Goal: Task Accomplishment & Management: Use online tool/utility

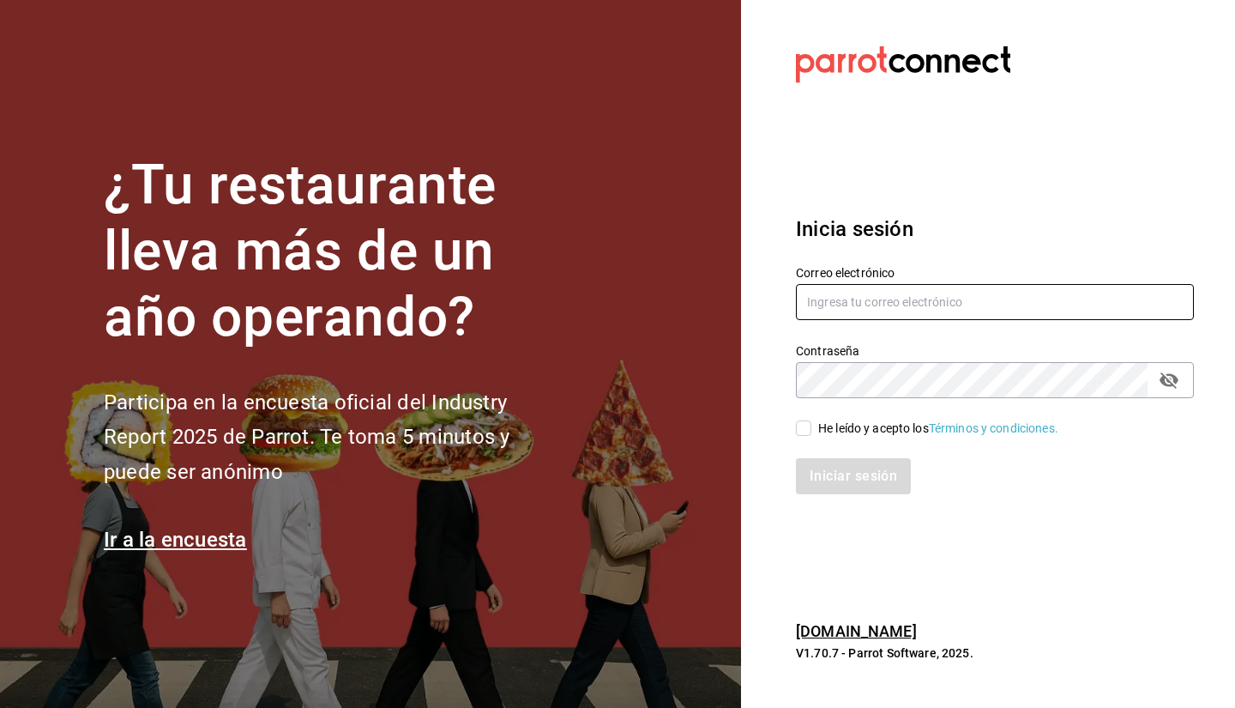
click at [896, 309] on input "text" at bounding box center [995, 302] width 398 height 36
type input "sebaxvp.svp@gmail.com"
click at [866, 425] on div "He leído y acepto los Términos y condiciones." at bounding box center [938, 428] width 240 height 18
click at [811, 425] on input "He leído y acepto los Términos y condiciones." at bounding box center [803, 427] width 15 height 15
checkbox input "true"
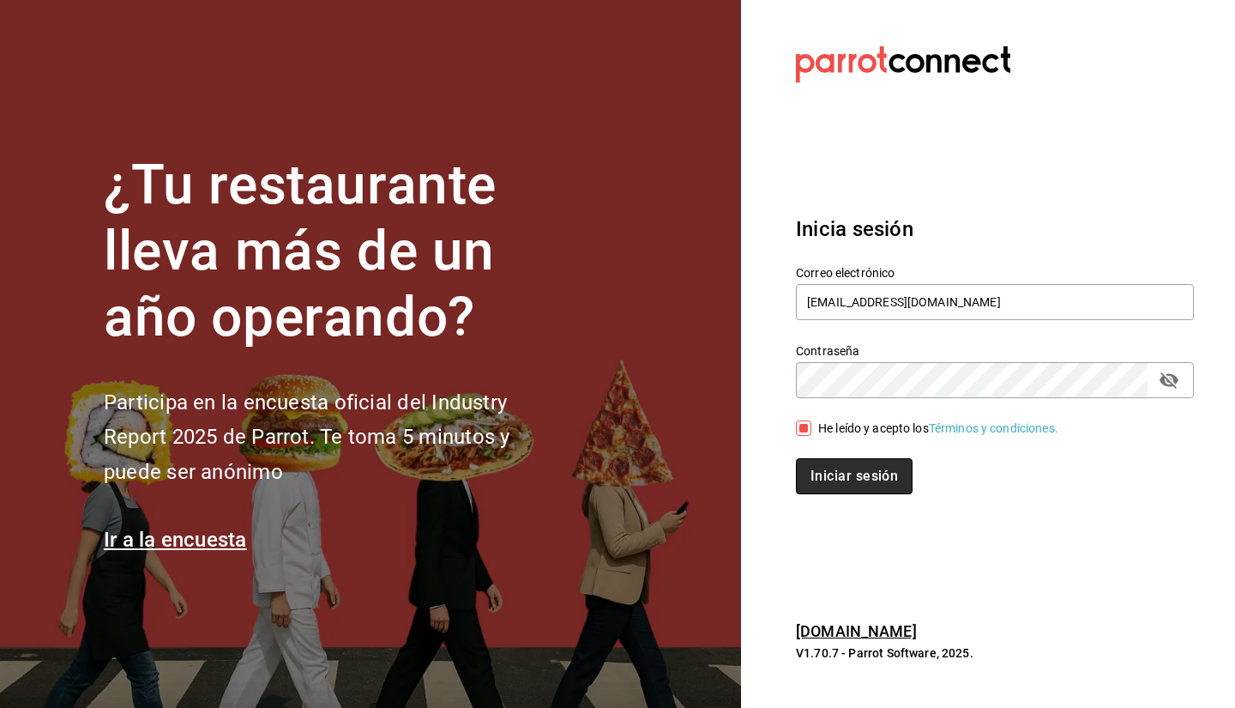
click at [842, 493] on button "Iniciar sesión" at bounding box center [854, 476] width 117 height 36
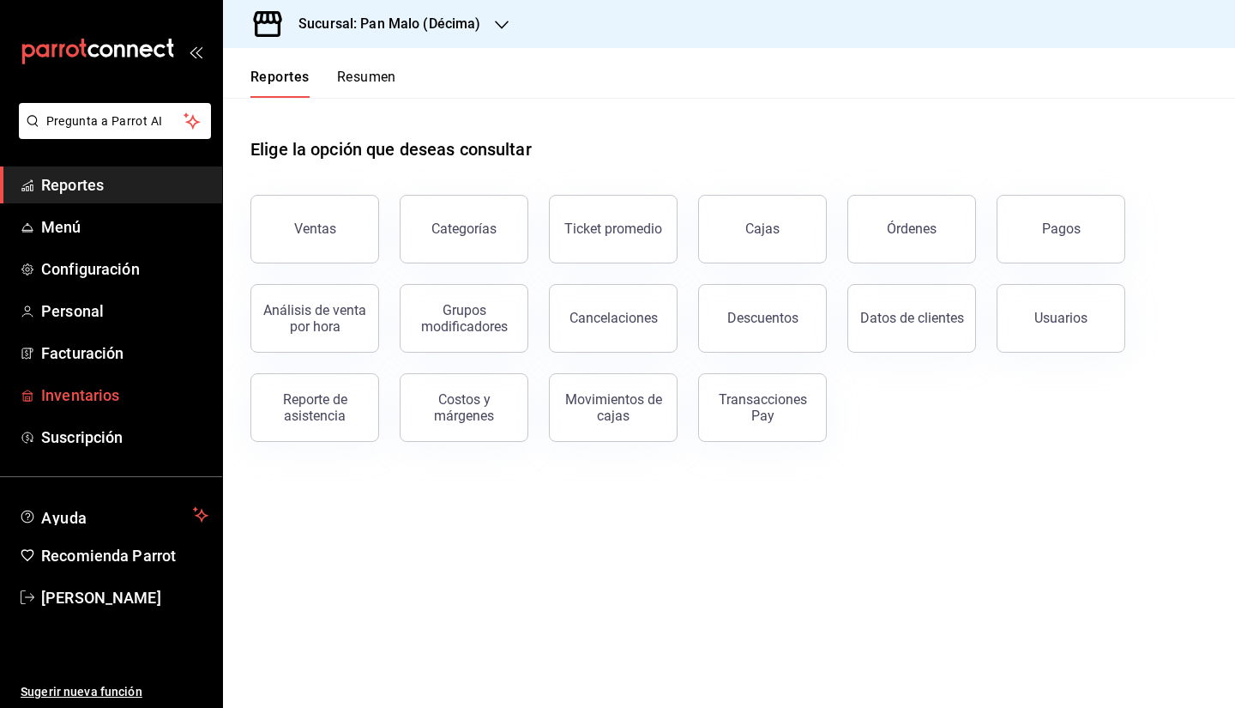
click at [85, 389] on span "Inventarios" at bounding box center [124, 394] width 167 height 23
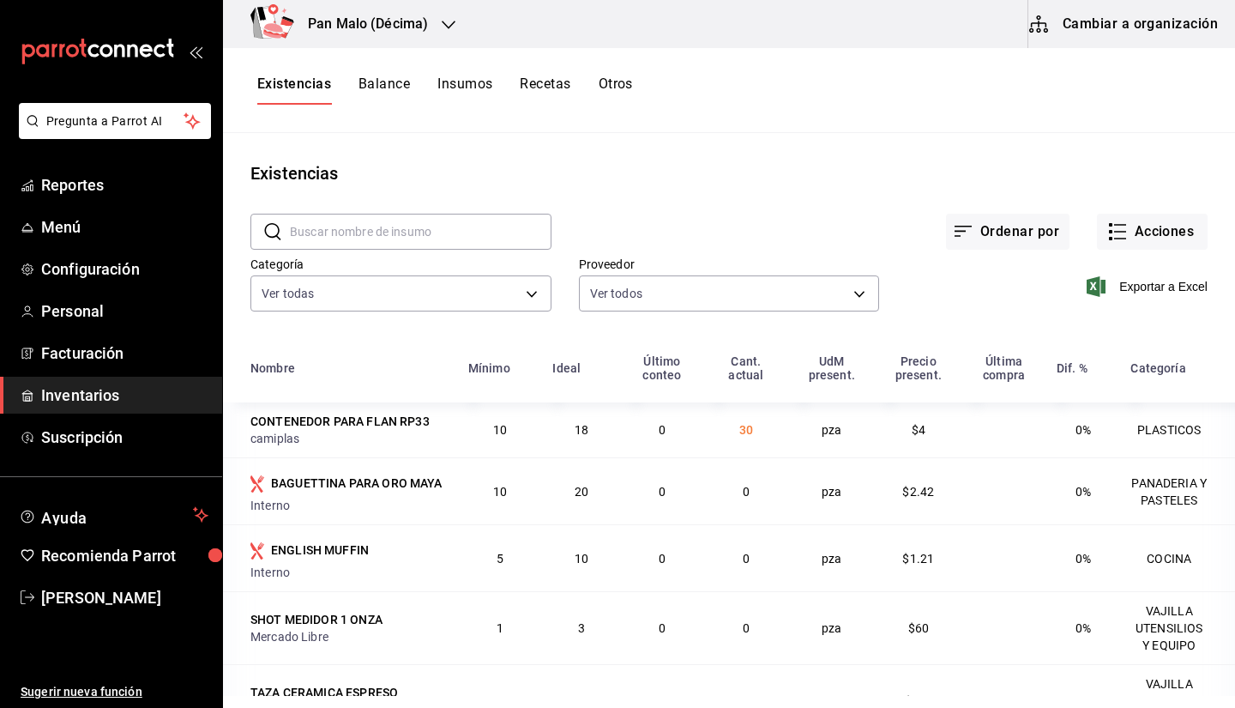
click at [87, 395] on span "Inventarios" at bounding box center [124, 394] width 167 height 23
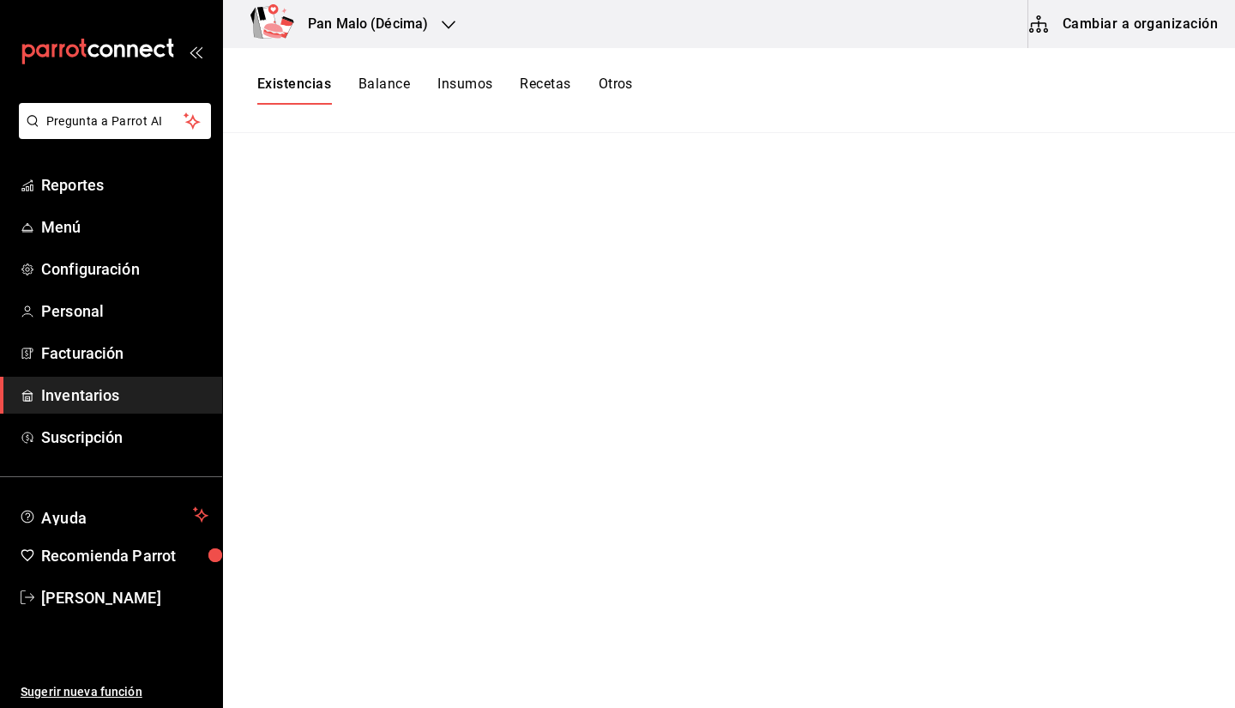
click at [348, 12] on div "Pan Malo (Décima)" at bounding box center [350, 24] width 226 height 48
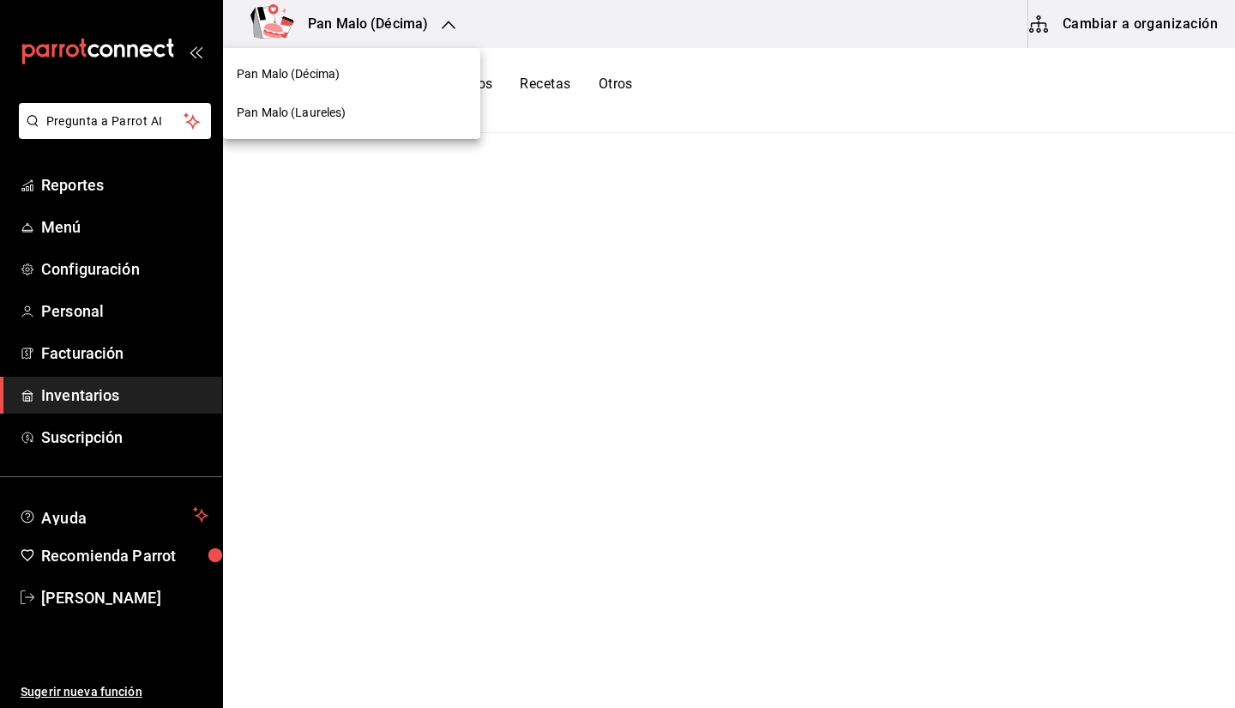
click at [308, 116] on span "Pan Malo (Laureles)" at bounding box center [292, 113] width 110 height 18
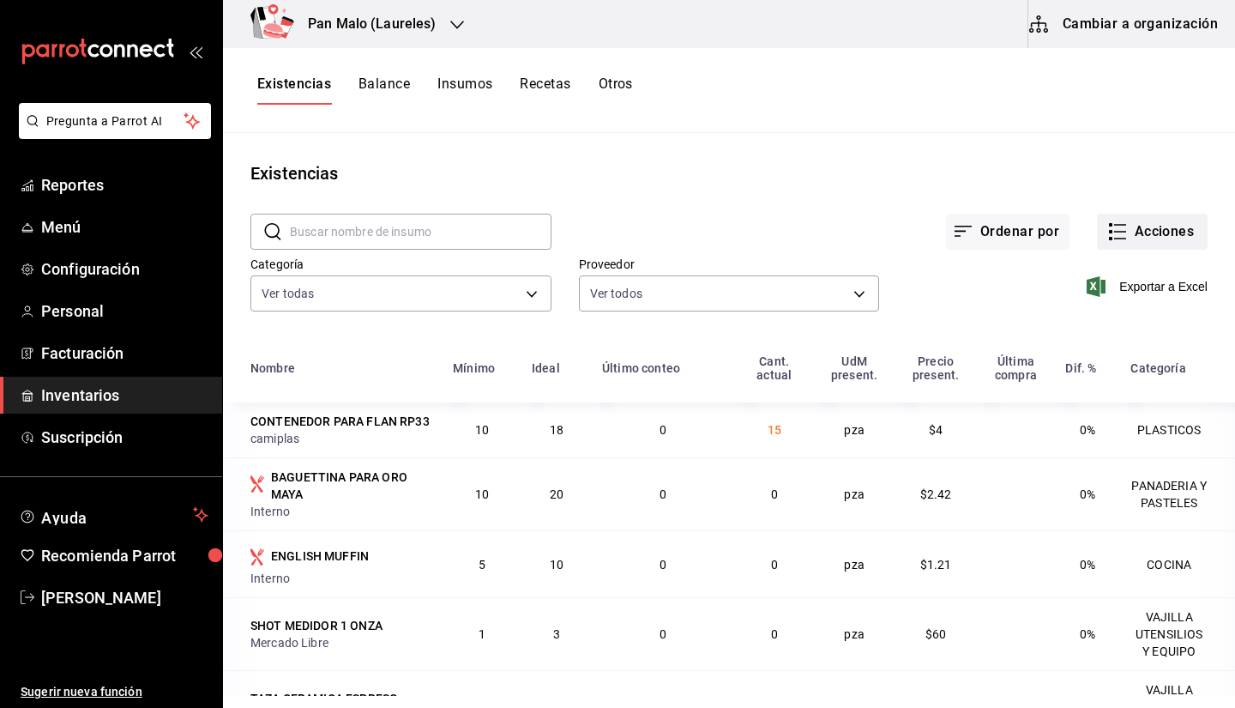
click at [1148, 240] on button "Acciones" at bounding box center [1152, 232] width 111 height 36
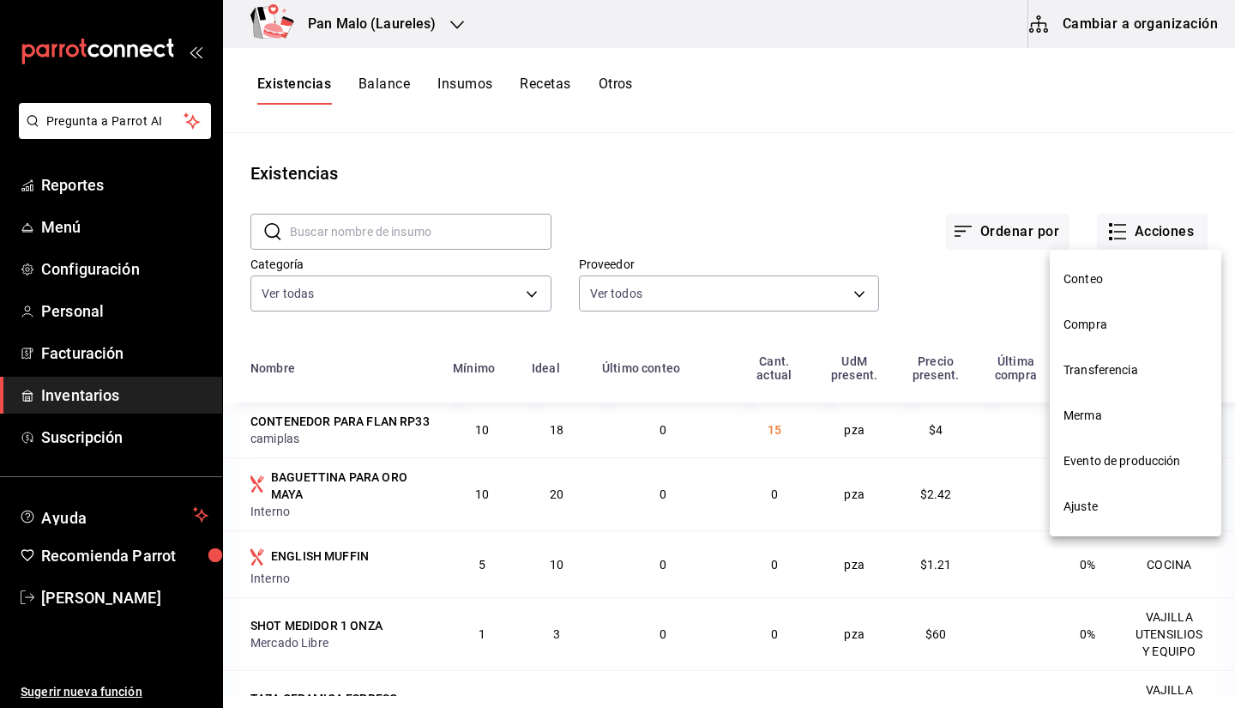
click at [891, 136] on div at bounding box center [617, 354] width 1235 height 708
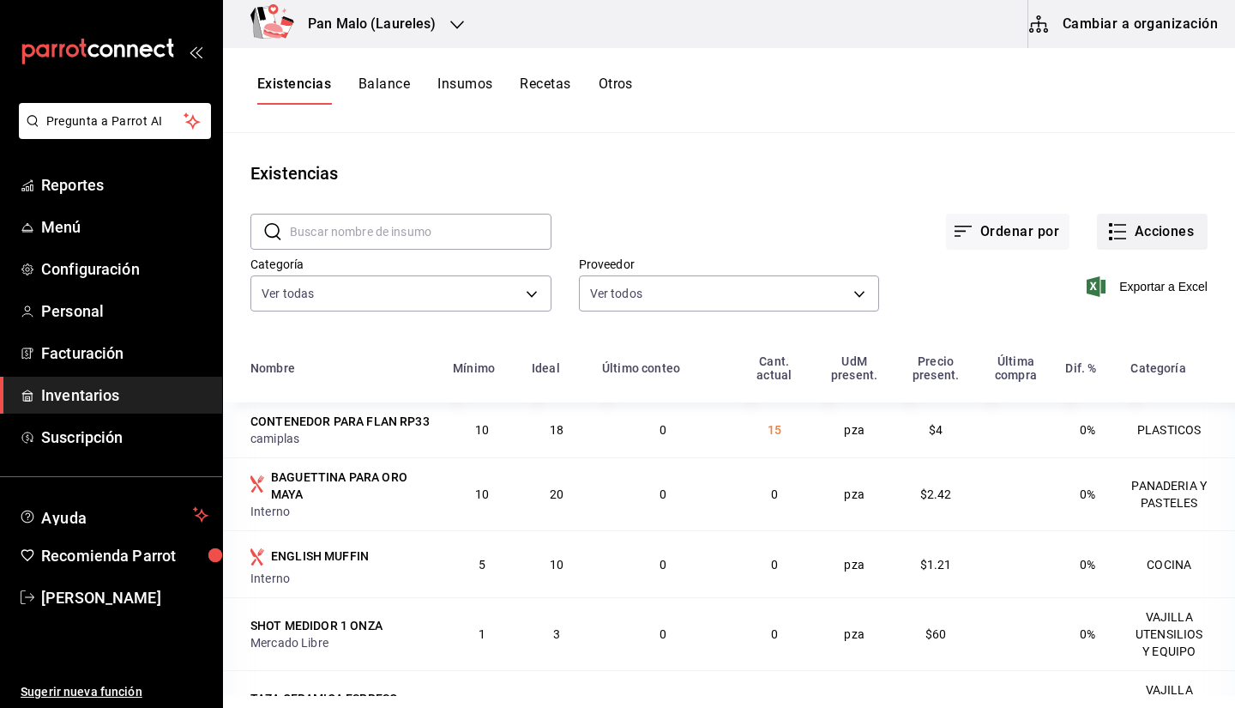
click at [1136, 233] on button "Acciones" at bounding box center [1152, 232] width 111 height 36
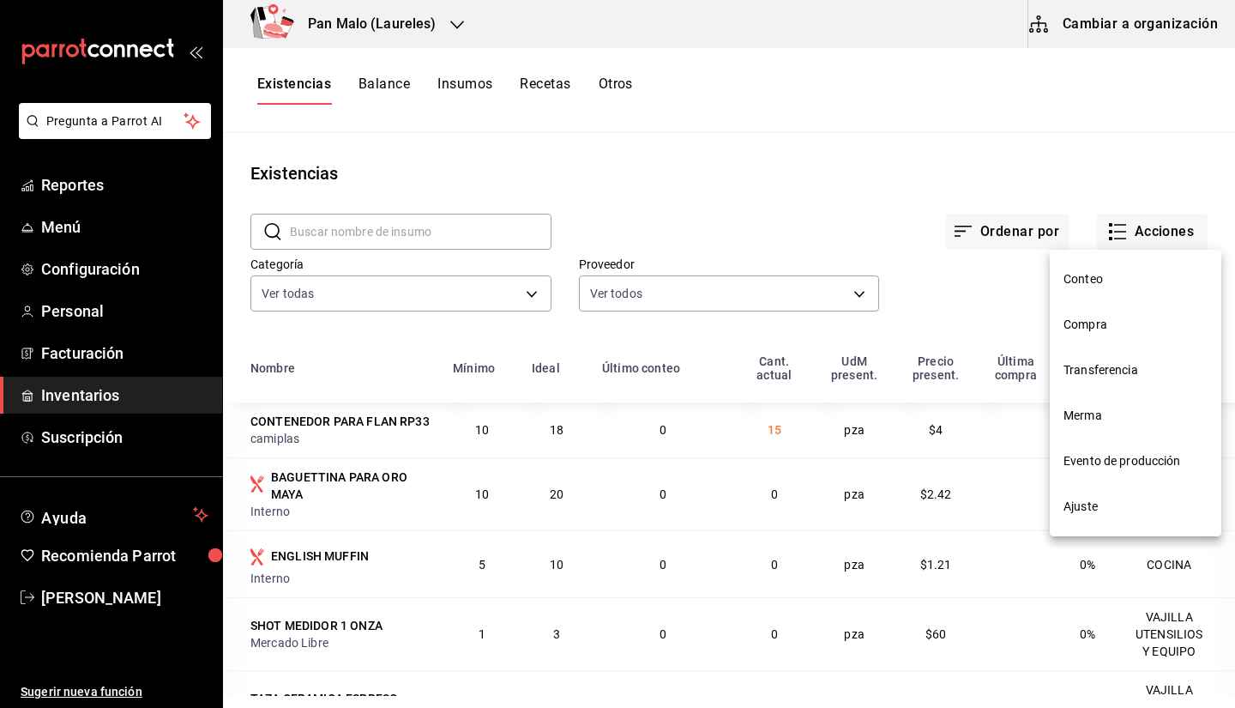
click at [1083, 326] on span "Compra" at bounding box center [1136, 325] width 144 height 18
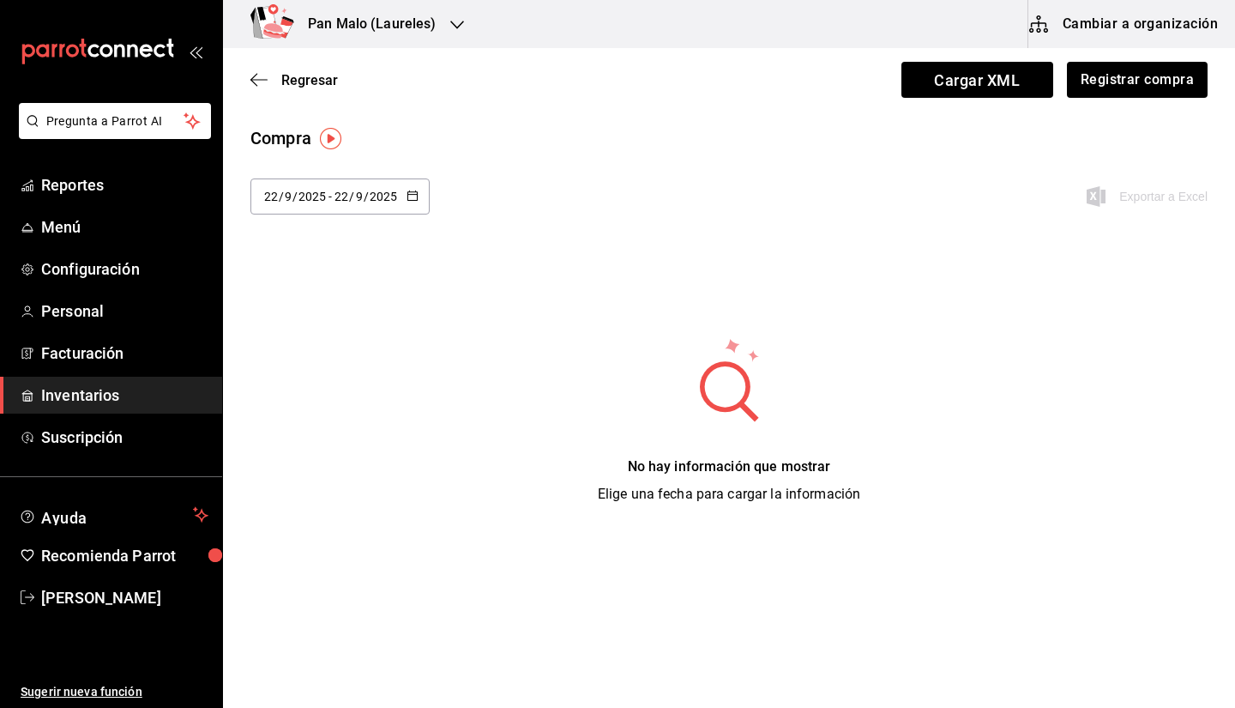
click at [1115, 112] on main "Regresar Cargar XML Registrar compra Compra 2025-09-22 22 / 9 / 2025 - 2025-09-…" at bounding box center [729, 290] width 1012 height 484
click at [1088, 81] on button "Registrar compra" at bounding box center [1136, 80] width 142 height 36
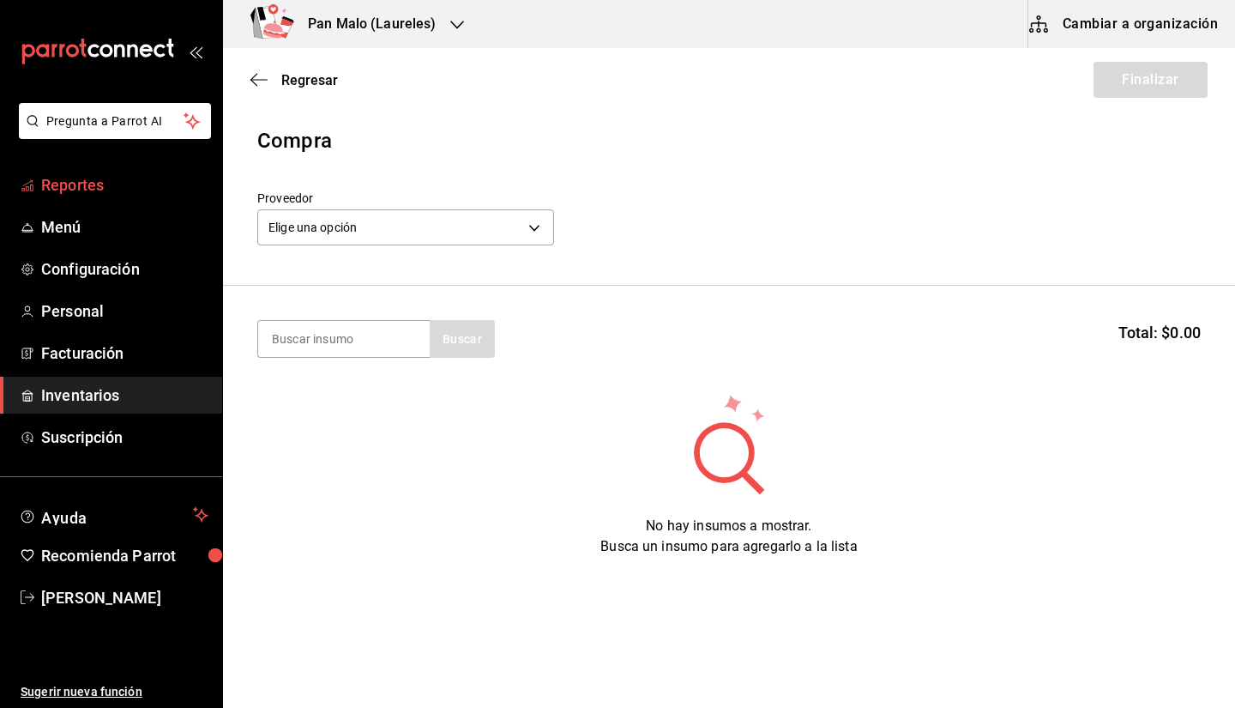
click at [110, 184] on span "Reportes" at bounding box center [124, 184] width 167 height 23
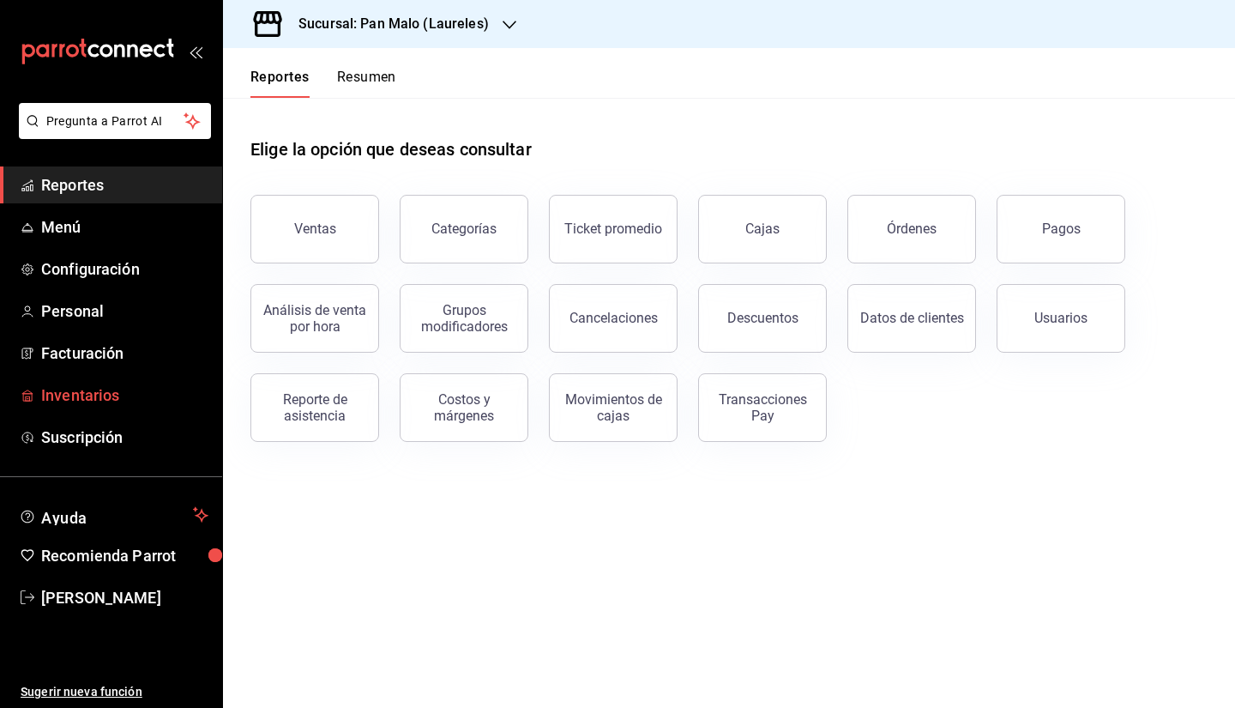
click at [133, 404] on span "Inventarios" at bounding box center [124, 394] width 167 height 23
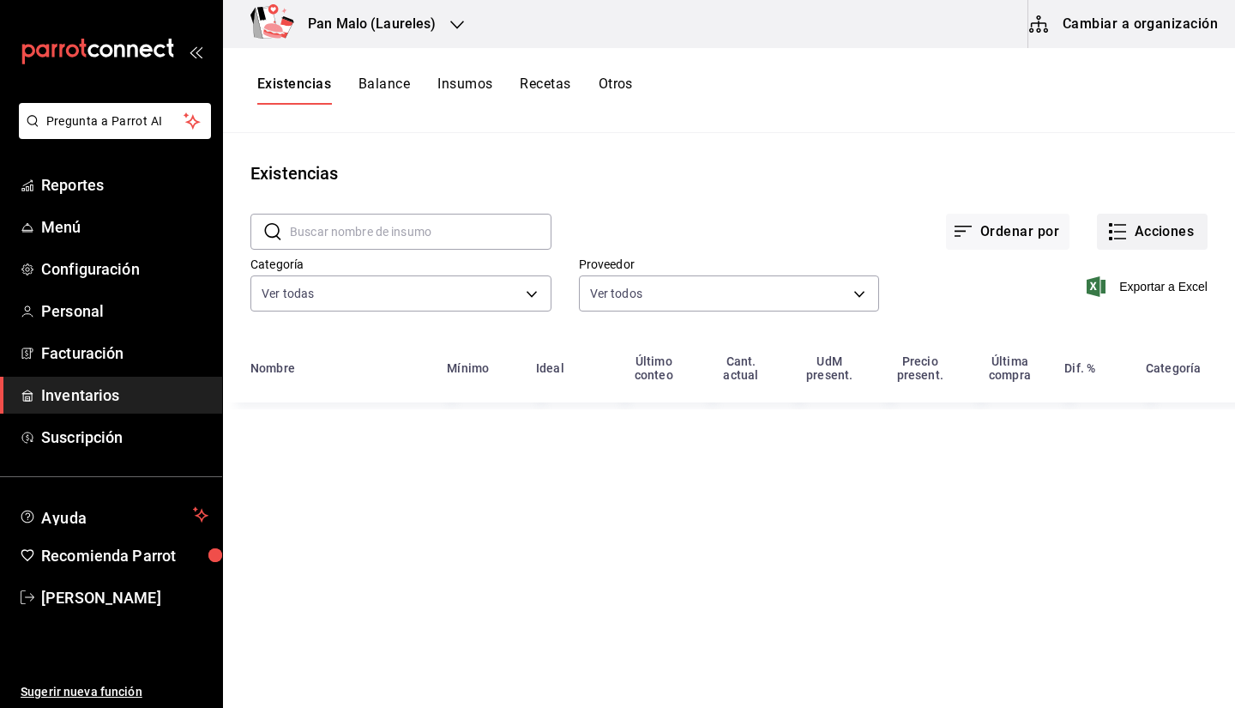
click at [1178, 229] on button "Acciones" at bounding box center [1152, 232] width 111 height 36
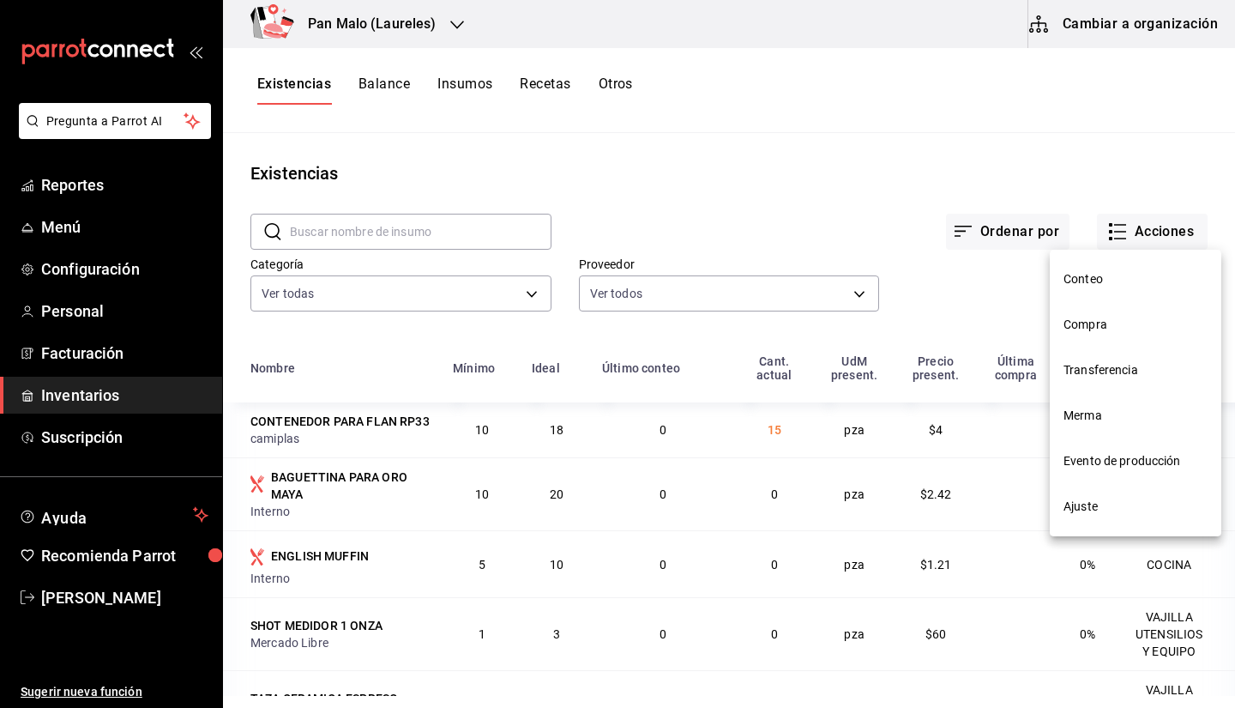
click at [431, 13] on div at bounding box center [617, 354] width 1235 height 708
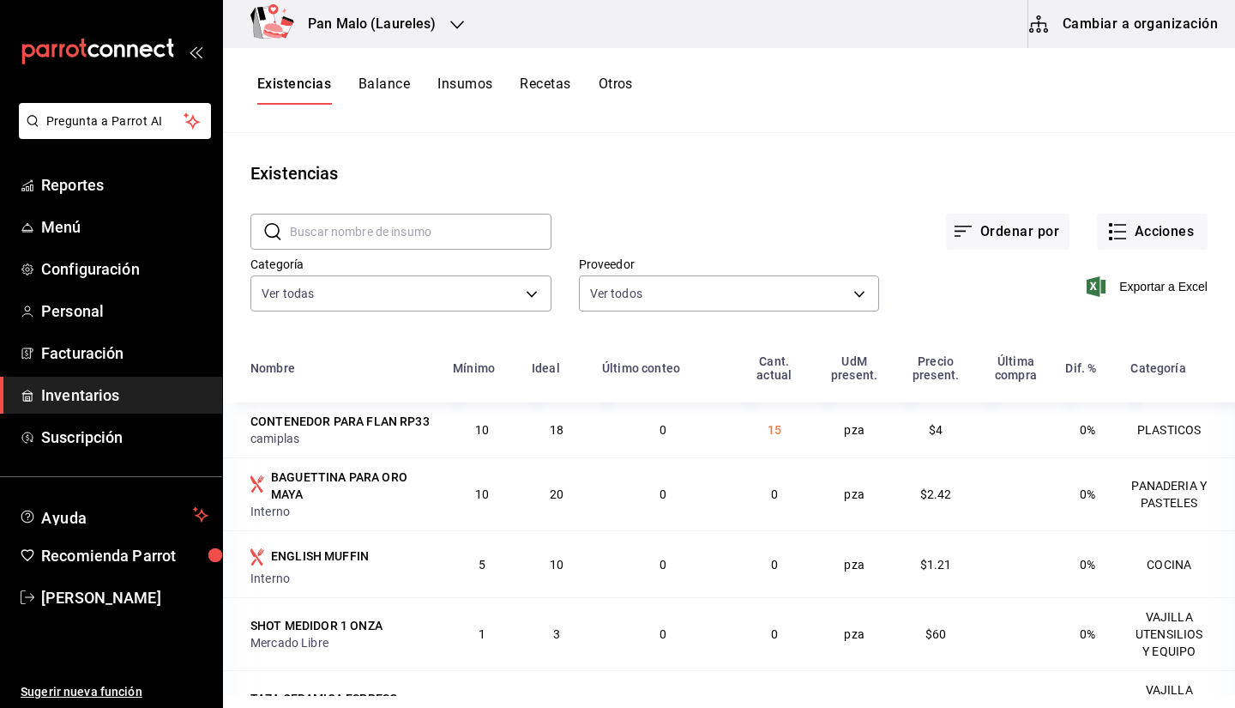
click at [442, 20] on div "Pan Malo (Laureles)" at bounding box center [354, 24] width 234 height 48
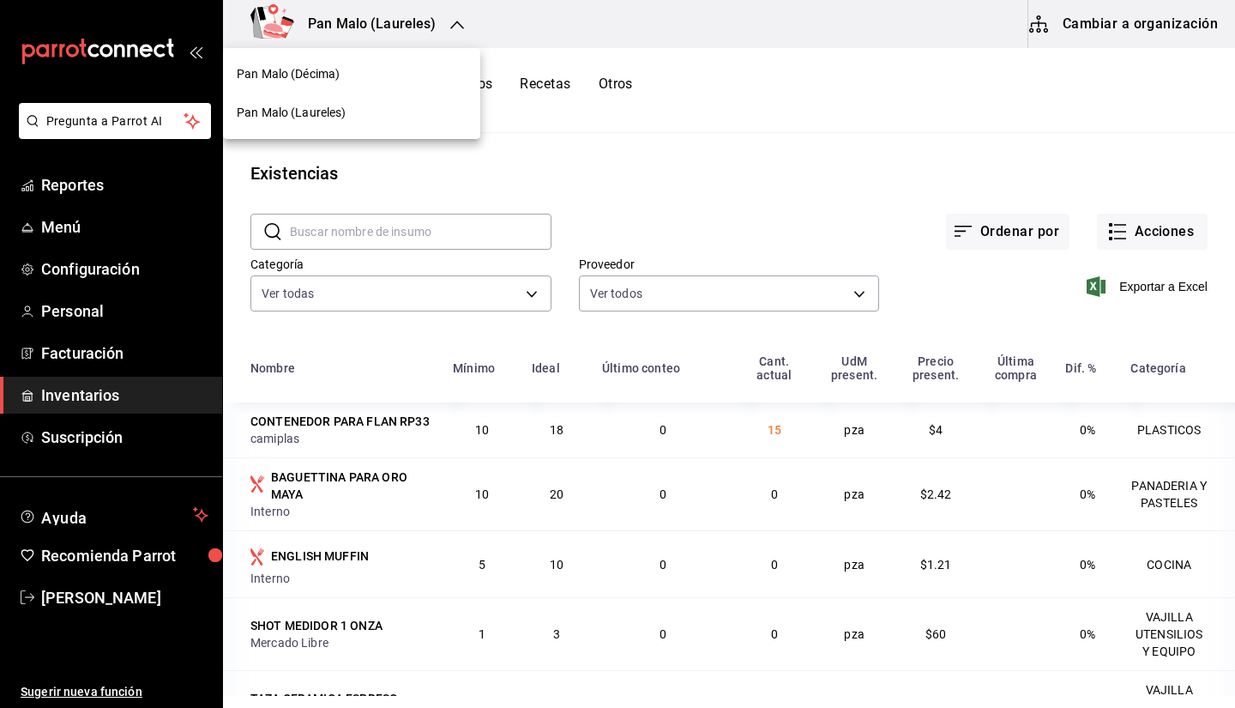
click at [1089, 63] on div at bounding box center [617, 354] width 1235 height 708
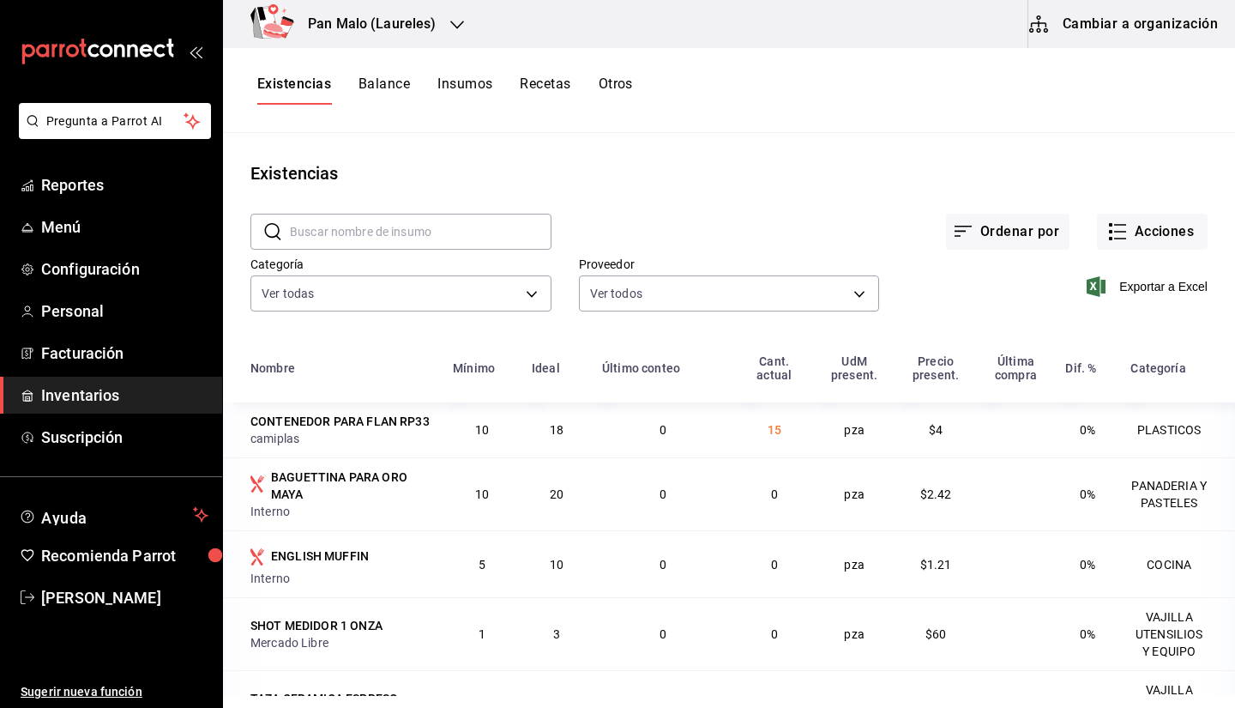
click at [1077, 32] on button "Cambiar a organización" at bounding box center [1124, 24] width 193 height 48
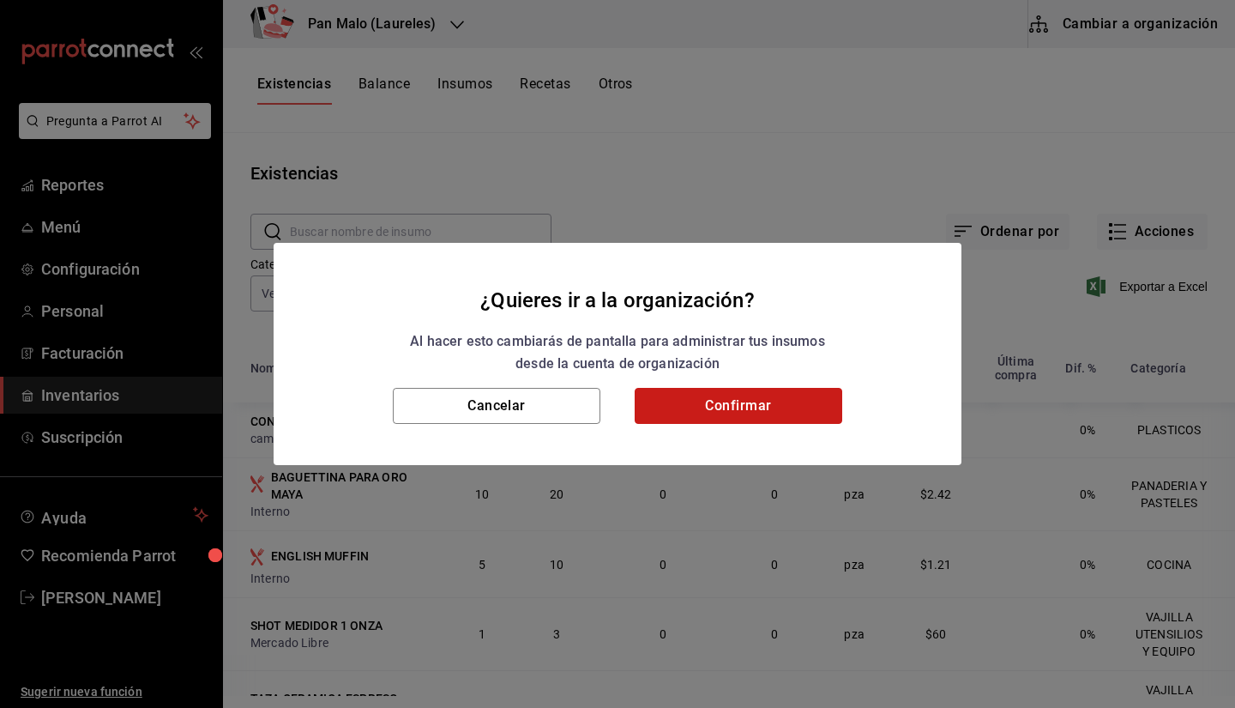
click at [678, 396] on button "Confirmar" at bounding box center [739, 406] width 208 height 36
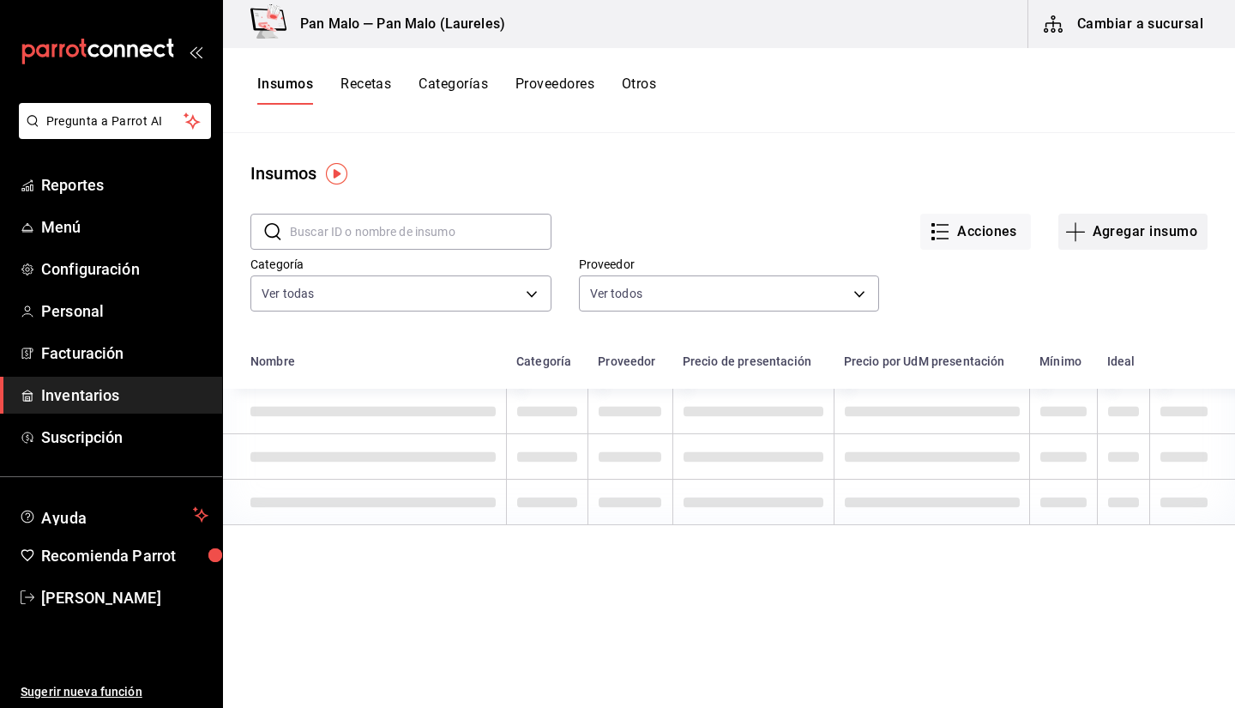
click at [1132, 220] on button "Agregar insumo" at bounding box center [1132, 232] width 149 height 36
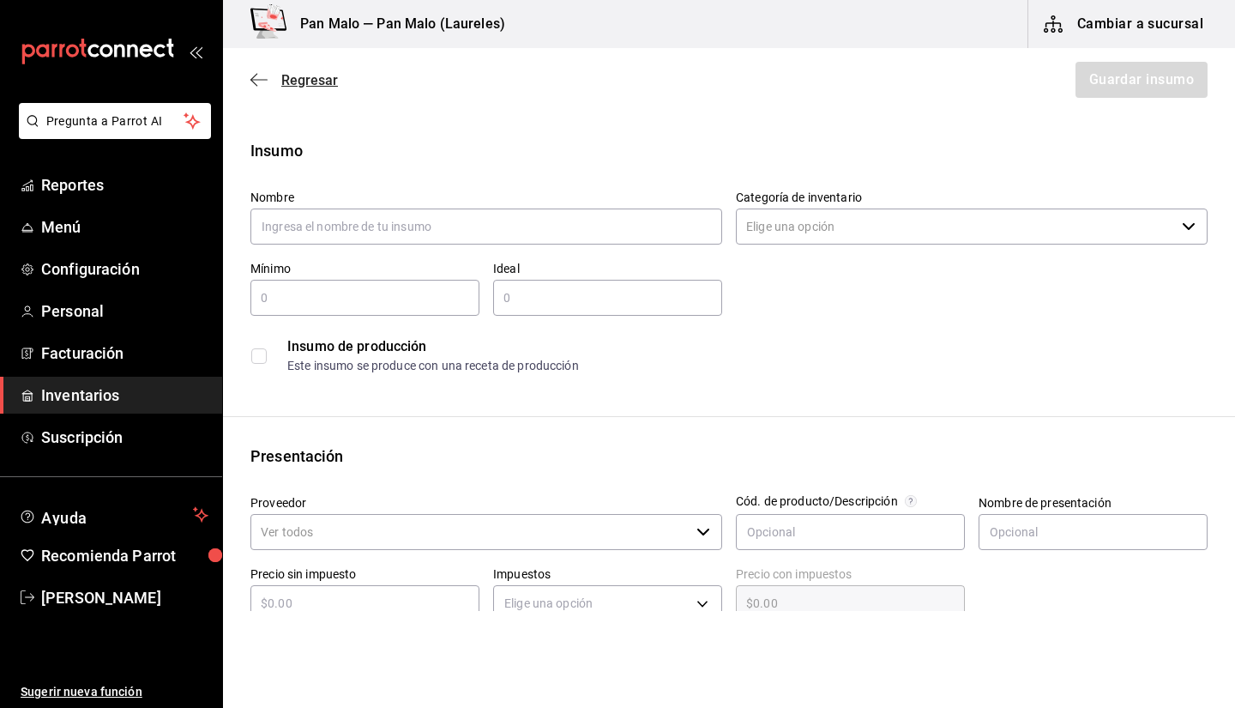
click at [250, 72] on icon "button" at bounding box center [258, 79] width 17 height 15
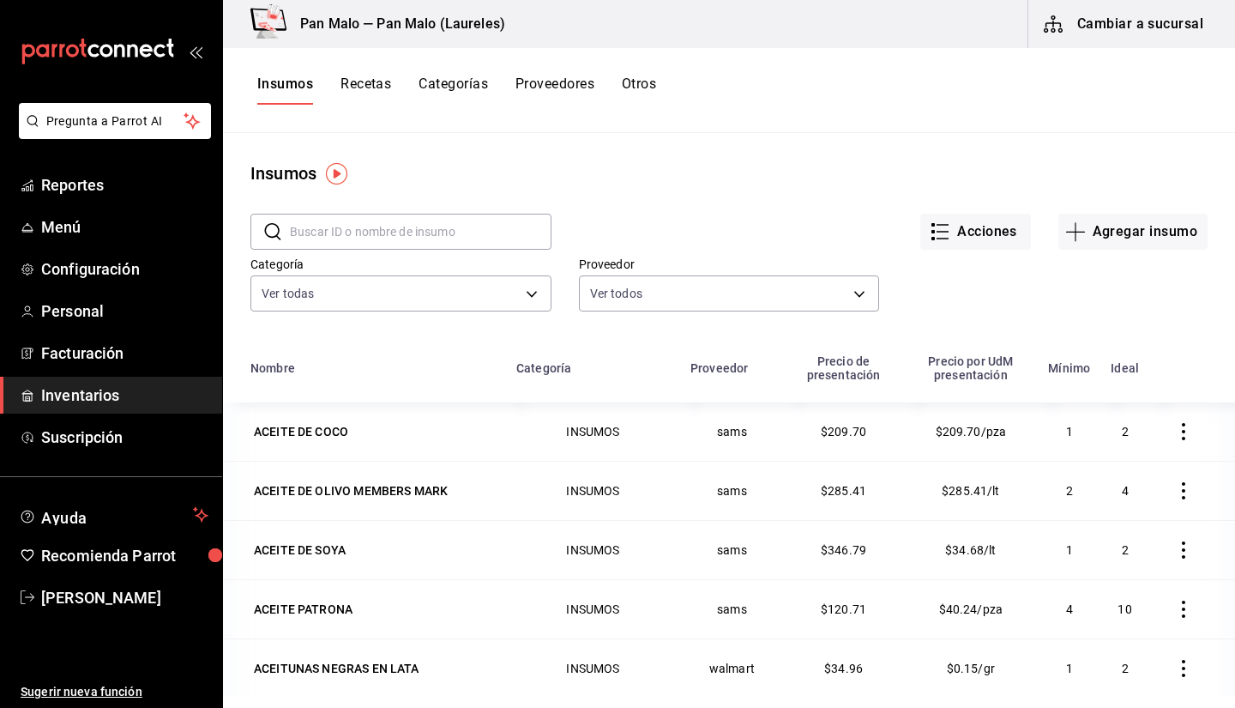
click at [639, 81] on button "Otros" at bounding box center [639, 89] width 34 height 29
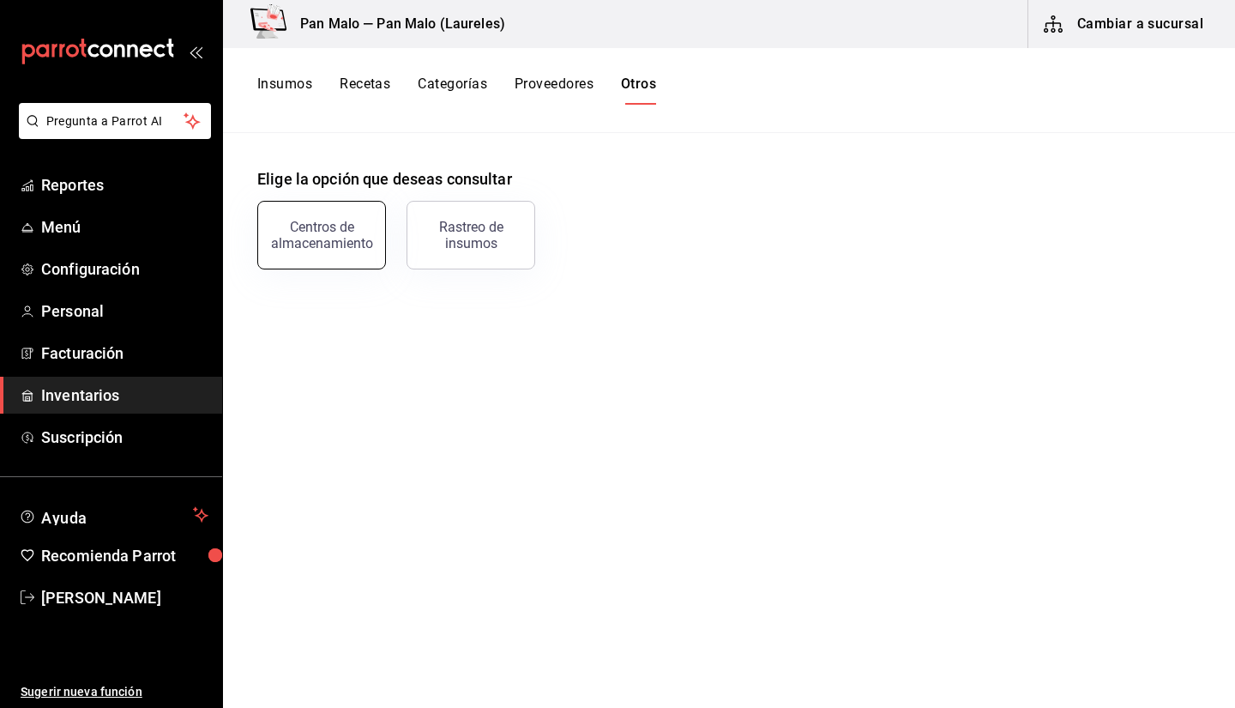
click at [341, 225] on div "Centros de almacenamiento" at bounding box center [321, 235] width 106 height 33
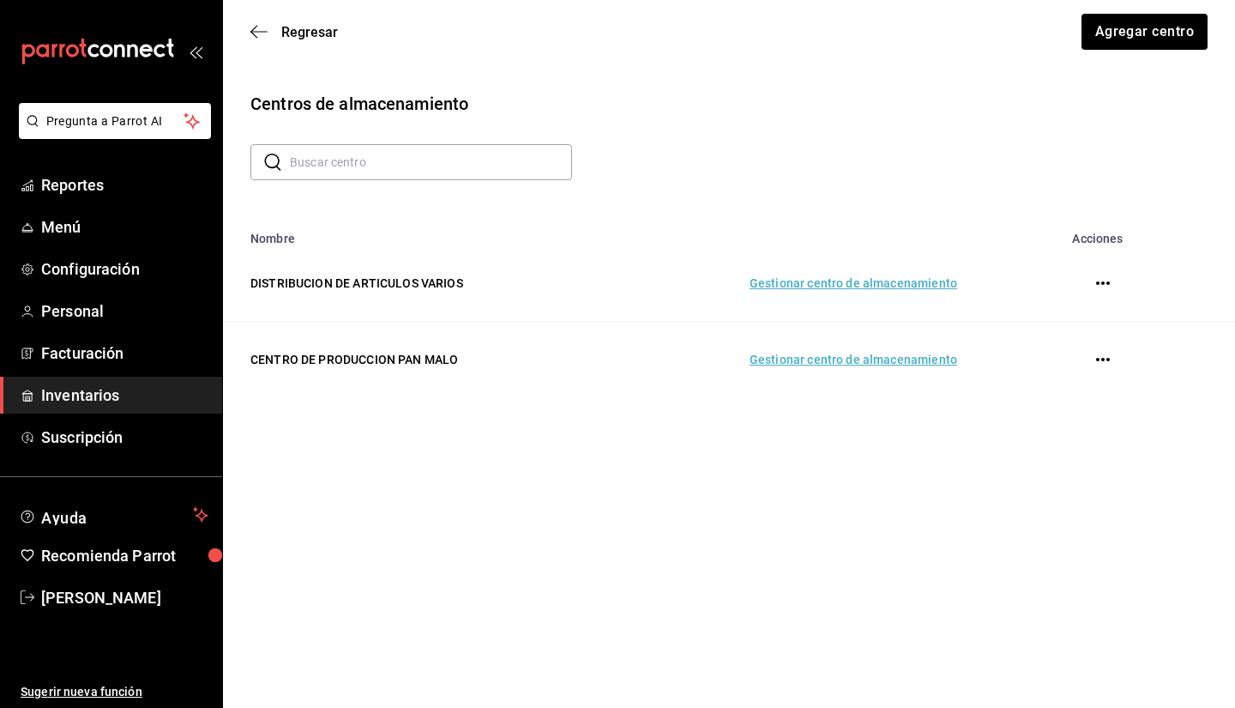
click at [847, 329] on td "Gestionar centro de almacenamiento" at bounding box center [793, 360] width 369 height 76
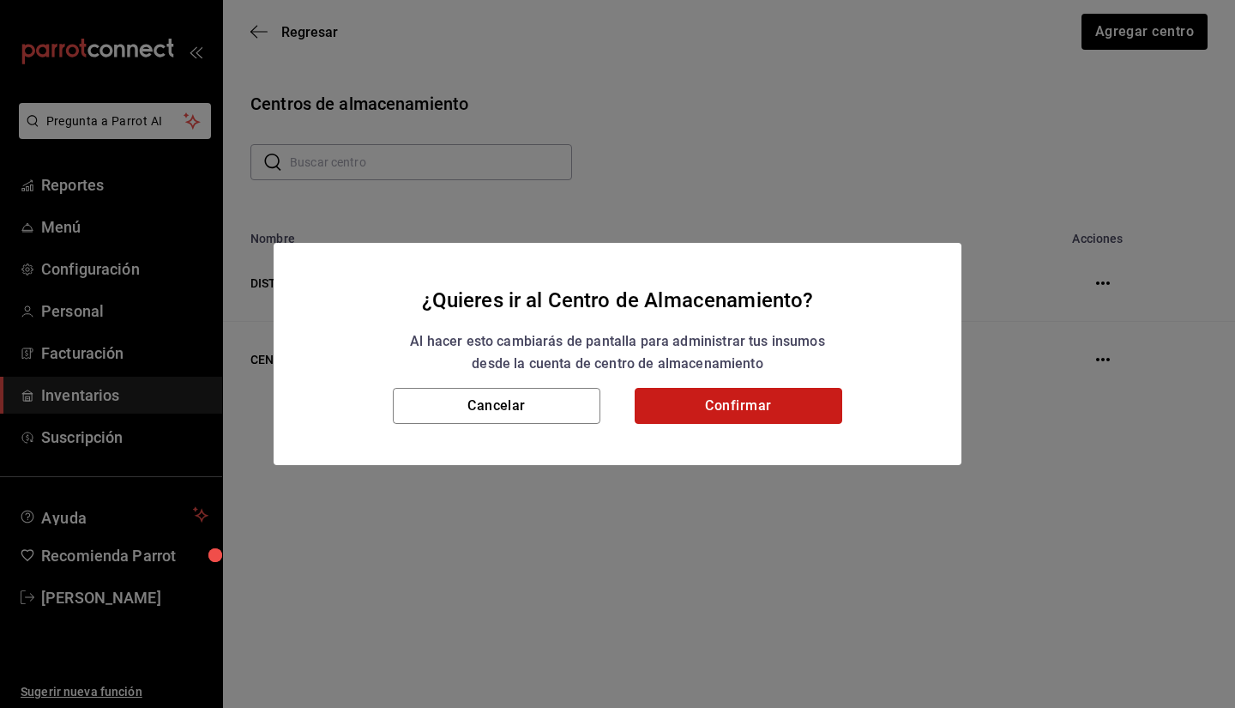
click at [719, 402] on button "Confirmar" at bounding box center [739, 406] width 208 height 36
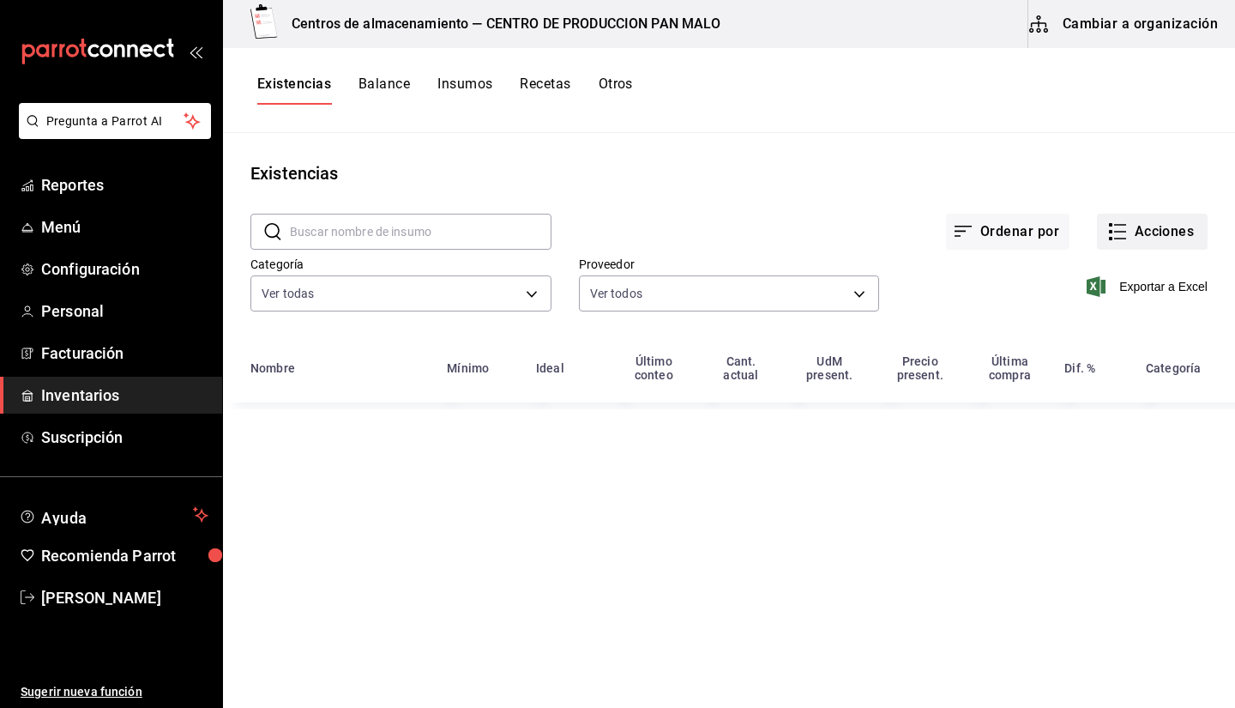
click at [1154, 231] on button "Acciones" at bounding box center [1152, 232] width 111 height 36
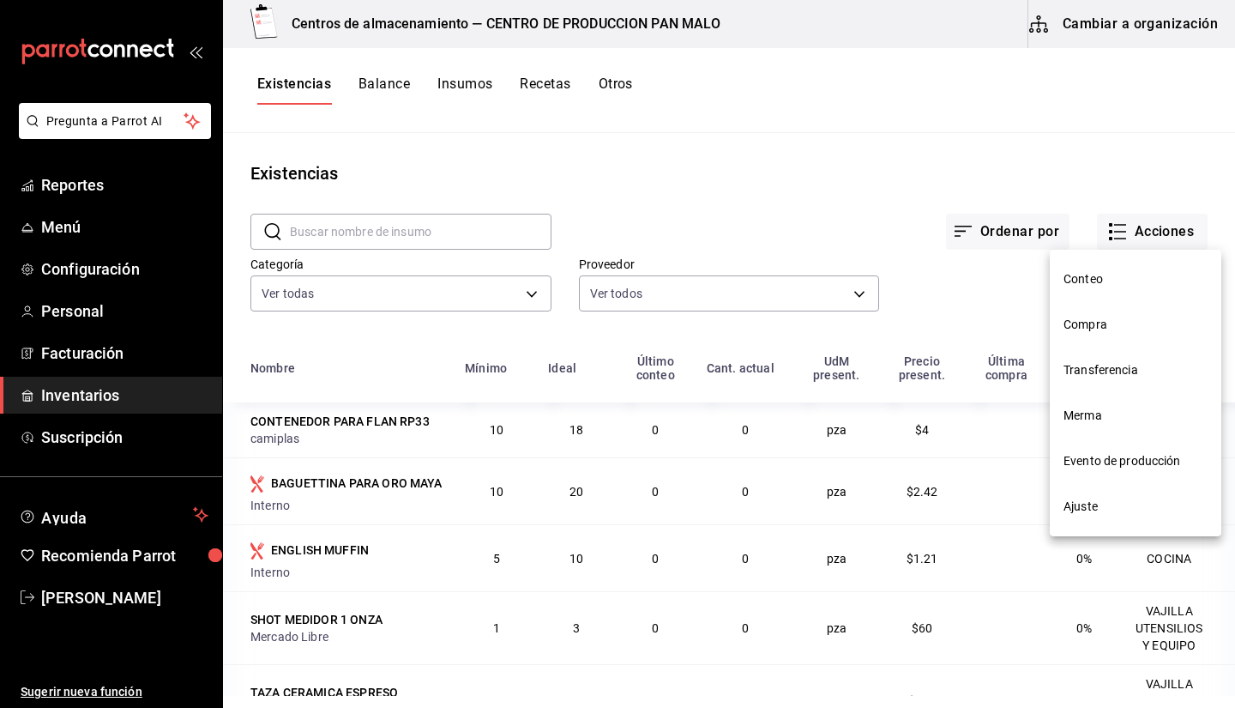
click at [1076, 323] on span "Compra" at bounding box center [1136, 325] width 144 height 18
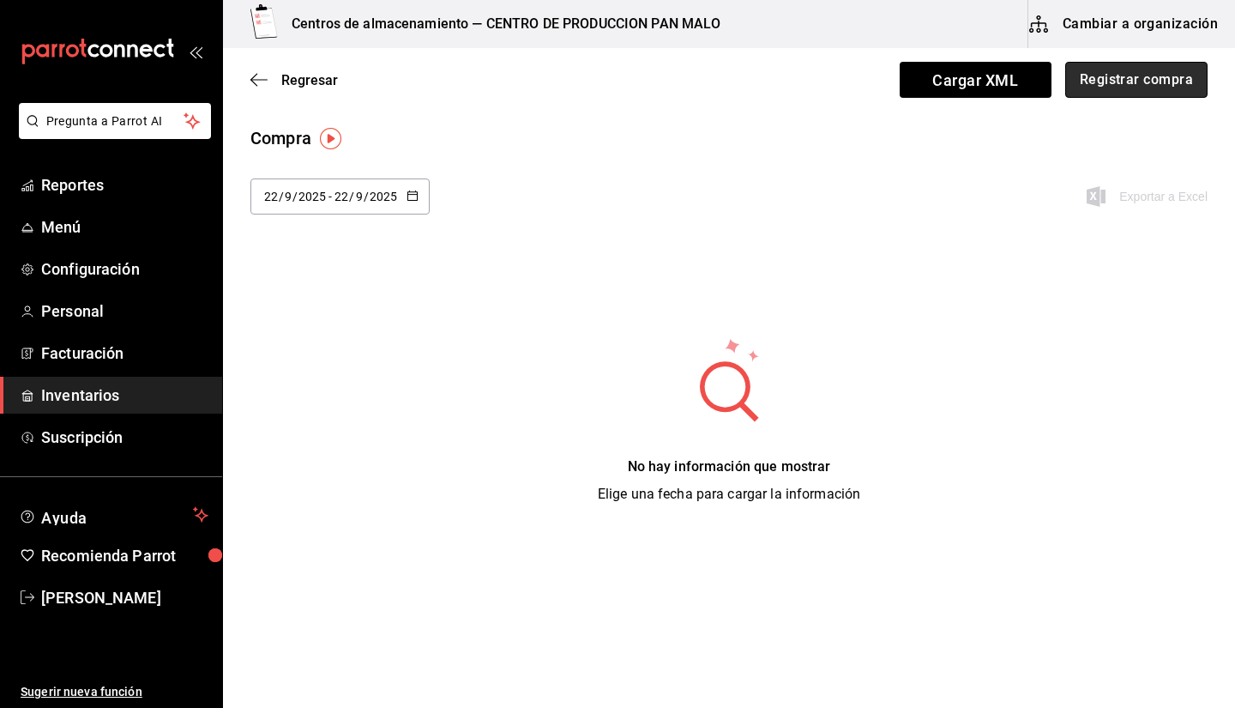
click at [1091, 83] on button "Registrar compra" at bounding box center [1136, 80] width 142 height 36
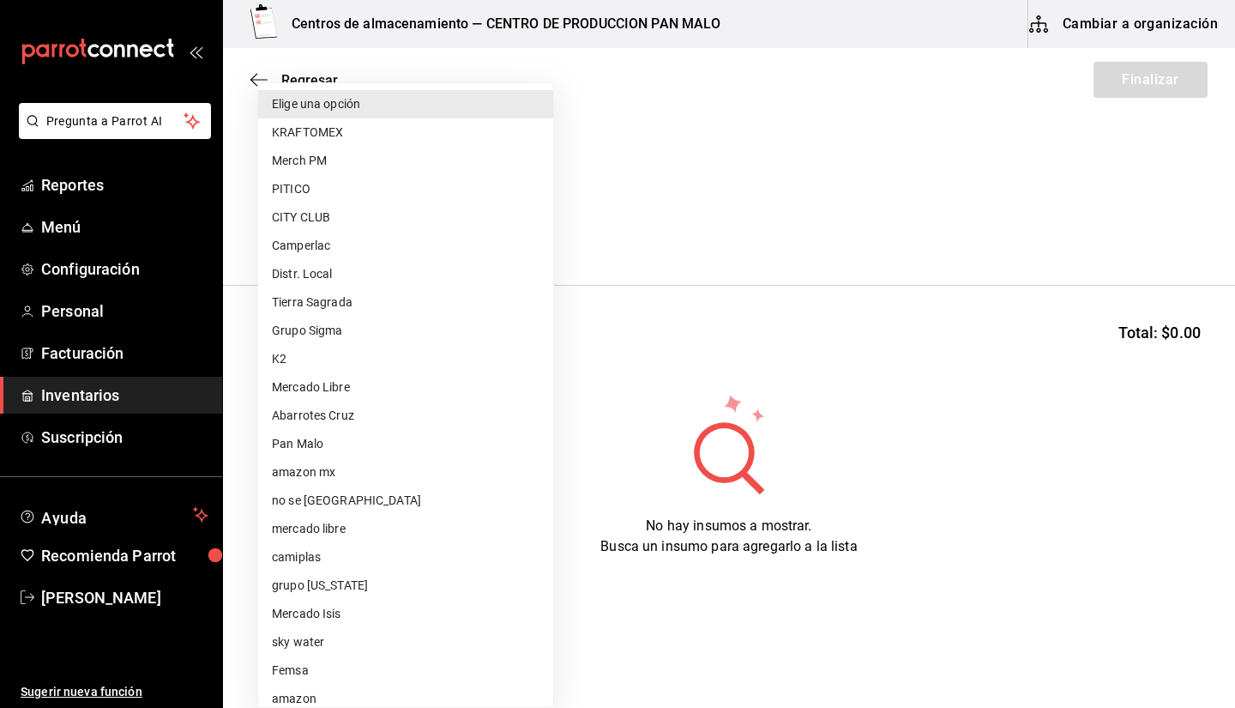
click at [381, 212] on body "Pregunta a Parrot AI Reportes Menú Configuración Personal Facturación Inventari…" at bounding box center [617, 305] width 1235 height 611
click at [263, 69] on div at bounding box center [617, 354] width 1235 height 708
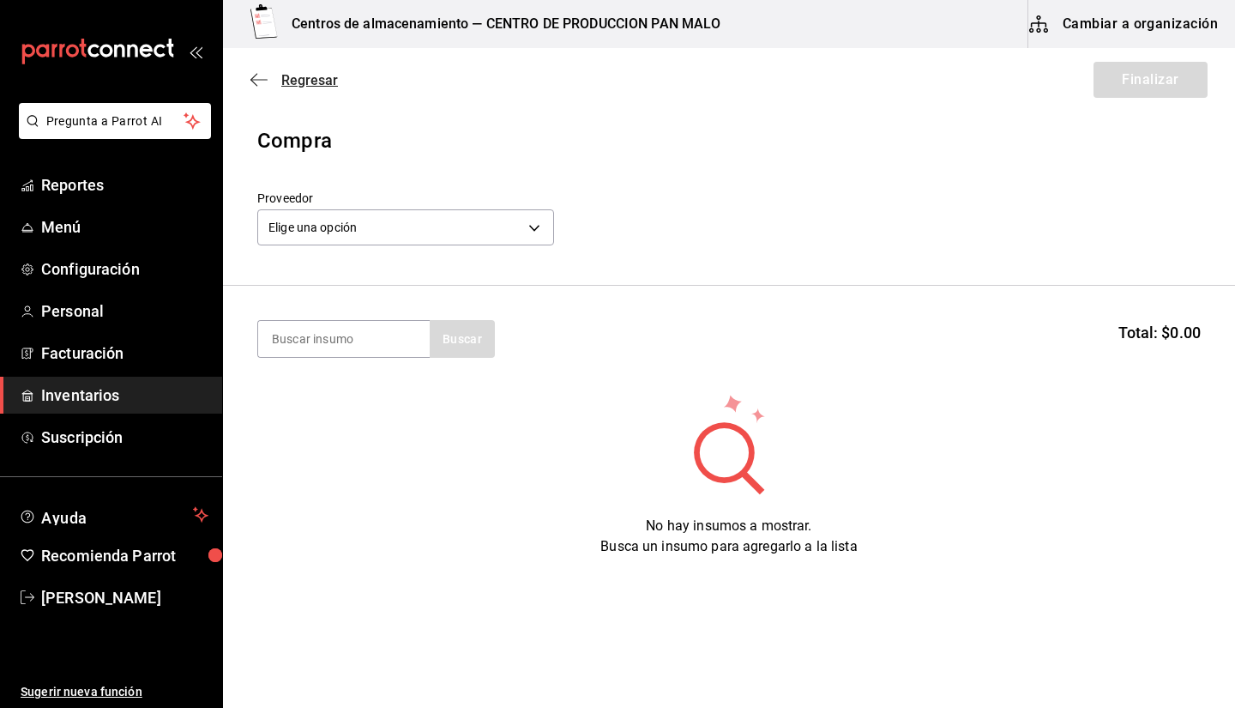
click at [258, 77] on icon "button" at bounding box center [258, 79] width 17 height 15
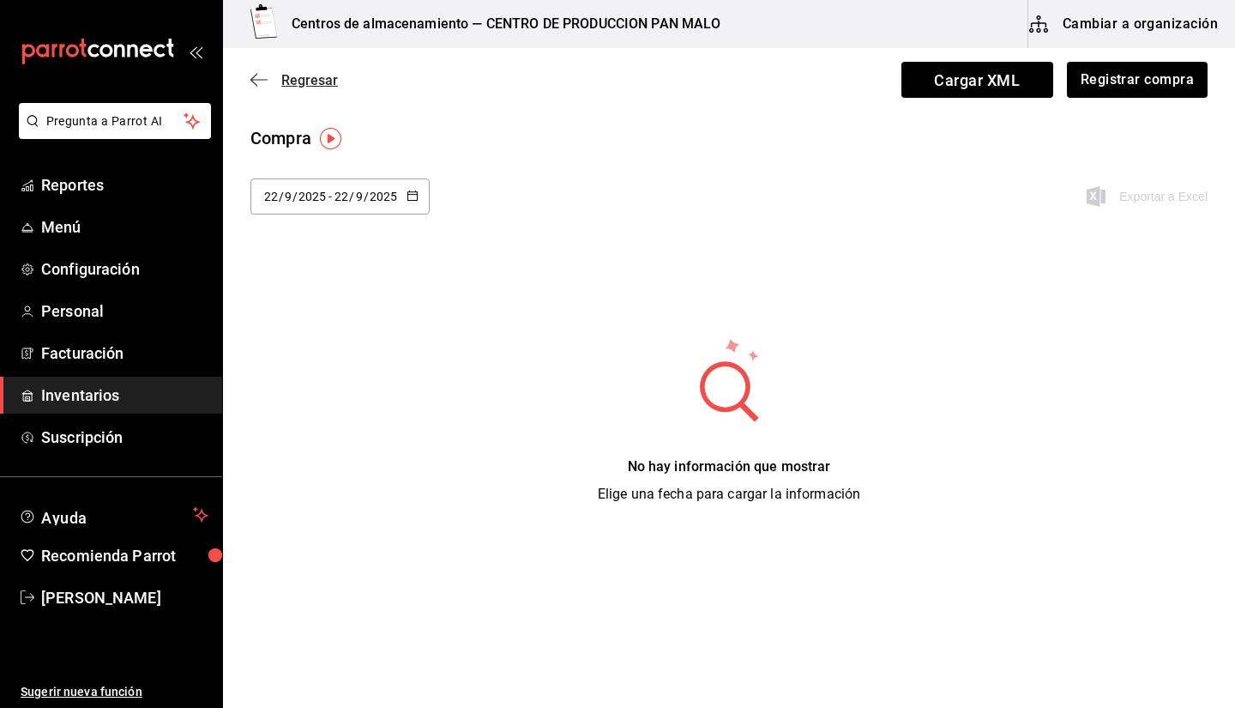
click at [266, 77] on icon "button" at bounding box center [258, 79] width 17 height 15
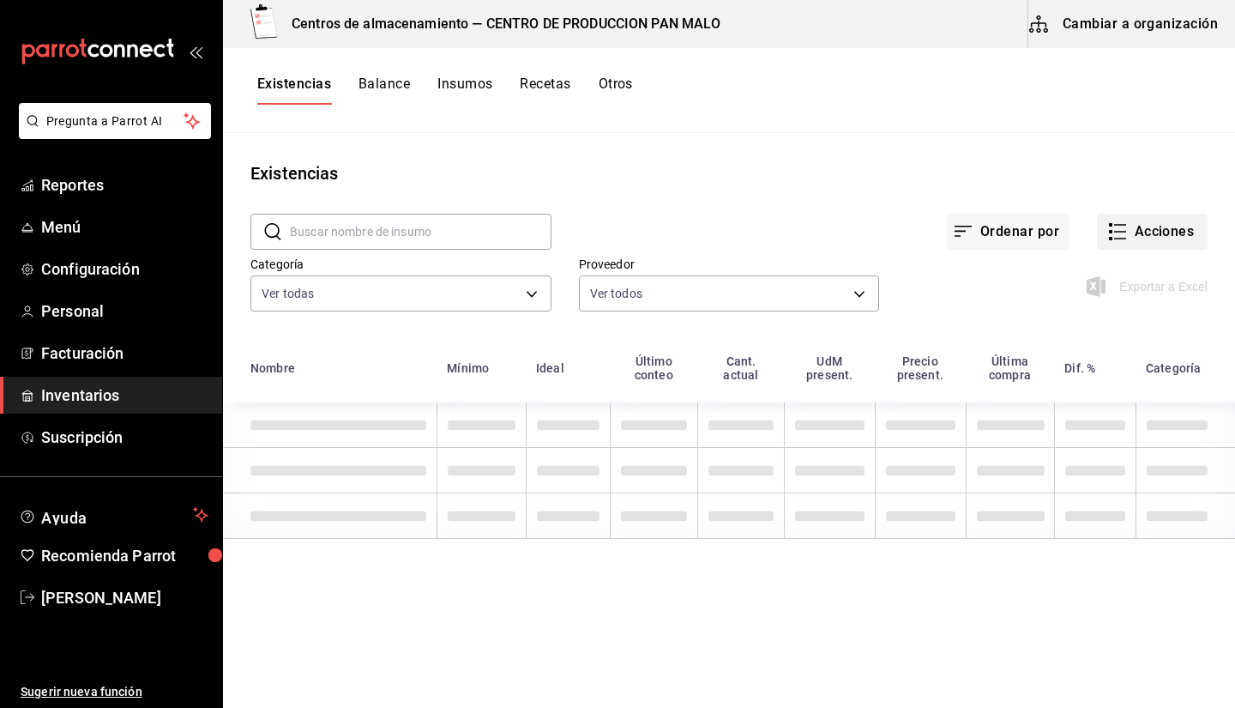
click at [1114, 226] on icon "button" at bounding box center [1117, 231] width 21 height 21
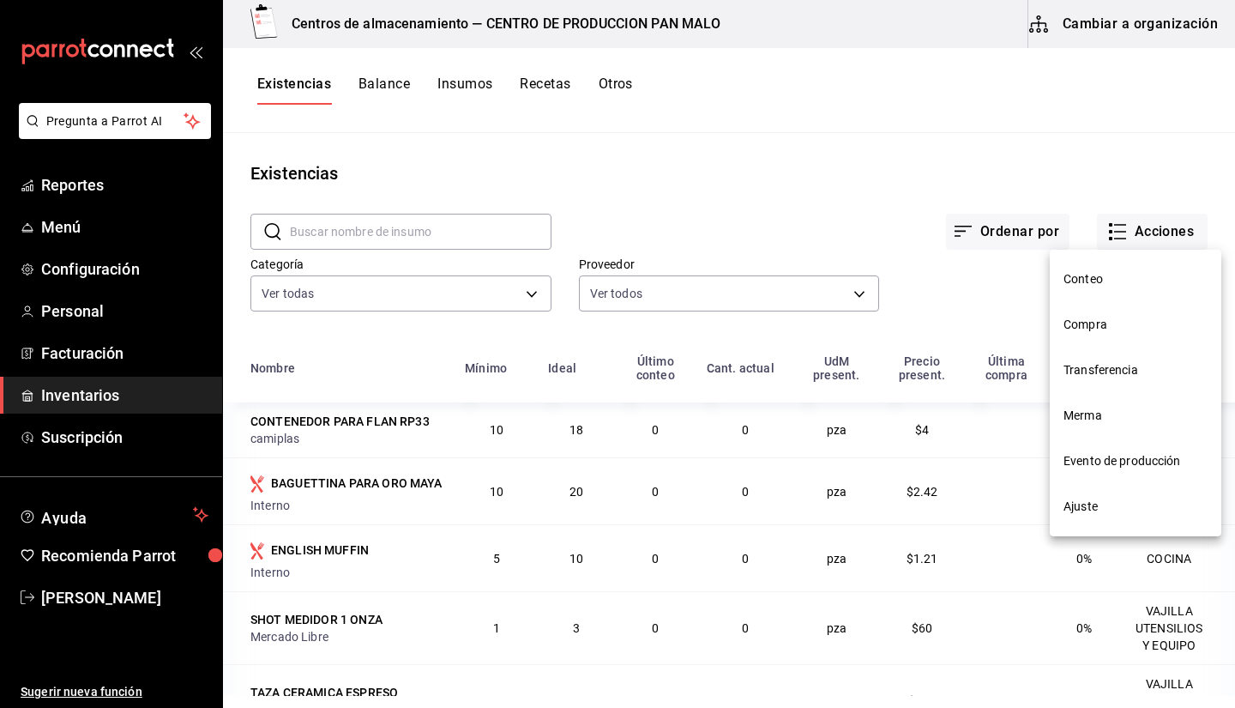
click at [1124, 447] on li "Evento de producción" at bounding box center [1136, 460] width 172 height 45
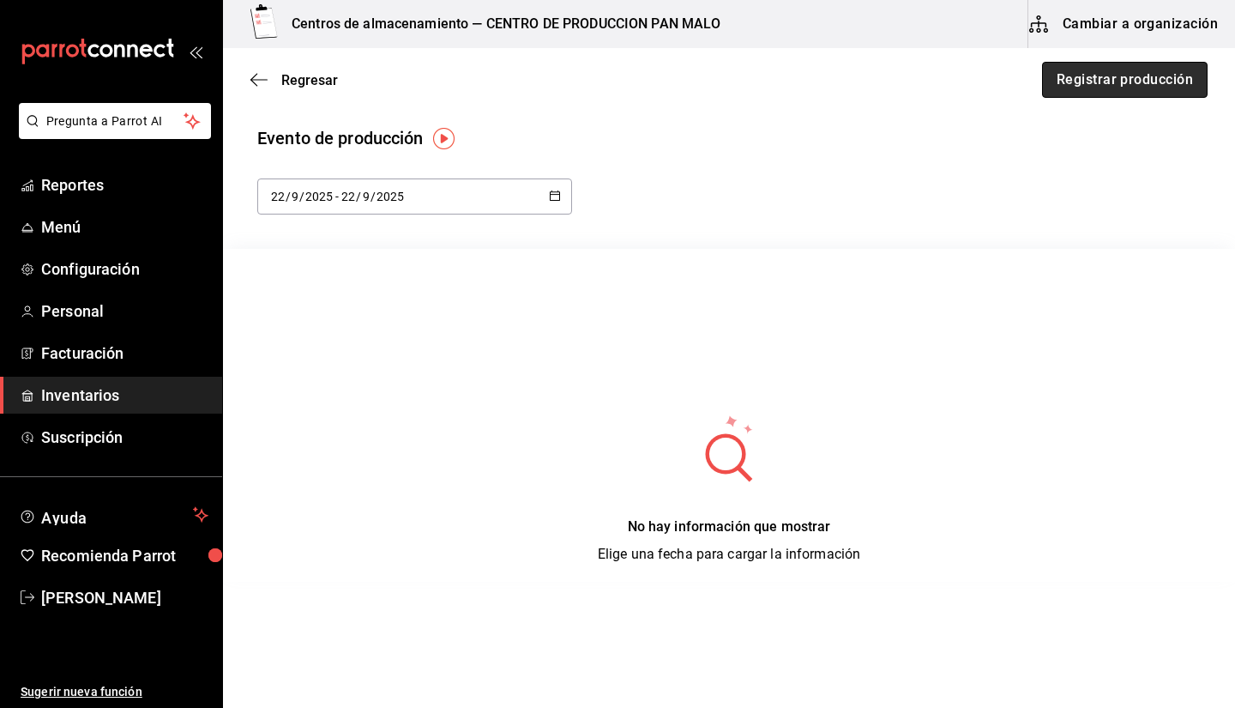
click at [1046, 74] on button "Registrar producción" at bounding box center [1125, 80] width 166 height 36
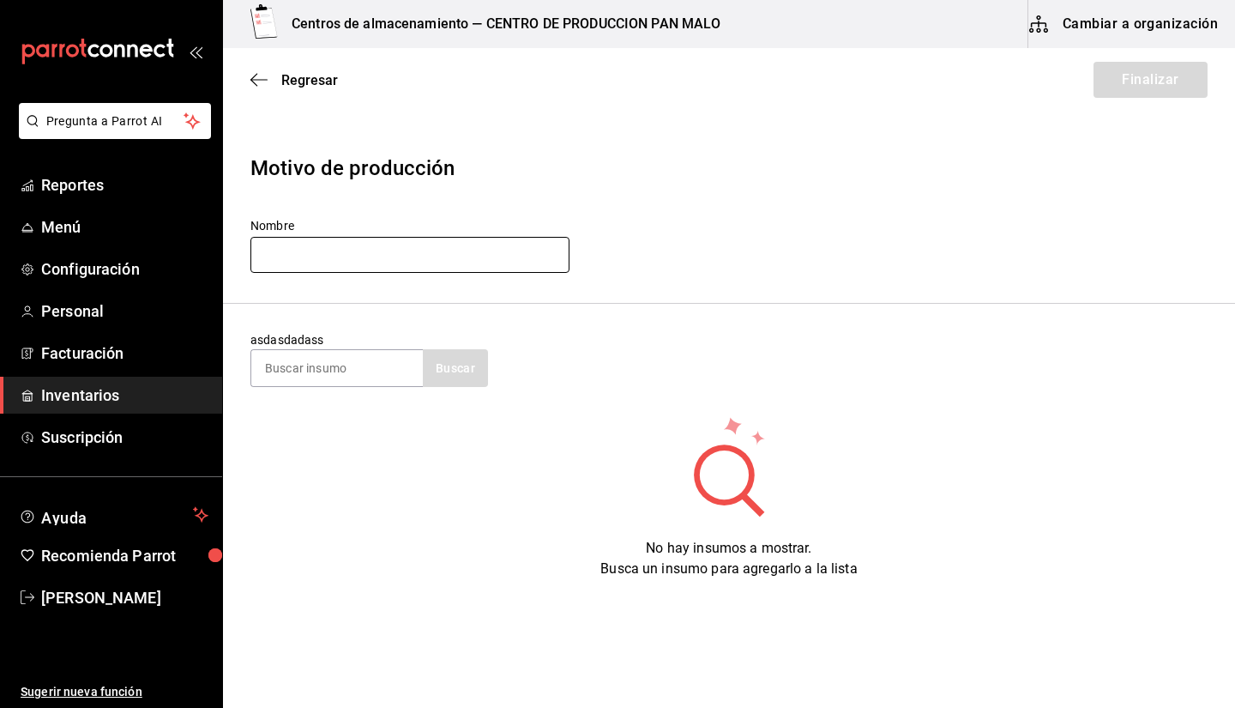
click at [515, 250] on input "text" at bounding box center [409, 255] width 319 height 36
type input "LUNES"
click at [280, 365] on input at bounding box center [337, 368] width 172 height 36
type input "B"
type input "BAGUETTE"
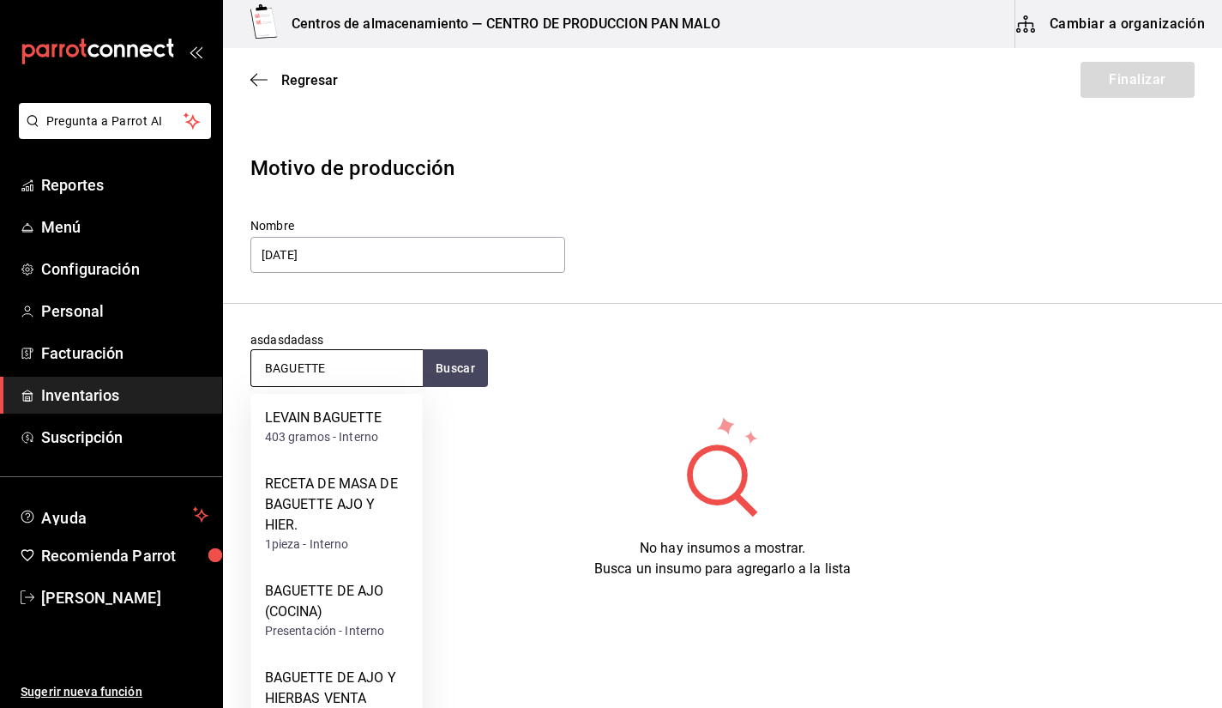
click at [369, 374] on input "BAGUETTE" at bounding box center [337, 368] width 172 height 36
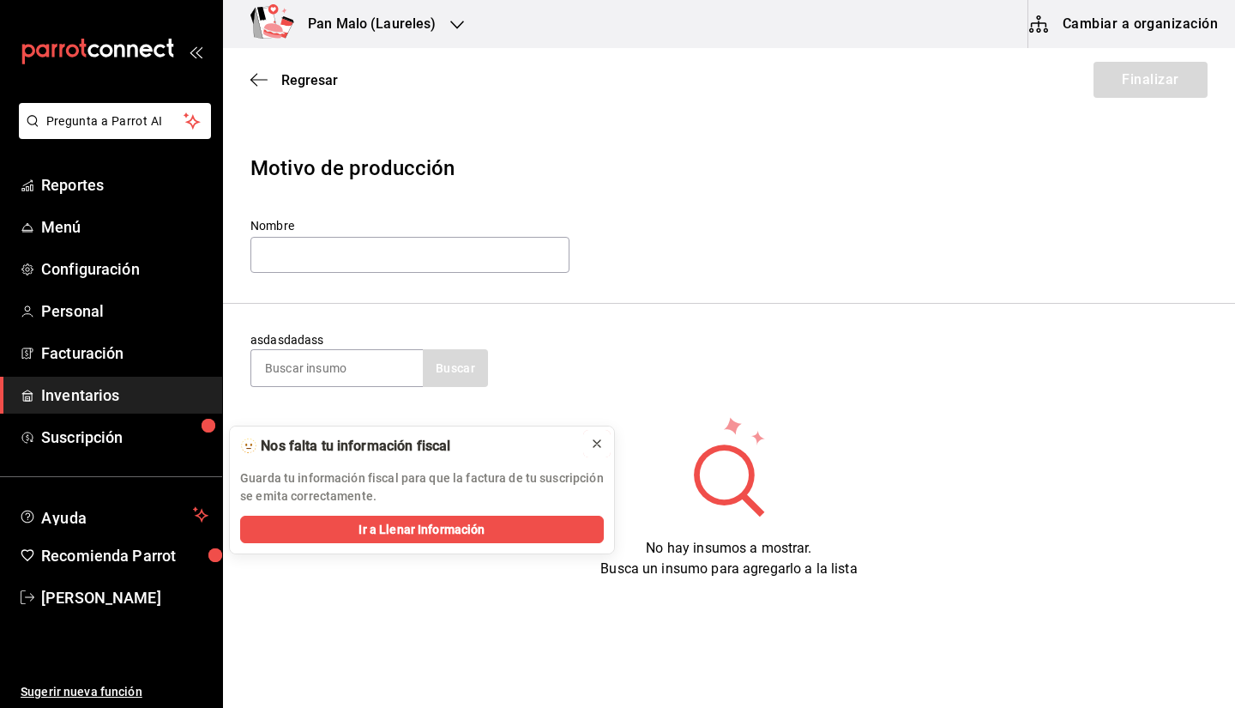
click at [599, 442] on icon at bounding box center [597, 443] width 7 height 7
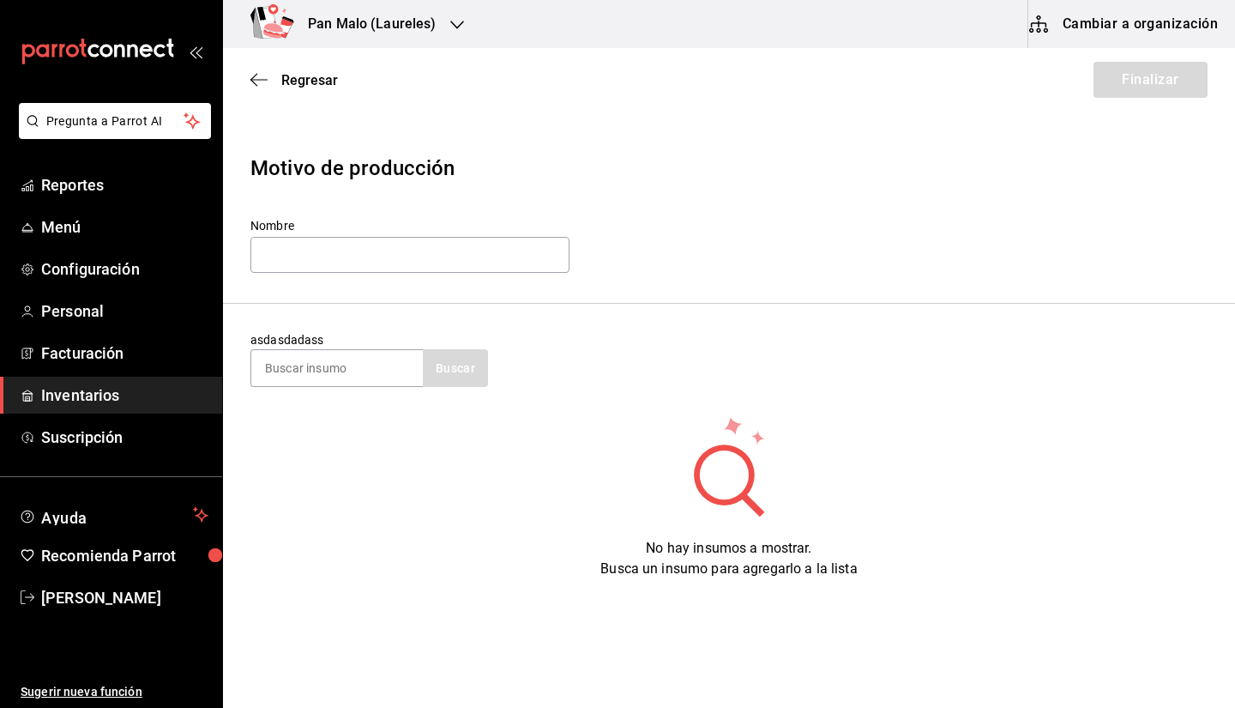
click at [387, 234] on div "Nombre" at bounding box center [409, 246] width 319 height 57
click at [345, 263] on input "text" at bounding box center [409, 255] width 319 height 36
type input "LUNES"
click at [288, 393] on section "asdasdadass Buscar" at bounding box center [729, 359] width 1012 height 111
click at [306, 368] on input at bounding box center [337, 368] width 172 height 36
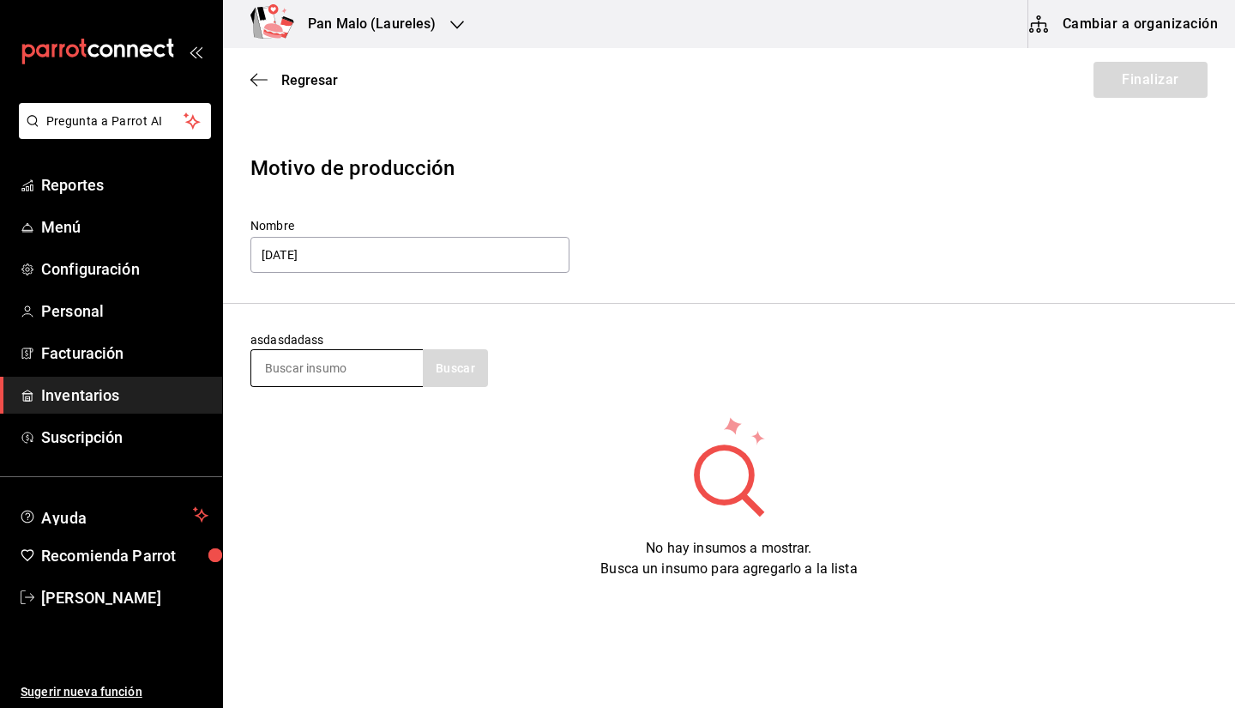
click at [327, 370] on input at bounding box center [337, 368] width 172 height 36
type input "B"
type input "baguet"
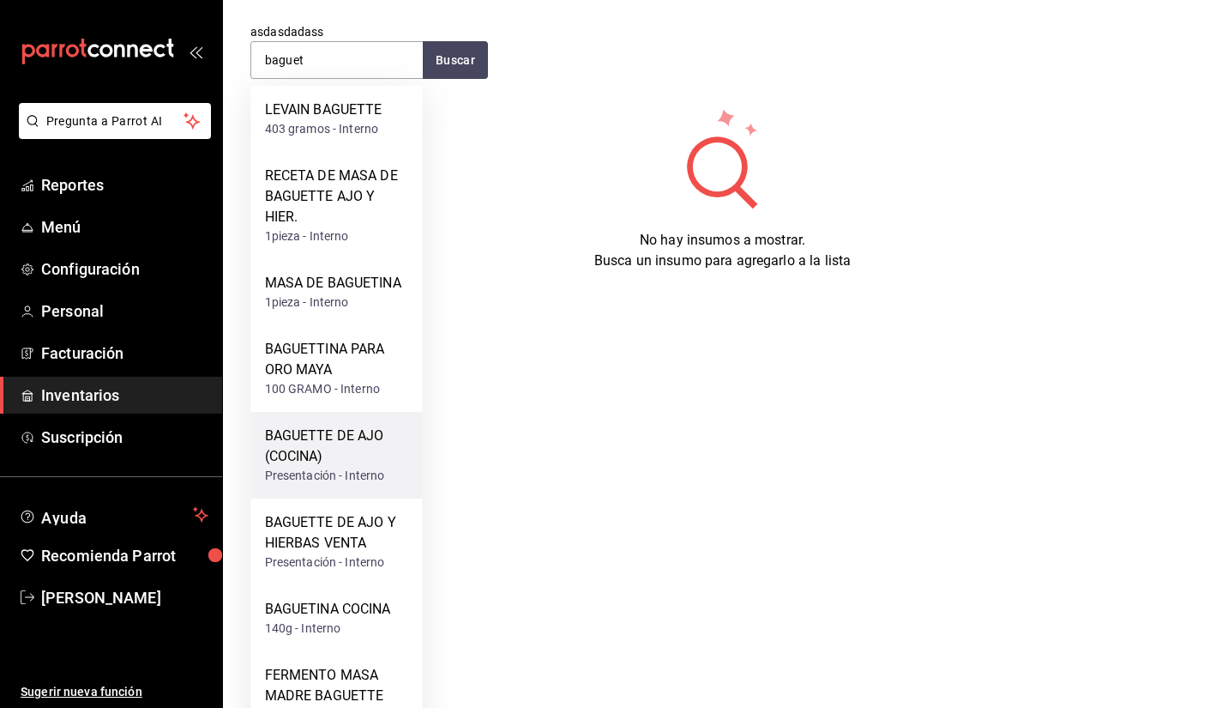
scroll to position [345, 0]
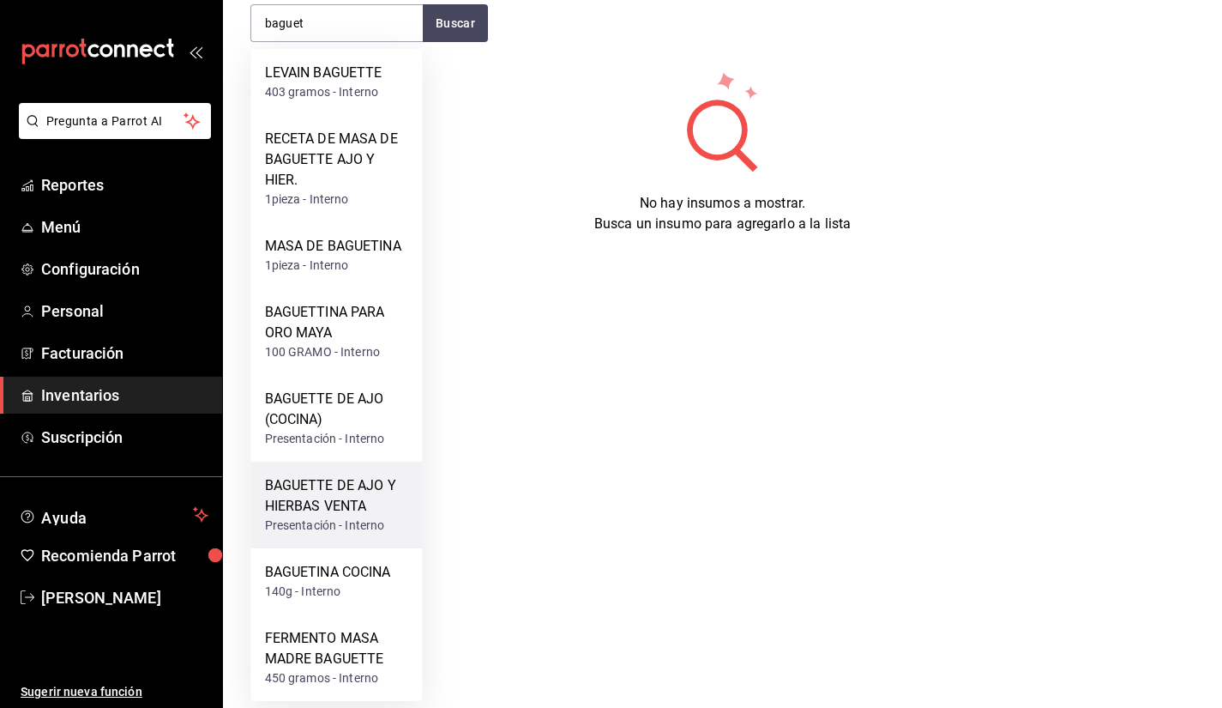
click at [356, 502] on div "BAGUETTE DE AJO Y HIERBAS VENTA" at bounding box center [337, 495] width 144 height 41
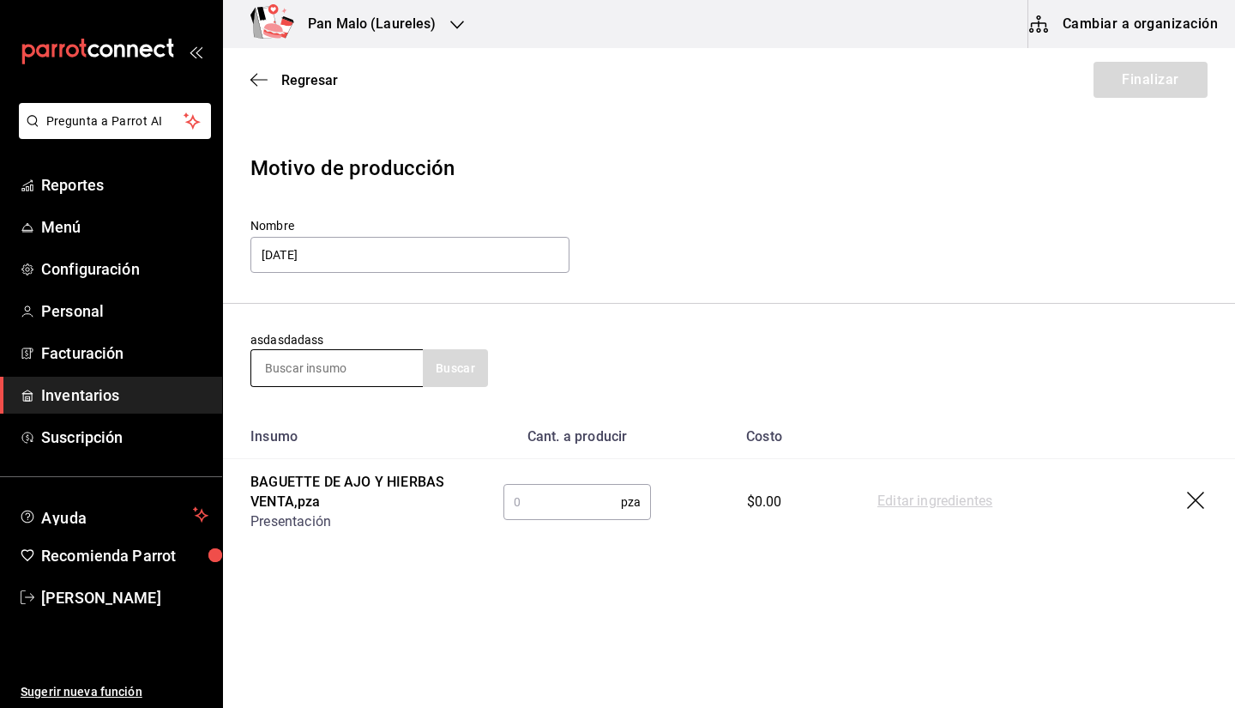
click at [310, 381] on input at bounding box center [337, 368] width 172 height 36
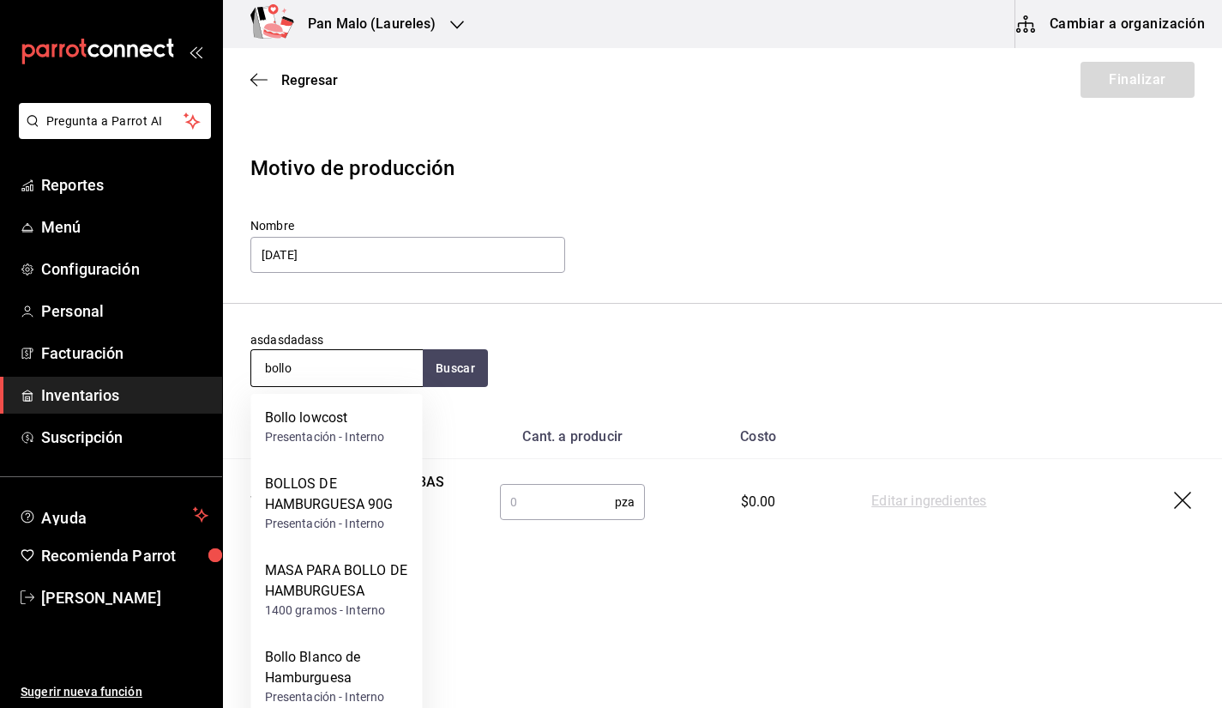
click at [344, 370] on input "bollo" at bounding box center [337, 368] width 172 height 36
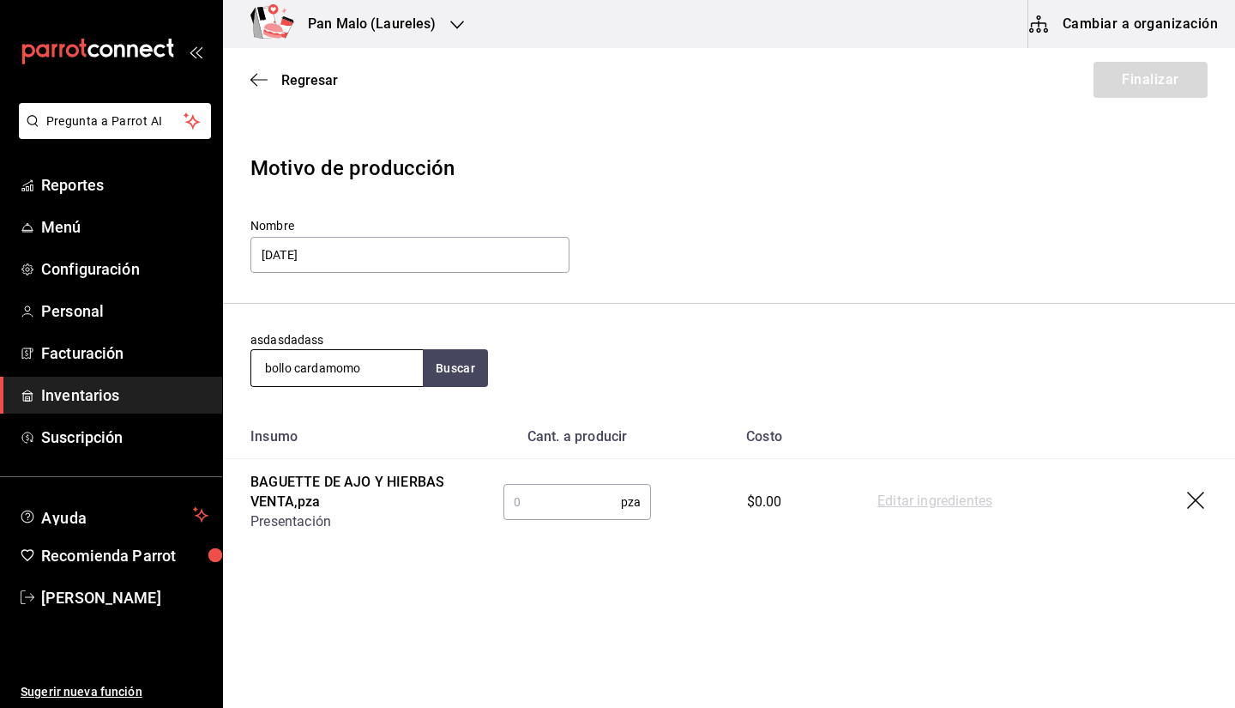
click at [390, 363] on input "bollo cardamomo" at bounding box center [337, 368] width 172 height 36
type input "bollo"
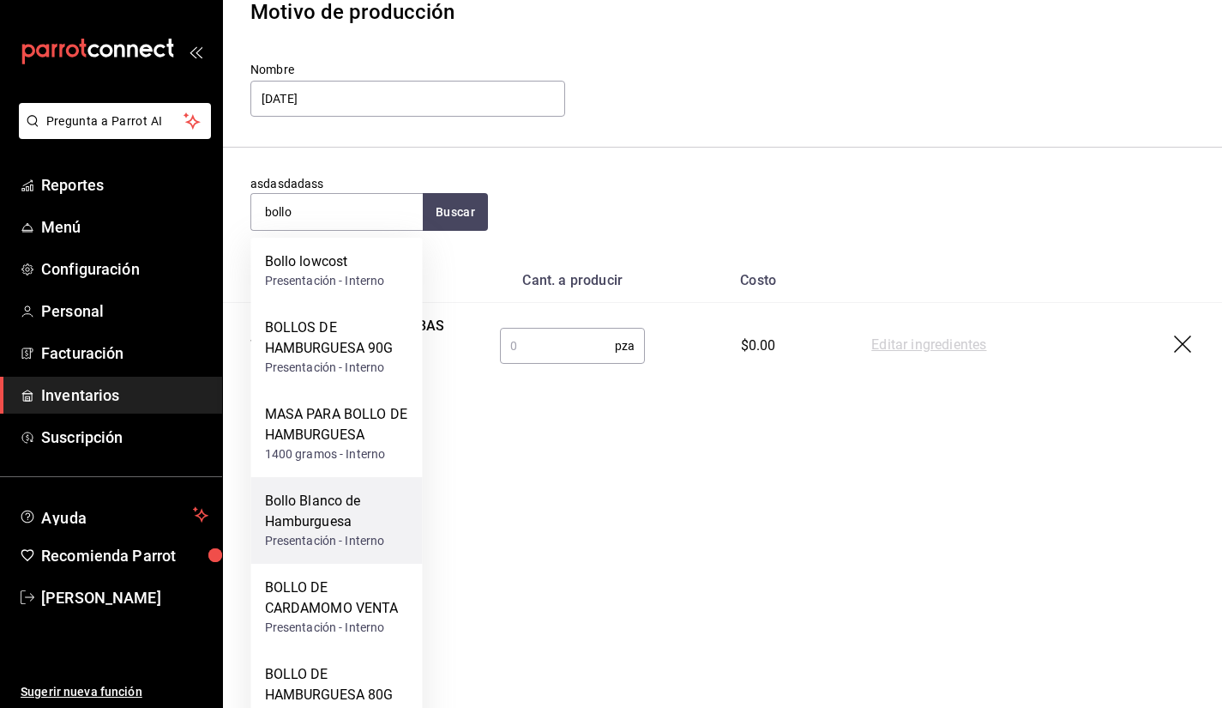
scroll to position [156, 0]
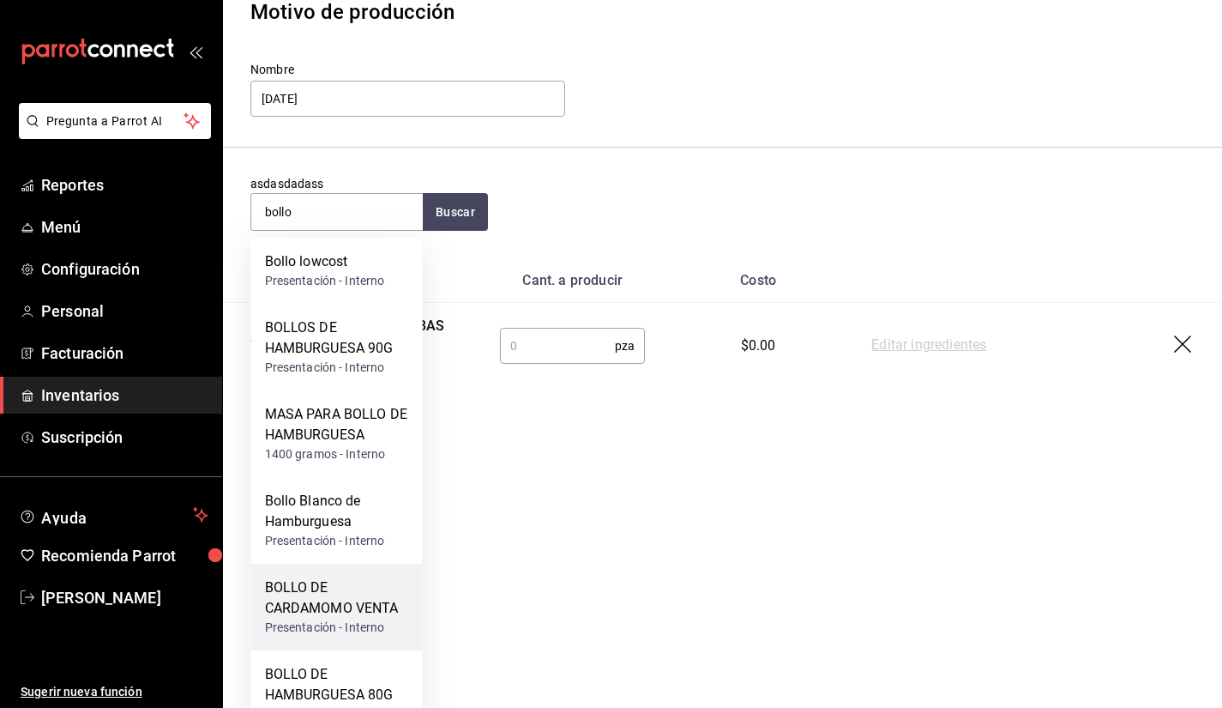
click at [310, 612] on div "BOLLO DE CARDAMOMO VENTA" at bounding box center [337, 597] width 144 height 41
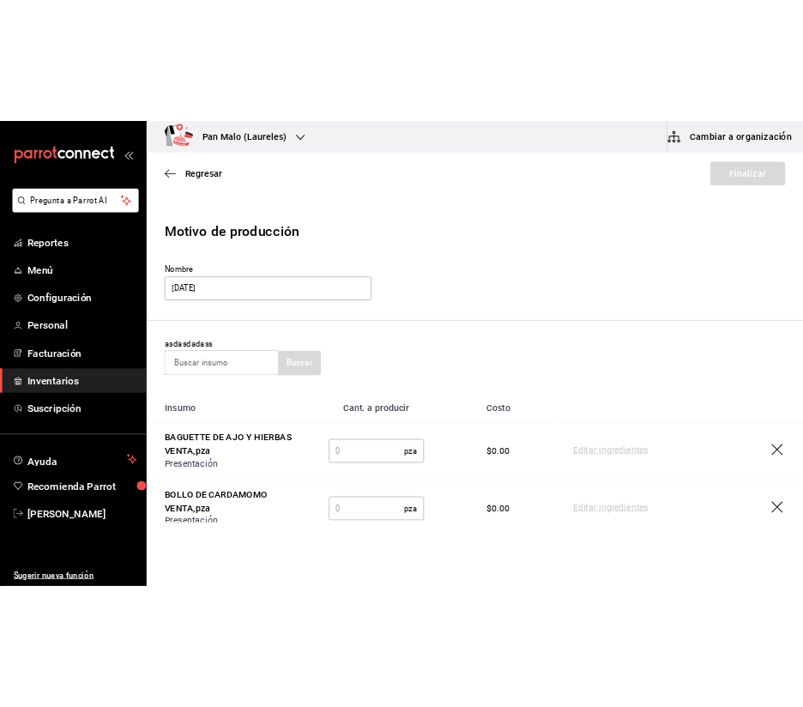
scroll to position [0, 0]
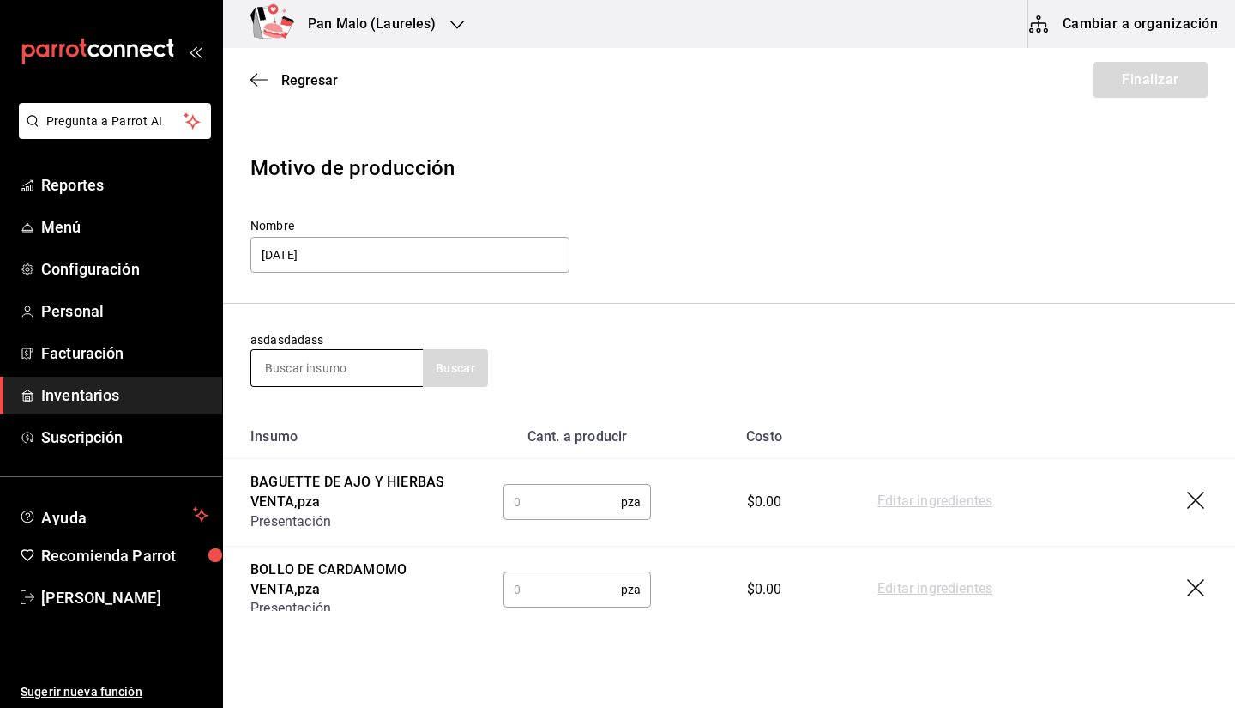
click at [368, 375] on input at bounding box center [337, 368] width 172 height 36
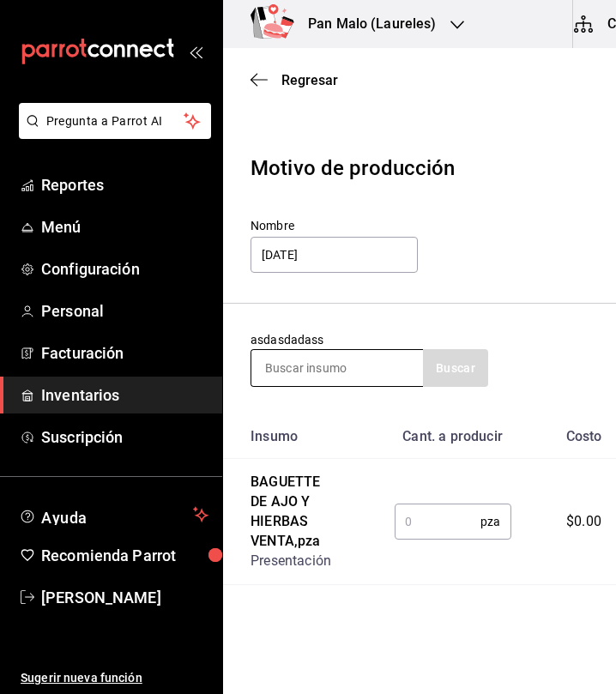
click at [347, 354] on input at bounding box center [337, 368] width 172 height 36
click at [437, 529] on input "text" at bounding box center [438, 521] width 87 height 34
click at [612, 204] on header "Motivo de producción Nombre LUNES" at bounding box center [501, 214] width 557 height 178
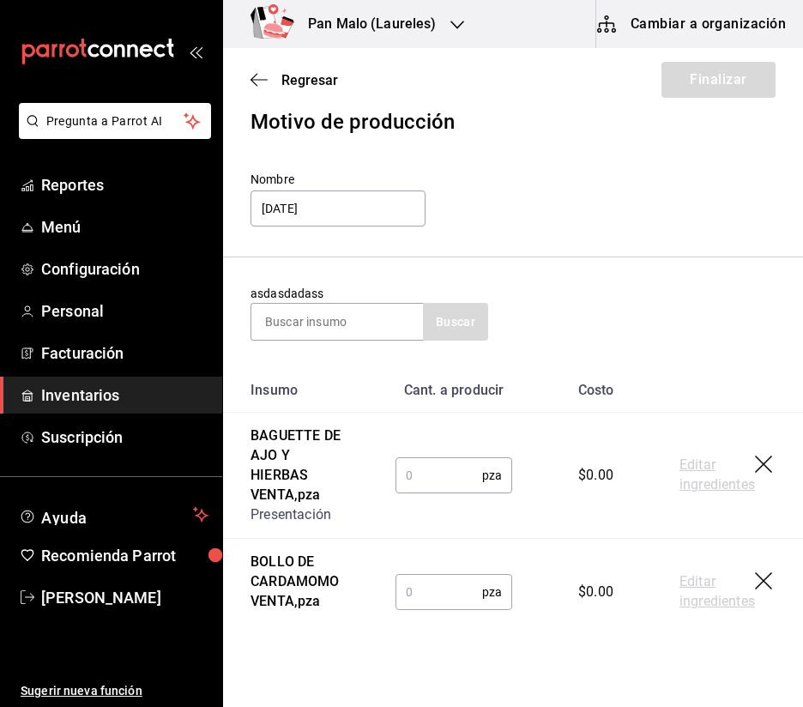
scroll to position [123, 0]
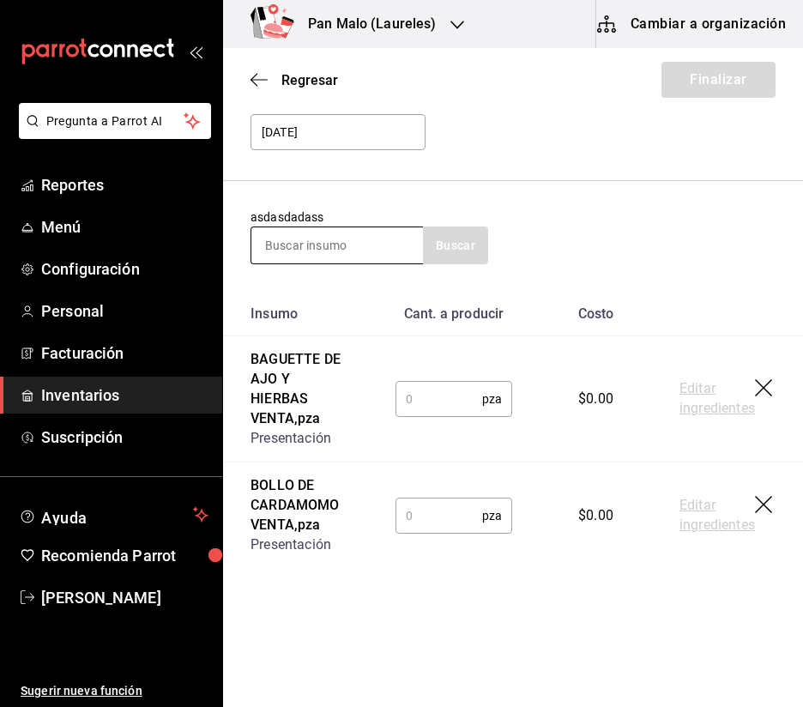
click at [304, 244] on input at bounding box center [337, 245] width 172 height 36
click at [407, 248] on input at bounding box center [337, 245] width 172 height 36
click at [421, 407] on input "text" at bounding box center [438, 399] width 87 height 34
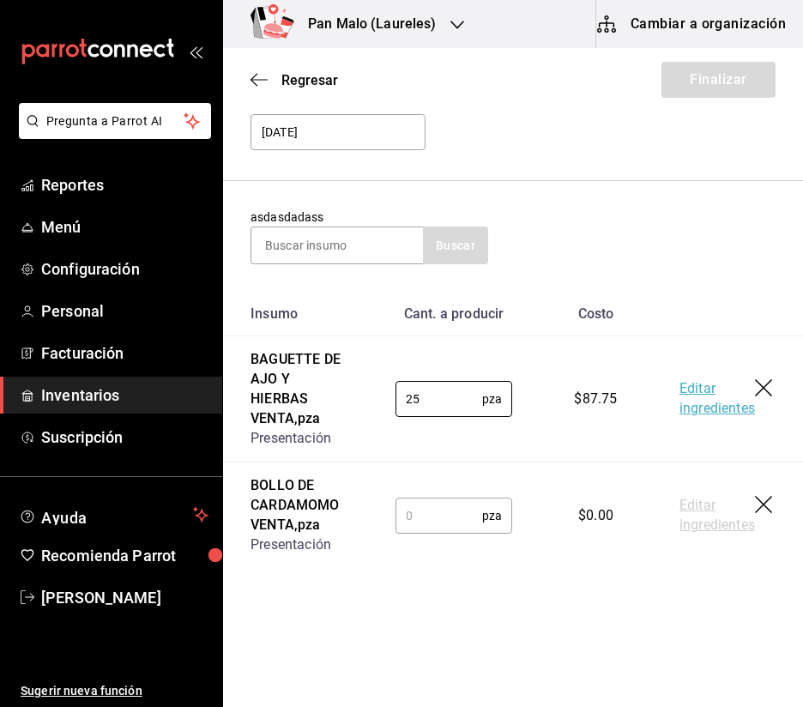
type input "25"
click at [418, 526] on input "text" at bounding box center [438, 515] width 87 height 34
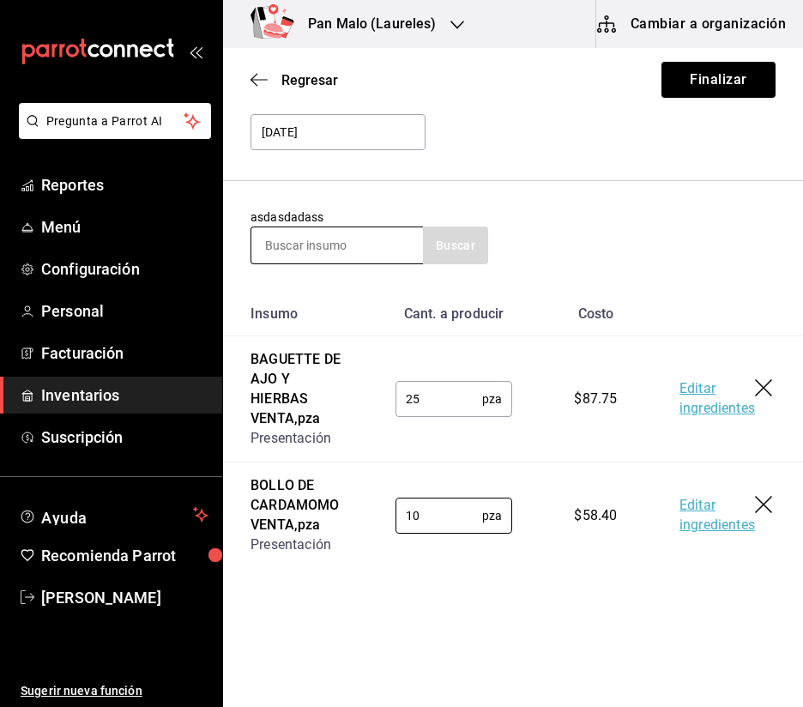
type input "10"
click at [326, 250] on input at bounding box center [337, 245] width 172 height 36
type input "nudo"
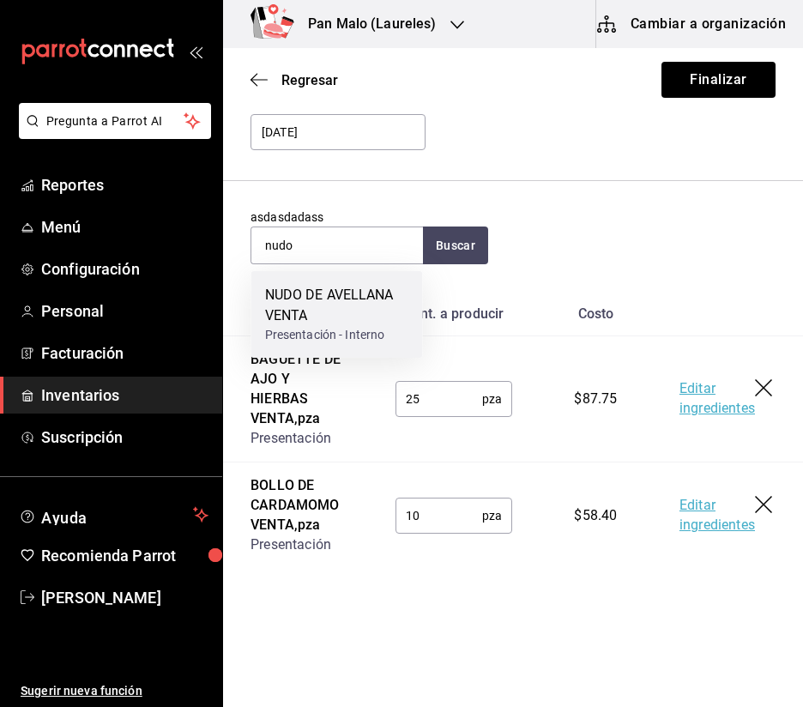
click at [333, 296] on div "NUDO DE AVELLANA VENTA" at bounding box center [337, 305] width 144 height 41
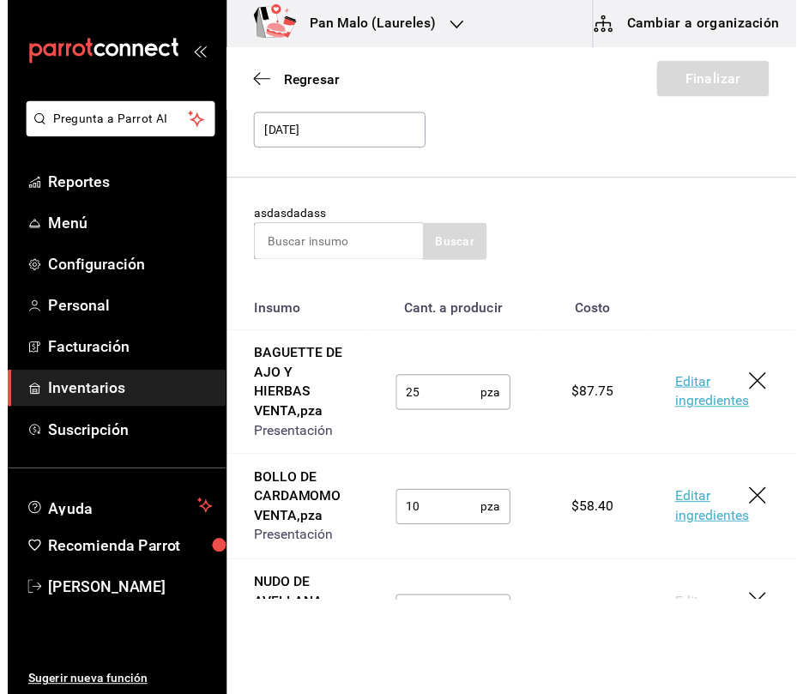
scroll to position [229, 0]
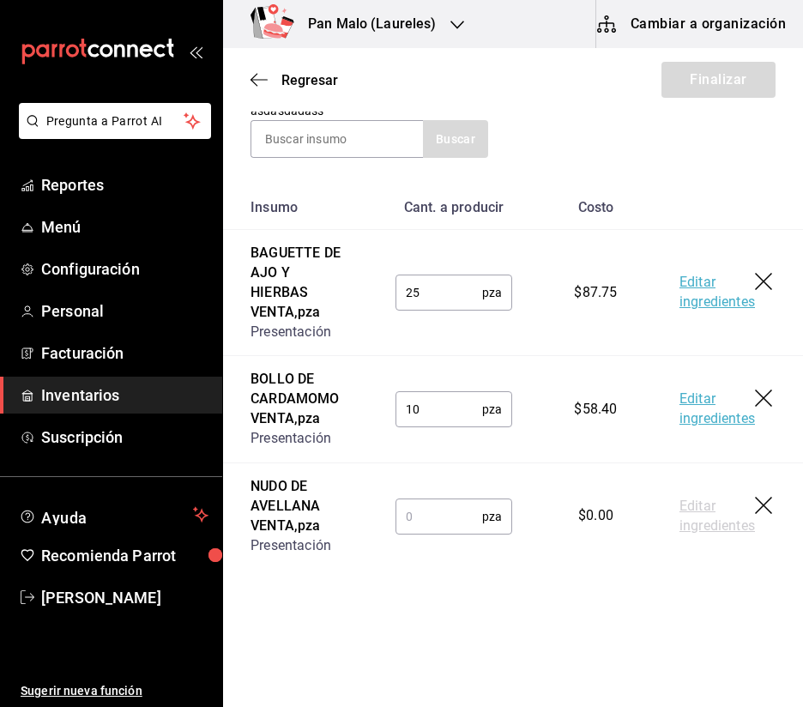
click at [444, 530] on input "text" at bounding box center [438, 516] width 87 height 34
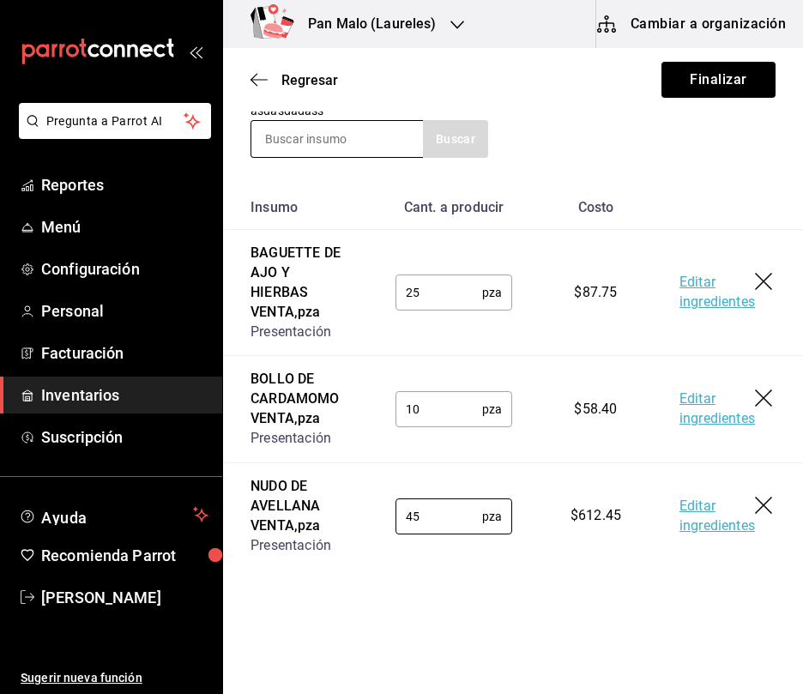
type input "45"
click at [371, 148] on input at bounding box center [337, 139] width 172 height 36
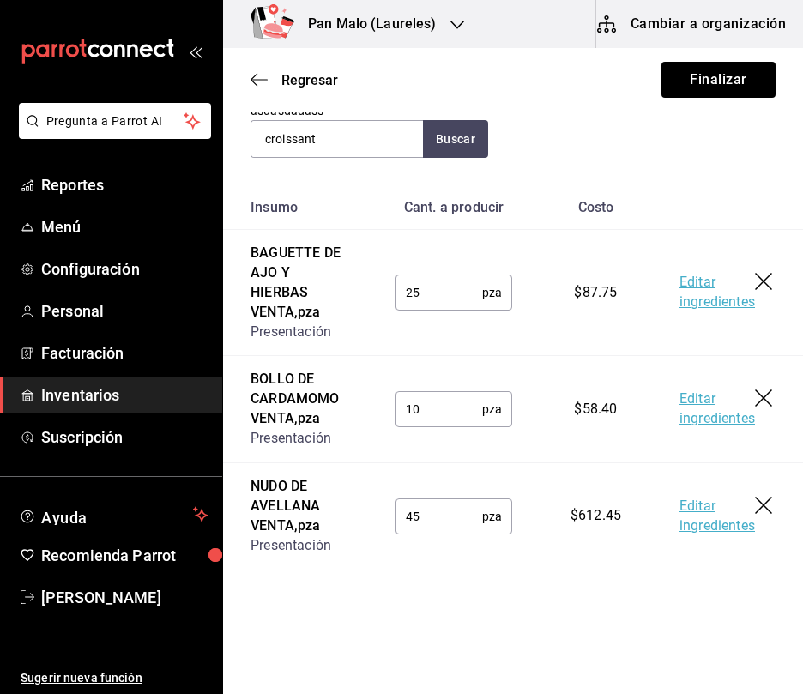
type input "croissant"
click at [476, 160] on section "asdasdadass croissant Buscar" at bounding box center [513, 130] width 580 height 111
click at [443, 140] on button "Buscar" at bounding box center [455, 139] width 65 height 38
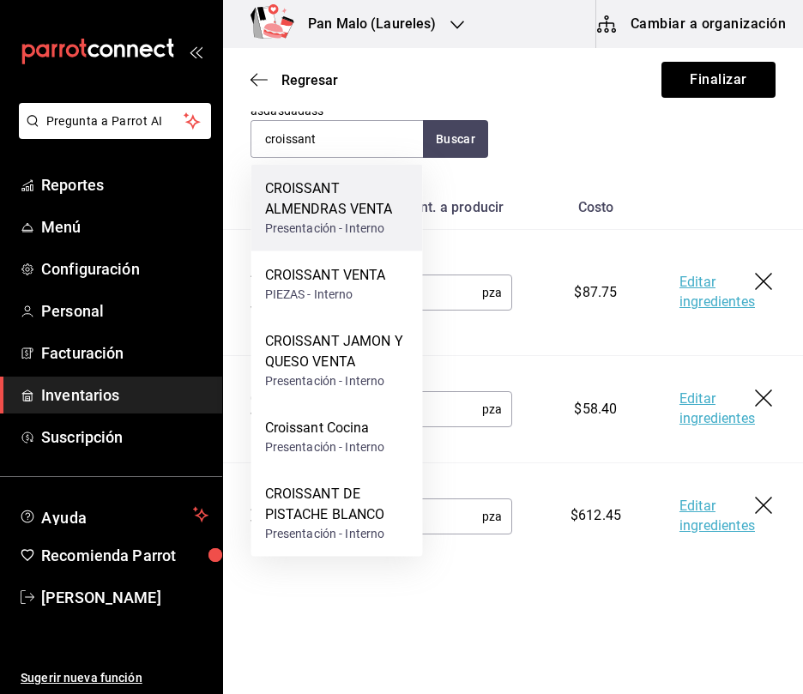
click at [380, 178] on div "CROISSANT ALMENDRAS VENTA" at bounding box center [337, 198] width 144 height 41
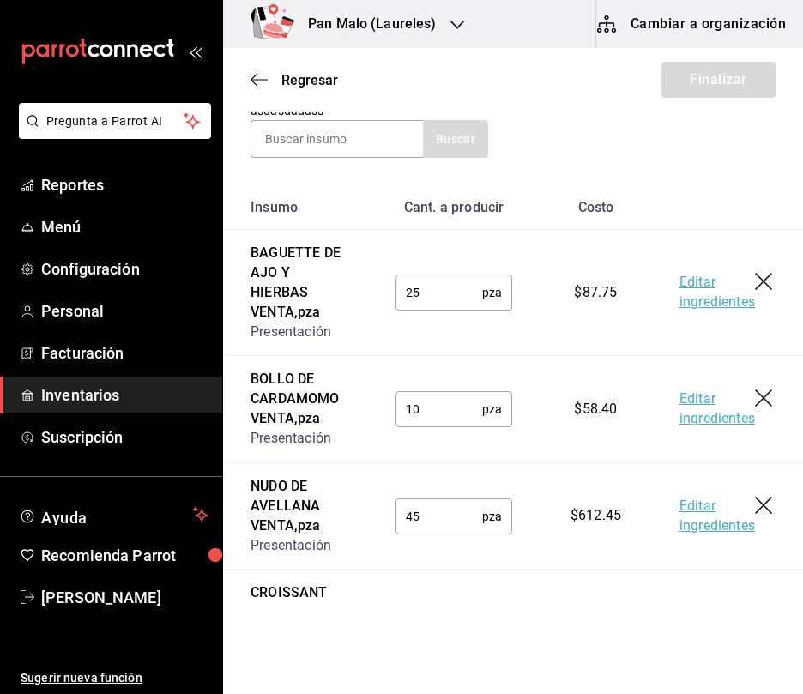
scroll to position [336, 0]
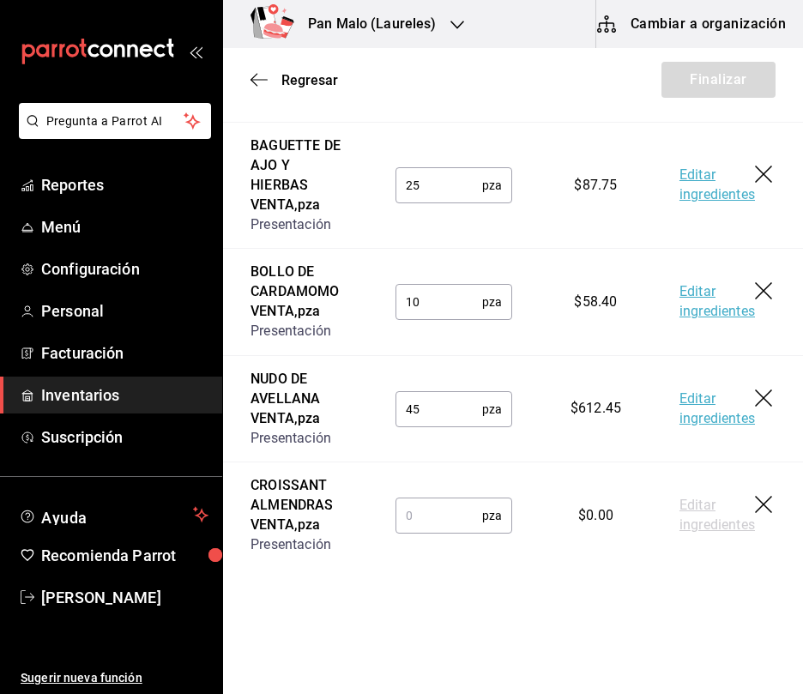
click at [444, 531] on input "text" at bounding box center [438, 515] width 87 height 34
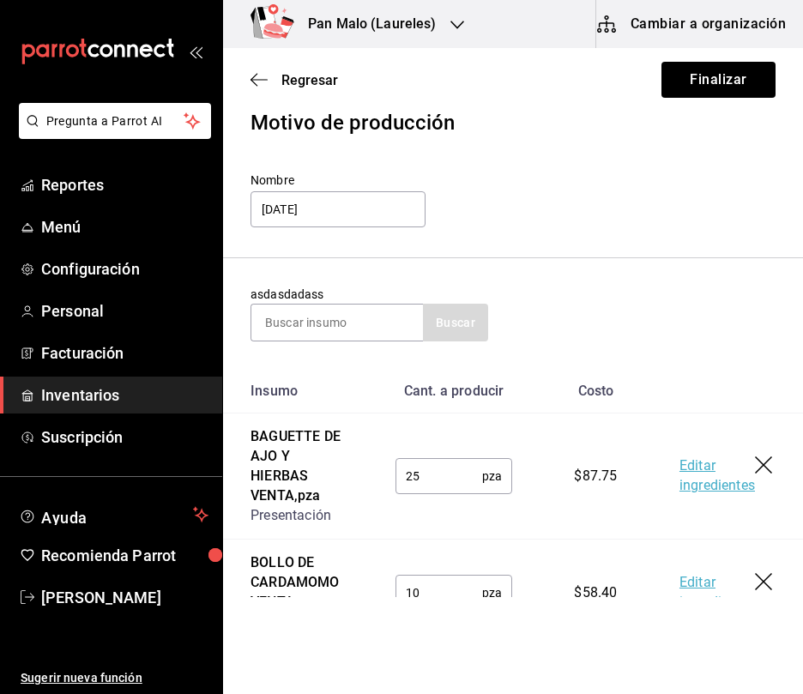
scroll to position [0, 0]
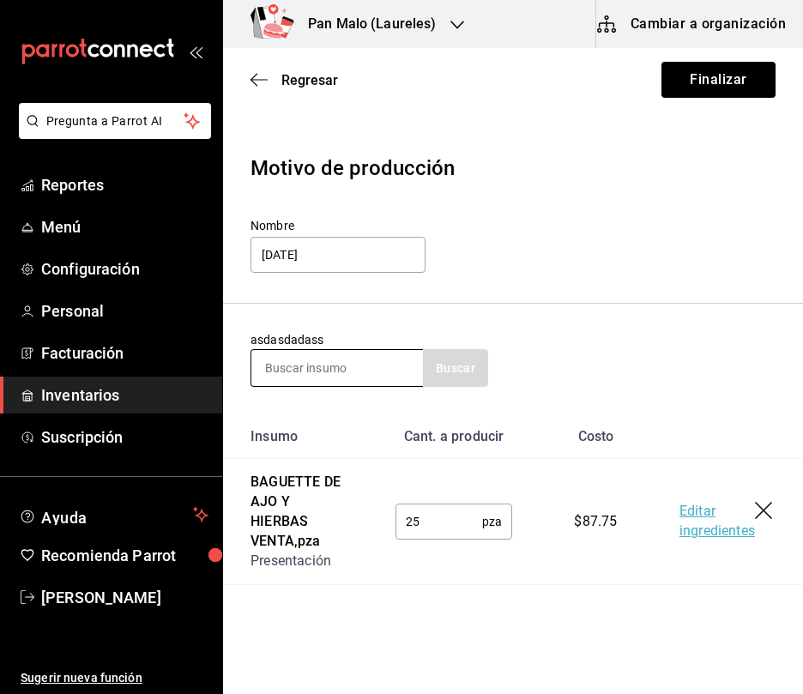
type input "16"
click at [316, 383] on input at bounding box center [337, 368] width 172 height 36
type input "3"
type input "rol"
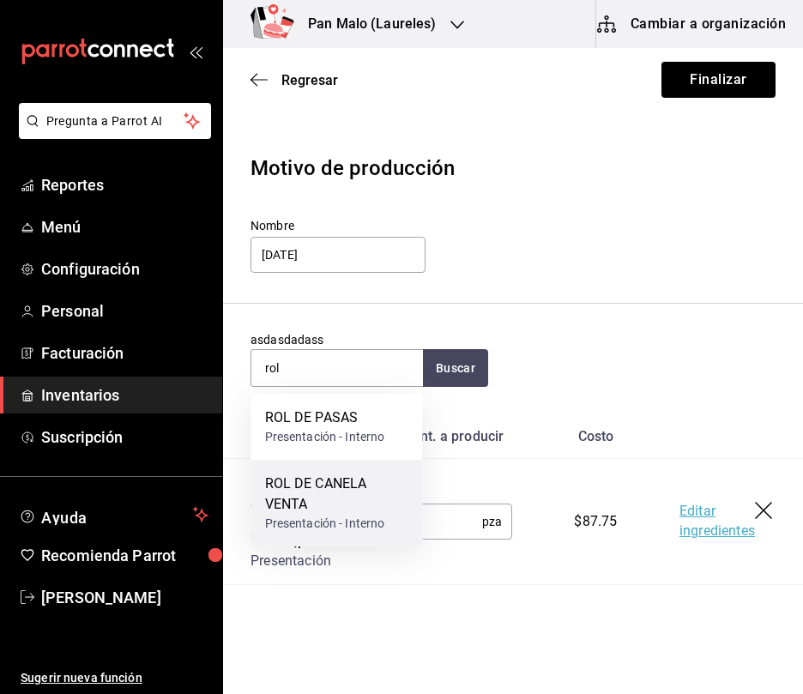
click at [316, 503] on div "ROL DE CANELA VENTA" at bounding box center [337, 493] width 144 height 41
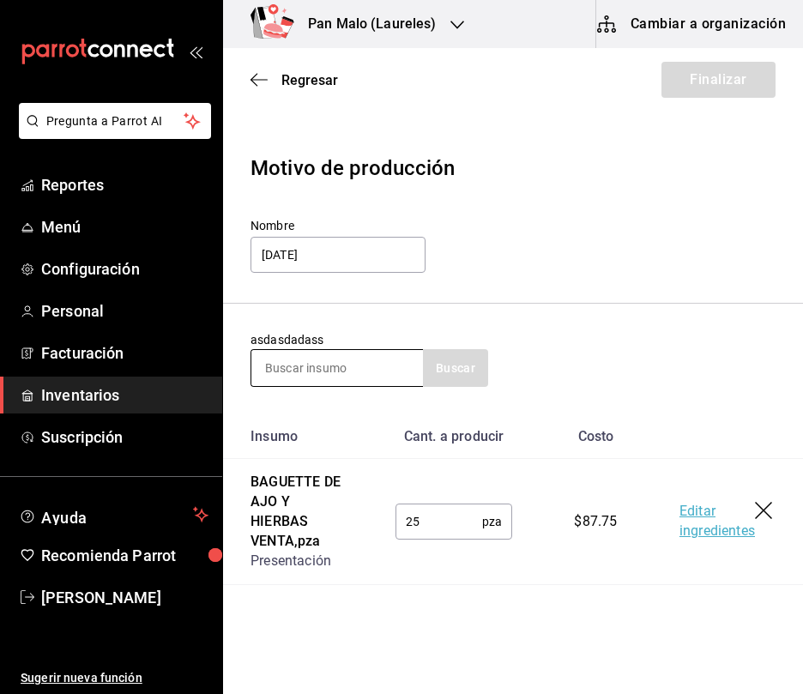
click at [318, 367] on input at bounding box center [337, 368] width 172 height 36
type input "polvoron"
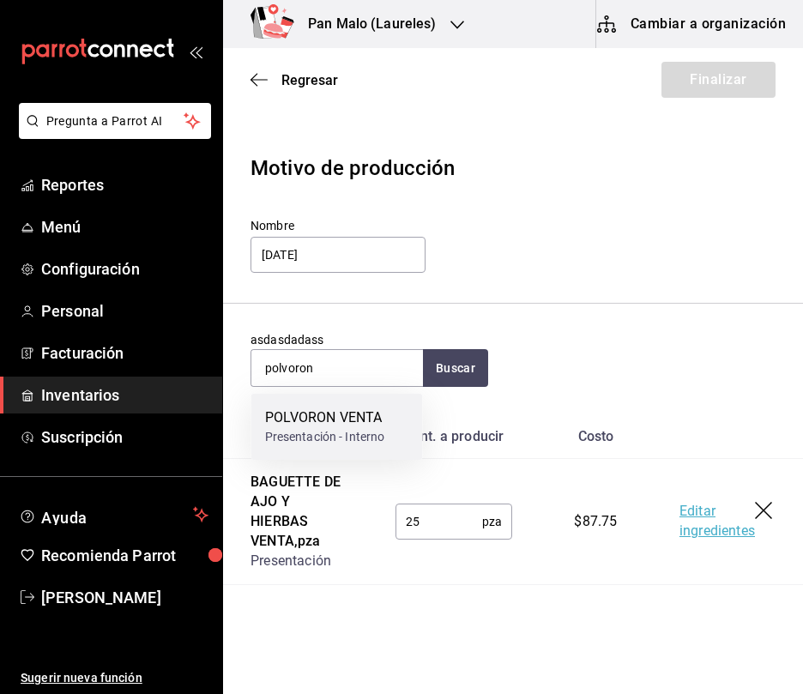
click at [297, 413] on div "POLVORON VENTA" at bounding box center [325, 417] width 120 height 21
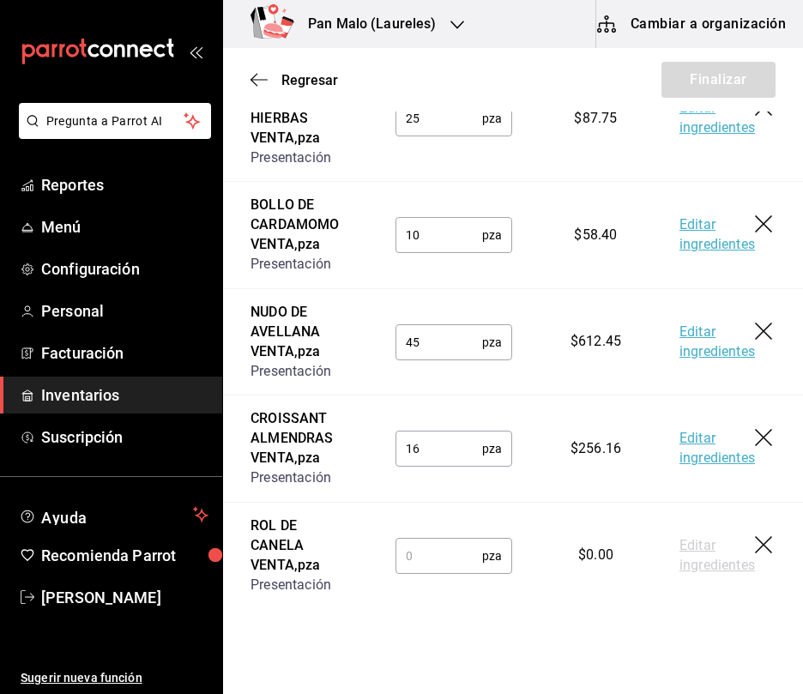
scroll to position [530, 0]
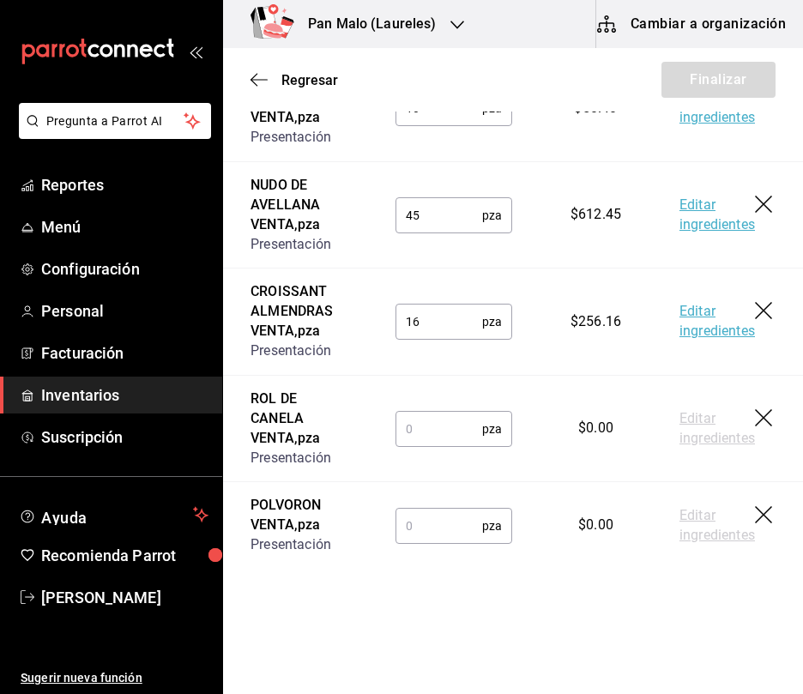
click at [455, 422] on input "text" at bounding box center [438, 429] width 87 height 34
type input "2"
type input "35"
click at [412, 533] on input "text" at bounding box center [438, 526] width 87 height 34
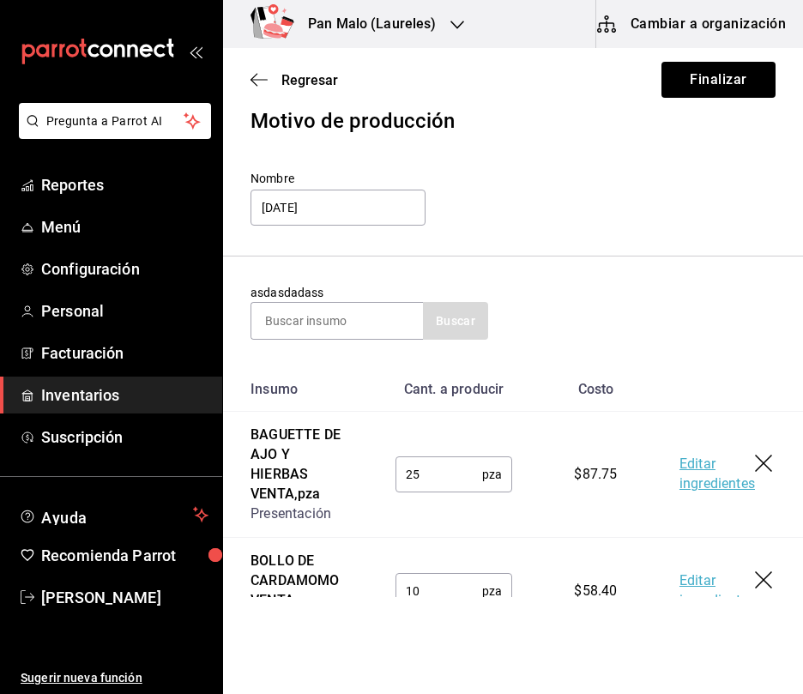
scroll to position [0, 0]
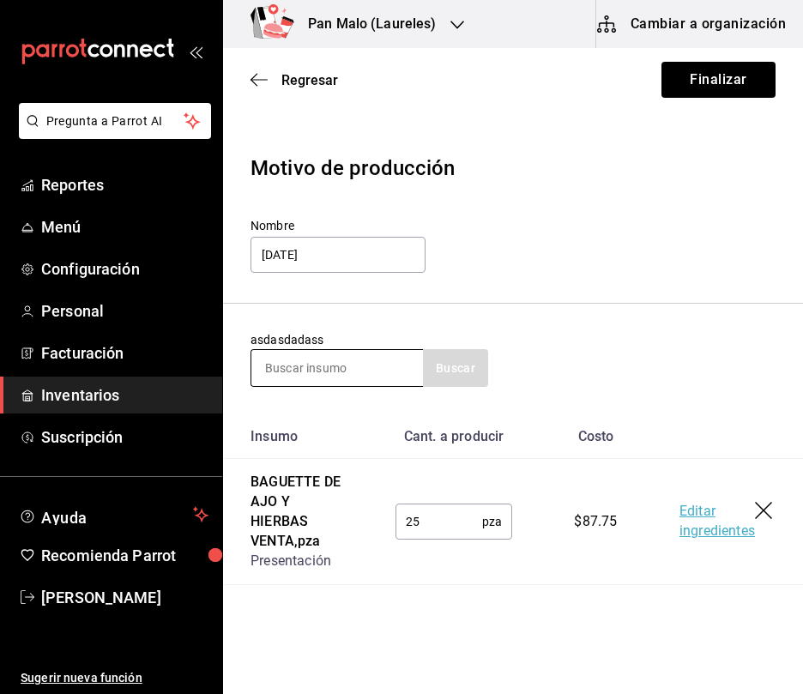
type input "16"
click at [341, 366] on input at bounding box center [337, 368] width 172 height 36
type input "elote"
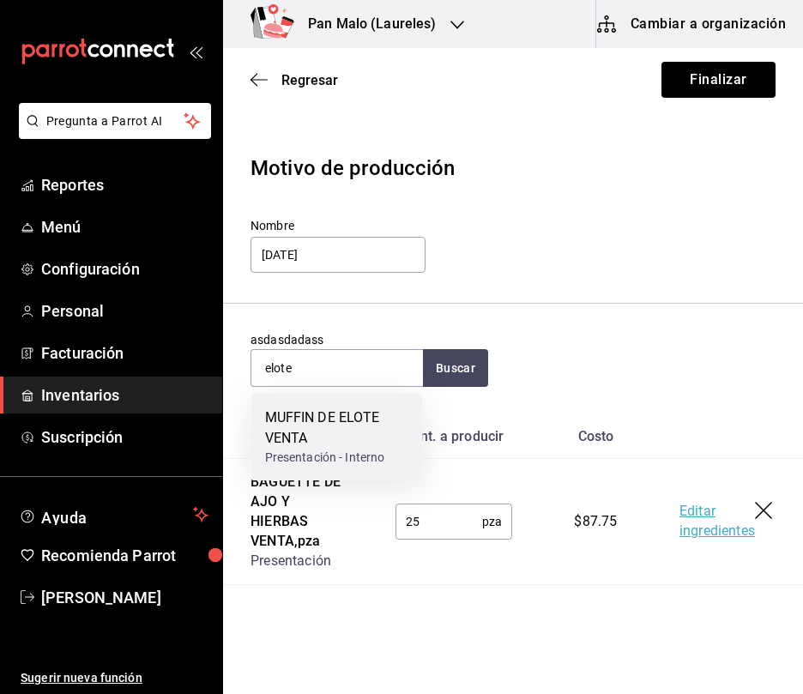
click at [342, 456] on div "Presentación - Interno" at bounding box center [337, 458] width 144 height 18
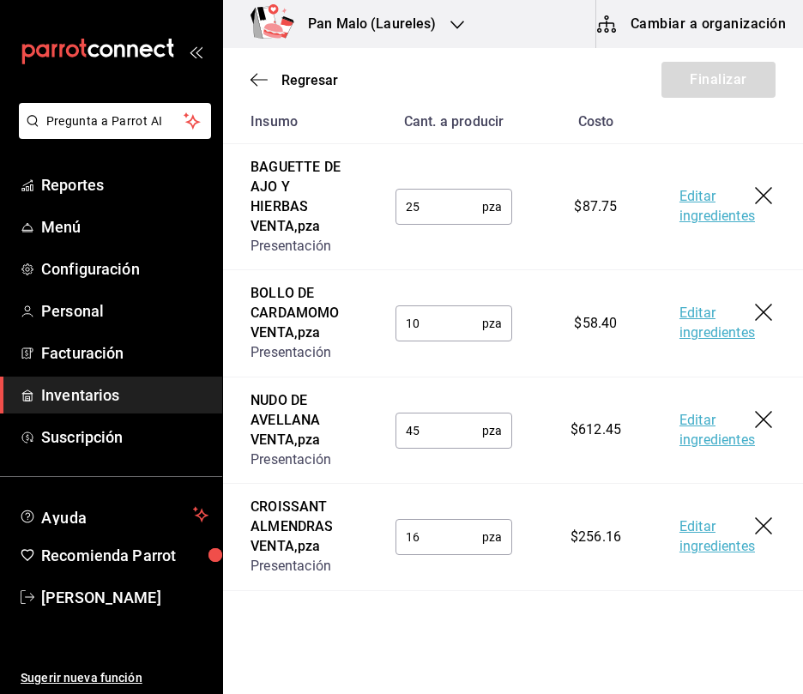
scroll to position [636, 0]
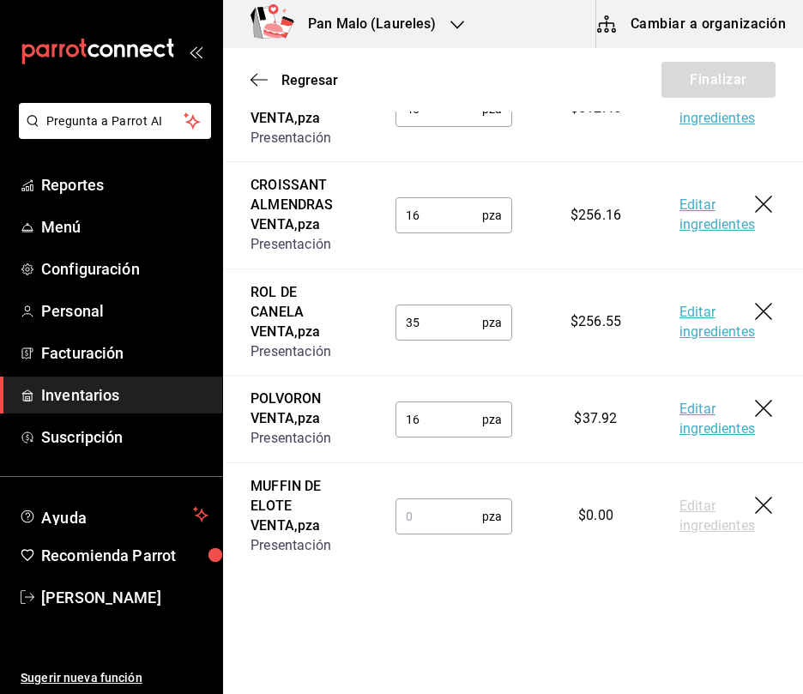
click at [419, 515] on input "text" at bounding box center [438, 516] width 87 height 34
drag, startPoint x: 419, startPoint y: 515, endPoint x: 400, endPoint y: 522, distance: 20.1
click at [400, 522] on input "text" at bounding box center [438, 516] width 87 height 34
click at [414, 517] on input "text" at bounding box center [438, 516] width 87 height 34
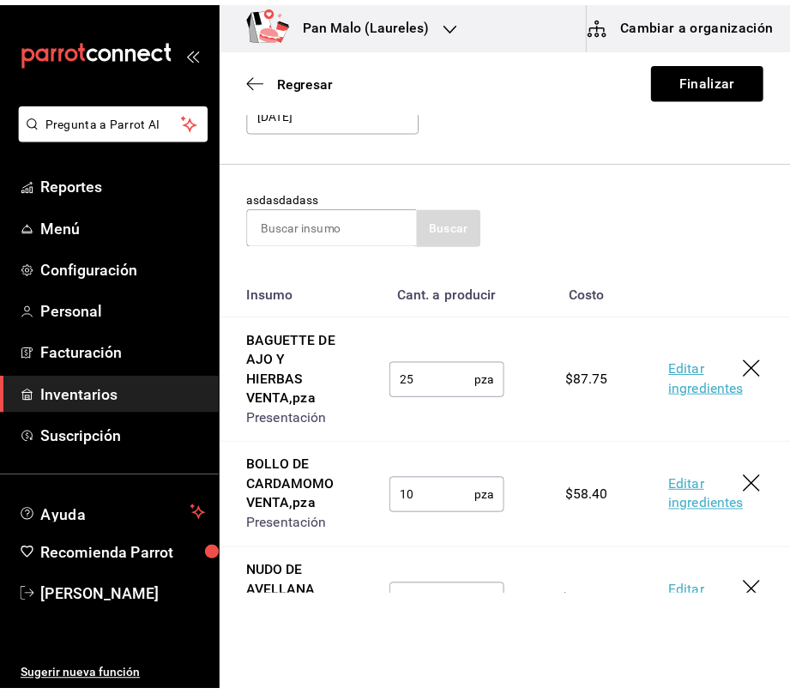
scroll to position [0, 0]
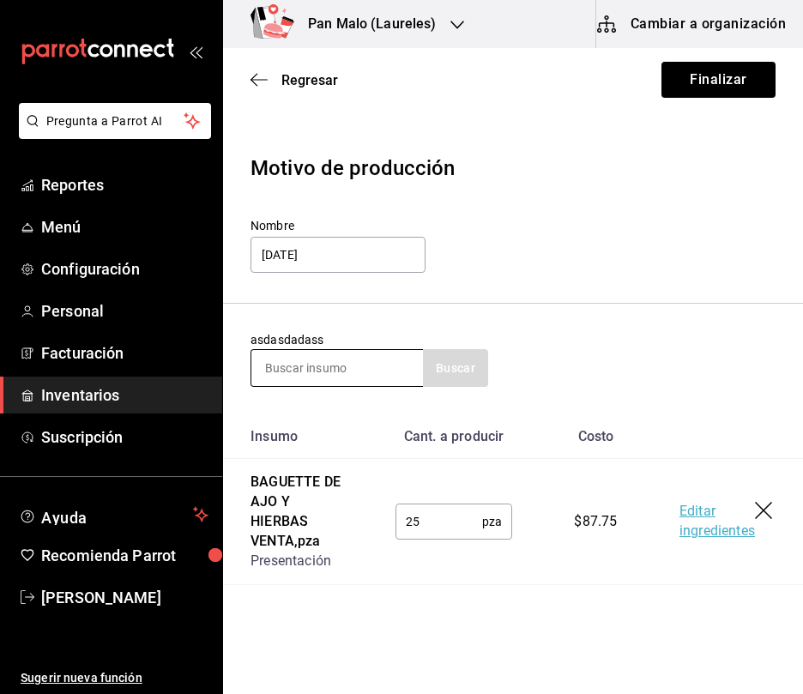
type input "18"
click at [338, 371] on input at bounding box center [337, 368] width 172 height 36
type input "naranja"
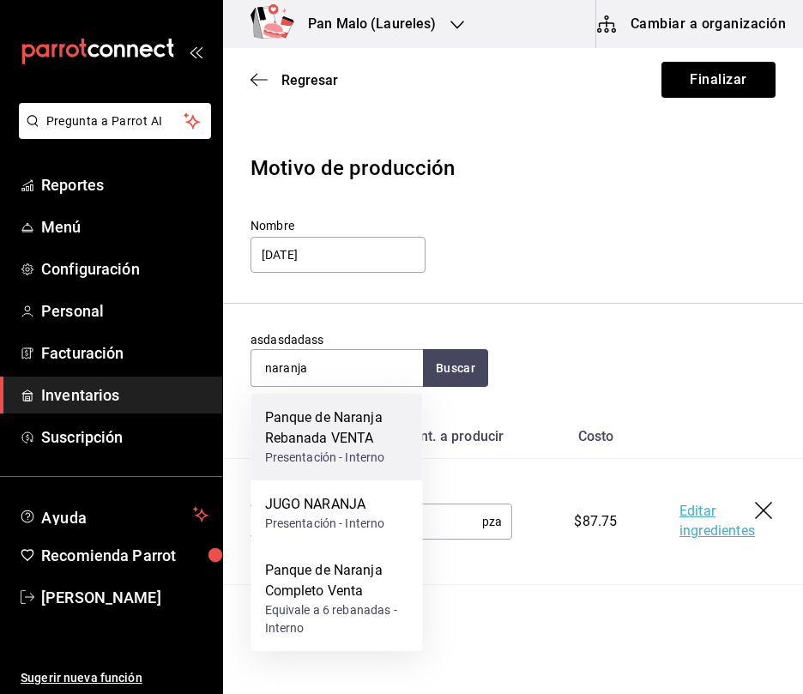
click at [339, 418] on div "Panque de Naranja Rebanada VENTA" at bounding box center [337, 427] width 144 height 41
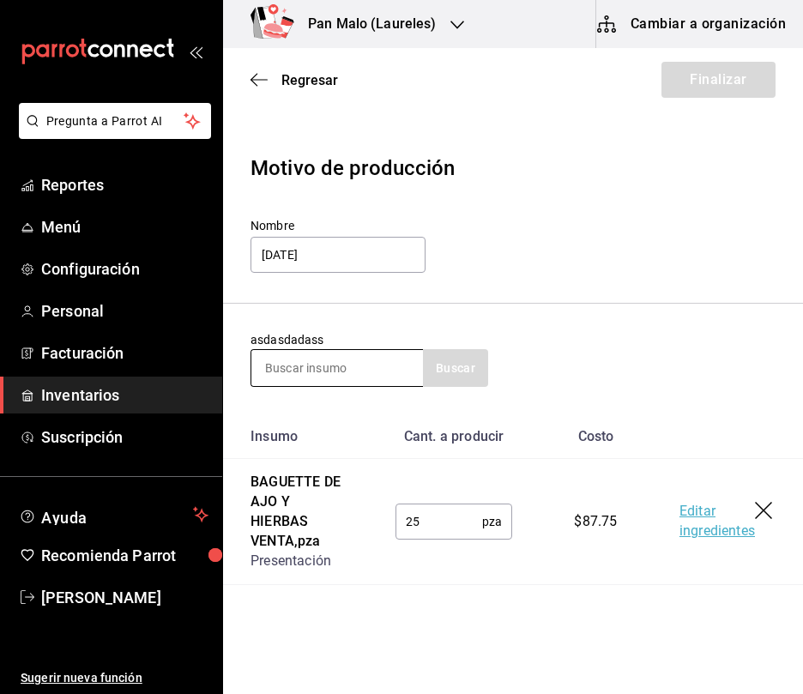
click at [341, 381] on input at bounding box center [337, 368] width 172 height 36
type input "zanah"
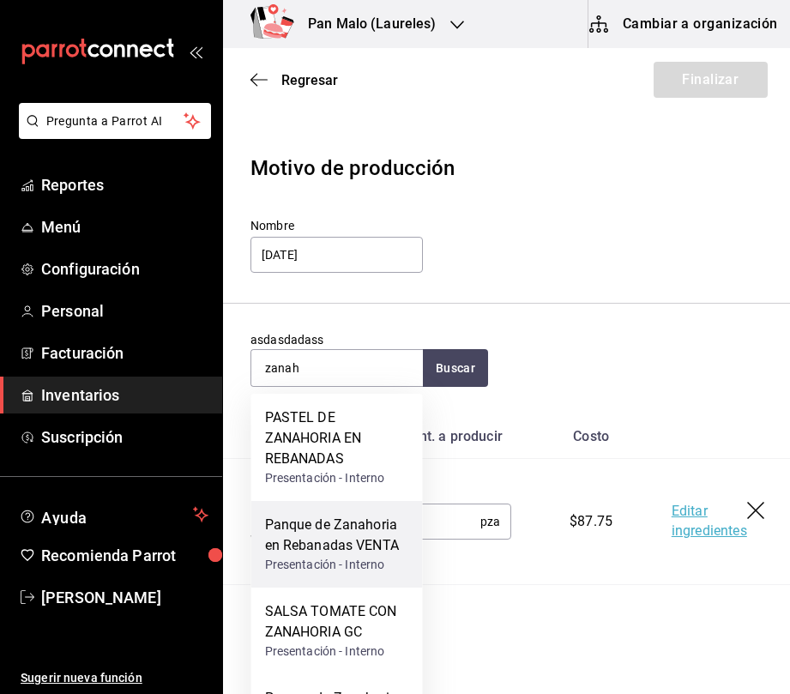
click at [360, 556] on div "Presentación - Interno" at bounding box center [337, 565] width 144 height 18
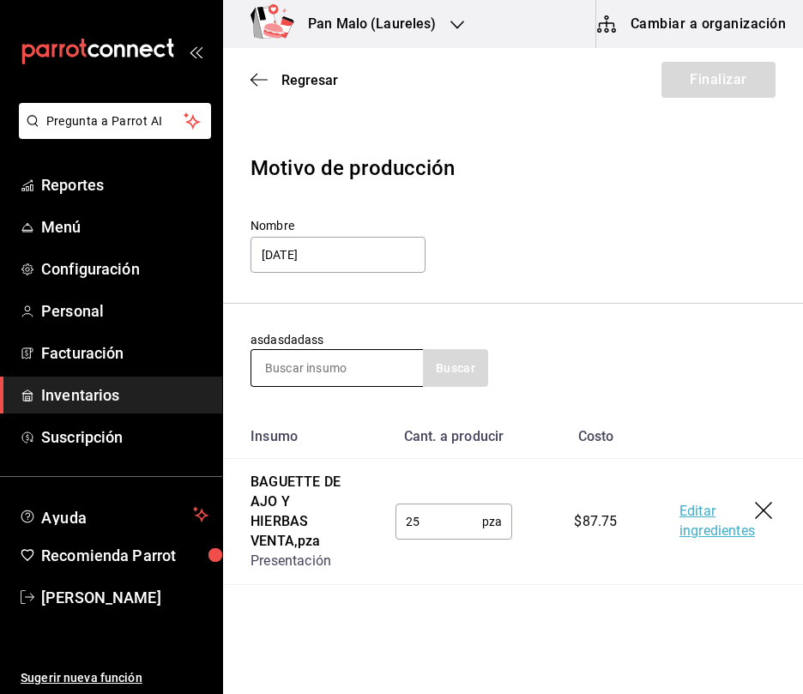
click at [348, 371] on input at bounding box center [337, 368] width 172 height 36
type input "platano"
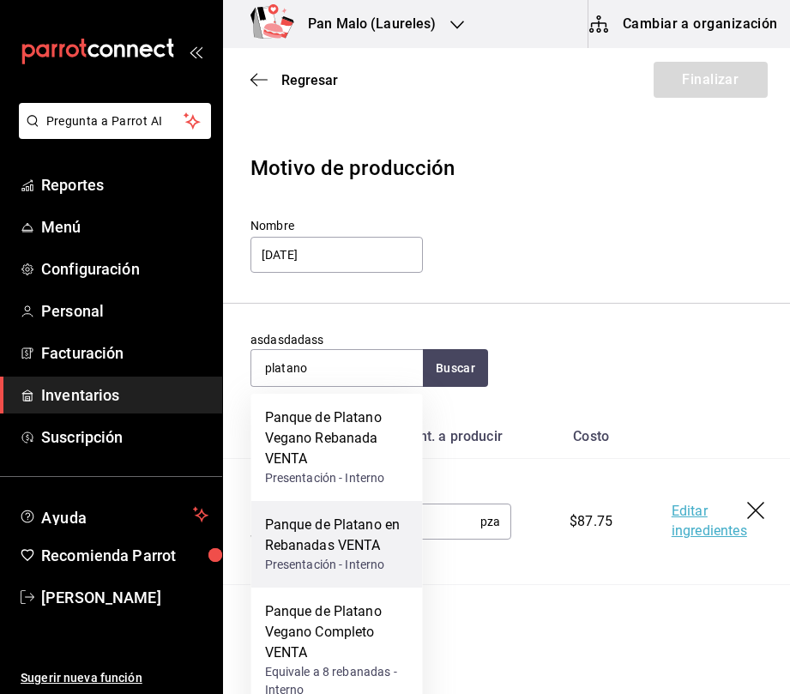
click at [357, 558] on div "Presentación - Interno" at bounding box center [337, 565] width 144 height 18
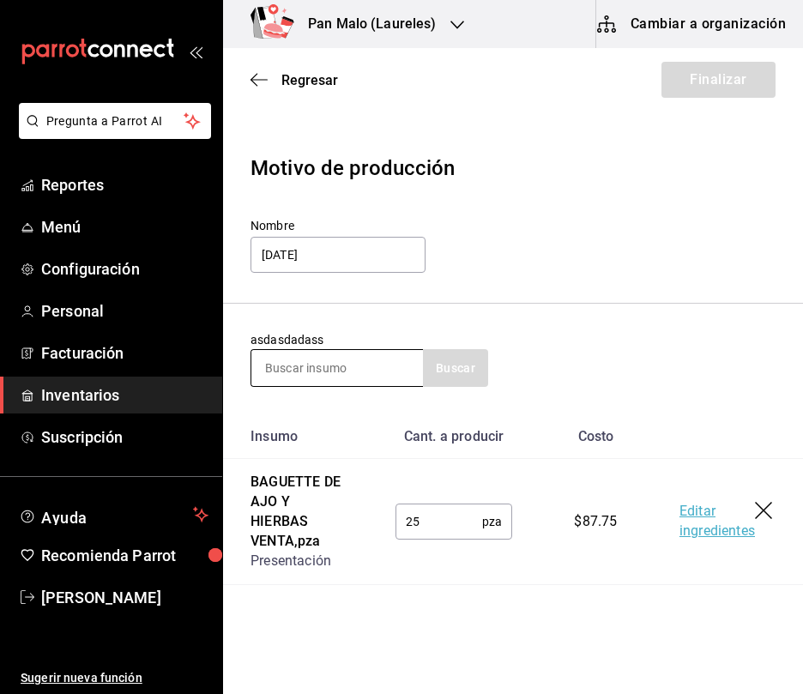
click at [345, 368] on input at bounding box center [337, 368] width 172 height 36
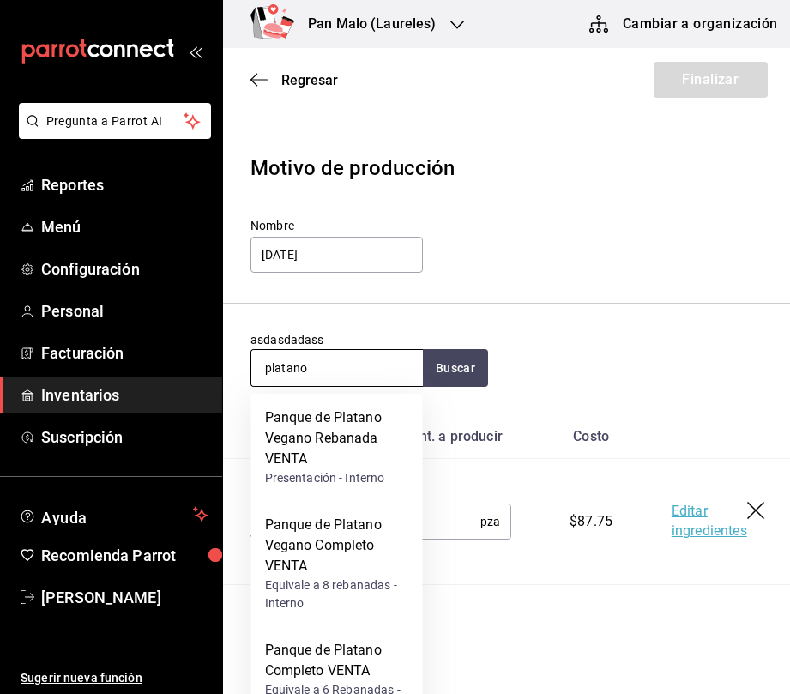
type input "platano"
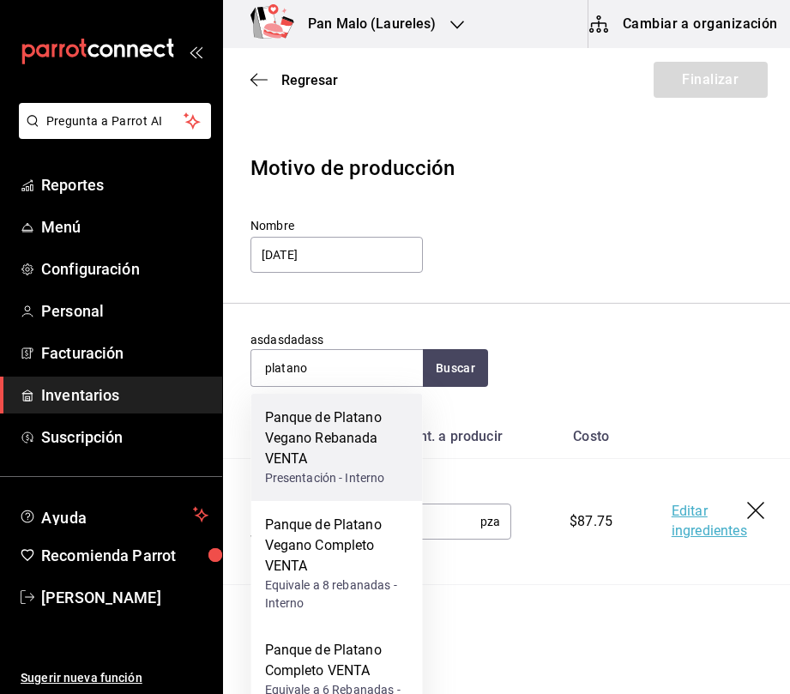
click at [333, 448] on div "Panque de Platano Vegano Rebanada VENTA" at bounding box center [337, 438] width 144 height 62
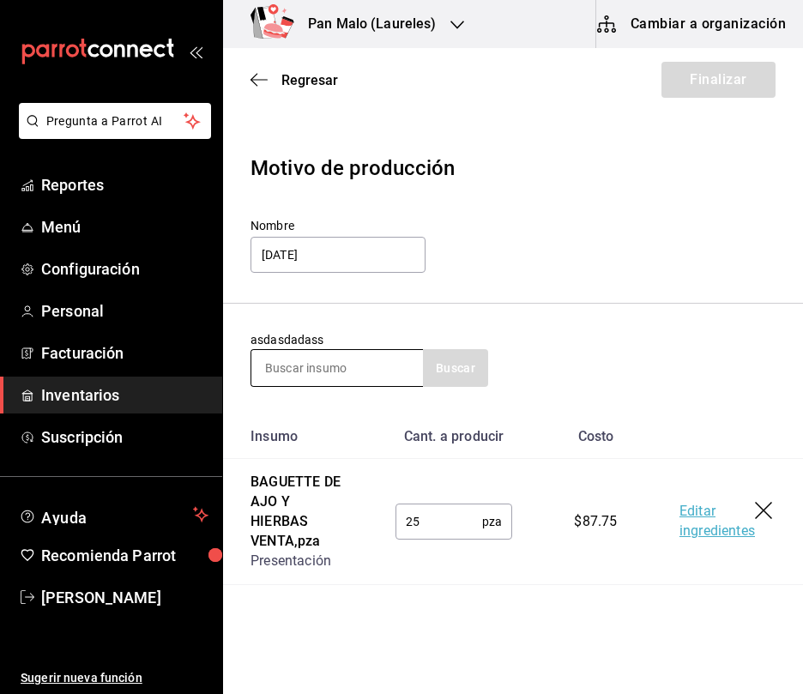
click at [336, 371] on input at bounding box center [337, 368] width 172 height 36
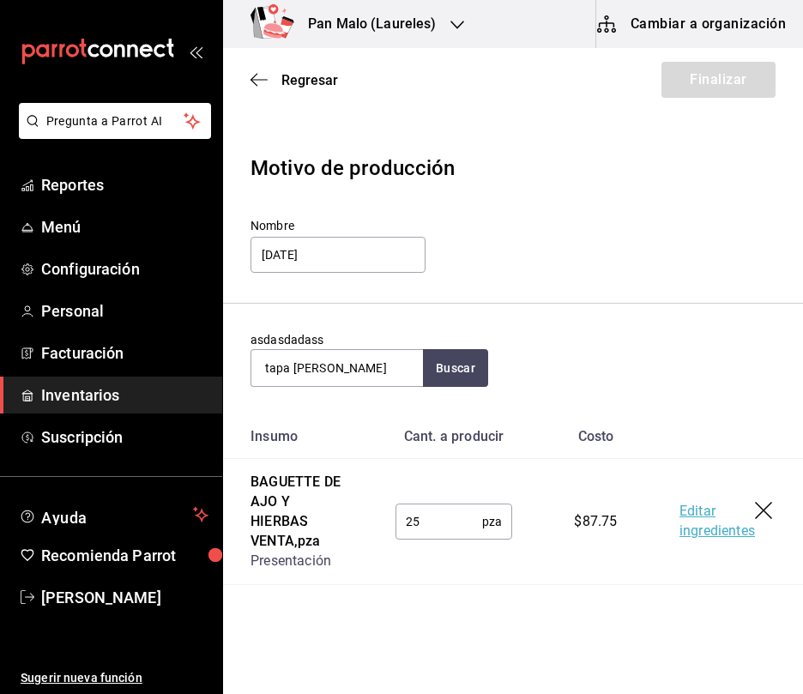
type input "tapa de zana"
click at [476, 399] on section "asdasdadass tapa de zana Buscar" at bounding box center [513, 359] width 580 height 111
click at [425, 374] on button "Buscar" at bounding box center [455, 368] width 65 height 38
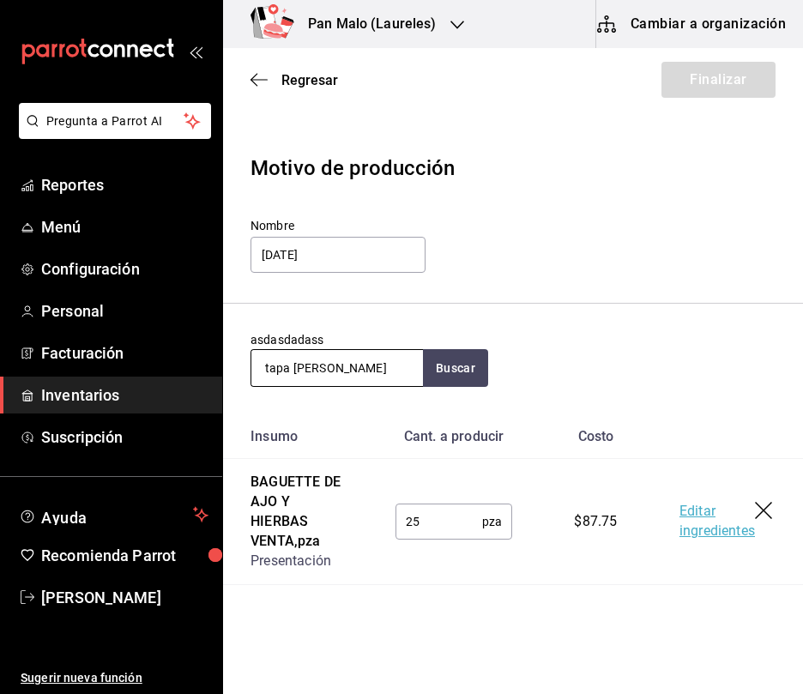
click at [369, 372] on input "tapa de zana" at bounding box center [337, 368] width 172 height 36
type input "a"
type input "zanahoria"
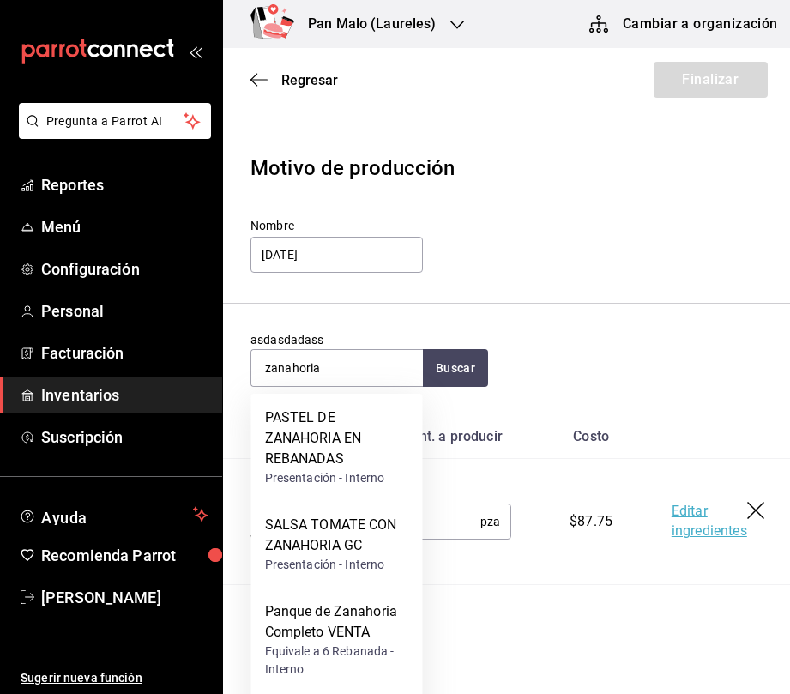
scroll to position [92, 0]
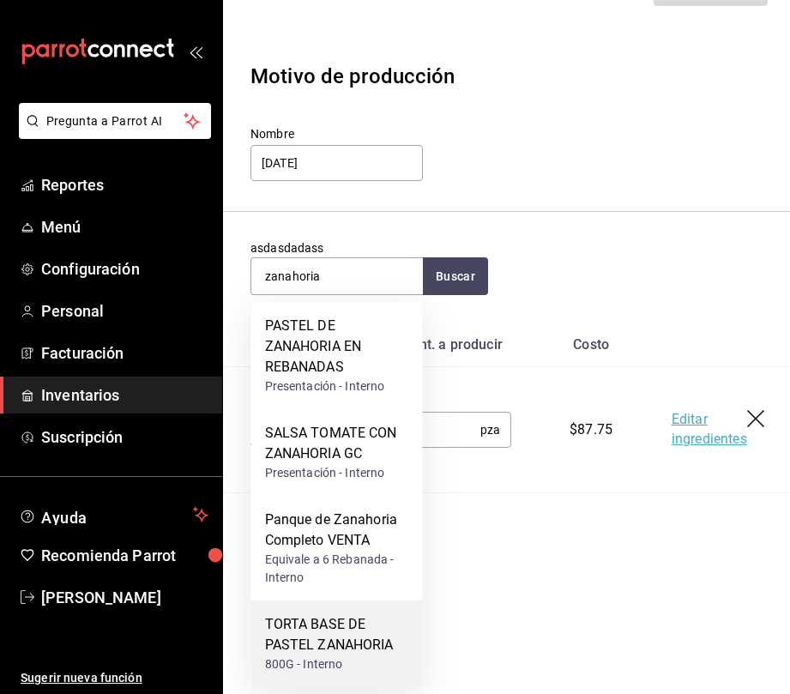
click at [347, 612] on div "TORTA BASE DE PASTEL ZANAHORIA 800G - Interno" at bounding box center [337, 643] width 172 height 87
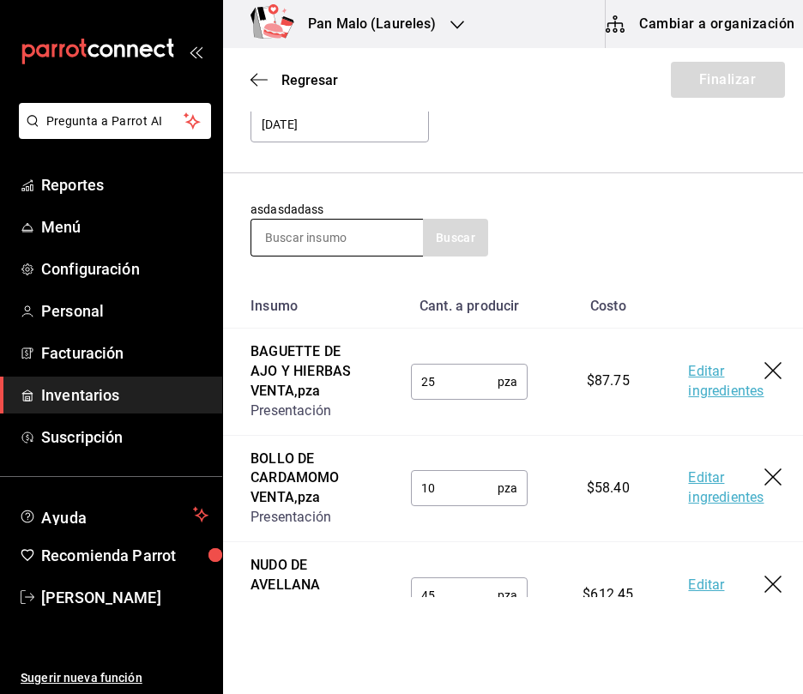
scroll to position [30, 0]
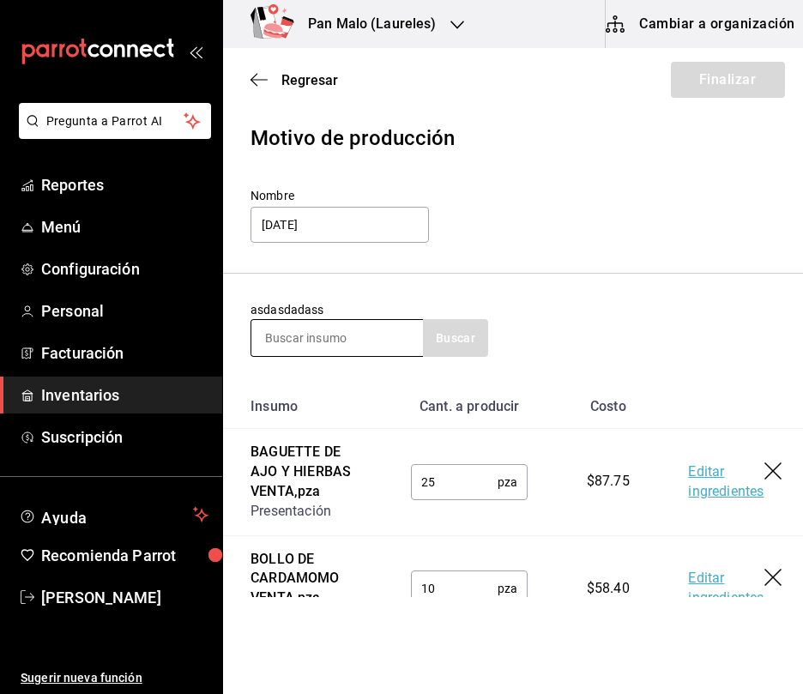
click at [313, 328] on input at bounding box center [337, 338] width 172 height 36
click at [334, 342] on input at bounding box center [337, 338] width 172 height 36
type input "hogaza"
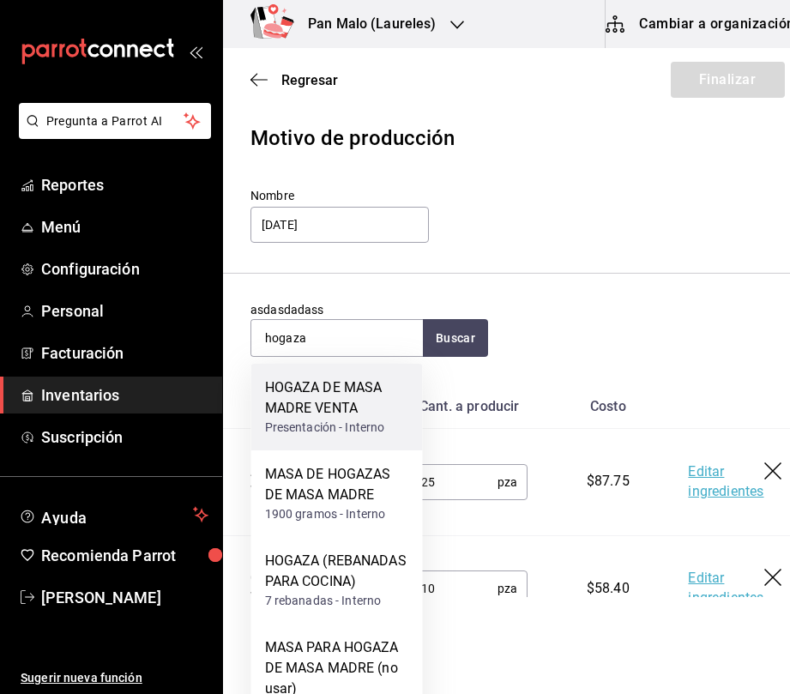
click at [356, 418] on div "HOGAZA DE MASA MADRE VENTA" at bounding box center [337, 397] width 144 height 41
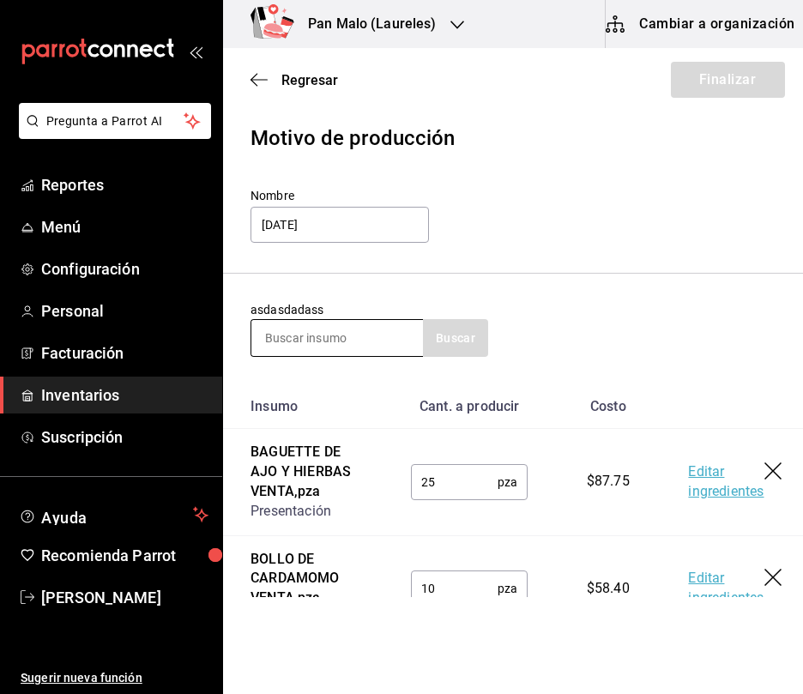
click at [395, 326] on input at bounding box center [337, 338] width 172 height 36
type input "pan de caja"
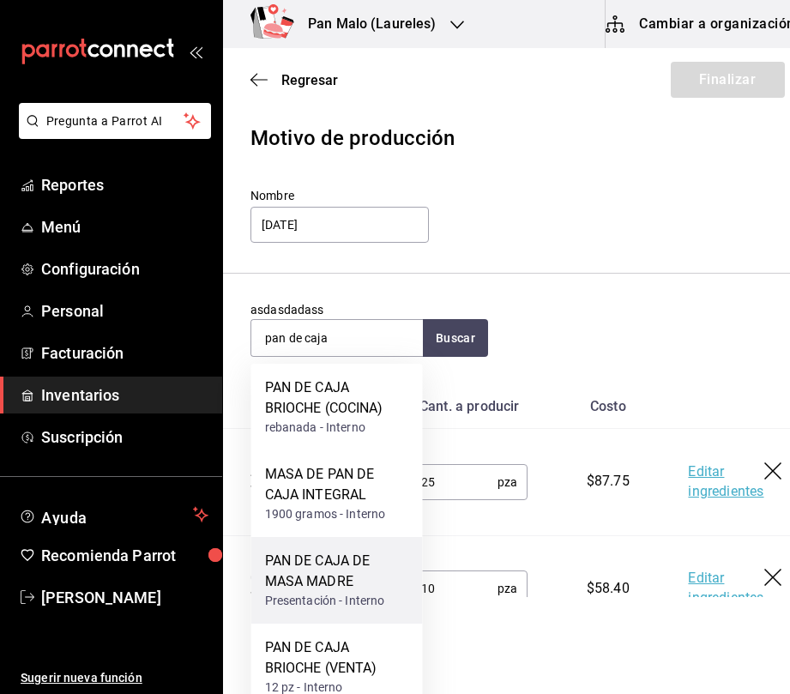
click at [372, 582] on div "PAN DE CAJA DE MASA MADRE" at bounding box center [337, 571] width 144 height 41
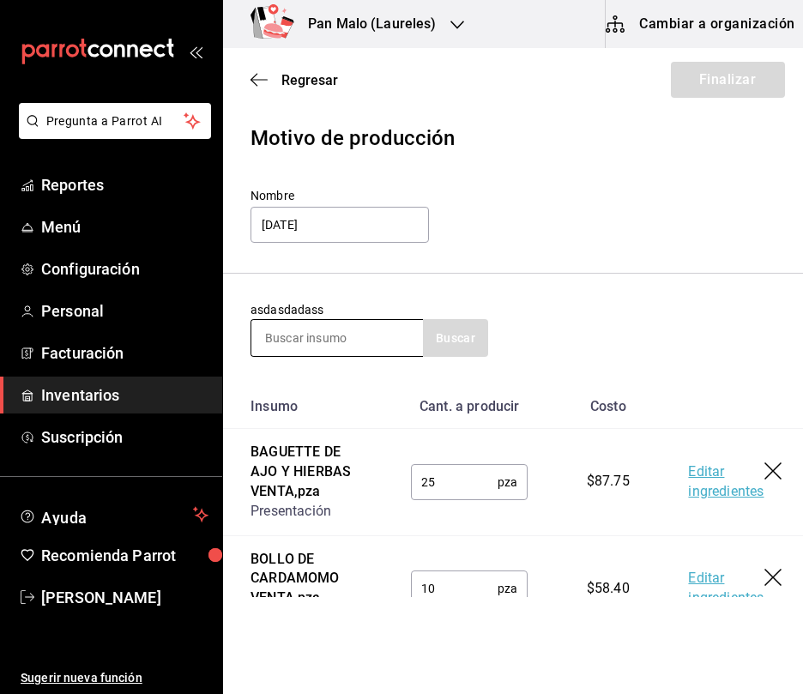
click at [366, 330] on input at bounding box center [337, 338] width 172 height 36
type input "integral"
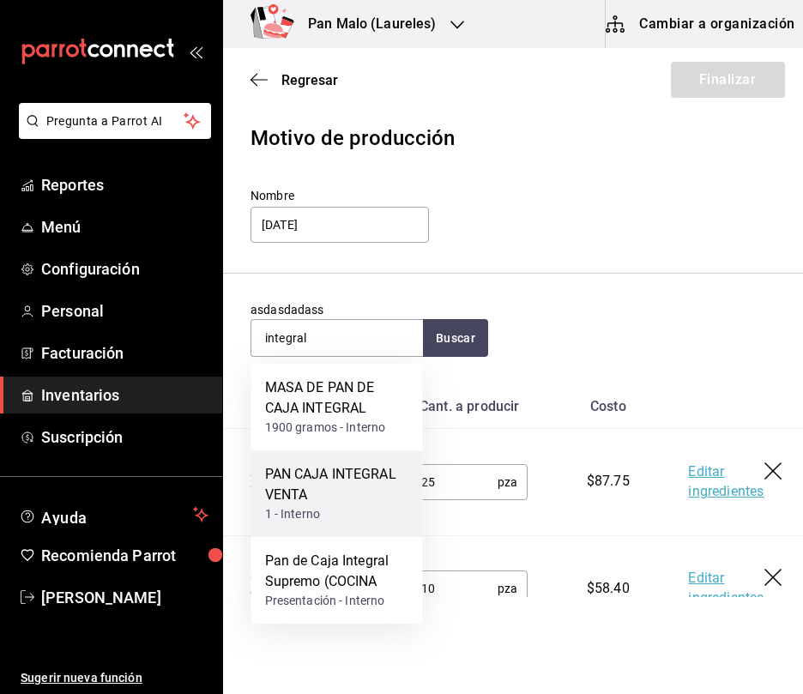
click at [352, 501] on div "PAN CAJA INTEGRAL VENTA" at bounding box center [337, 484] width 144 height 41
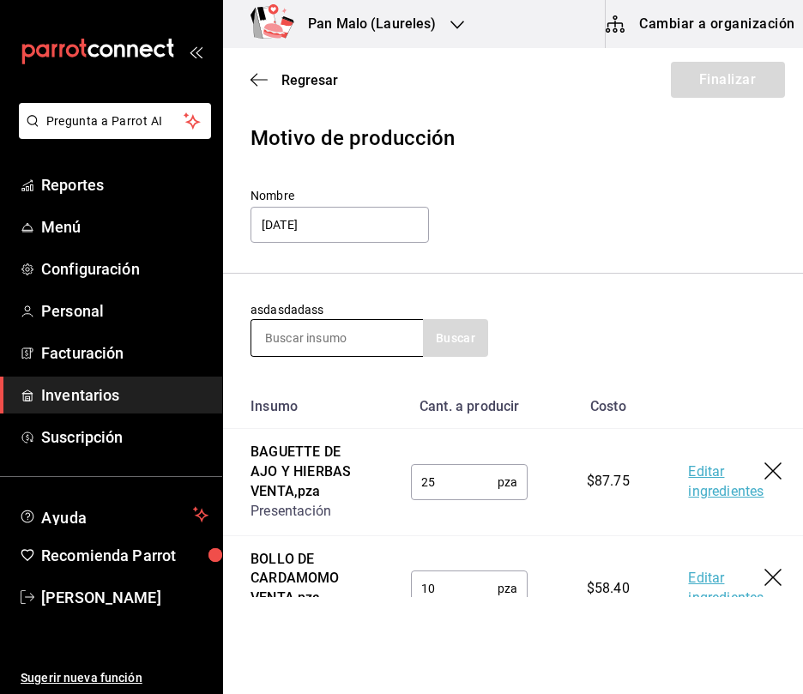
click at [374, 343] on input at bounding box center [337, 338] width 172 height 36
type input "tarta de"
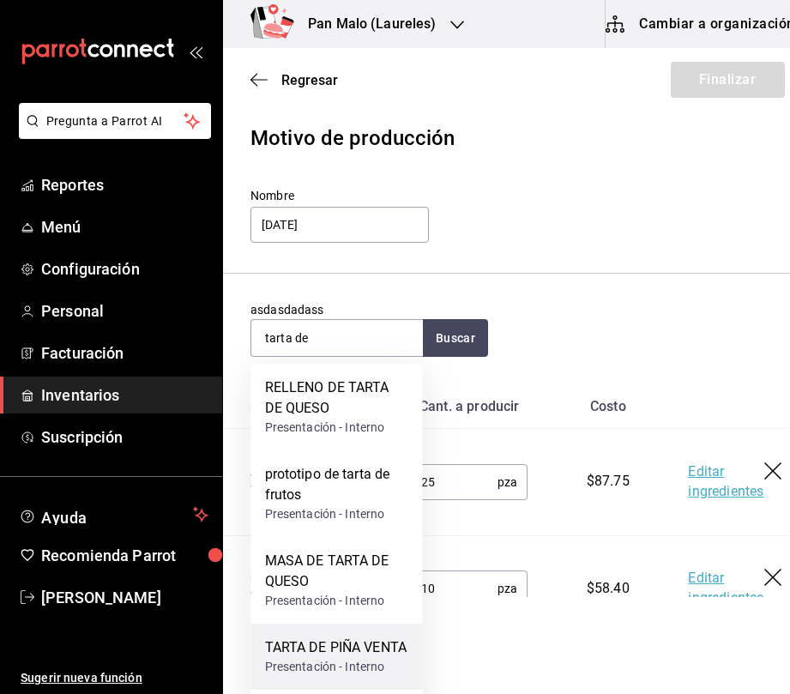
click at [320, 658] on div "TARTA DE PIÑA VENTA" at bounding box center [336, 647] width 142 height 21
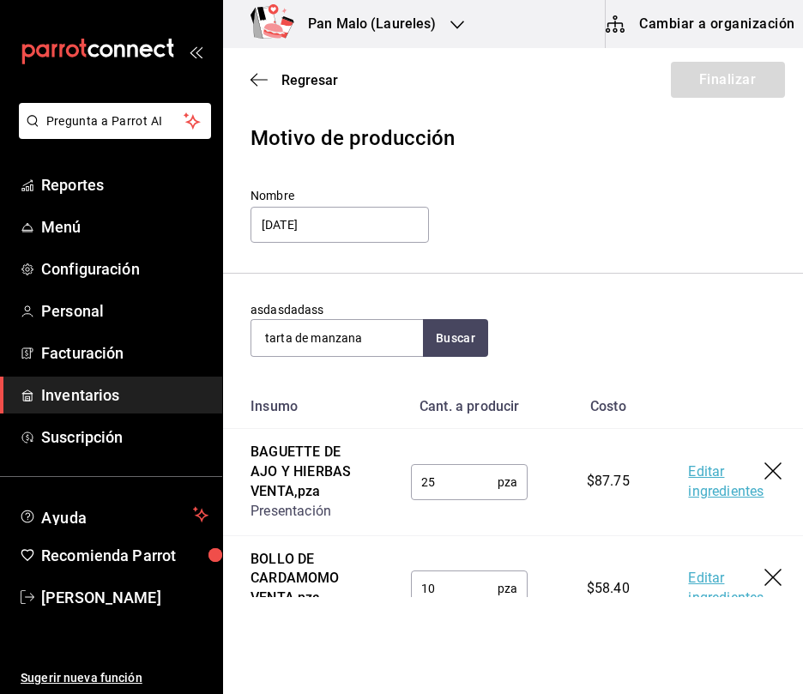
type input "tarta de manzana"
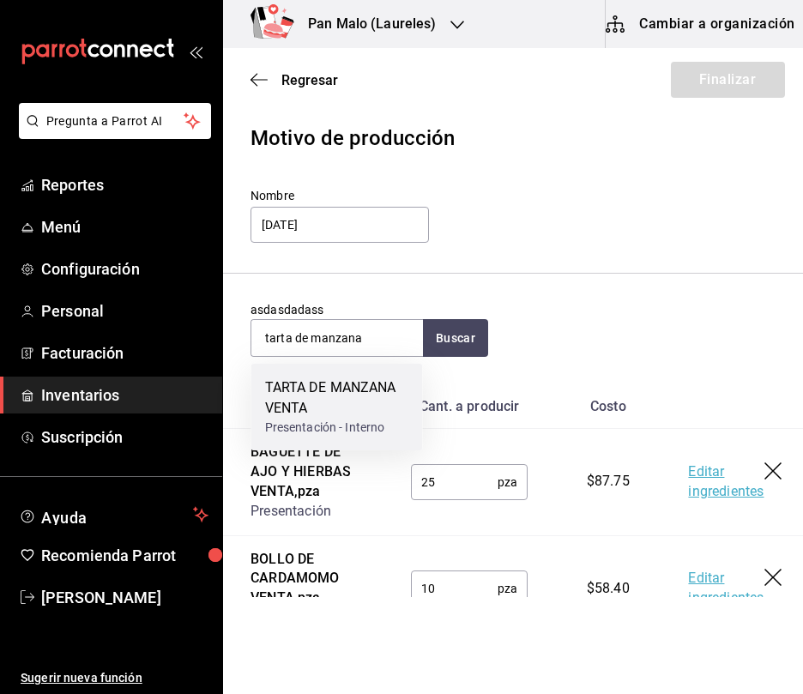
click at [356, 418] on div "TARTA DE MANZANA VENTA" at bounding box center [337, 397] width 144 height 41
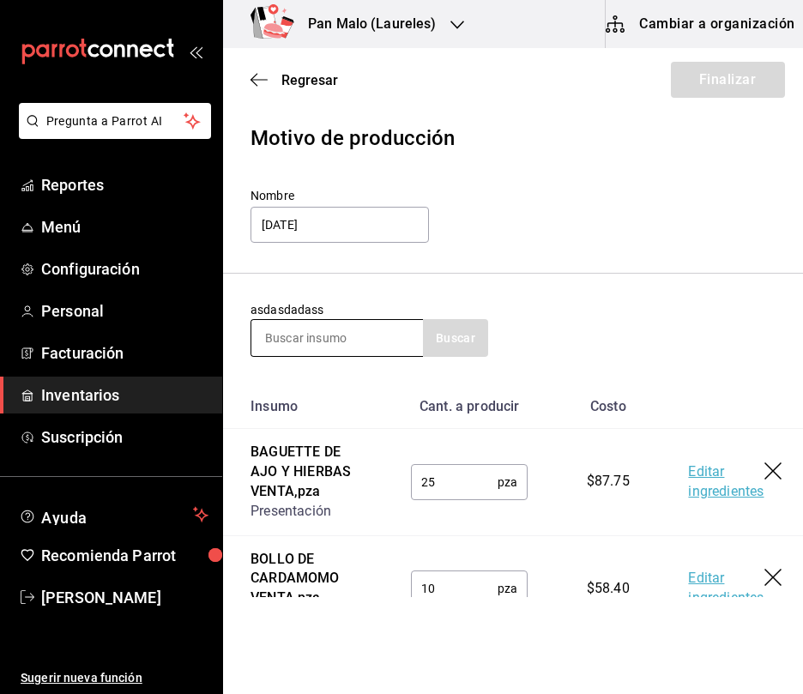
click at [359, 347] on input at bounding box center [337, 338] width 172 height 36
type input "tarta de queso"
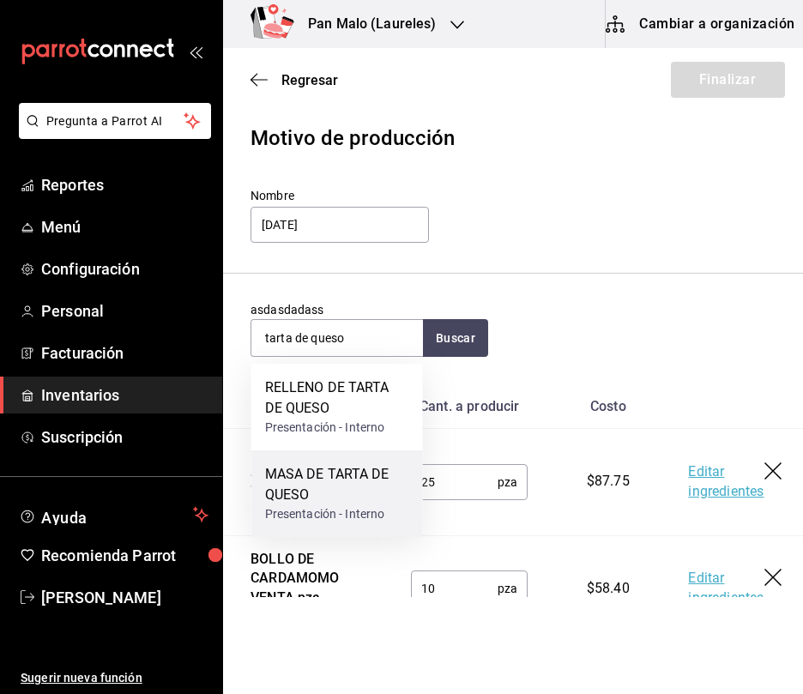
click at [340, 489] on div "MASA DE TARTA DE QUESO" at bounding box center [337, 484] width 144 height 41
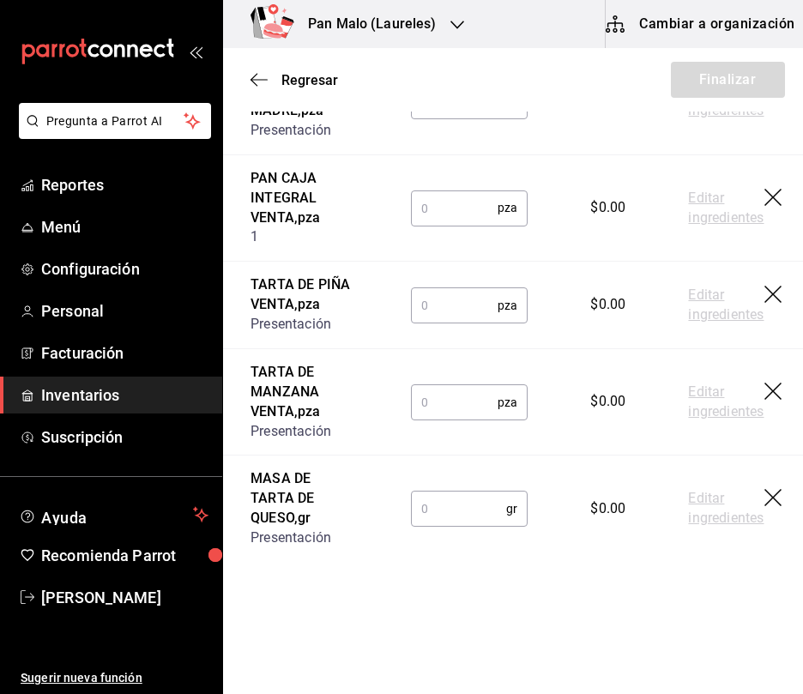
scroll to position [1949, 0]
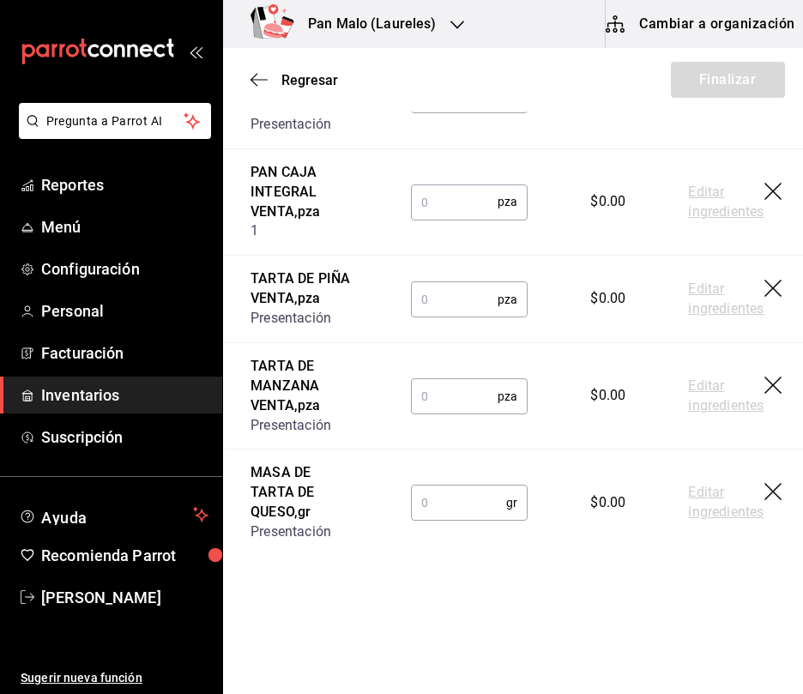
click at [764, 500] on icon "button" at bounding box center [772, 491] width 17 height 17
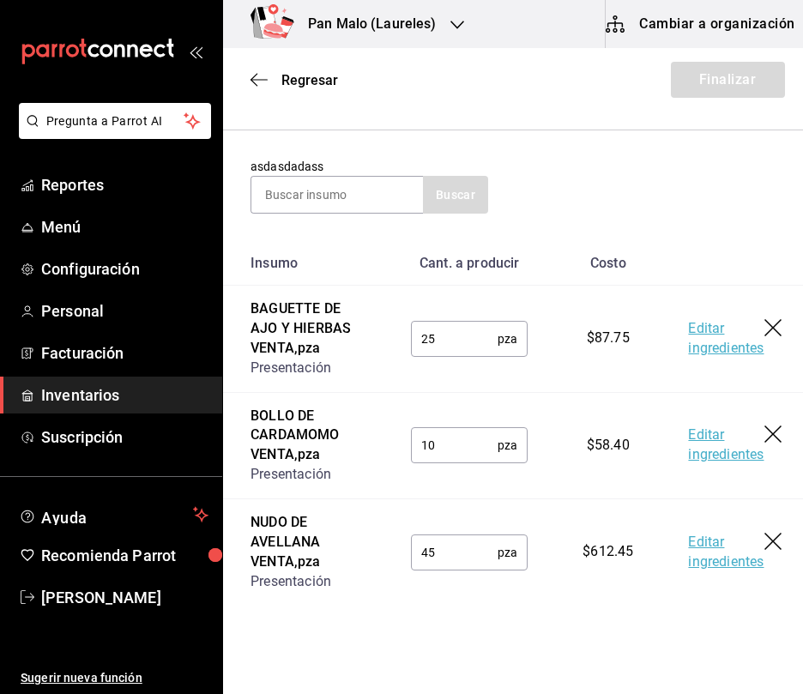
scroll to position [0, 0]
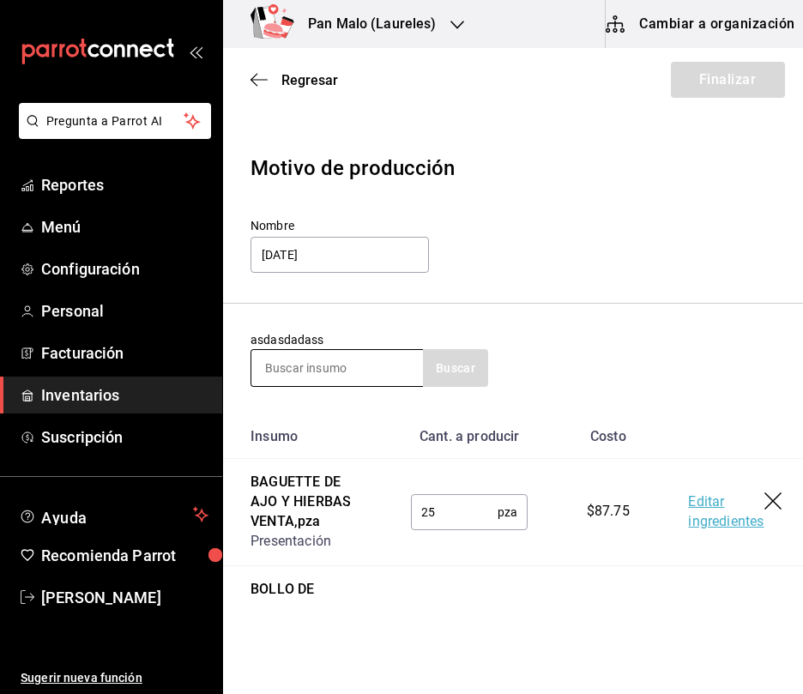
click at [324, 364] on input at bounding box center [337, 368] width 172 height 36
type input "tarta queso"
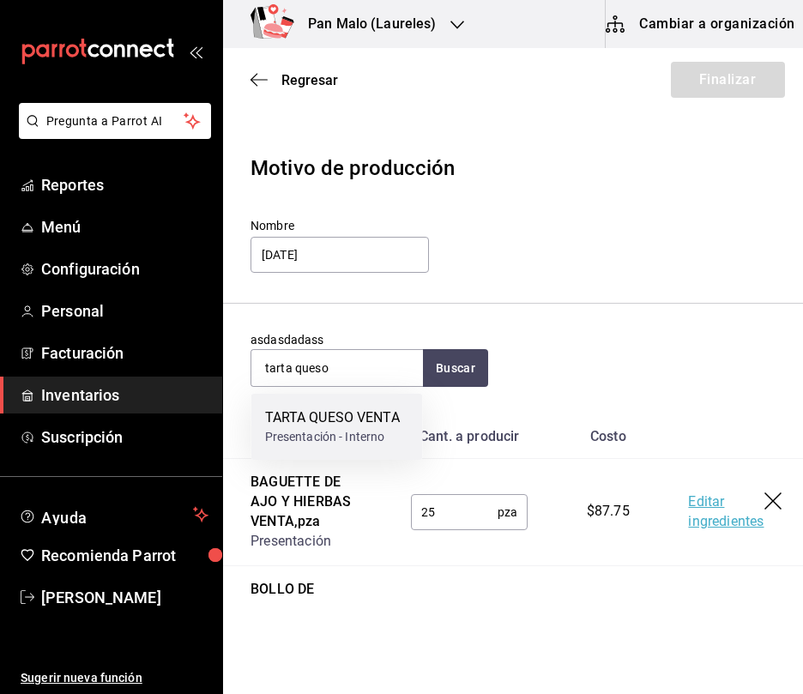
click at [392, 431] on div "Presentación - Interno" at bounding box center [332, 437] width 135 height 18
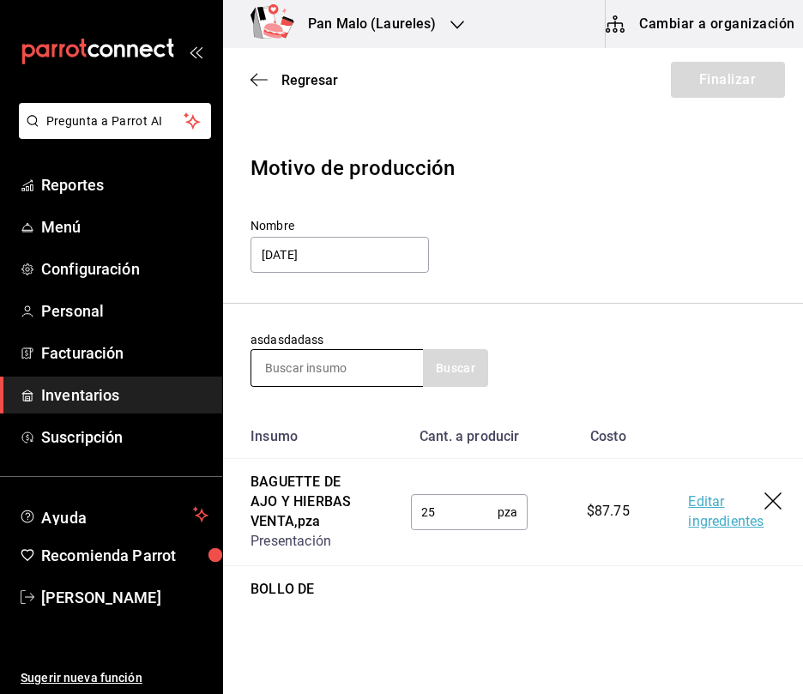
click at [388, 365] on input at bounding box center [337, 368] width 172 height 36
type input "pan muerto"
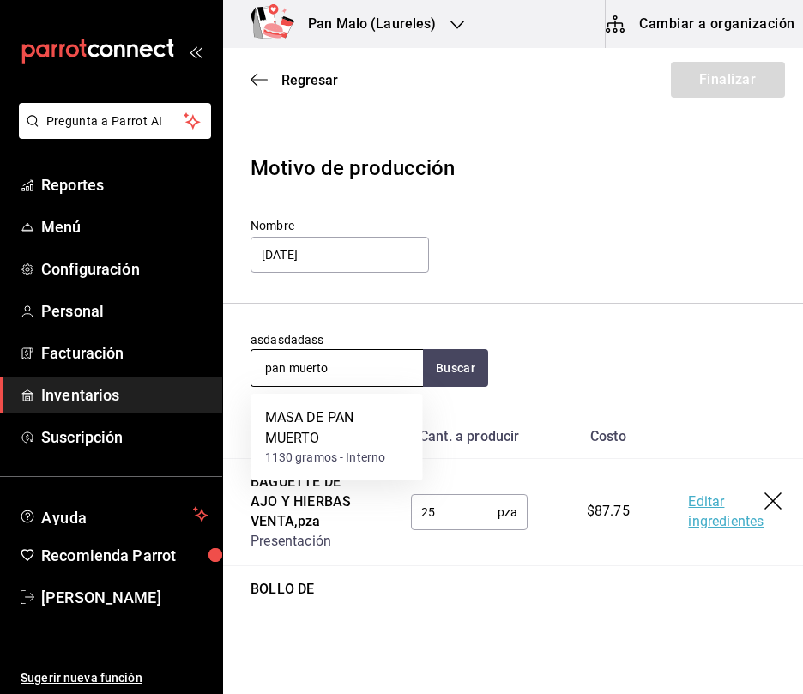
click at [347, 373] on input "pan muerto" at bounding box center [337, 368] width 172 height 36
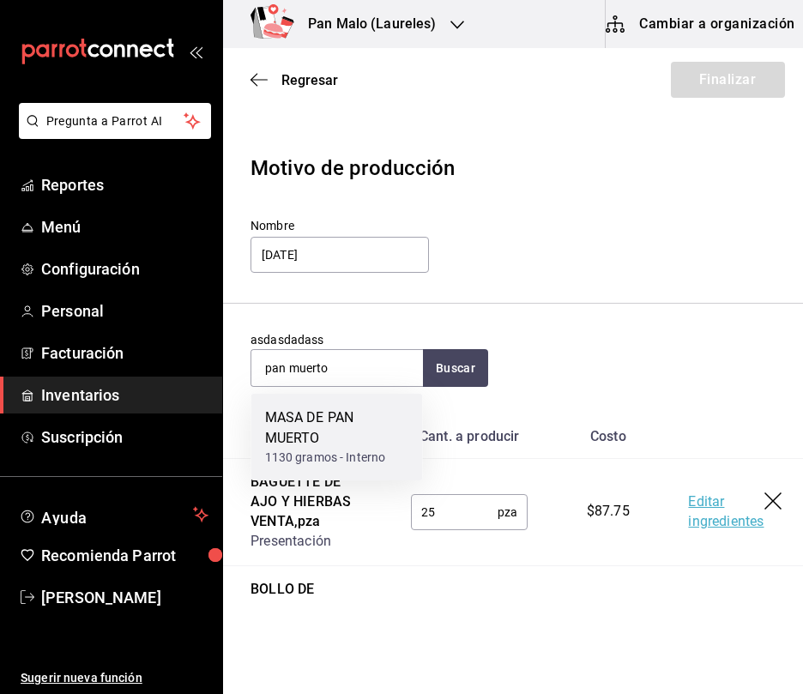
click at [335, 451] on div "1130 gramos - Interno" at bounding box center [337, 458] width 144 height 18
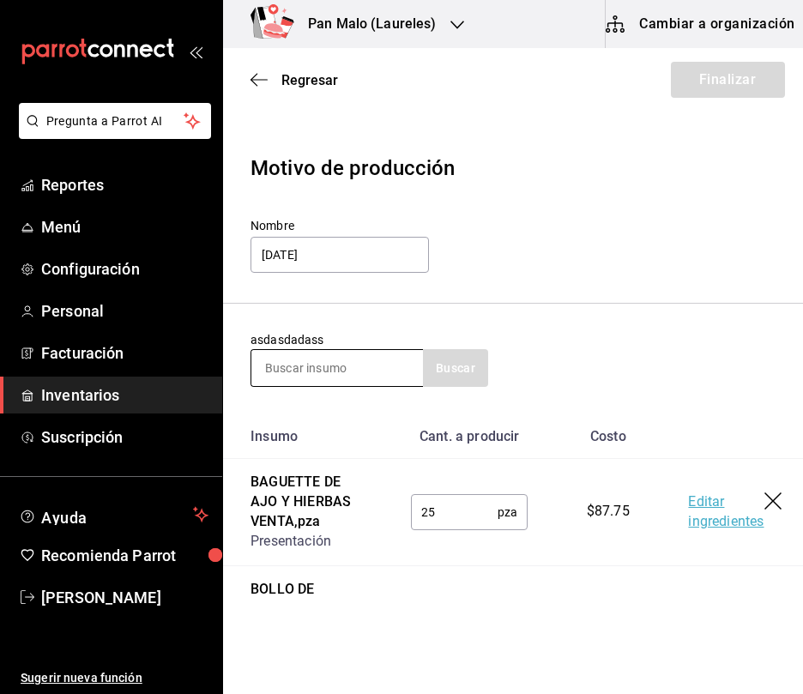
click at [355, 372] on input at bounding box center [337, 368] width 172 height 36
type input "chocolatin"
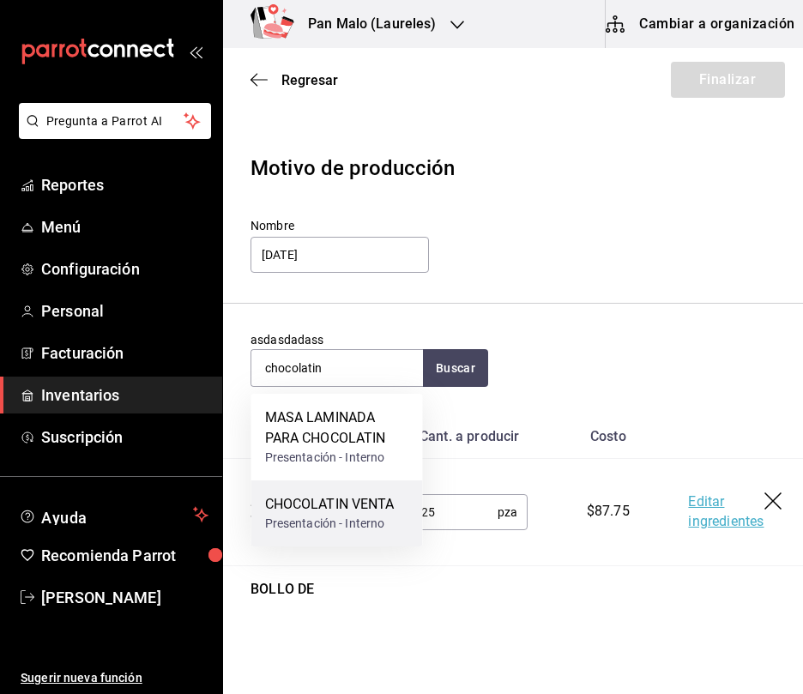
click at [334, 515] on div "Presentación - Interno" at bounding box center [330, 524] width 130 height 18
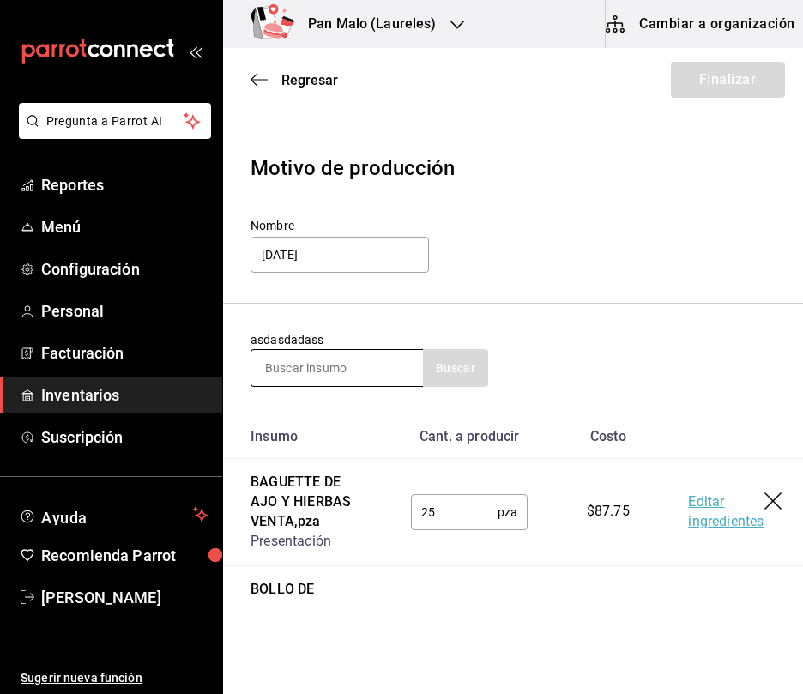
click at [365, 353] on input at bounding box center [337, 368] width 172 height 36
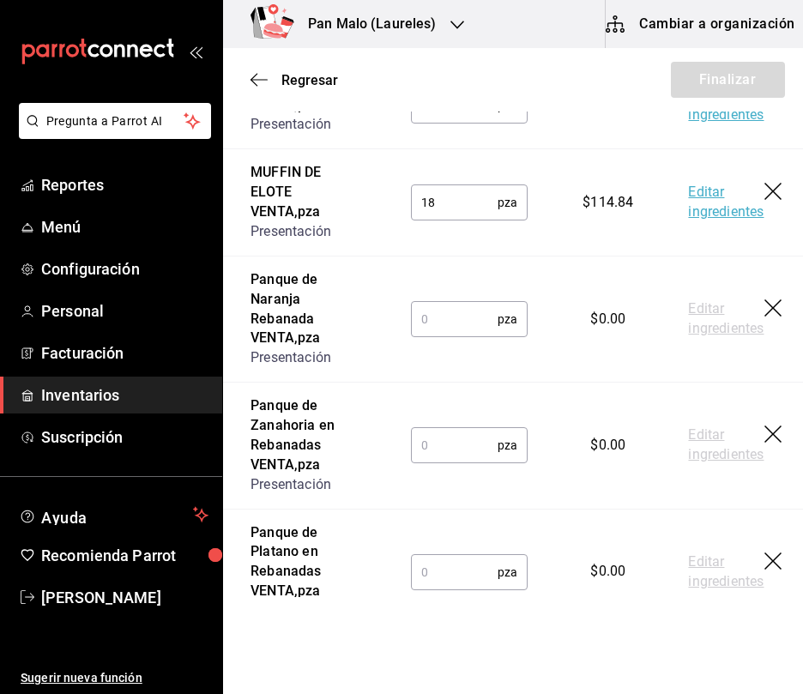
scroll to position [915, 0]
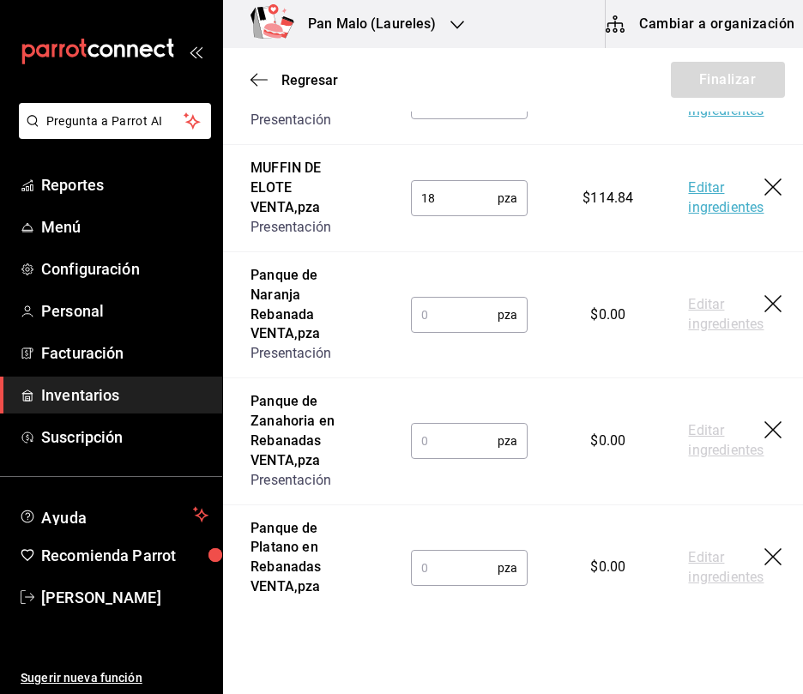
click at [461, 332] on input "text" at bounding box center [454, 315] width 87 height 34
type input "12"
click at [443, 458] on input "text" at bounding box center [454, 441] width 87 height 34
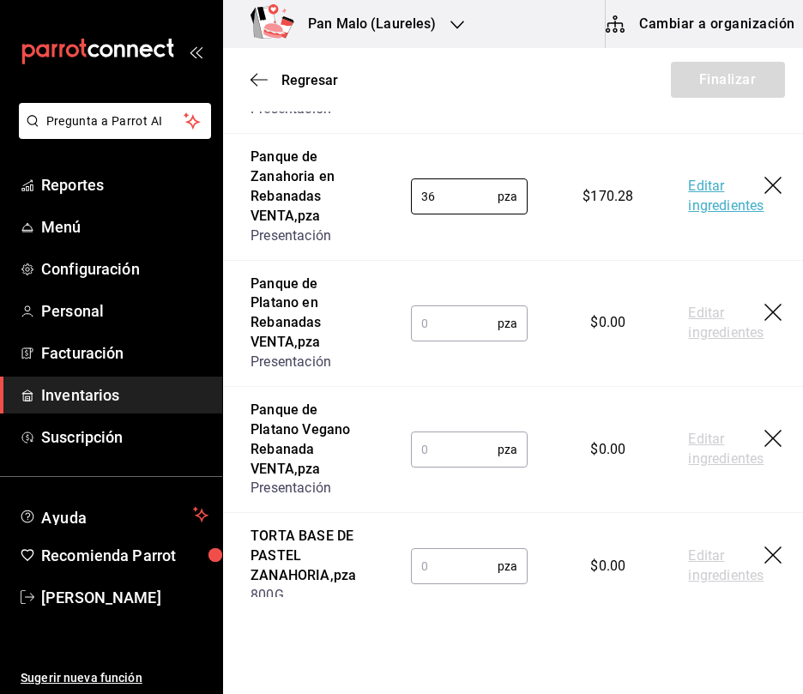
scroll to position [1153, 0]
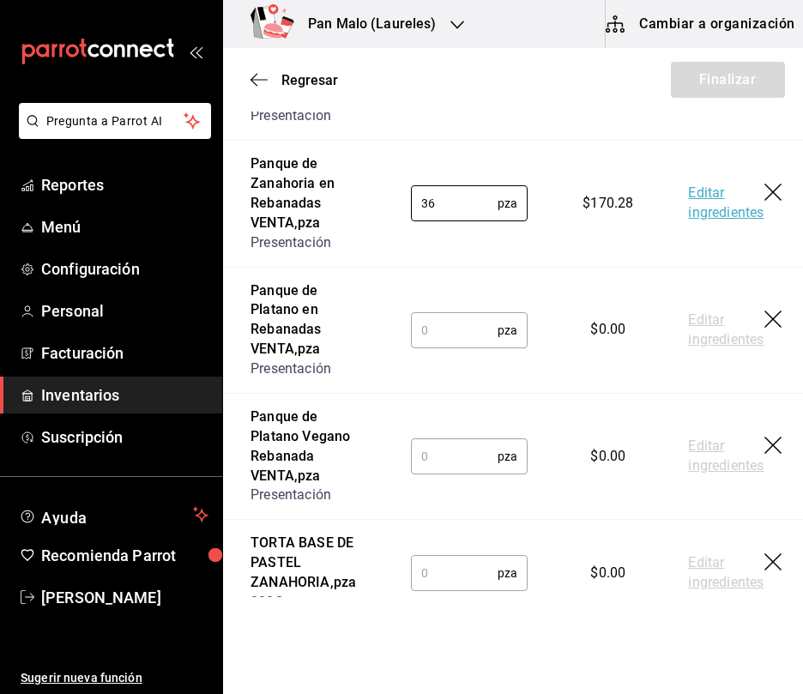
type input "36"
click at [437, 347] on input "text" at bounding box center [454, 330] width 87 height 34
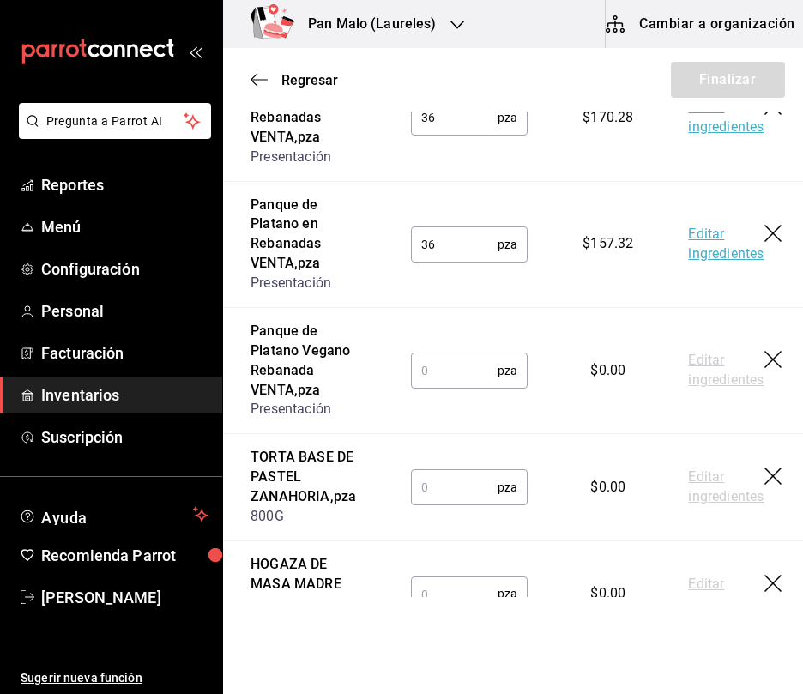
scroll to position [1256, 0]
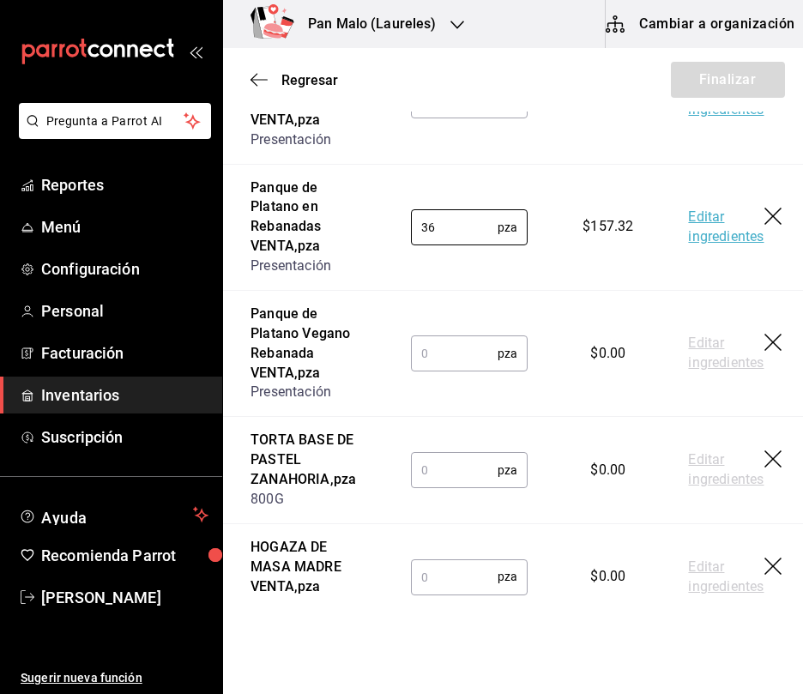
type input "36"
click at [458, 371] on input "text" at bounding box center [454, 353] width 87 height 34
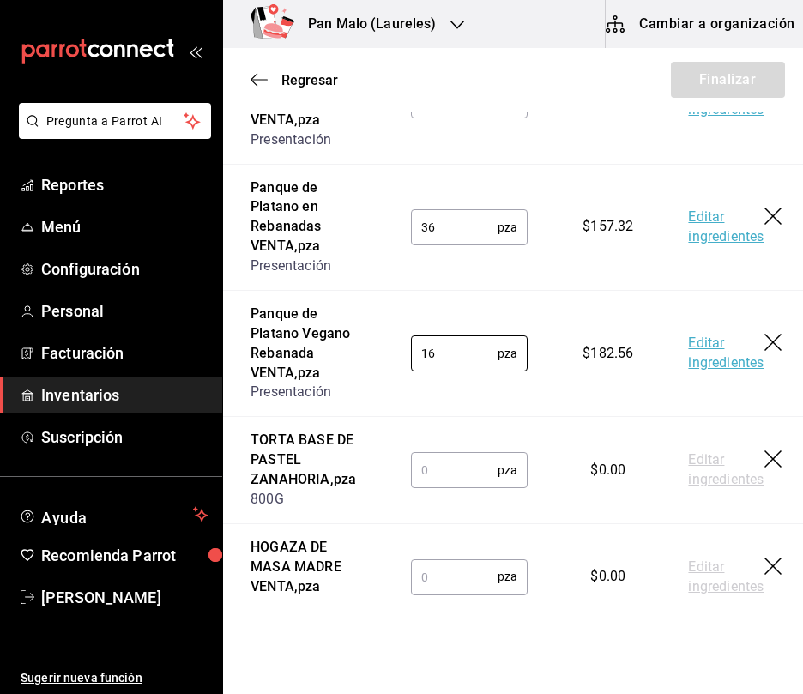
type input "16"
click at [469, 487] on input "text" at bounding box center [454, 470] width 87 height 34
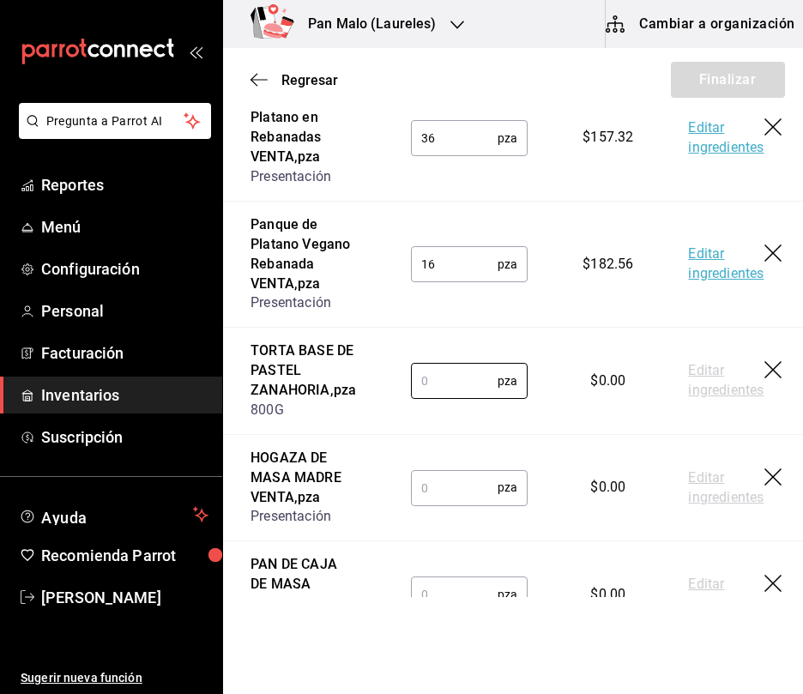
scroll to position [1352, 0]
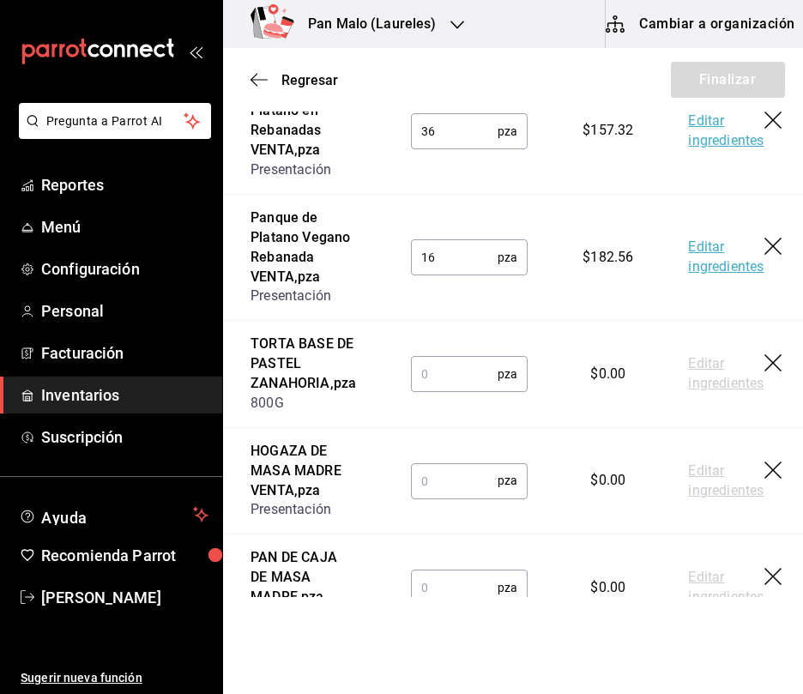
click at [414, 391] on input "text" at bounding box center [454, 374] width 87 height 34
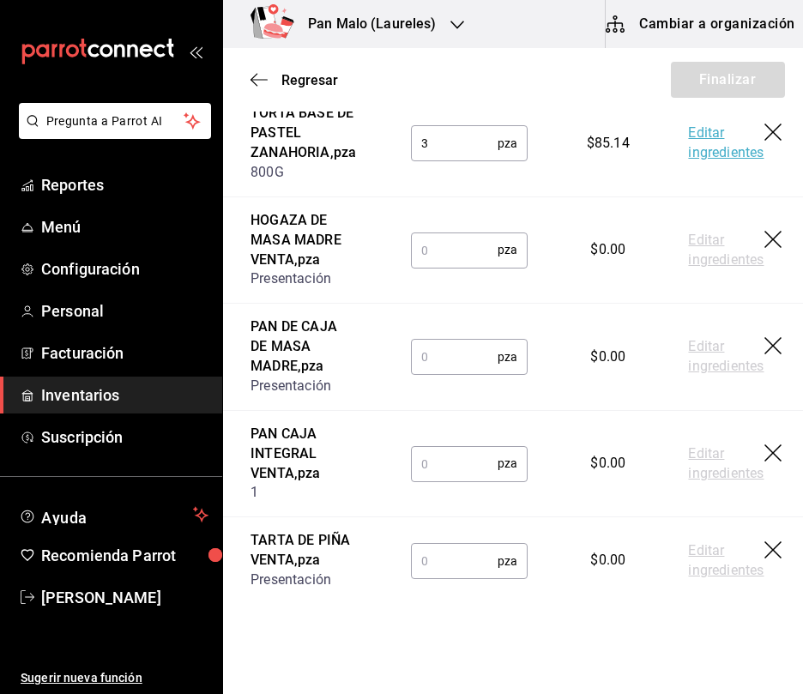
scroll to position [1584, 0]
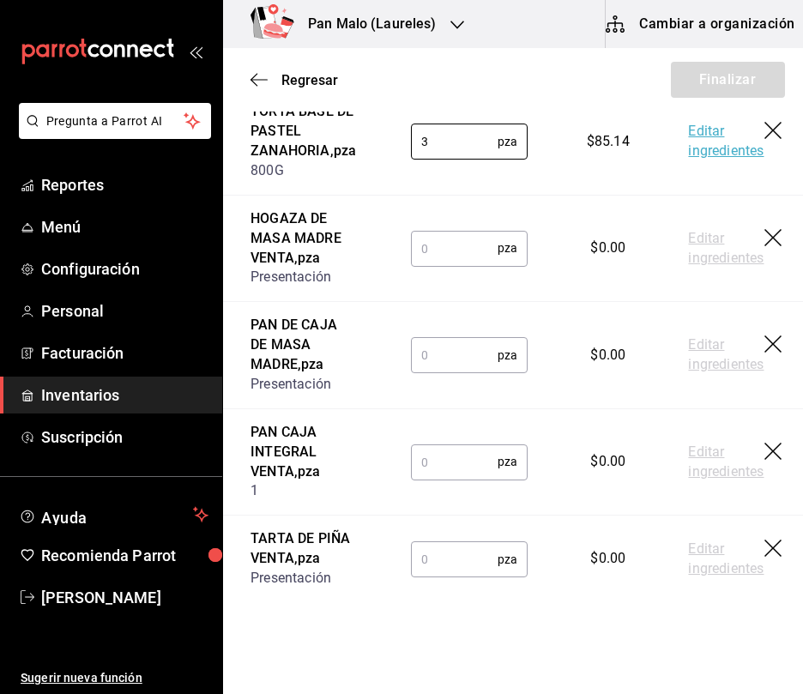
type input "3"
click at [463, 265] on input "text" at bounding box center [454, 248] width 87 height 34
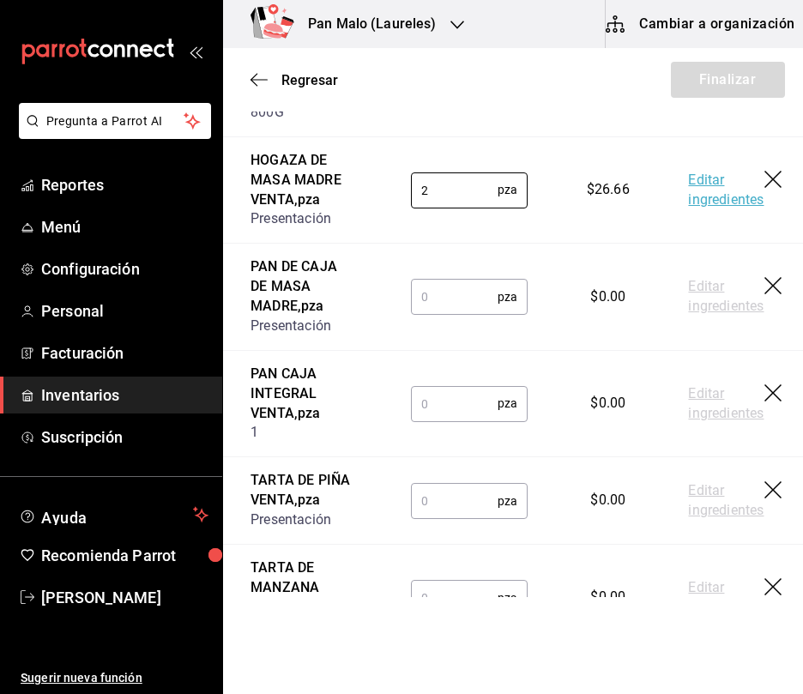
type input "2"
click at [329, 316] on div "PAN DE CAJA DE MASA MADRE , pza" at bounding box center [302, 286] width 105 height 59
click at [425, 314] on input "text" at bounding box center [454, 297] width 87 height 34
click at [386, 351] on td "pza ​" at bounding box center [469, 297] width 172 height 107
click at [436, 314] on input "text" at bounding box center [454, 297] width 87 height 34
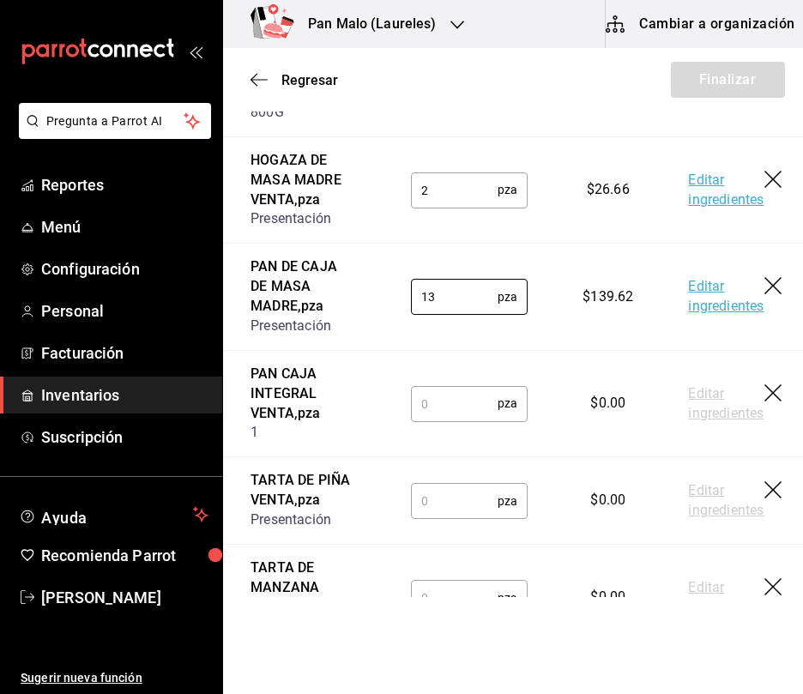
type input "13"
click at [460, 420] on input "text" at bounding box center [454, 403] width 87 height 34
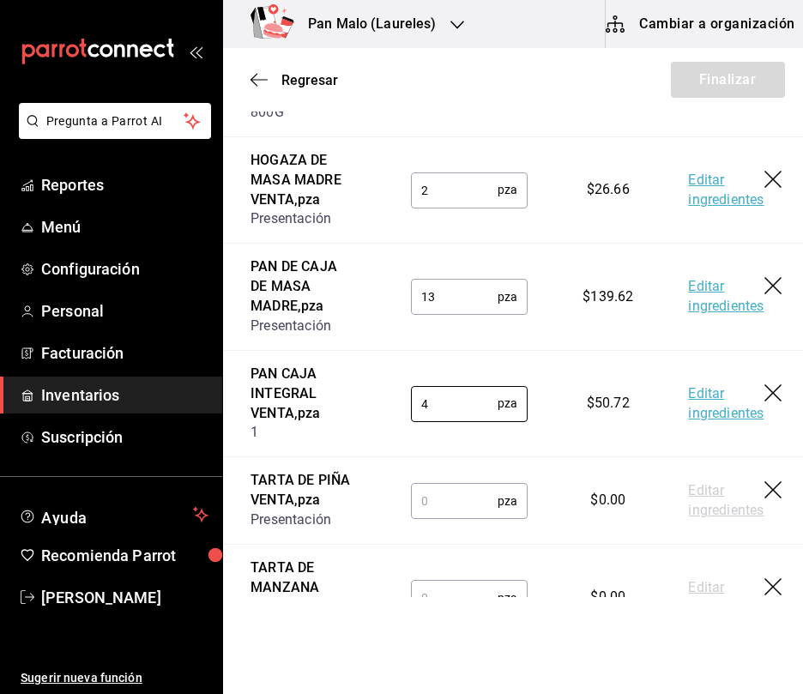
type input "4"
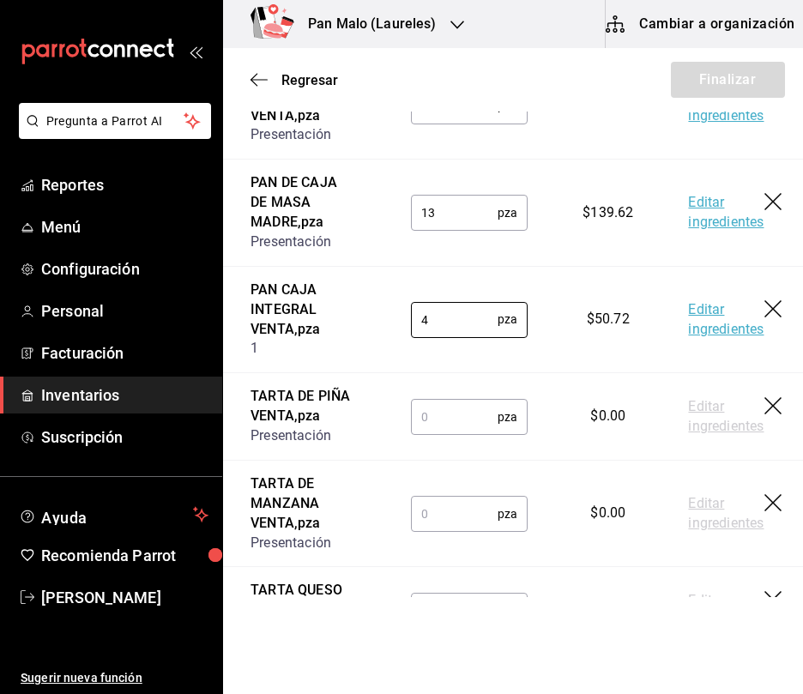
scroll to position [1727, 0]
click at [457, 433] on input "text" at bounding box center [454, 416] width 87 height 34
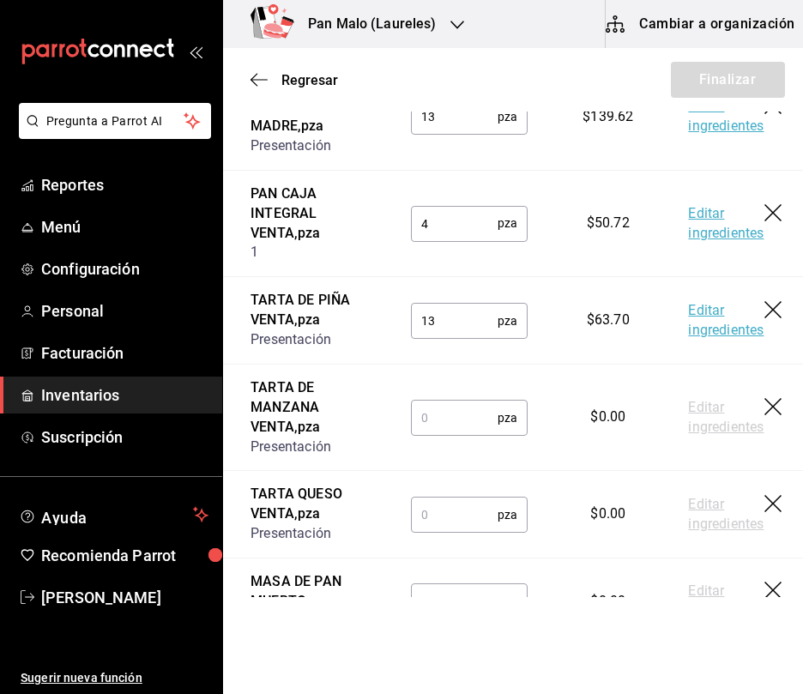
scroll to position [1860, 0]
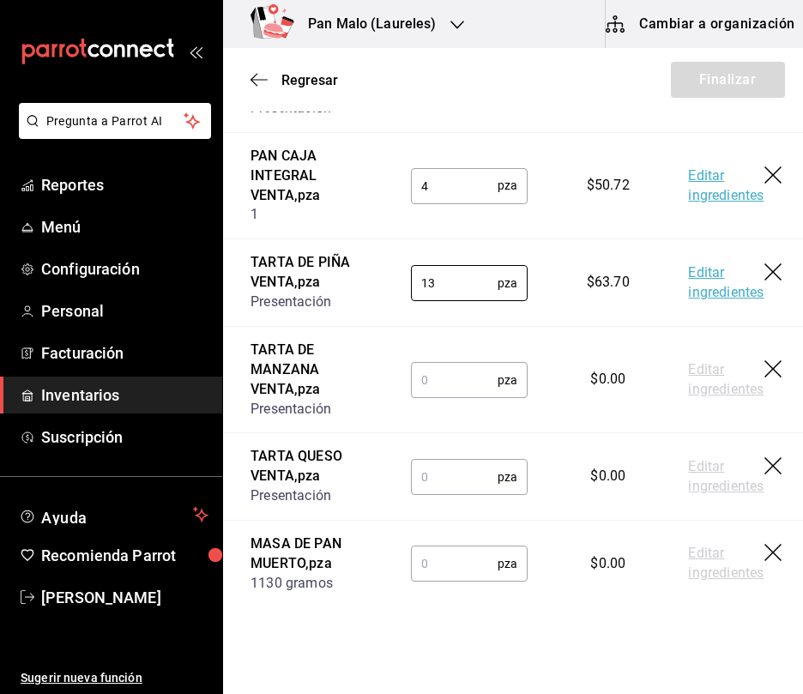
type input "13"
click at [413, 397] on input "text" at bounding box center [454, 380] width 87 height 34
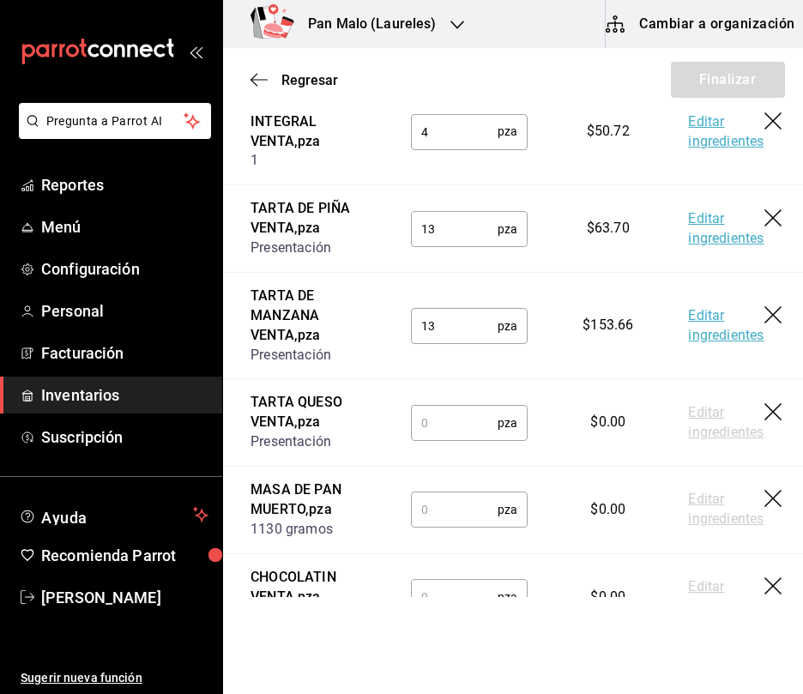
scroll to position [1923, 0]
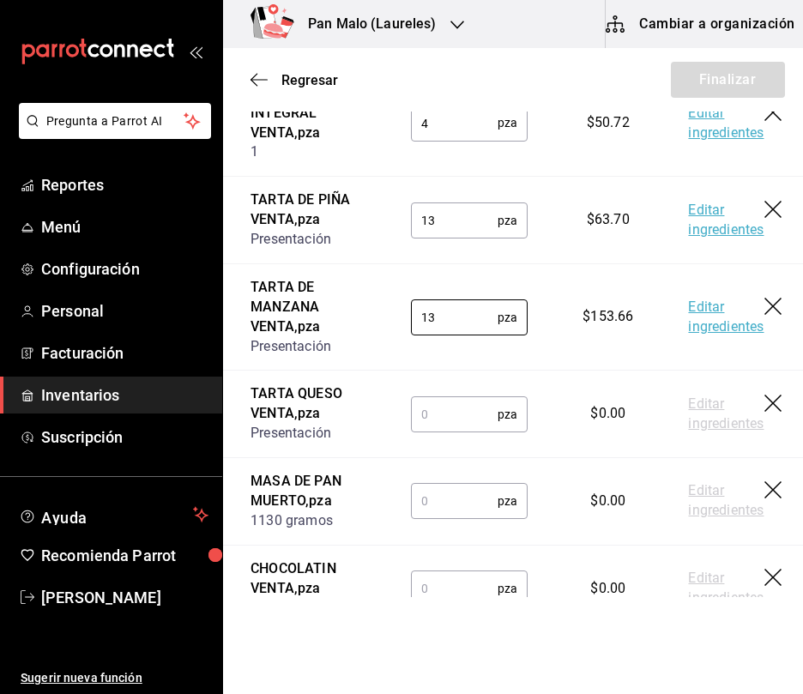
type input "13"
click at [447, 431] on input "text" at bounding box center [454, 414] width 87 height 34
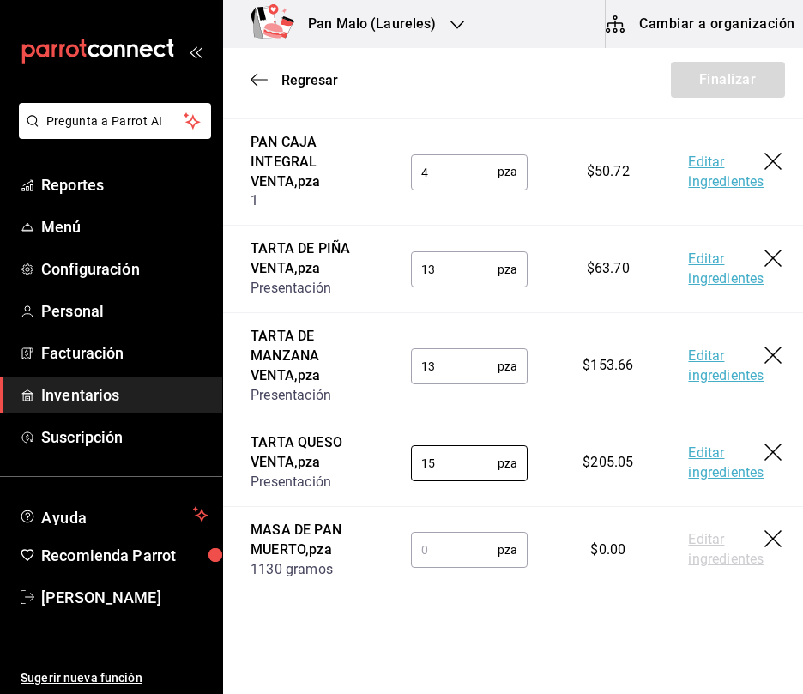
scroll to position [1848, 0]
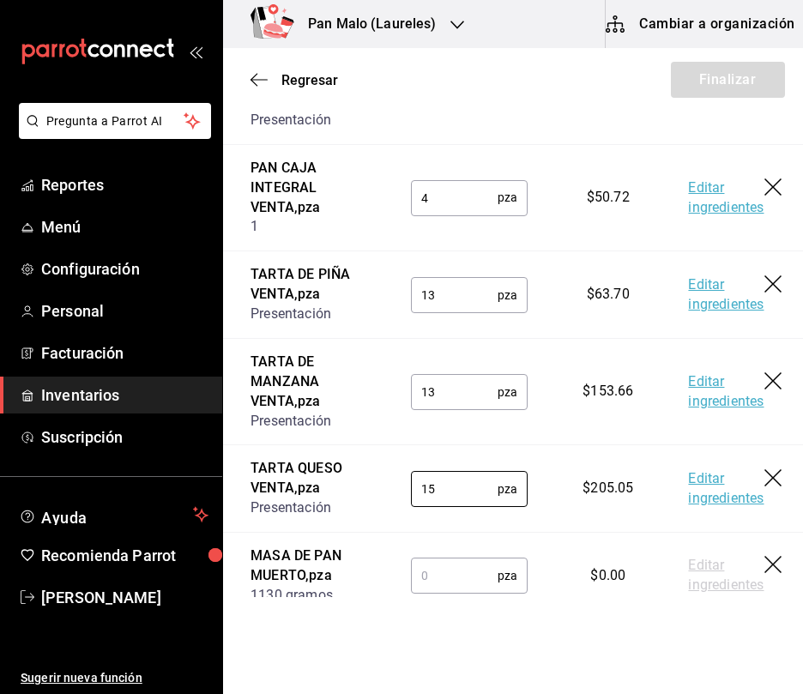
type input "15"
click at [478, 108] on input "13" at bounding box center [454, 91] width 87 height 34
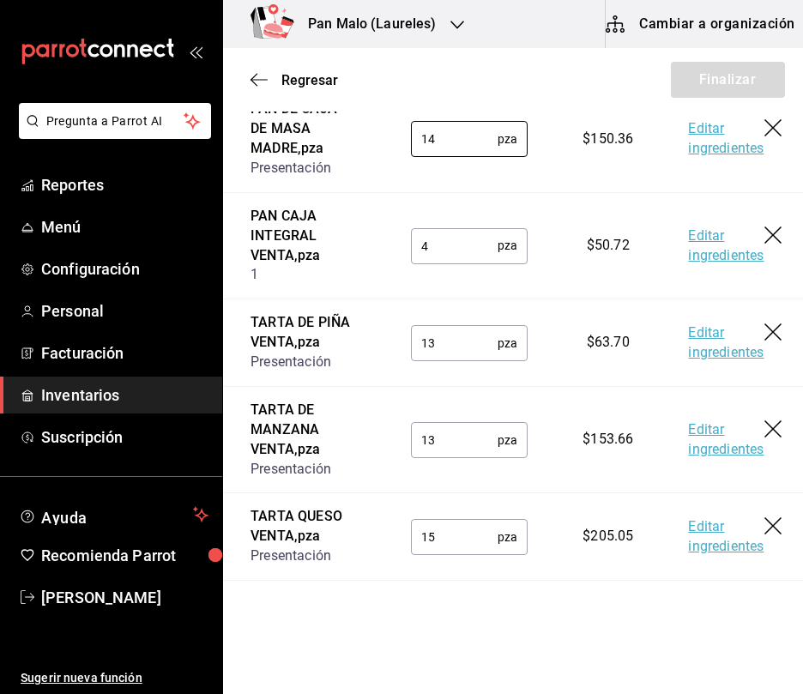
scroll to position [1801, 0]
type input "14"
click at [455, 262] on input "4" at bounding box center [454, 244] width 87 height 34
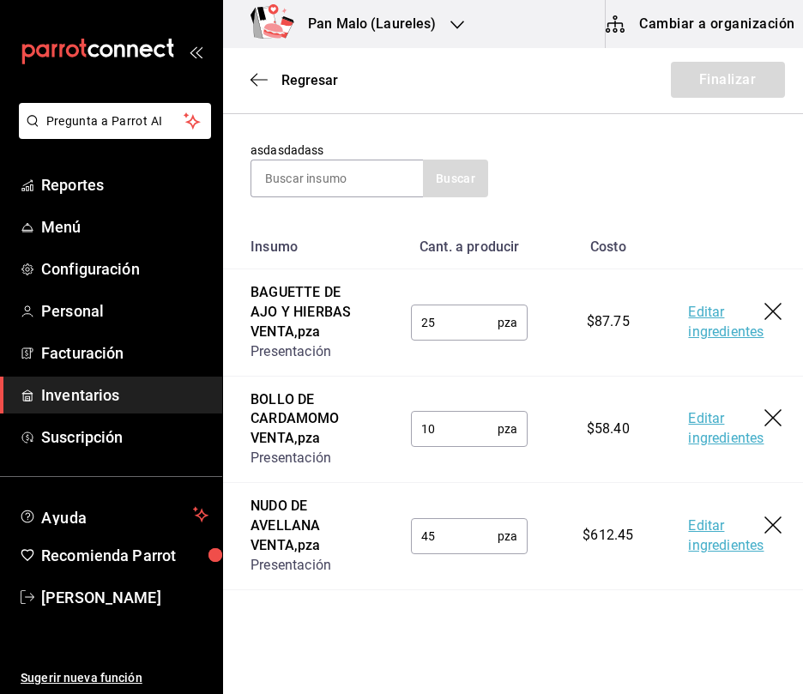
scroll to position [0, 0]
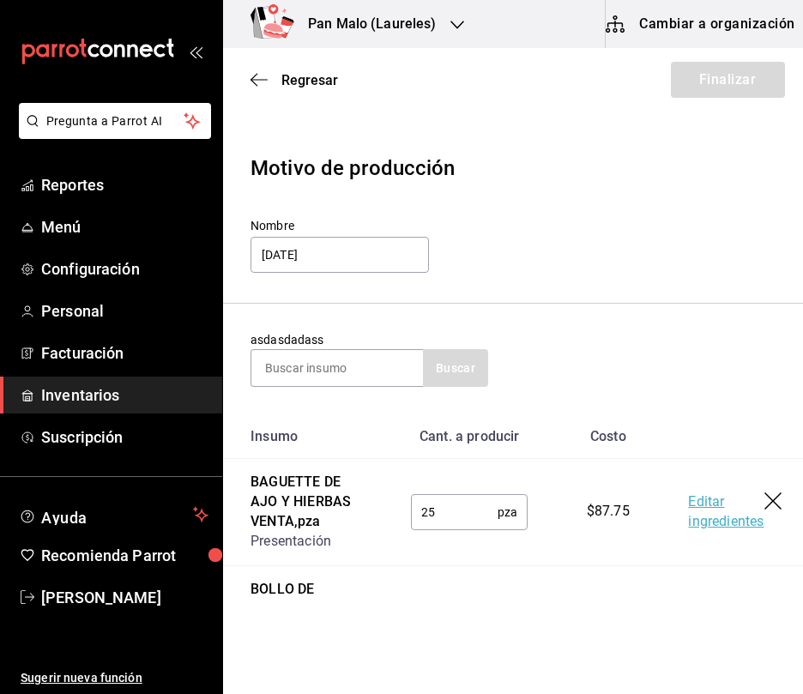
type input "3"
click at [340, 347] on div "asdasdadass Buscar" at bounding box center [369, 359] width 238 height 56
click at [306, 371] on input at bounding box center [337, 368] width 172 height 36
type input "concha"
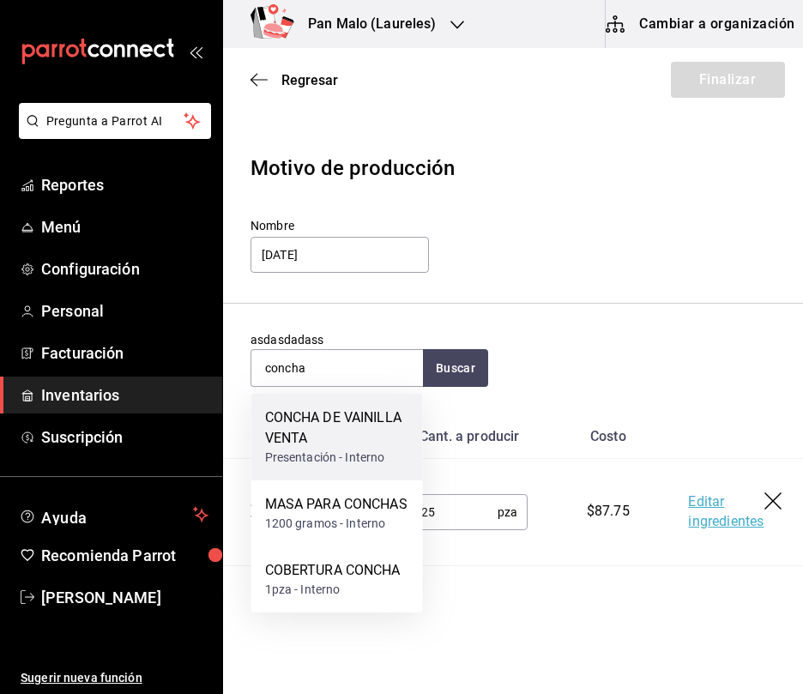
click at [362, 431] on div "CONCHA DE VAINILLA VENTA" at bounding box center [337, 427] width 144 height 41
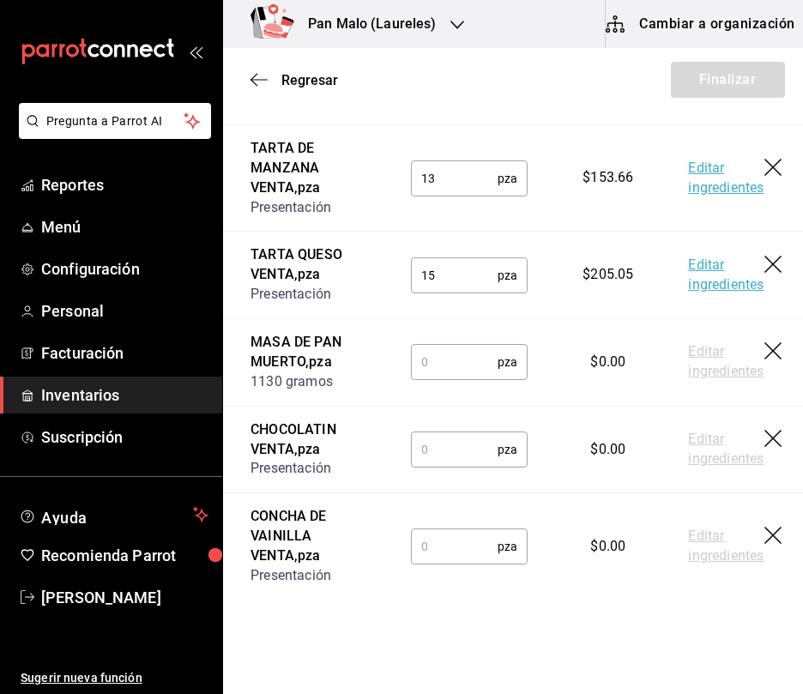
scroll to position [2250, 0]
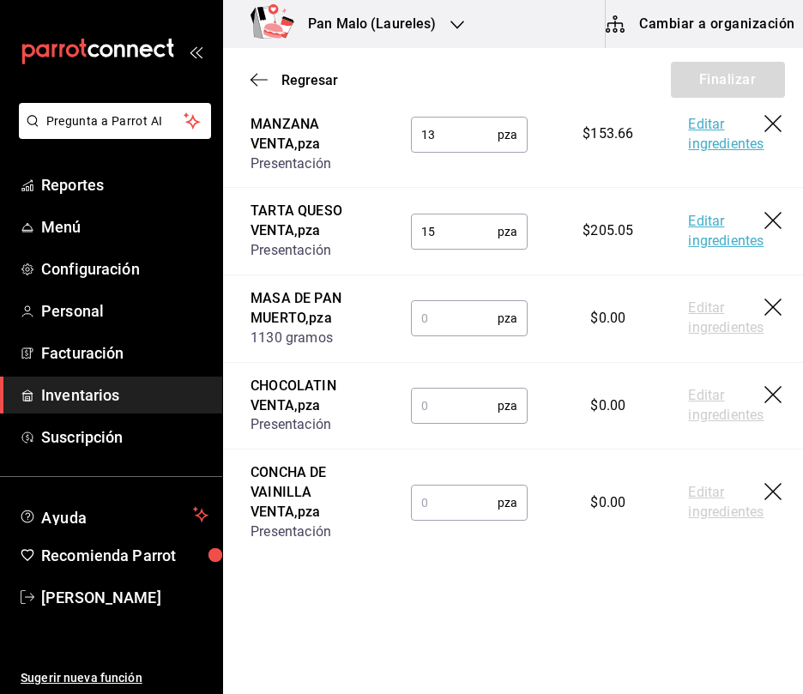
click at [448, 520] on input "text" at bounding box center [454, 502] width 87 height 34
type input "34"
click at [431, 310] on input "text" at bounding box center [454, 318] width 87 height 34
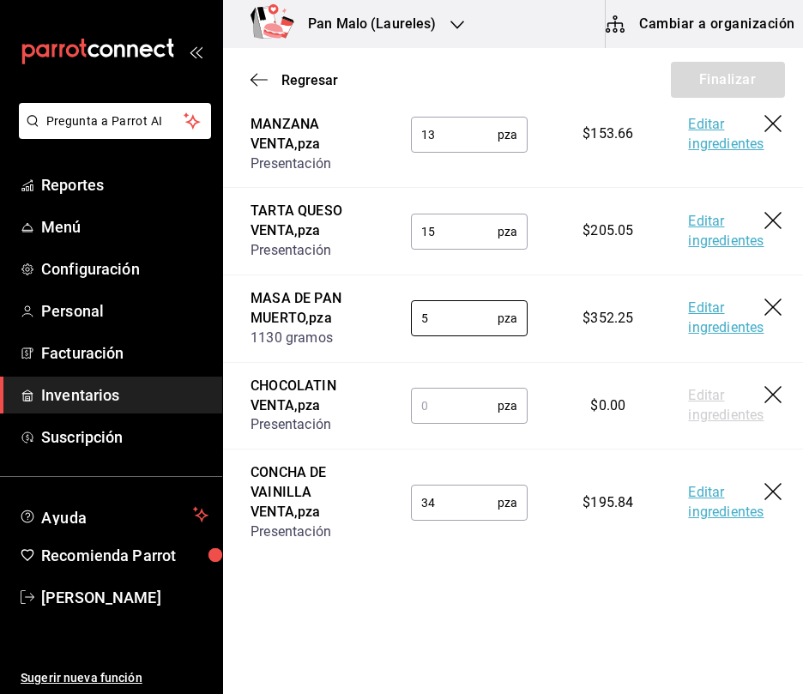
type input "5"
click at [433, 399] on td "pza ​" at bounding box center [469, 405] width 172 height 87
click at [429, 412] on input "text" at bounding box center [454, 406] width 87 height 34
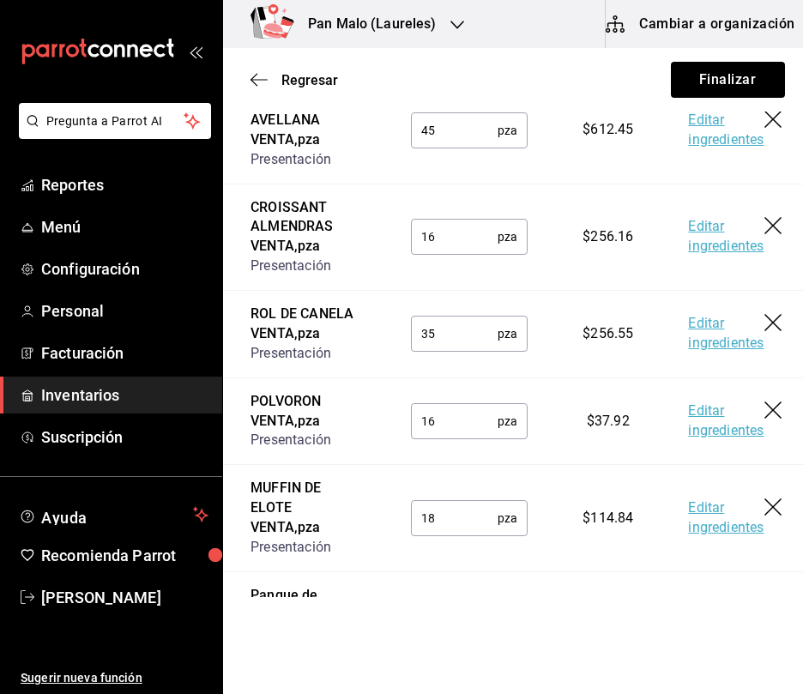
scroll to position [0, 0]
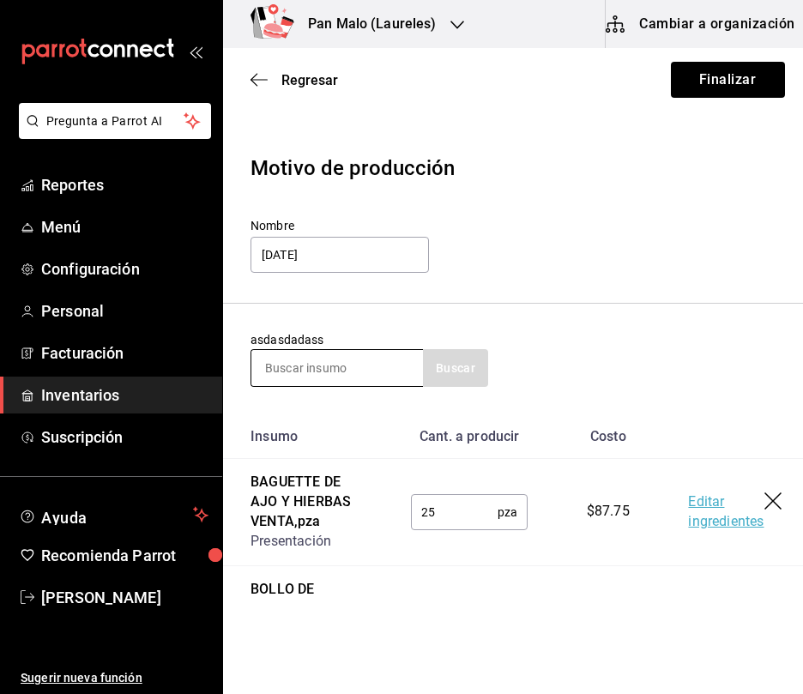
type input "12"
click at [359, 359] on input at bounding box center [337, 368] width 172 height 36
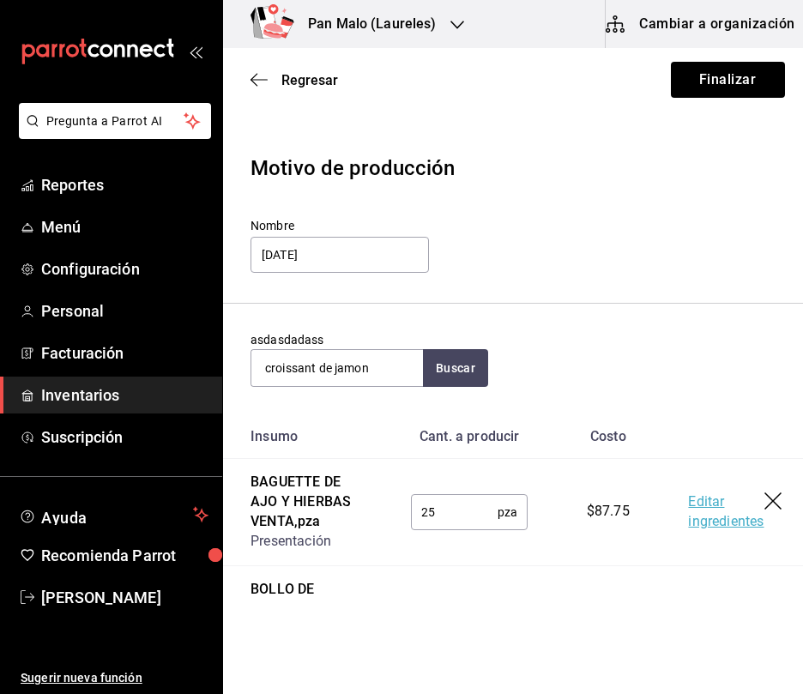
click at [437, 342] on div "asdasdadass croissant de jamon Buscar" at bounding box center [369, 359] width 238 height 56
click at [454, 392] on section "asdasdadass croissant de jamon Buscar" at bounding box center [517, 359] width 589 height 111
click at [451, 372] on button "Buscar" at bounding box center [455, 368] width 65 height 38
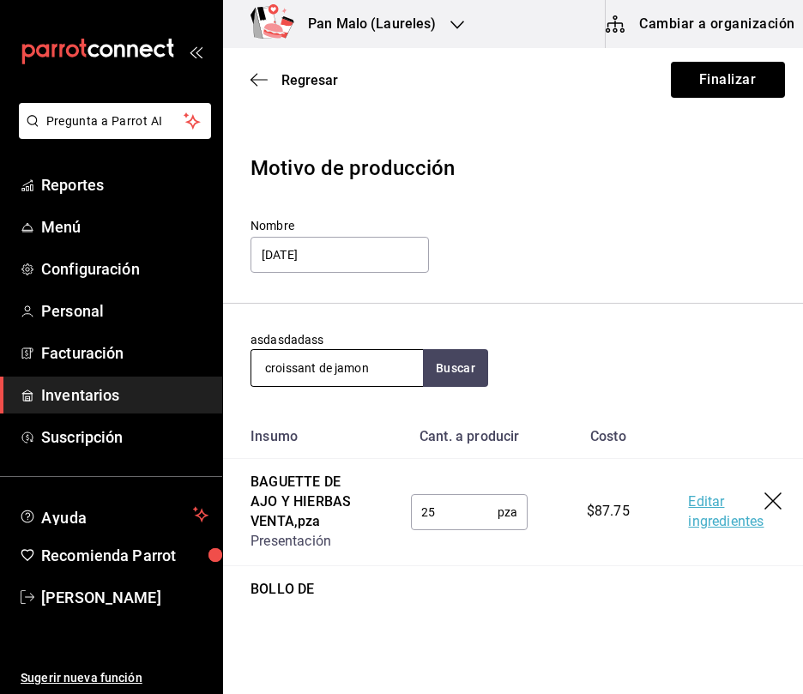
click at [391, 365] on input "croissant de jamon" at bounding box center [337, 368] width 172 height 36
type input "croissant"
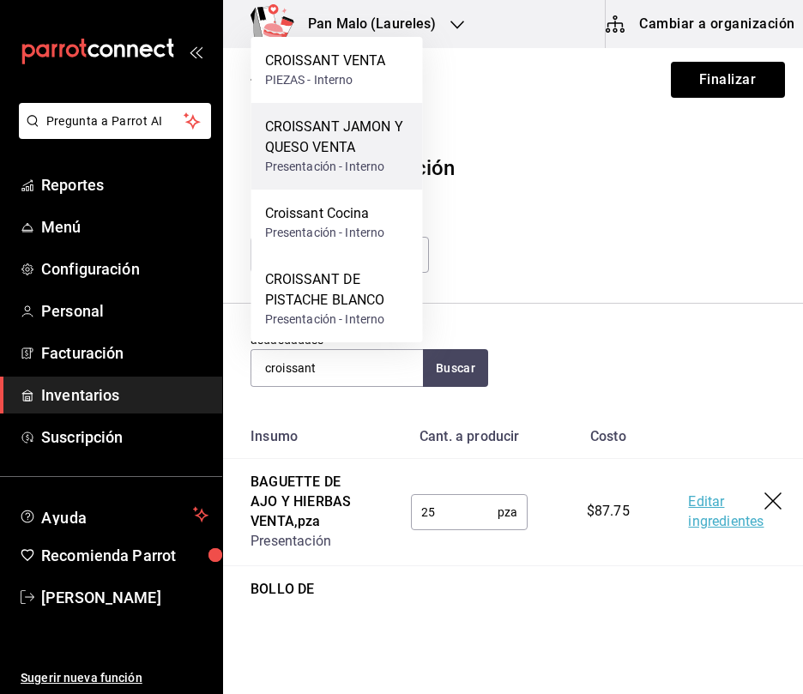
click at [386, 131] on div "CROISSANT JAMON Y QUESO VENTA" at bounding box center [337, 137] width 144 height 41
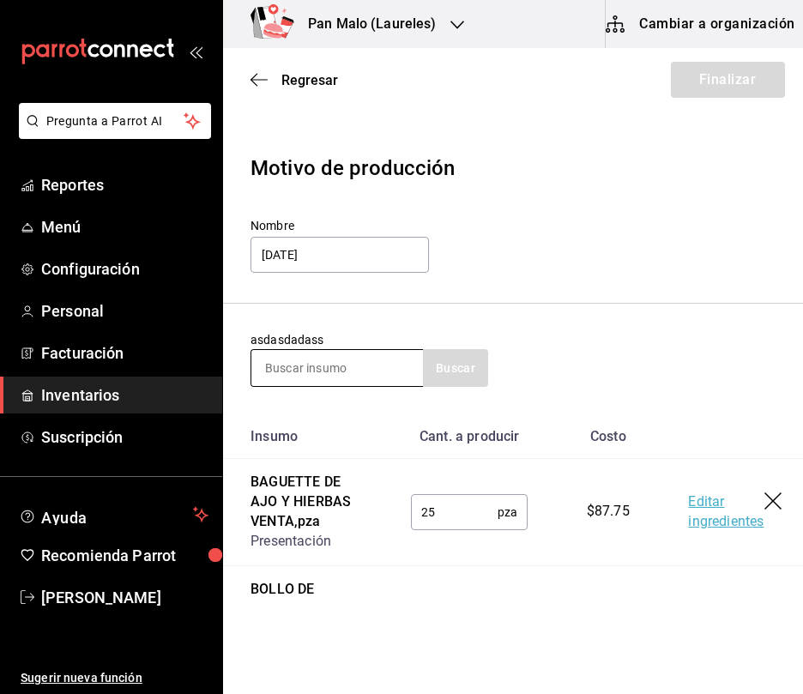
click at [353, 369] on input at bounding box center [337, 368] width 172 height 36
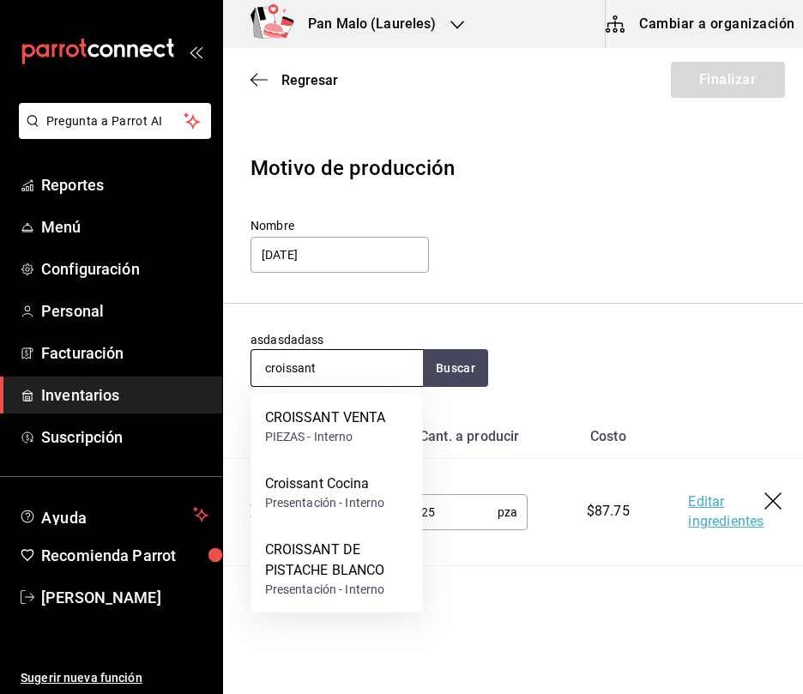
type input "croissant"
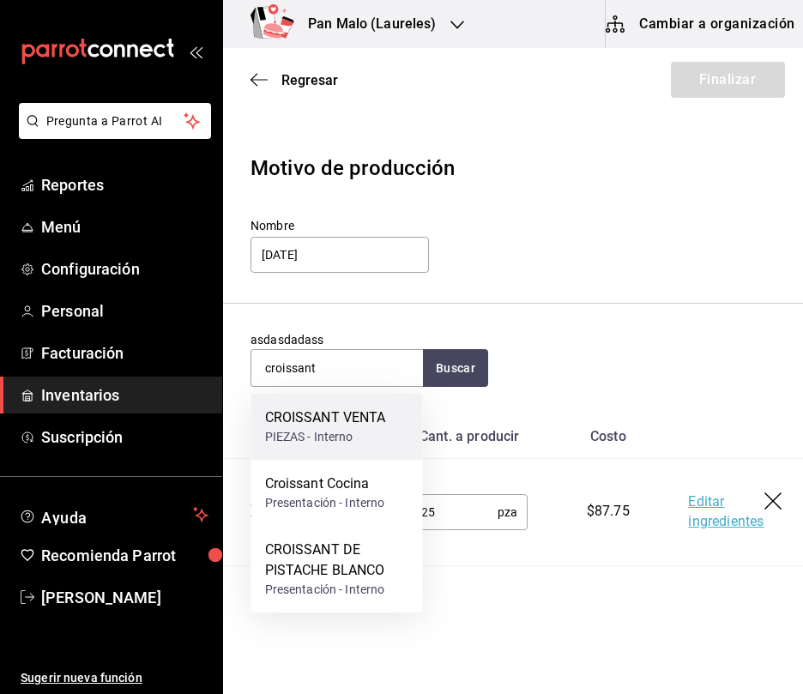
click at [341, 419] on div "CROISSANT VENTA" at bounding box center [325, 417] width 121 height 21
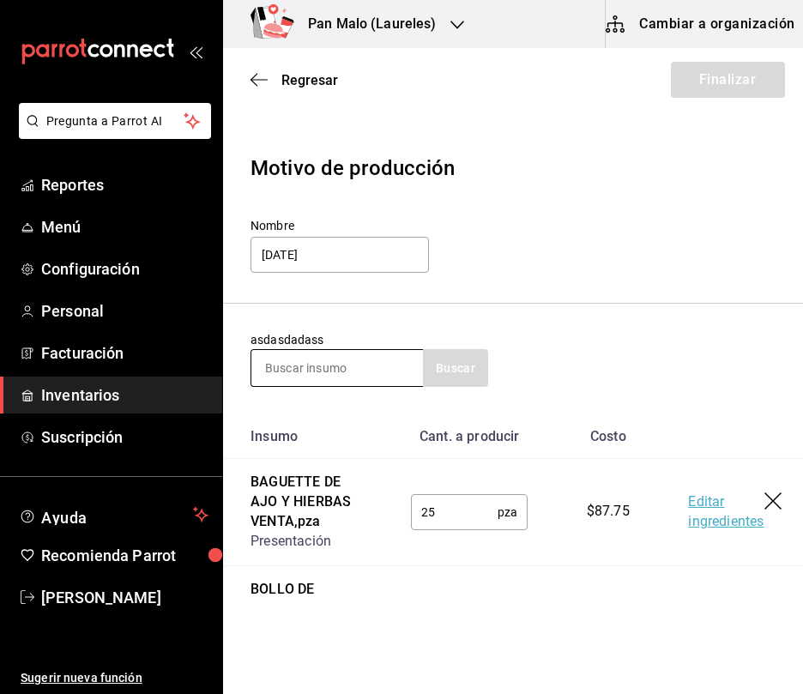
click at [363, 376] on input at bounding box center [337, 368] width 172 height 36
click at [370, 368] on input at bounding box center [337, 368] width 172 height 36
type input "café"
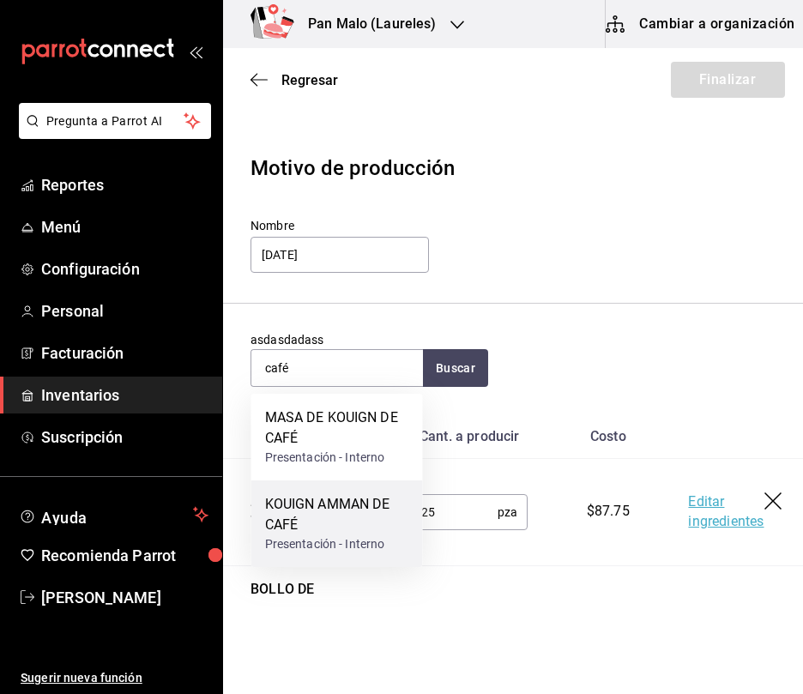
click at [395, 533] on div "KOUIGN AMMAN DE CAFÉ" at bounding box center [337, 514] width 144 height 41
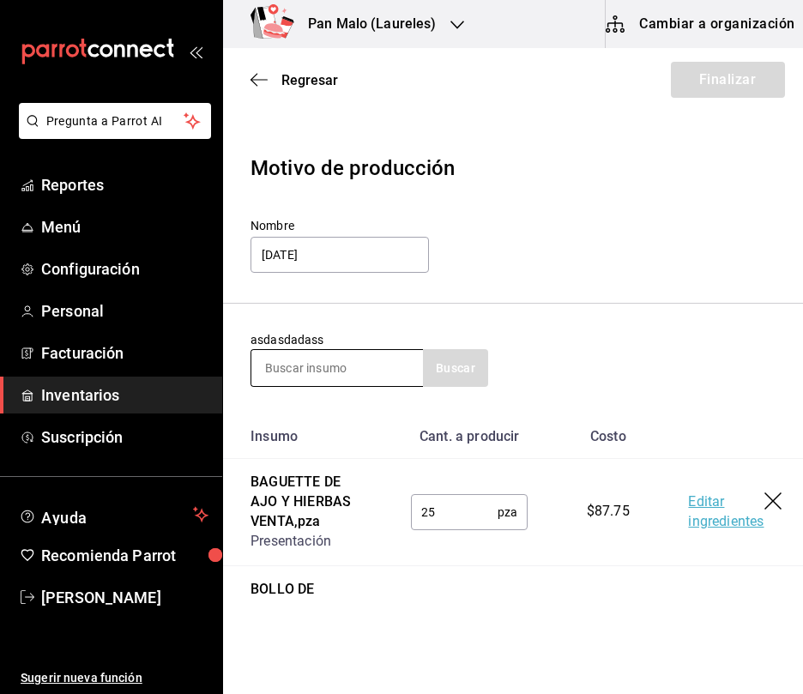
click at [332, 369] on input at bounding box center [337, 368] width 172 height 36
type input "nido"
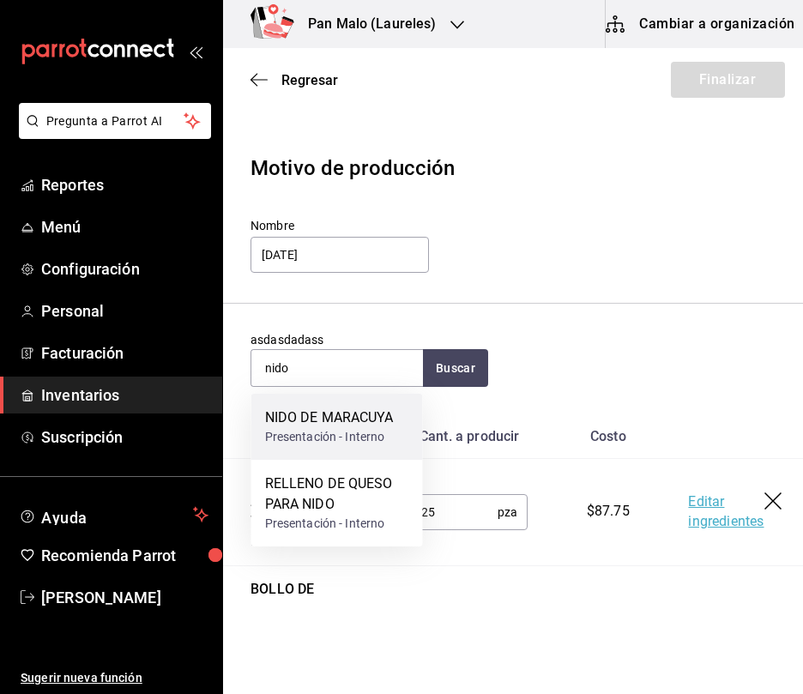
click at [305, 422] on div "NIDO DE MARACUYA" at bounding box center [329, 417] width 129 height 21
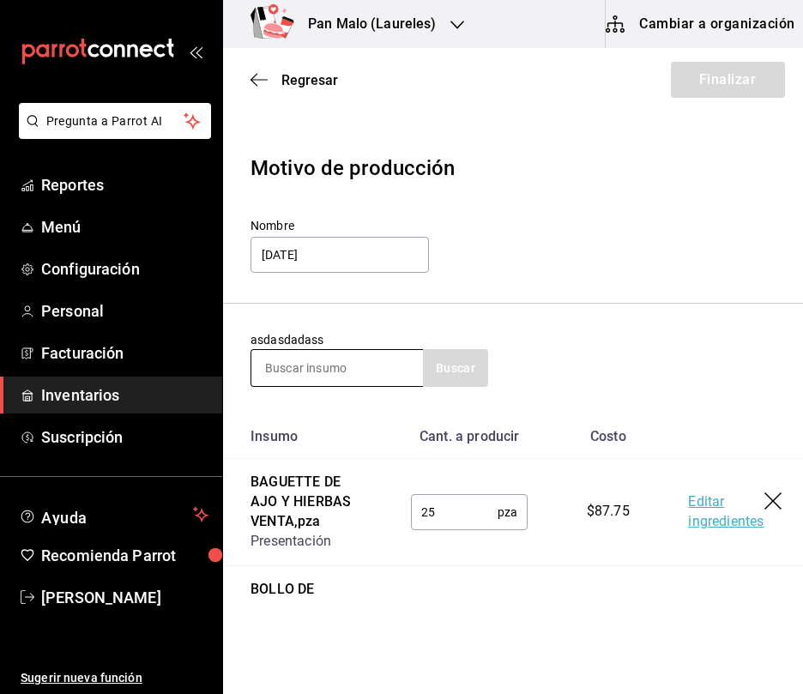
click at [356, 358] on input at bounding box center [337, 368] width 172 height 36
type input "suizo"
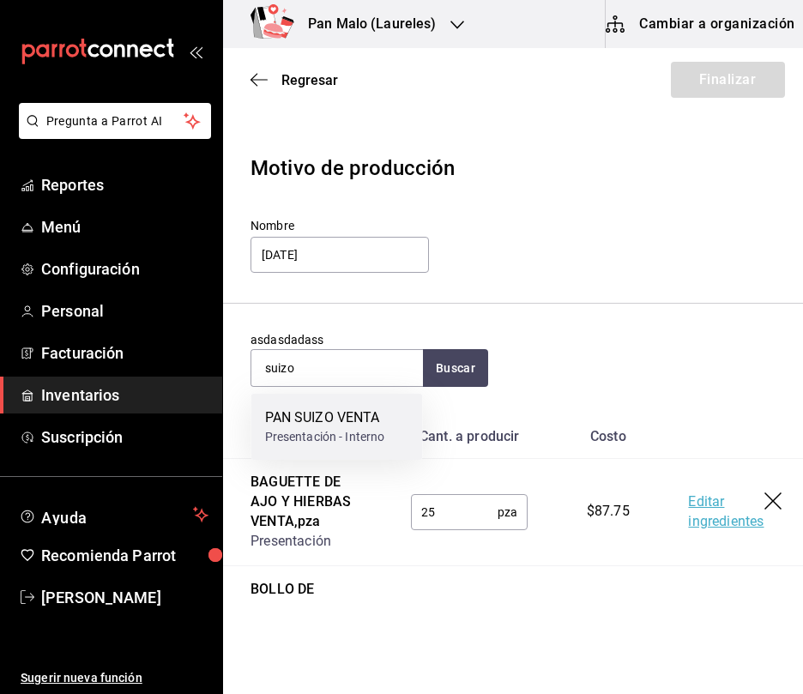
click at [329, 427] on div "PAN SUIZO VENTA" at bounding box center [325, 417] width 120 height 21
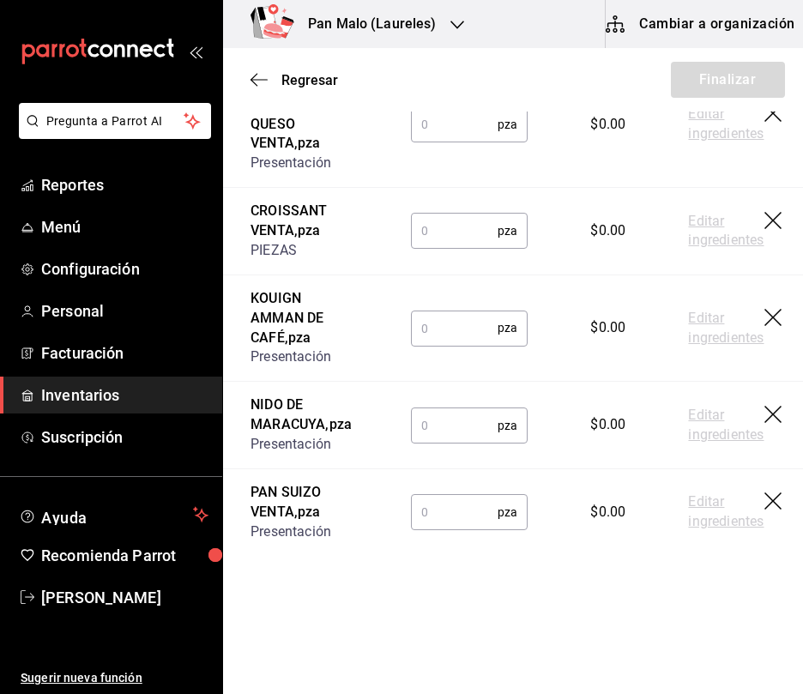
scroll to position [2605, 0]
click at [422, 142] on input "text" at bounding box center [454, 124] width 87 height 34
type input "12"
drag, startPoint x: 424, startPoint y: 395, endPoint x: 417, endPoint y: 384, distance: 13.1
click at [417, 248] on input "text" at bounding box center [454, 231] width 87 height 34
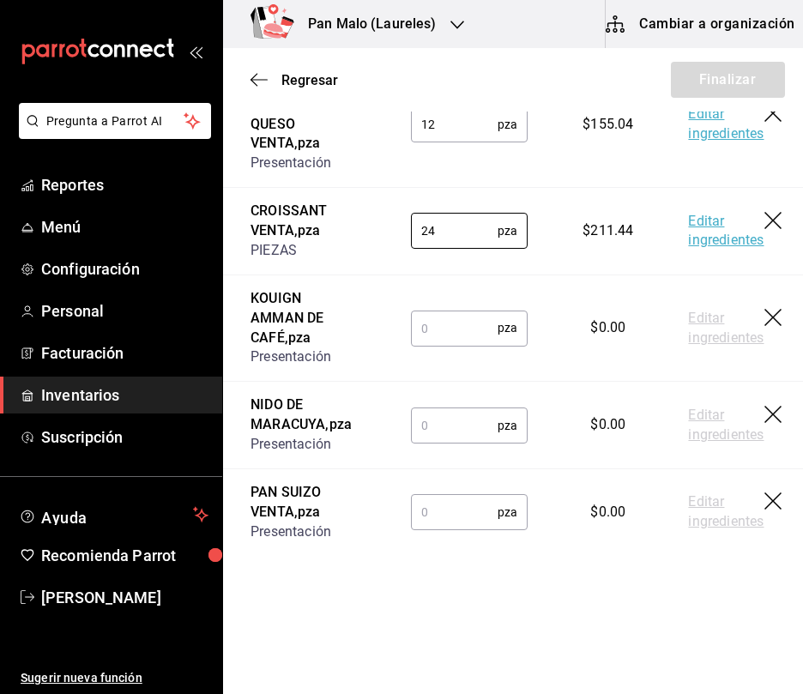
type input "24"
click at [416, 382] on td "pza ​" at bounding box center [469, 327] width 172 height 107
click at [416, 345] on input "text" at bounding box center [454, 327] width 87 height 34
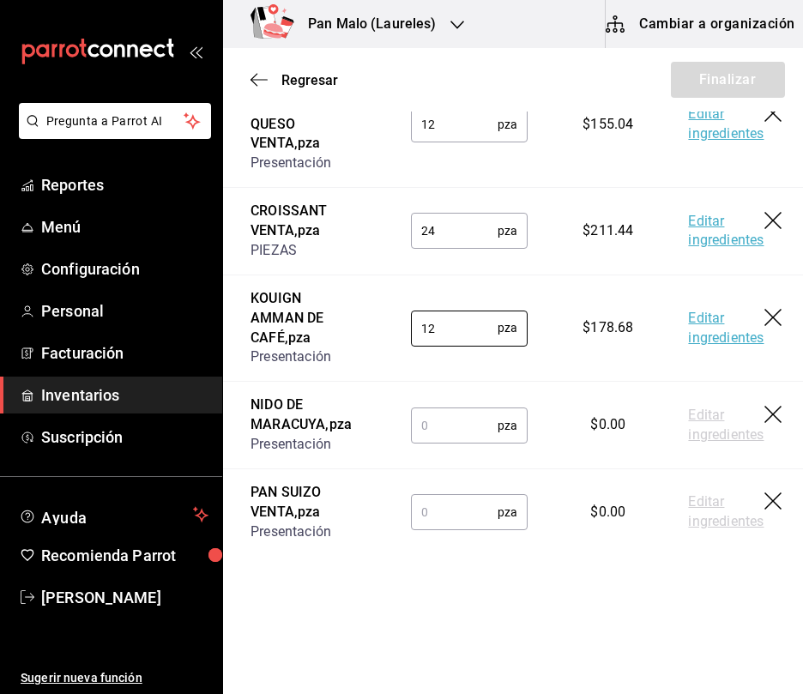
type input "12"
click at [443, 469] on td "pza ​" at bounding box center [469, 425] width 172 height 87
click at [439, 443] on input "text" at bounding box center [454, 425] width 87 height 34
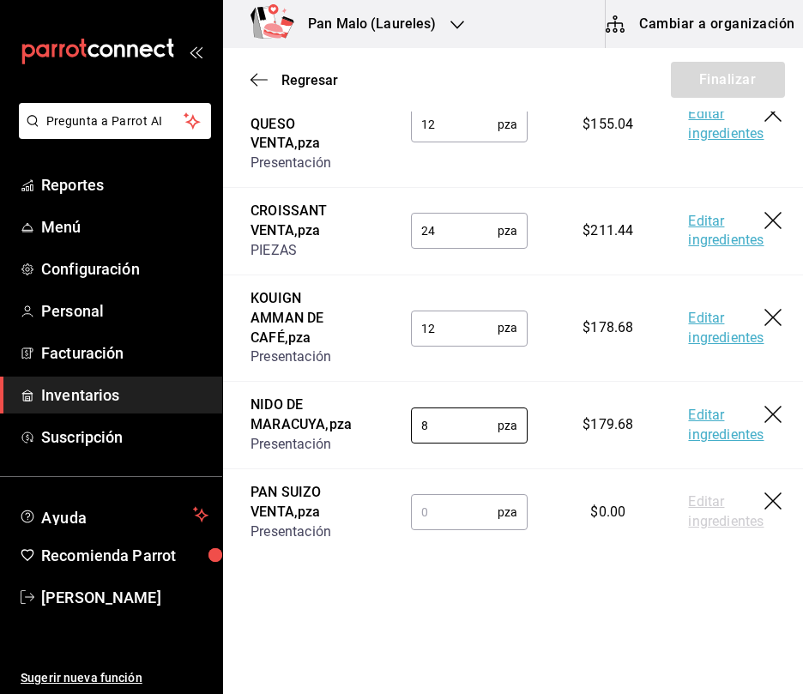
scroll to position [2763, 0]
type input "8"
click at [442, 527] on input "text" at bounding box center [454, 512] width 87 height 34
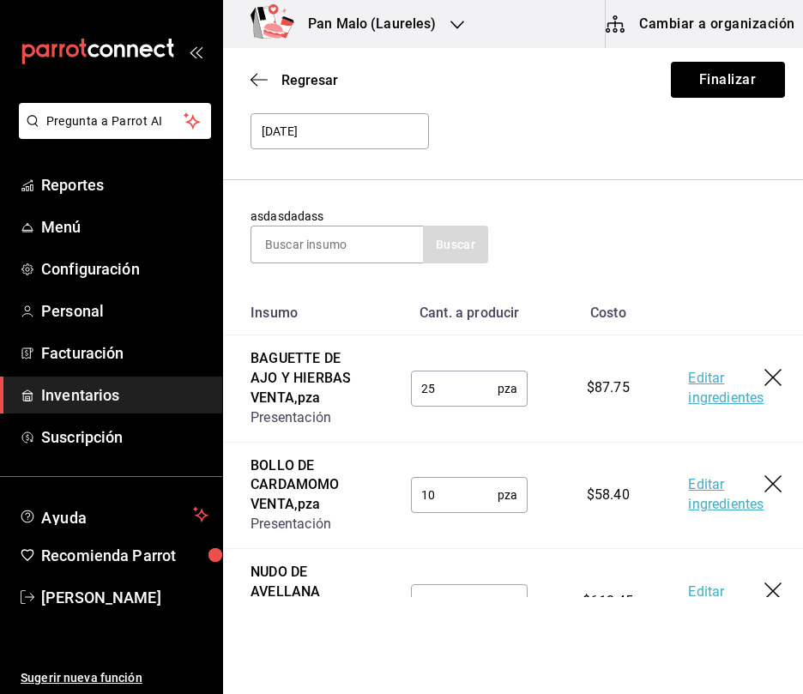
scroll to position [0, 0]
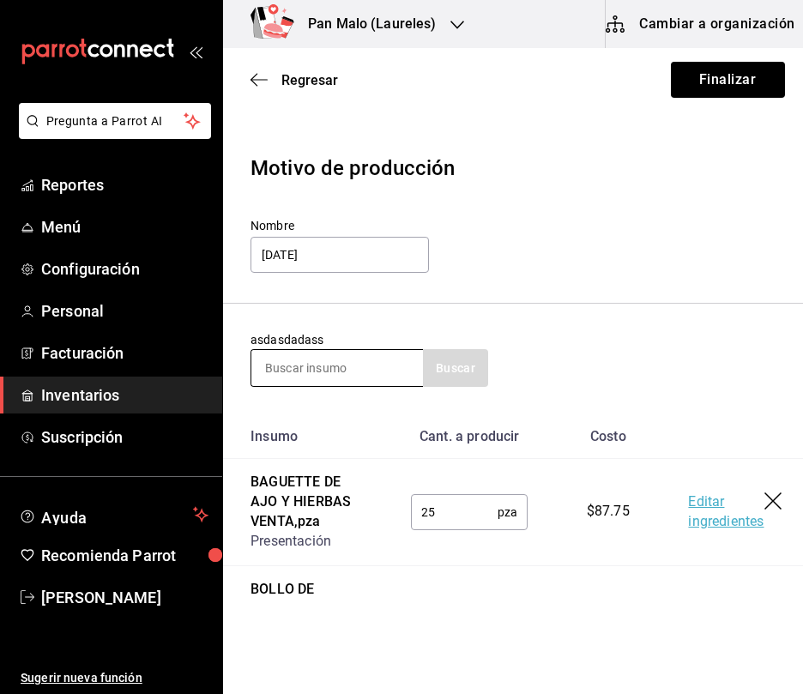
type input "16"
click at [368, 377] on input at bounding box center [337, 368] width 172 height 36
click at [456, 383] on button "Buscar" at bounding box center [455, 368] width 65 height 38
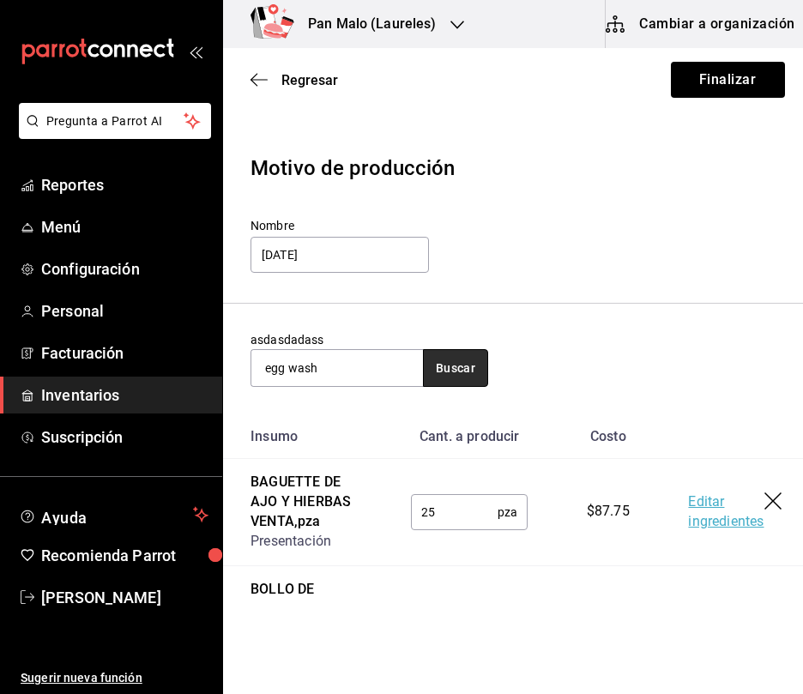
click at [456, 383] on button "Buscar" at bounding box center [455, 368] width 65 height 38
click at [368, 370] on input "egg wash" at bounding box center [337, 368] width 172 height 36
type input "eggwa"
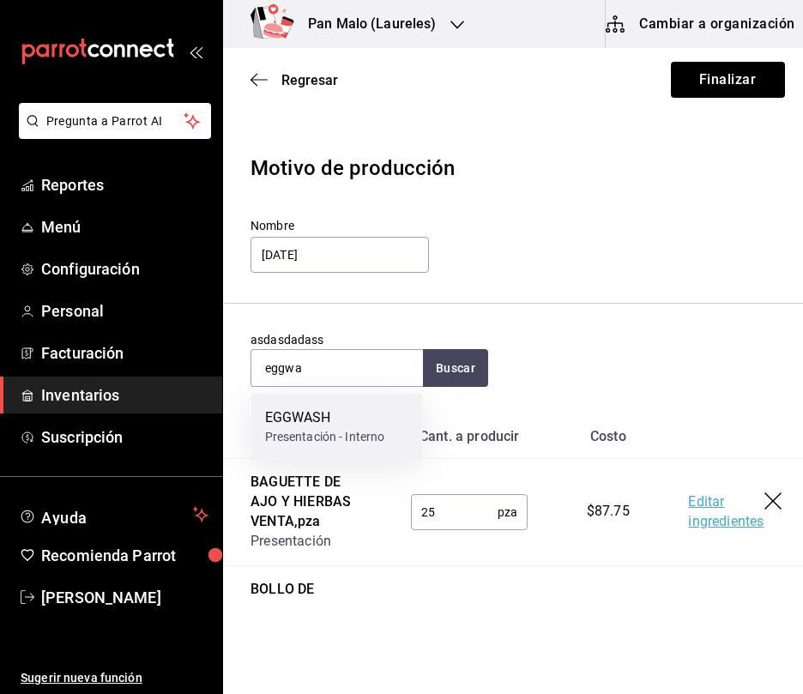
click at [324, 422] on div "EGGWASH" at bounding box center [325, 417] width 120 height 21
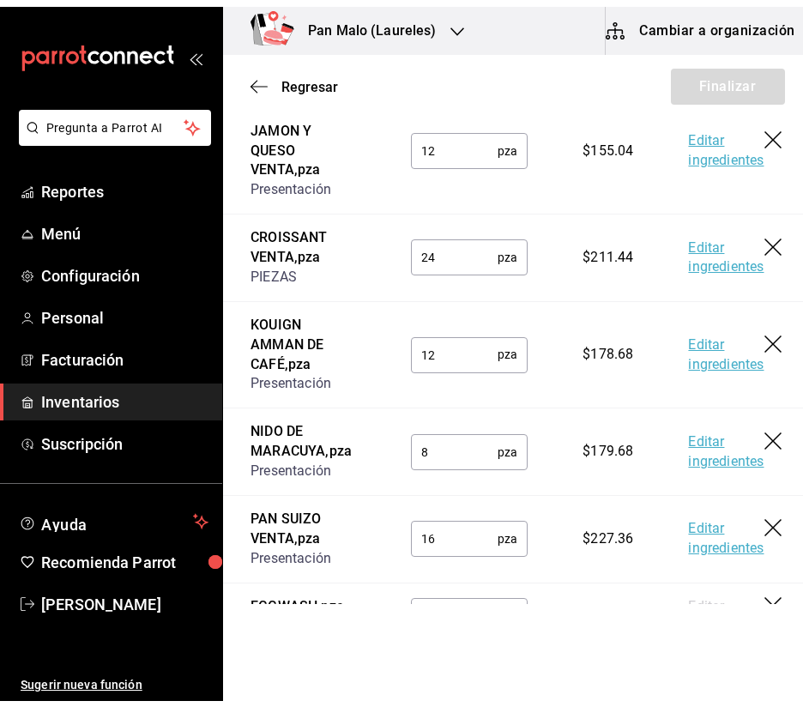
scroll to position [2851, 0]
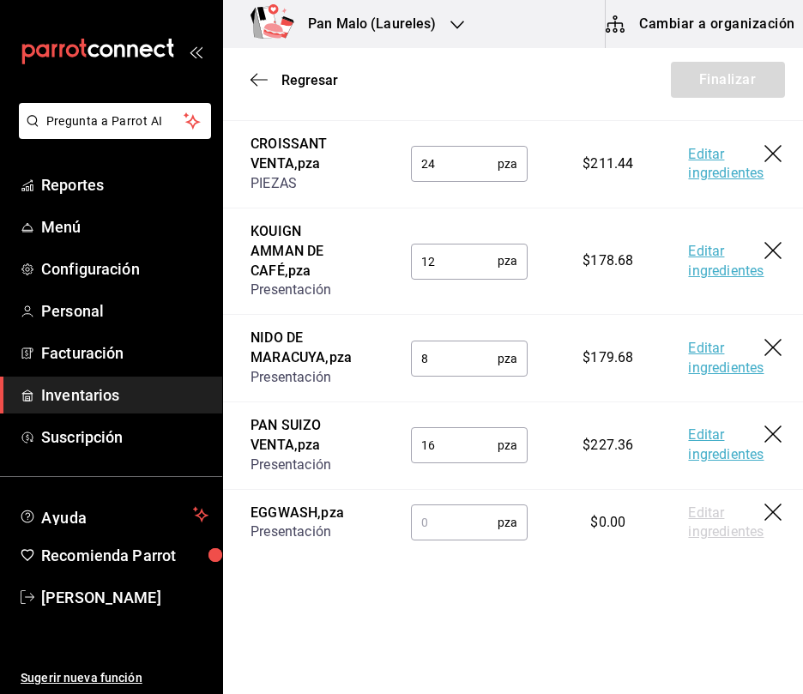
click at [455, 515] on input "text" at bounding box center [454, 522] width 87 height 34
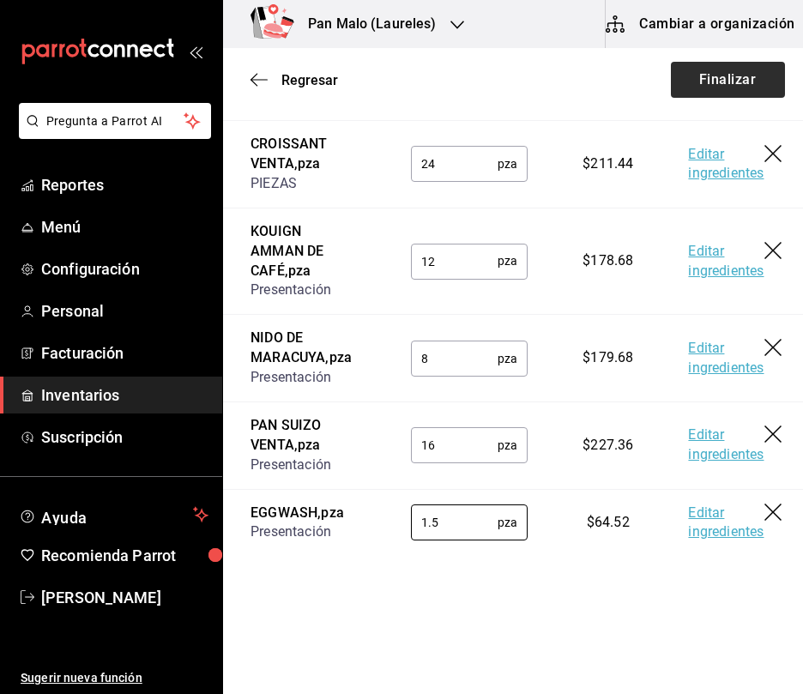
type input "1.5"
click at [671, 80] on button "Finalizar" at bounding box center [728, 80] width 114 height 36
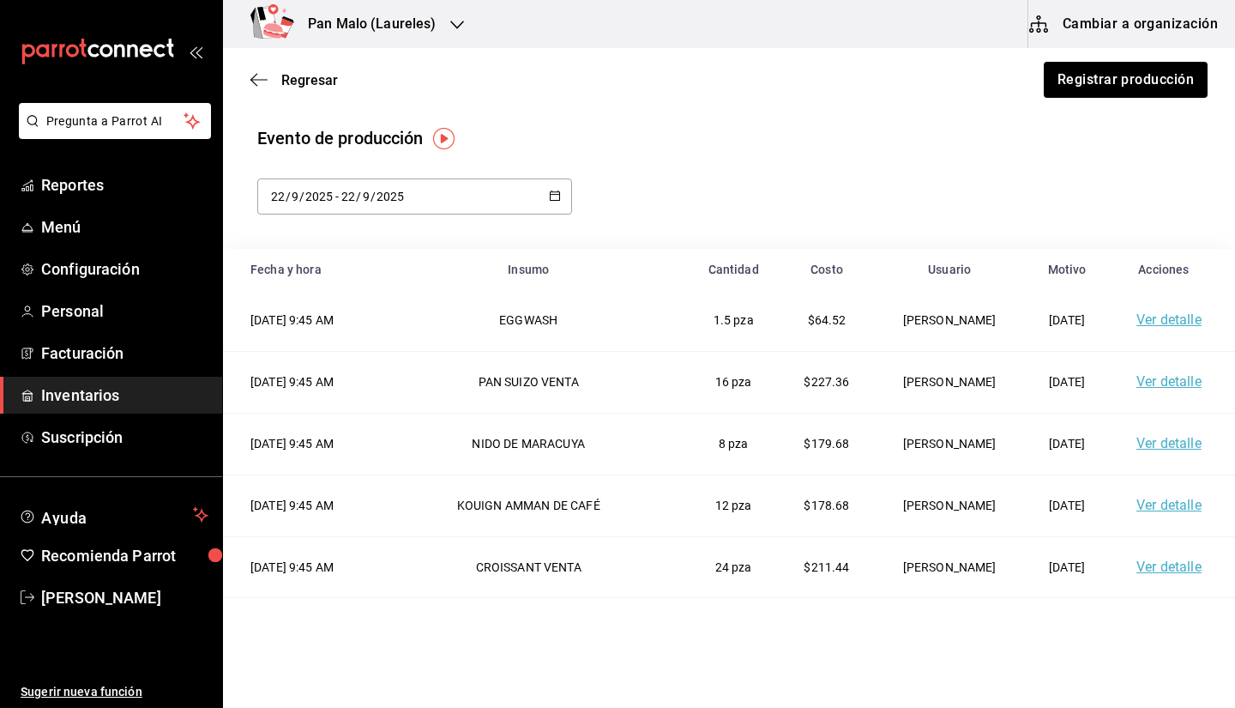
click at [1110, 24] on button "Cambiar a organización" at bounding box center [1124, 24] width 193 height 48
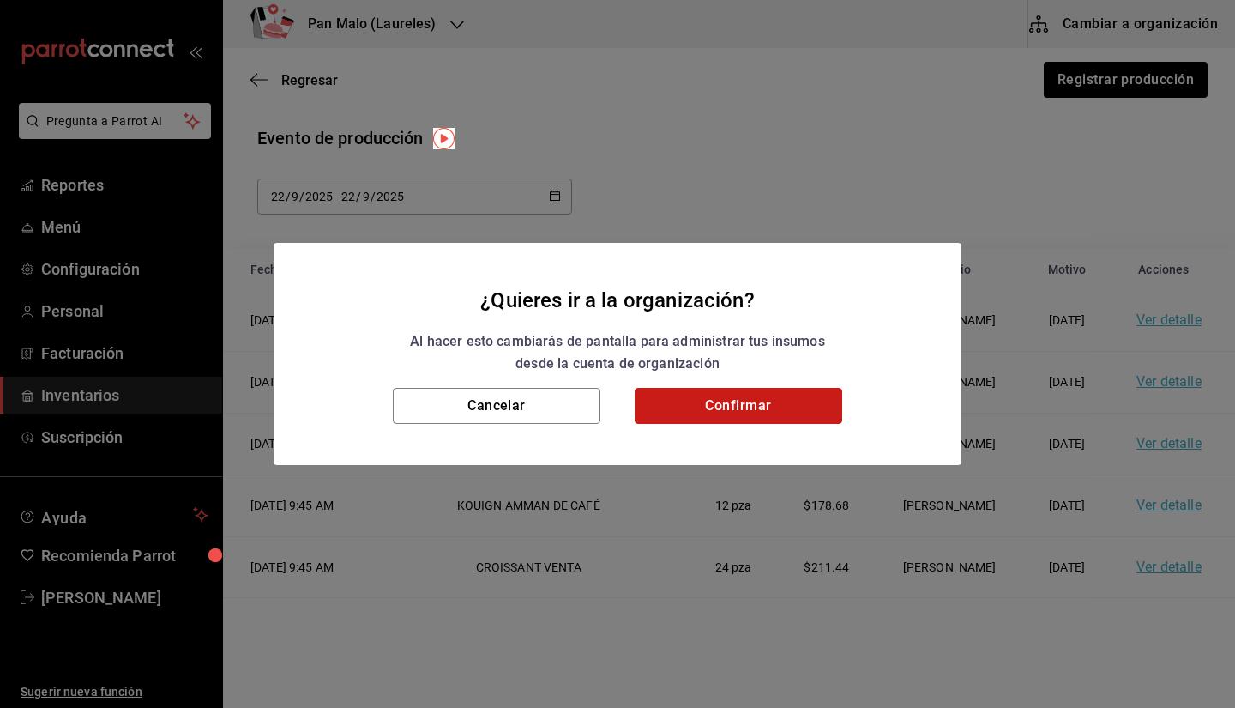
click at [753, 400] on button "Confirmar" at bounding box center [739, 406] width 208 height 36
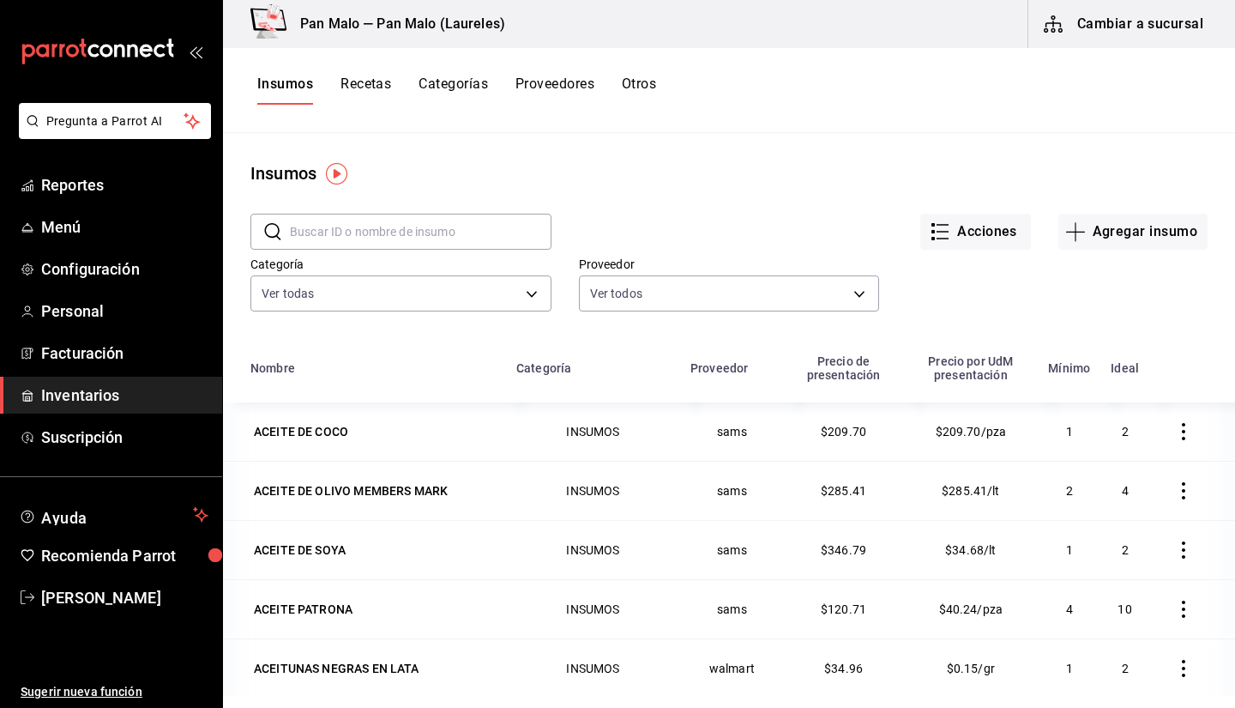
click at [634, 104] on button "Otros" at bounding box center [639, 89] width 34 height 29
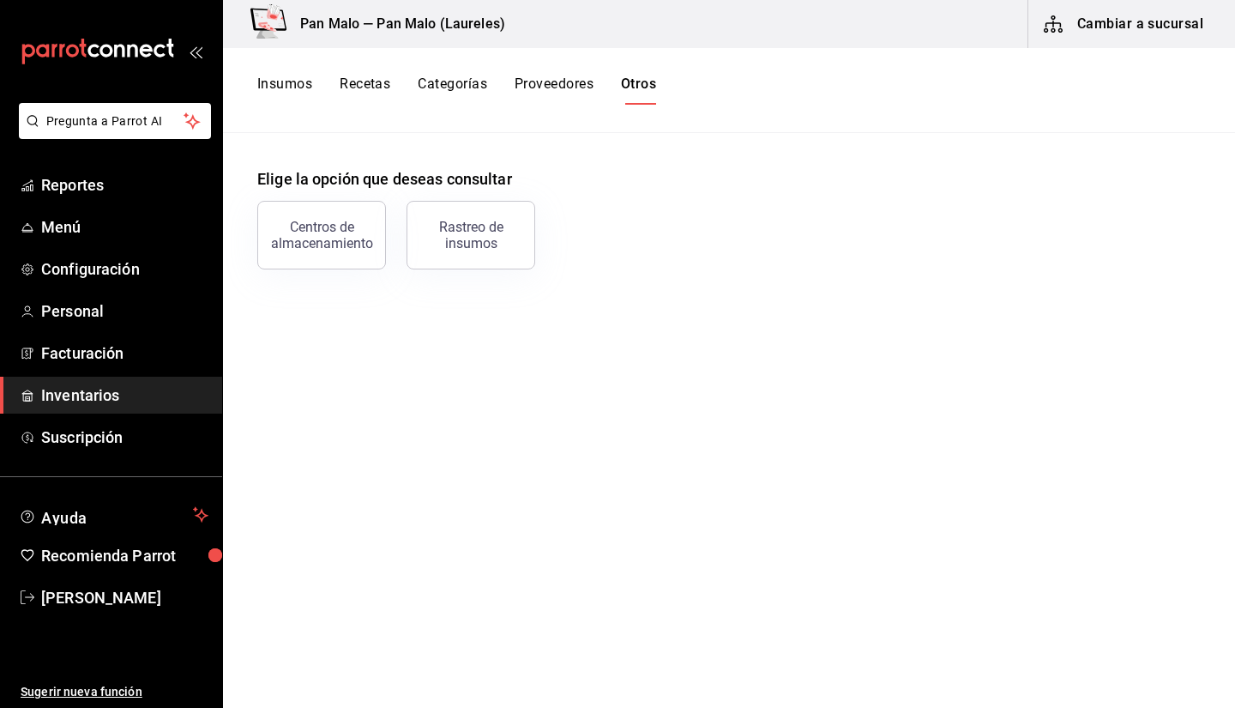
click at [287, 268] on div "Centros de almacenamiento" at bounding box center [311, 224] width 149 height 89
click at [355, 234] on div "Centros de almacenamiento" at bounding box center [321, 235] width 106 height 33
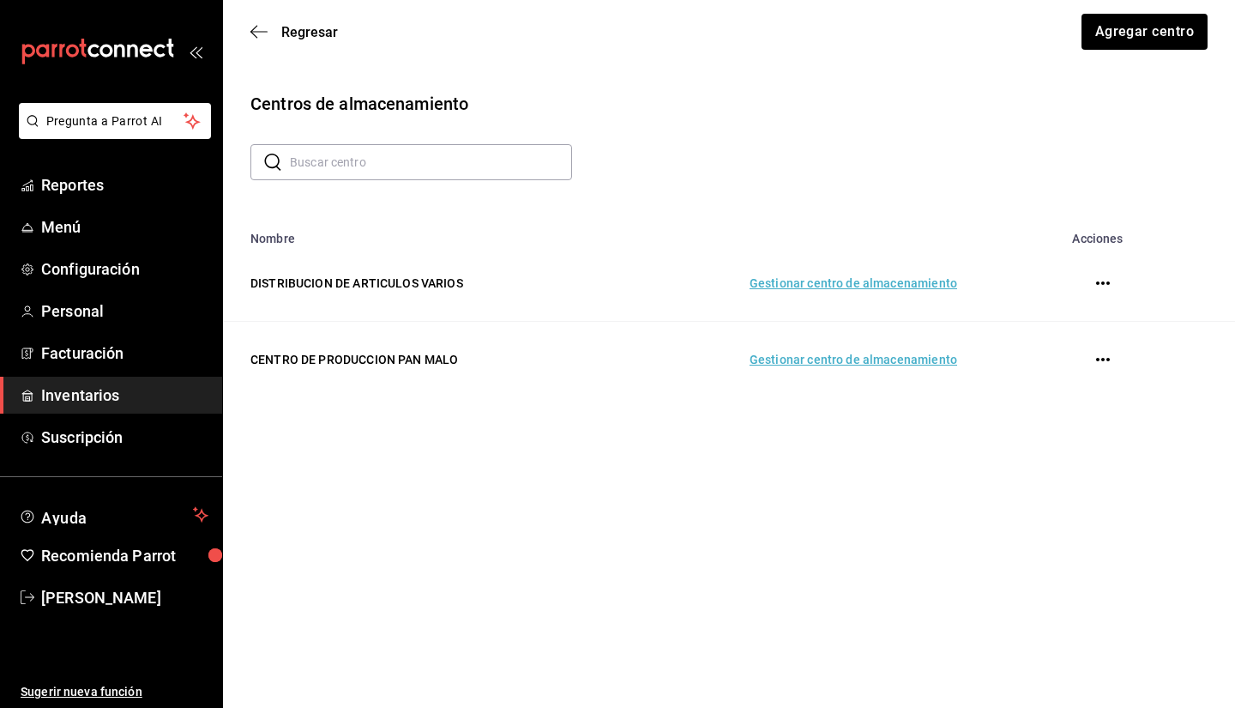
click at [832, 343] on td "Gestionar centro de almacenamiento" at bounding box center [793, 360] width 369 height 76
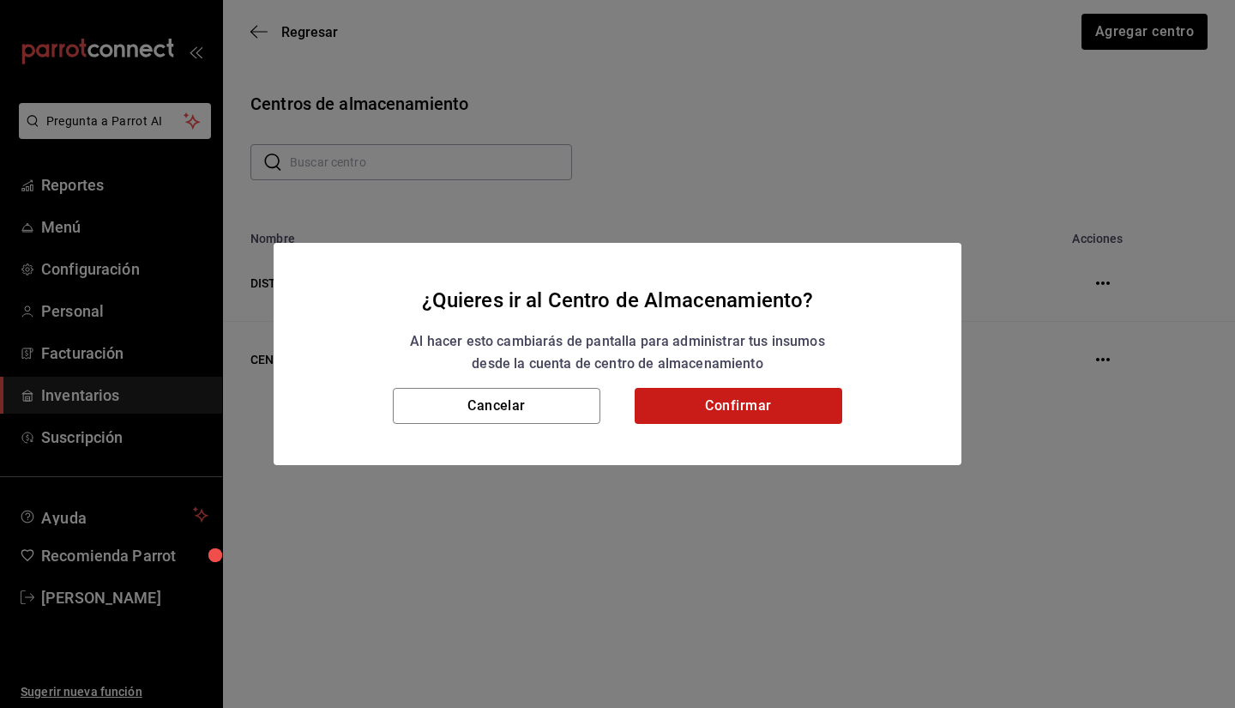
click at [778, 380] on h2 "¿Quieres ir al Centro de Almacenamiento? Al hacer esto cambiarás de pantalla pa…" at bounding box center [618, 316] width 688 height 146
click at [745, 388] on button "Confirmar" at bounding box center [739, 406] width 208 height 36
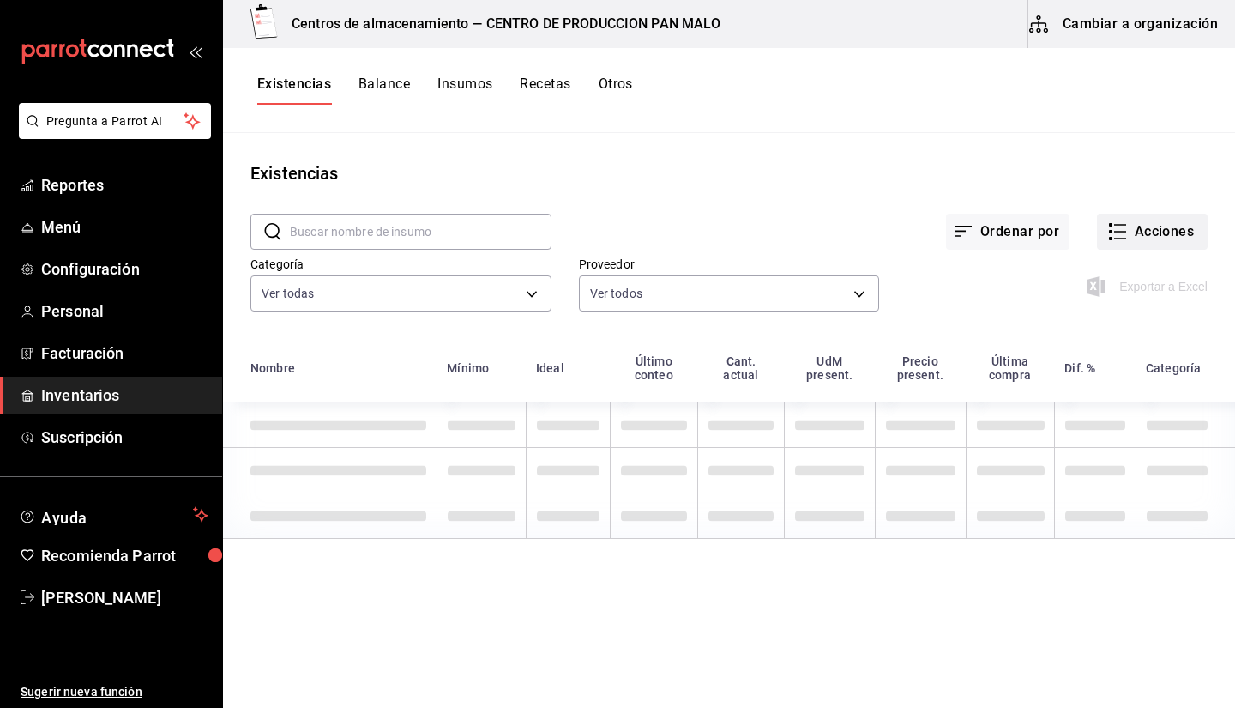
click at [1172, 238] on button "Acciones" at bounding box center [1152, 232] width 111 height 36
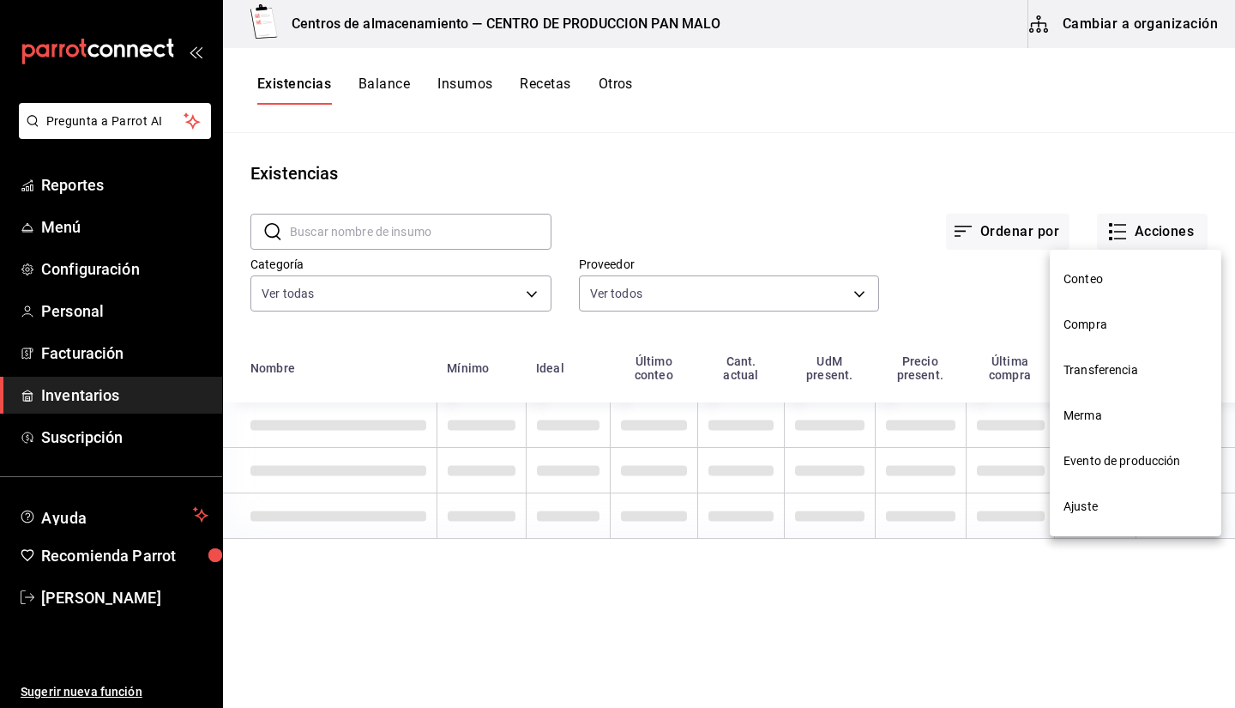
click at [1081, 327] on span "Compra" at bounding box center [1136, 325] width 144 height 18
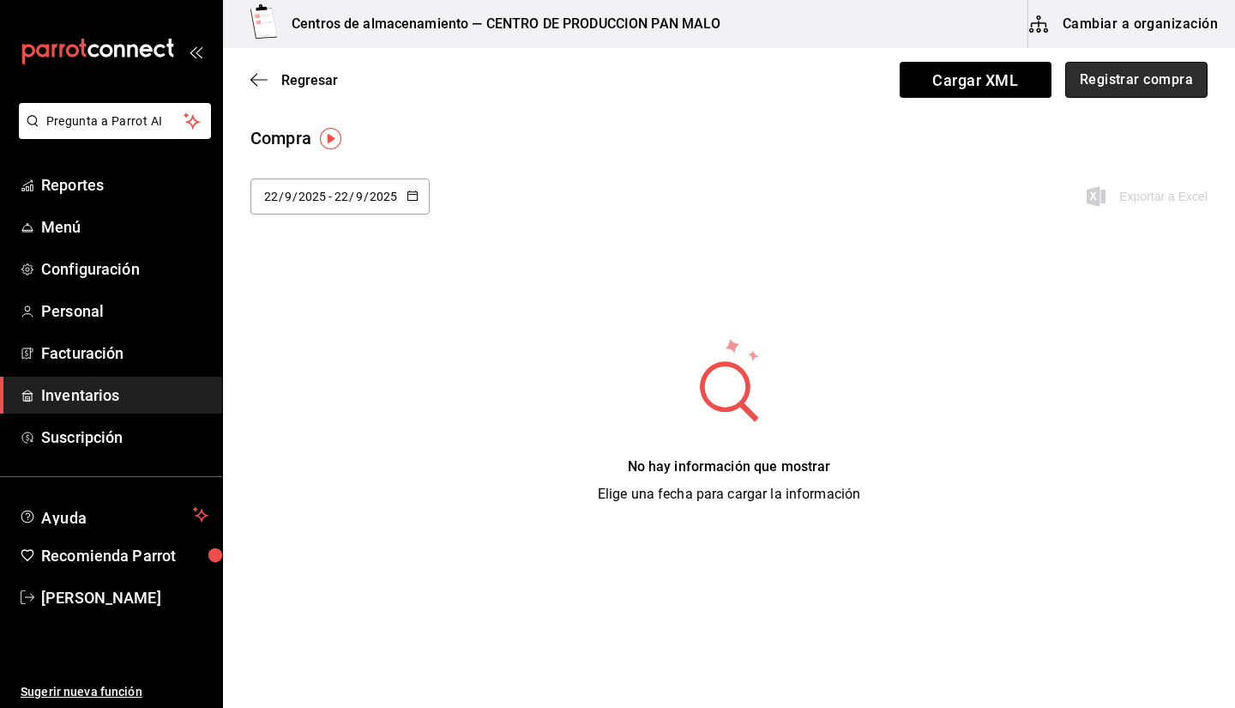
click at [1162, 87] on button "Registrar compra" at bounding box center [1136, 80] width 142 height 36
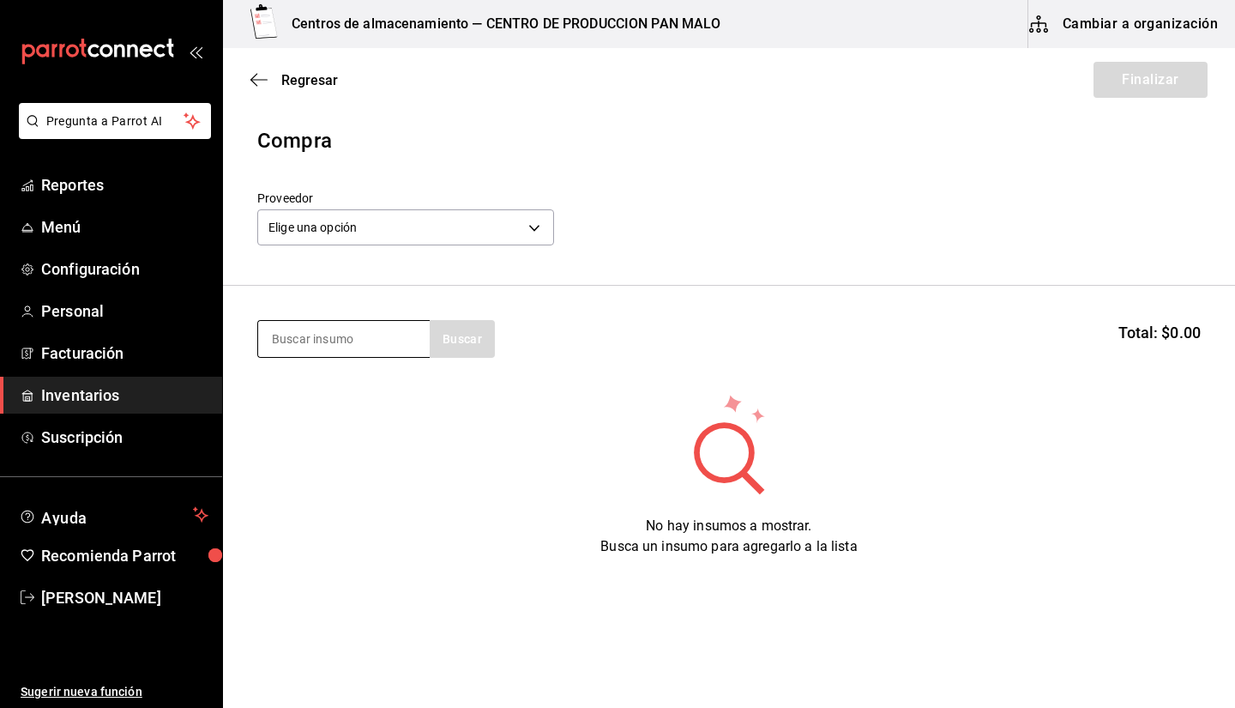
click at [277, 345] on input at bounding box center [344, 339] width 172 height 36
click at [442, 248] on div "Proveedor Elige una opción default" at bounding box center [405, 220] width 297 height 60
click at [407, 236] on body "Pregunta a Parrot AI Reportes Menú Configuración Personal Facturación Inventari…" at bounding box center [617, 305] width 1235 height 611
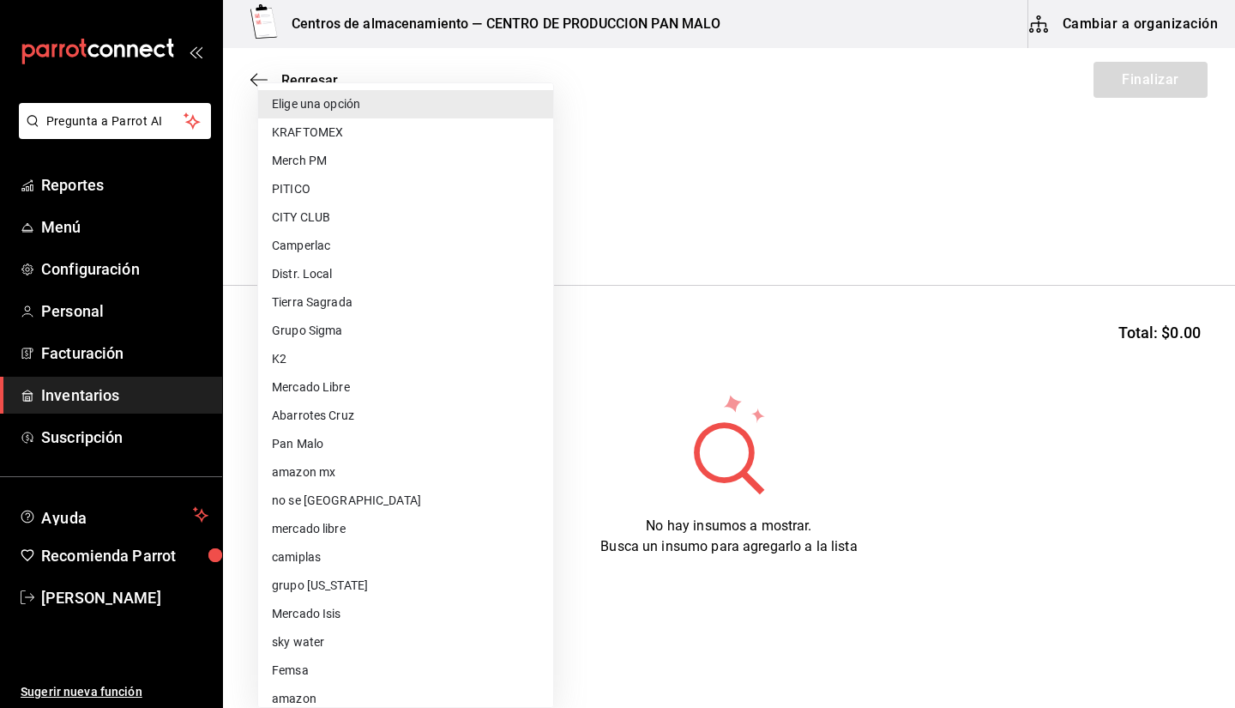
click at [941, 261] on div at bounding box center [617, 354] width 1235 height 708
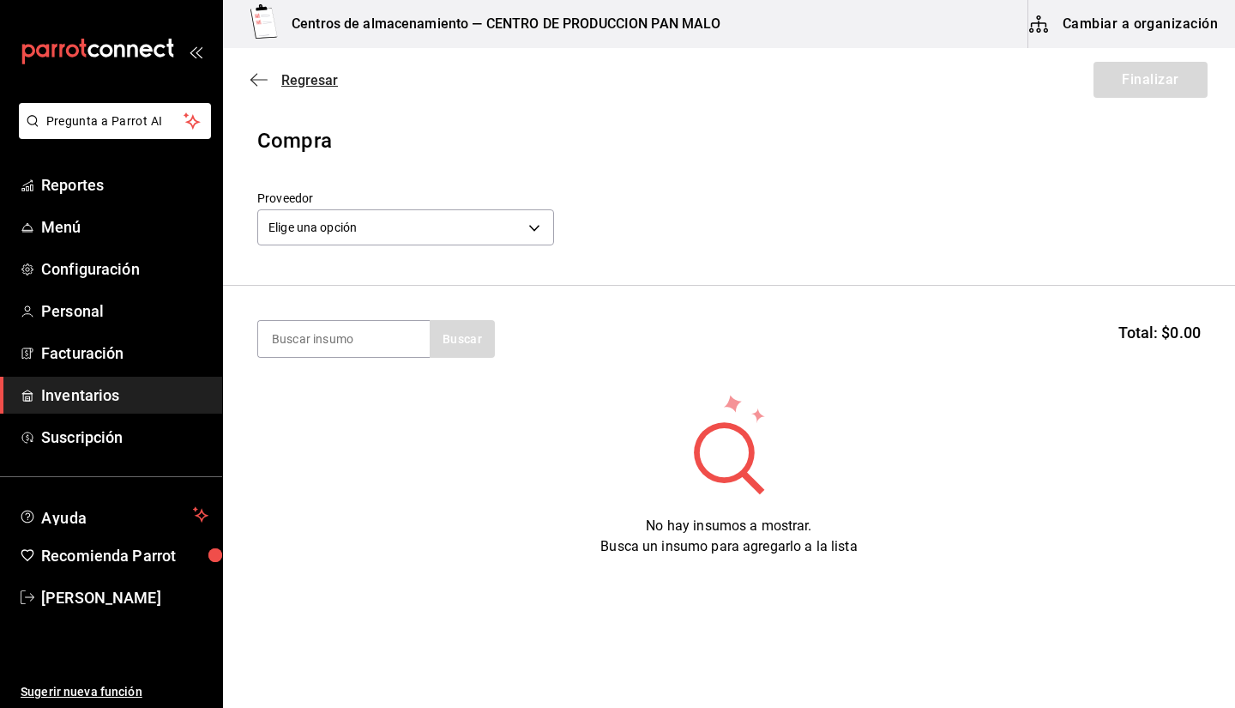
click at [252, 81] on icon "button" at bounding box center [253, 80] width 7 height 13
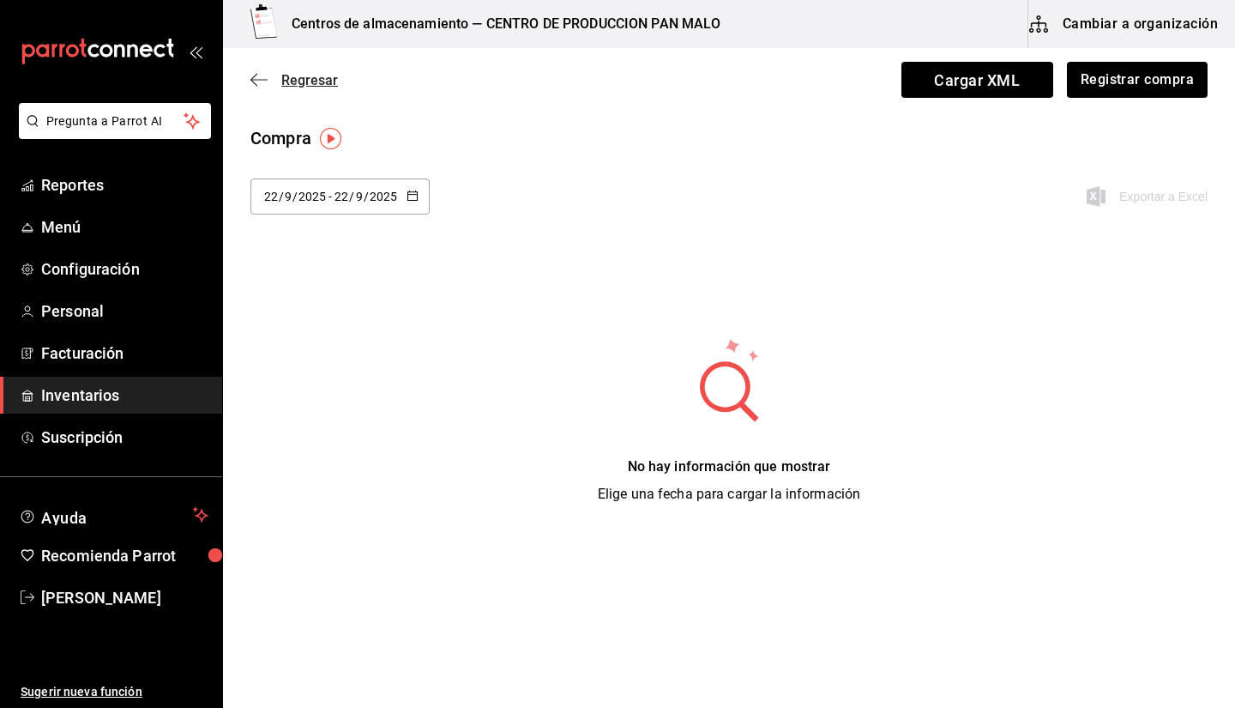
click at [263, 80] on icon "button" at bounding box center [258, 79] width 17 height 1
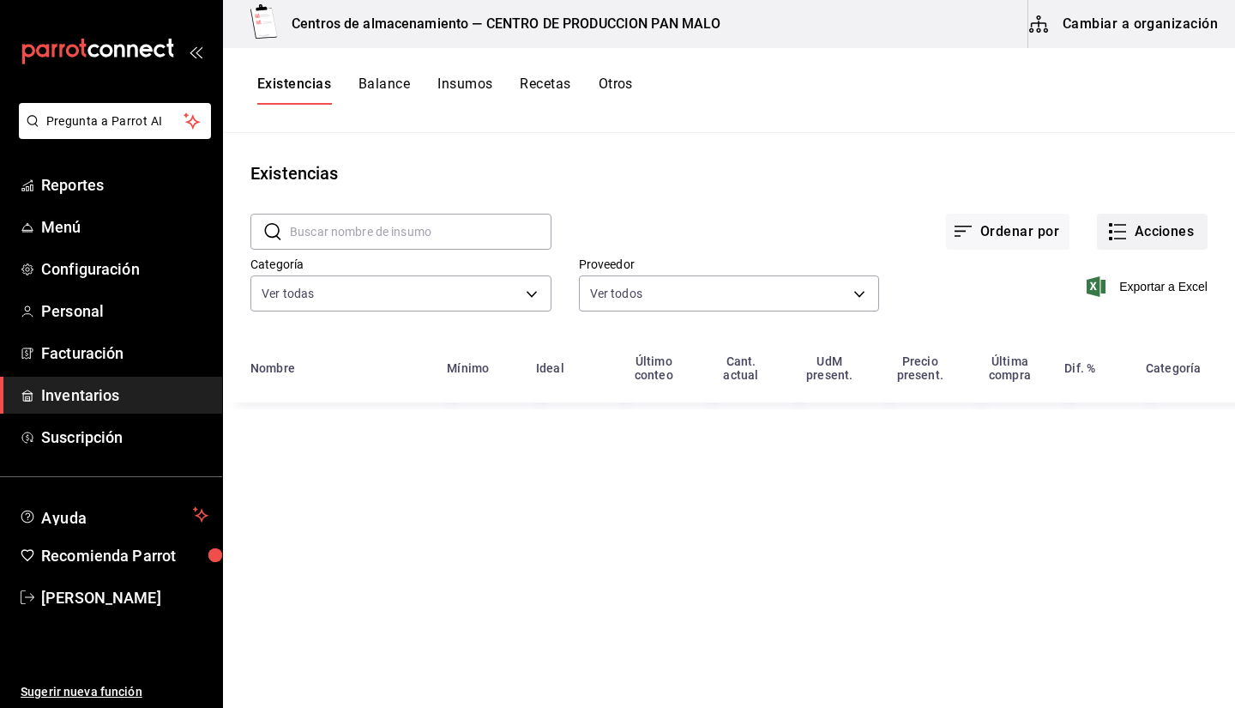
click at [1115, 221] on icon "button" at bounding box center [1117, 231] width 21 height 21
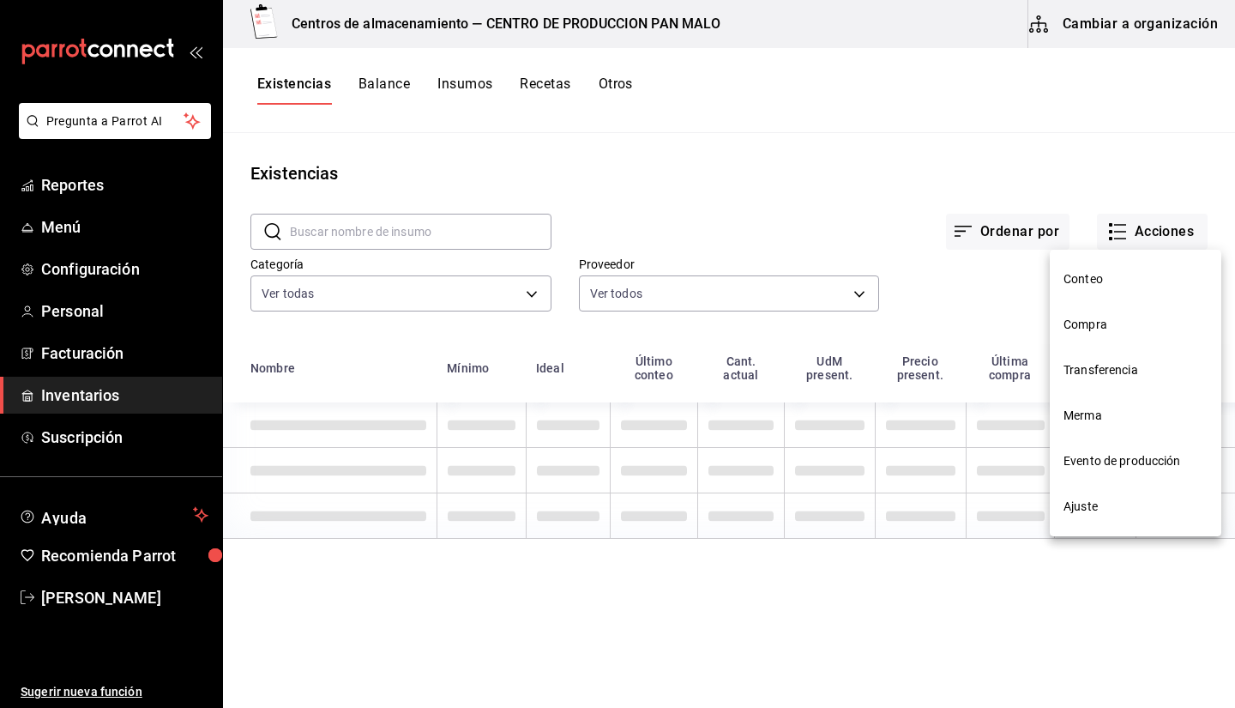
click at [1086, 463] on span "Evento de producción" at bounding box center [1136, 461] width 144 height 18
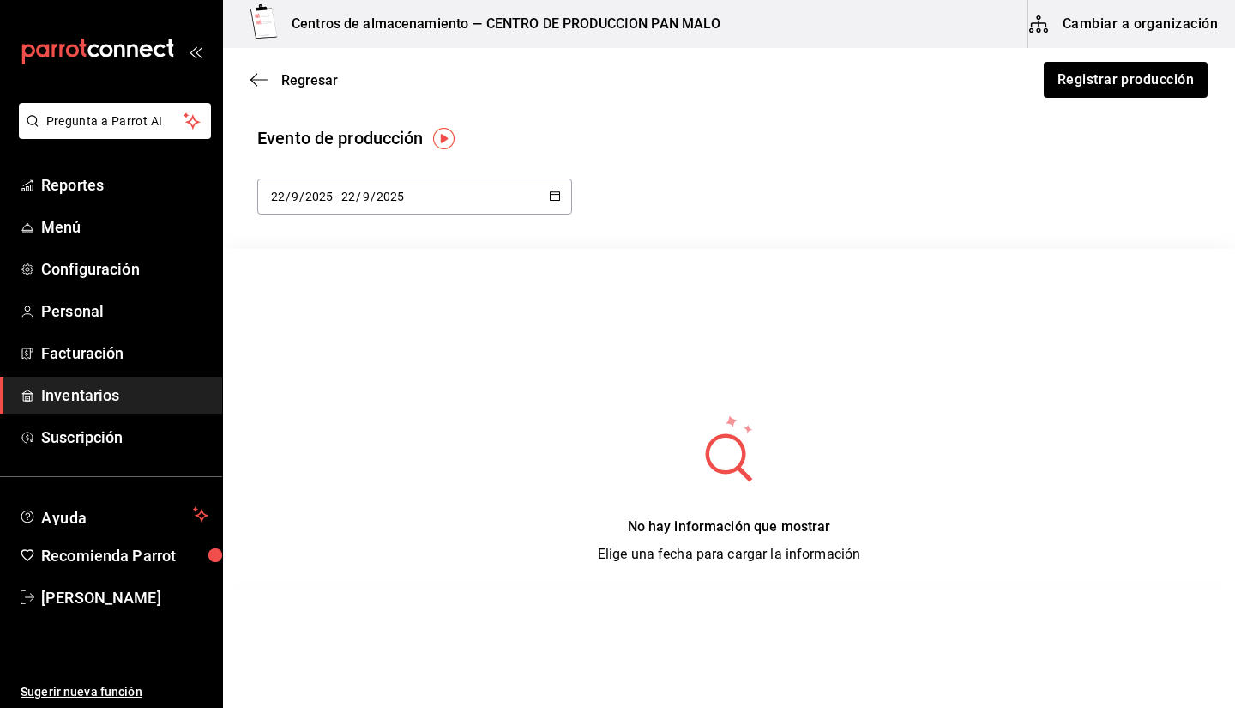
click at [1140, 102] on div "Regresar Registrar producción" at bounding box center [729, 79] width 1012 height 63
click at [1113, 81] on button "Registrar producción" at bounding box center [1126, 80] width 164 height 36
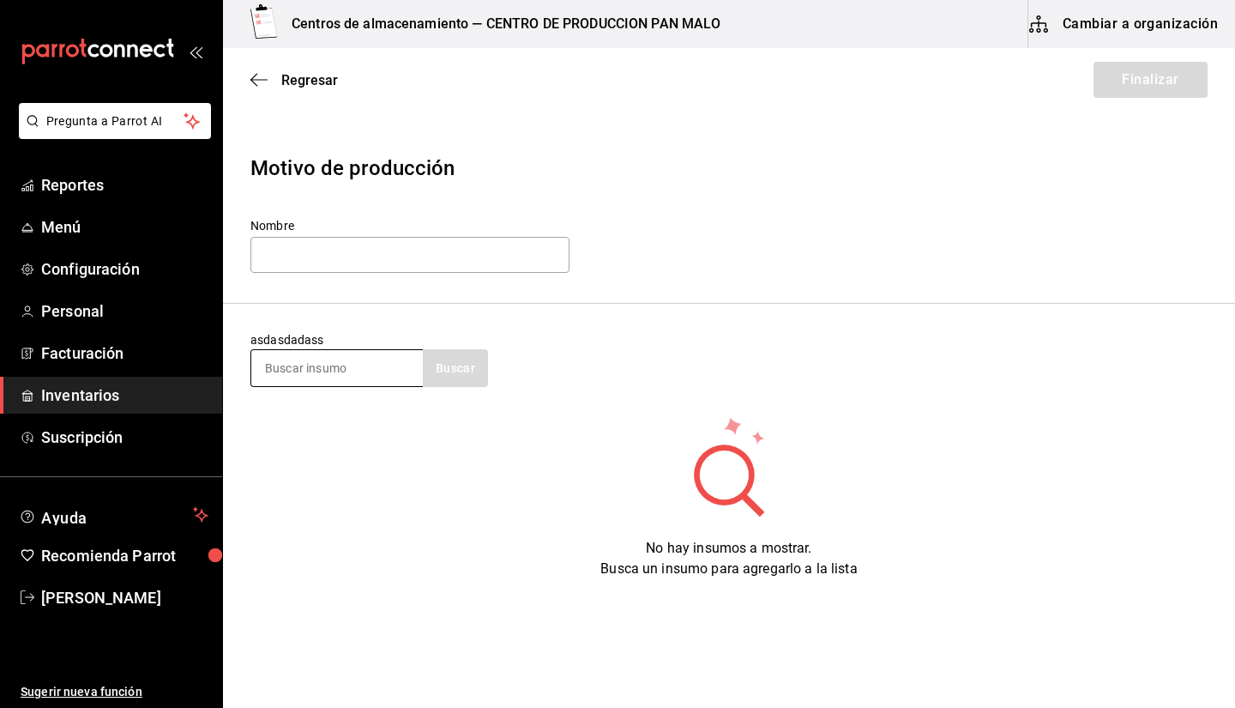
click at [391, 370] on input at bounding box center [337, 368] width 172 height 36
click at [382, 236] on div "Nombre" at bounding box center [409, 246] width 319 height 57
click at [359, 253] on input "text" at bounding box center [409, 255] width 319 height 36
type input "LUNES"
click at [299, 381] on input at bounding box center [337, 368] width 172 height 36
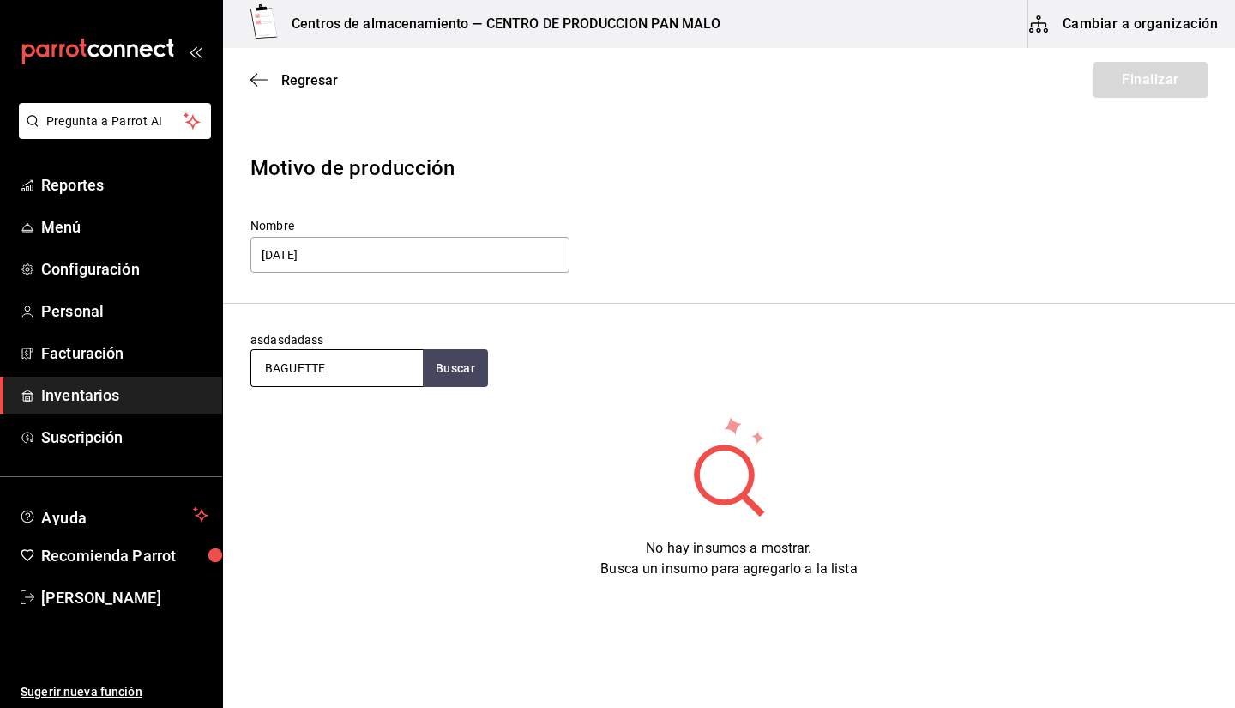
type input "BAGUETTE"
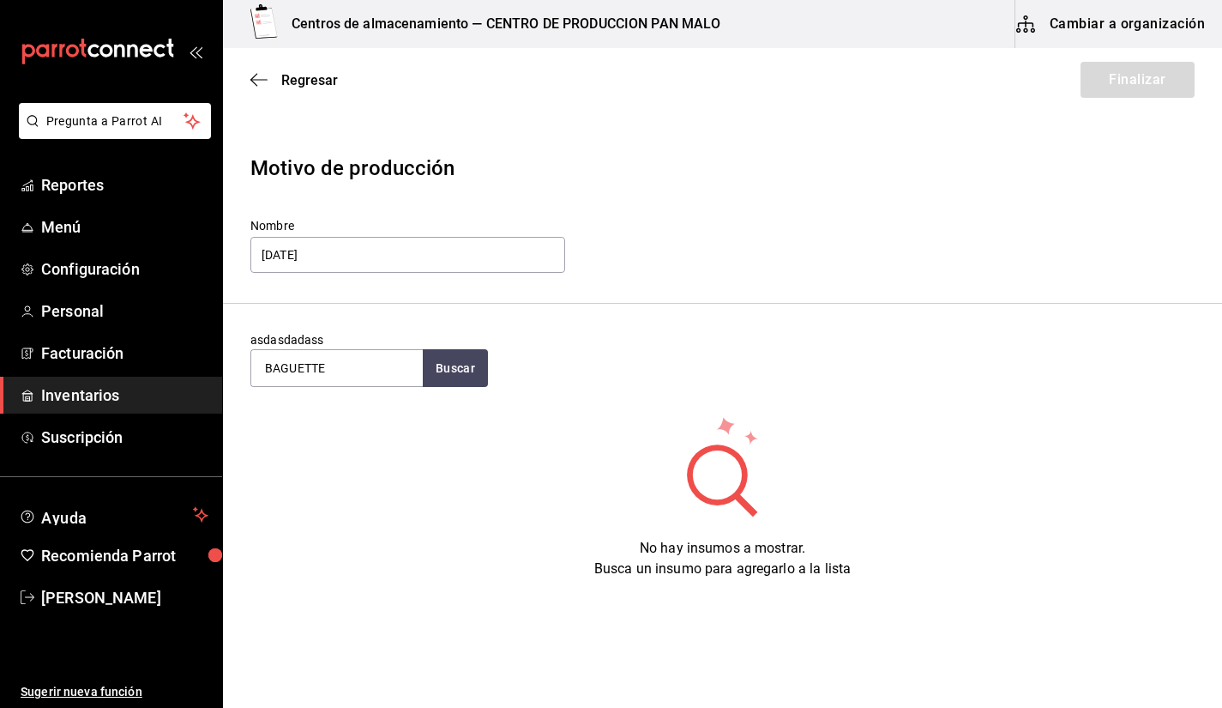
click at [568, 330] on section "asdasdadass BAGUETTE Buscar" at bounding box center [722, 359] width 999 height 111
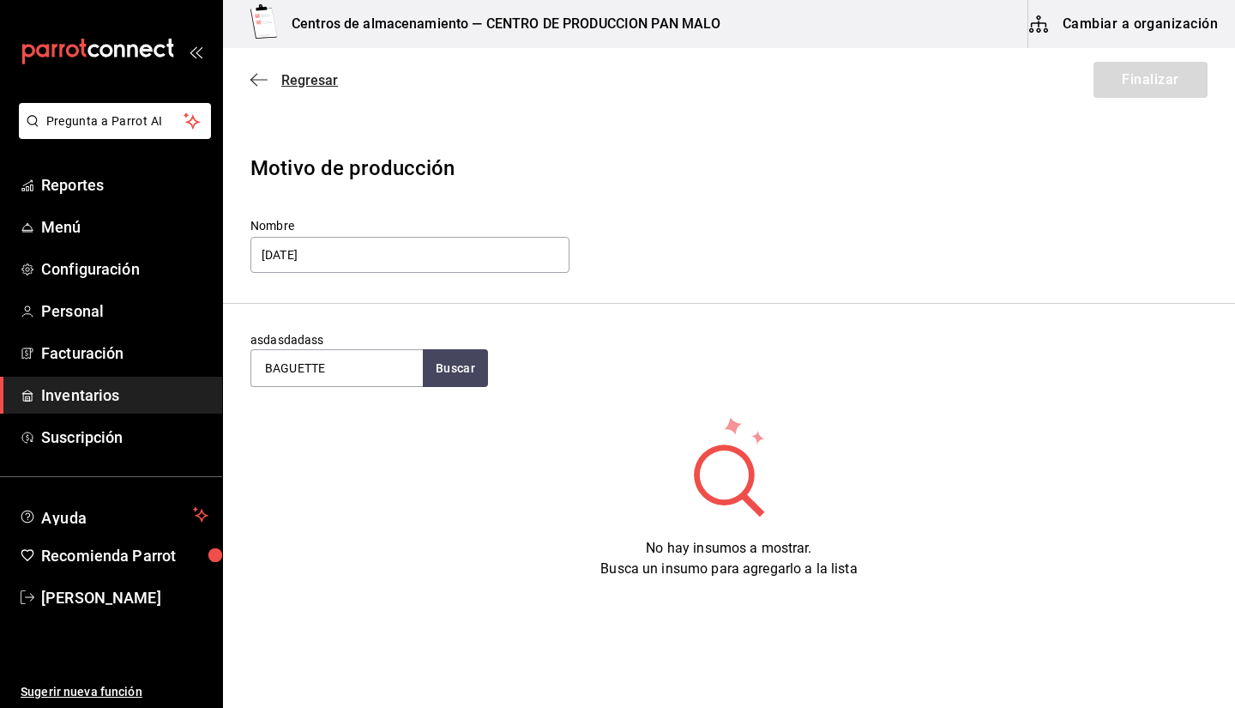
click at [268, 82] on span "Regresar" at bounding box center [293, 80] width 87 height 16
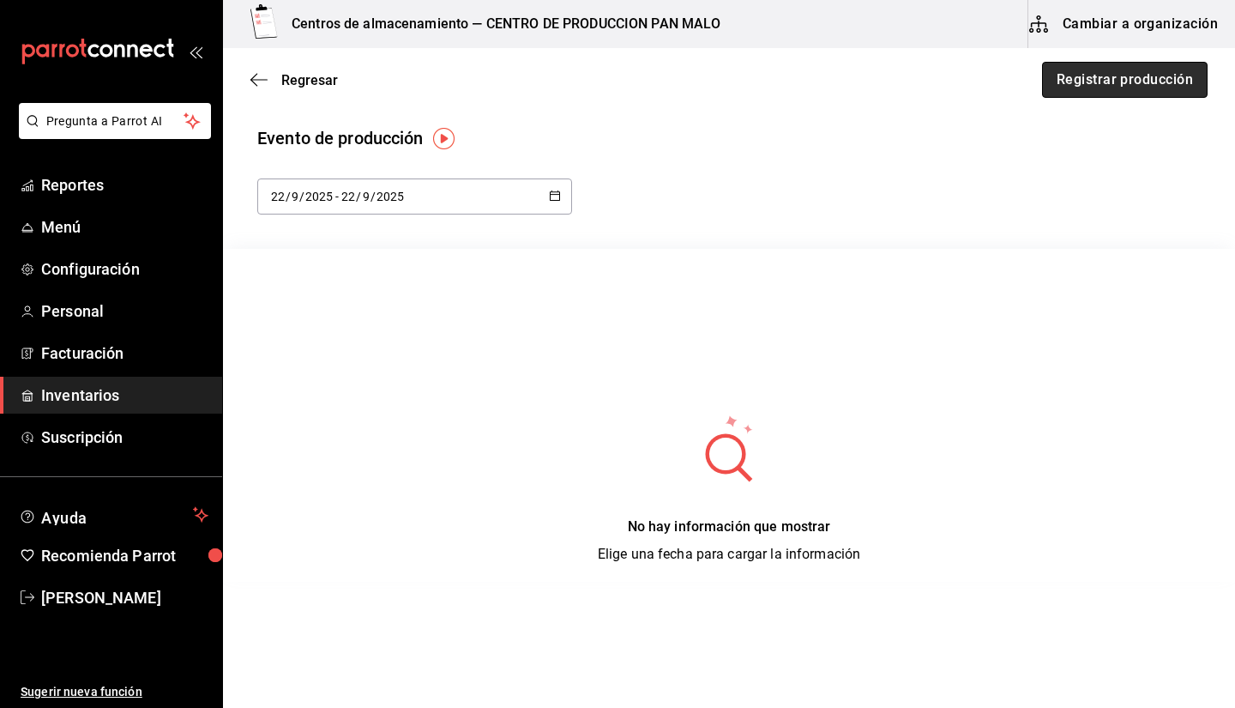
click at [1115, 77] on button "Registrar producción" at bounding box center [1125, 80] width 166 height 36
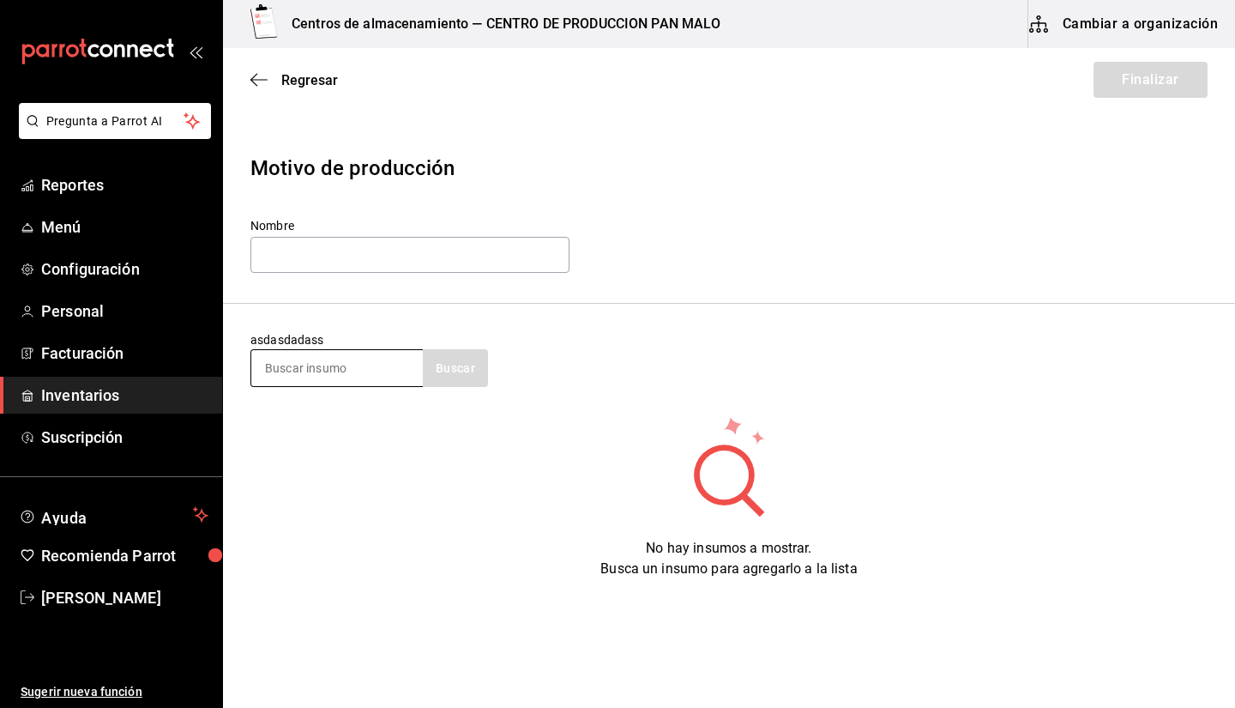
click at [334, 354] on input at bounding box center [337, 368] width 172 height 36
click at [352, 243] on input "text" at bounding box center [409, 255] width 319 height 36
type input "b"
type input "BAGUETTE DE AJO Y HIERBAS (VENTA)"
click at [346, 374] on input at bounding box center [337, 368] width 172 height 36
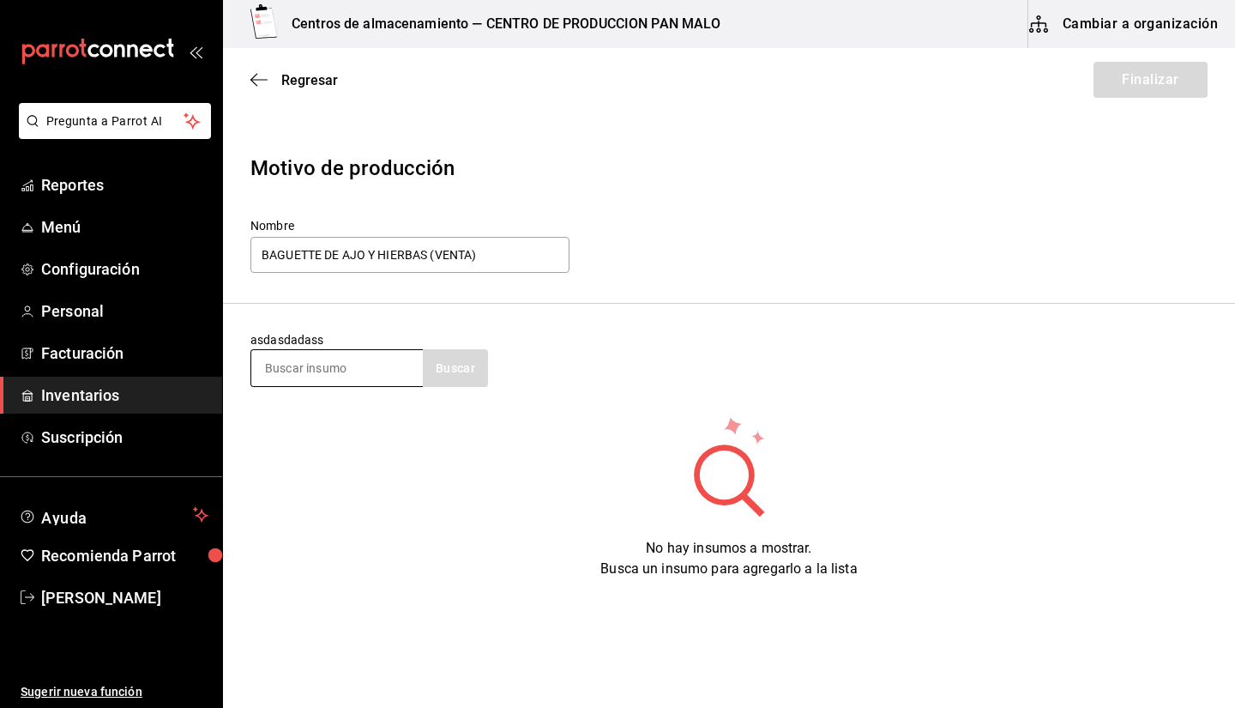
type input "2"
click at [435, 243] on input "BAGUETTE DE AJO Y HIERBAS (VENTA)" at bounding box center [409, 255] width 319 height 36
type input "l"
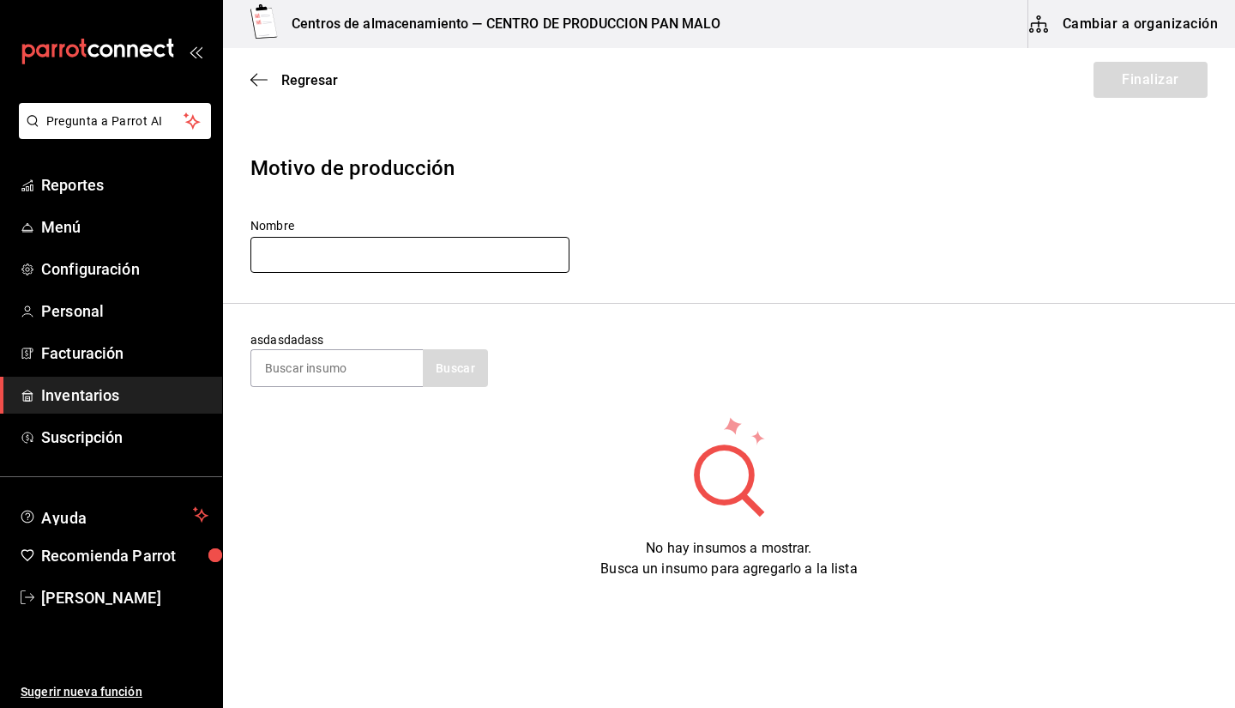
type input "u"
type input "LUNES"
click at [289, 367] on input at bounding box center [337, 368] width 172 height 36
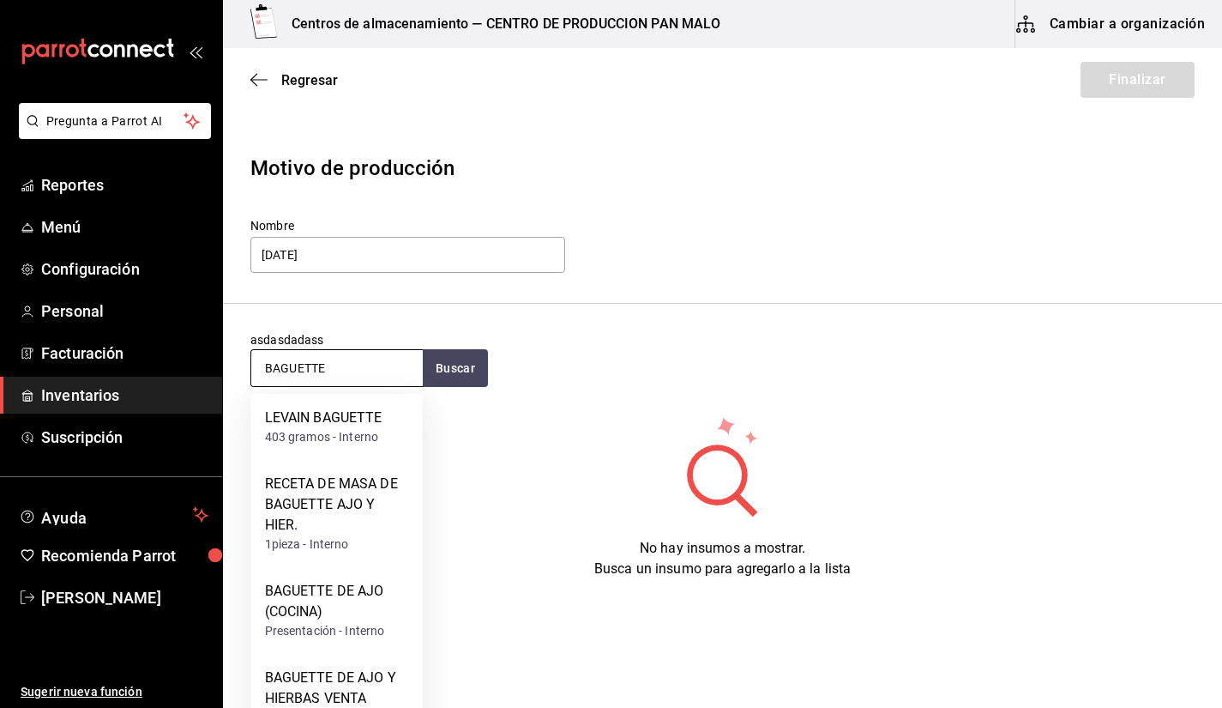
type input "BAGUETTE"
click at [369, 687] on div "BAGUETTE DE AJO Y HIERBAS VENTA" at bounding box center [337, 687] width 144 height 41
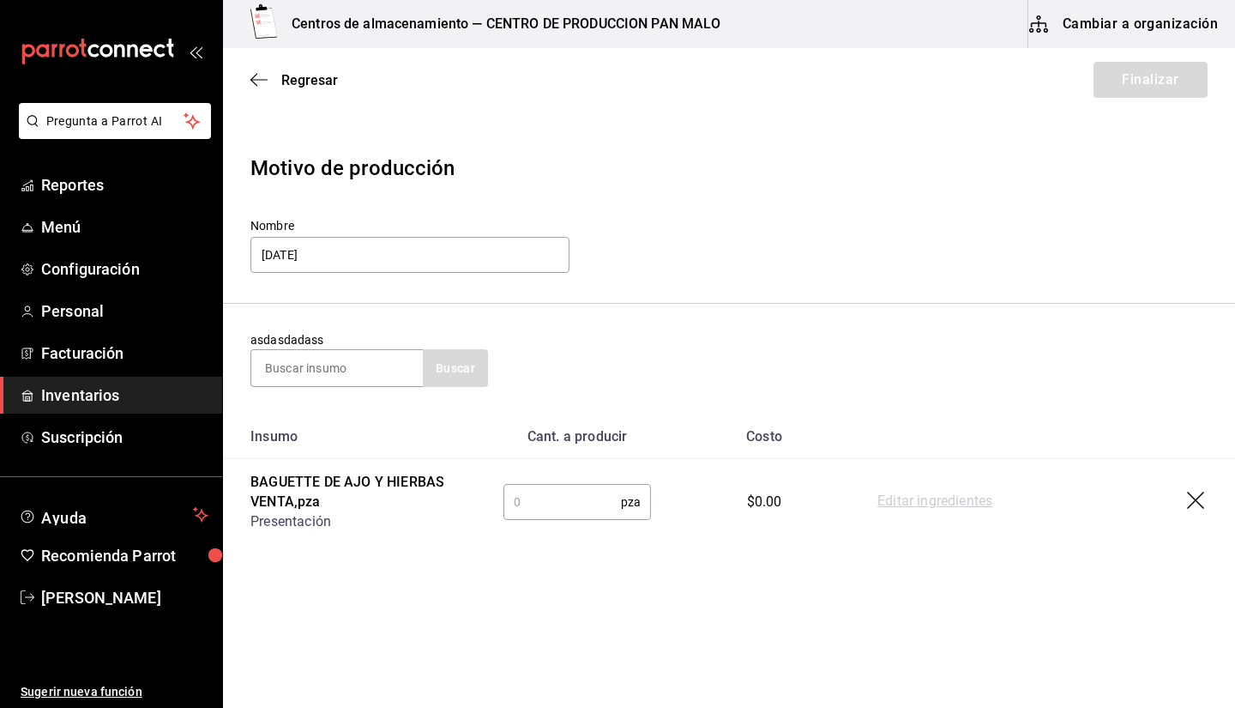
click at [549, 497] on input "text" at bounding box center [562, 502] width 118 height 34
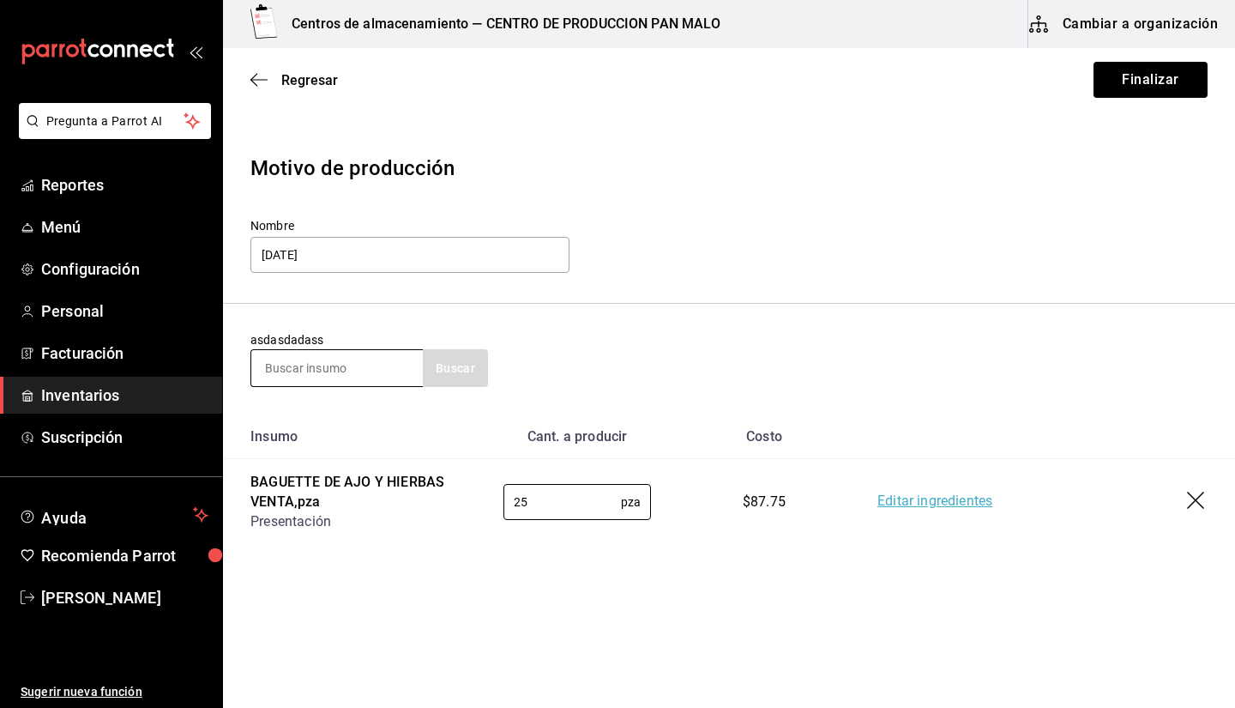
type input "25"
click at [363, 364] on input at bounding box center [337, 368] width 172 height 36
type input "BOLLO DE CARDA"
click at [464, 391] on section "asdasdadass BOLLO DE CARDA Buscar" at bounding box center [729, 359] width 1012 height 111
click at [447, 376] on button "Buscar" at bounding box center [455, 368] width 65 height 38
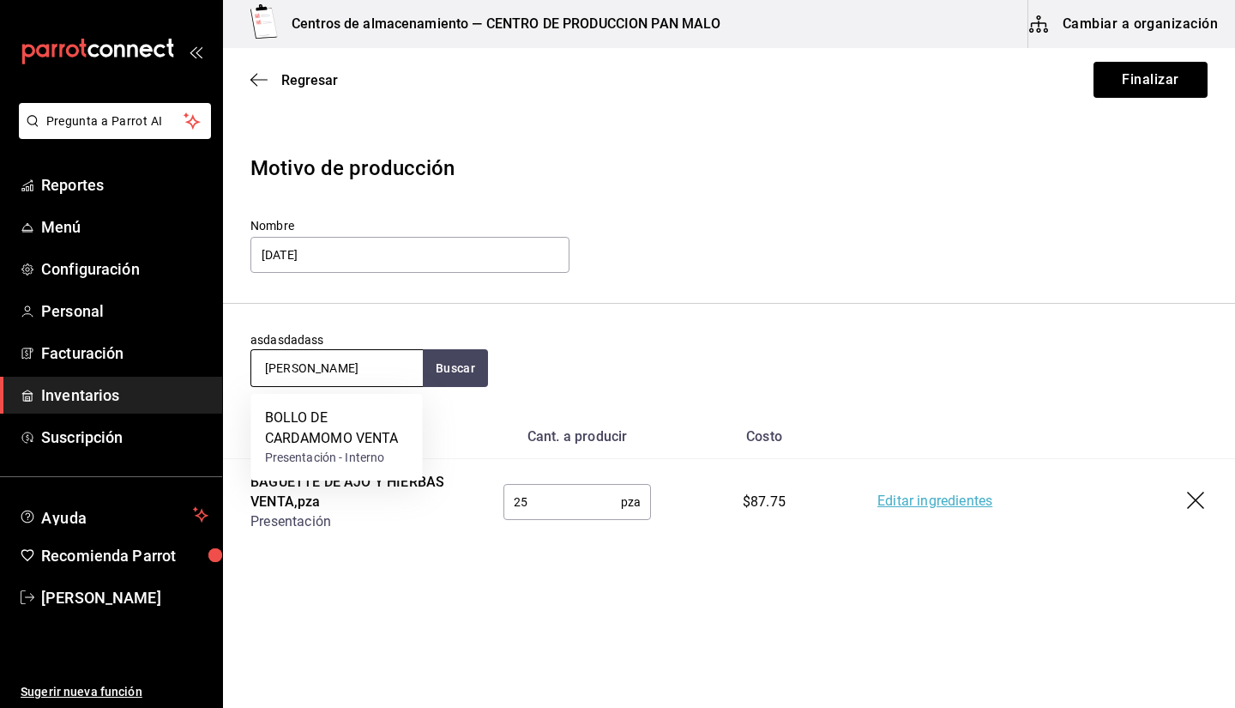
click at [391, 366] on input "BOLLO DE CARDA" at bounding box center [337, 368] width 172 height 36
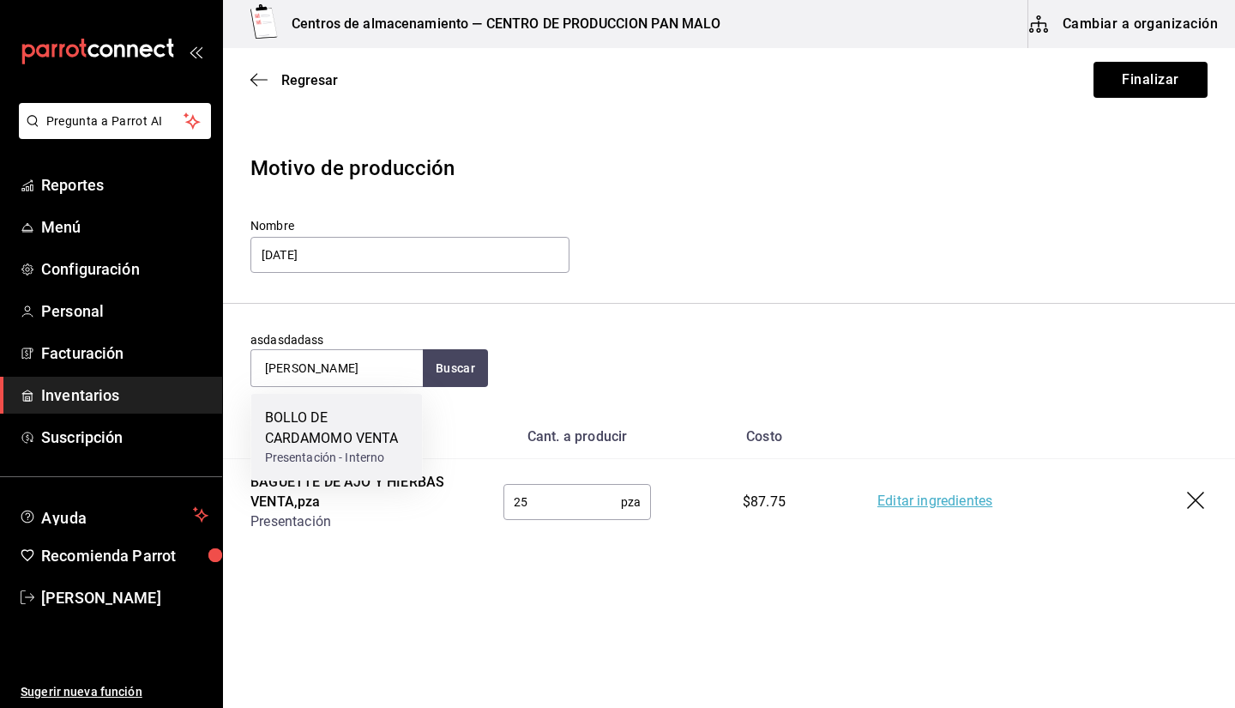
click at [364, 408] on div "BOLLO DE CARDAMOMO VENTA" at bounding box center [337, 427] width 144 height 41
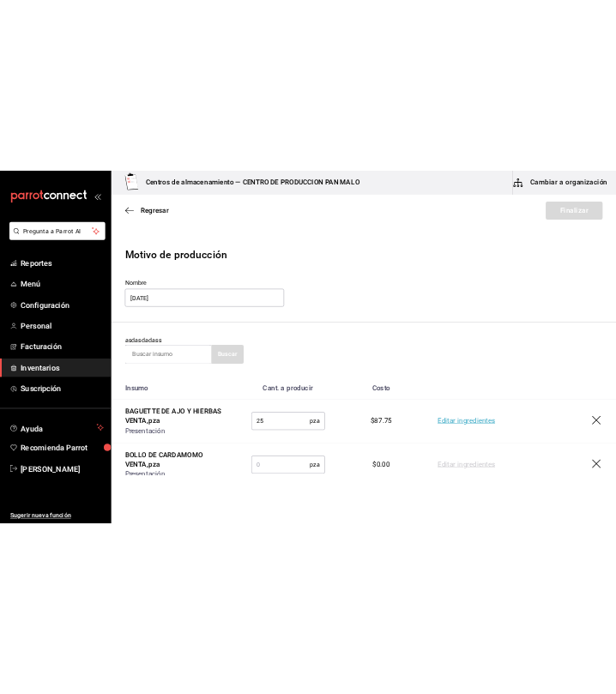
scroll to position [63, 0]
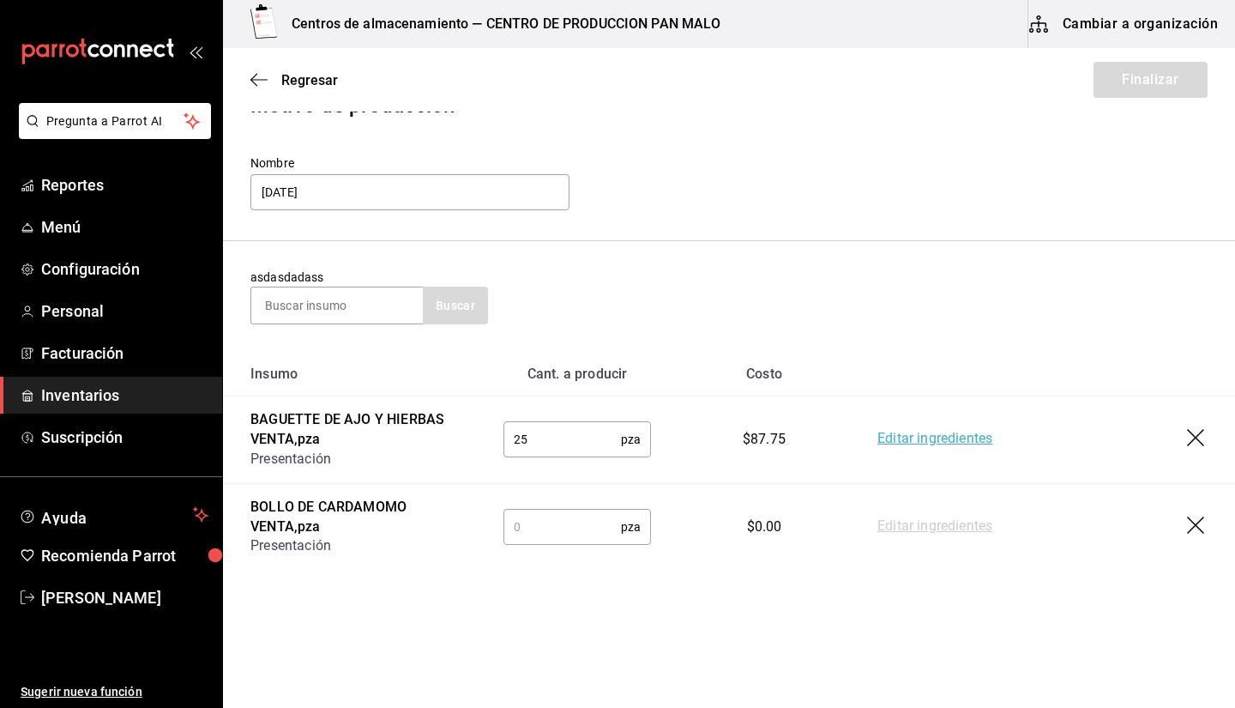
click at [554, 532] on input "text" at bounding box center [562, 526] width 118 height 34
type input "10"
click at [377, 286] on div at bounding box center [336, 305] width 172 height 38
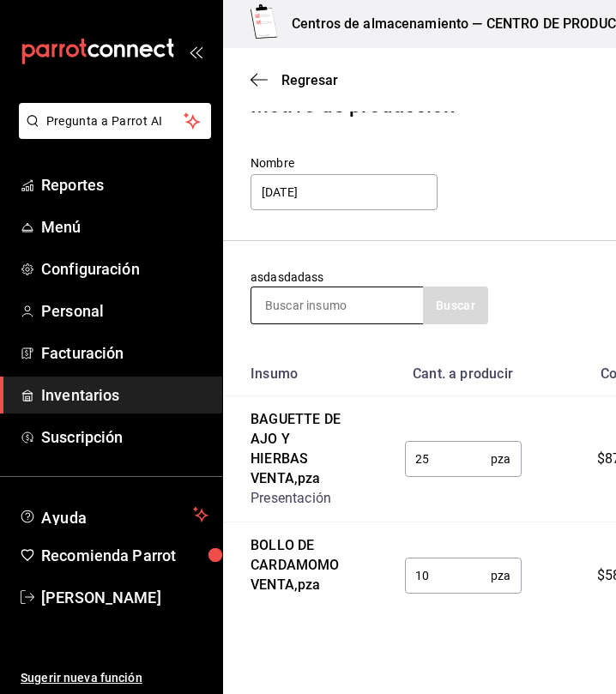
click at [383, 321] on input at bounding box center [337, 305] width 172 height 36
type input "NUDO"
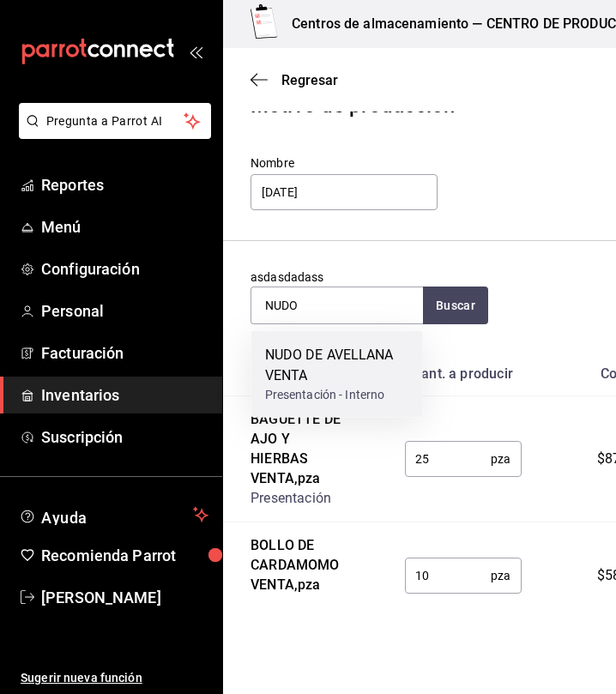
click at [335, 369] on div "NUDO DE AVELLANA VENTA" at bounding box center [337, 365] width 144 height 41
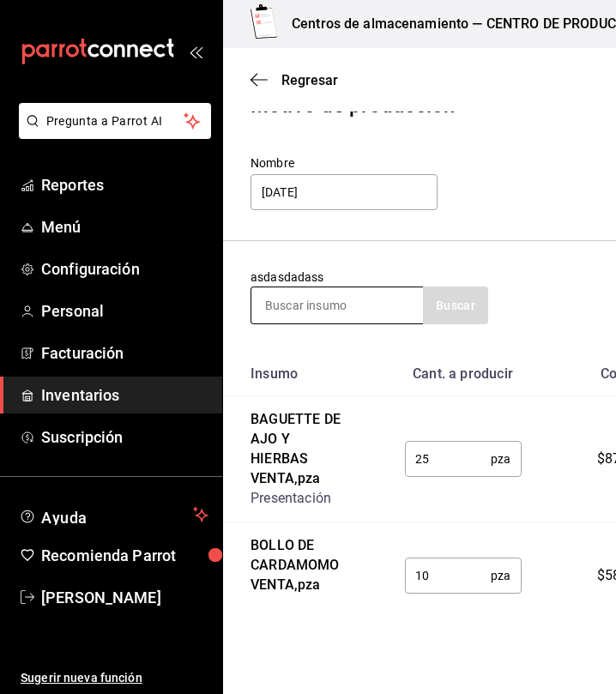
click at [330, 318] on input at bounding box center [337, 305] width 172 height 36
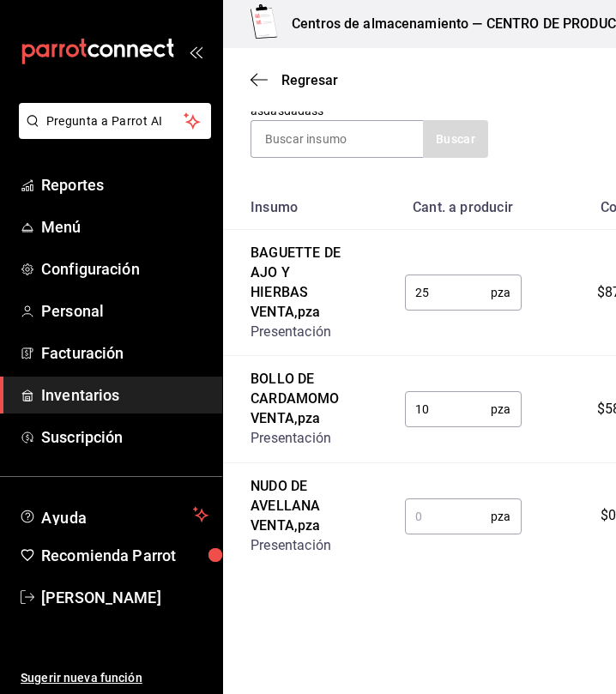
click at [431, 525] on input "text" at bounding box center [448, 516] width 87 height 34
type input "45"
click at [334, 136] on input at bounding box center [337, 139] width 172 height 36
type input "P"
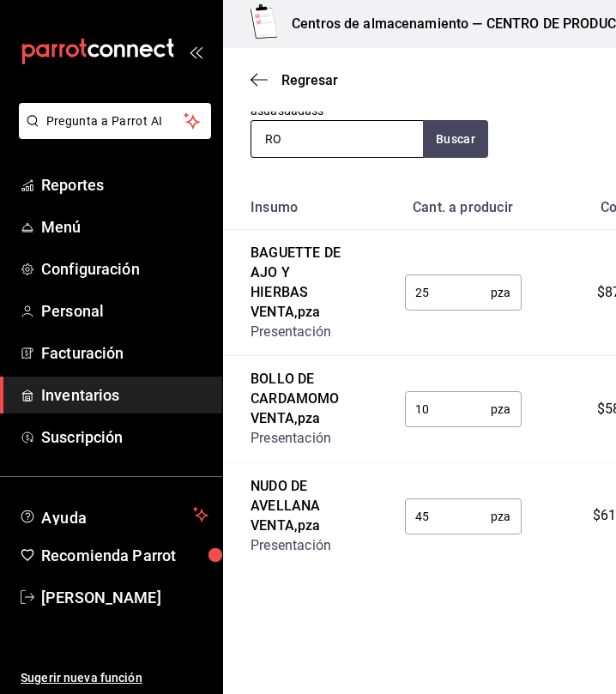
type input "R"
type input "CROISSANT DE ALMENDRA"
click at [407, 140] on input "CROISSANT DE ALMENDRA" at bounding box center [337, 139] width 172 height 36
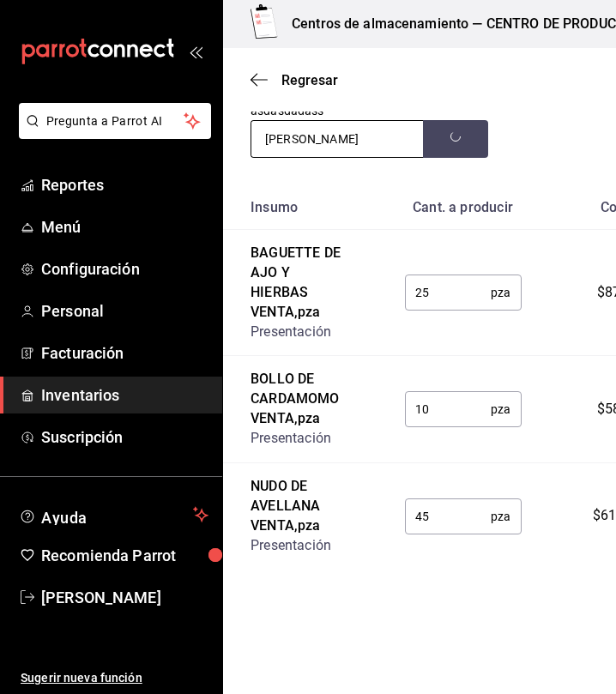
click at [407, 140] on input "CROISSANT DE ALMENDRA" at bounding box center [337, 139] width 172 height 36
type input "CROISSANT"
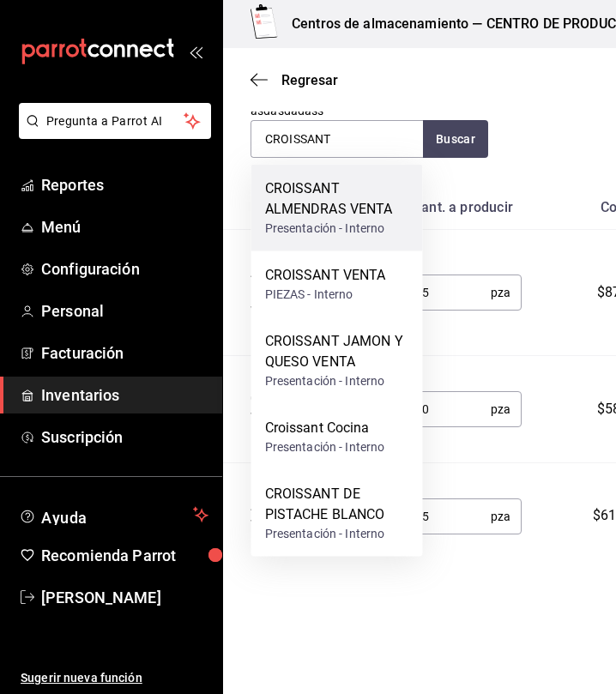
click at [373, 205] on div "CROISSANT ALMENDRAS VENTA" at bounding box center [337, 198] width 144 height 41
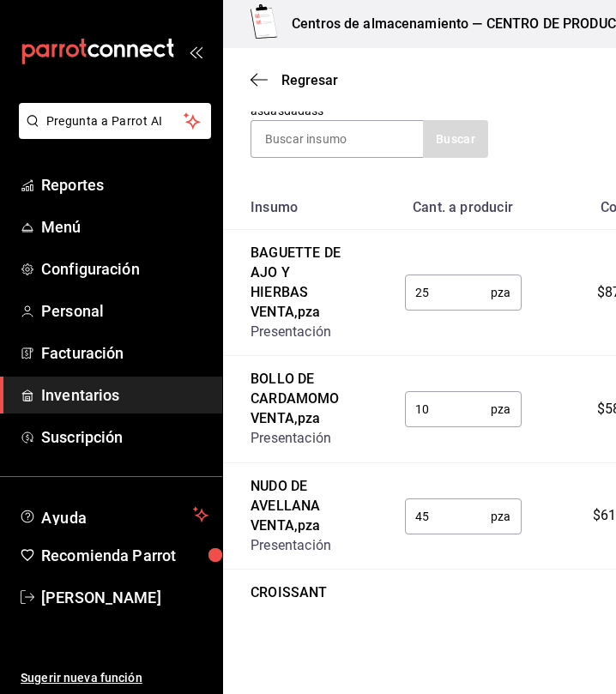
click at [432, 609] on input "text" at bounding box center [448, 623] width 87 height 34
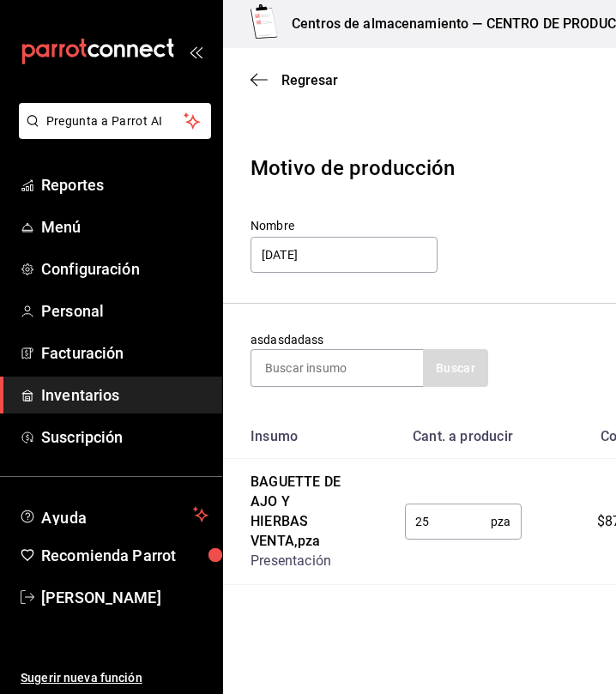
type input "16"
click at [367, 394] on section "asdasdadass Buscar" at bounding box center [531, 359] width 616 height 111
click at [351, 373] on input at bounding box center [337, 368] width 172 height 36
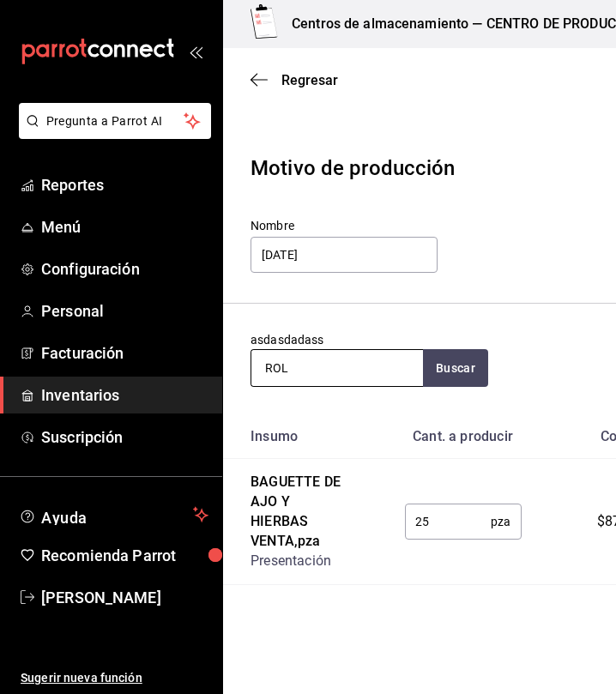
type input "ROL"
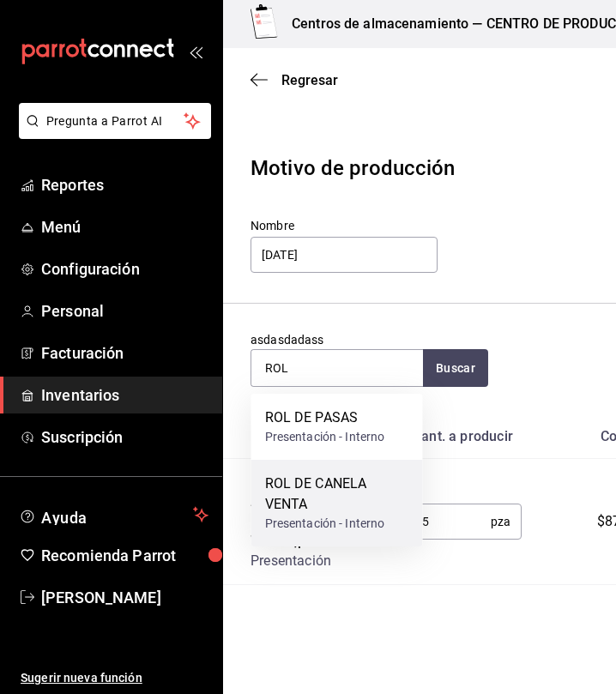
click at [336, 478] on div "ROL DE CANELA VENTA" at bounding box center [337, 493] width 144 height 41
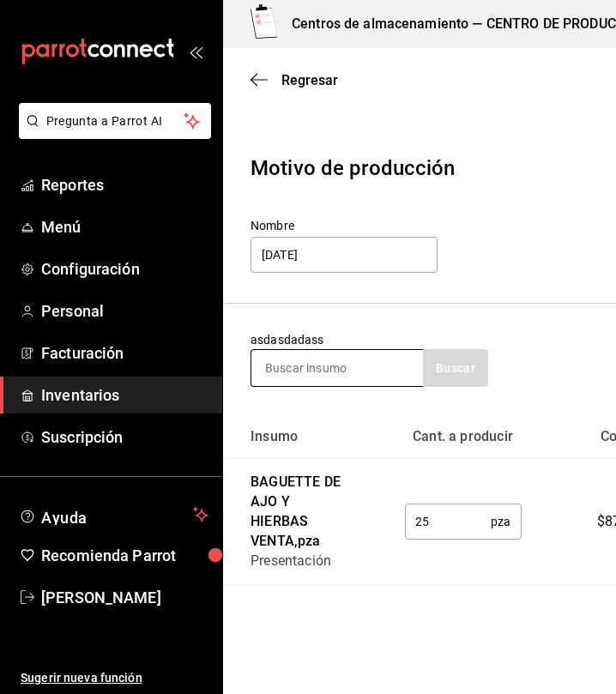
click at [348, 371] on input at bounding box center [337, 368] width 172 height 36
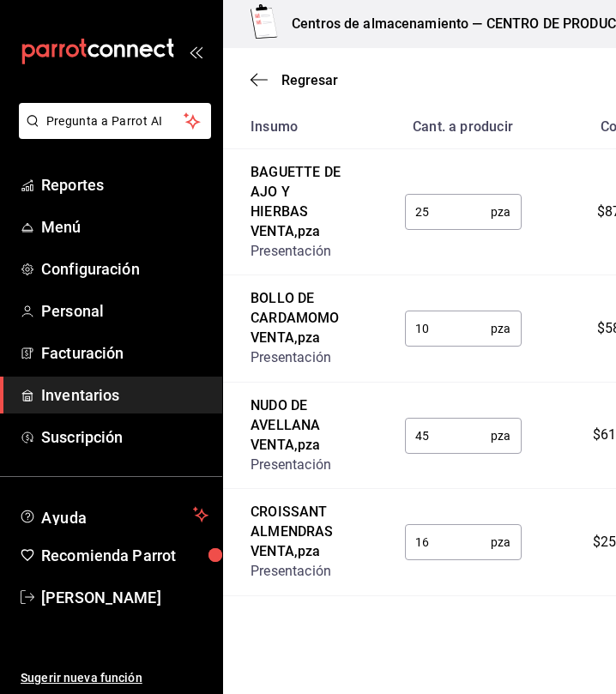
scroll to position [443, 0]
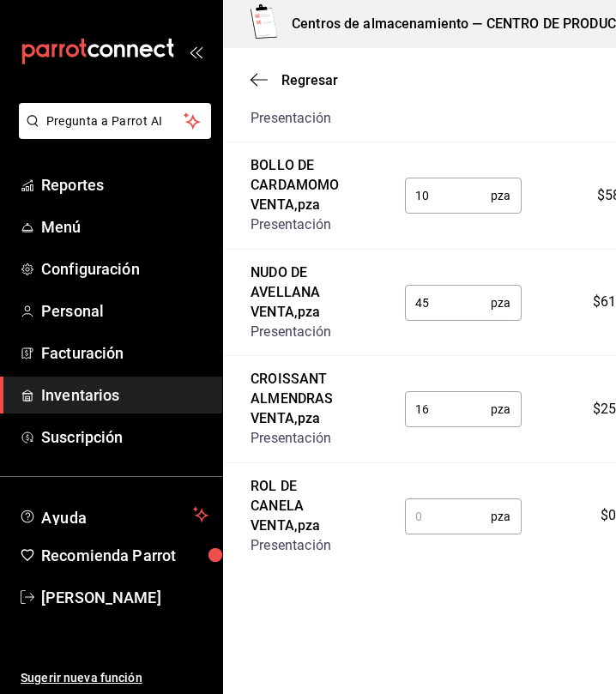
click at [413, 514] on input "text" at bounding box center [448, 516] width 87 height 34
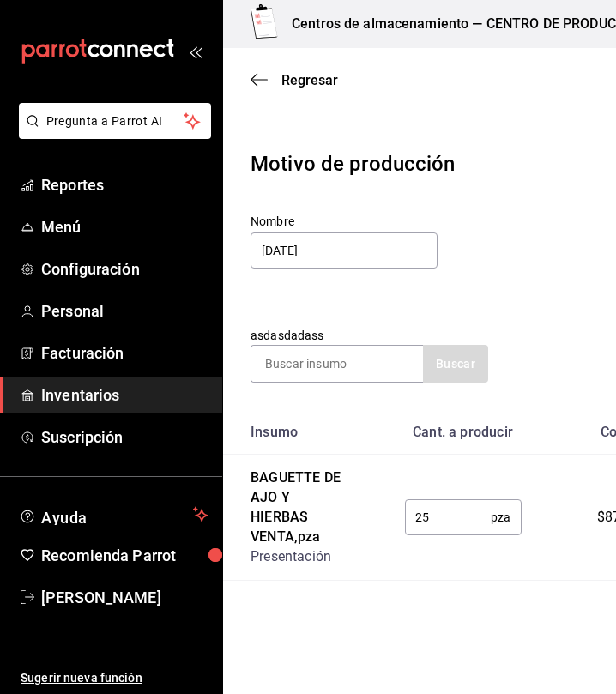
scroll to position [0, 0]
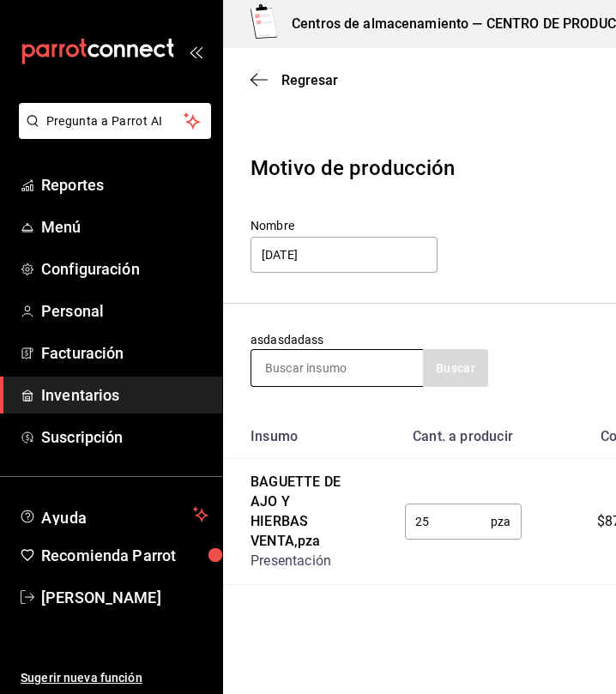
type input "35"
click at [363, 355] on input at bounding box center [337, 368] width 172 height 36
type input "POLVORON"
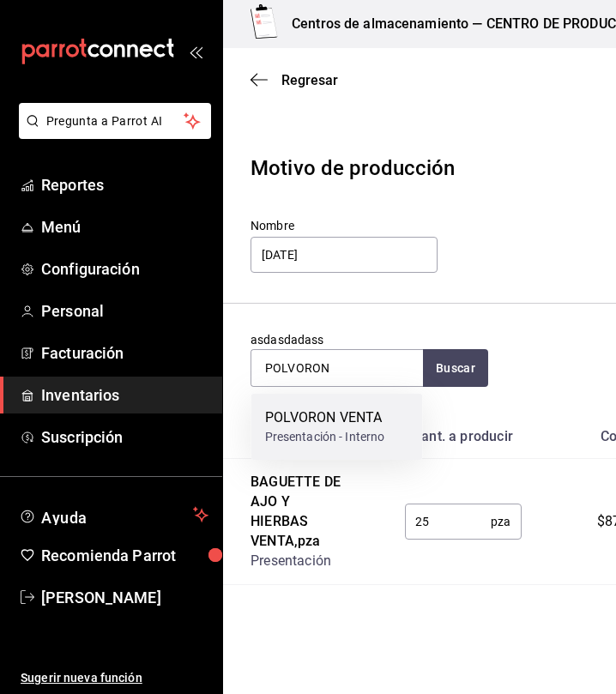
click at [353, 440] on div "Presentación - Interno" at bounding box center [325, 437] width 120 height 18
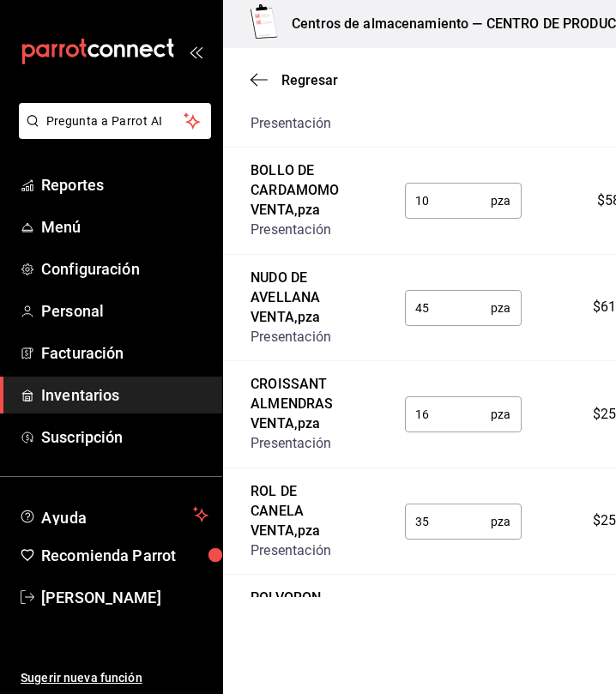
scroll to position [530, 0]
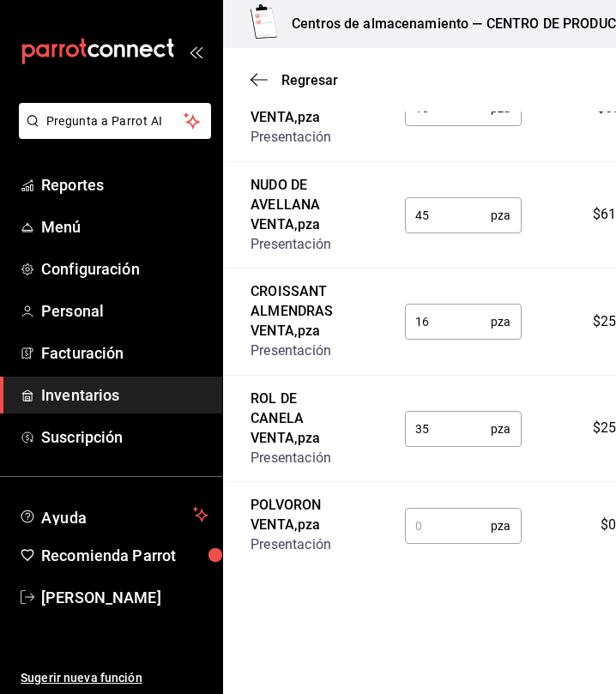
click at [456, 517] on input "text" at bounding box center [448, 526] width 87 height 34
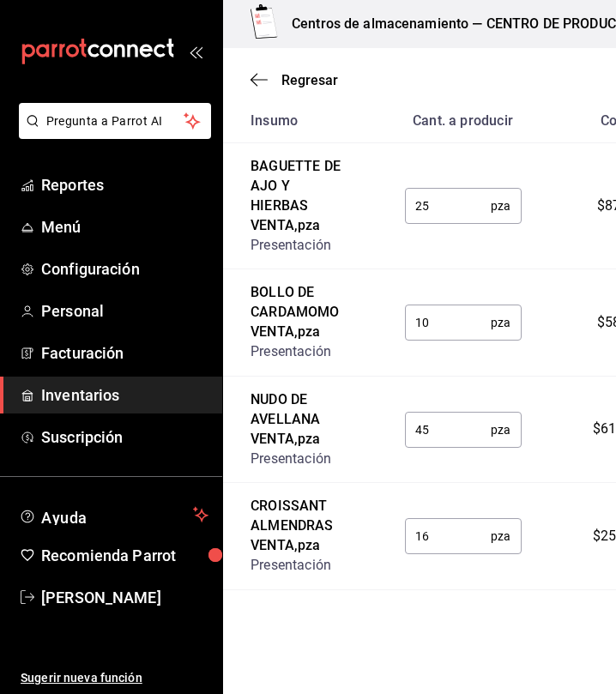
scroll to position [0, 0]
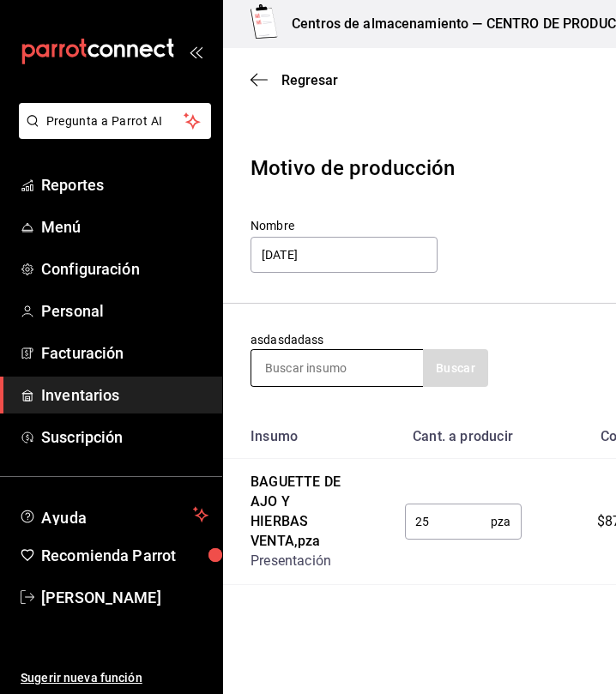
type input "16"
click at [324, 380] on input at bounding box center [337, 368] width 172 height 36
type input "ELOTE"
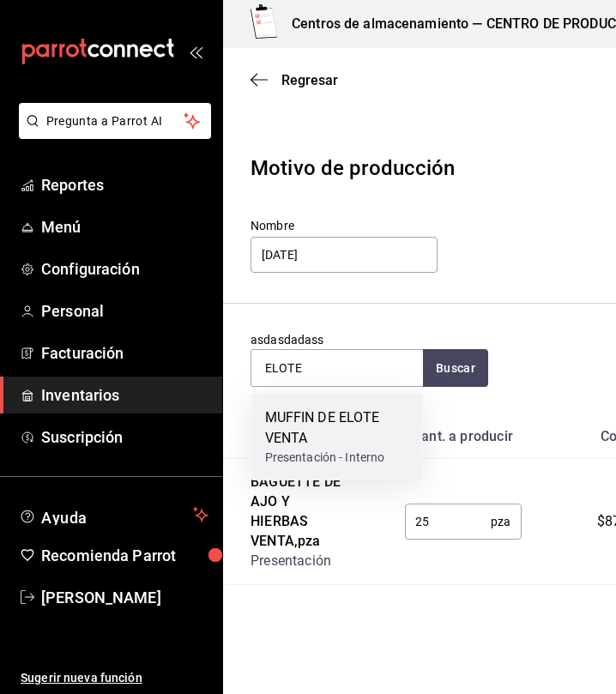
click at [350, 418] on div "MUFFIN DE ELOTE VENTA" at bounding box center [337, 427] width 144 height 41
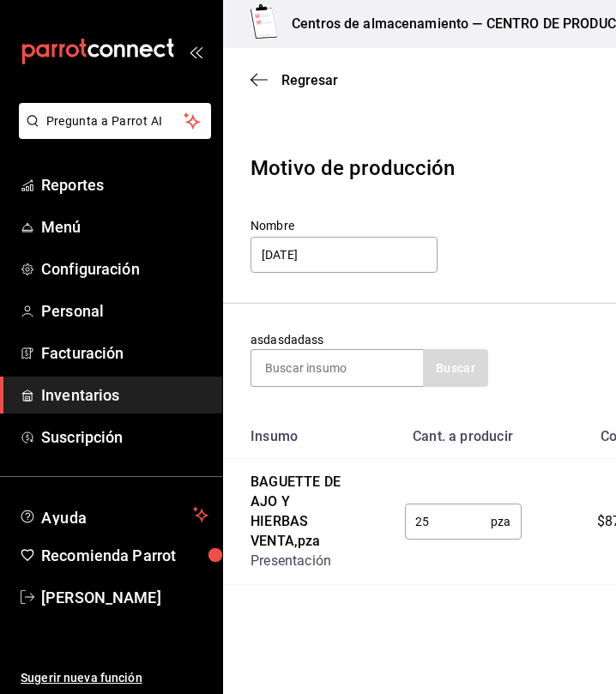
click at [333, 341] on div "asdasdadass Buscar" at bounding box center [369, 359] width 238 height 56
click at [327, 354] on input at bounding box center [337, 368] width 172 height 36
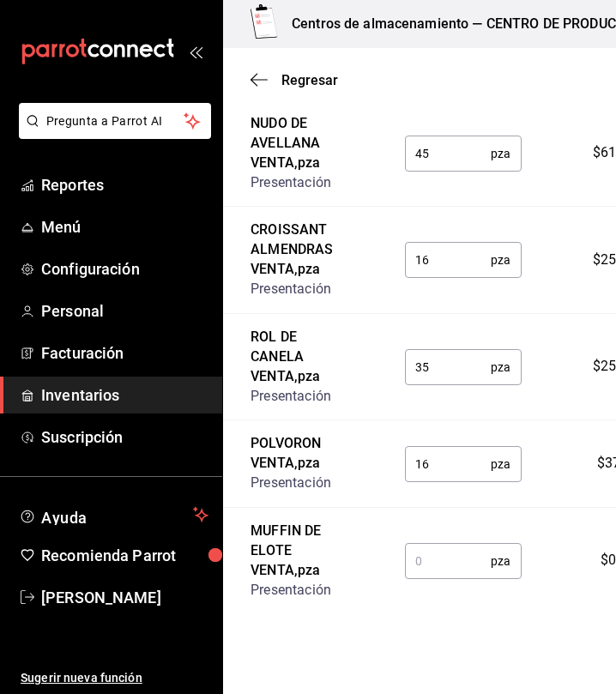
scroll to position [636, 0]
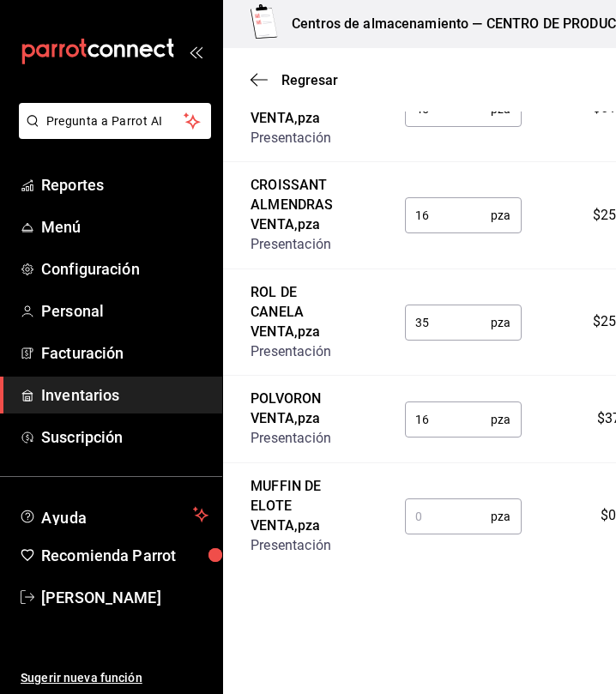
click at [433, 516] on input "text" at bounding box center [448, 516] width 87 height 34
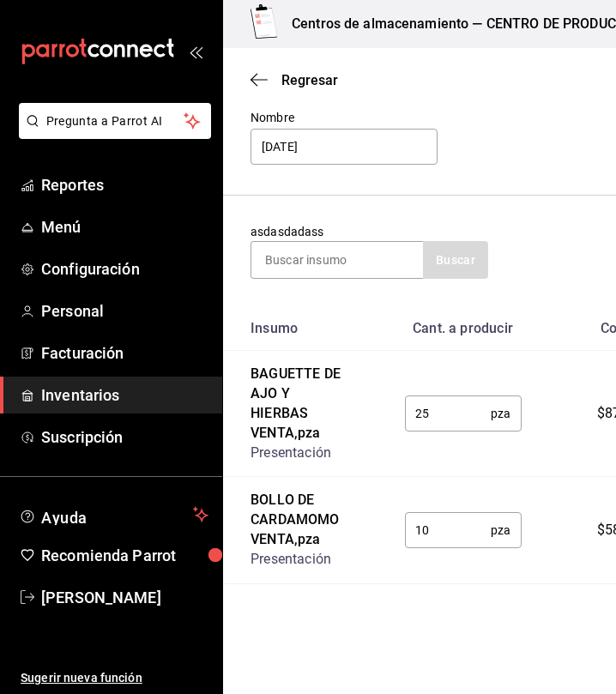
scroll to position [0, 0]
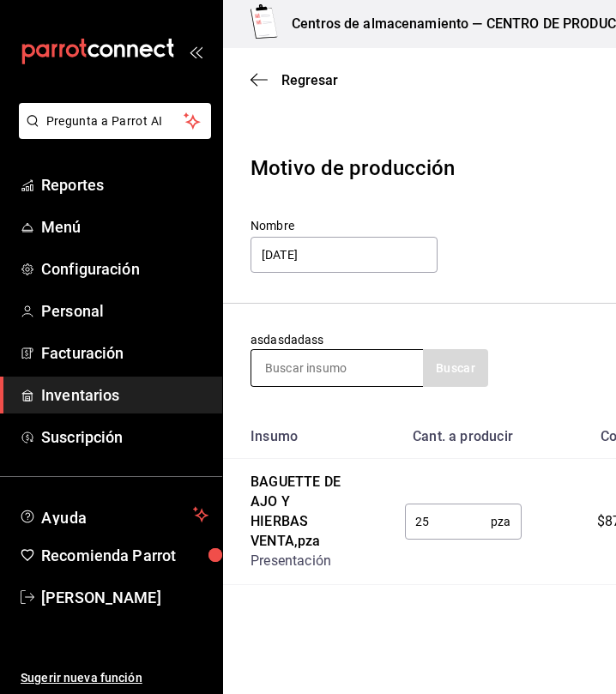
type input "18"
click at [267, 359] on input at bounding box center [337, 368] width 172 height 36
type input "A"
type input "NARANJA"
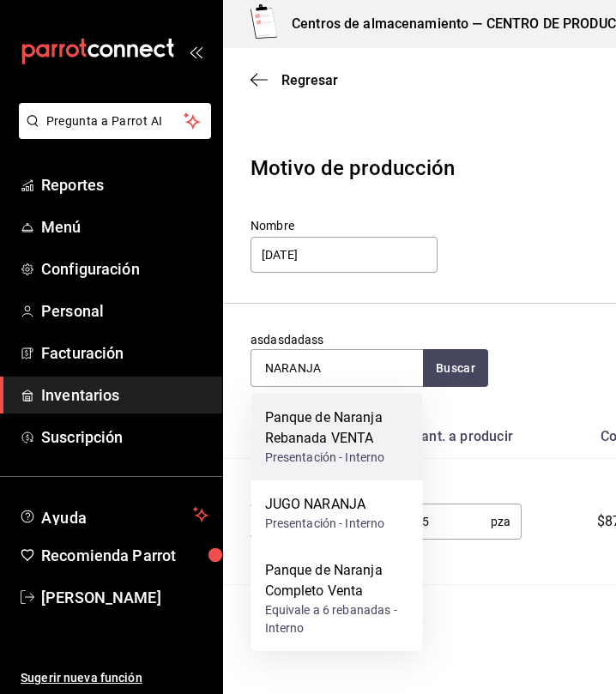
click at [371, 442] on div "Panque de Naranja Rebanada VENTA" at bounding box center [337, 427] width 144 height 41
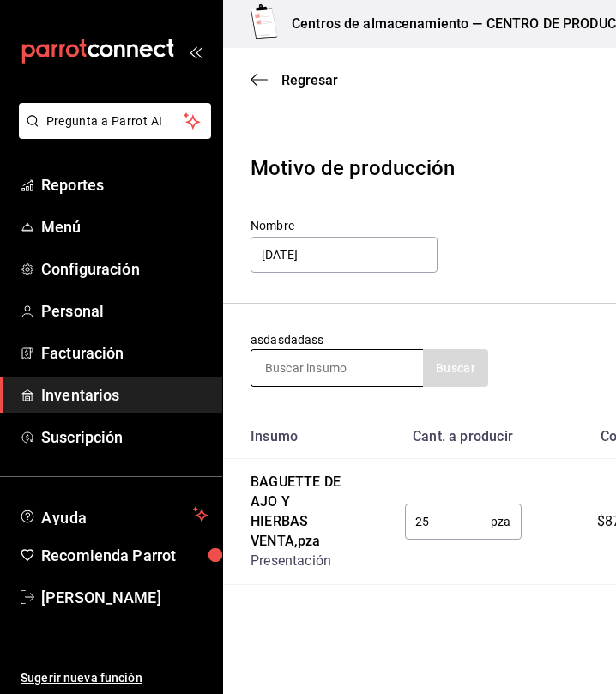
click at [338, 365] on input at bounding box center [337, 368] width 172 height 36
type input "ZANAHORIA"
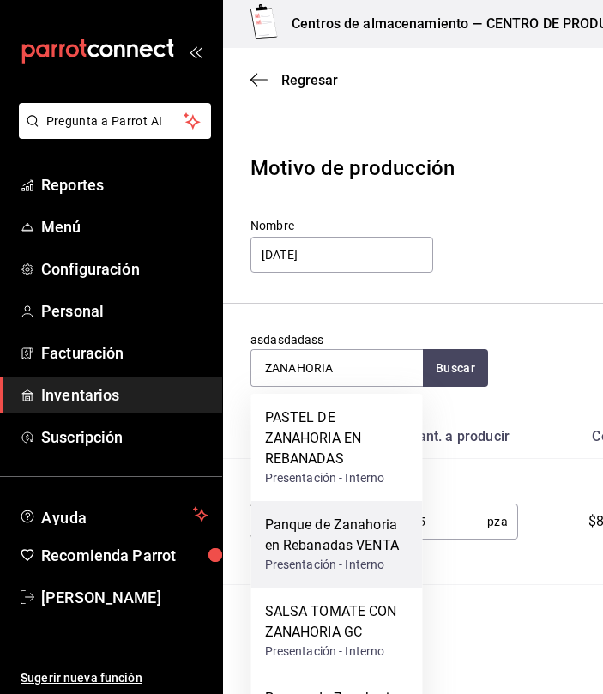
click at [371, 543] on div "Panque de Zanahoria en Rebanadas VENTA" at bounding box center [337, 535] width 144 height 41
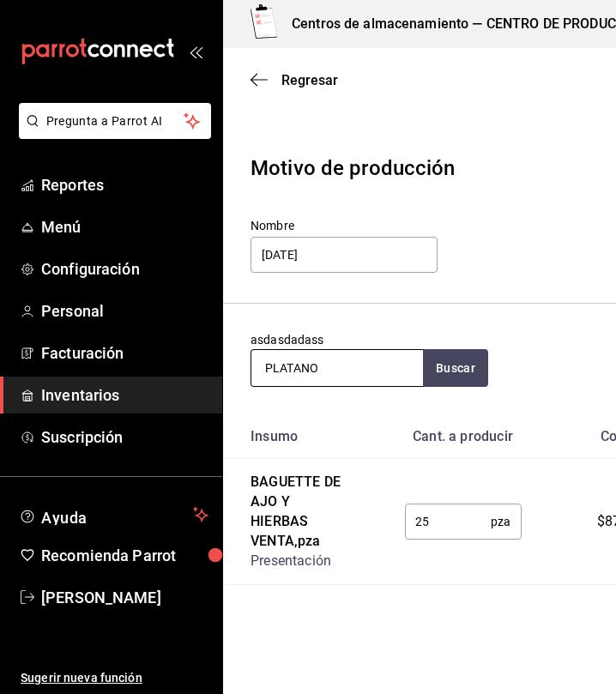
type input "PLATANO"
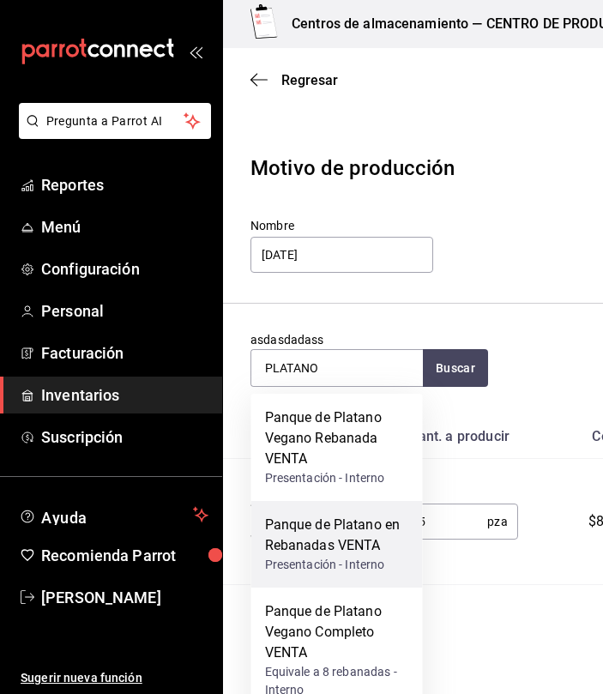
click at [335, 557] on div "Presentación - Interno" at bounding box center [337, 565] width 144 height 18
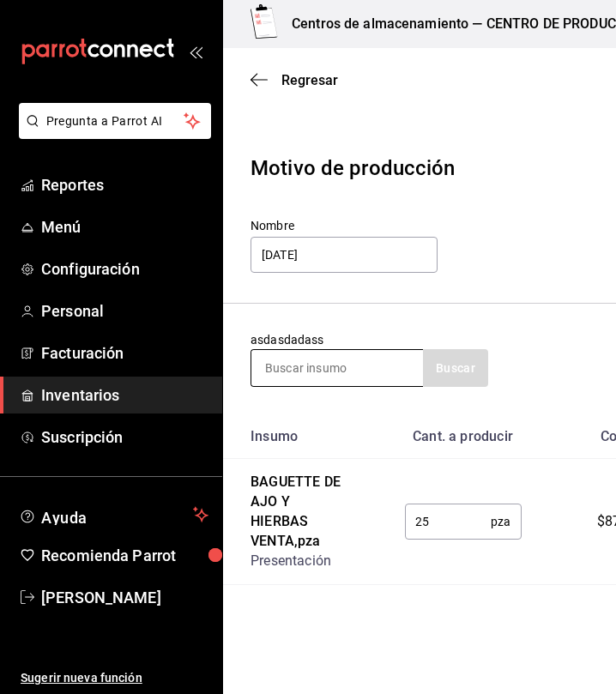
click at [346, 383] on input at bounding box center [337, 368] width 172 height 36
type input "PLATANO VEGANO"
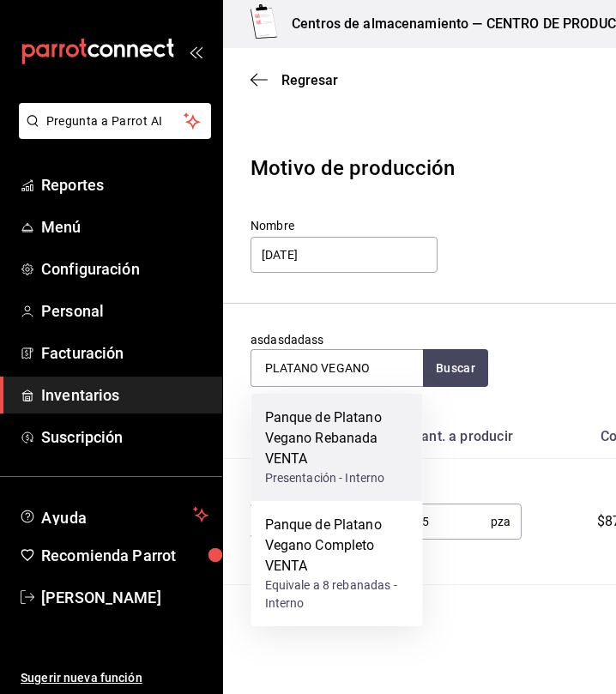
click at [335, 434] on div "Panque de Platano Vegano Rebanada VENTA" at bounding box center [337, 438] width 144 height 62
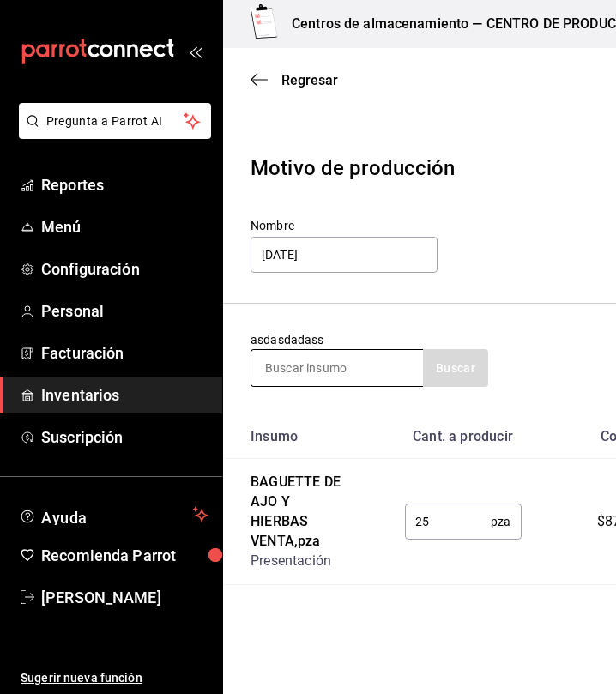
click at [358, 372] on input at bounding box center [337, 368] width 172 height 36
type input "V"
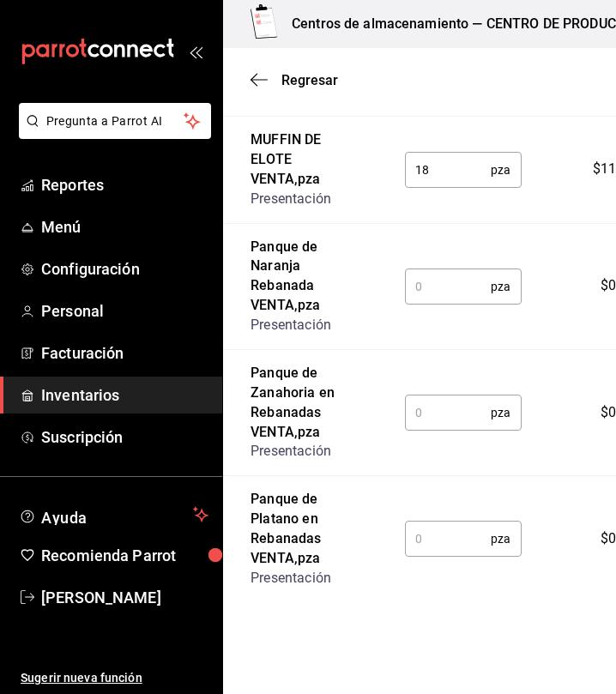
scroll to position [977, 0]
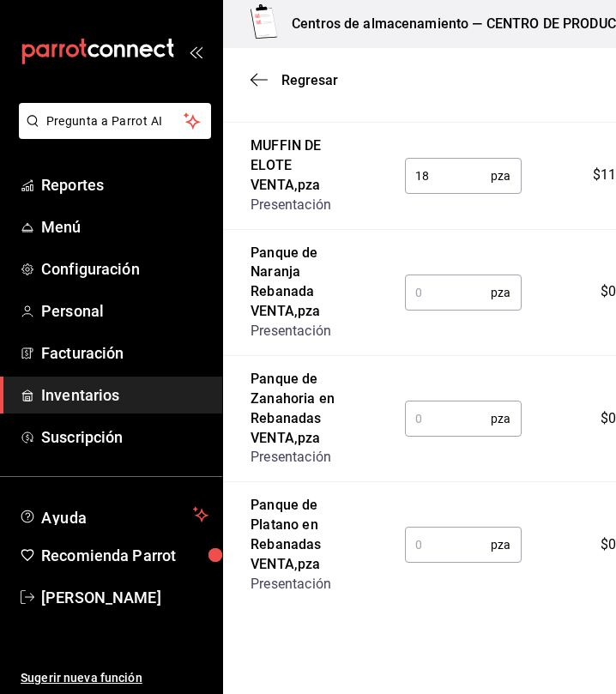
click at [478, 293] on input "text" at bounding box center [448, 292] width 87 height 34
type input "12"
click at [418, 417] on input "text" at bounding box center [448, 418] width 87 height 34
click at [427, 409] on input "text" at bounding box center [448, 418] width 87 height 34
type input "36"
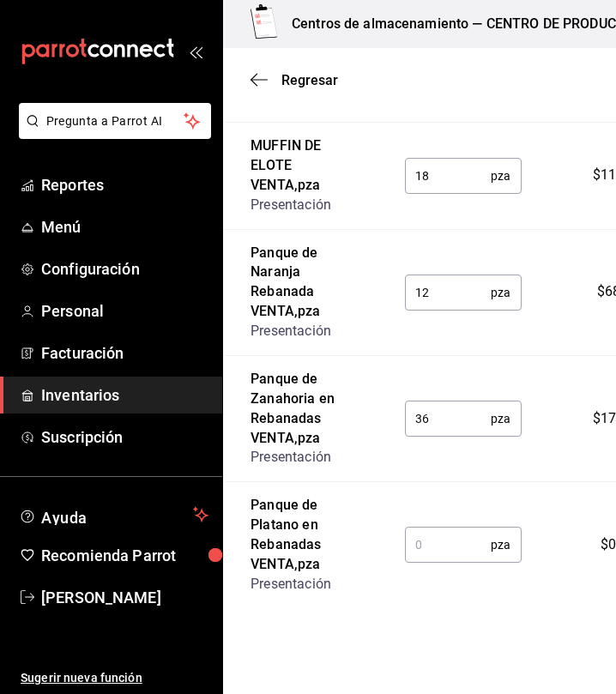
click at [456, 541] on input "text" at bounding box center [448, 544] width 87 height 34
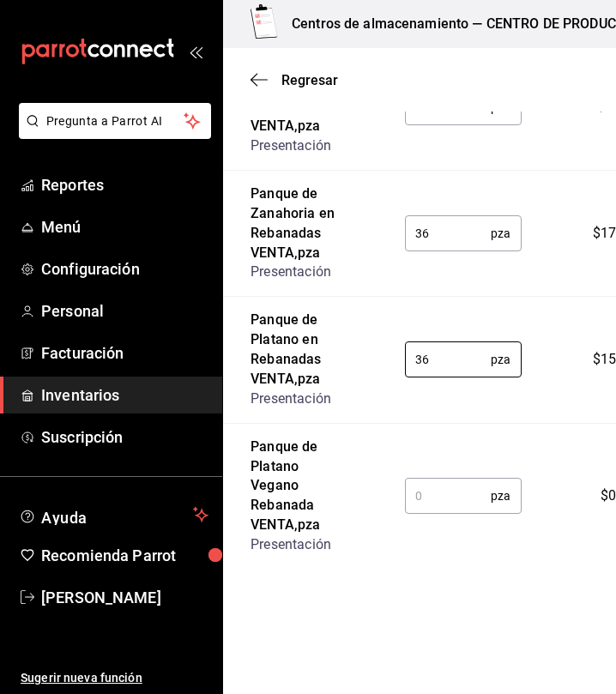
type input "36"
click at [457, 499] on input "text" at bounding box center [448, 496] width 87 height 34
type input "2"
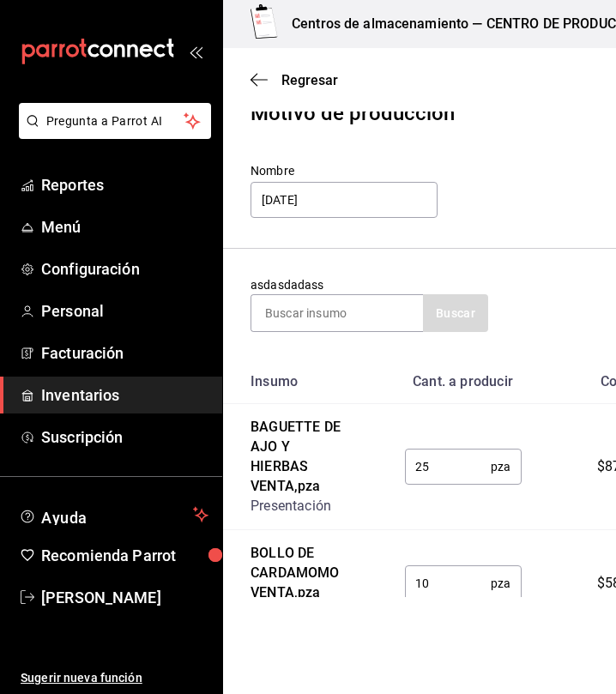
scroll to position [0, 0]
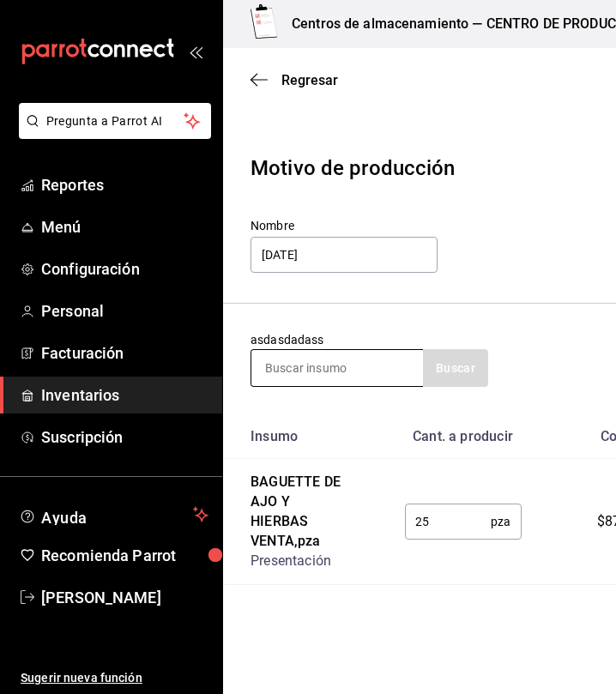
type input "16"
click at [359, 366] on input at bounding box center [337, 368] width 172 height 36
type input "TORTA"
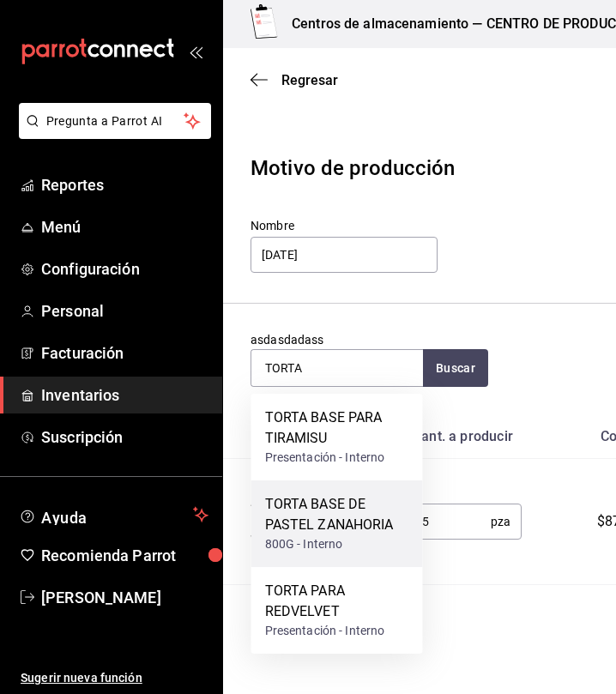
click at [371, 508] on div "TORTA BASE DE PASTEL ZANAHORIA" at bounding box center [337, 514] width 144 height 41
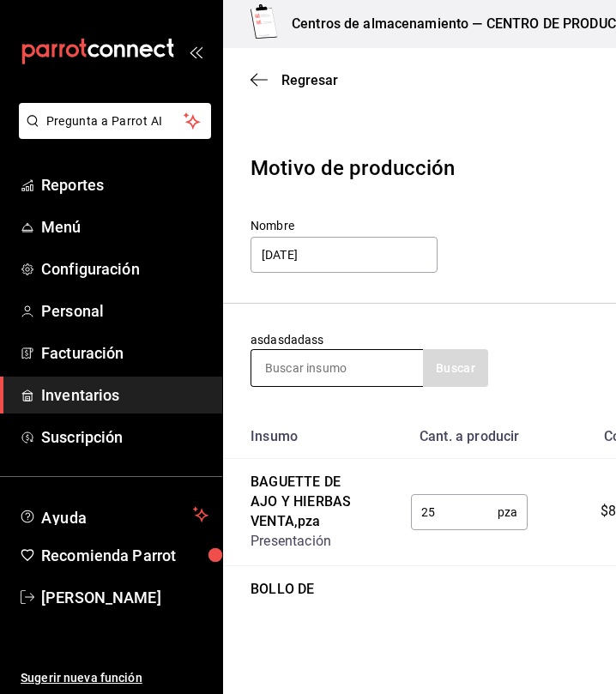
click at [389, 359] on input at bounding box center [337, 368] width 172 height 36
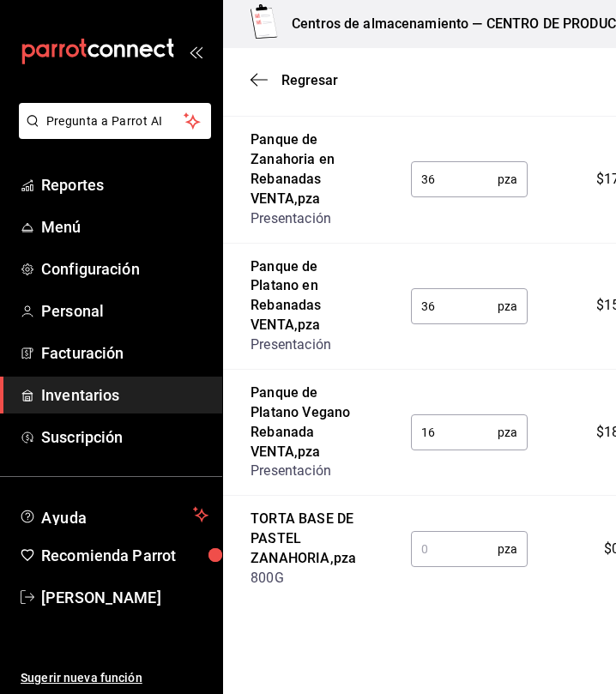
scroll to position [1288, 0]
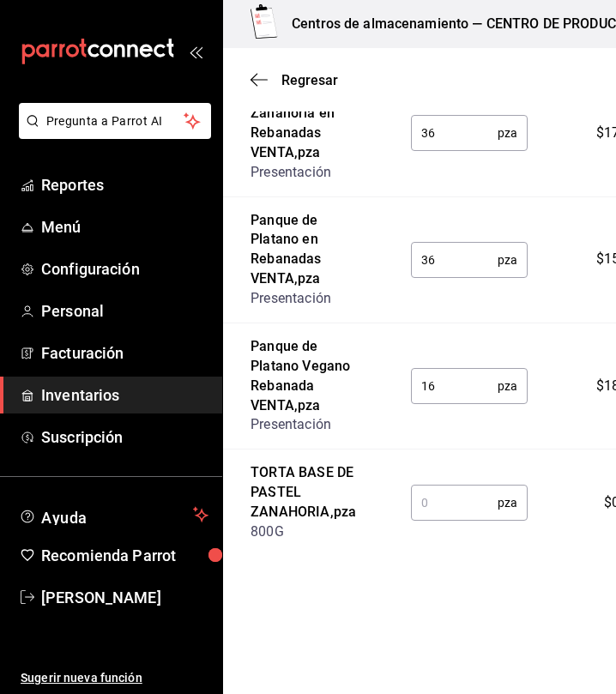
click at [421, 517] on input "text" at bounding box center [454, 502] width 87 height 34
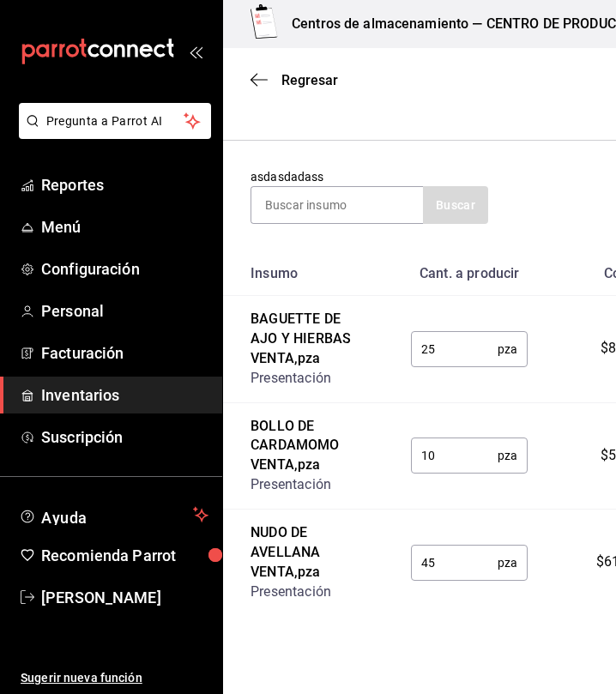
scroll to position [73, 0]
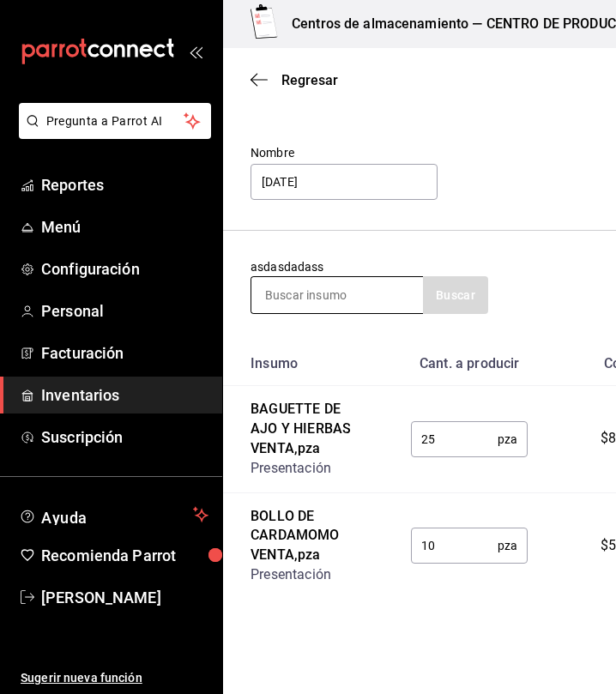
type input "3"
click at [317, 295] on input at bounding box center [337, 295] width 172 height 36
type input "CONCHA"
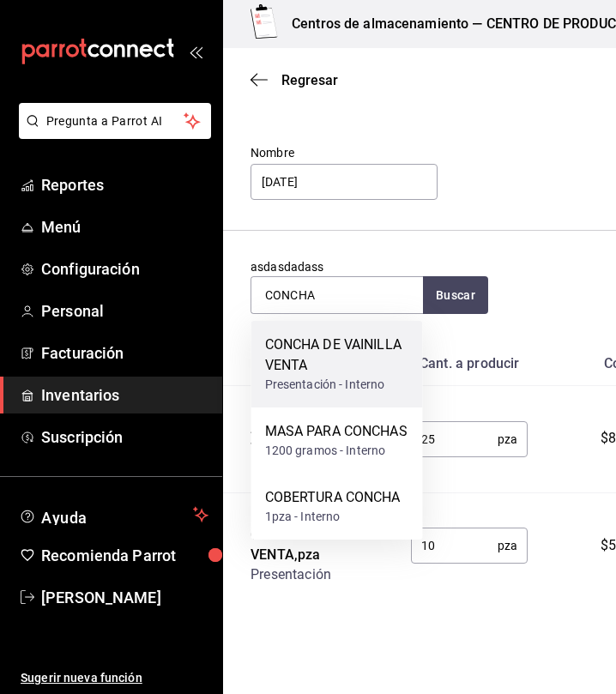
click at [335, 356] on div "CONCHA DE VAINILLA VENTA" at bounding box center [337, 355] width 144 height 41
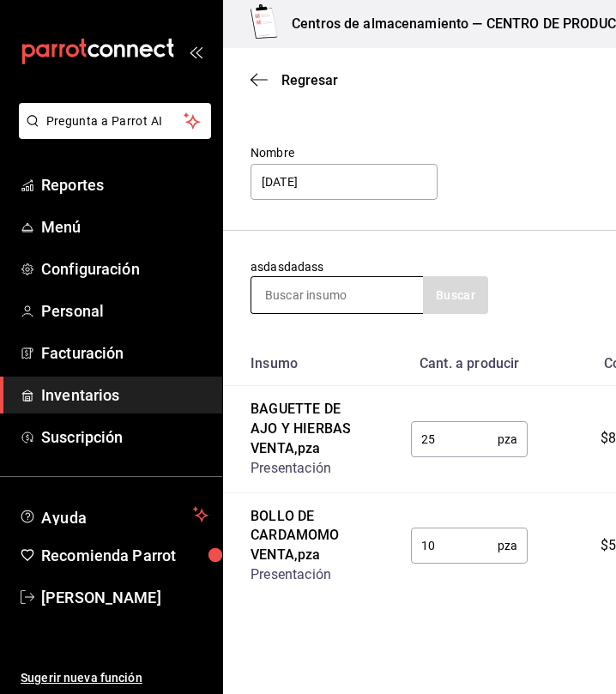
click at [337, 287] on input at bounding box center [337, 295] width 172 height 36
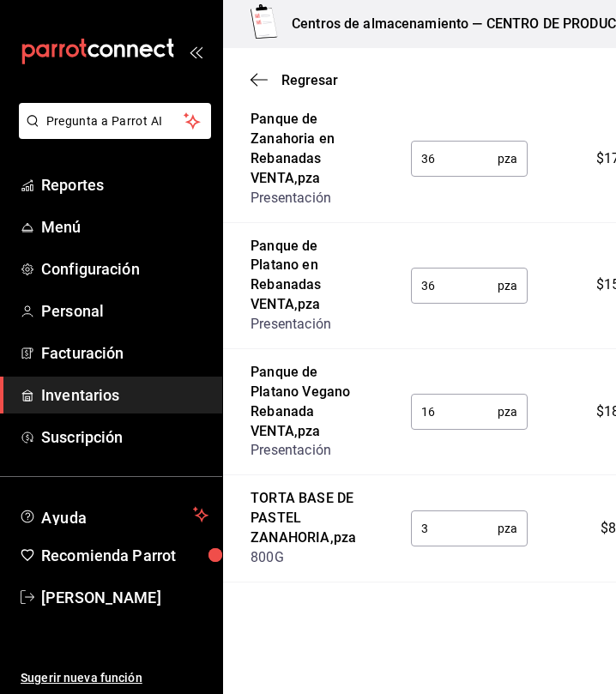
scroll to position [1395, 0]
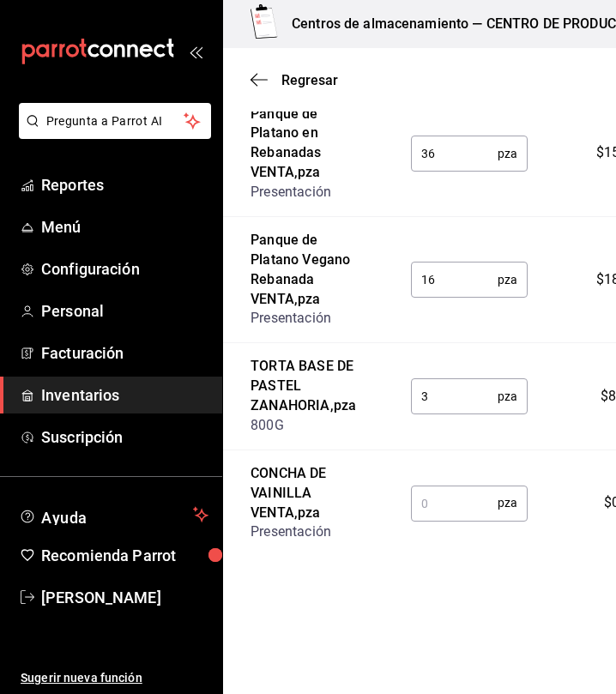
click at [458, 506] on input "text" at bounding box center [454, 502] width 87 height 34
type input "1"
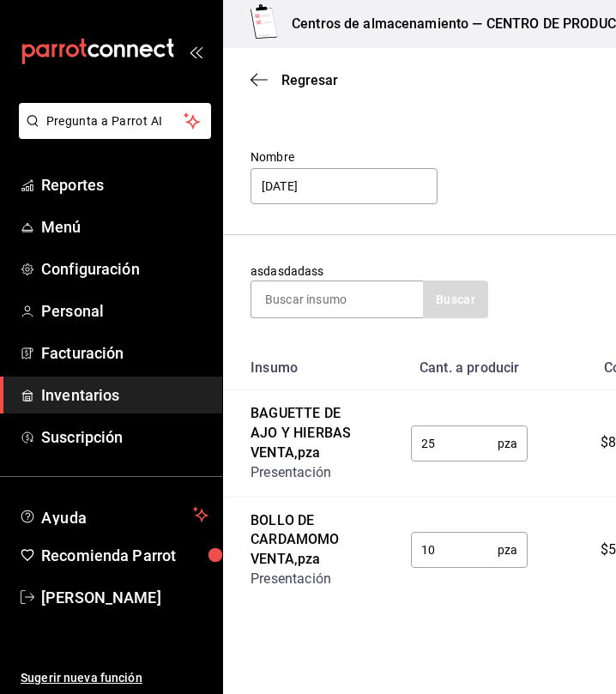
scroll to position [0, 0]
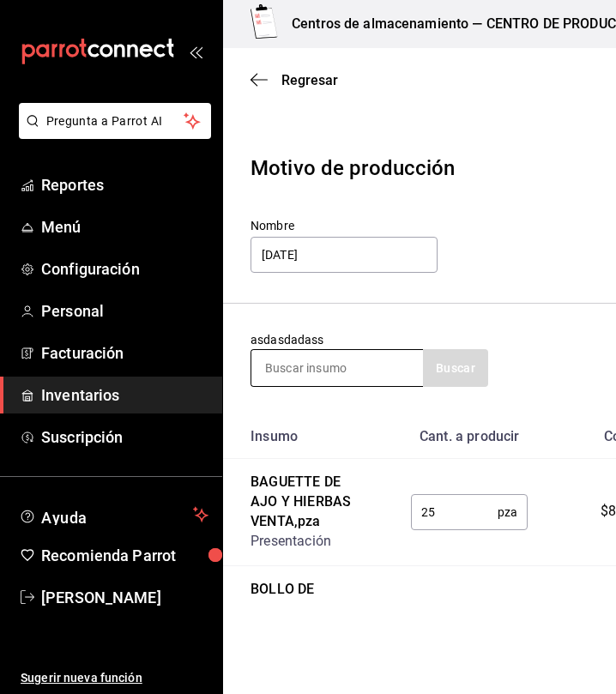
type input "34"
click at [344, 372] on input at bounding box center [337, 368] width 172 height 36
type input "CAJA"
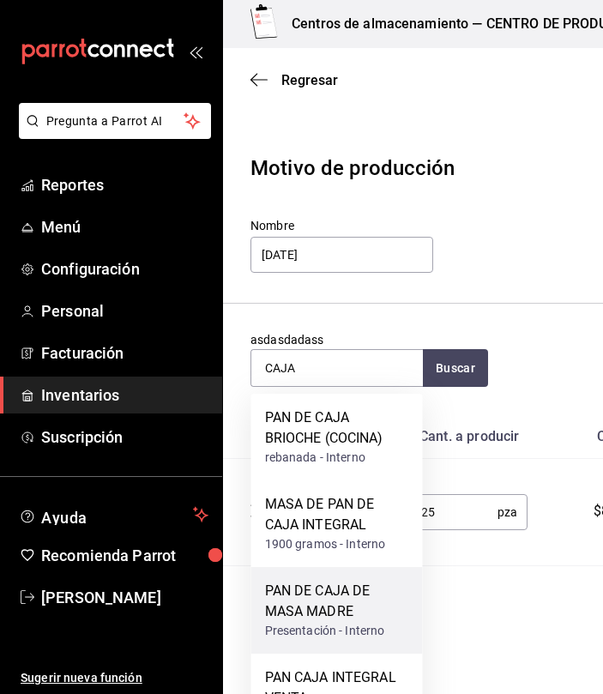
click at [338, 622] on div "Presentación - Interno" at bounding box center [337, 631] width 144 height 18
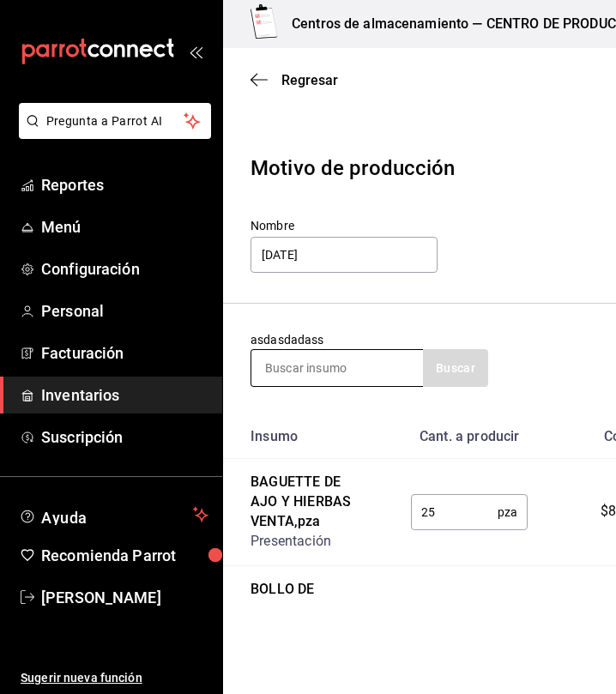
click at [325, 380] on input at bounding box center [337, 368] width 172 height 36
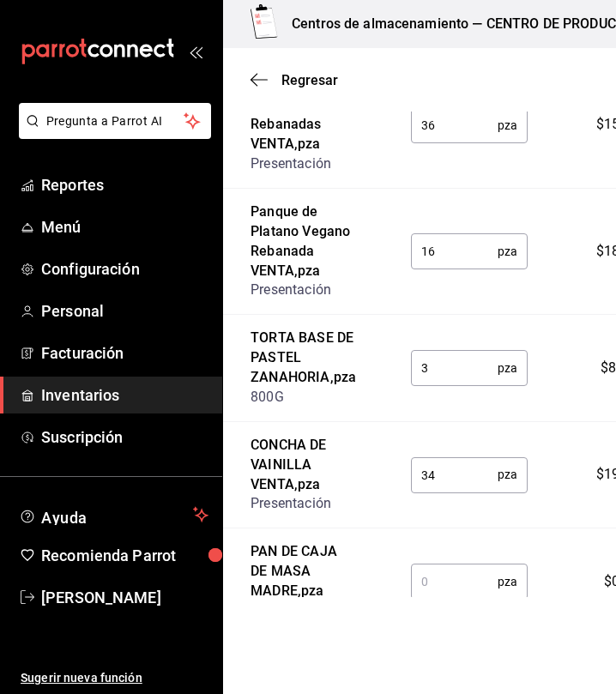
scroll to position [1502, 0]
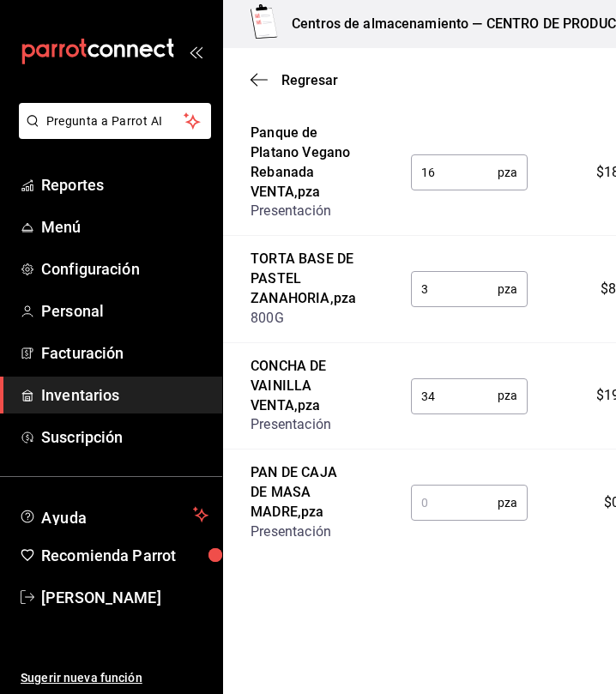
click at [447, 520] on input "text" at bounding box center [454, 502] width 87 height 34
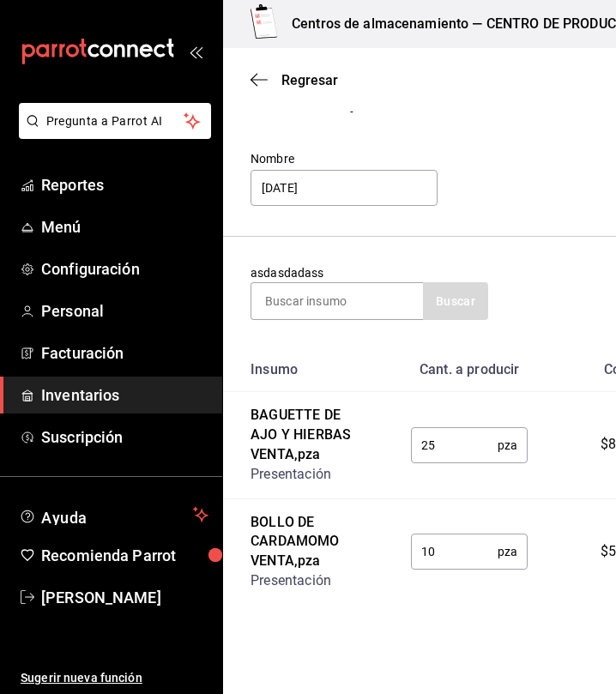
scroll to position [0, 0]
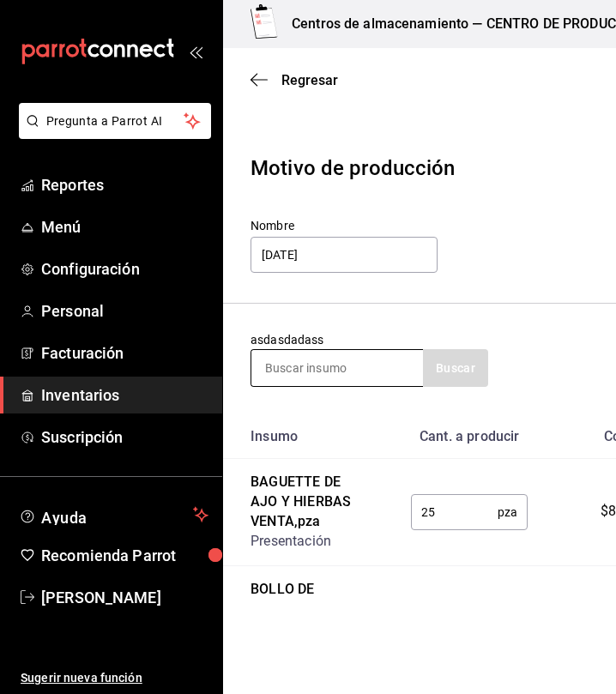
type input "14"
click at [392, 369] on input at bounding box center [337, 368] width 172 height 36
type input "INTEGRAL"
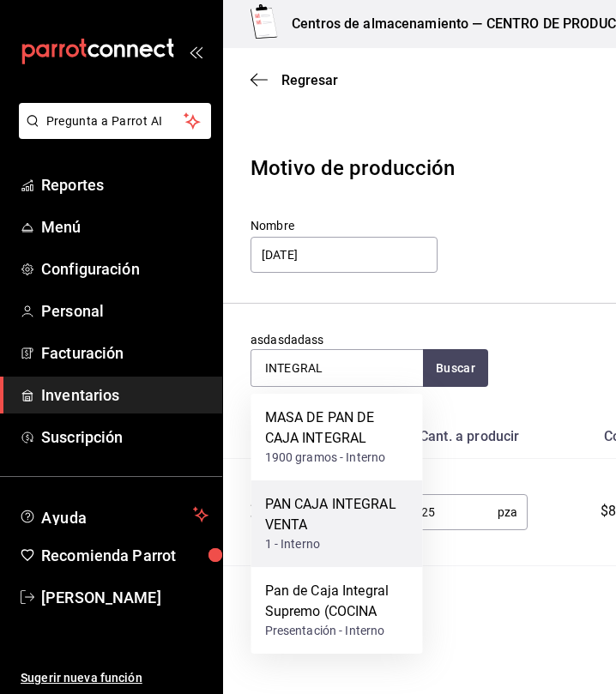
click at [334, 534] on div "PAN CAJA INTEGRAL VENTA" at bounding box center [337, 514] width 144 height 41
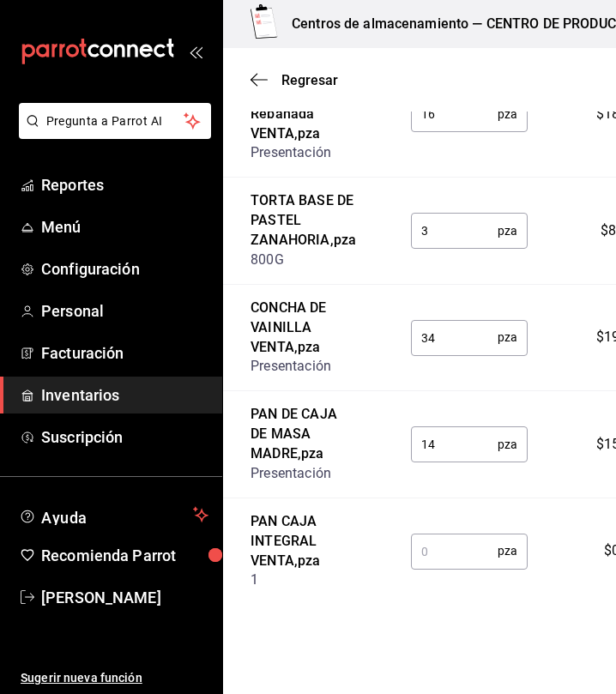
scroll to position [1609, 0]
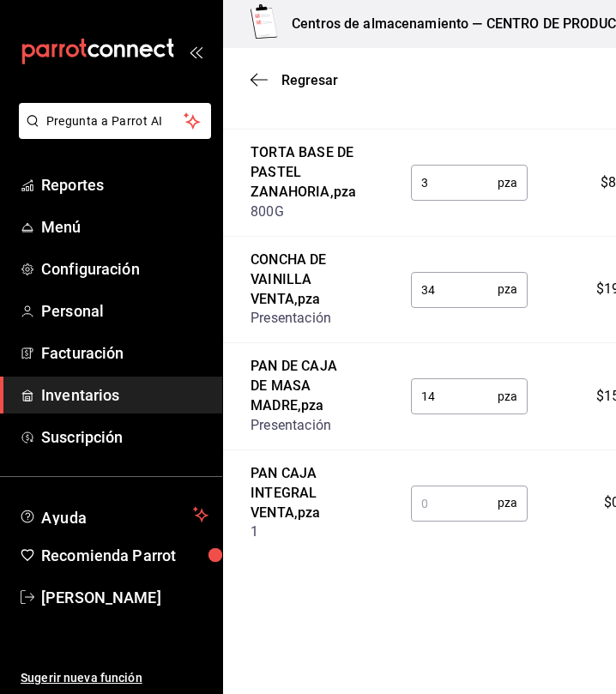
click at [436, 507] on input "text" at bounding box center [454, 502] width 87 height 34
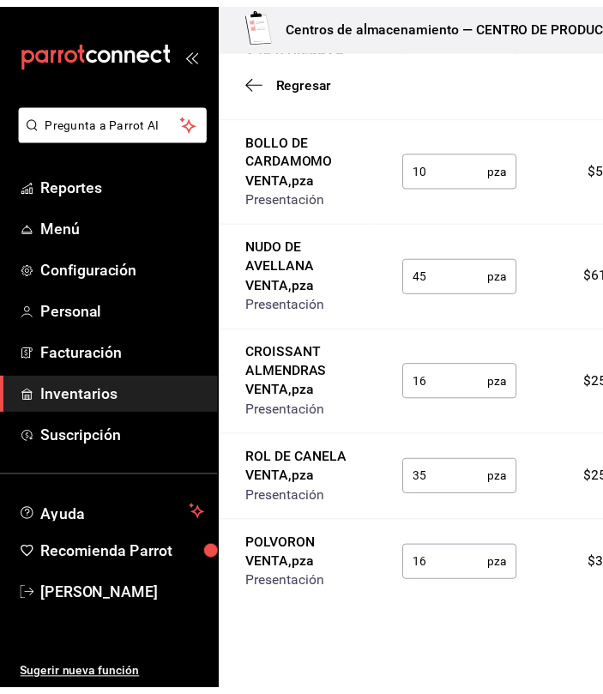
scroll to position [0, 0]
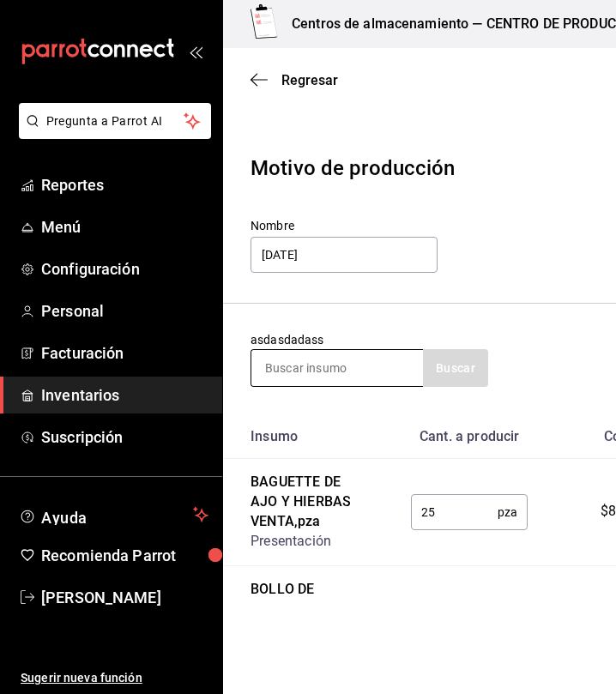
type input "3"
click at [304, 384] on input at bounding box center [337, 368] width 172 height 36
type input "TARTA"
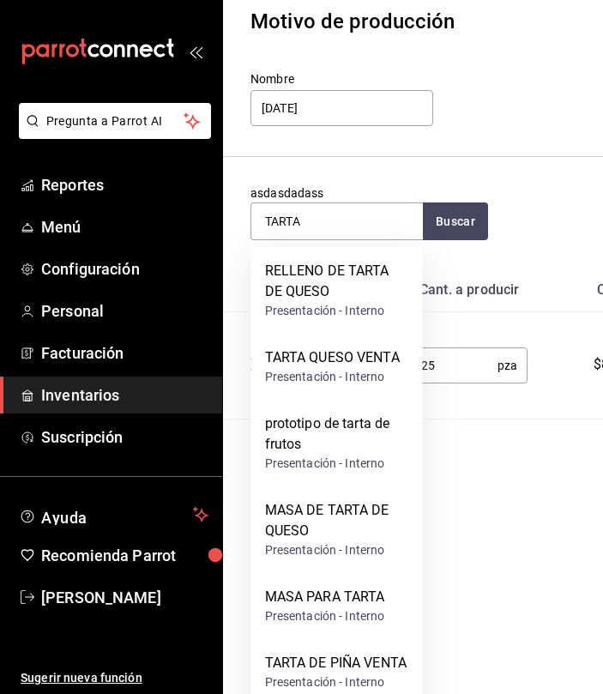
scroll to position [359, 0]
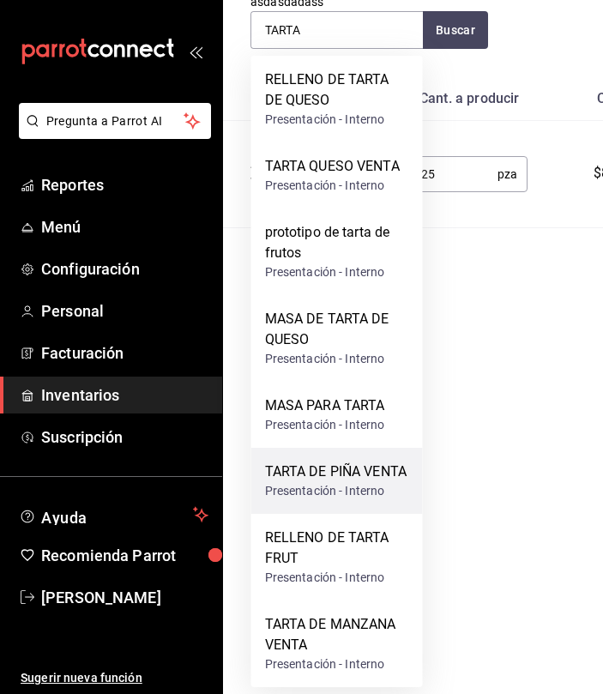
click at [363, 479] on div "TARTA DE PIÑA VENTA" at bounding box center [336, 471] width 142 height 21
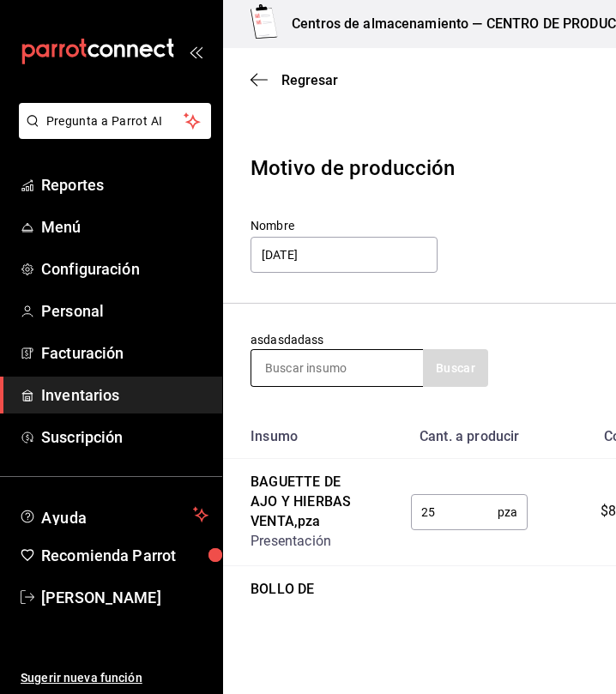
click at [363, 354] on input at bounding box center [337, 368] width 172 height 36
type input "TARTA"
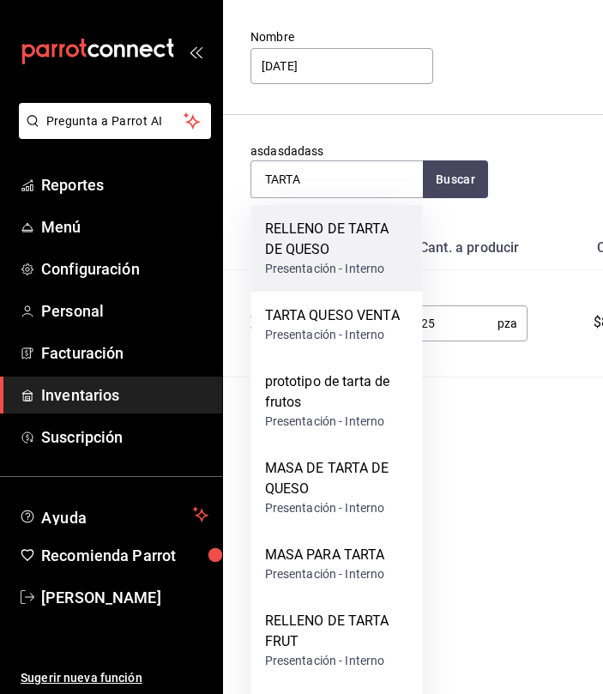
scroll to position [272, 0]
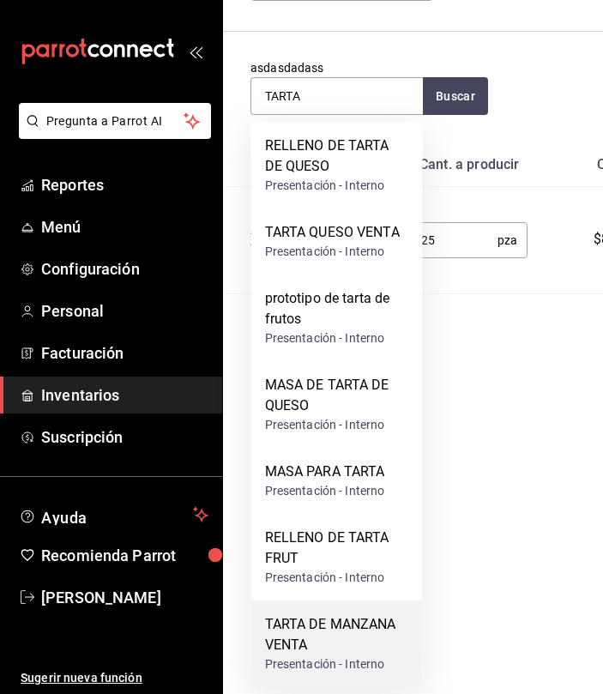
click at [355, 635] on div "TARTA DE MANZANA VENTA" at bounding box center [337, 634] width 144 height 41
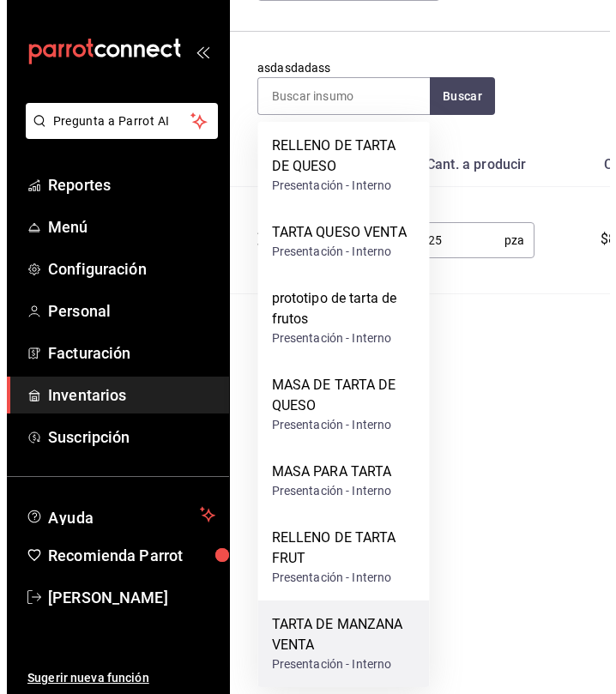
scroll to position [0, 0]
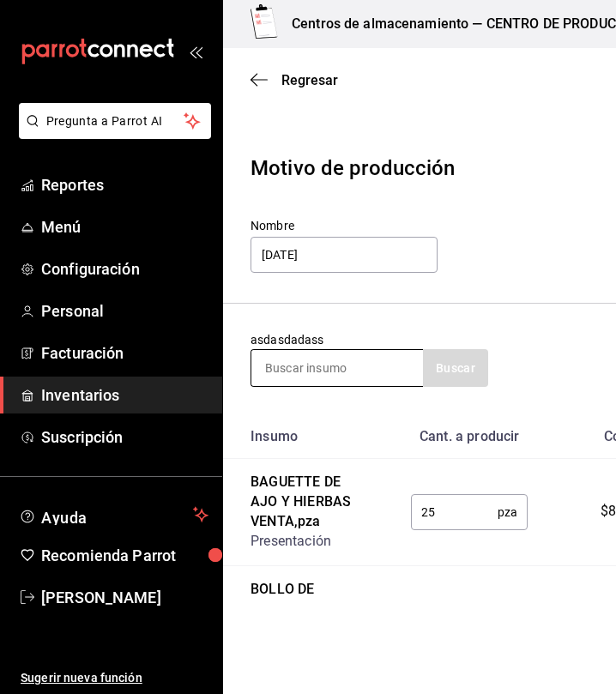
click at [310, 374] on input at bounding box center [337, 368] width 172 height 36
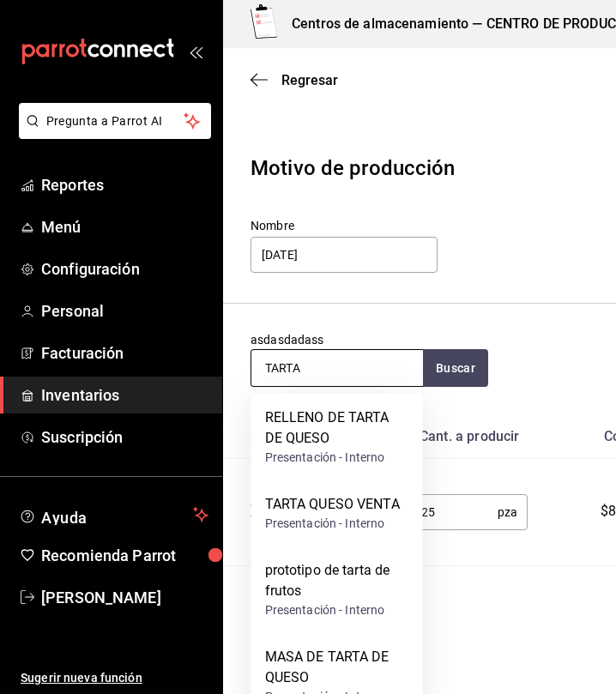
type input "TARTA"
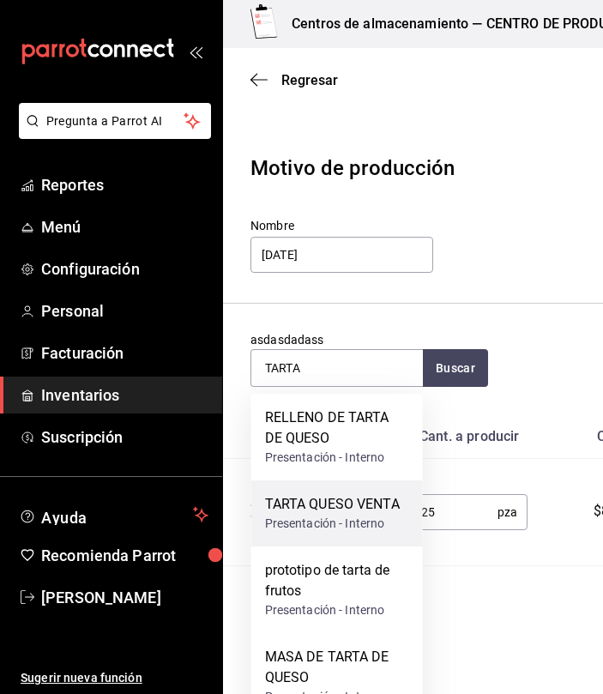
click at [350, 527] on div "Presentación - Interno" at bounding box center [332, 524] width 135 height 18
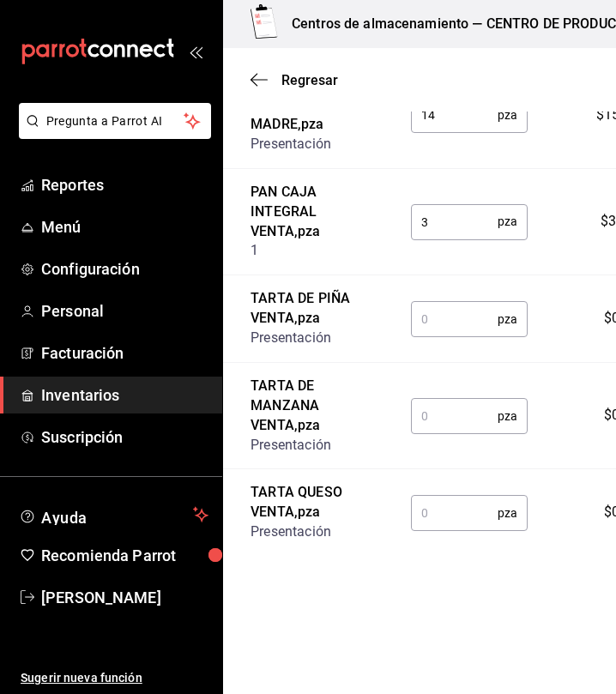
scroll to position [1909, 0]
click at [411, 303] on td "pza ​" at bounding box center [469, 318] width 172 height 87
click at [427, 318] on input "text" at bounding box center [454, 319] width 87 height 34
type input "13"
click at [444, 447] on td "pza ​" at bounding box center [469, 415] width 172 height 107
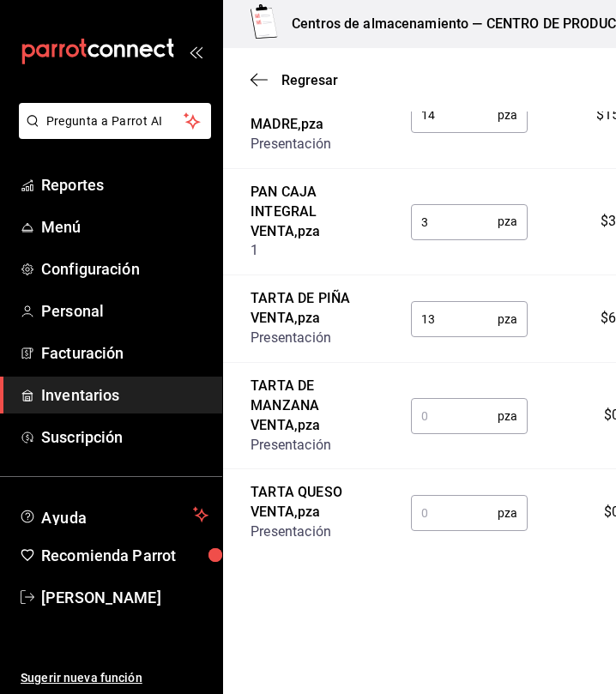
click at [437, 433] on input "text" at bounding box center [454, 416] width 87 height 34
click at [433, 419] on input "19" at bounding box center [454, 416] width 87 height 34
type input "13"
click at [429, 498] on td "pza ​" at bounding box center [469, 512] width 172 height 87
click at [422, 527] on input "text" at bounding box center [454, 513] width 87 height 34
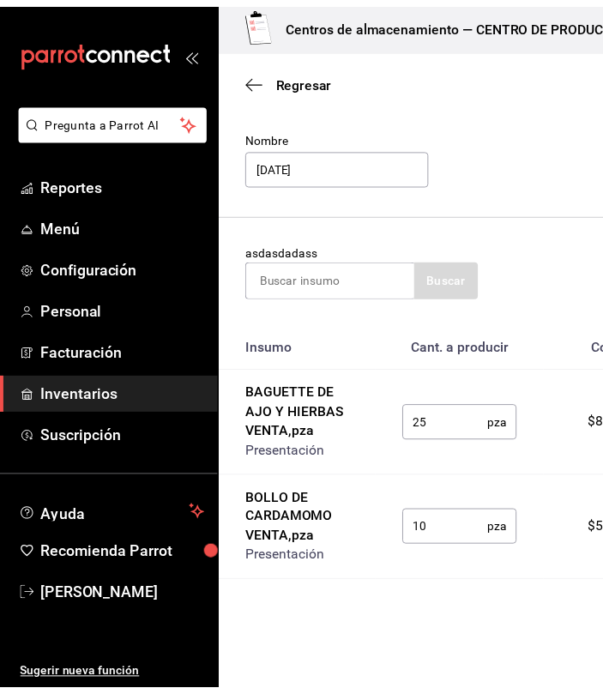
scroll to position [0, 0]
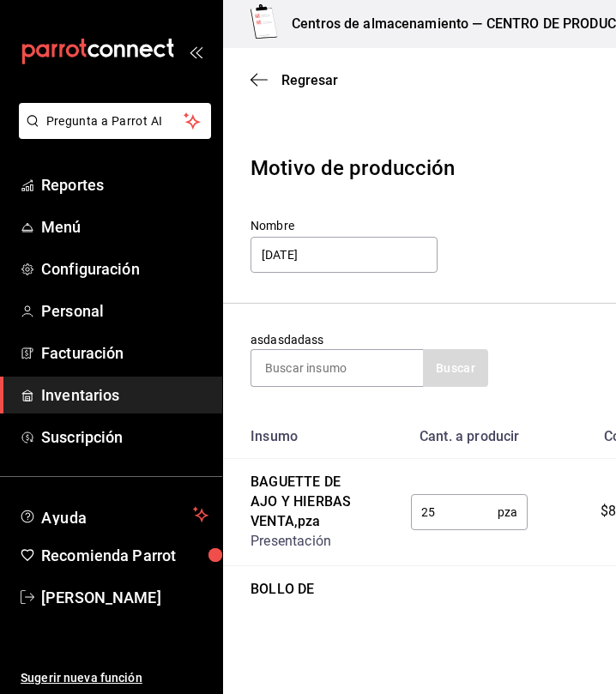
type input "15"
click at [330, 343] on div "asdasdadass Buscar" at bounding box center [369, 359] width 238 height 56
click at [323, 359] on input at bounding box center [337, 368] width 172 height 36
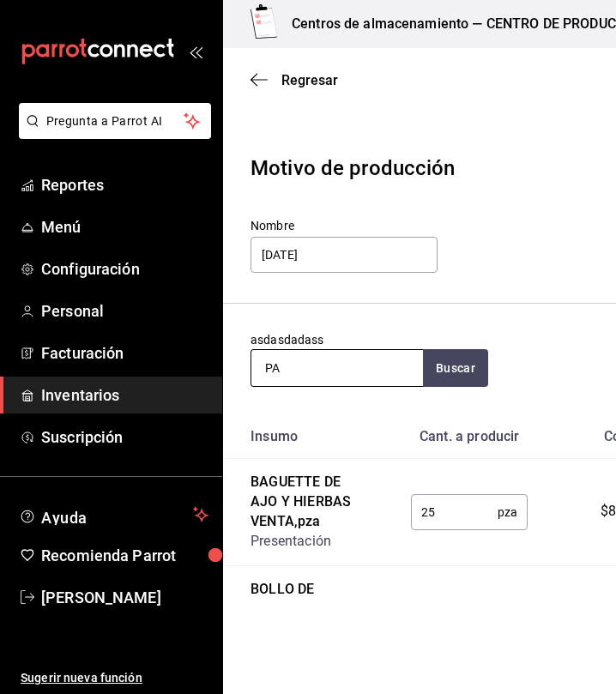
type input "P"
type input "MUERTO"
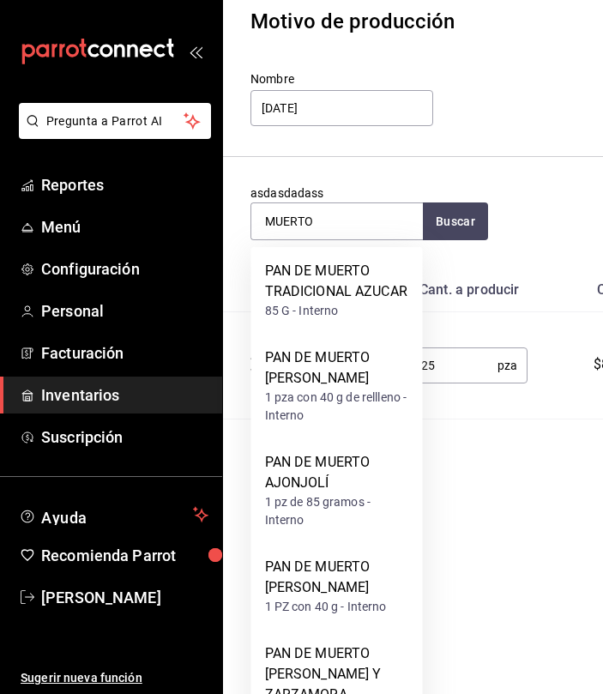
scroll to position [283, 0]
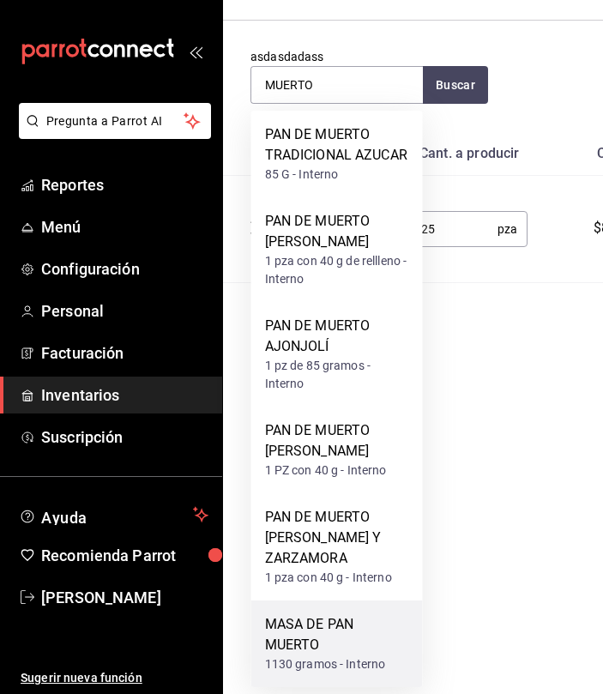
click at [353, 643] on div "MASA DE PAN MUERTO" at bounding box center [337, 634] width 144 height 41
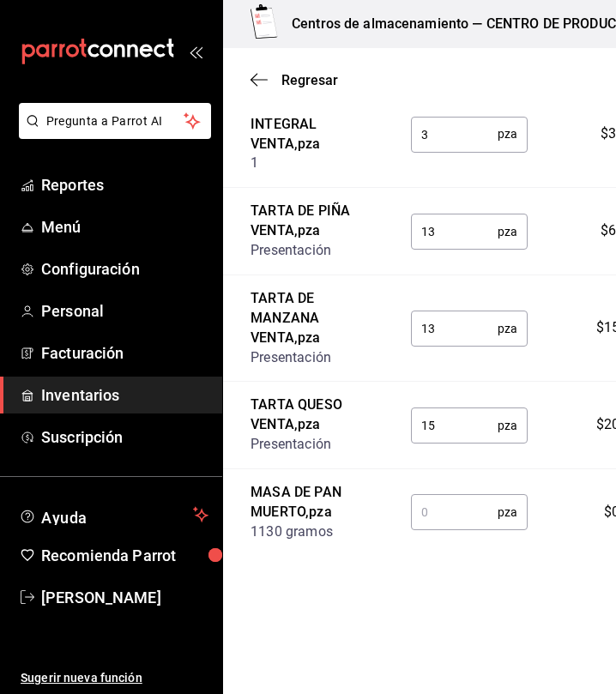
scroll to position [1997, 0]
click at [438, 529] on input "text" at bounding box center [454, 512] width 87 height 34
type input "5"
click at [411, 425] on input "15" at bounding box center [454, 425] width 87 height 34
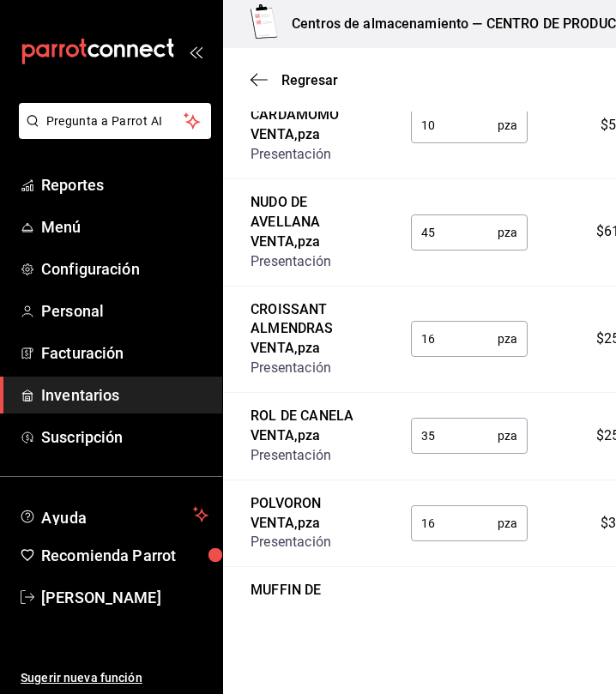
scroll to position [0, 0]
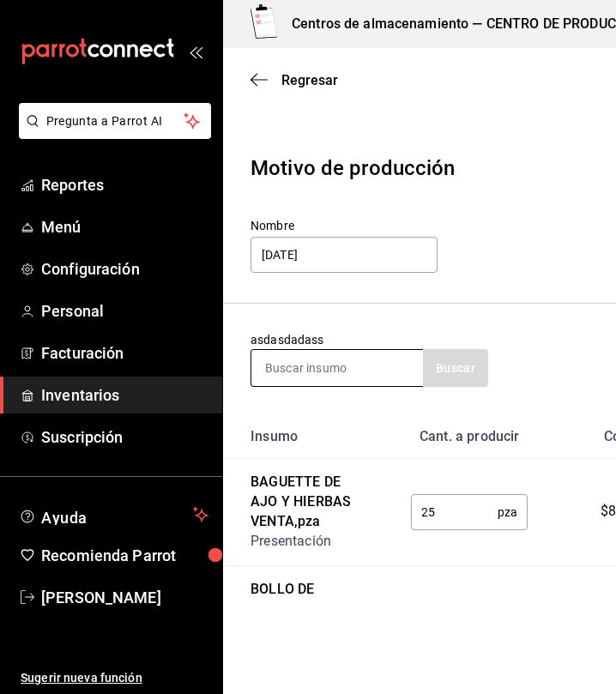
click at [343, 356] on input at bounding box center [337, 368] width 172 height 36
type input "CHOCOLATIN"
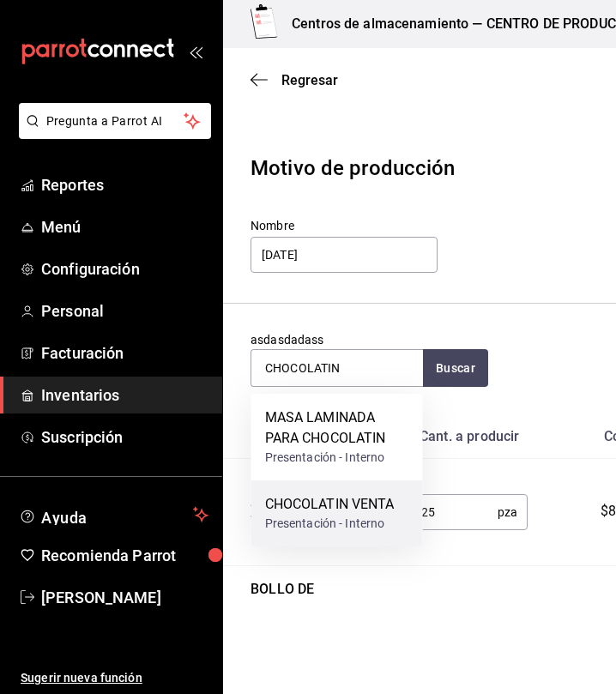
click at [347, 512] on div "CHOCOLATIN VENTA" at bounding box center [330, 504] width 130 height 21
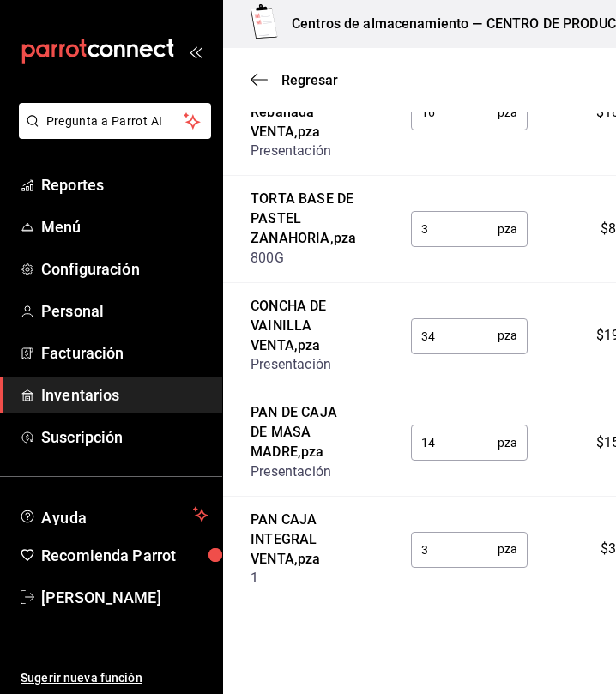
scroll to position [2083, 0]
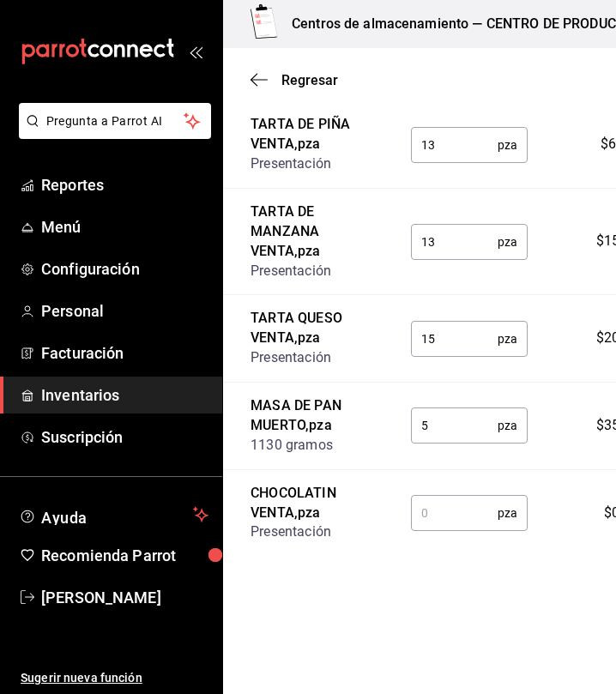
click at [462, 525] on input "text" at bounding box center [454, 513] width 87 height 34
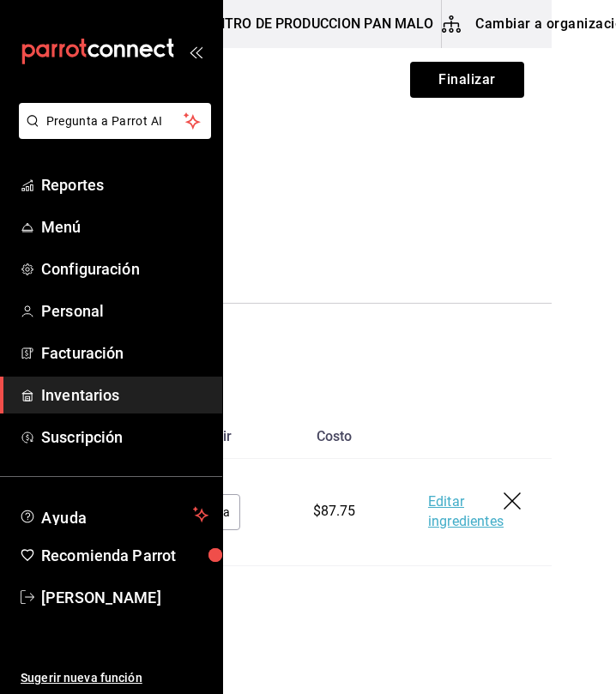
scroll to position [0, 289]
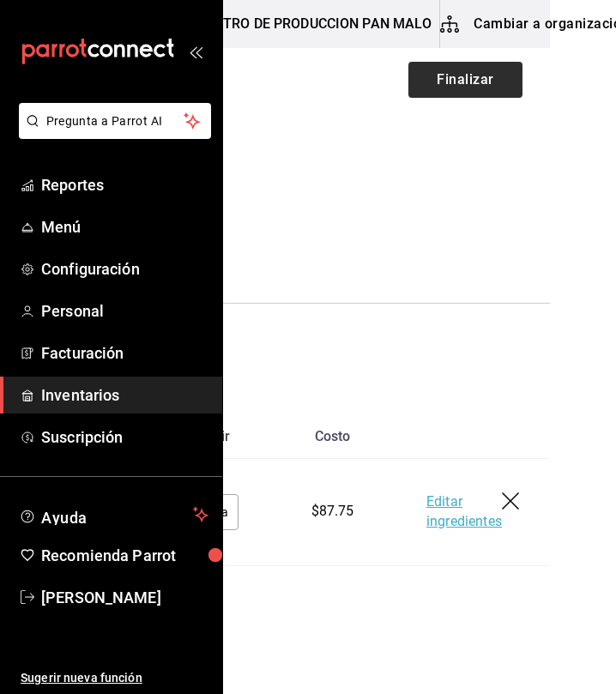
type input "12"
click at [459, 79] on button "Finalizar" at bounding box center [465, 80] width 114 height 36
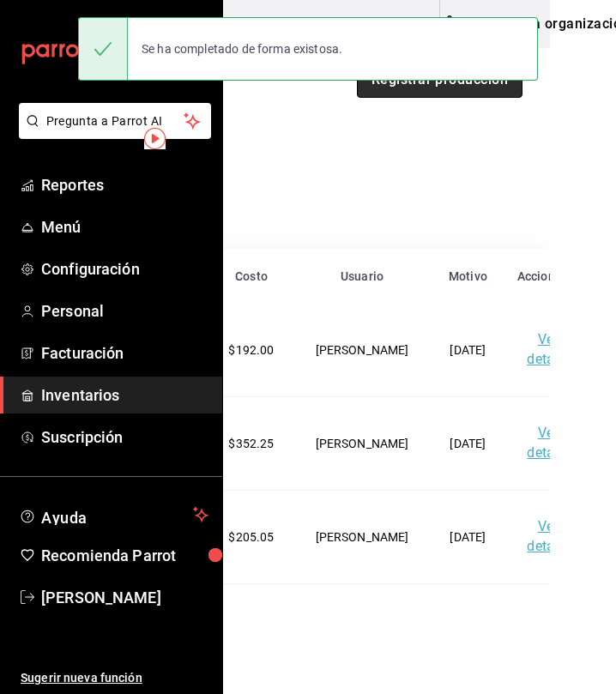
click at [399, 91] on button "Registrar producción" at bounding box center [440, 80] width 166 height 36
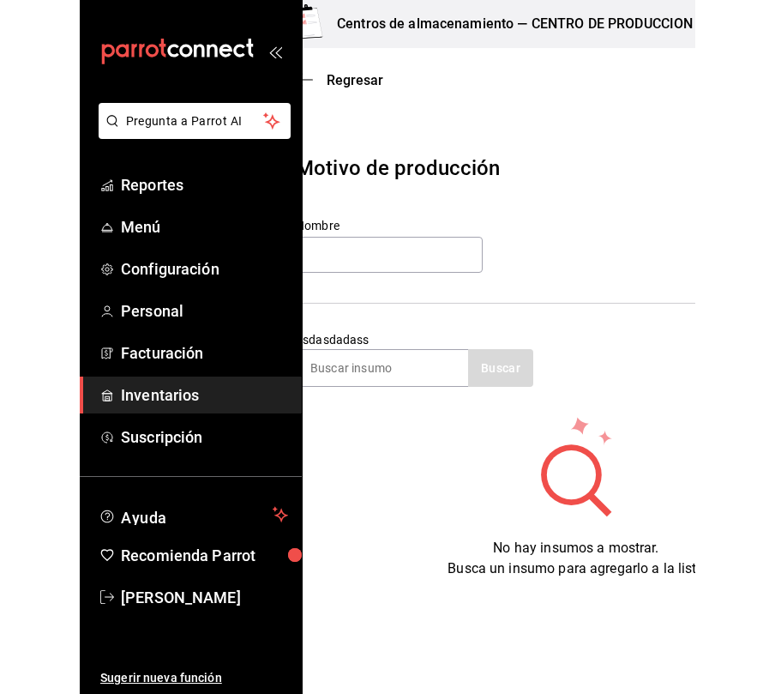
scroll to position [0, 31]
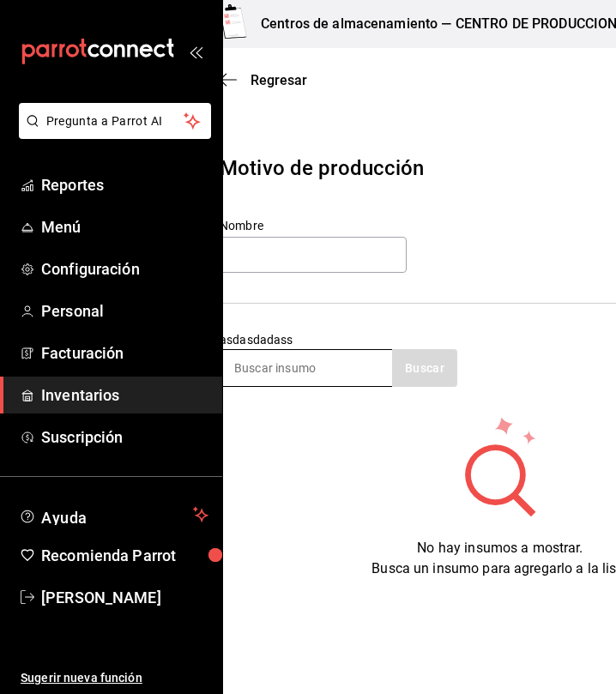
click at [258, 372] on input at bounding box center [306, 368] width 172 height 36
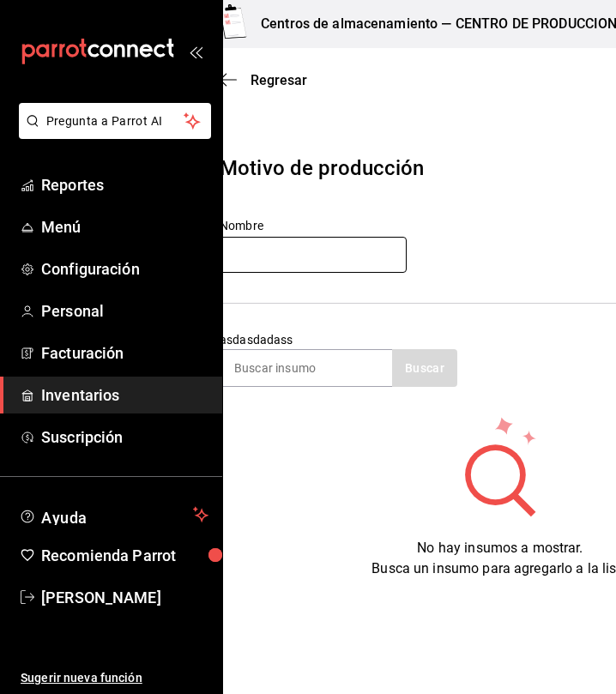
click at [300, 238] on input "text" at bounding box center [313, 255] width 187 height 36
type input "l"
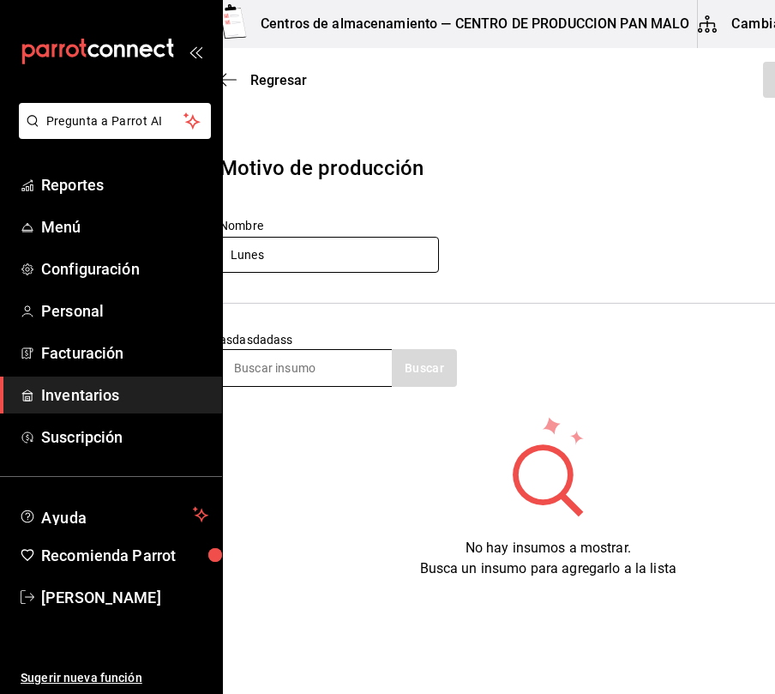
type input "Lunes"
click at [253, 374] on input at bounding box center [306, 368] width 172 height 36
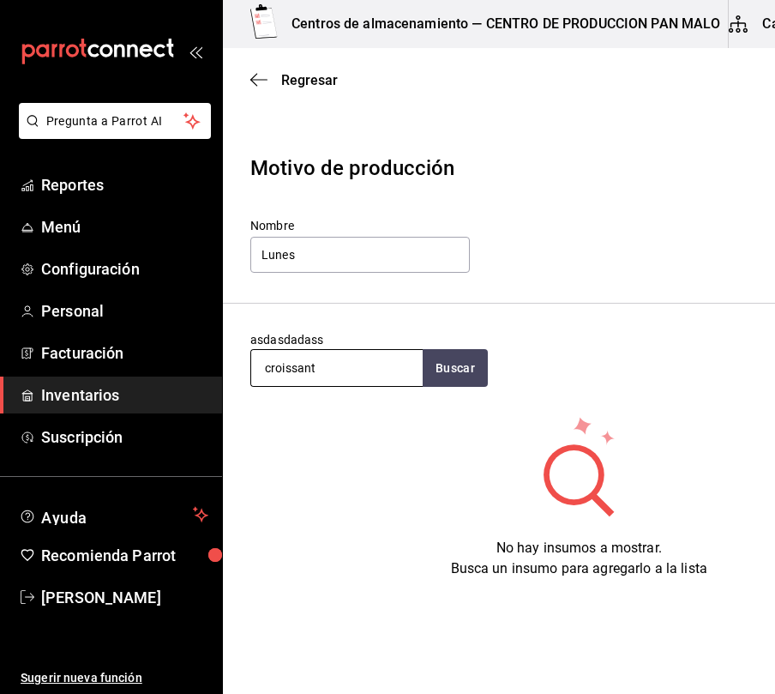
type input "croissant"
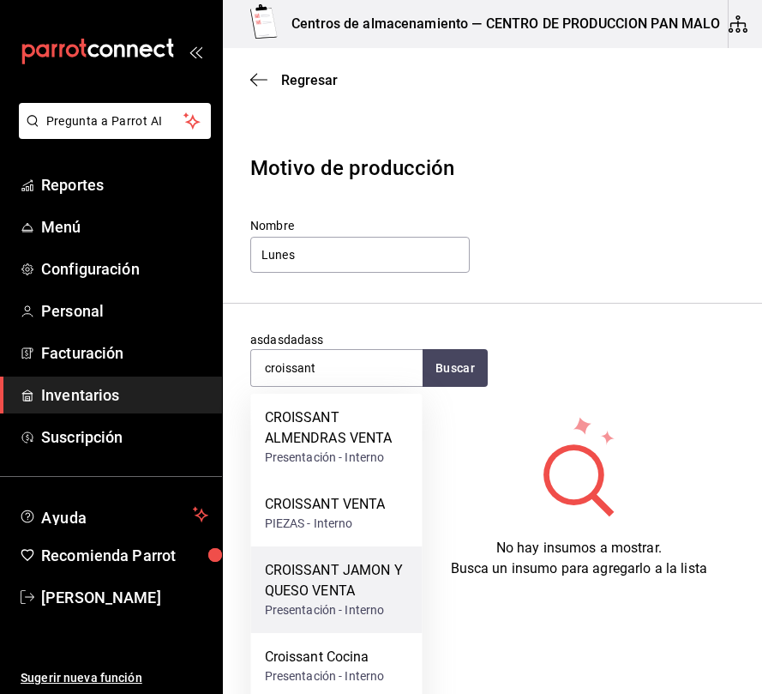
click at [371, 581] on div "CROISSANT JAMON Y QUESO VENTA" at bounding box center [337, 580] width 144 height 41
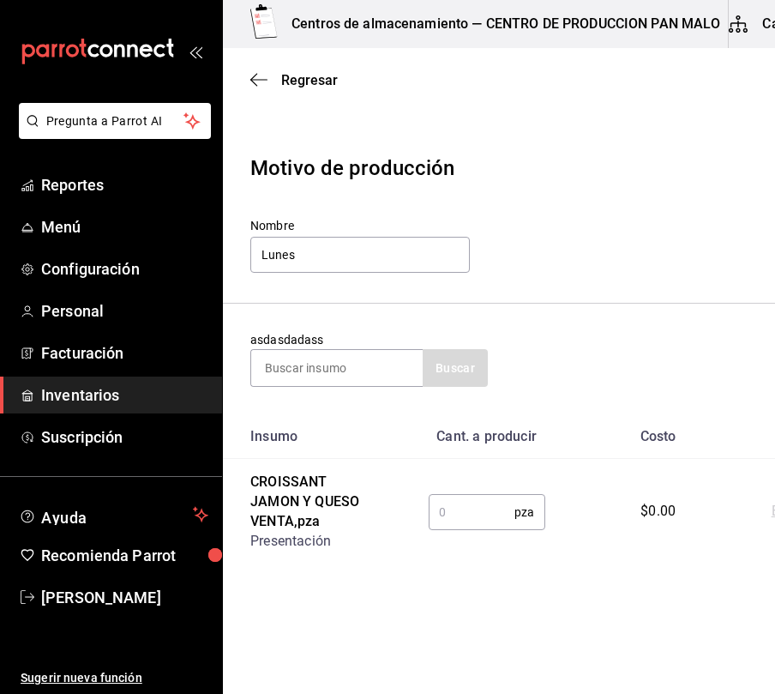
click at [478, 519] on input "text" at bounding box center [472, 512] width 87 height 34
type input "12"
click at [374, 391] on section "asdasdadass Buscar" at bounding box center [579, 359] width 713 height 111
click at [359, 378] on input at bounding box center [337, 368] width 172 height 36
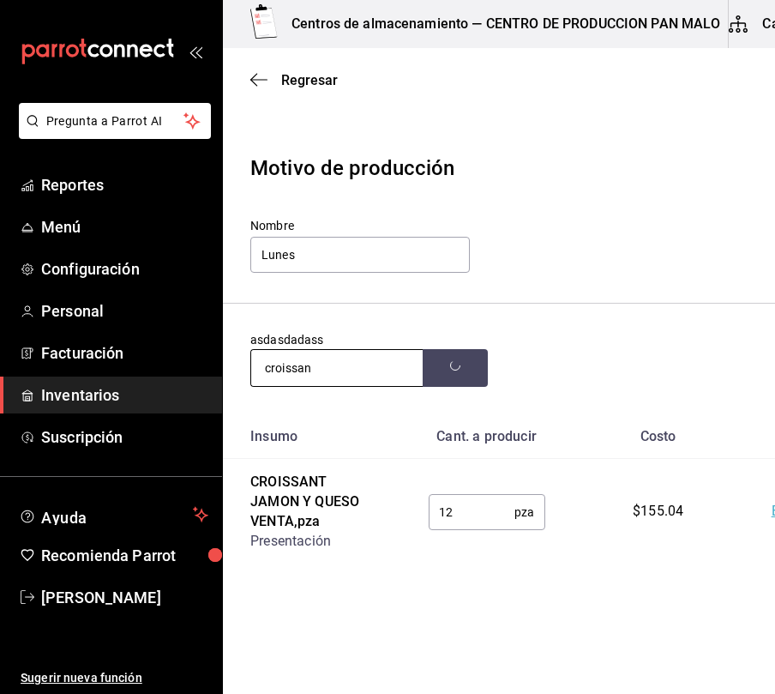
type input "croissant"
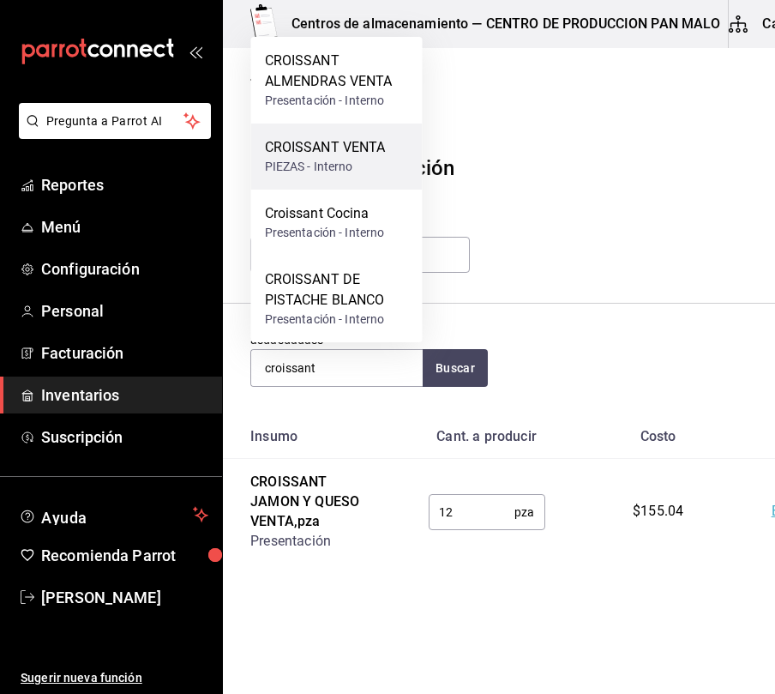
click at [347, 154] on div "CROISSANT VENTA" at bounding box center [325, 147] width 121 height 21
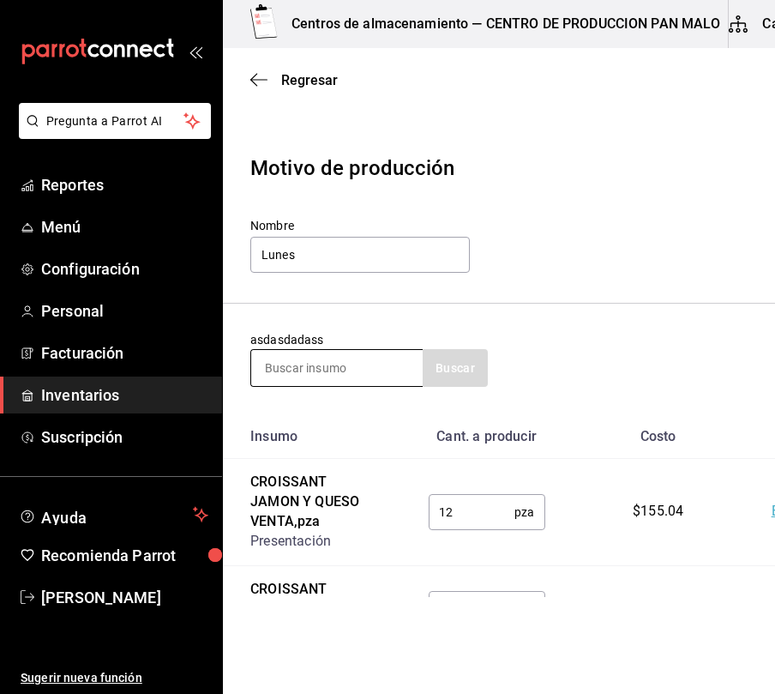
click at [323, 363] on input at bounding box center [337, 368] width 172 height 36
type input "caf"
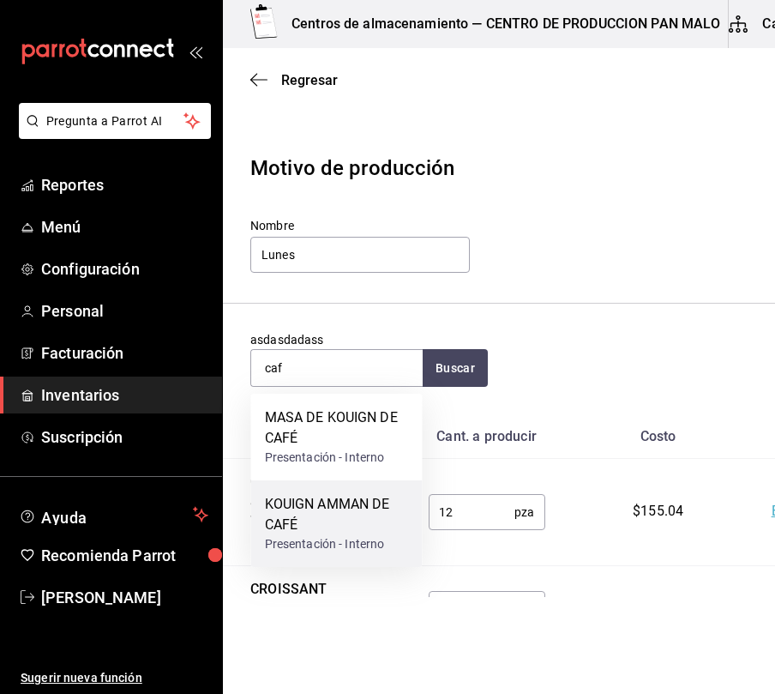
click at [354, 501] on div "KOUIGN AMMAN DE CAFÉ" at bounding box center [337, 514] width 144 height 41
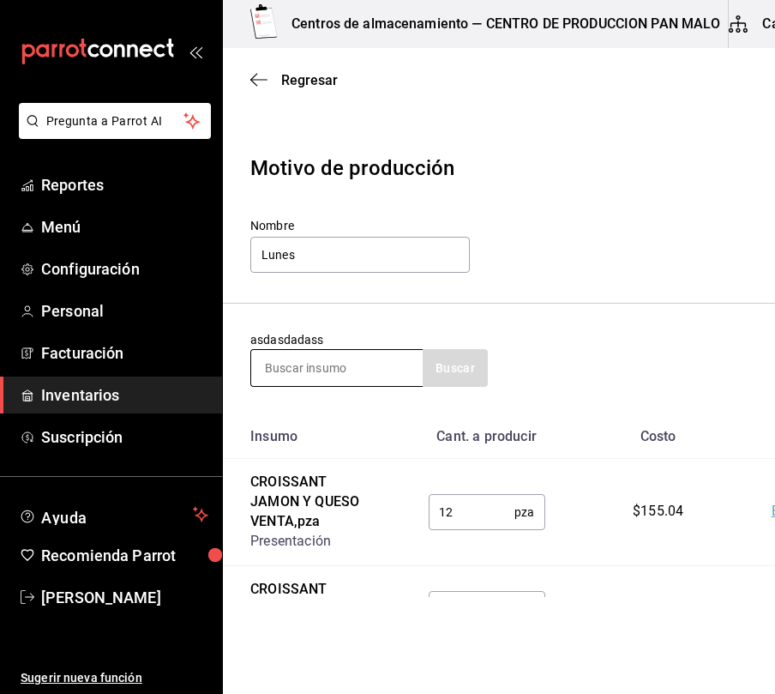
click at [316, 374] on input at bounding box center [337, 368] width 172 height 36
type input "nido"
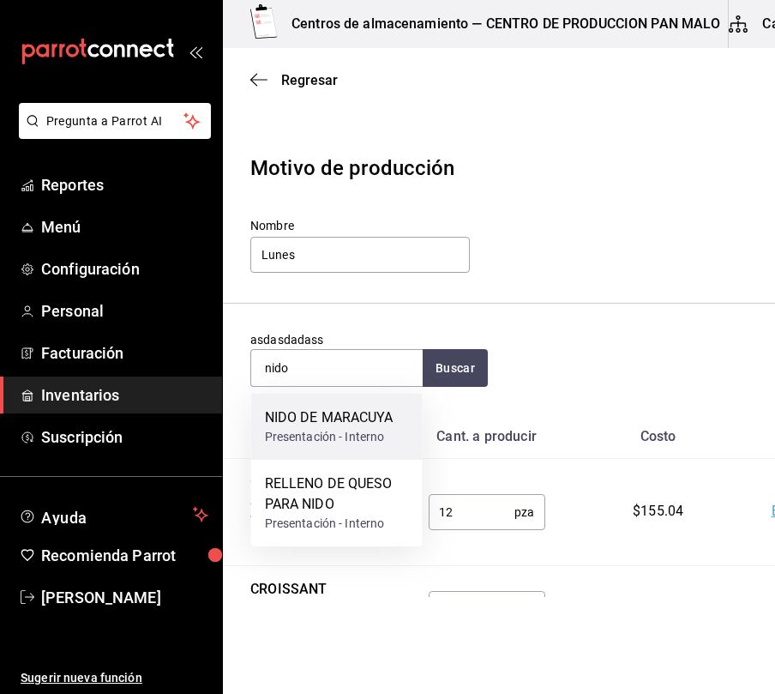
click at [372, 422] on div "NIDO DE MARACUYA" at bounding box center [329, 417] width 129 height 21
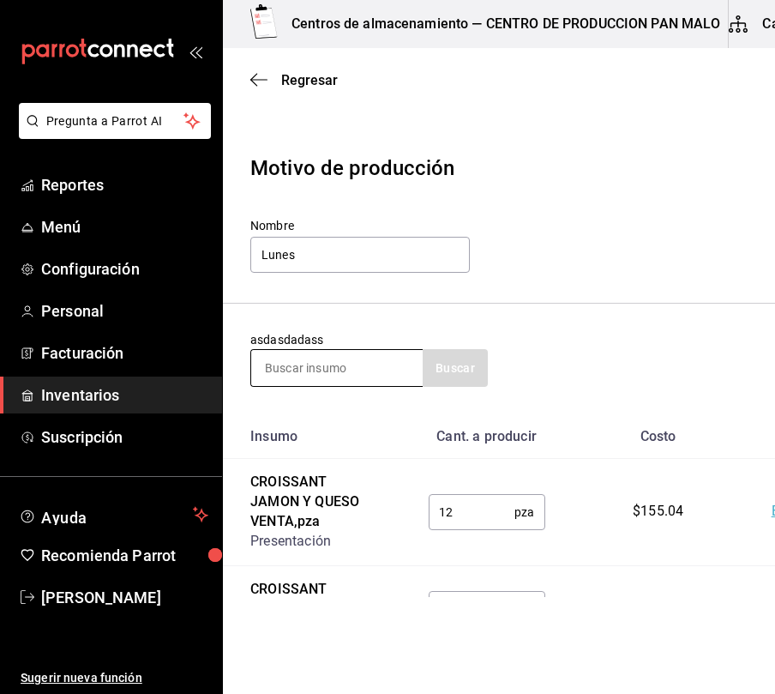
click at [346, 363] on input at bounding box center [337, 368] width 172 height 36
type input "suizo"
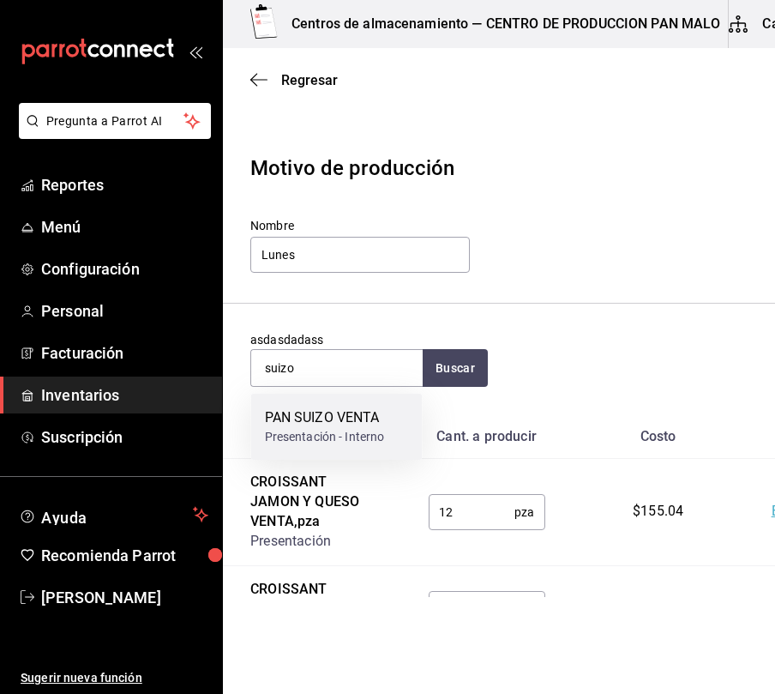
click at [316, 432] on div "Presentación - Interno" at bounding box center [325, 437] width 120 height 18
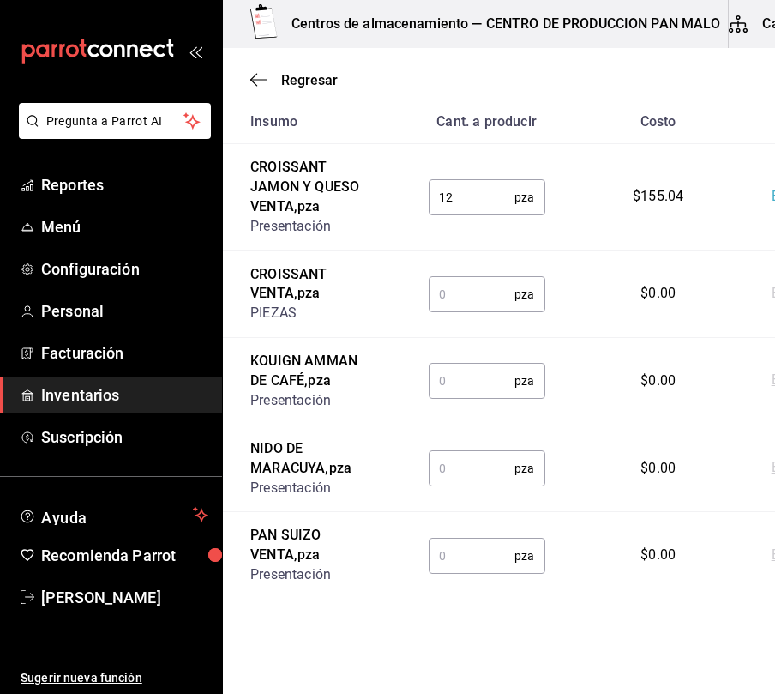
scroll to position [316, 0]
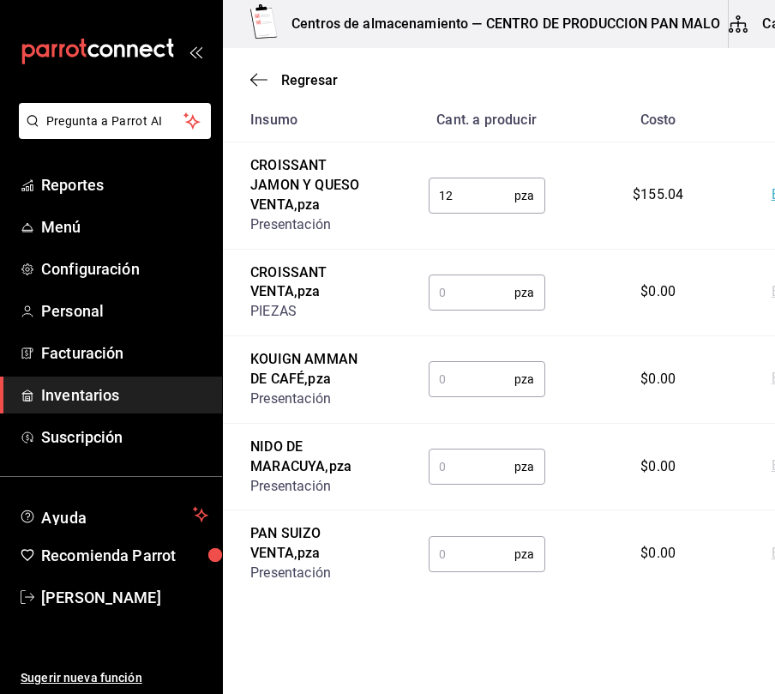
click at [445, 295] on input "text" at bounding box center [472, 292] width 87 height 34
type input "24"
click at [454, 383] on input "text" at bounding box center [472, 379] width 87 height 34
click at [491, 387] on input "text" at bounding box center [472, 379] width 87 height 34
type input "2"
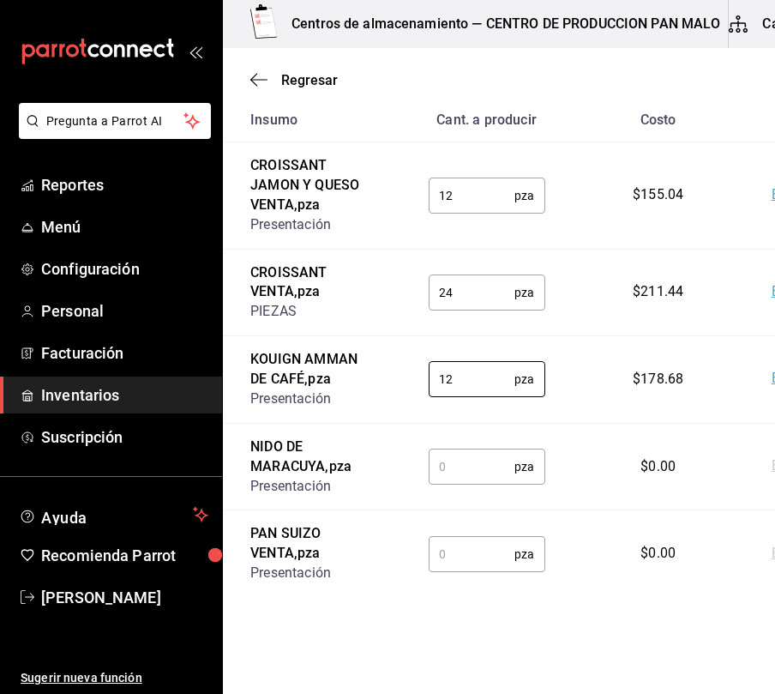
type input "12"
click at [443, 466] on input "text" at bounding box center [472, 466] width 87 height 34
type input "8"
click at [470, 568] on input "text" at bounding box center [472, 554] width 87 height 34
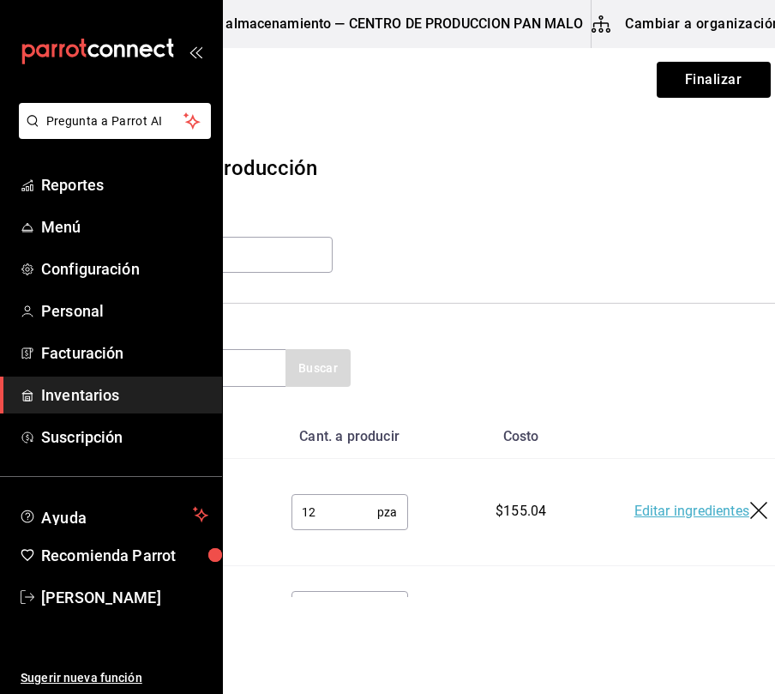
scroll to position [0, 160]
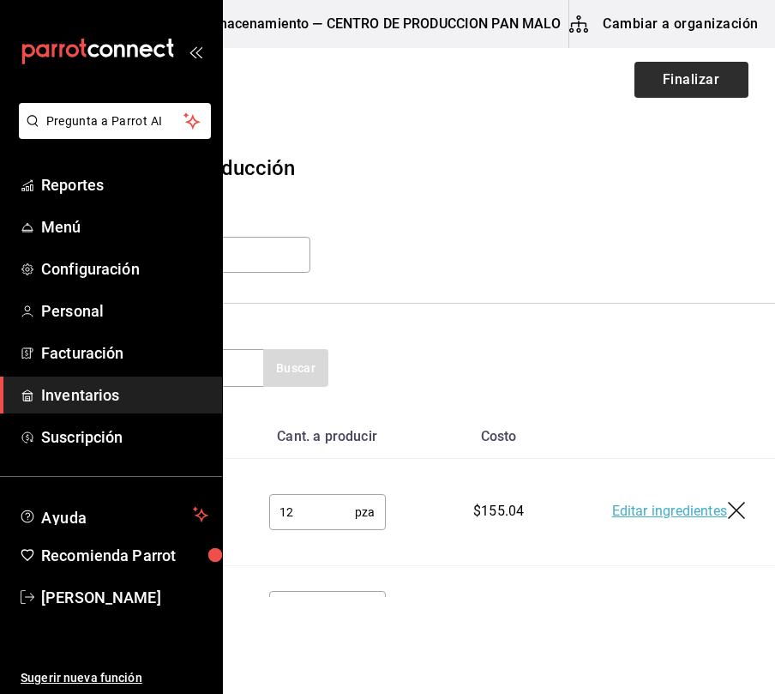
type input "16"
click at [642, 69] on button "Finalizar" at bounding box center [692, 80] width 114 height 36
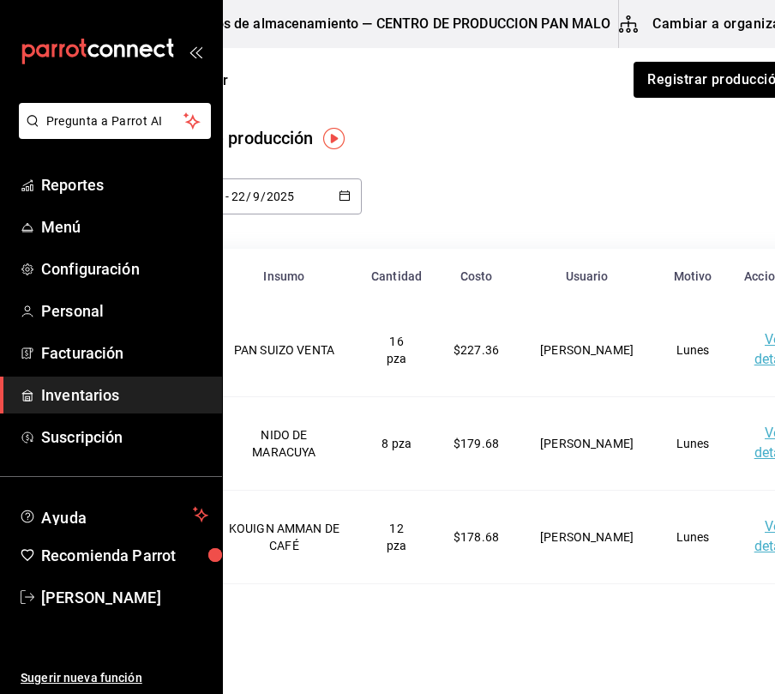
scroll to position [0, 152]
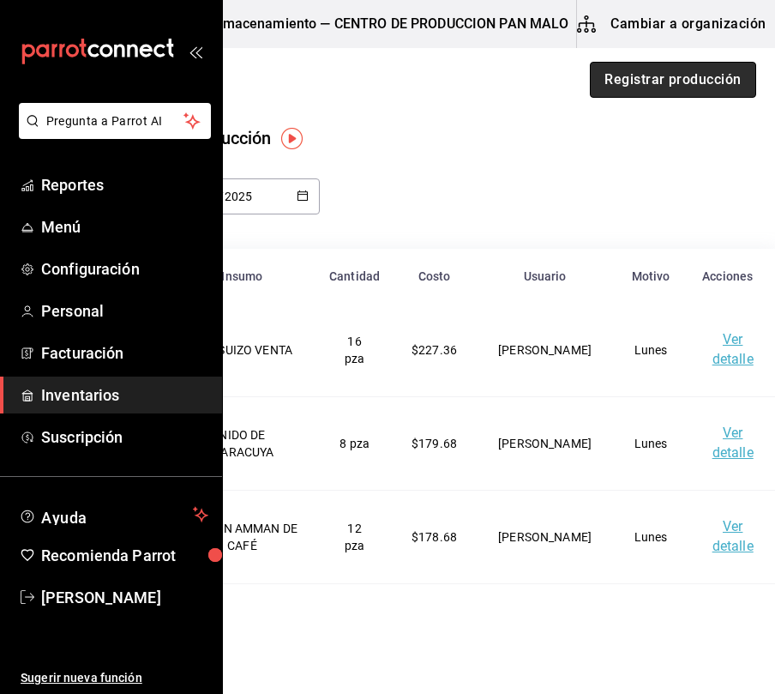
click at [670, 84] on button "Registrar producción" at bounding box center [673, 80] width 166 height 36
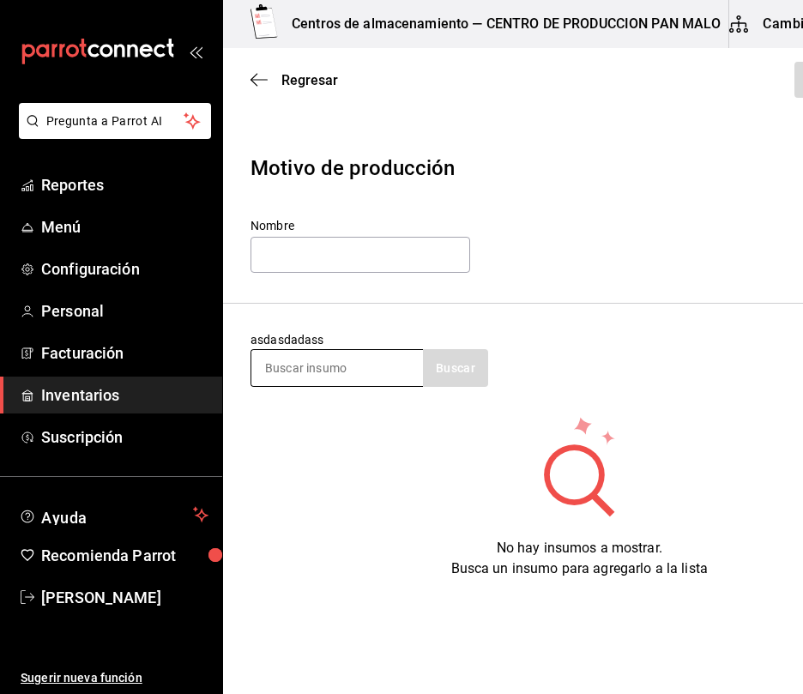
click at [304, 363] on input at bounding box center [337, 368] width 172 height 36
click at [284, 364] on input at bounding box center [337, 368] width 172 height 36
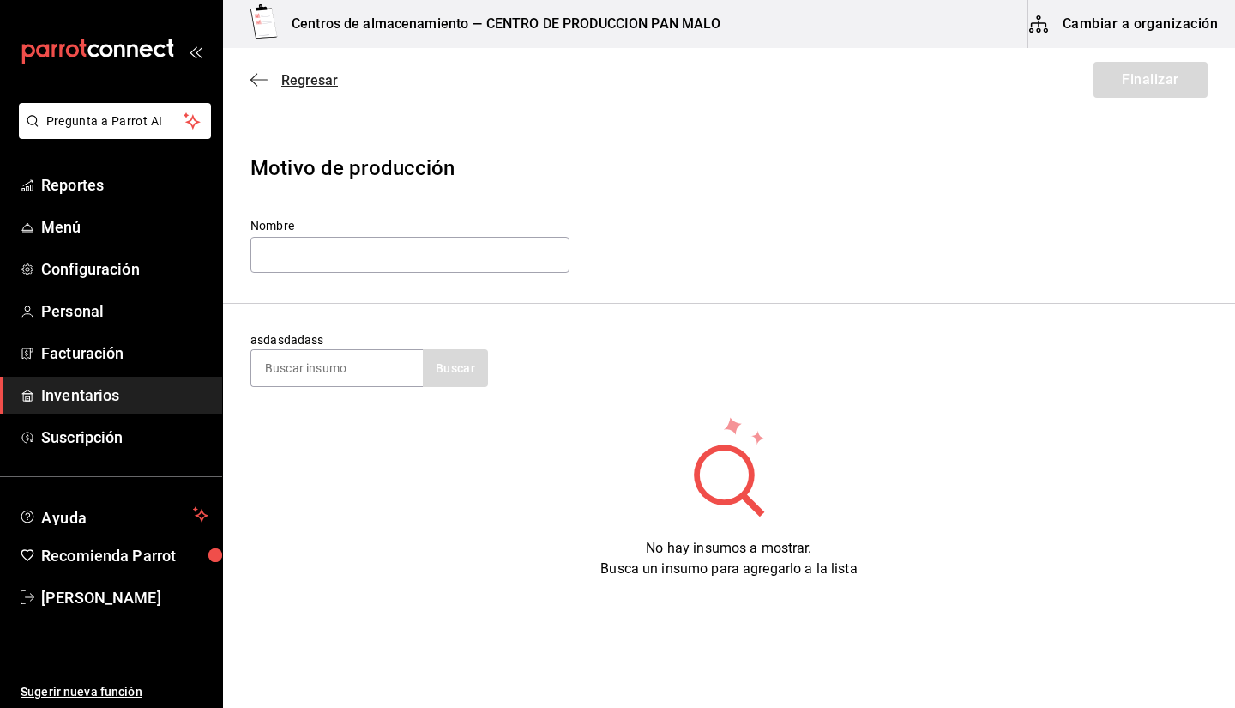
click at [281, 87] on span "Regresar" at bounding box center [309, 80] width 57 height 16
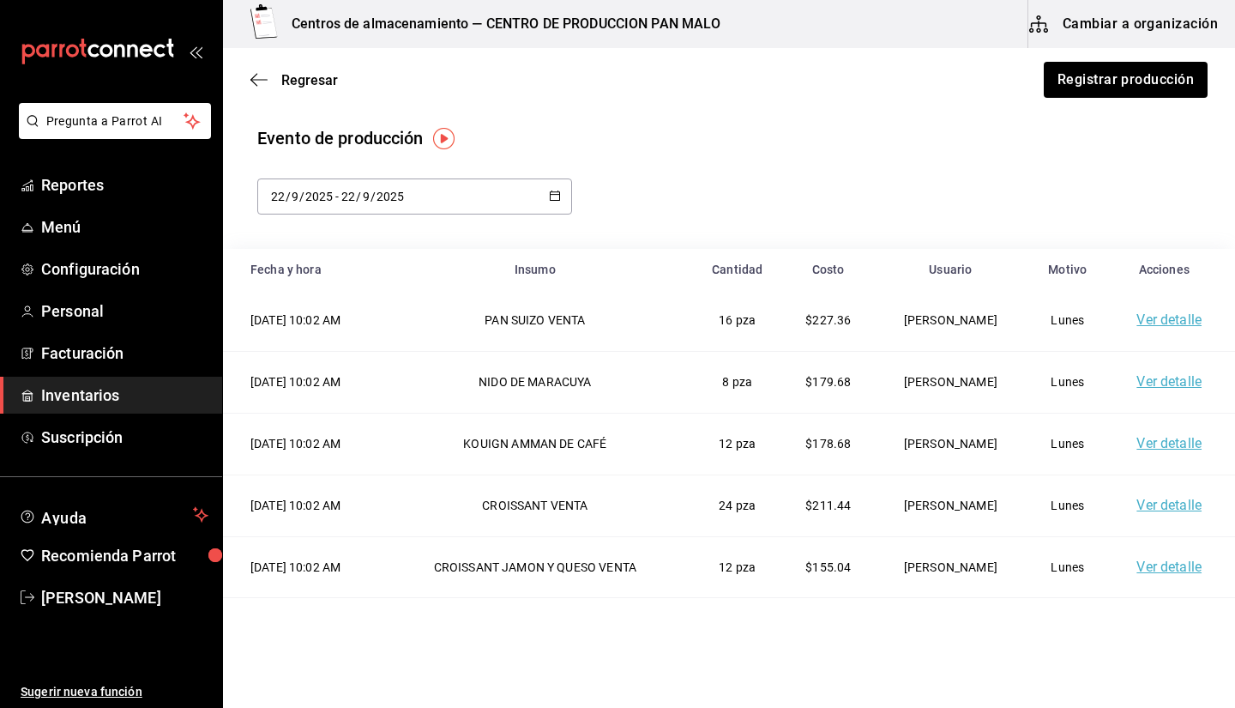
click at [1098, 15] on button "Cambiar a organización" at bounding box center [1124, 24] width 193 height 48
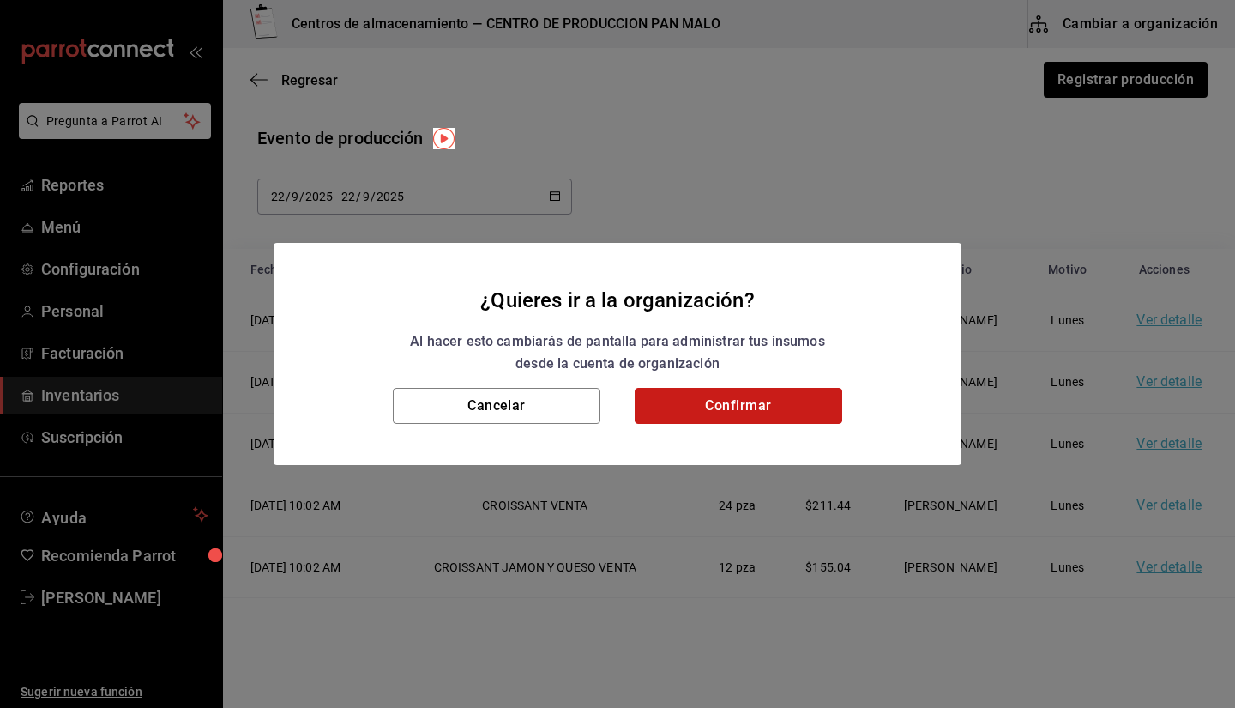
click at [770, 416] on button "Confirmar" at bounding box center [739, 406] width 208 height 36
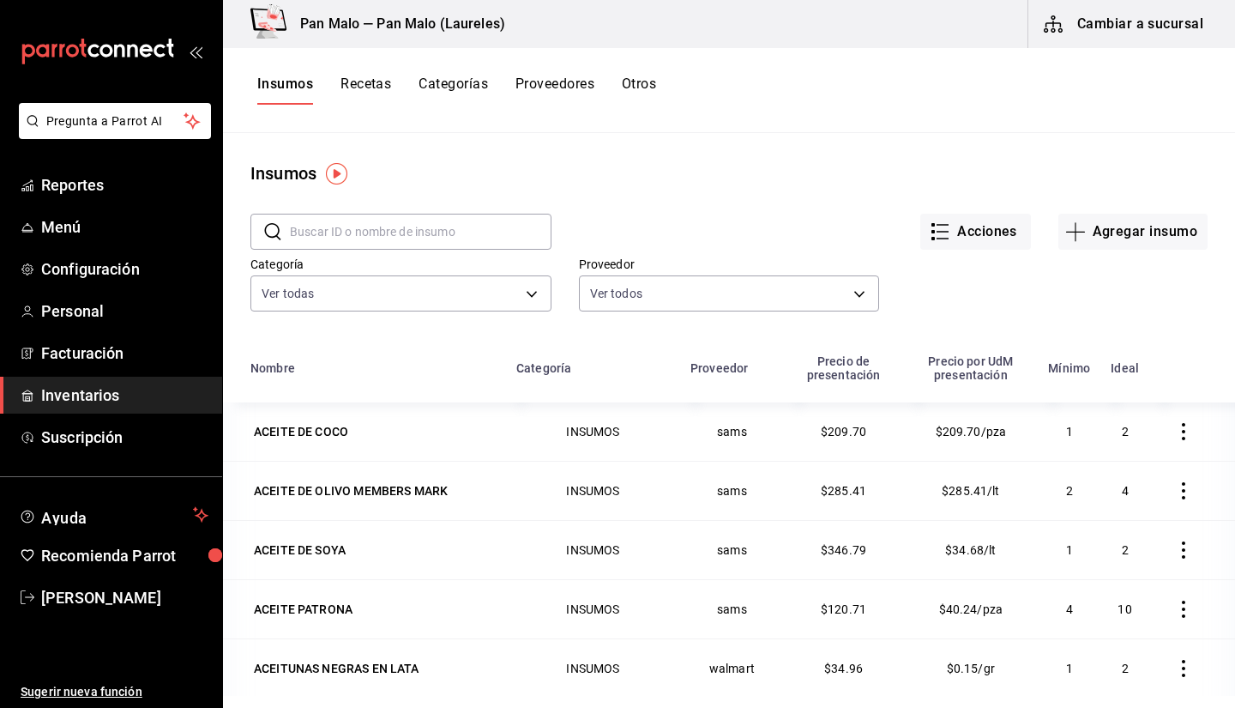
click at [98, 397] on span "Inventarios" at bounding box center [124, 394] width 167 height 23
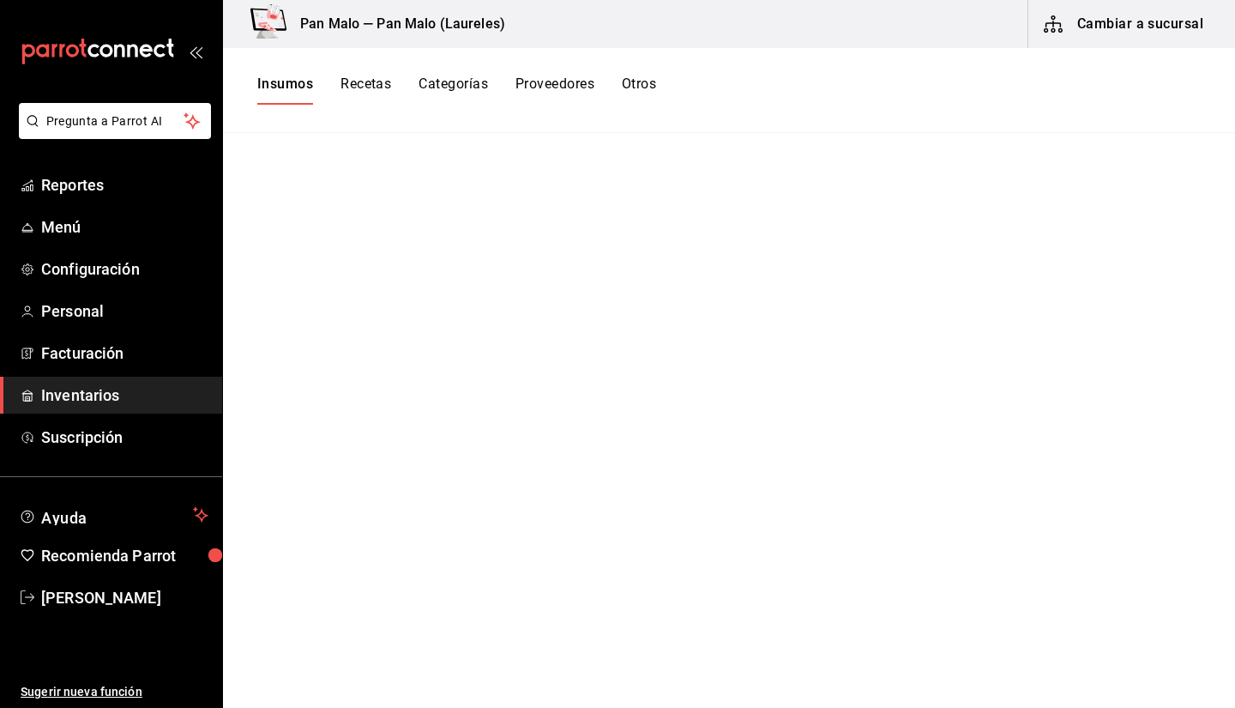
click at [1119, 23] on button "Cambiar a sucursal" at bounding box center [1124, 24] width 193 height 48
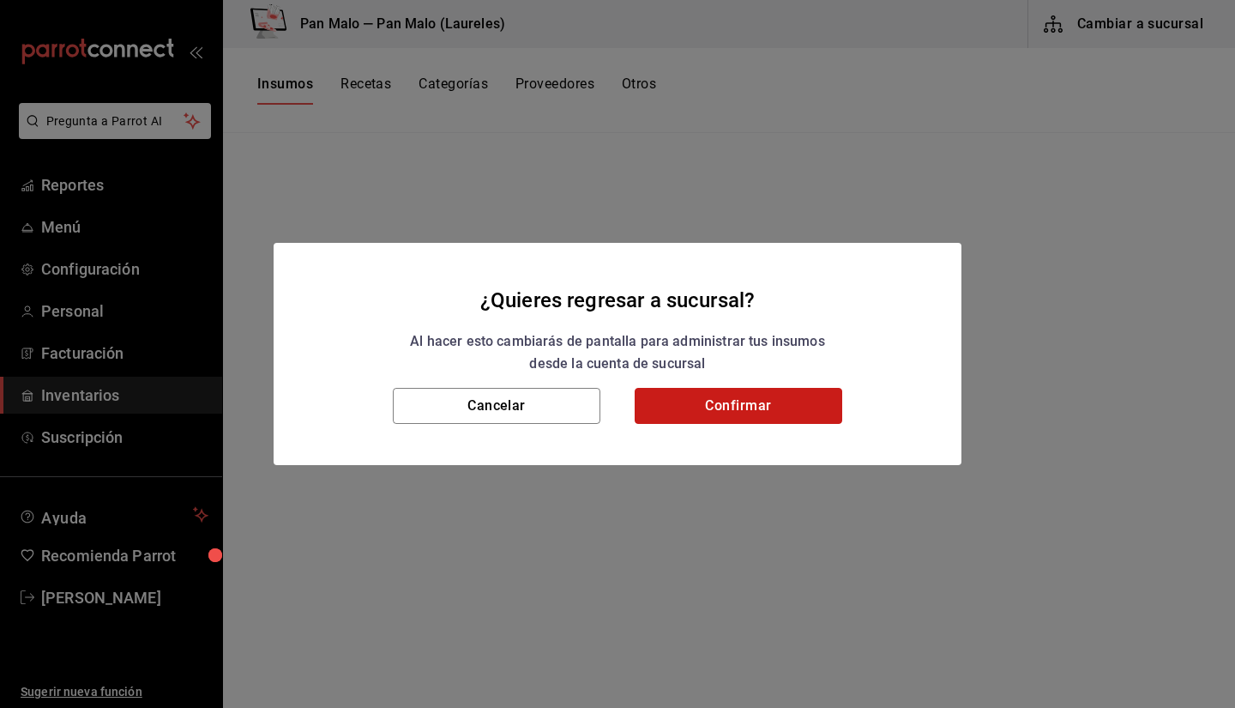
click at [756, 413] on button "Confirmar" at bounding box center [739, 406] width 208 height 36
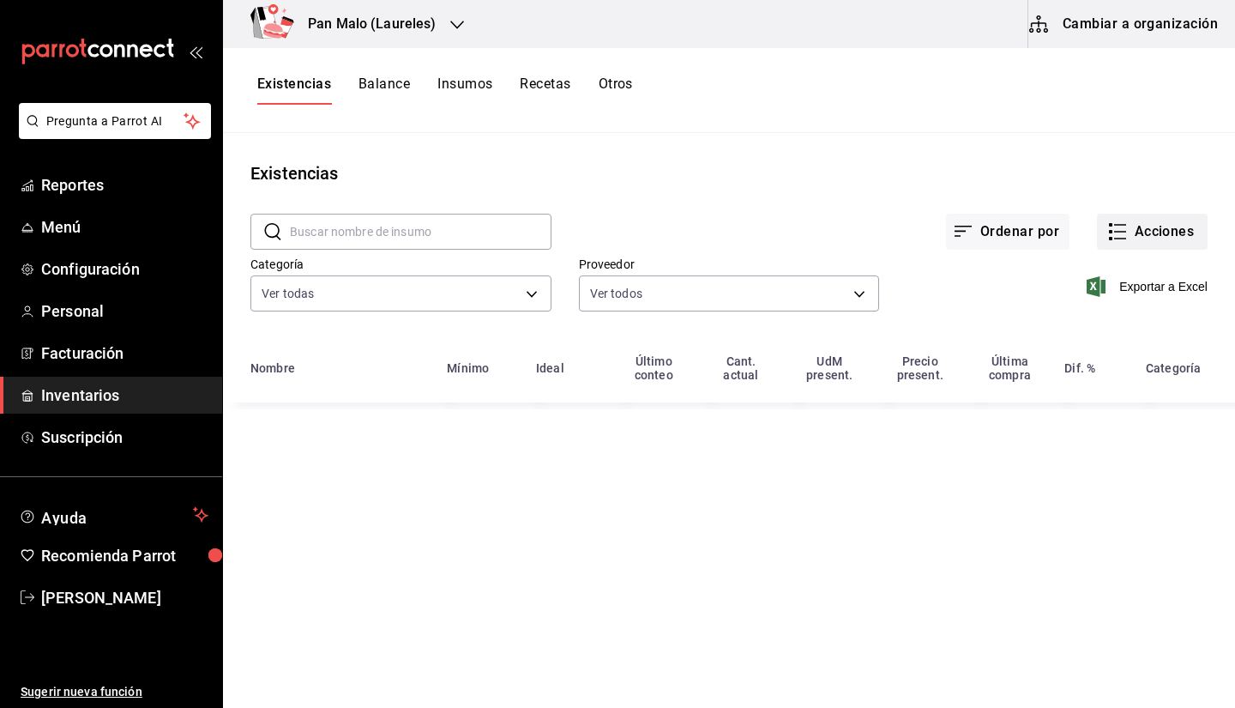
click at [1185, 239] on button "Acciones" at bounding box center [1152, 232] width 111 height 36
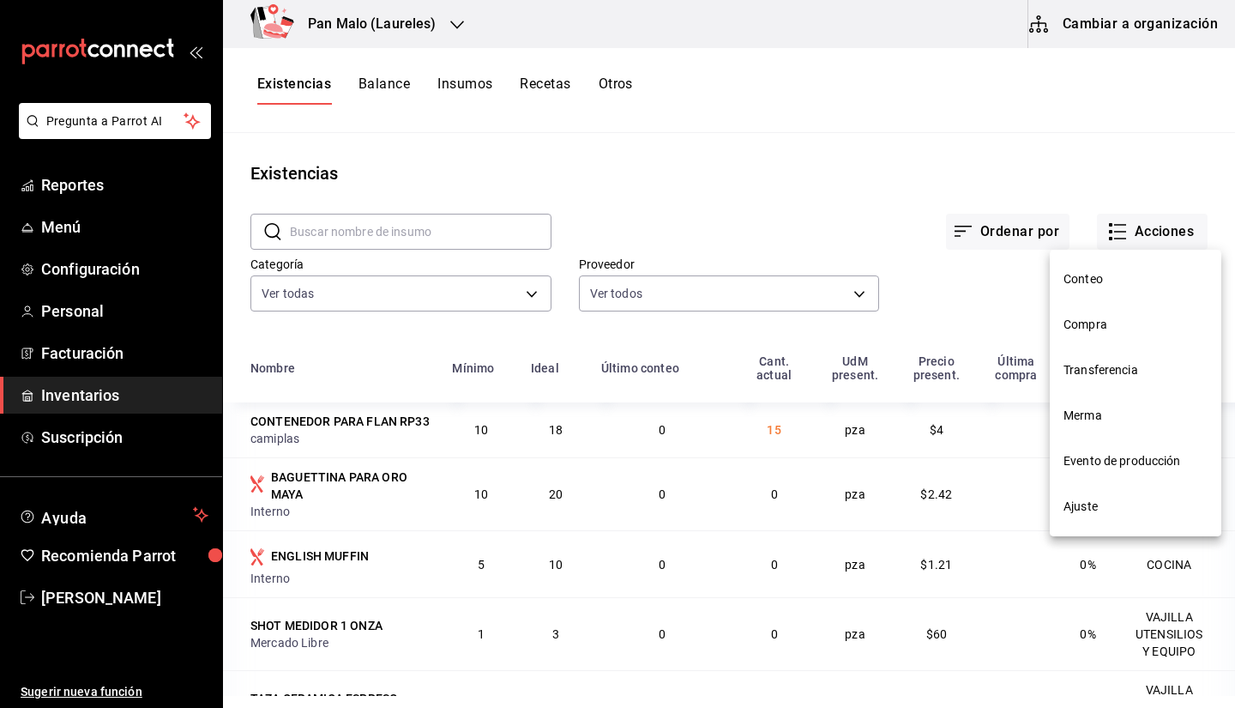
click at [1089, 309] on li "Compra" at bounding box center [1136, 324] width 172 height 45
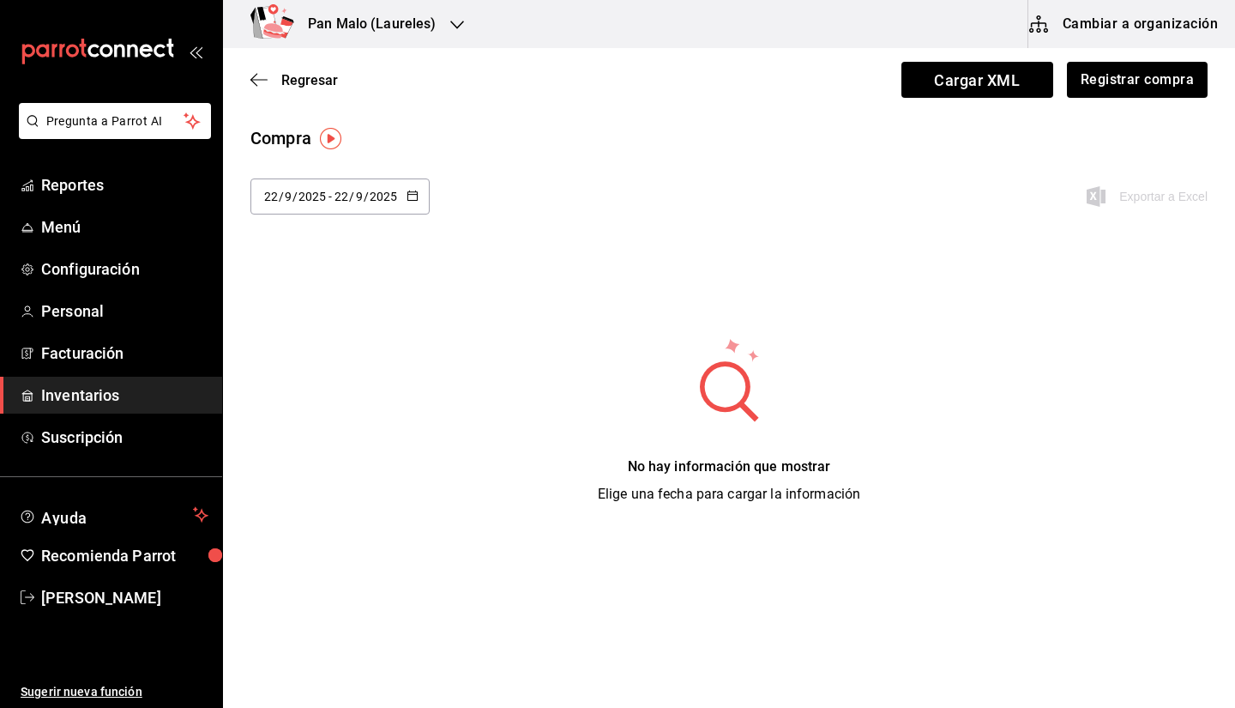
click at [279, 212] on div "2025-09-22 22 / 9 / 2025 - 2025-09-22 22 / 9 / 2025" at bounding box center [339, 196] width 179 height 36
click at [340, 322] on li "Última semana" at bounding box center [331, 328] width 162 height 39
type input "2025-09-21"
type input "21"
click at [359, 190] on input "9" at bounding box center [359, 197] width 9 height 14
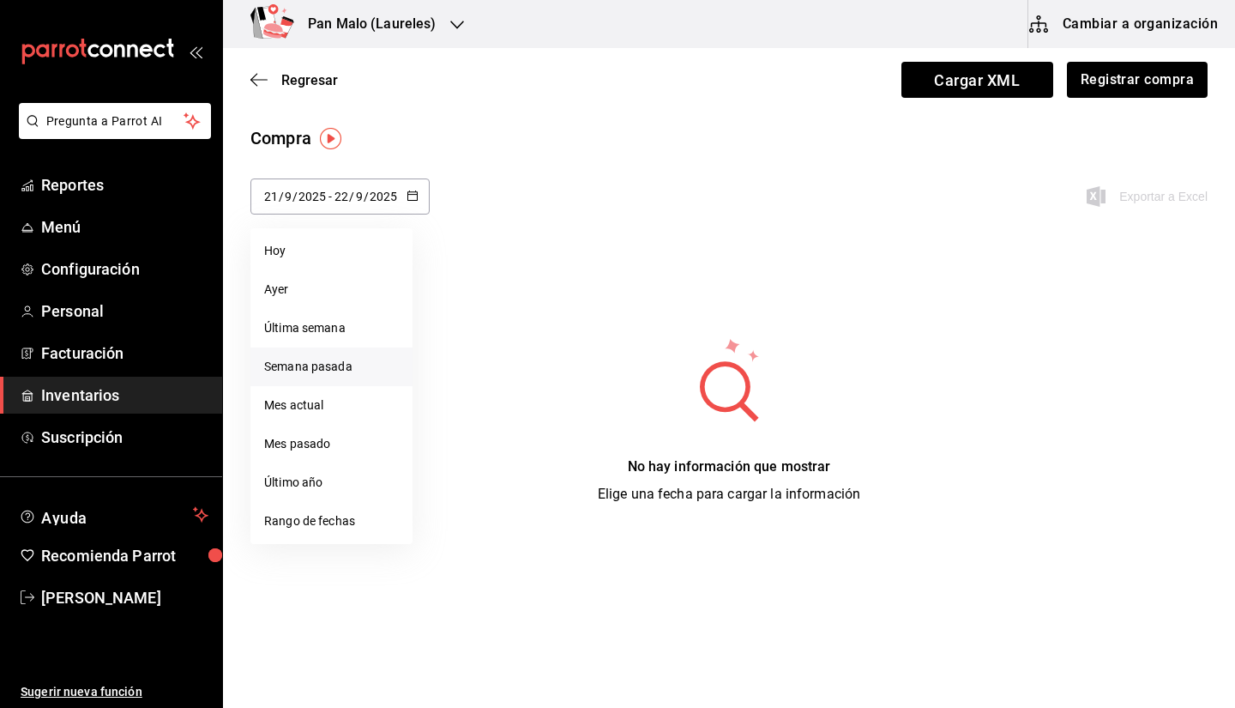
click at [347, 371] on li "Semana pasada" at bounding box center [331, 366] width 162 height 39
type input "2025-09-14"
type input "14"
type input "2025-09-20"
type input "20"
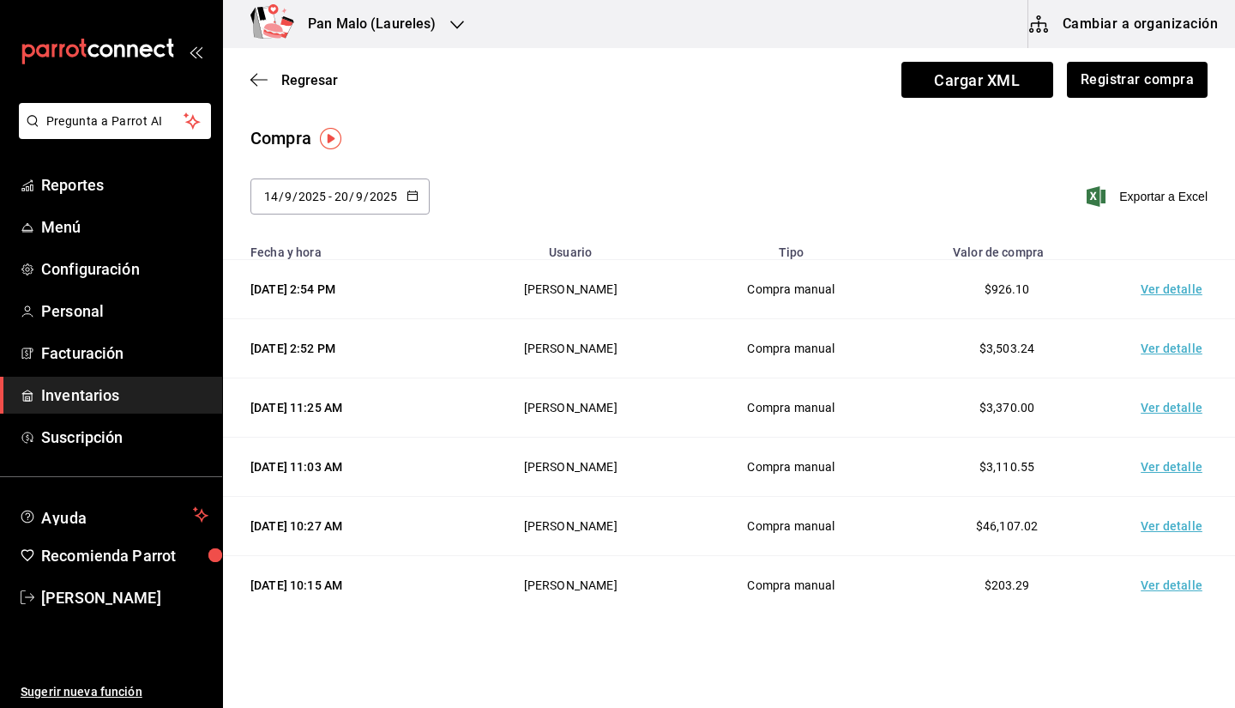
scroll to position [387, 0]
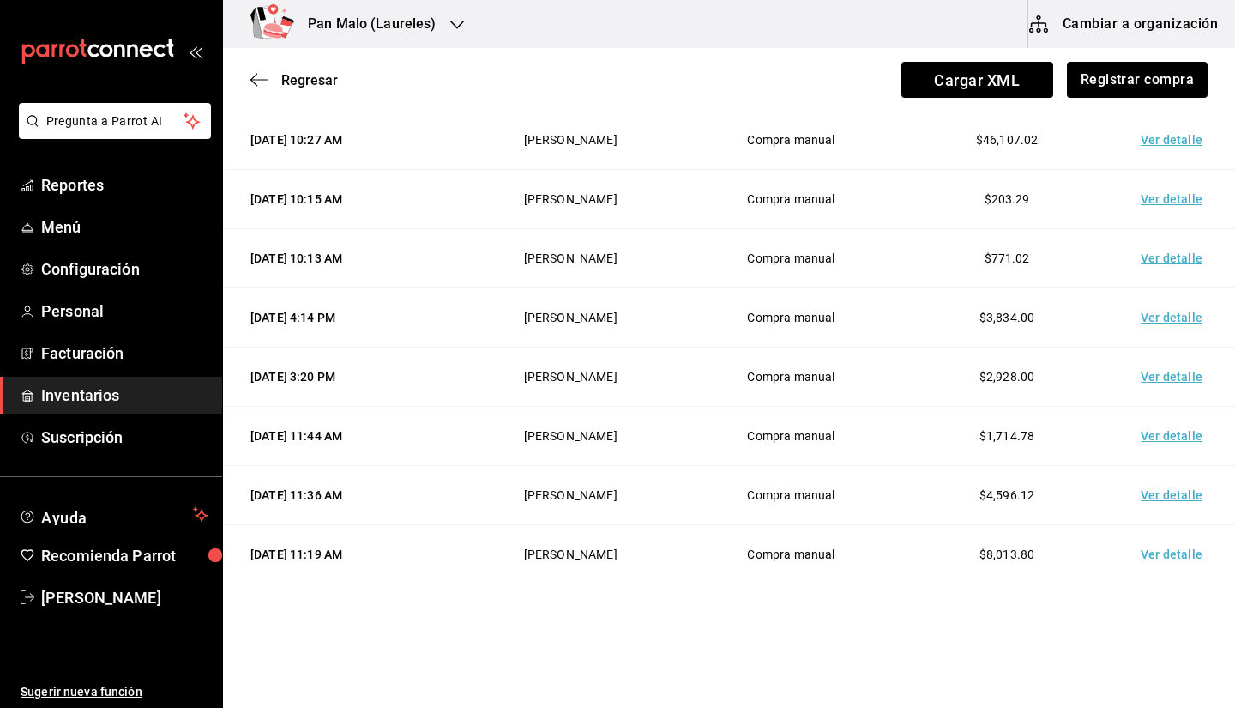
click at [1152, 547] on td "Ver detalle" at bounding box center [1175, 554] width 120 height 59
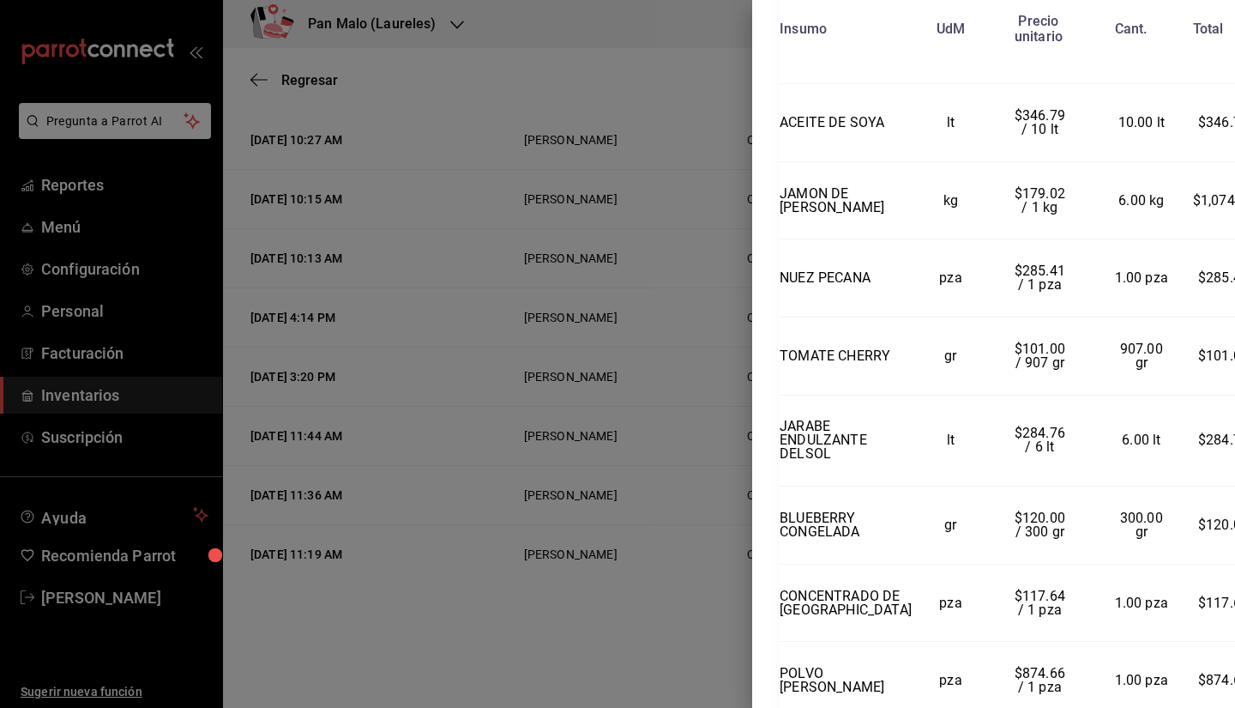
scroll to position [588, 0]
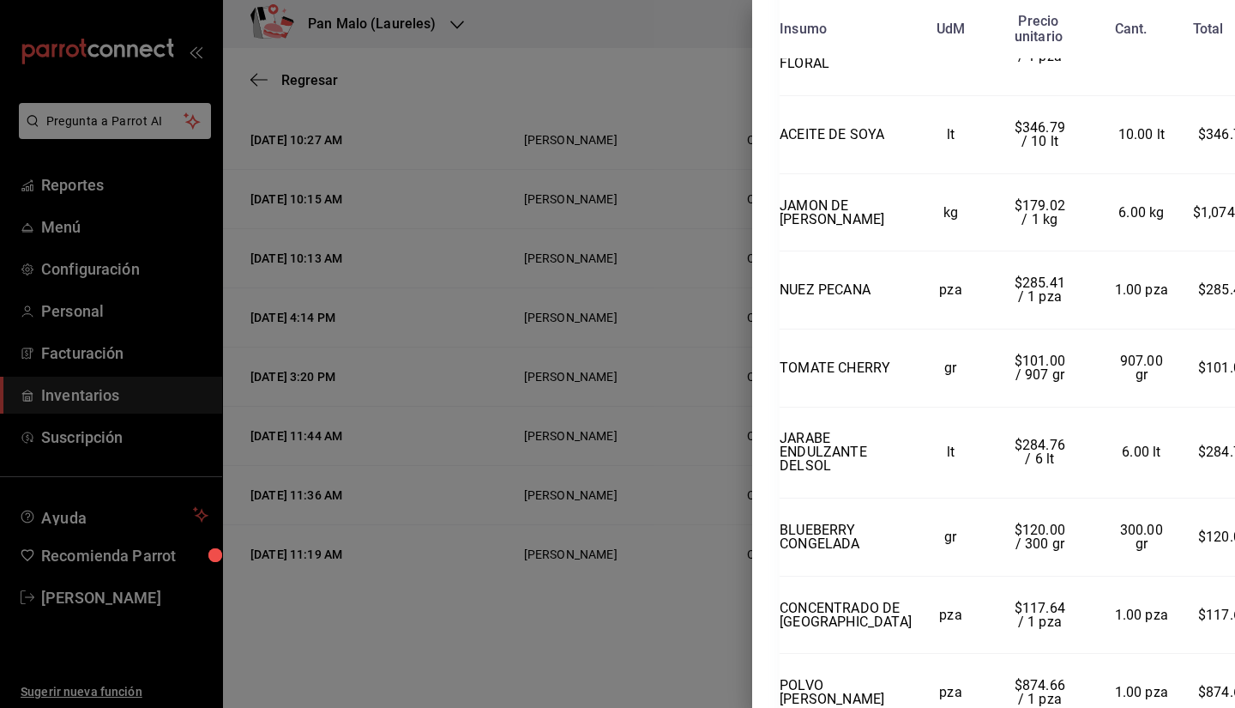
click at [659, 290] on div at bounding box center [617, 354] width 1235 height 708
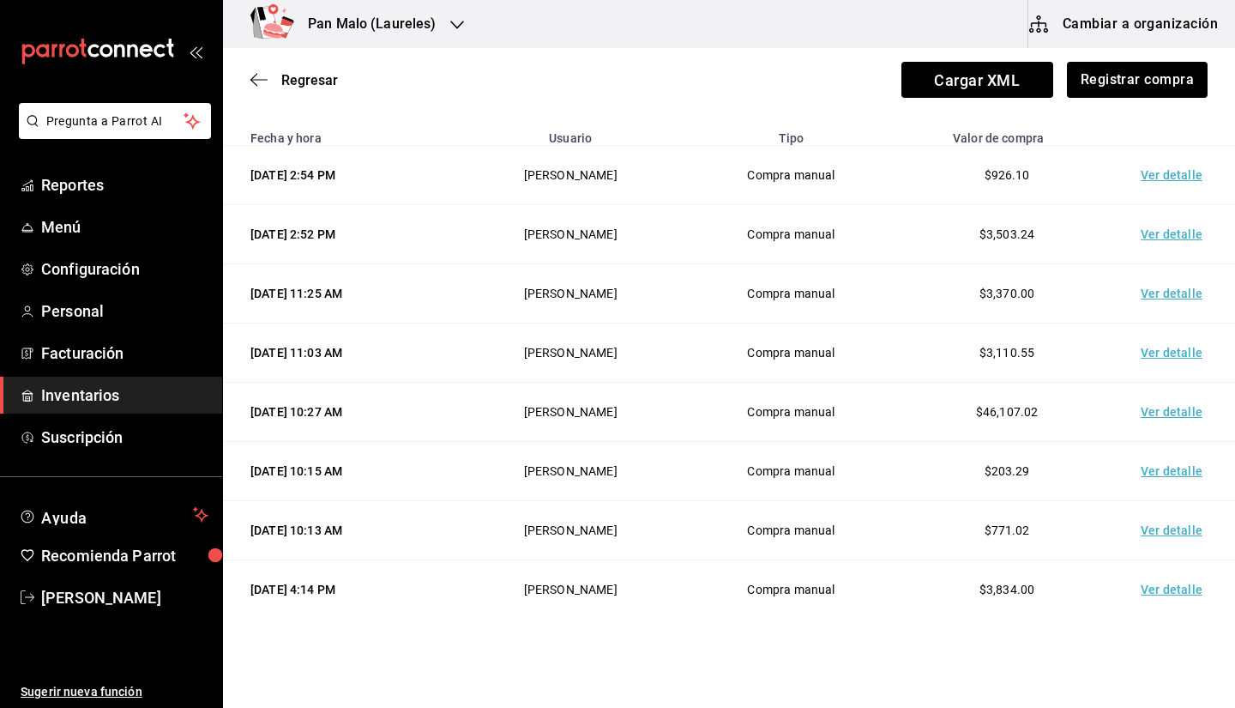
scroll to position [41, 0]
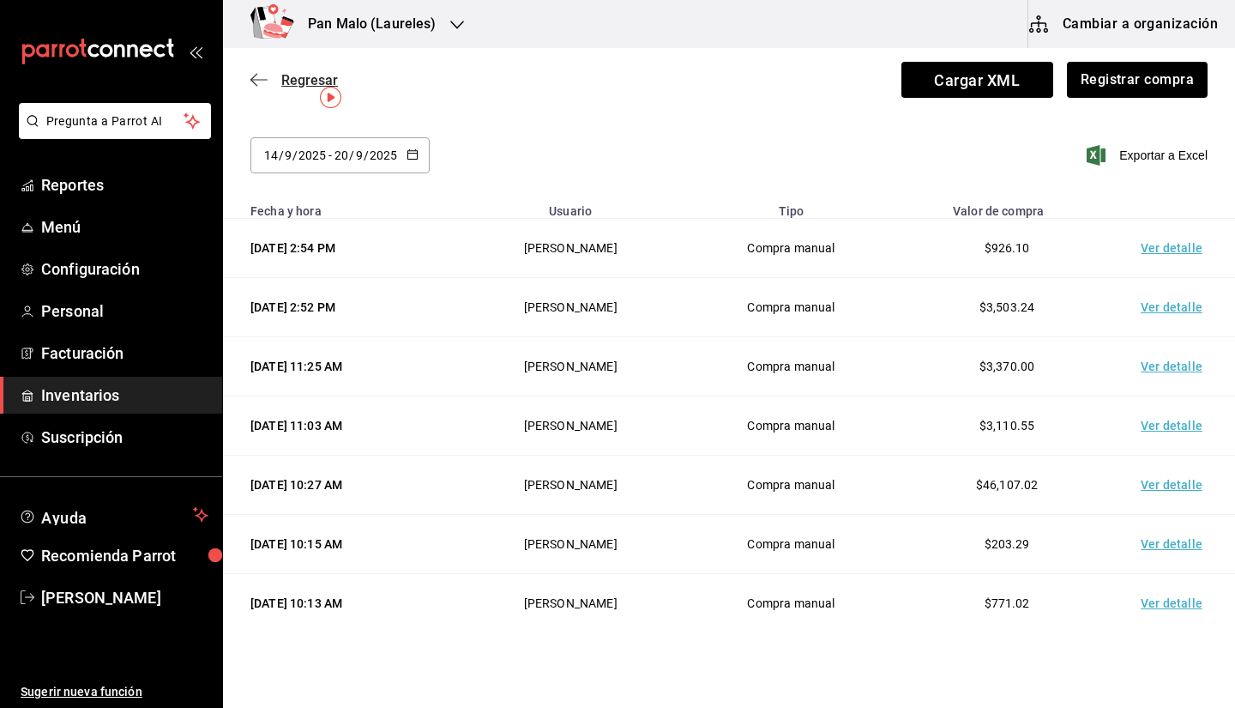
click at [255, 87] on icon "button" at bounding box center [258, 79] width 17 height 15
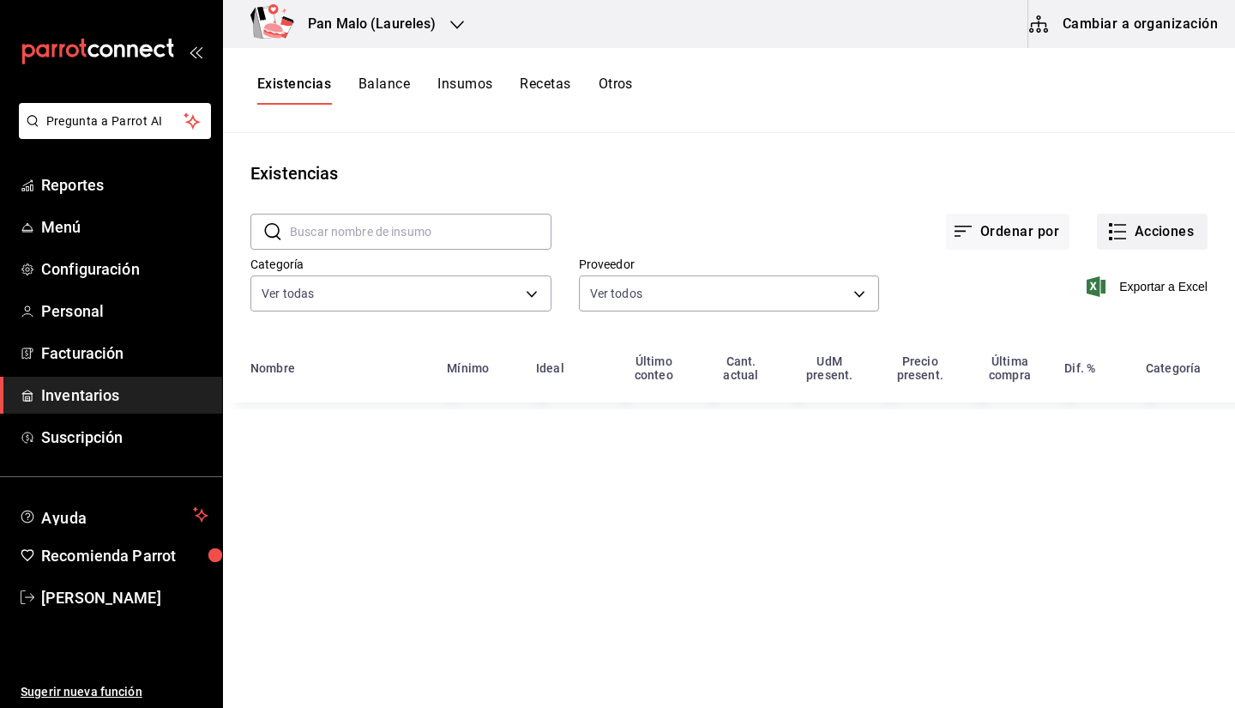
click at [1172, 239] on button "Acciones" at bounding box center [1152, 232] width 111 height 36
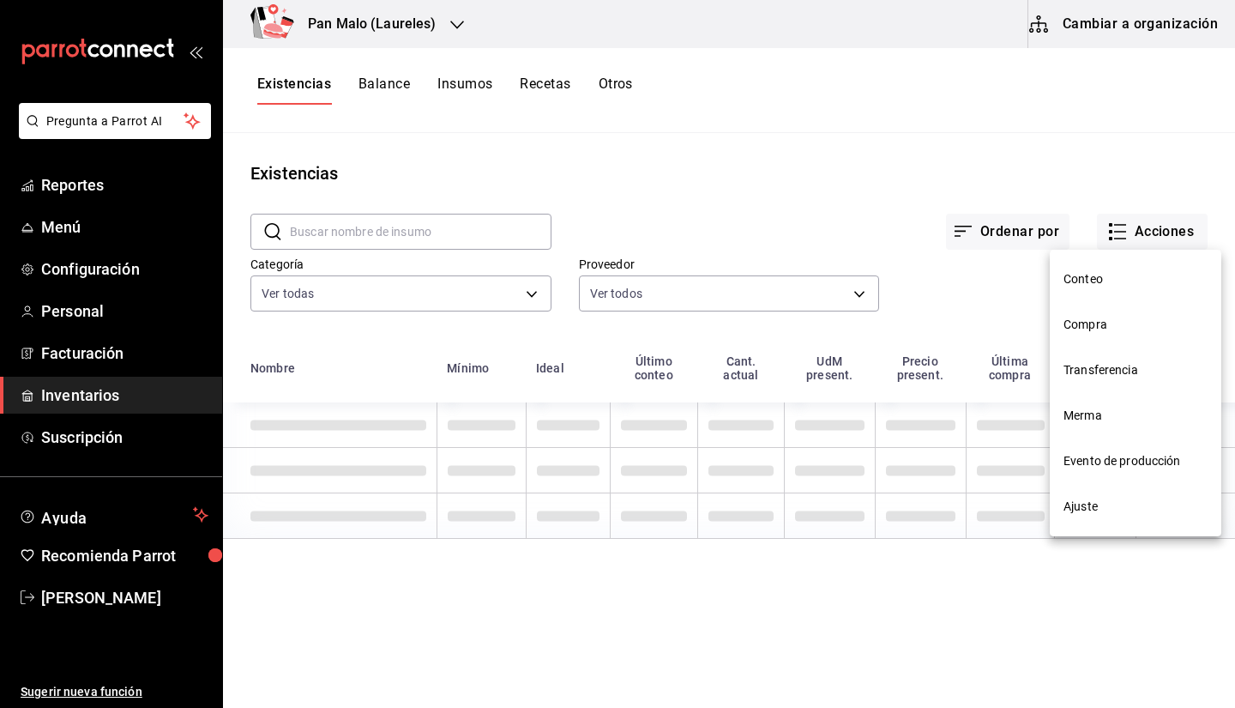
click at [1105, 366] on span "Transferencia" at bounding box center [1136, 370] width 144 height 18
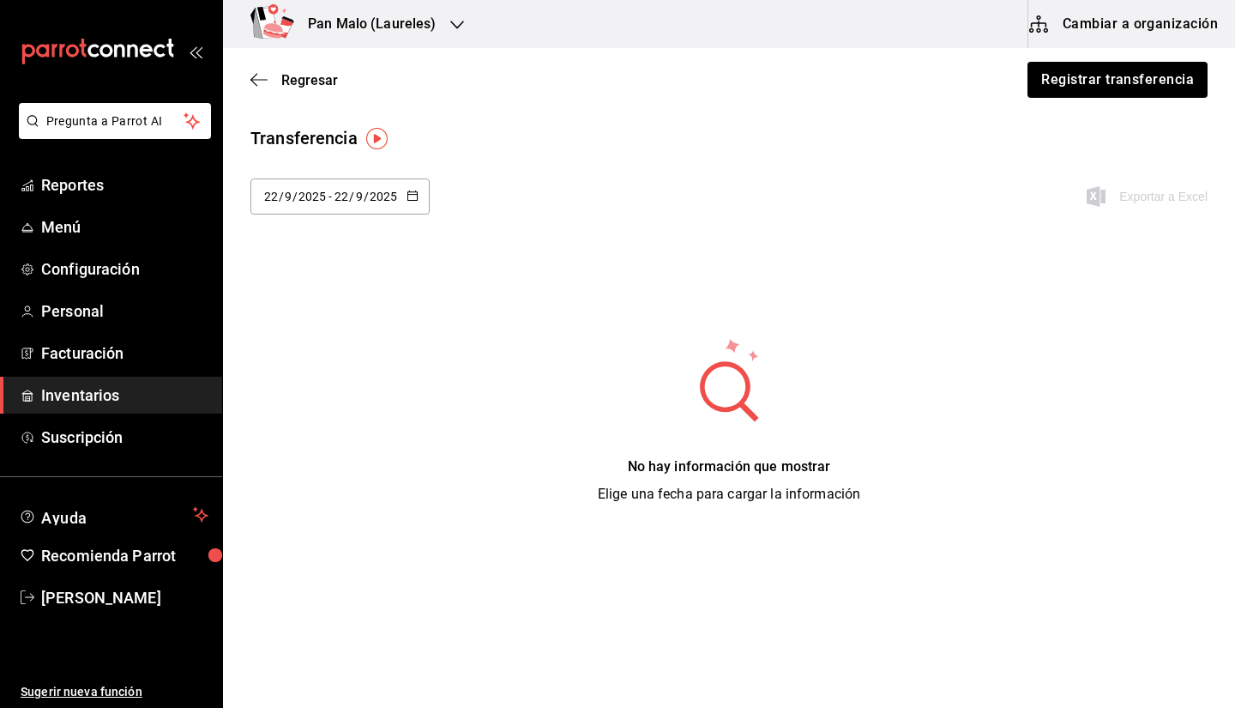
click at [329, 198] on span "-" at bounding box center [329, 197] width 3 height 14
click at [341, 371] on li "Semana pasada" at bounding box center [331, 366] width 162 height 39
type input "2025-09-14"
type input "14"
type input "2025-09-20"
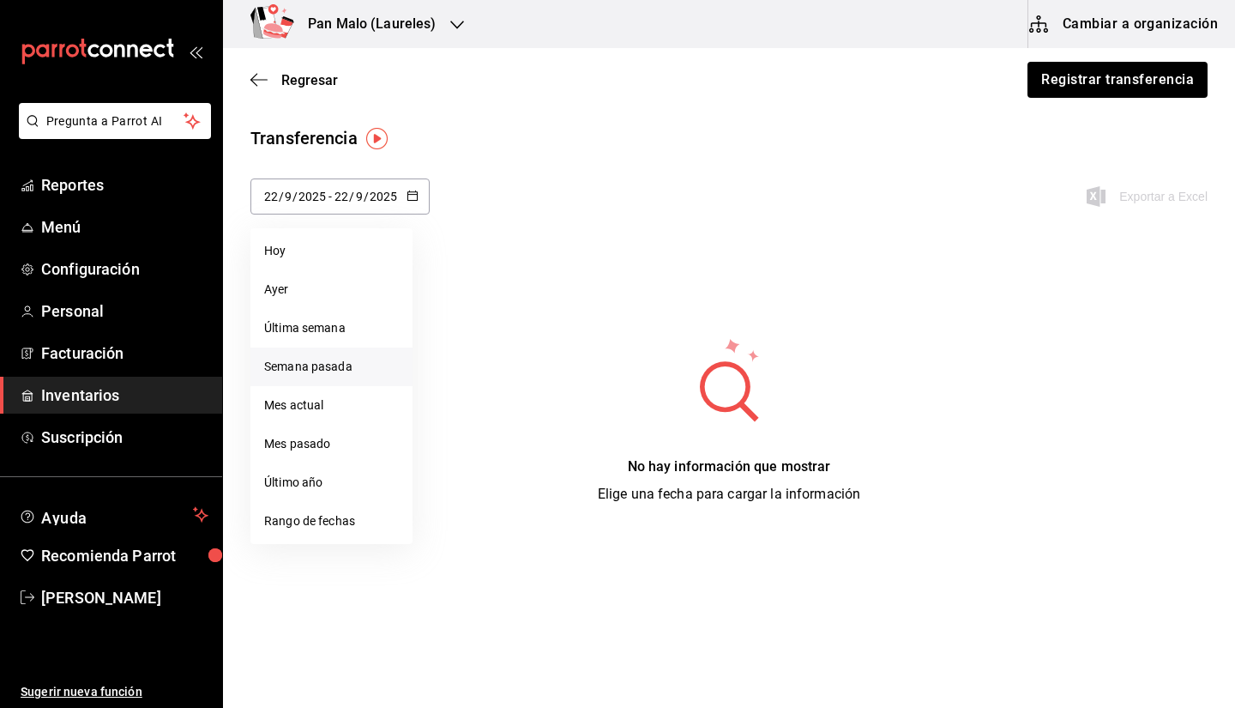
type input "20"
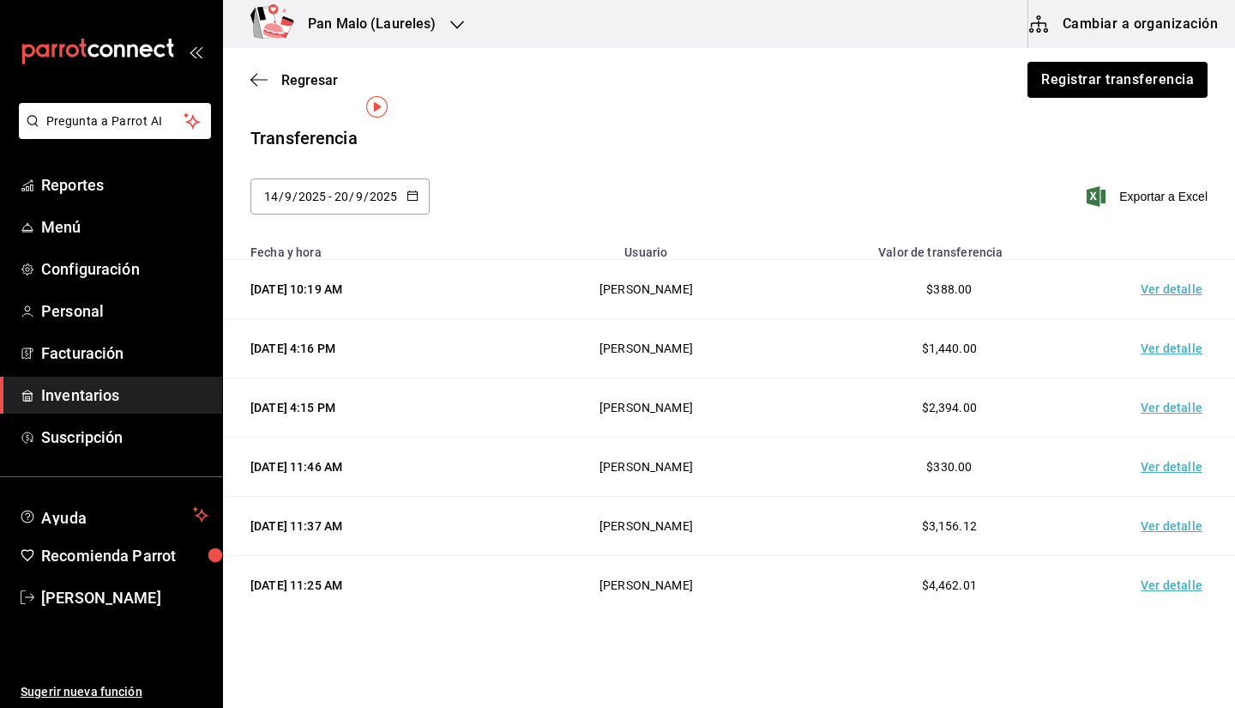
scroll to position [32, 0]
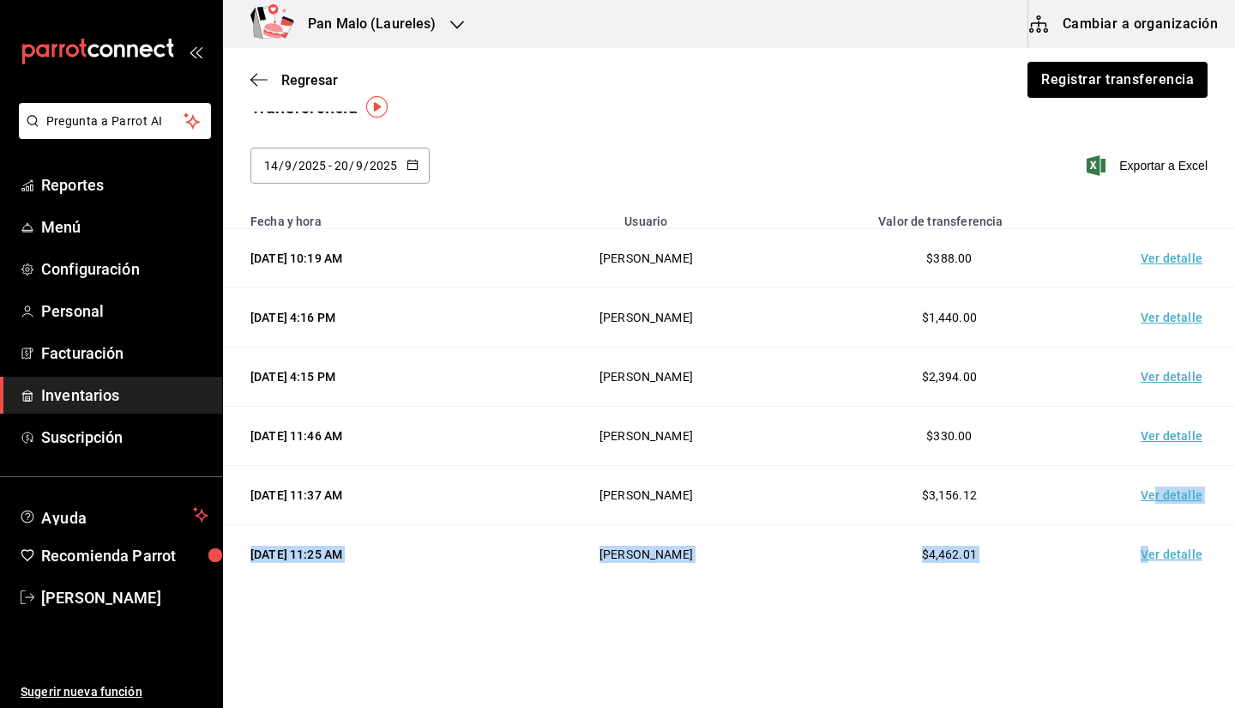
drag, startPoint x: 1142, startPoint y: 479, endPoint x: 1136, endPoint y: 552, distance: 74.0
click at [1136, 552] on tbody "20/09/2025 10:19 AM Sebastian Viadero $388.00 Ver detalle 15/09/2025 4:16 PM Se…" at bounding box center [729, 406] width 1012 height 355
click at [1136, 552] on td "Ver detalle" at bounding box center [1175, 554] width 120 height 59
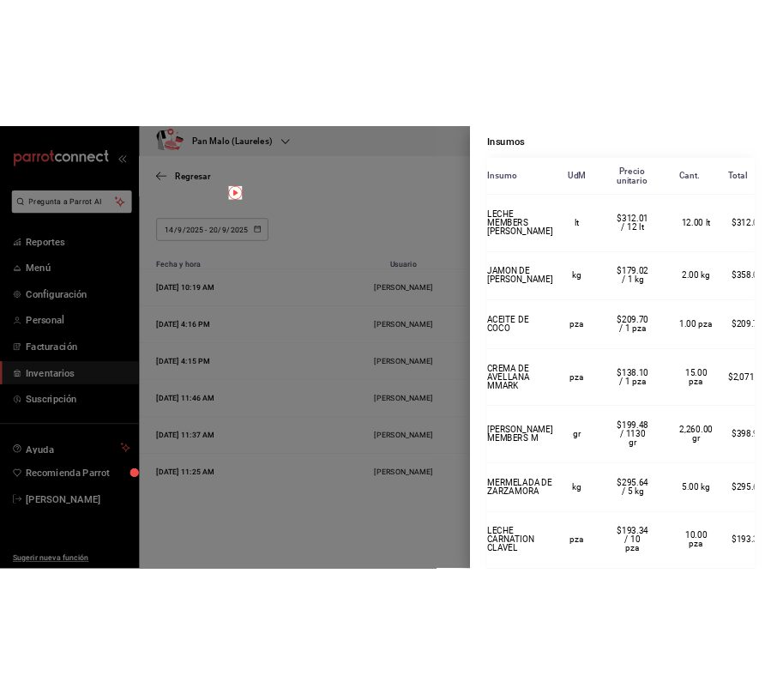
scroll to position [396, 0]
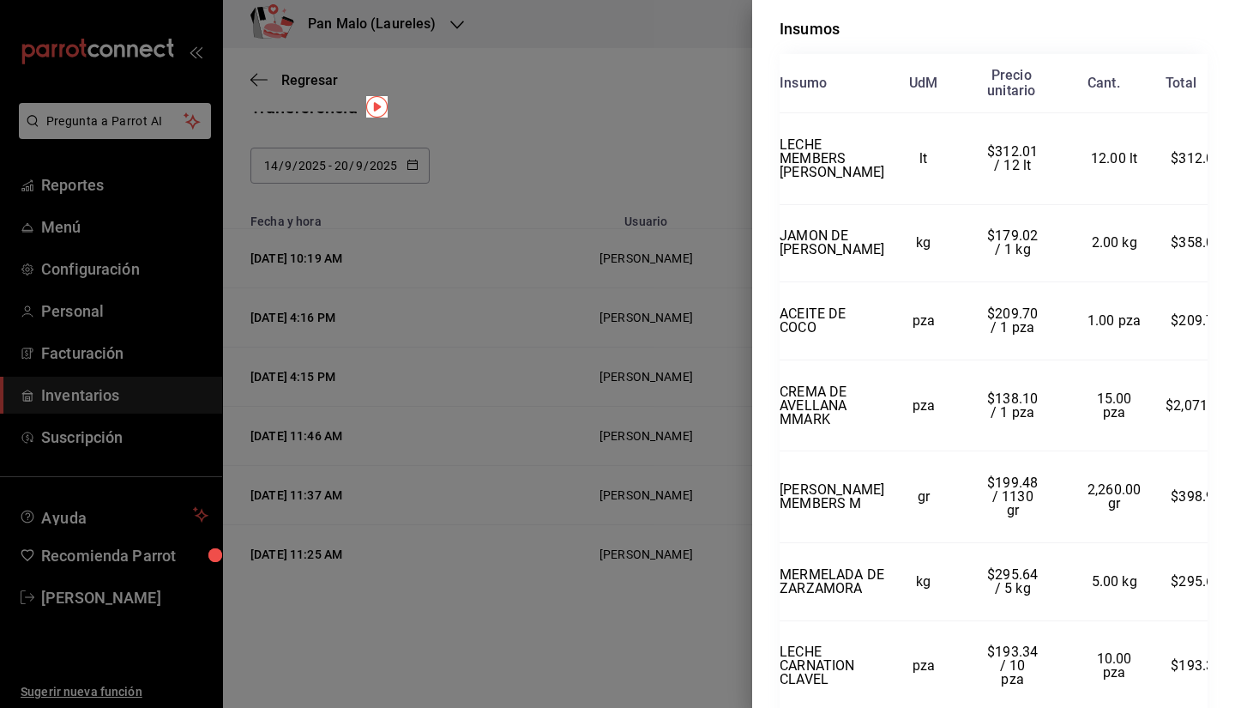
click at [581, 449] on div at bounding box center [617, 354] width 1235 height 708
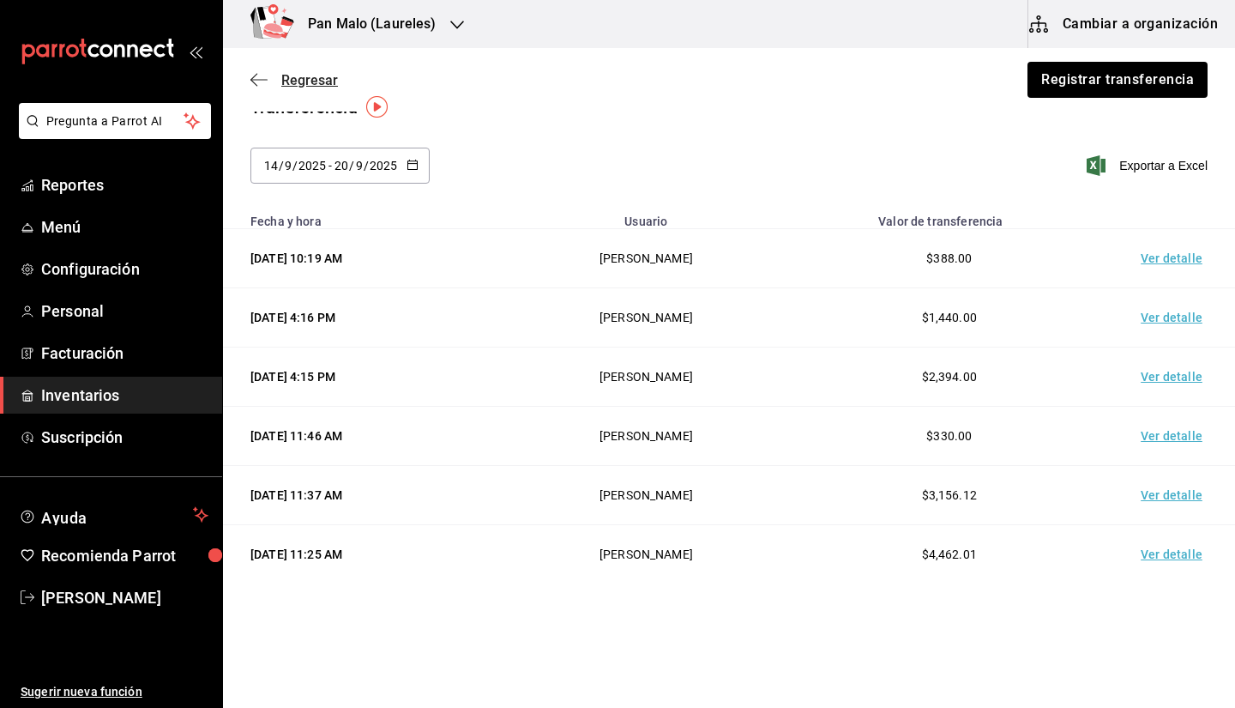
click at [266, 75] on icon "button" at bounding box center [258, 79] width 17 height 15
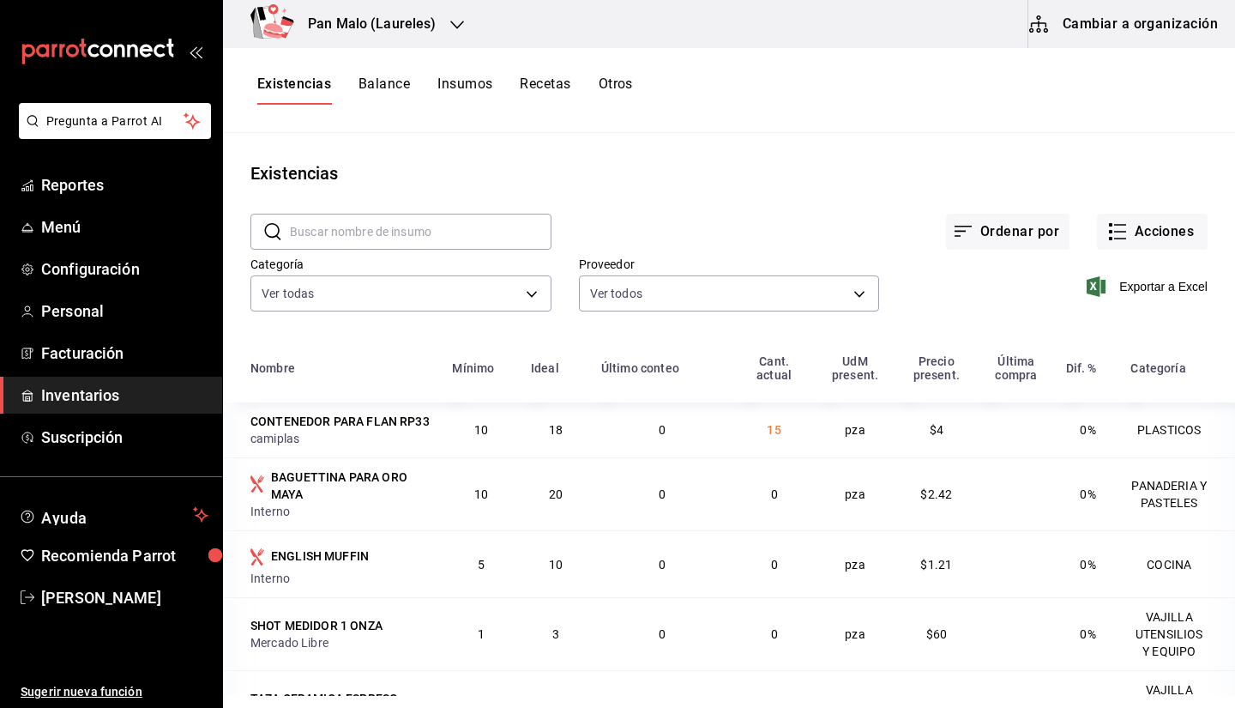
click at [639, 157] on main "Existencias ​ ​ Ordenar por Acciones Categoría Ver todas 582c698c-3cca-49c7-850…" at bounding box center [729, 414] width 1012 height 563
click at [1177, 38] on button "Cambiar a organización" at bounding box center [1124, 24] width 193 height 48
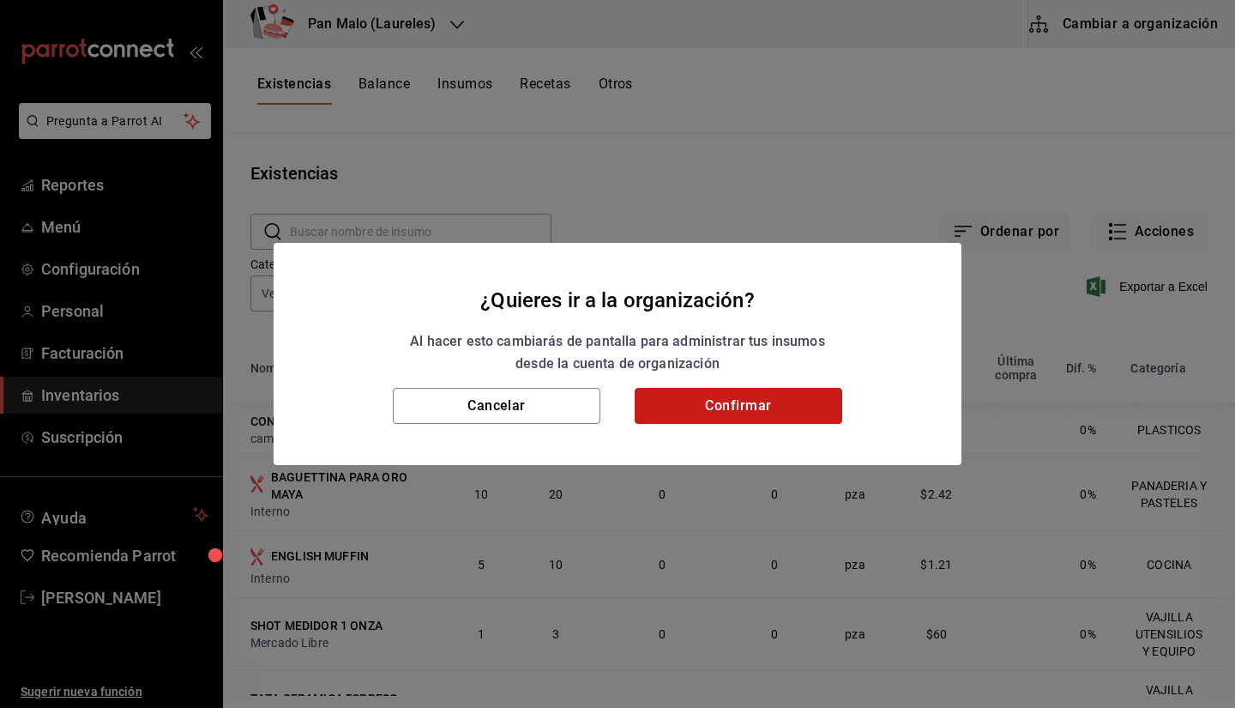
click at [703, 417] on button "Confirmar" at bounding box center [739, 406] width 208 height 36
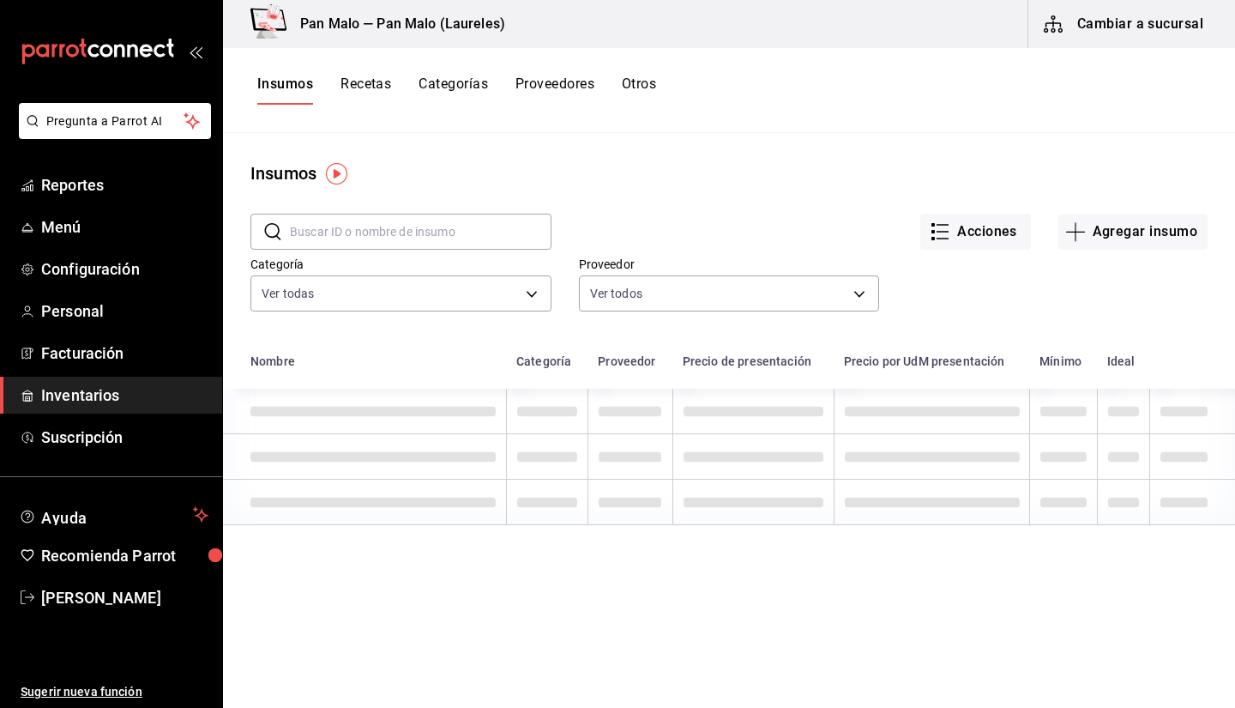
click at [651, 93] on button "Otros" at bounding box center [639, 89] width 34 height 29
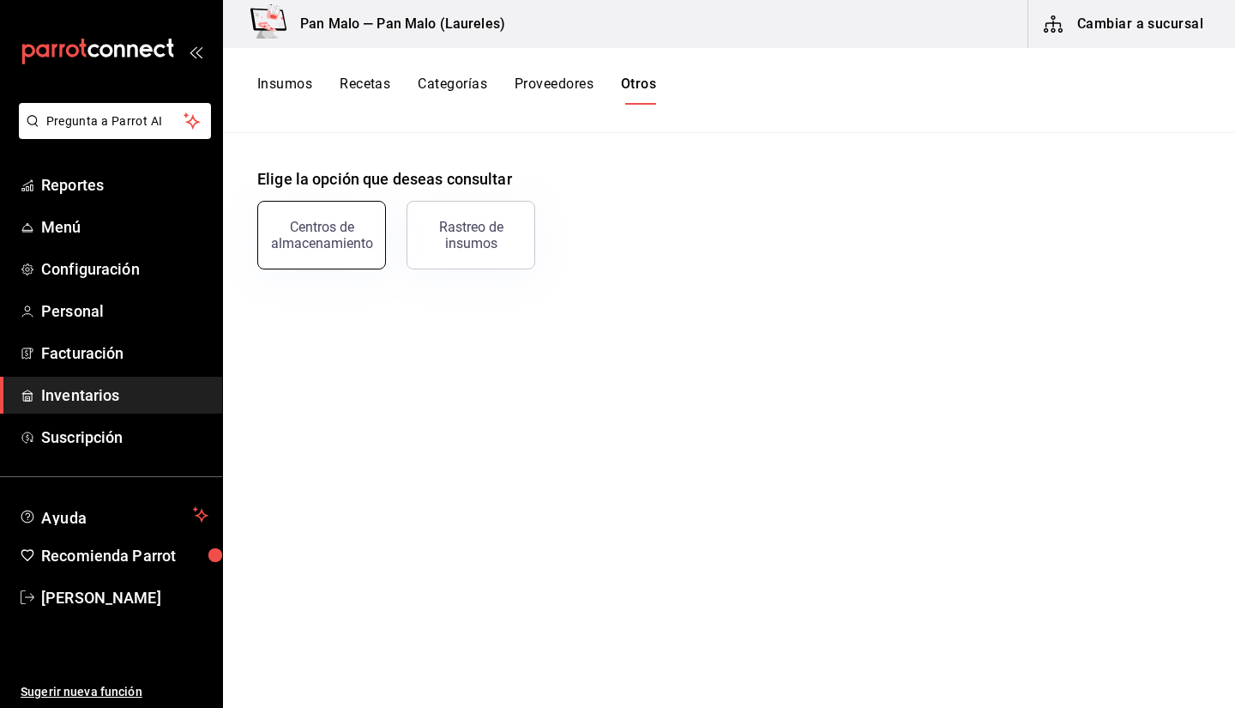
click at [349, 250] on div "Centros de almacenamiento" at bounding box center [321, 235] width 106 height 33
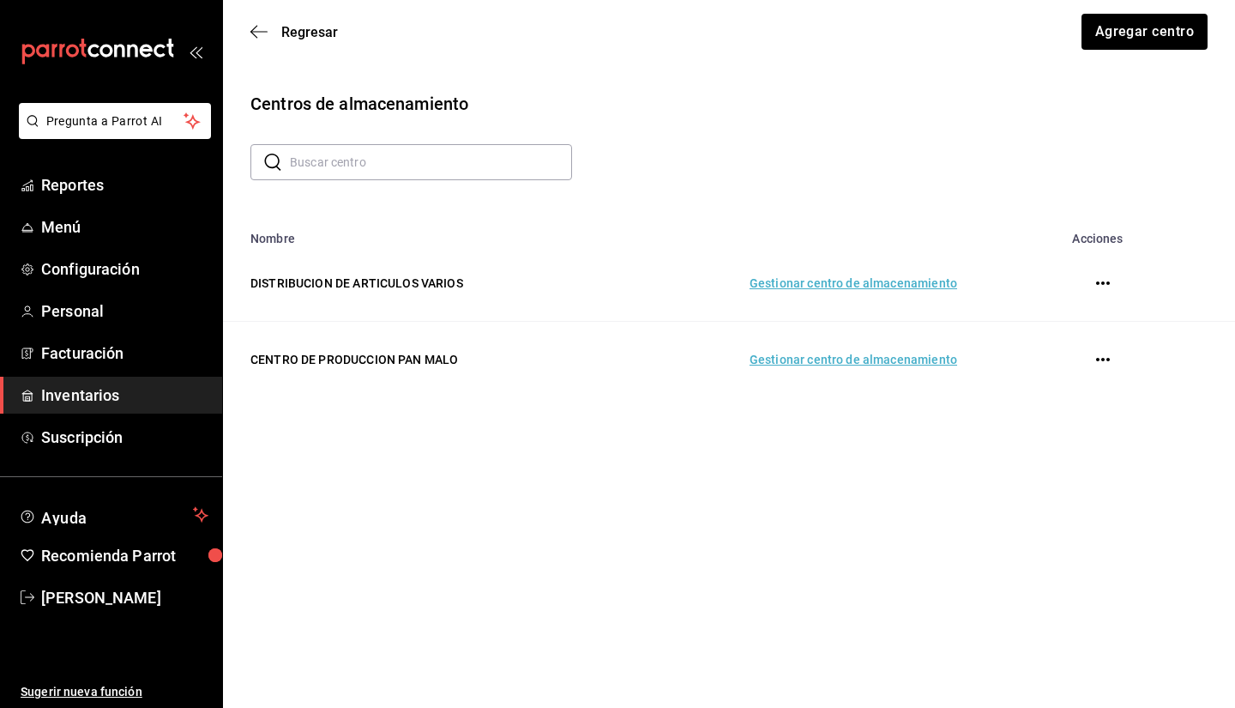
click at [800, 355] on td "Gestionar centro de almacenamiento" at bounding box center [793, 360] width 369 height 76
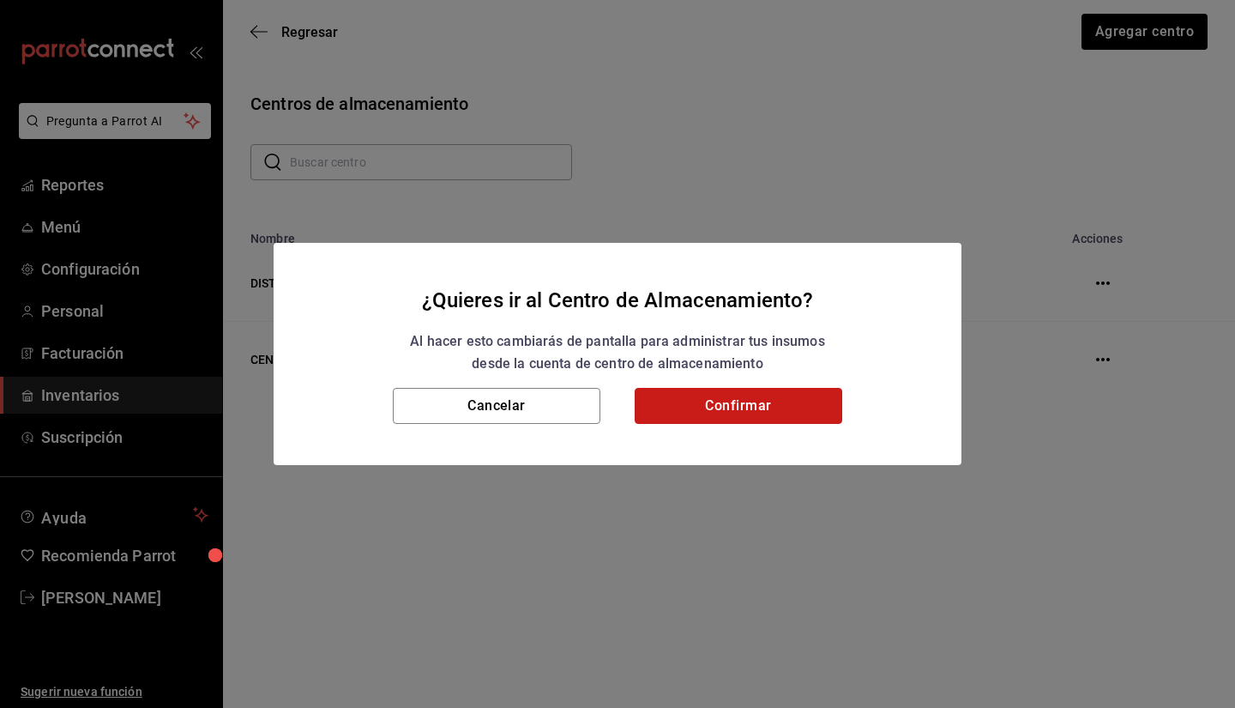
click at [749, 413] on button "Confirmar" at bounding box center [739, 406] width 208 height 36
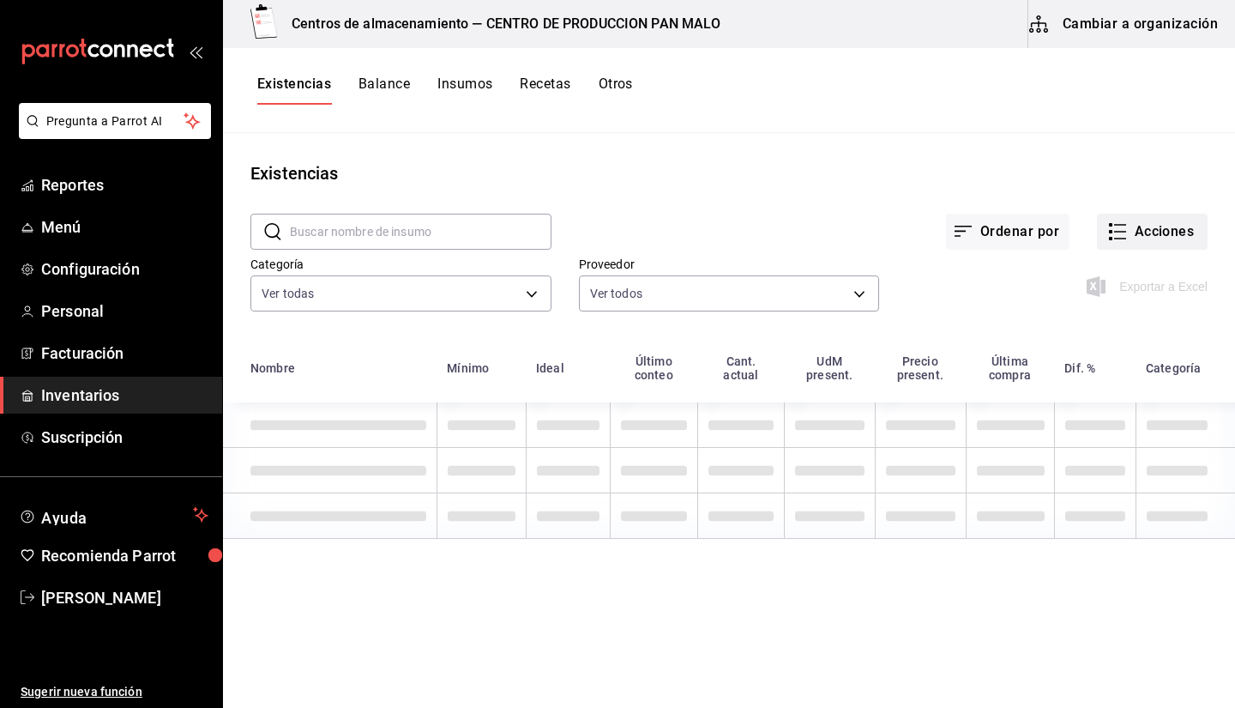
click at [1172, 243] on button "Acciones" at bounding box center [1152, 232] width 111 height 36
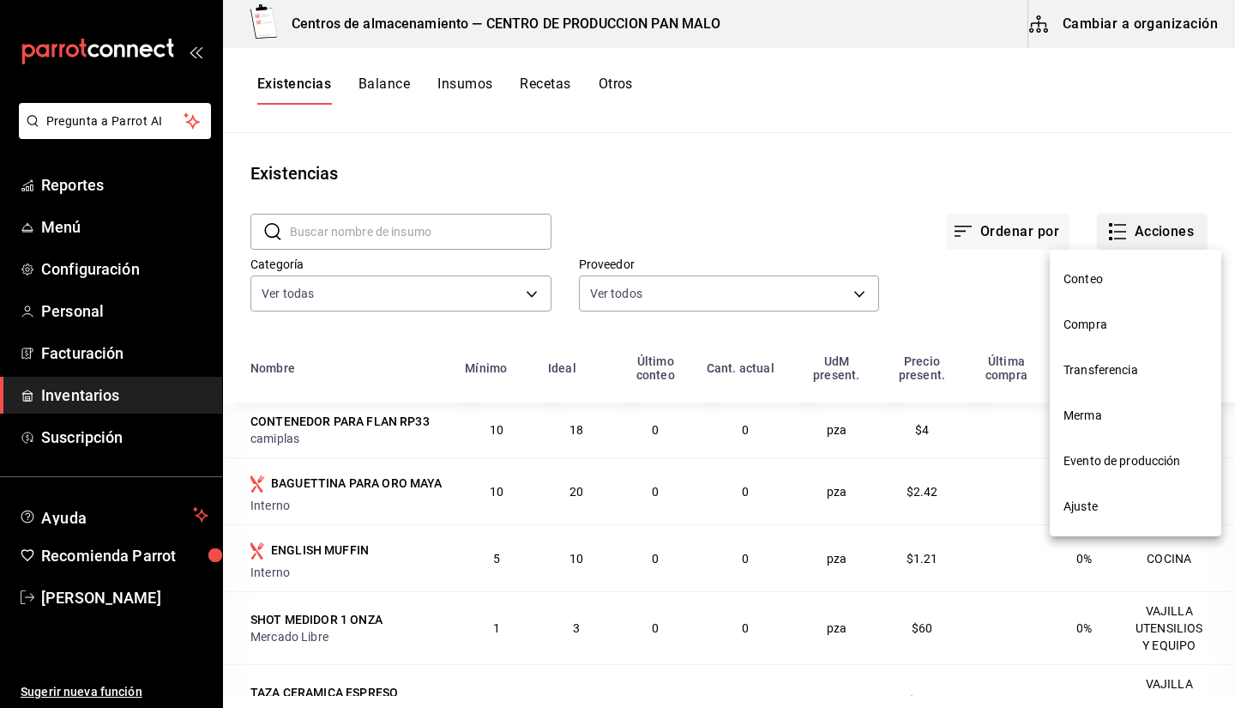
click at [1141, 232] on div at bounding box center [617, 354] width 1235 height 708
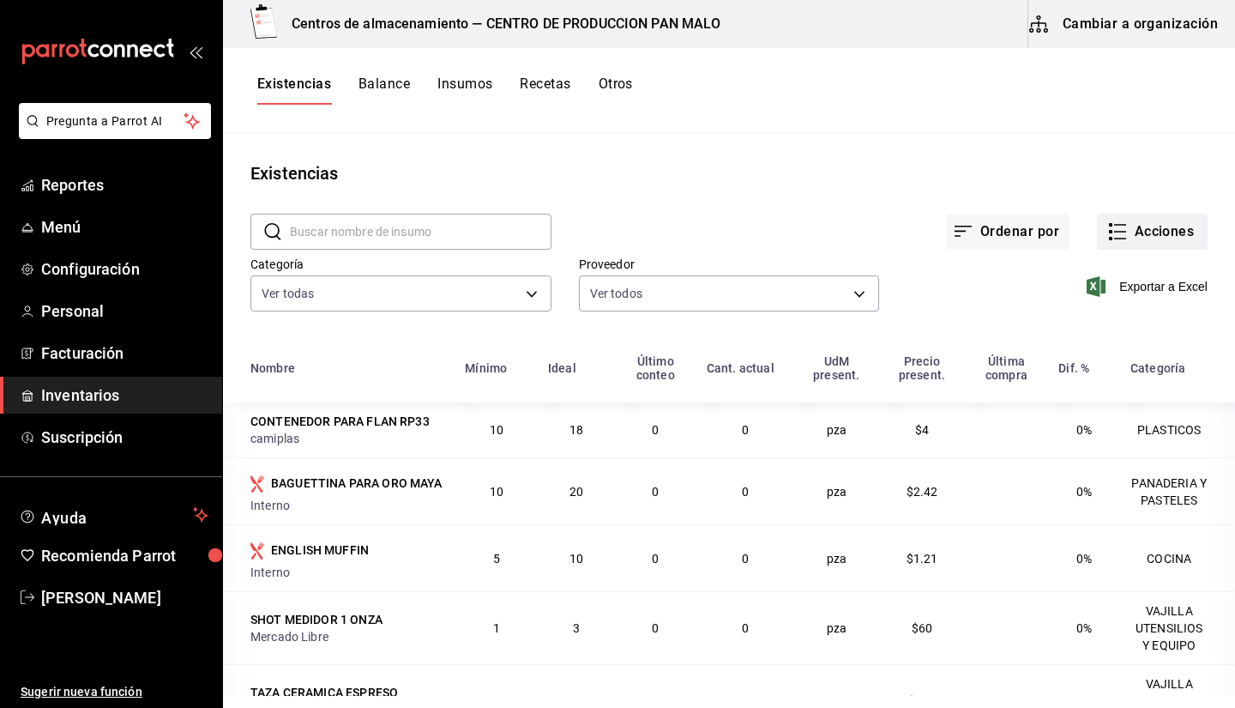
click at [1141, 232] on button "Acciones" at bounding box center [1152, 232] width 111 height 36
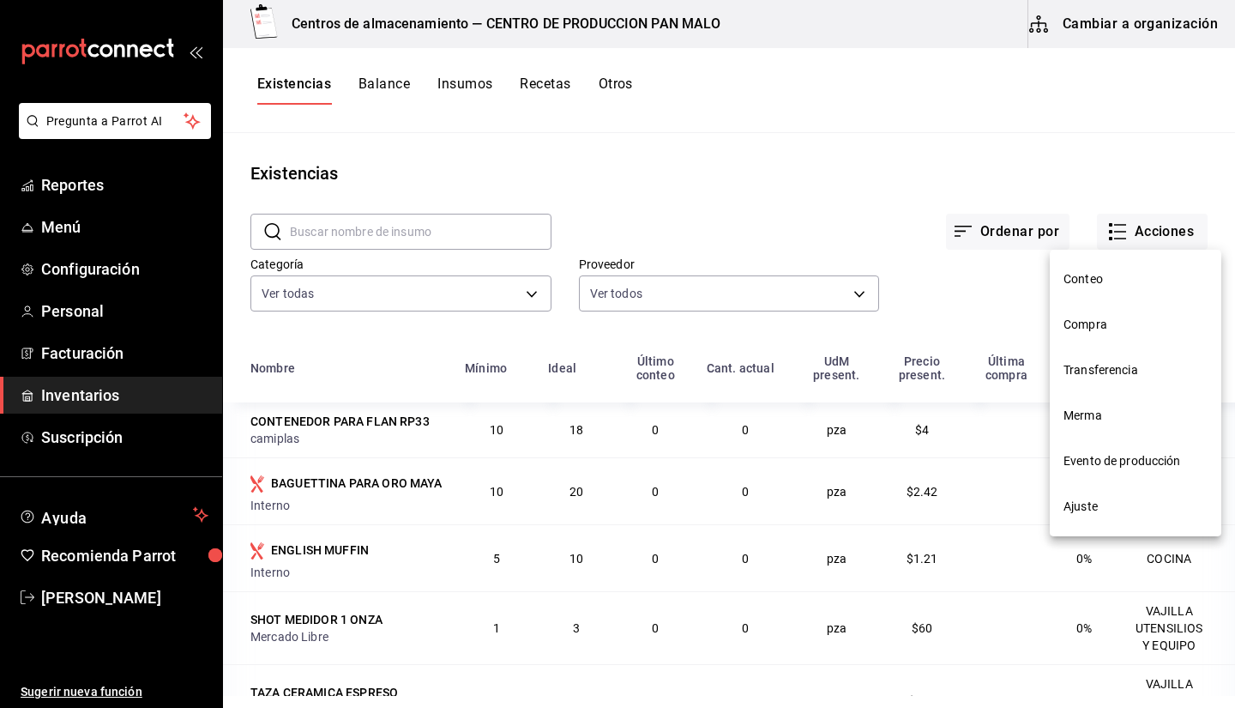
click at [1084, 455] on span "Evento de producción" at bounding box center [1136, 461] width 144 height 18
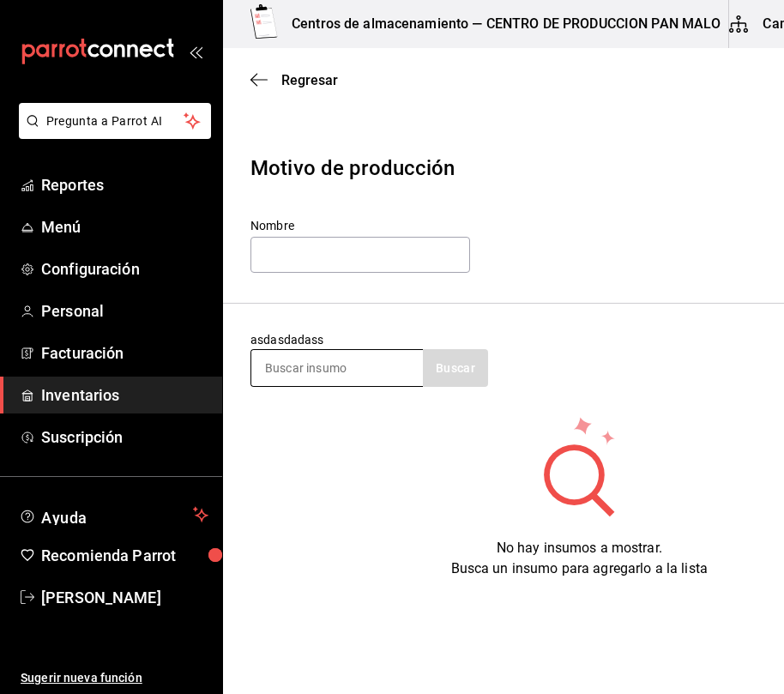
click at [371, 377] on input at bounding box center [337, 368] width 172 height 36
click at [314, 268] on input "text" at bounding box center [360, 255] width 220 height 36
type input "LUNES"
click at [292, 371] on input at bounding box center [337, 368] width 172 height 36
click at [353, 368] on input at bounding box center [337, 368] width 172 height 36
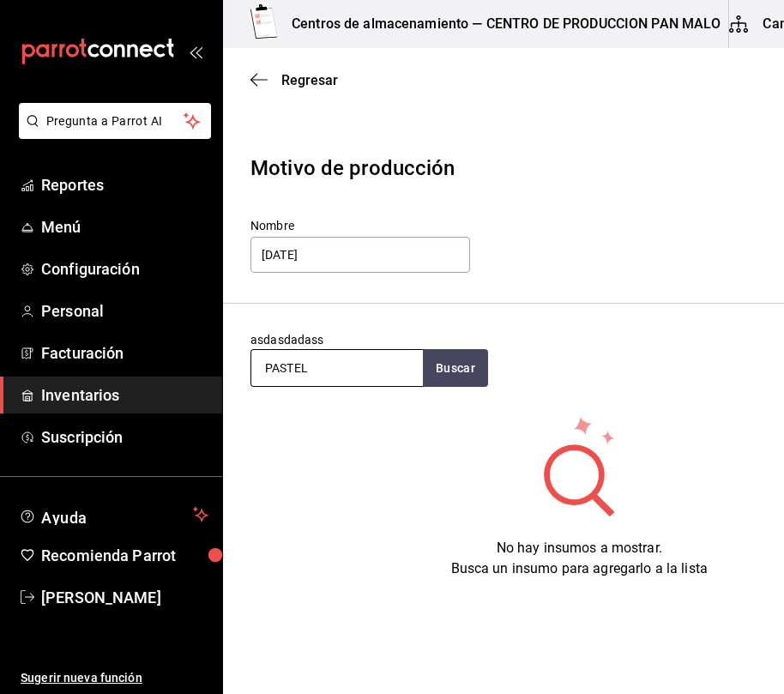
type input "PASTEL"
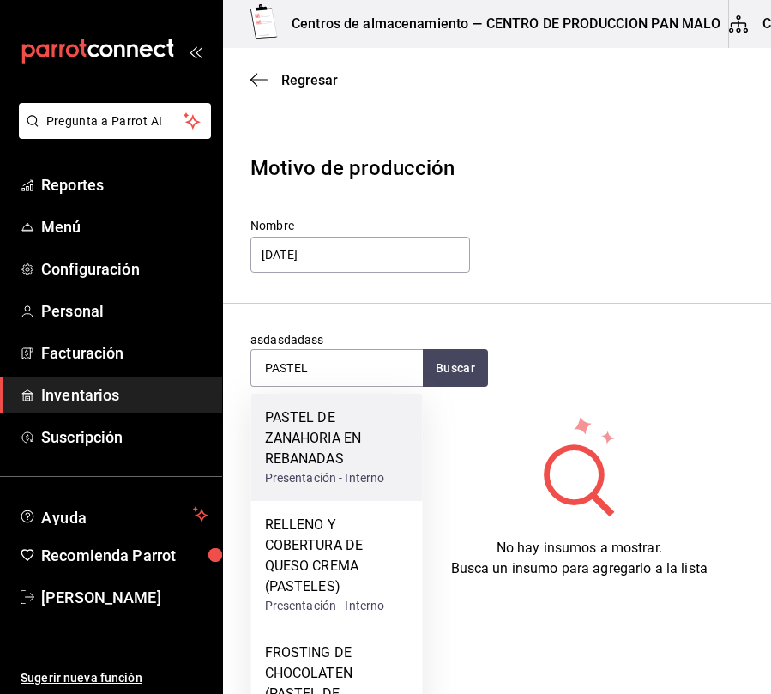
click at [333, 453] on div "PASTEL DE ZANAHORIA EN REBANADAS" at bounding box center [337, 438] width 144 height 62
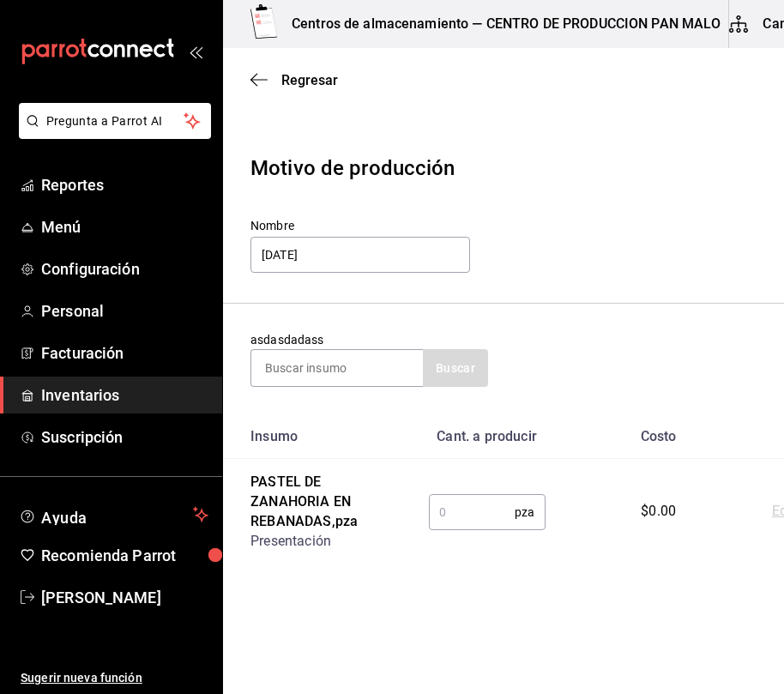
click at [464, 519] on input "text" at bounding box center [472, 512] width 87 height 34
click at [473, 515] on input "text" at bounding box center [472, 512] width 87 height 34
type input "10"
click at [349, 373] on input at bounding box center [337, 368] width 172 height 36
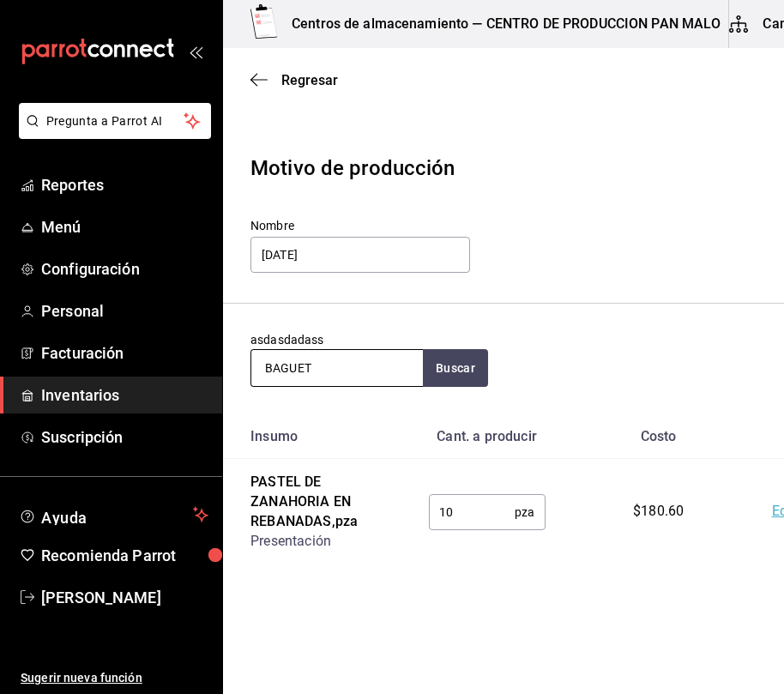
type input "BAGUET"
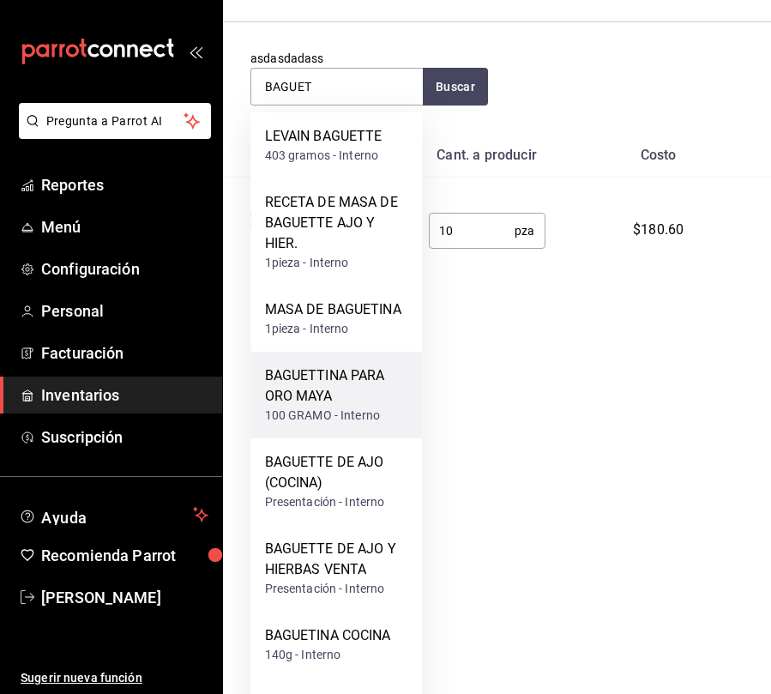
scroll to position [285, 0]
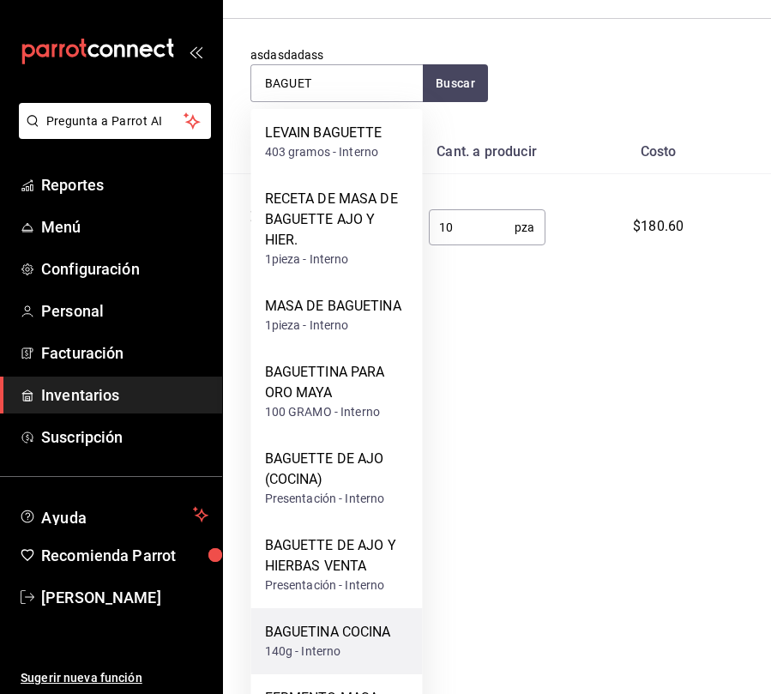
click at [372, 638] on div "BAGUETINA COCINA" at bounding box center [328, 632] width 126 height 21
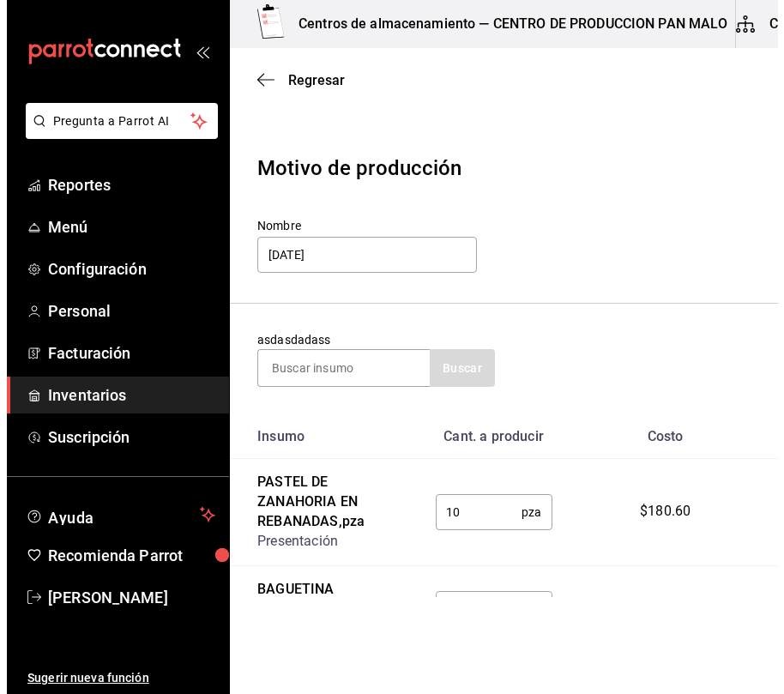
scroll to position [0, 0]
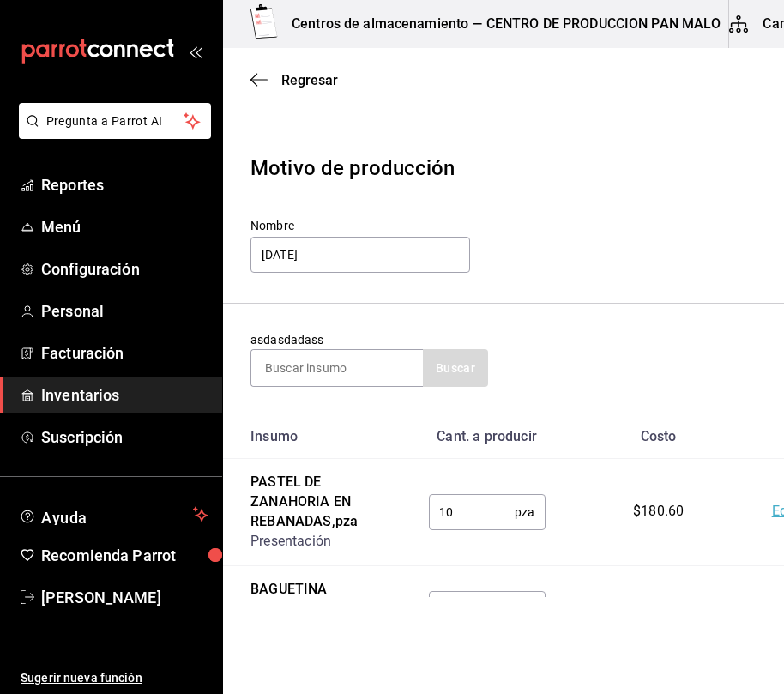
click at [482, 602] on input "text" at bounding box center [472, 609] width 87 height 34
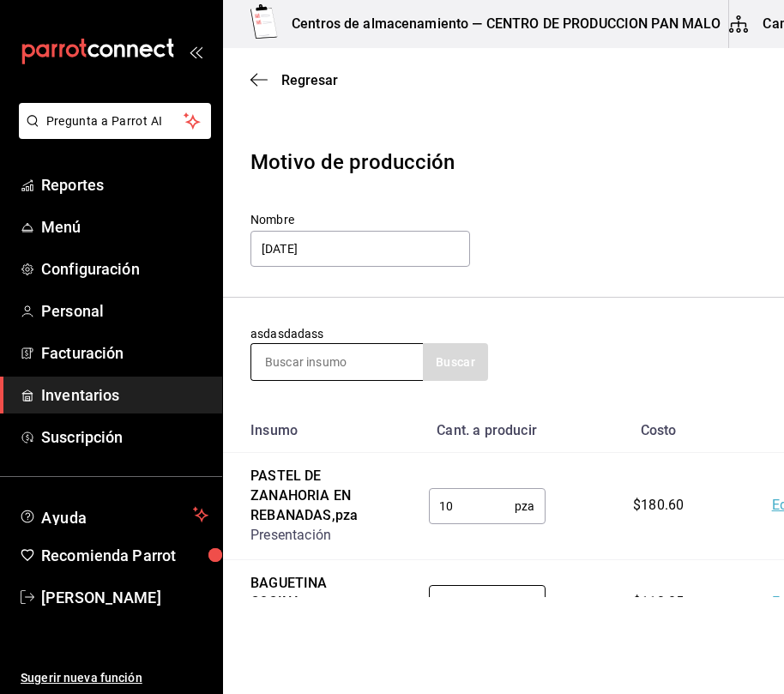
type input "35"
click at [371, 371] on input at bounding box center [337, 362] width 172 height 36
type input "BAGEL"
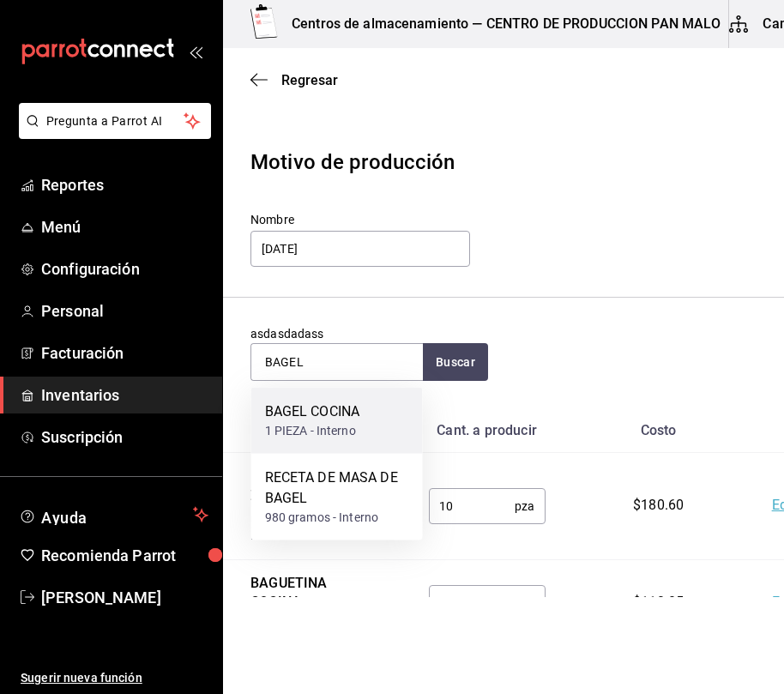
click at [370, 431] on div "BAGEL COCINA 1 PIEZA - Interno" at bounding box center [337, 421] width 172 height 66
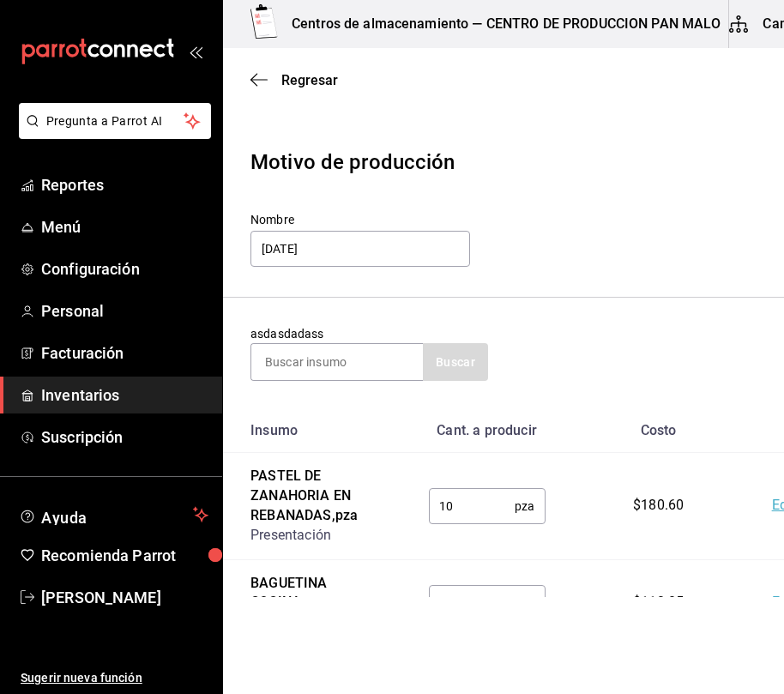
scroll to position [171, 0]
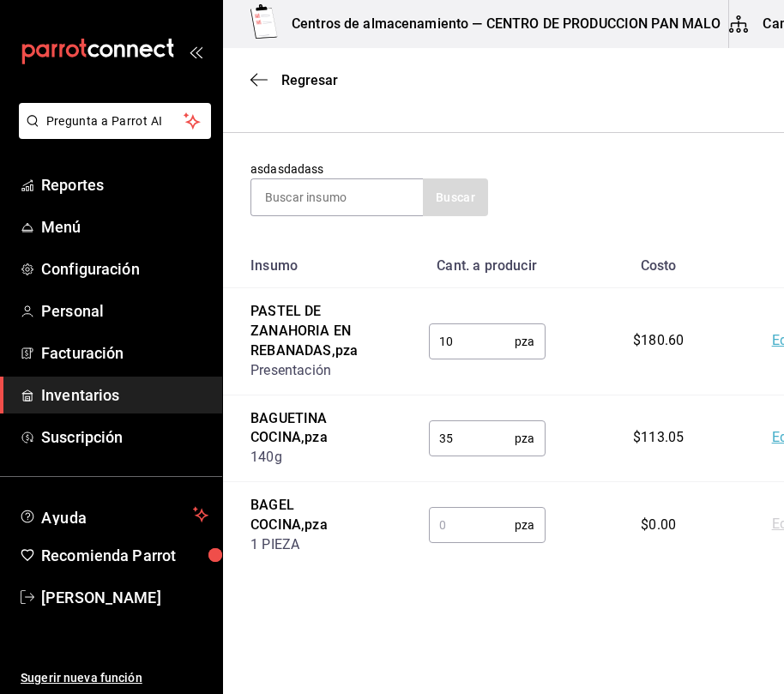
click at [452, 521] on input "text" at bounding box center [472, 525] width 87 height 34
type input "15"
click at [353, 205] on input at bounding box center [337, 197] width 172 height 36
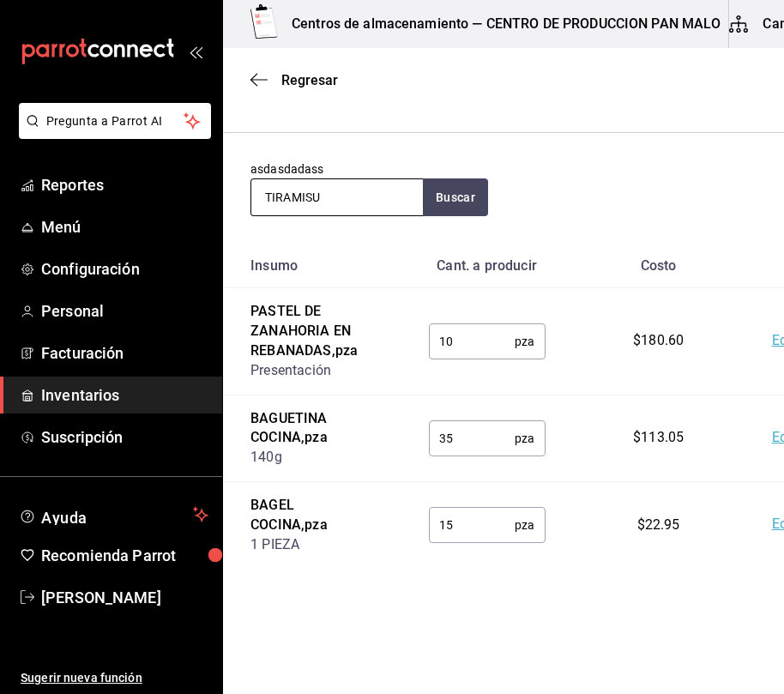
type input "TIRAMISU"
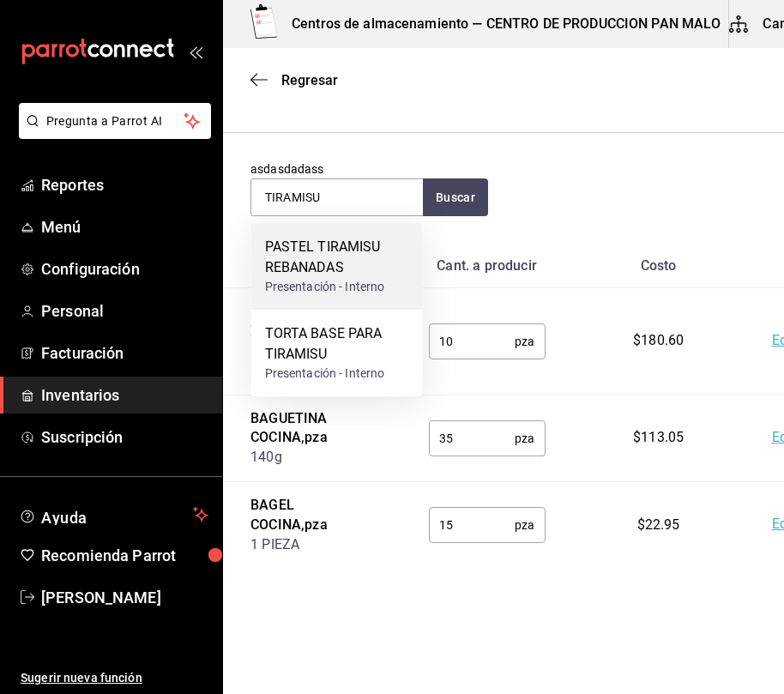
click at [377, 265] on div "PASTEL TIRAMISU REBANADAS" at bounding box center [337, 257] width 144 height 41
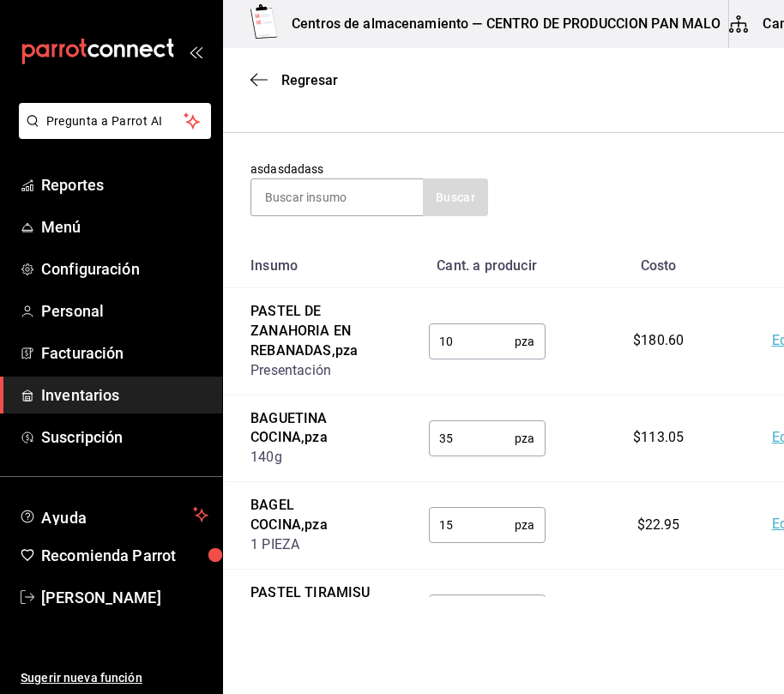
click at [481, 602] on input "text" at bounding box center [472, 612] width 87 height 34
type input "1"
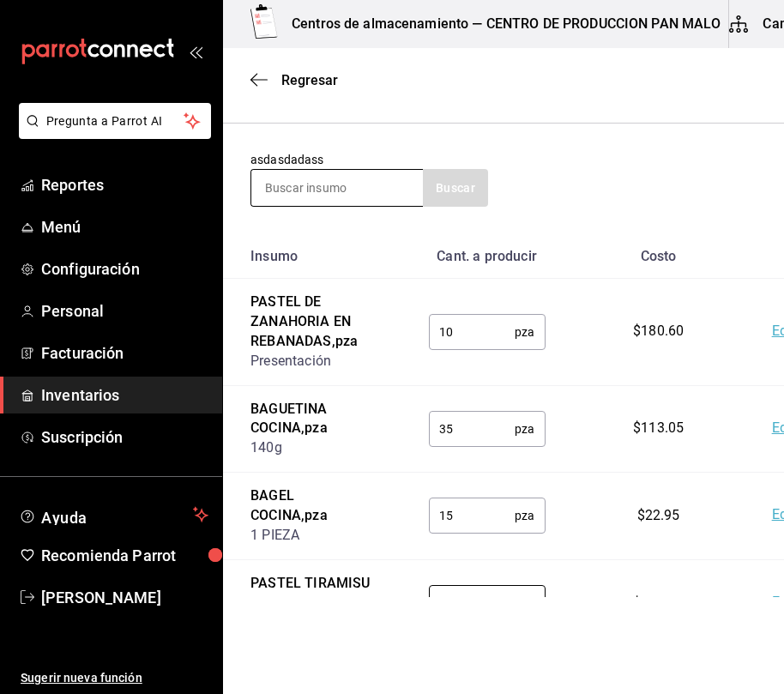
type input "20"
click at [315, 191] on input at bounding box center [337, 188] width 172 height 36
type input "G"
type input "FRESA"
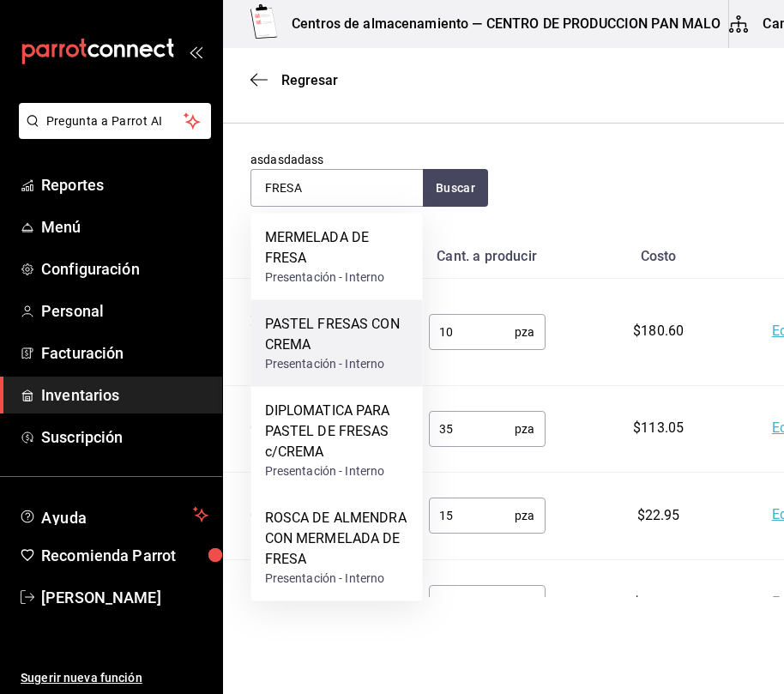
click at [345, 341] on div "PASTEL FRESAS CON CREMA" at bounding box center [337, 334] width 144 height 41
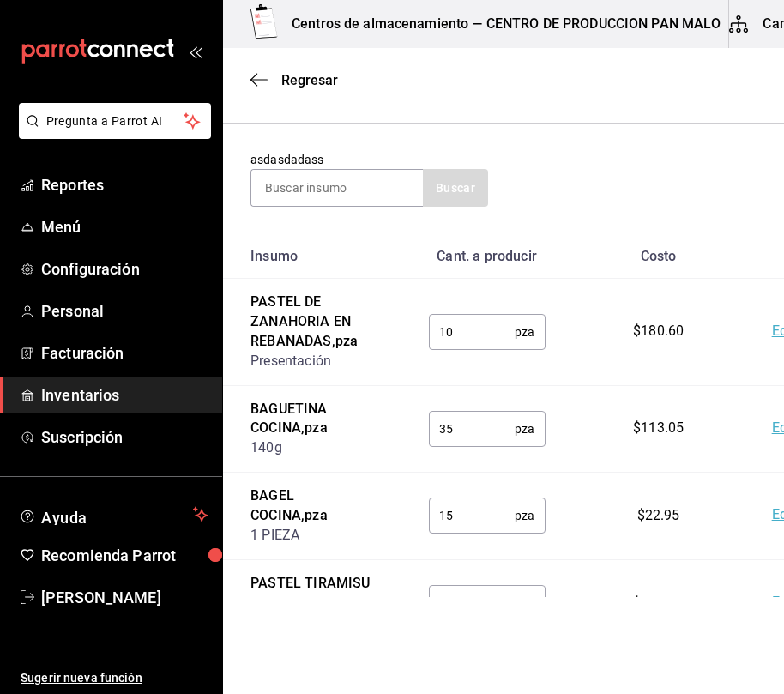
scroll to position [345, 0]
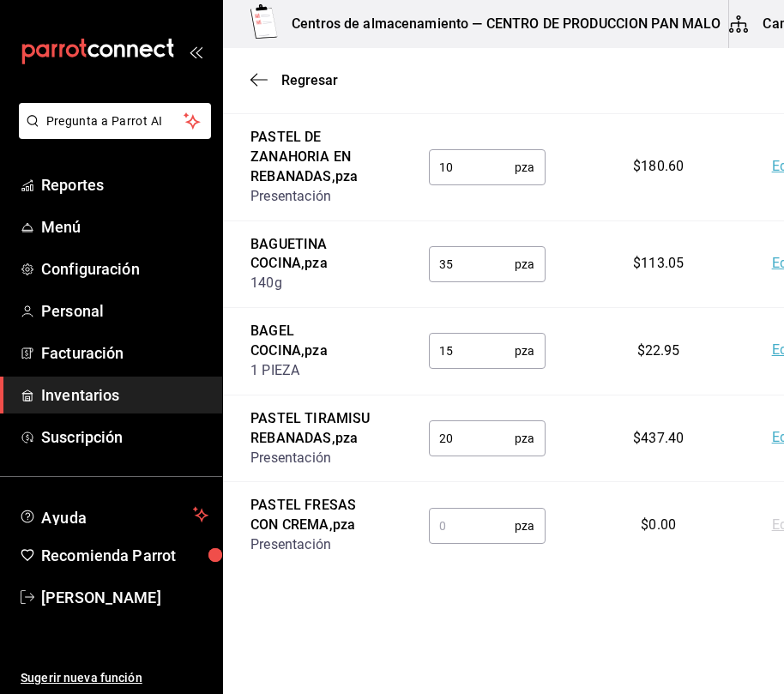
click at [468, 542] on input "text" at bounding box center [472, 526] width 87 height 34
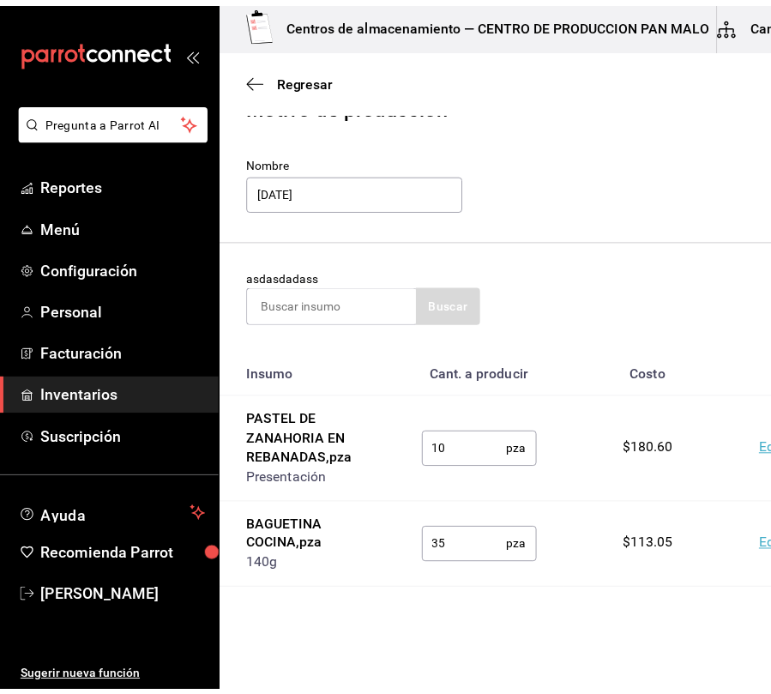
scroll to position [59, 0]
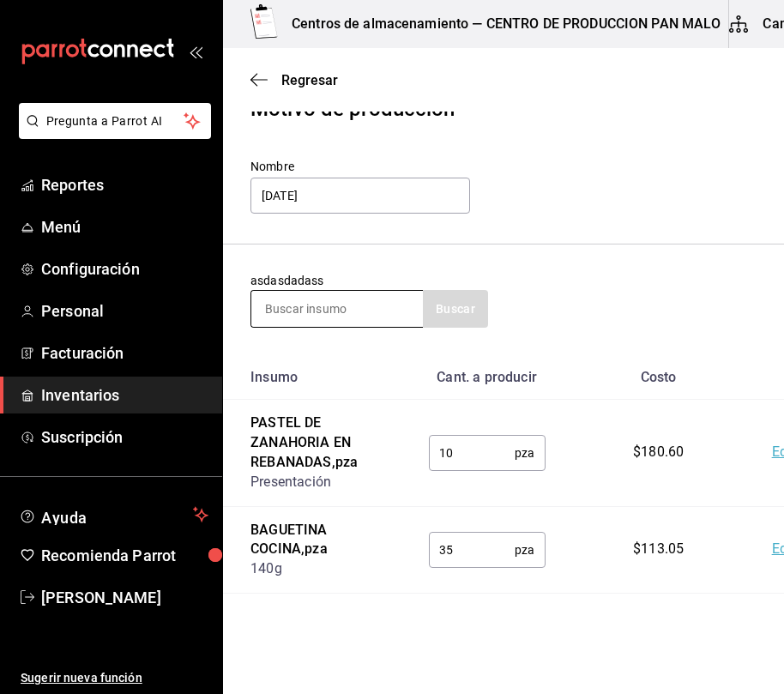
type input "20"
click at [335, 322] on input at bounding box center [337, 309] width 172 height 36
type input "BOLLO"
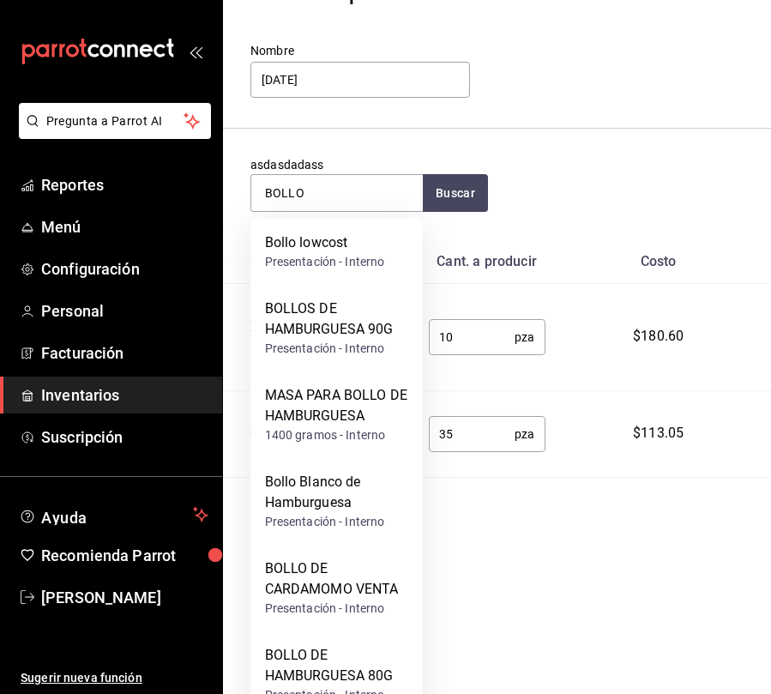
scroll to position [0, 0]
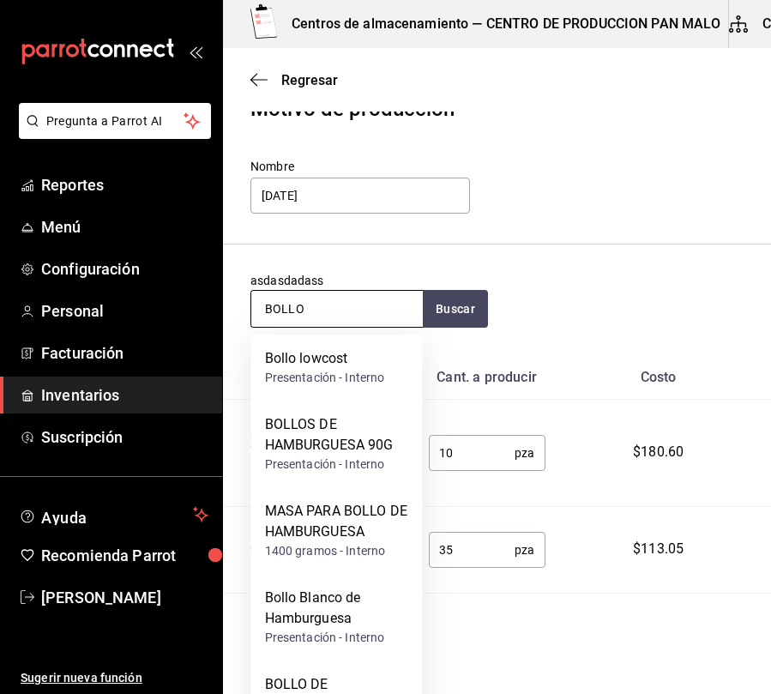
click at [359, 298] on input "BOLLO" at bounding box center [337, 309] width 172 height 36
drag, startPoint x: 359, startPoint y: 298, endPoint x: 365, endPoint y: 285, distance: 15.3
click at [365, 285] on div "asdasdadass BOLLO Buscar" at bounding box center [369, 300] width 238 height 56
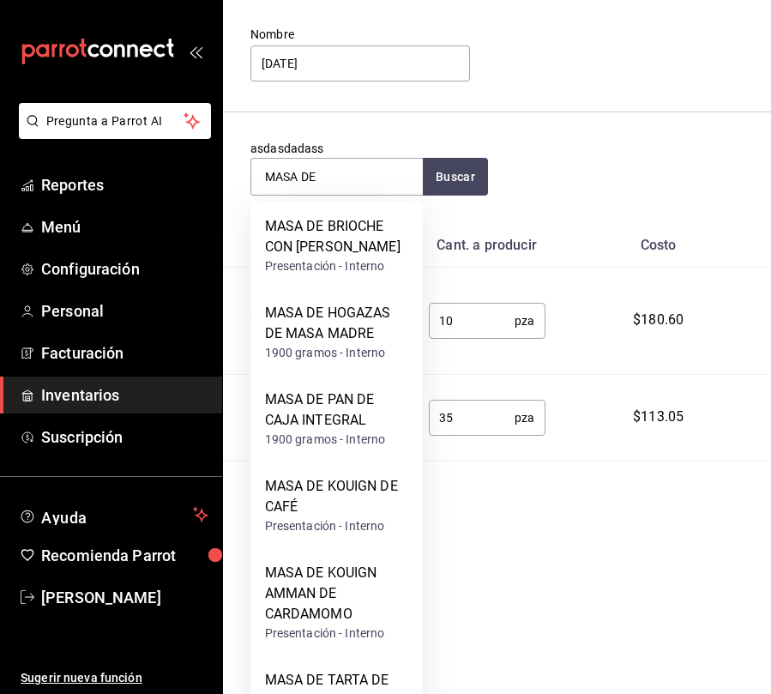
scroll to position [106, 0]
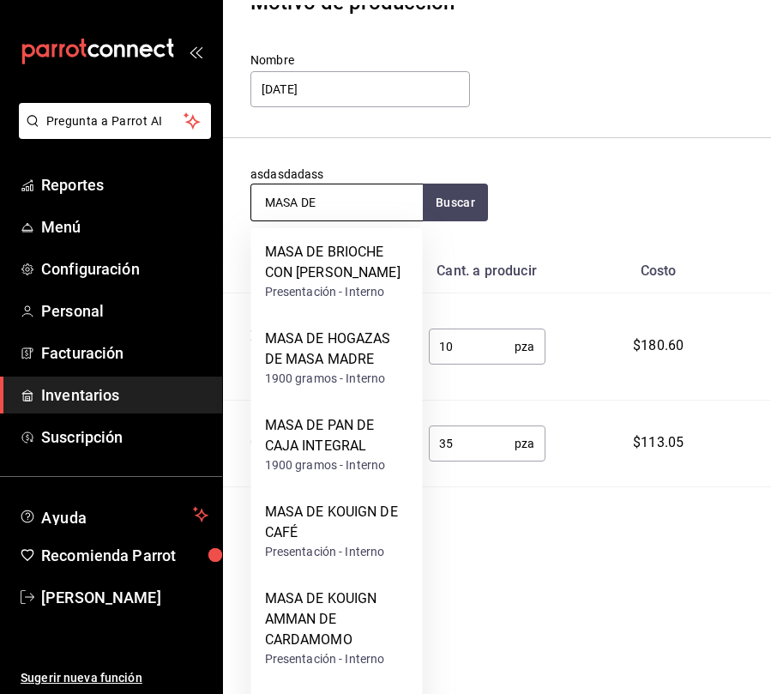
click at [371, 204] on input "MASA DE" at bounding box center [337, 202] width 172 height 36
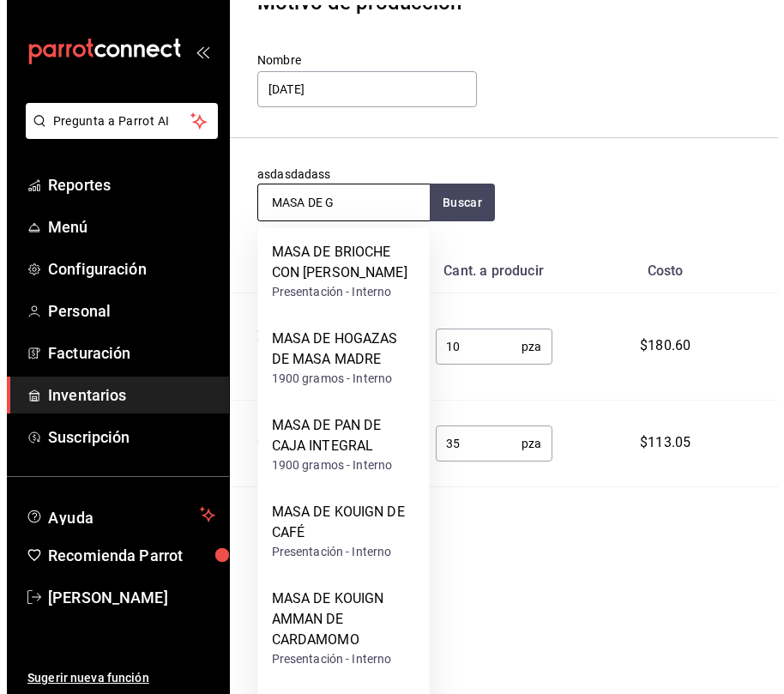
scroll to position [0, 0]
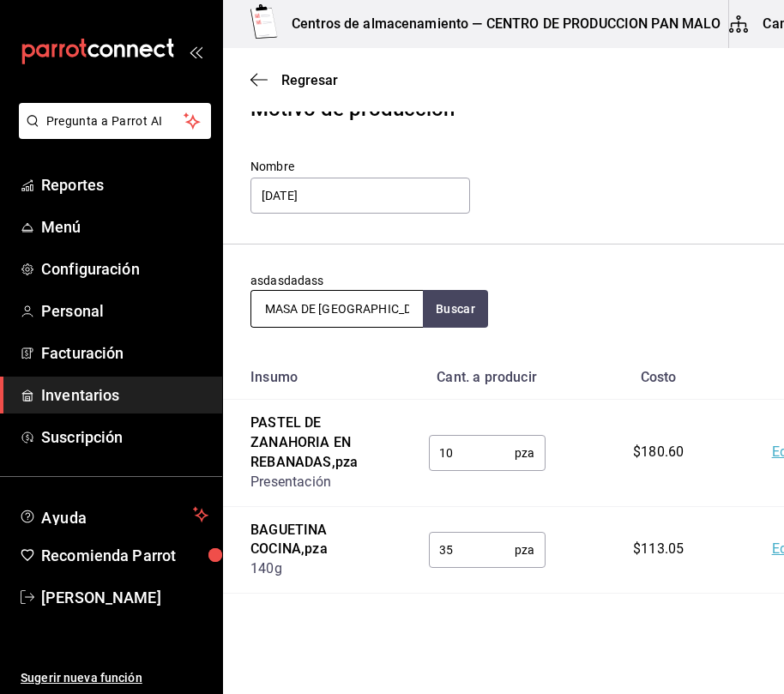
drag, startPoint x: 389, startPoint y: 308, endPoint x: 303, endPoint y: 291, distance: 88.3
click at [303, 291] on input "MASA DE HAMBURG" at bounding box center [337, 309] width 172 height 36
type input "MASA PARA BOLLO"
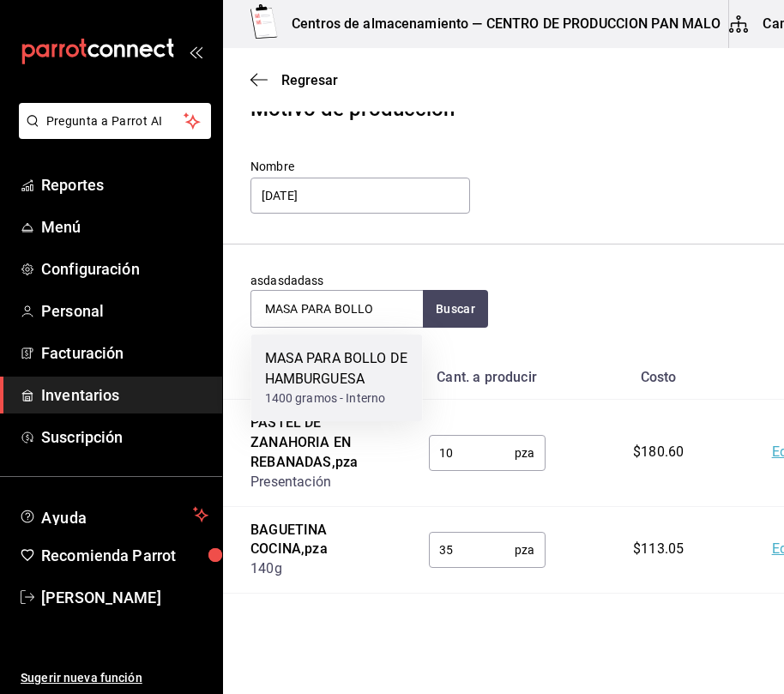
click at [304, 383] on div "MASA PARA BOLLO DE HAMBURGUESA" at bounding box center [337, 368] width 144 height 41
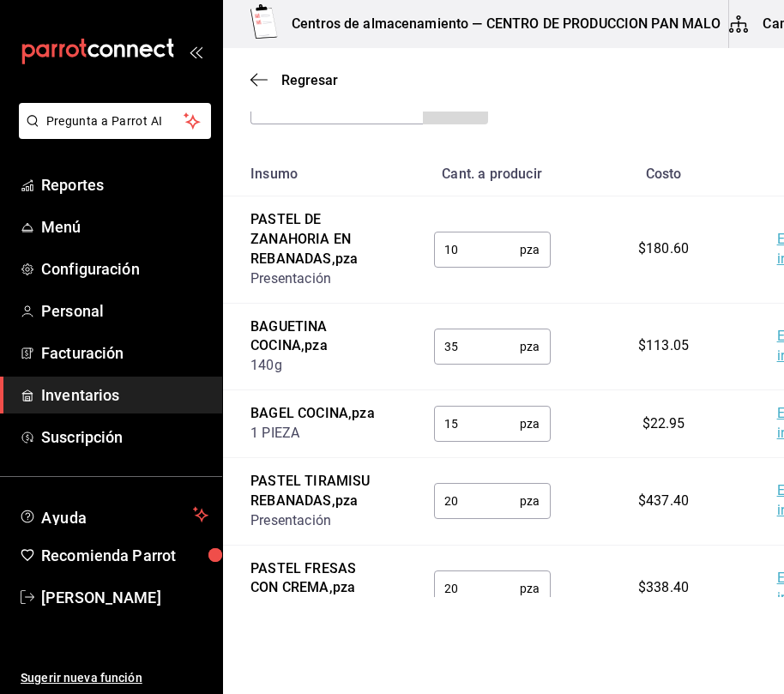
scroll to position [471, 0]
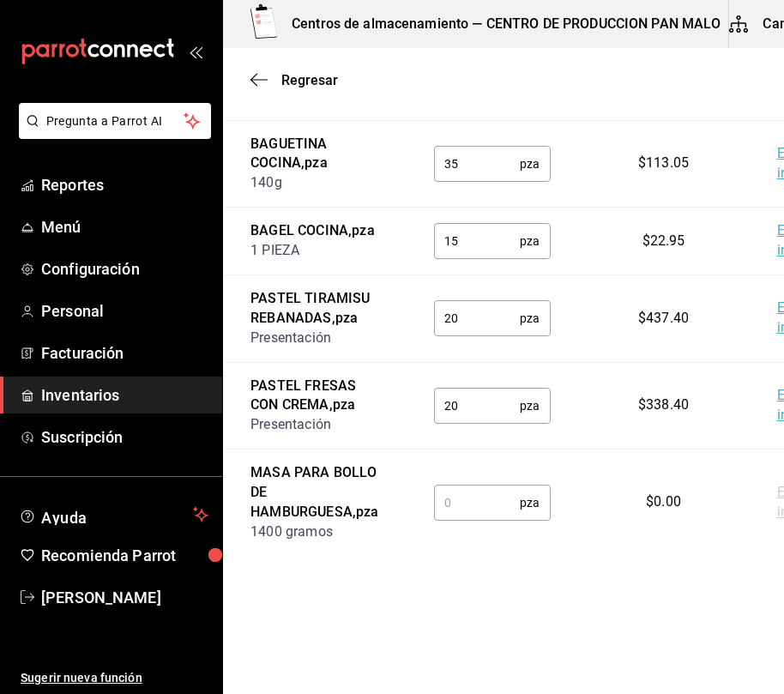
drag, startPoint x: 448, startPoint y: 483, endPoint x: 447, endPoint y: 501, distance: 18.0
click at [447, 501] on td "pza ​" at bounding box center [493, 502] width 172 height 106
click at [447, 501] on input "text" at bounding box center [477, 502] width 87 height 34
type input "1"
click at [582, 590] on main "Regresar Finalizar Motivo de producción Nombre LUNES asdasdadass Buscar Insumo …" at bounding box center [579, 100] width 713 height 994
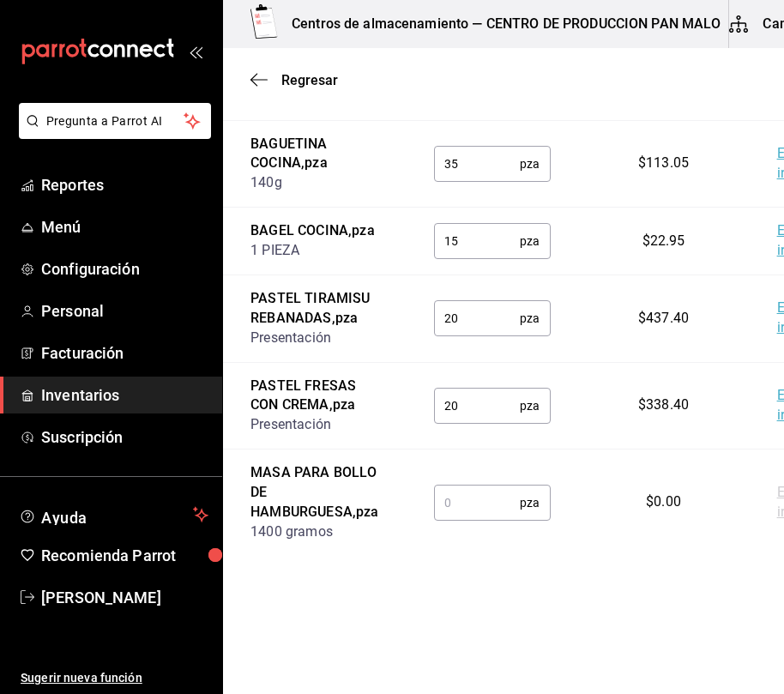
click at [464, 514] on input "text" at bounding box center [477, 502] width 87 height 34
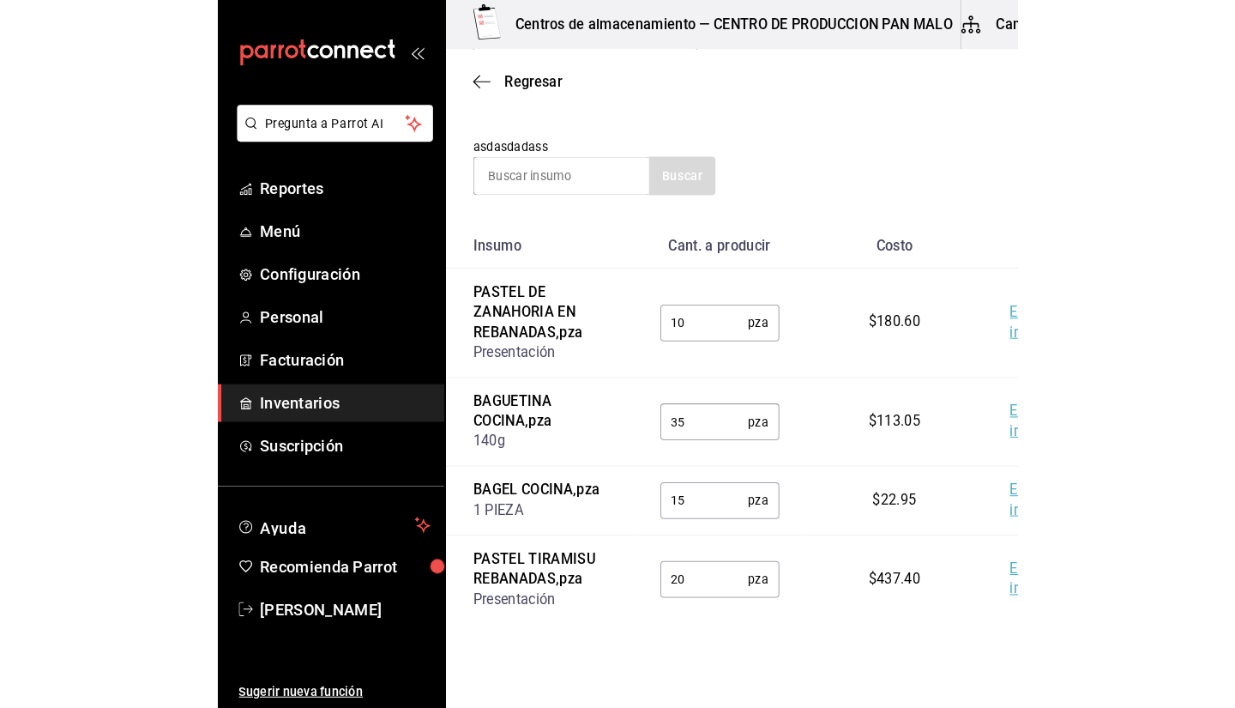
scroll to position [0, 0]
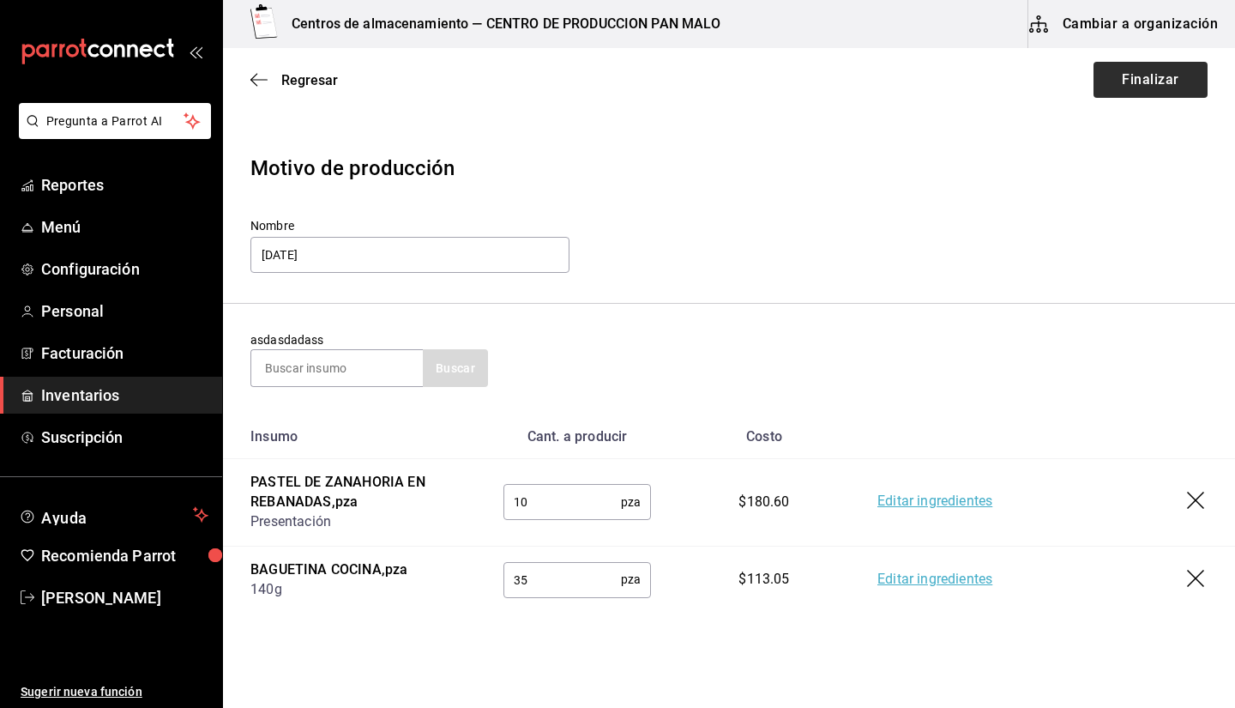
type input "1.2"
click at [1113, 83] on button "Finalizar" at bounding box center [1151, 80] width 114 height 36
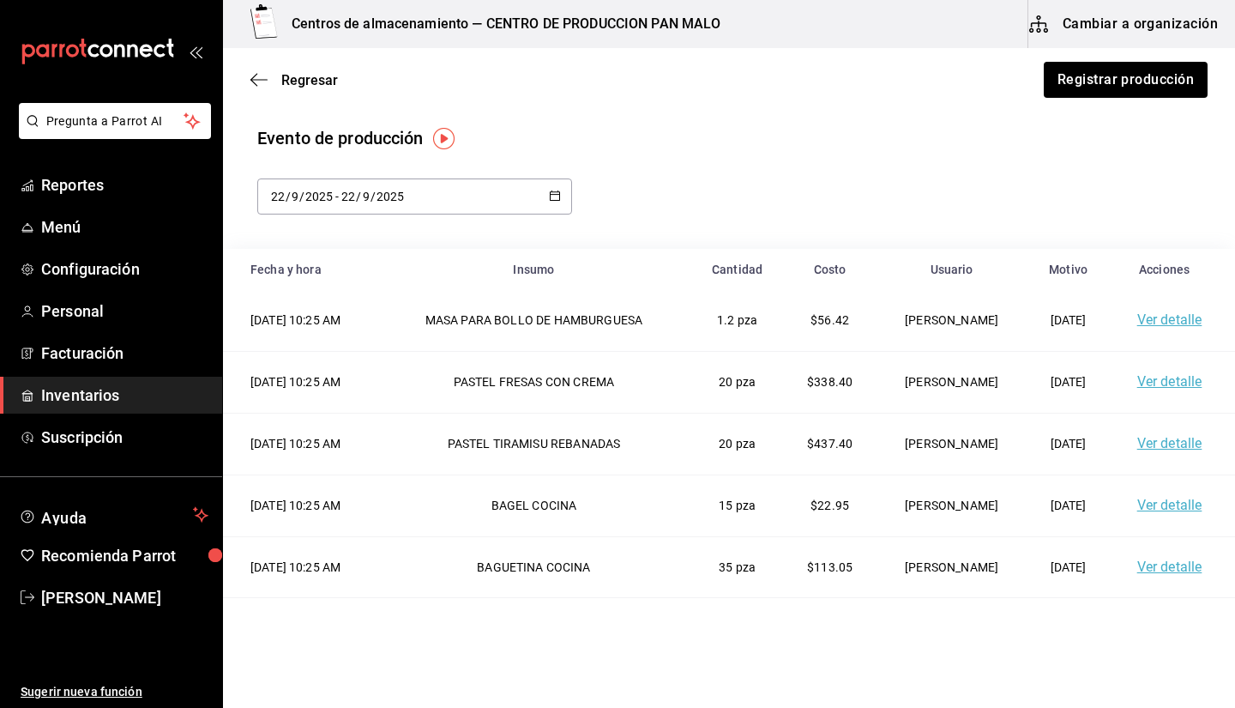
click at [551, 113] on main "Regresar Registrar producción Evento de producción 2025-09-22 22 / 9 / 2025 - 2…" at bounding box center [729, 461] width 1012 height 826
click at [934, 159] on div "Evento de producción 2025-09-22 22 / 9 / 2025 - 2025-09-22 22 / 9 / 2025" at bounding box center [728, 169] width 943 height 89
click at [833, 611] on html "Pregunta a Parrot AI Reportes Menú Configuración Personal Facturación Inventari…" at bounding box center [617, 305] width 1235 height 611
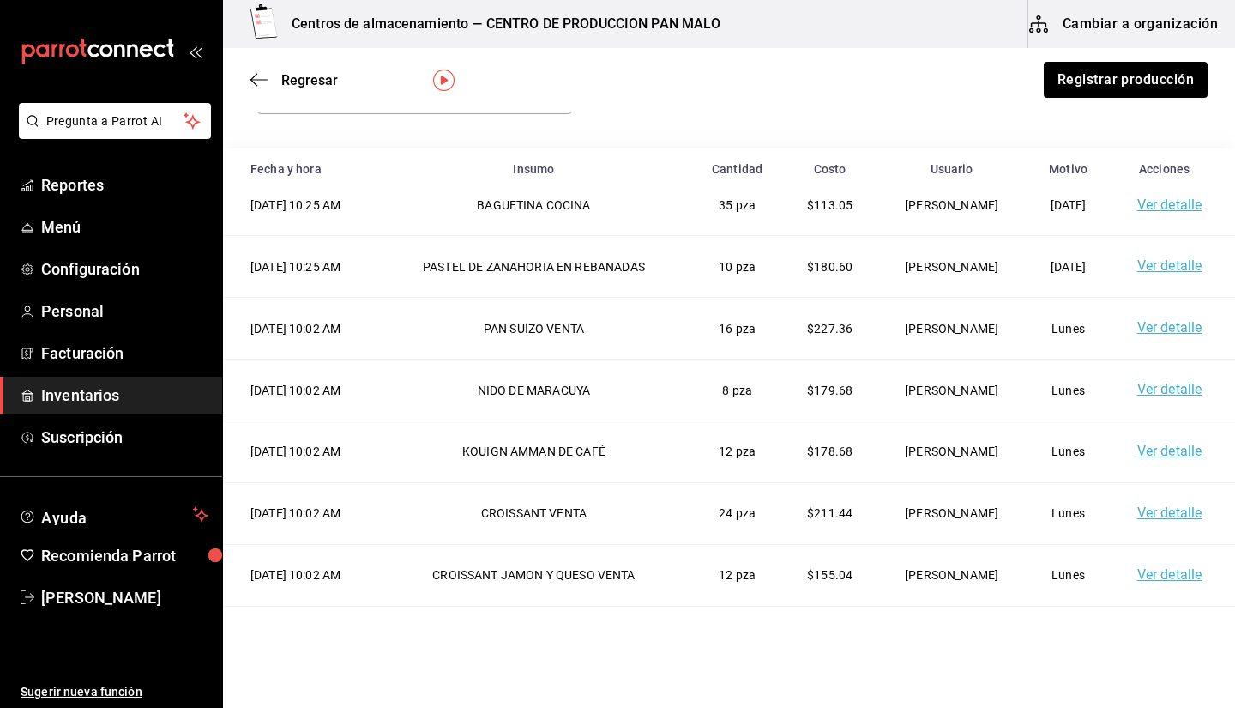
scroll to position [36, 0]
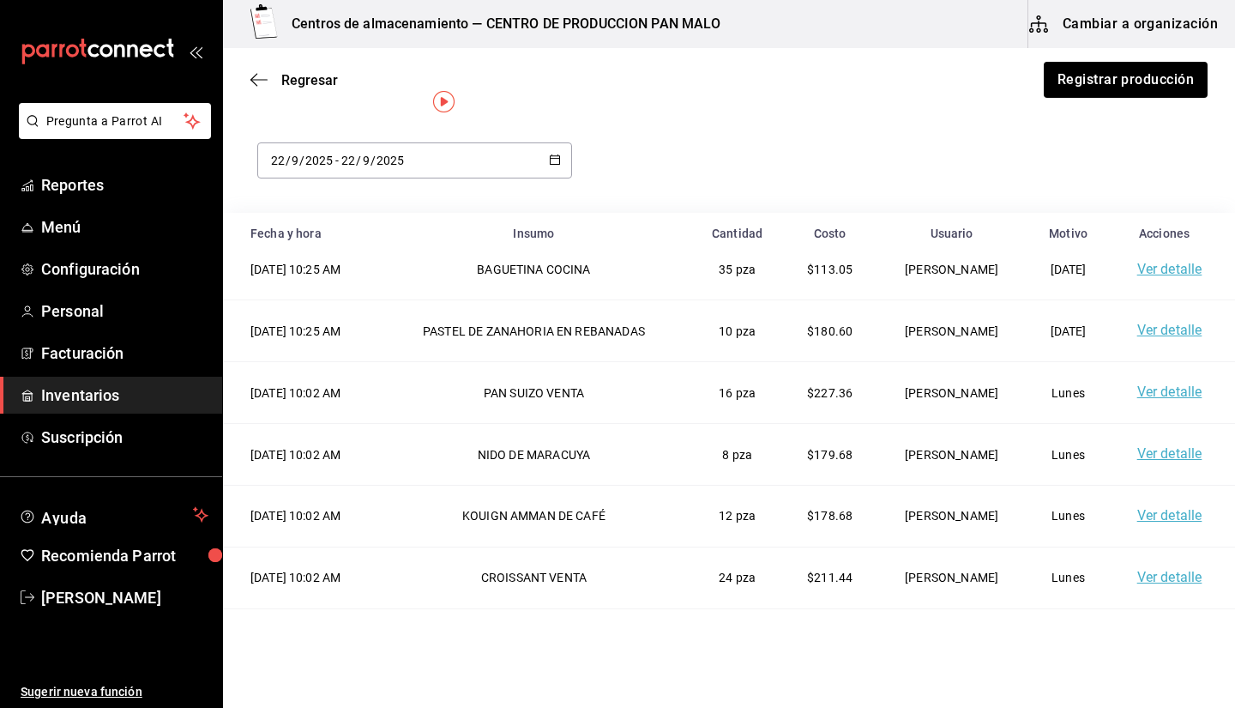
click at [115, 401] on span "Inventarios" at bounding box center [124, 394] width 167 height 23
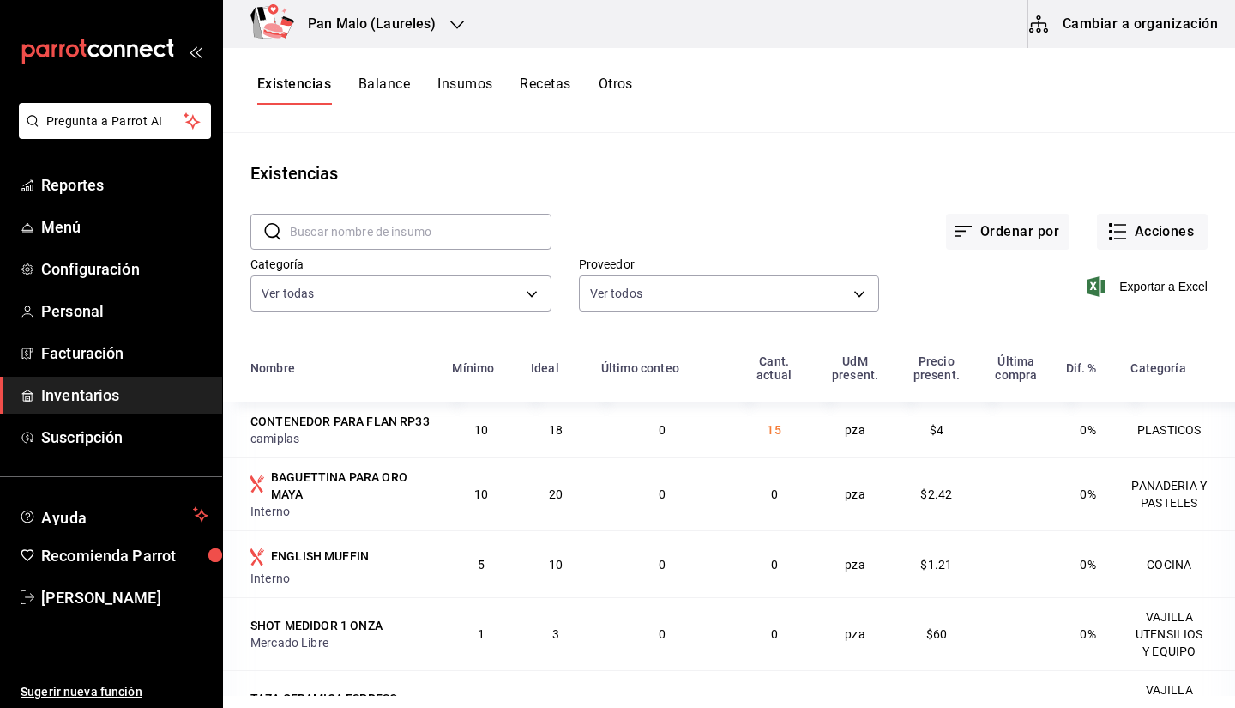
click at [1108, 14] on button "Cambiar a organización" at bounding box center [1124, 24] width 193 height 48
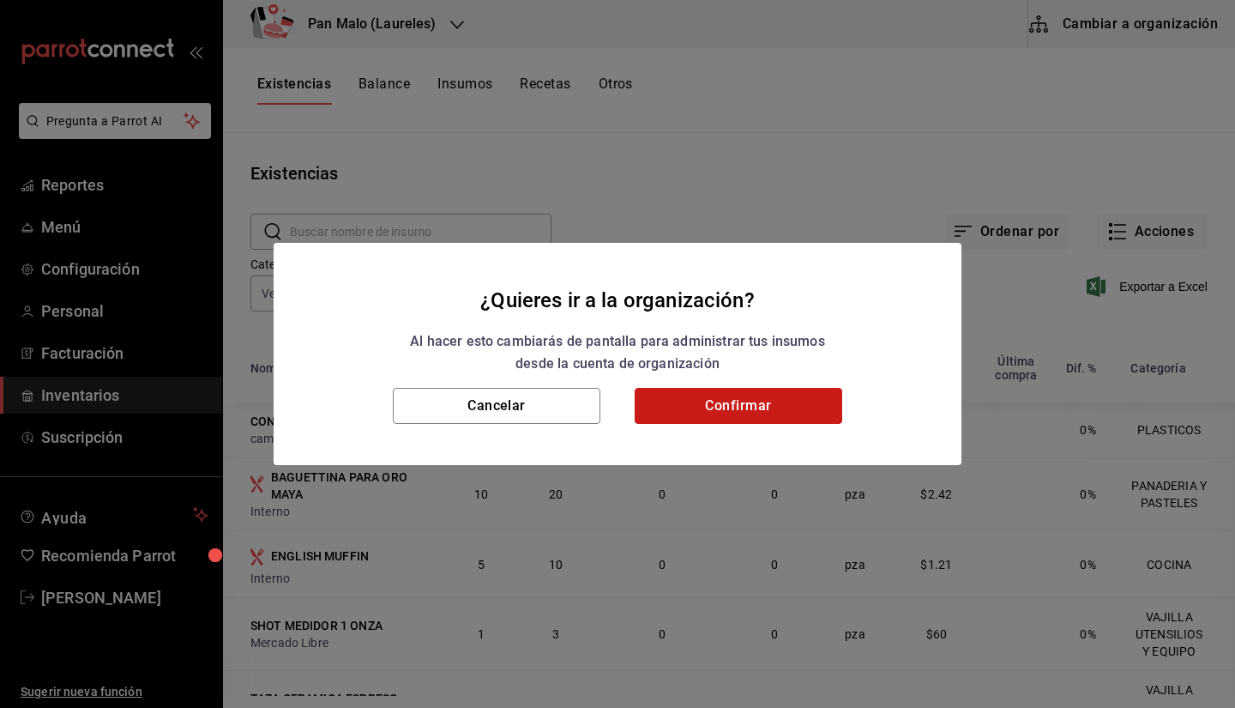
click at [698, 388] on button "Confirmar" at bounding box center [739, 406] width 208 height 36
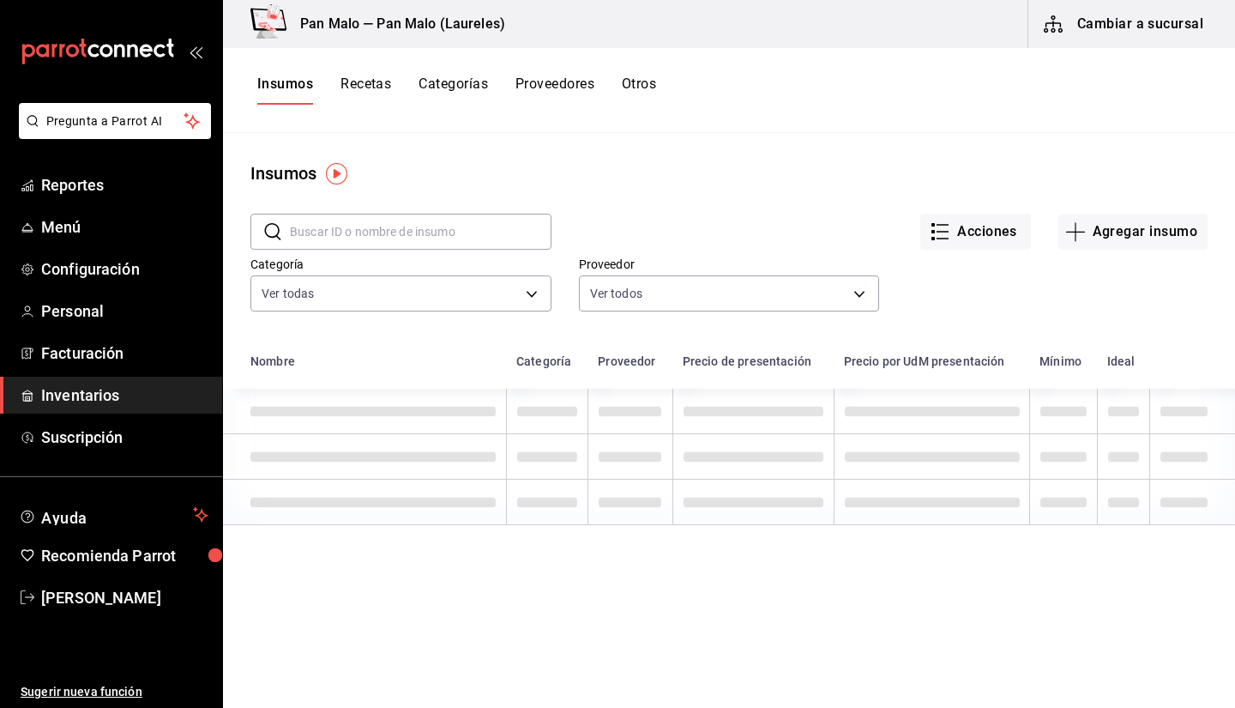
click at [655, 88] on button "Otros" at bounding box center [639, 89] width 34 height 29
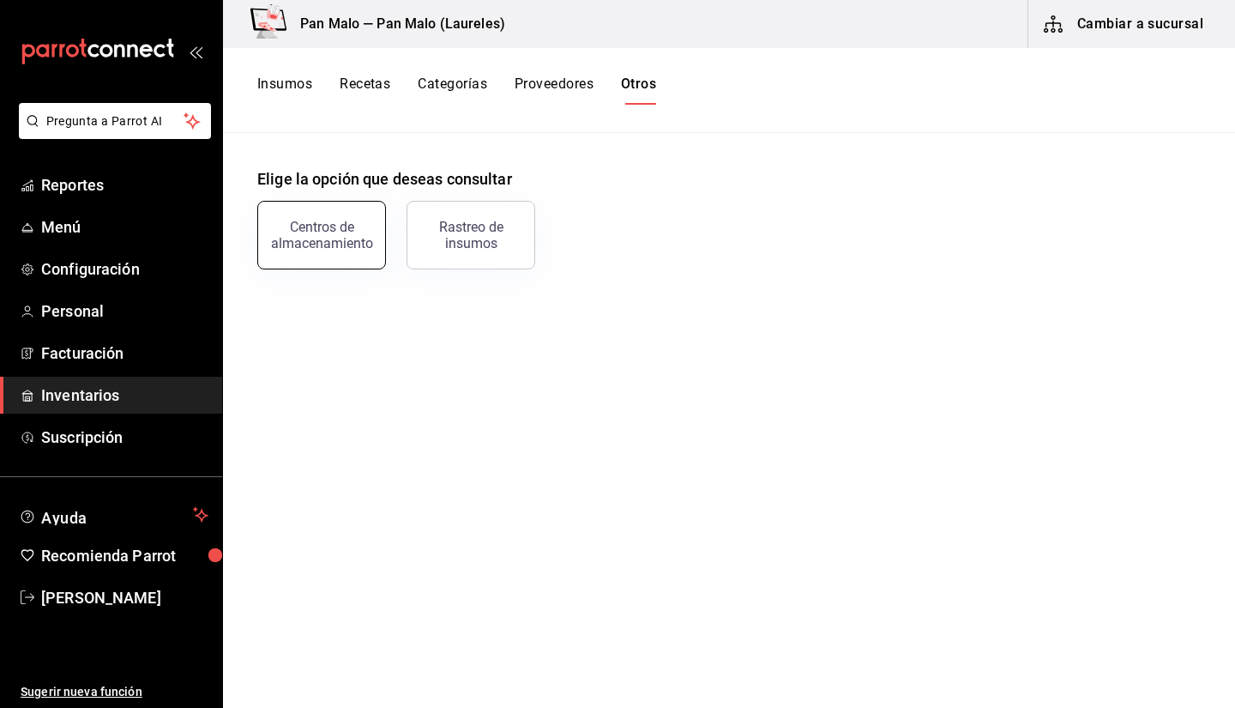
click at [333, 232] on div "Centros de almacenamiento" at bounding box center [321, 235] width 106 height 33
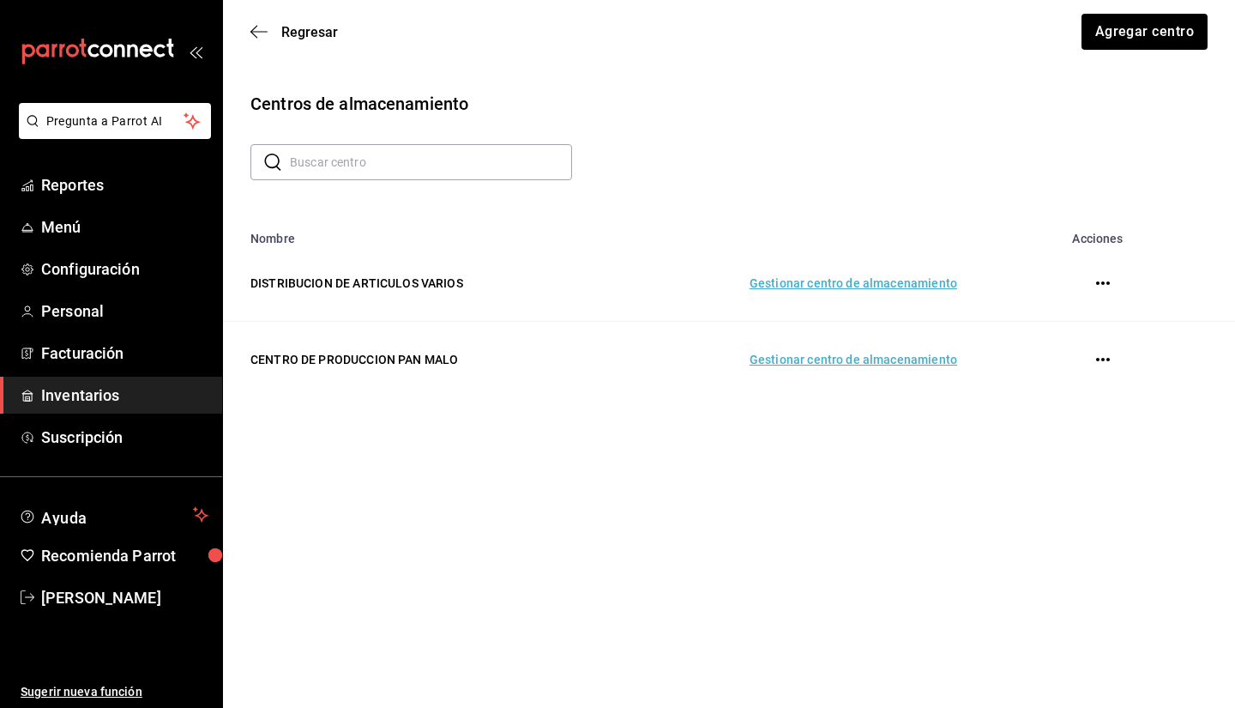
click at [883, 369] on td "Gestionar centro de almacenamiento" at bounding box center [793, 360] width 369 height 76
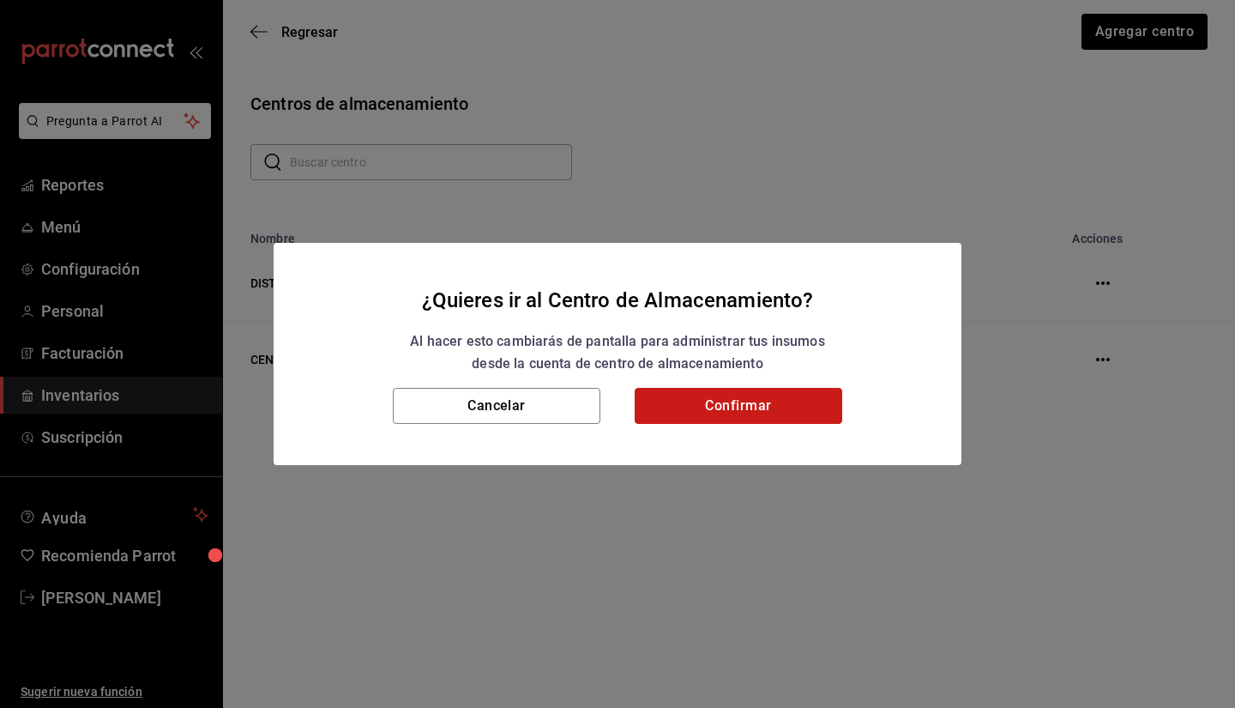
click at [758, 413] on button "Confirmar" at bounding box center [739, 406] width 208 height 36
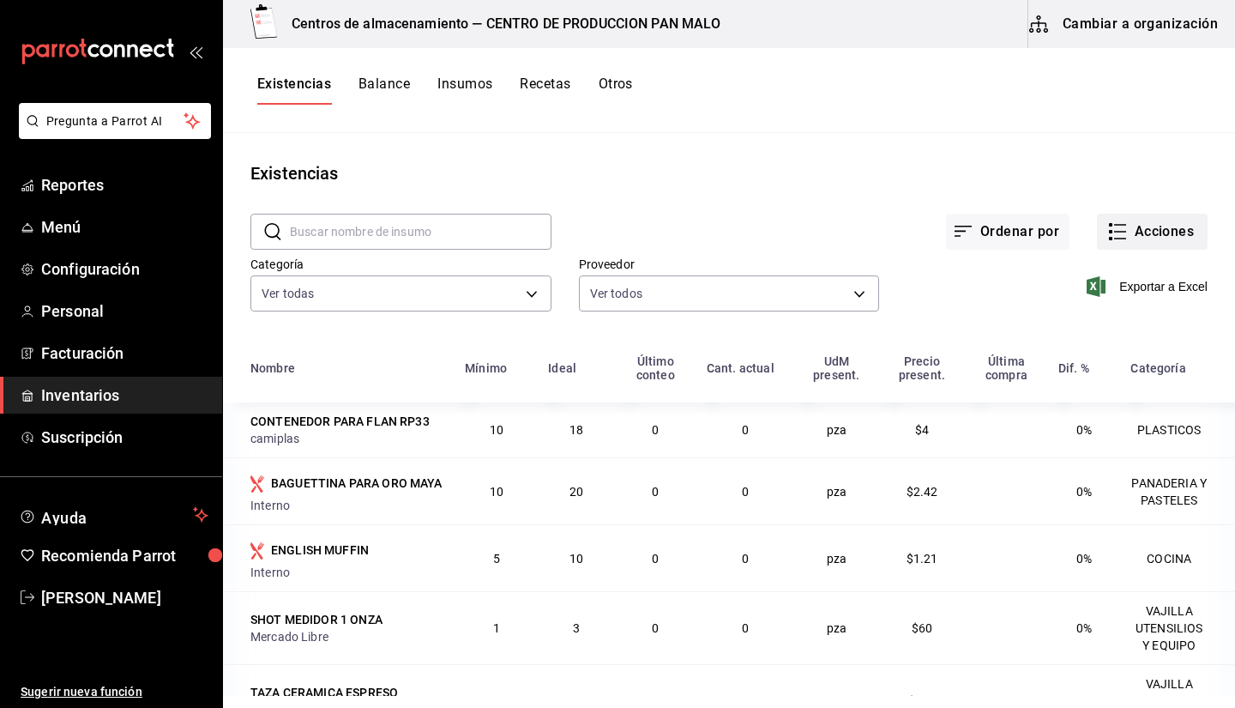
click at [1117, 235] on button "Acciones" at bounding box center [1152, 232] width 111 height 36
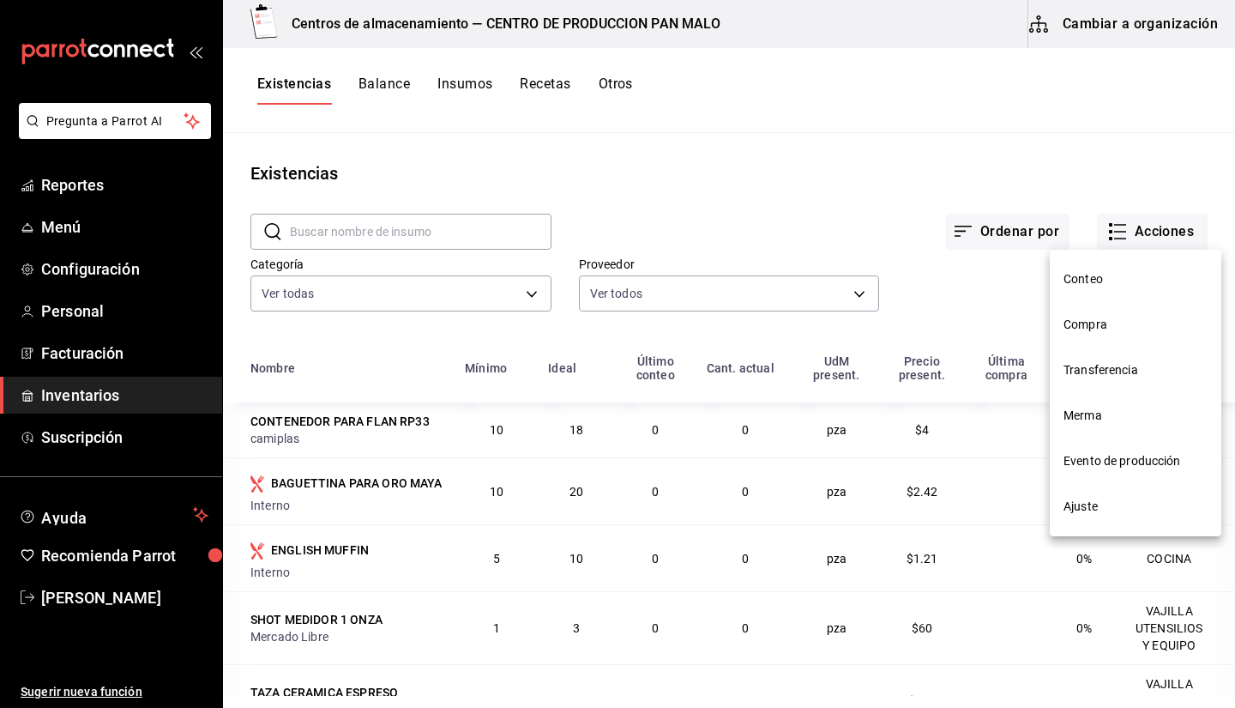
click at [947, 152] on div at bounding box center [617, 354] width 1235 height 708
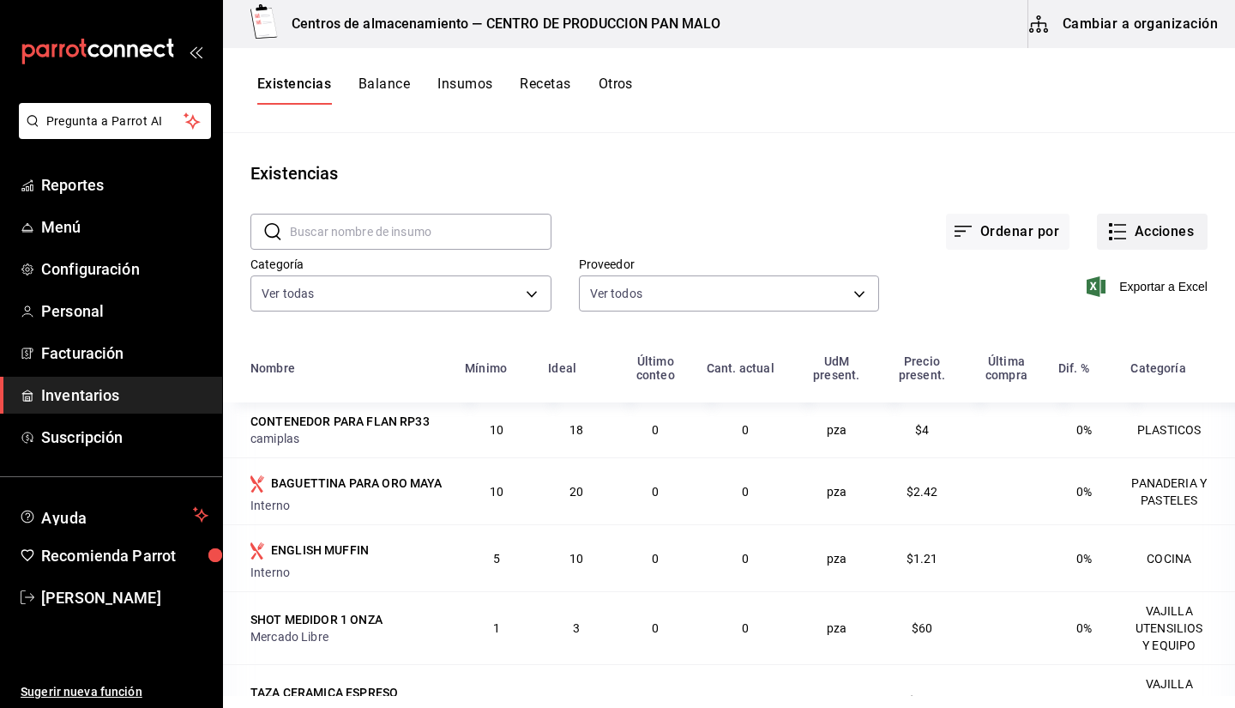
click at [1155, 237] on button "Acciones" at bounding box center [1152, 232] width 111 height 36
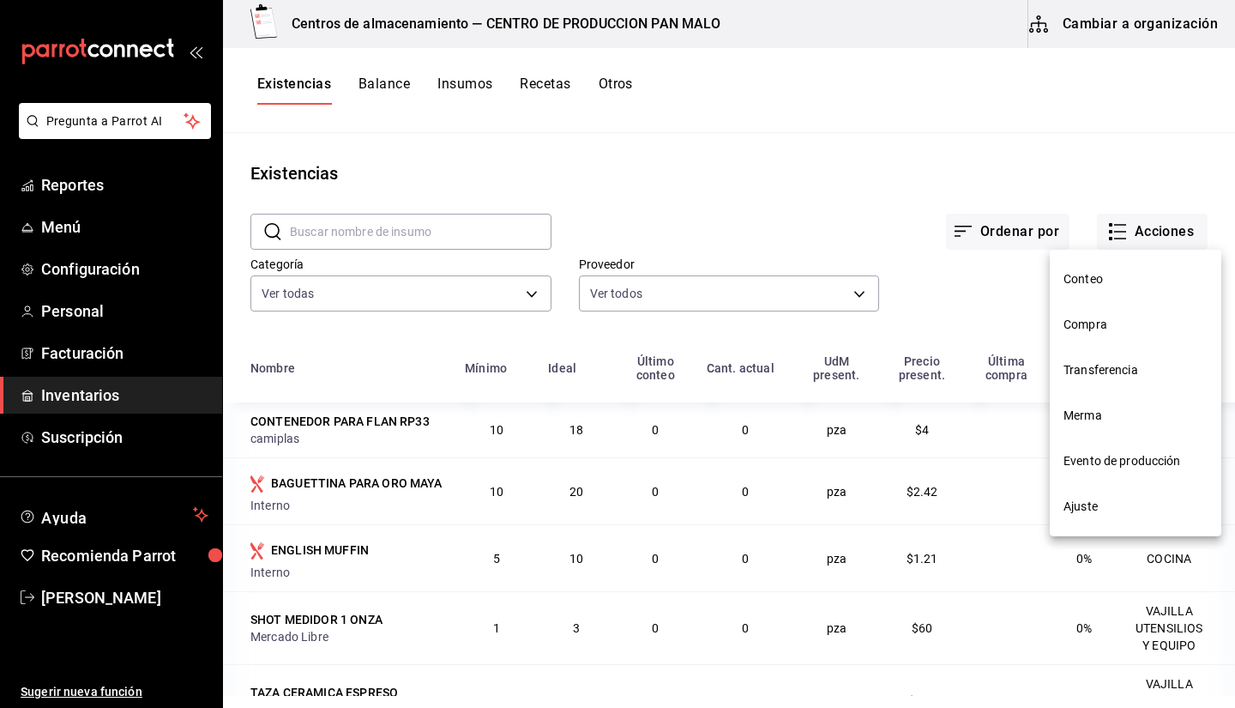
click at [792, 183] on div at bounding box center [617, 354] width 1235 height 708
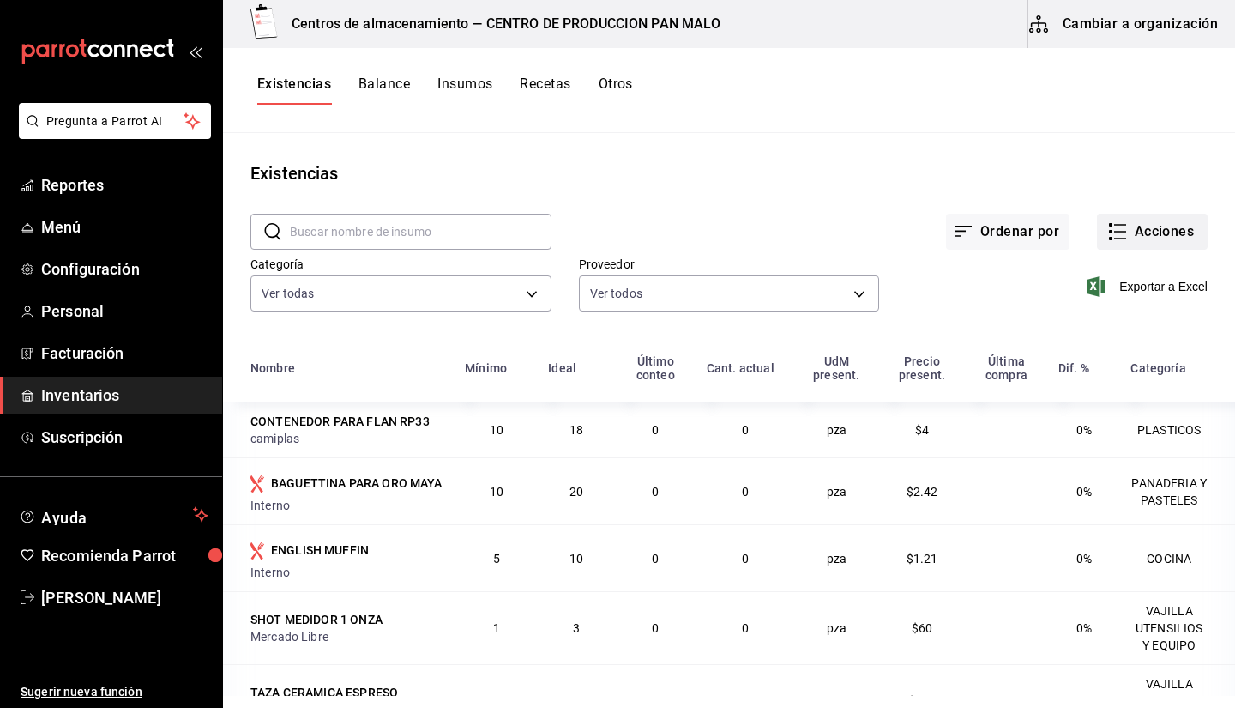
click at [1132, 245] on button "Acciones" at bounding box center [1152, 232] width 111 height 36
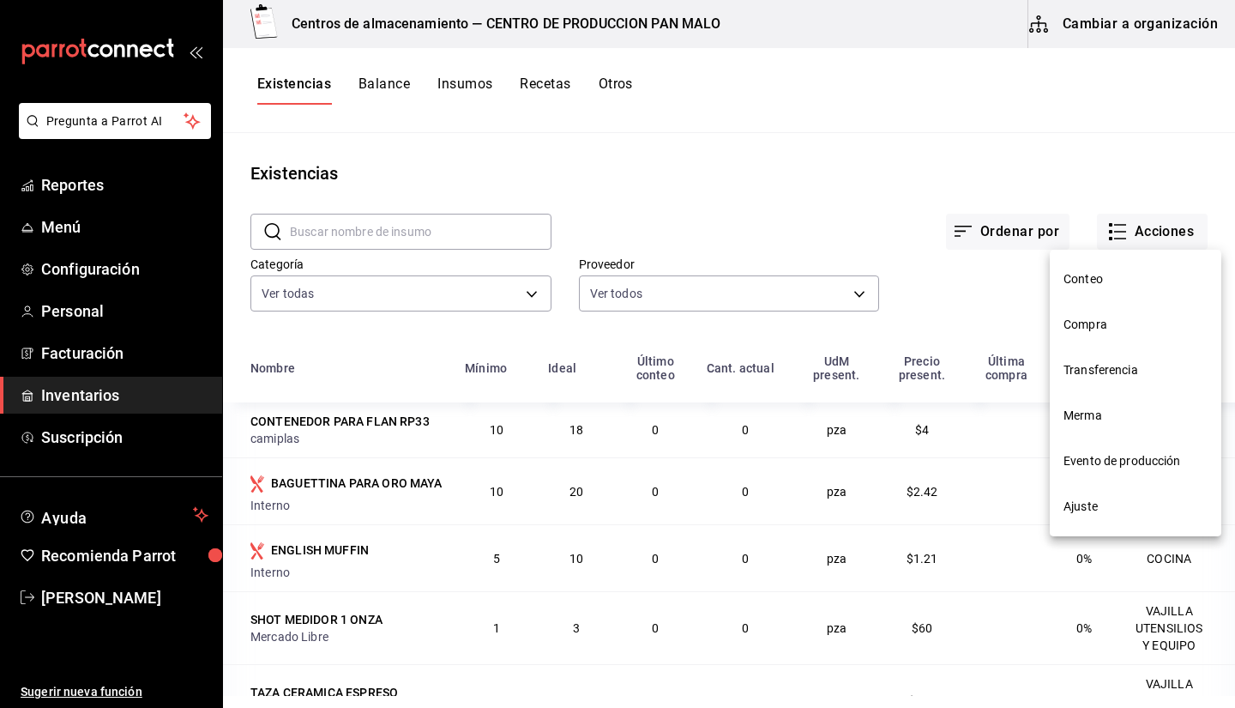
click at [1117, 523] on li "Ajuste" at bounding box center [1136, 506] width 172 height 45
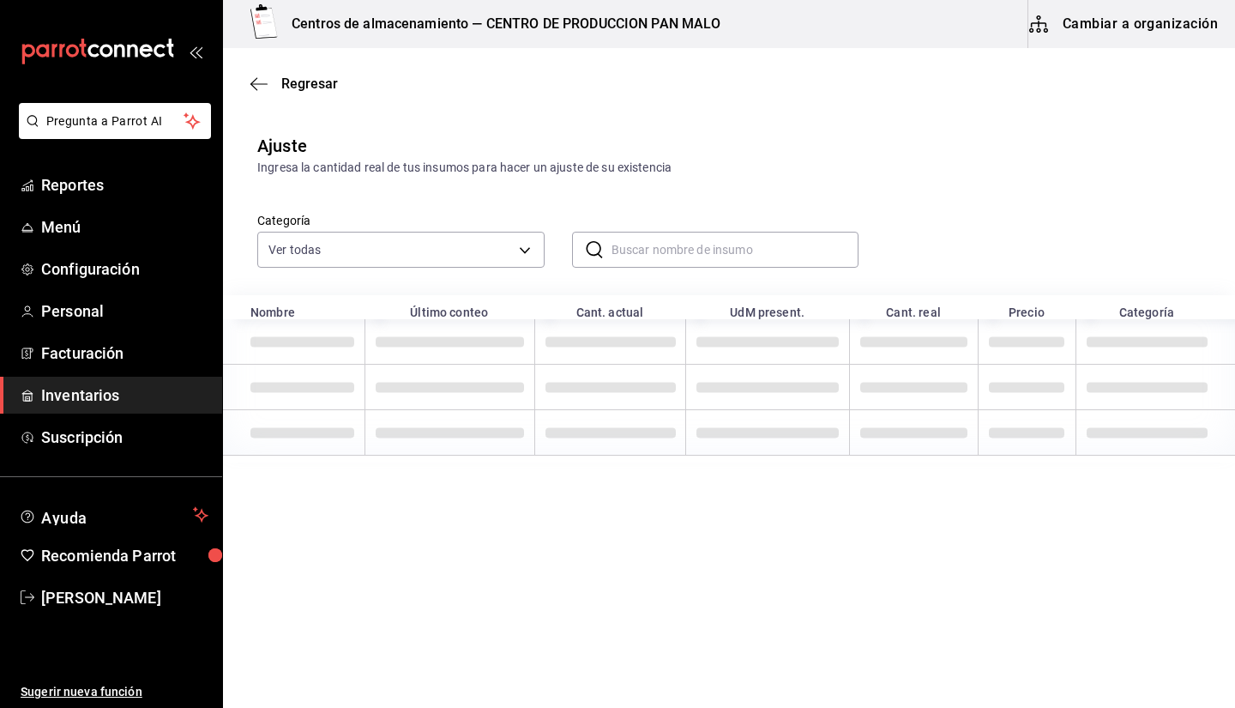
click at [637, 257] on input "text" at bounding box center [736, 249] width 248 height 34
type input "HARINA"
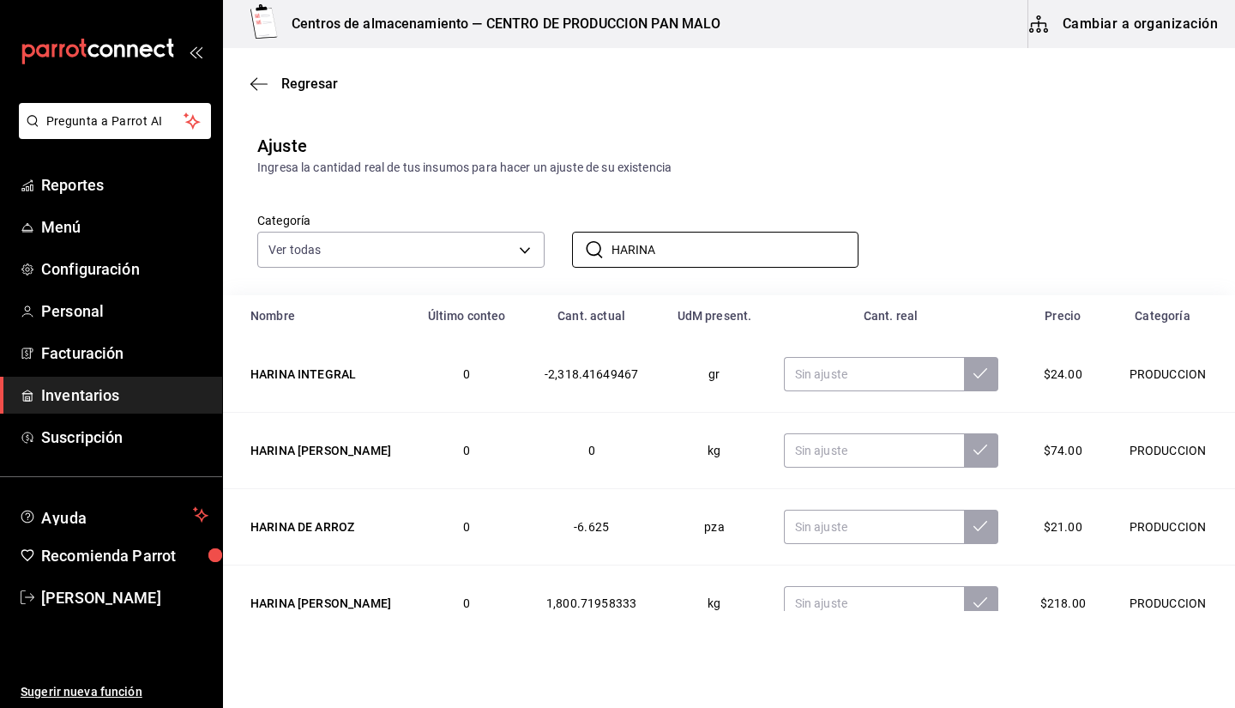
click at [963, 205] on div "Categoría Ver todas 582c698c-3cca-49c7-8505-2353f6626327,70f7bd2c-2c71-4982-af5…" at bounding box center [701, 222] width 943 height 91
click at [843, 382] on input "text" at bounding box center [874, 374] width 180 height 34
type input "4.00"
click at [666, 244] on input "HARINA" at bounding box center [736, 249] width 248 height 34
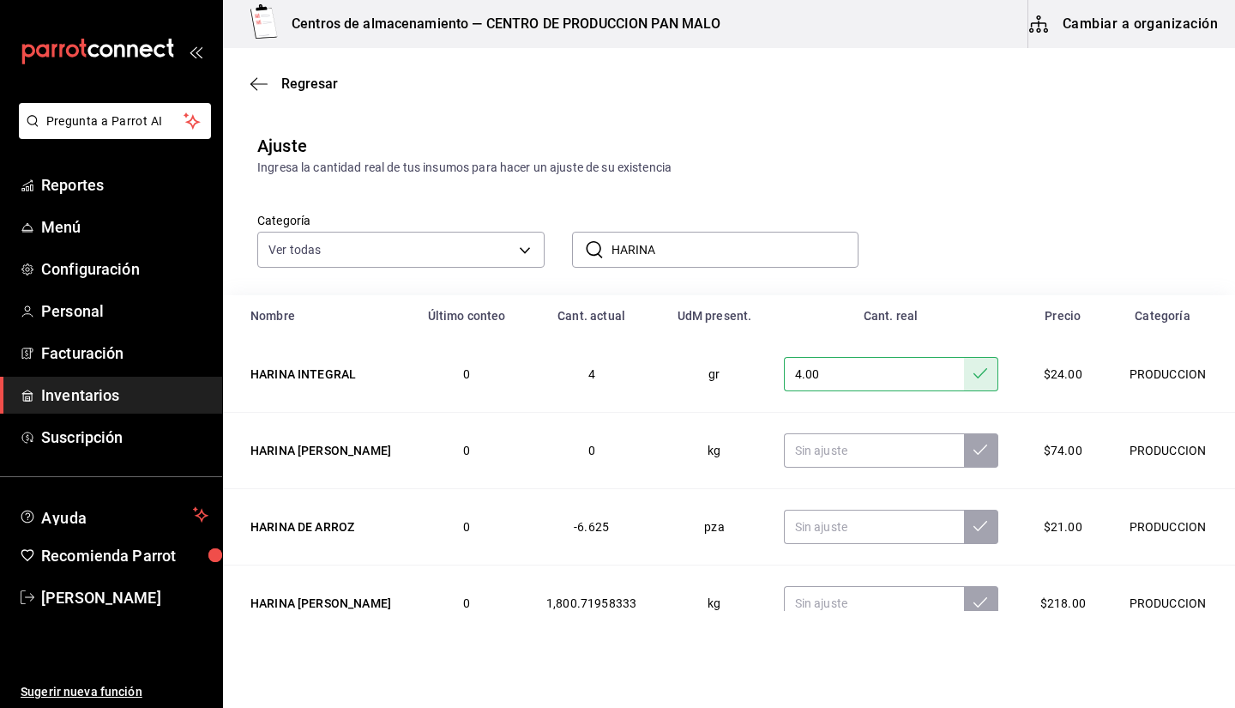
click at [666, 244] on input "HARINA" at bounding box center [736, 249] width 248 height 34
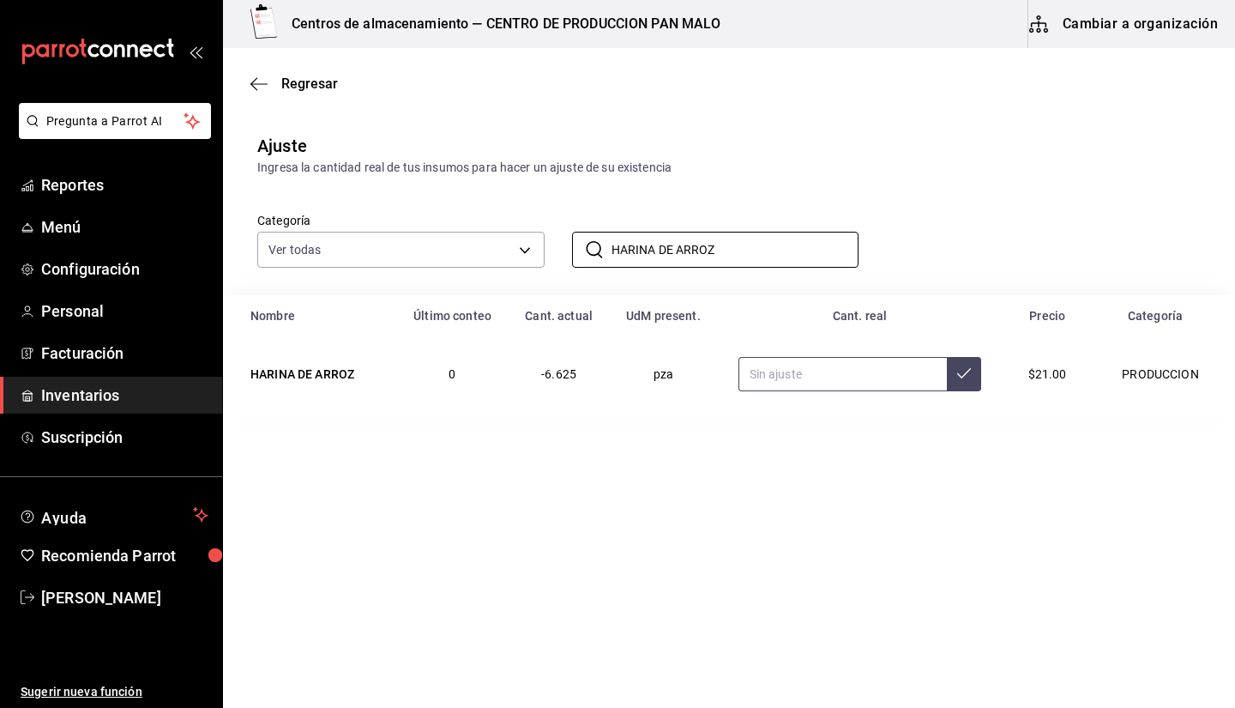
type input "HARINA DE ARROZ"
click at [819, 370] on input "text" at bounding box center [842, 374] width 209 height 34
click at [726, 256] on input "HARINA DE ARROZ" at bounding box center [736, 249] width 248 height 34
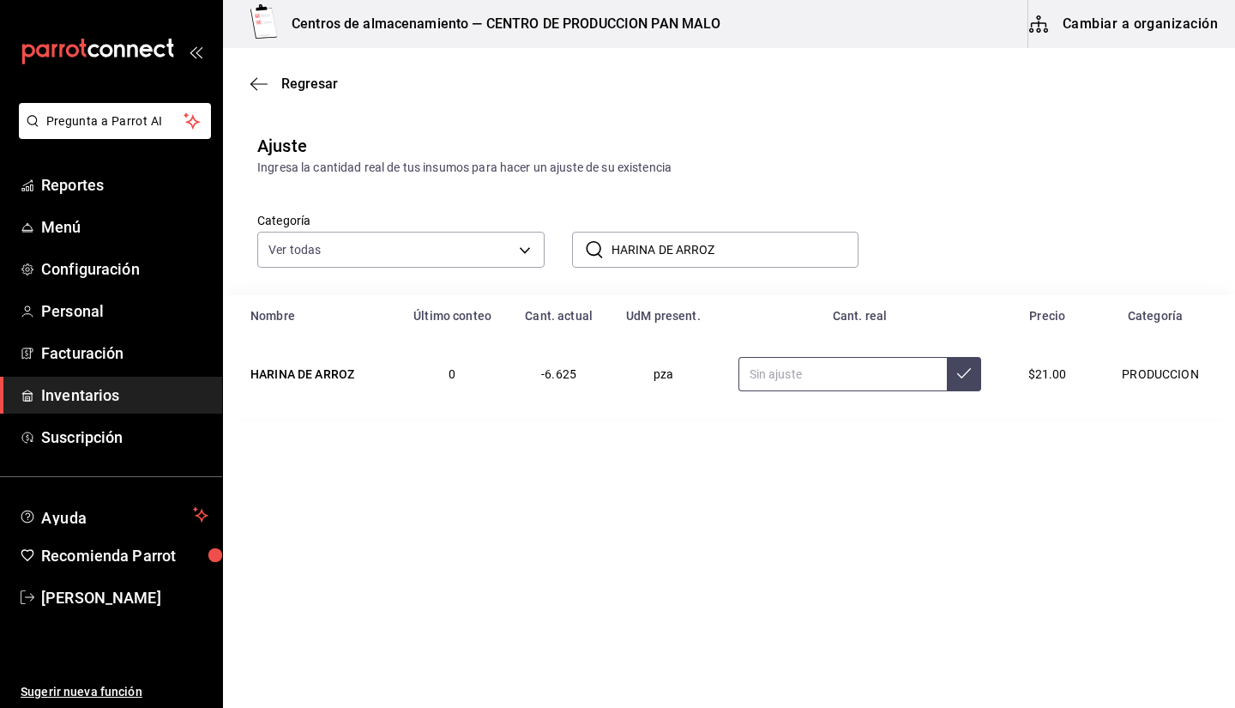
click at [862, 375] on input "text" at bounding box center [842, 374] width 209 height 34
click at [779, 365] on input "text" at bounding box center [842, 374] width 209 height 34
click at [812, 376] on input "text" at bounding box center [842, 374] width 209 height 34
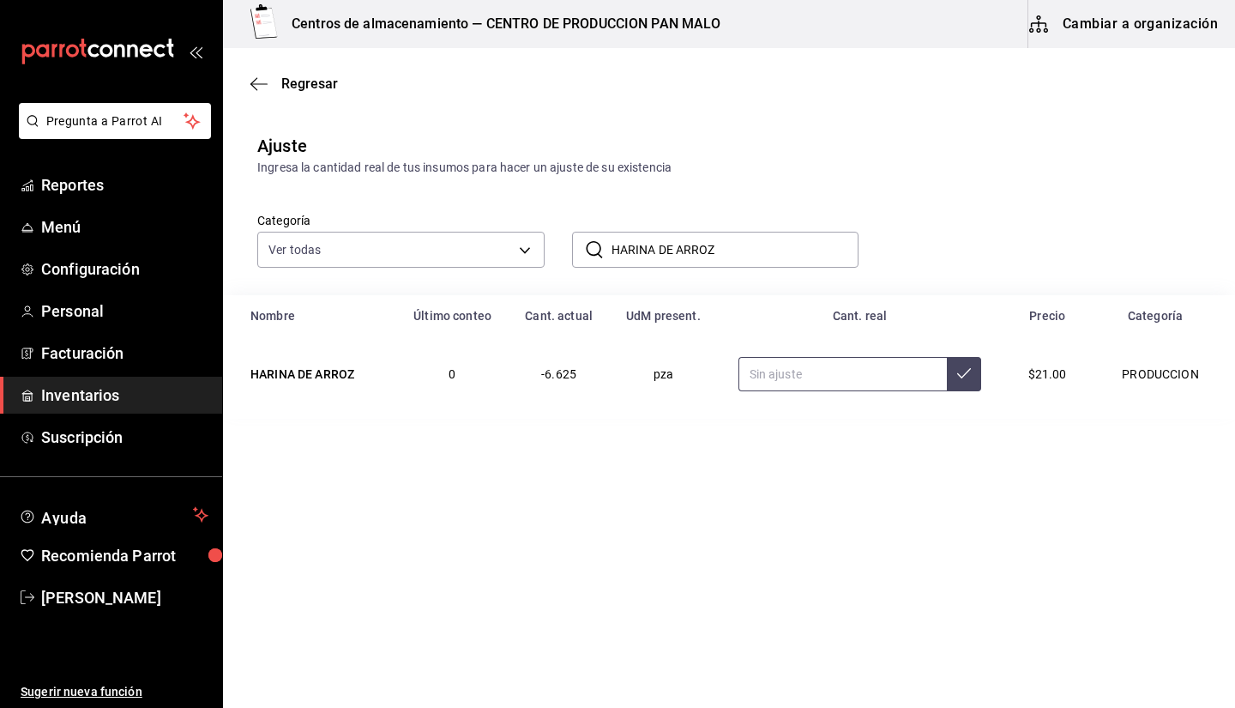
click at [812, 376] on input "text" at bounding box center [842, 374] width 209 height 34
type input "0.00"
click at [683, 245] on input "HARINA DE ARROZ" at bounding box center [736, 249] width 248 height 34
drag, startPoint x: 683, startPoint y: 245, endPoint x: 723, endPoint y: 280, distance: 52.9
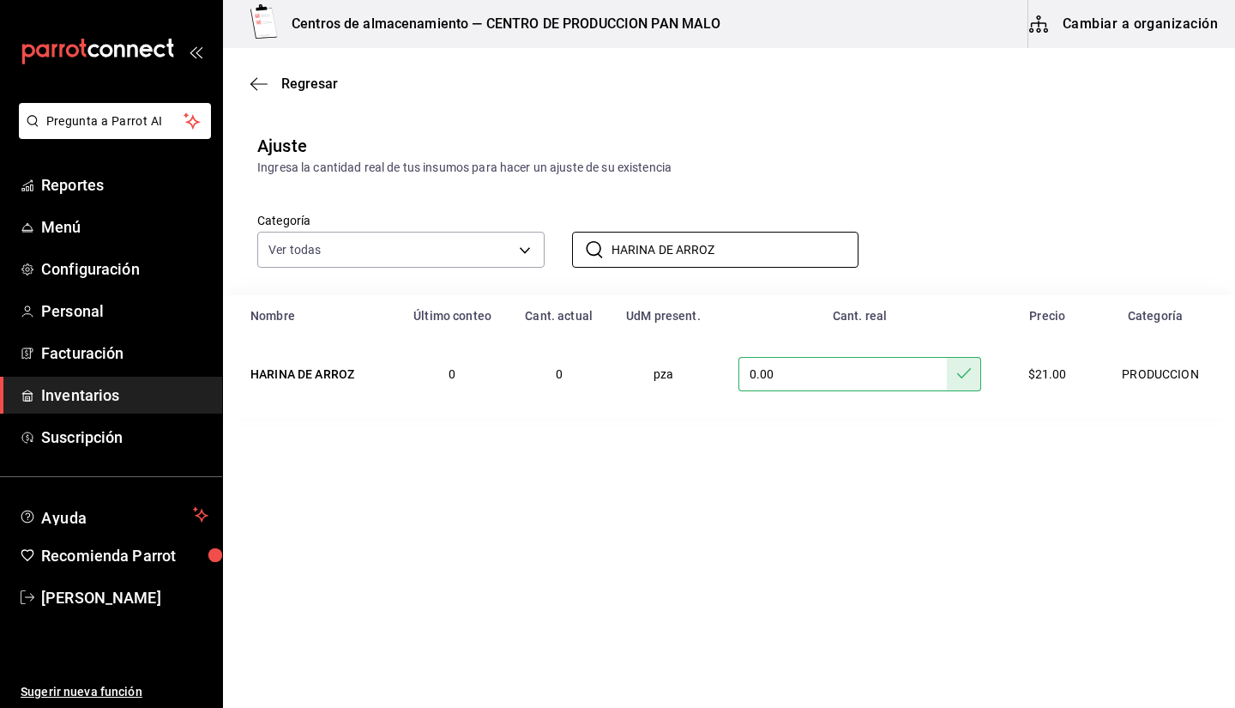
click at [723, 280] on div "Categoría Ver todas 582c698c-3cca-49c7-8505-2353f6626327,70f7bd2c-2c71-4982-af5…" at bounding box center [729, 236] width 1012 height 118
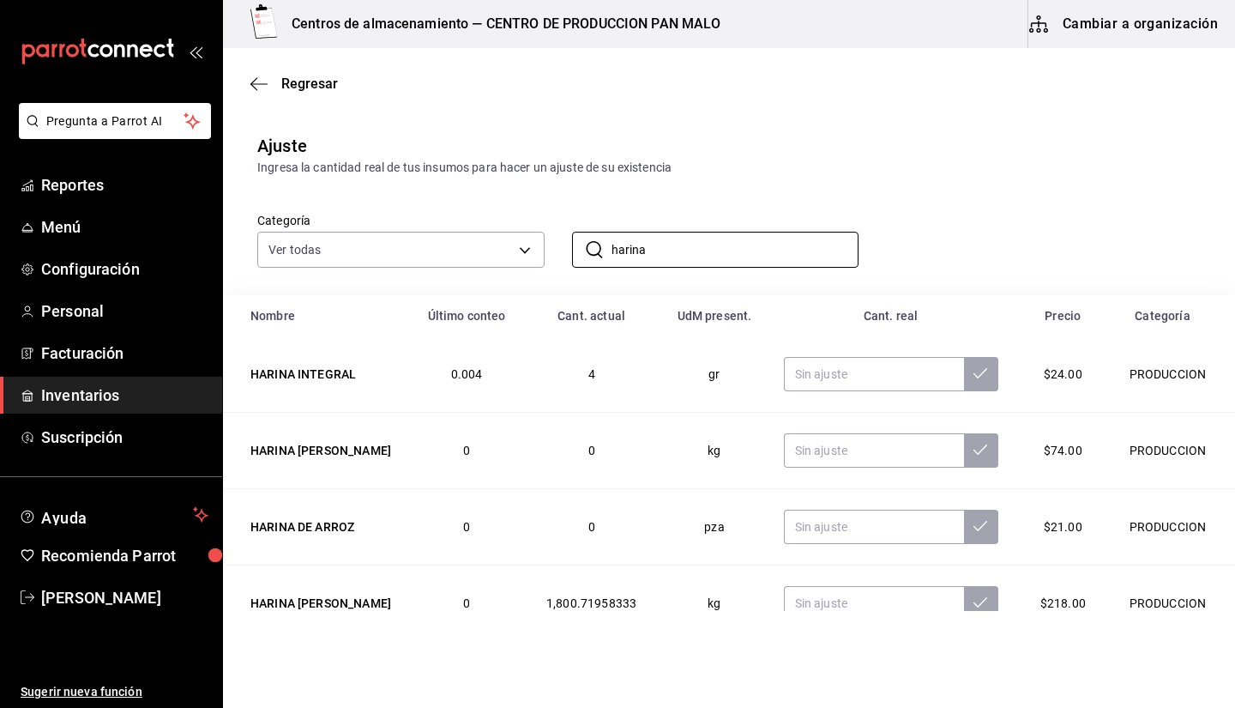
type input "harina"
click at [853, 183] on div "Categoría Ver todas 582c698c-3cca-49c7-8505-2353f6626327,70f7bd2c-2c71-4982-af5…" at bounding box center [701, 222] width 943 height 91
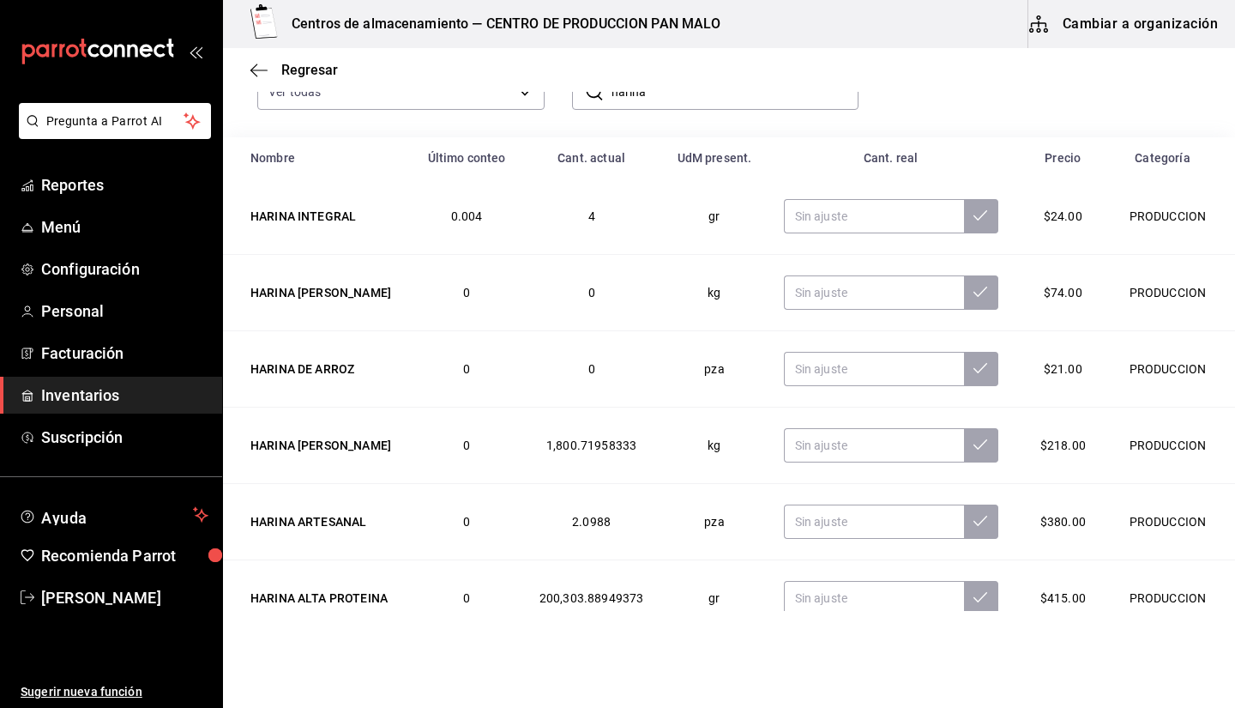
scroll to position [190, 0]
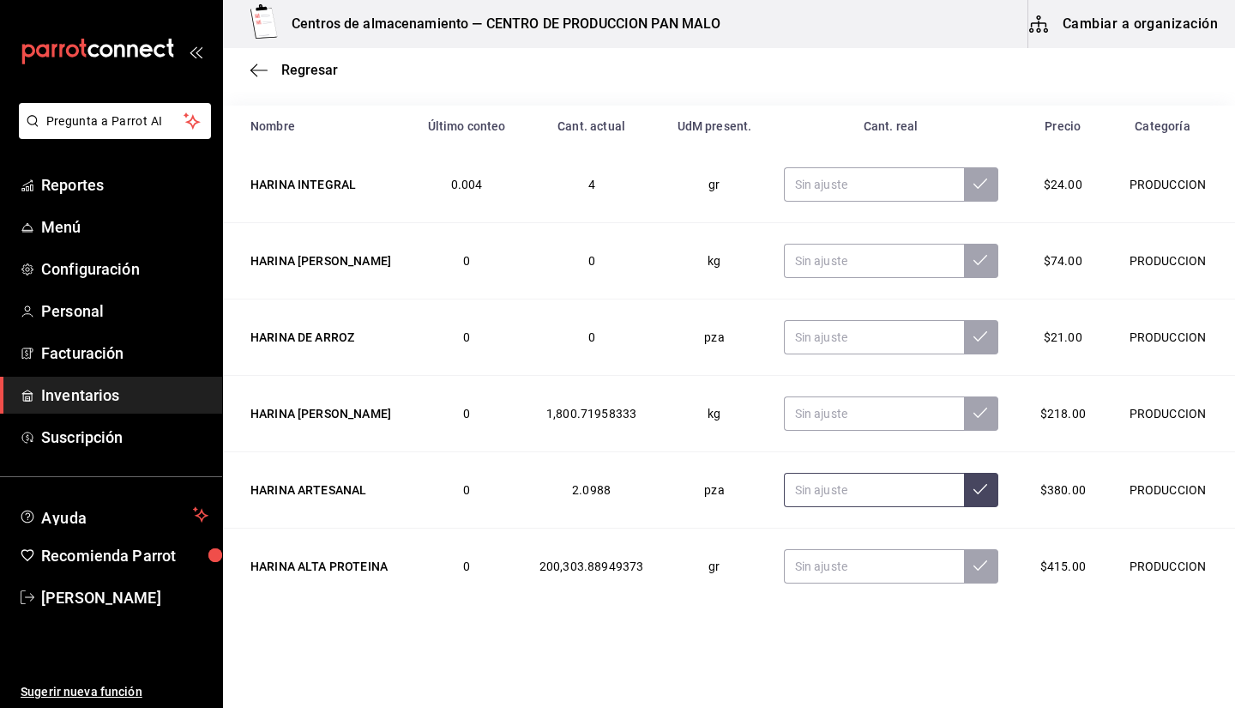
click at [861, 477] on input "text" at bounding box center [874, 490] width 180 height 34
type input "1.00"
click at [836, 568] on input "text" at bounding box center [874, 566] width 180 height 34
click at [777, 607] on table "Nombre Último conteo Cant. actual UdM present. Cant. real Precio Categoría HARI…" at bounding box center [729, 357] width 1012 height 505
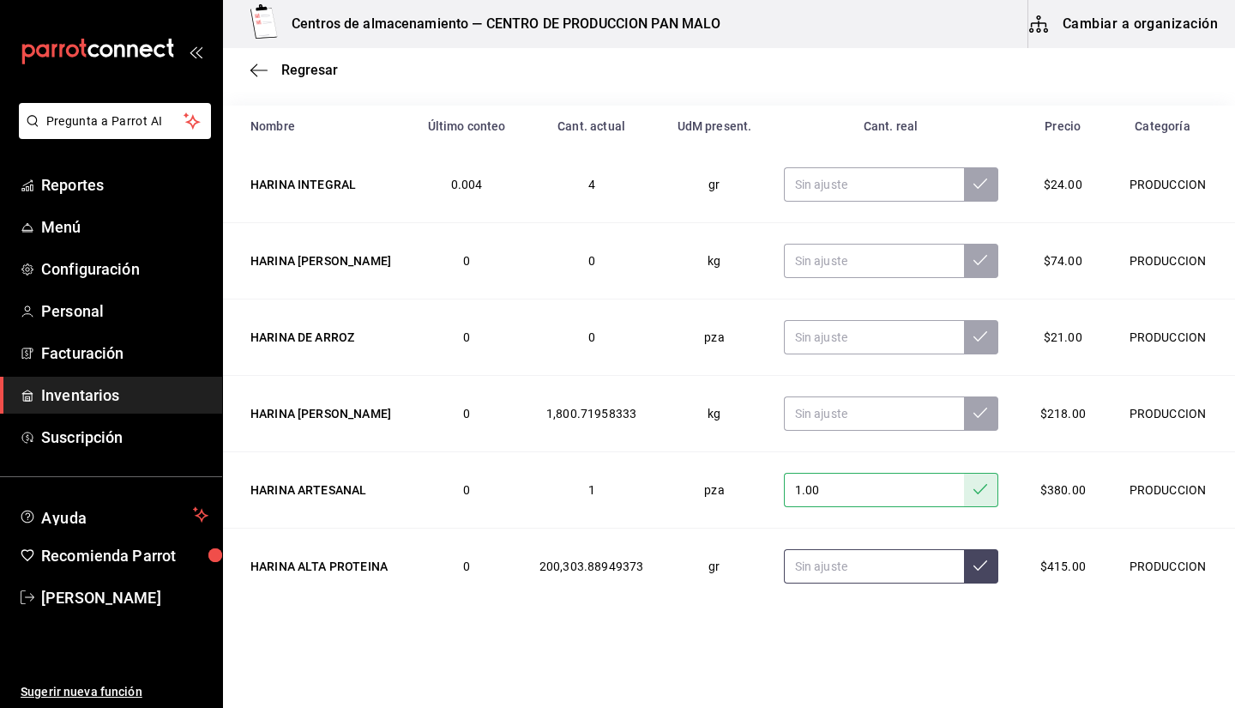
click at [846, 553] on input "text" at bounding box center [874, 566] width 180 height 34
type input "110000.00"
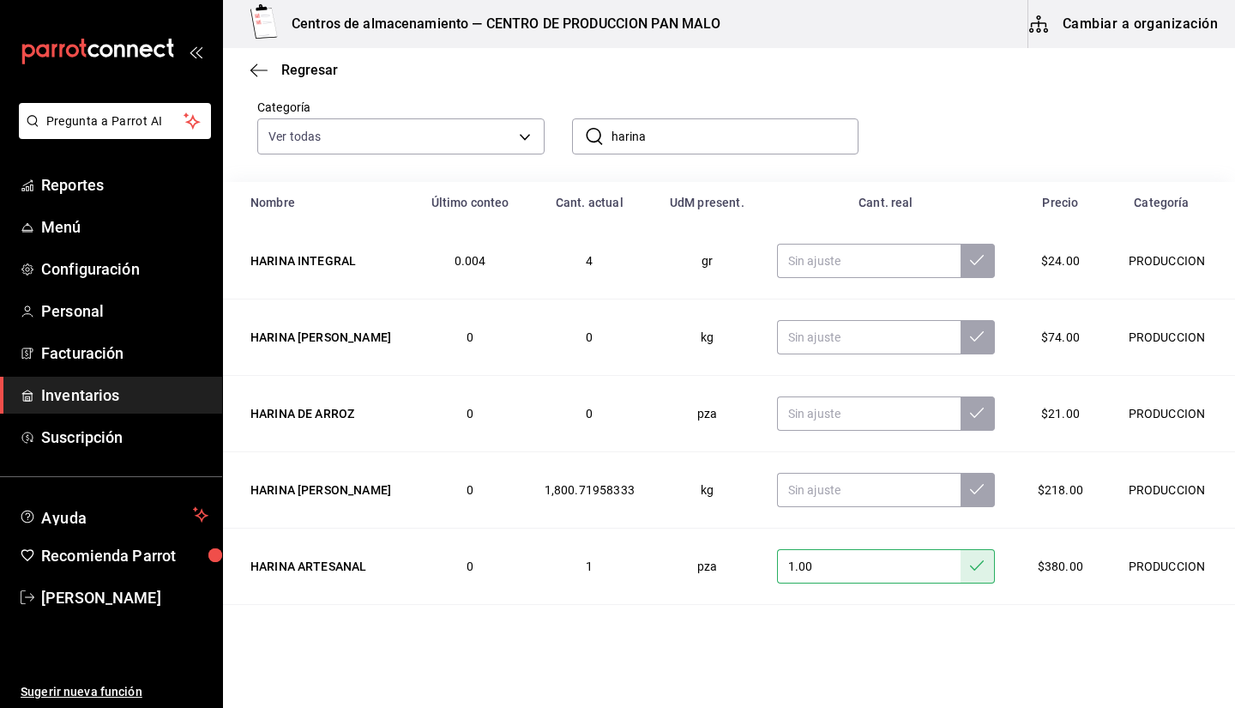
scroll to position [112, 0]
click at [863, 340] on input "text" at bounding box center [869, 339] width 184 height 34
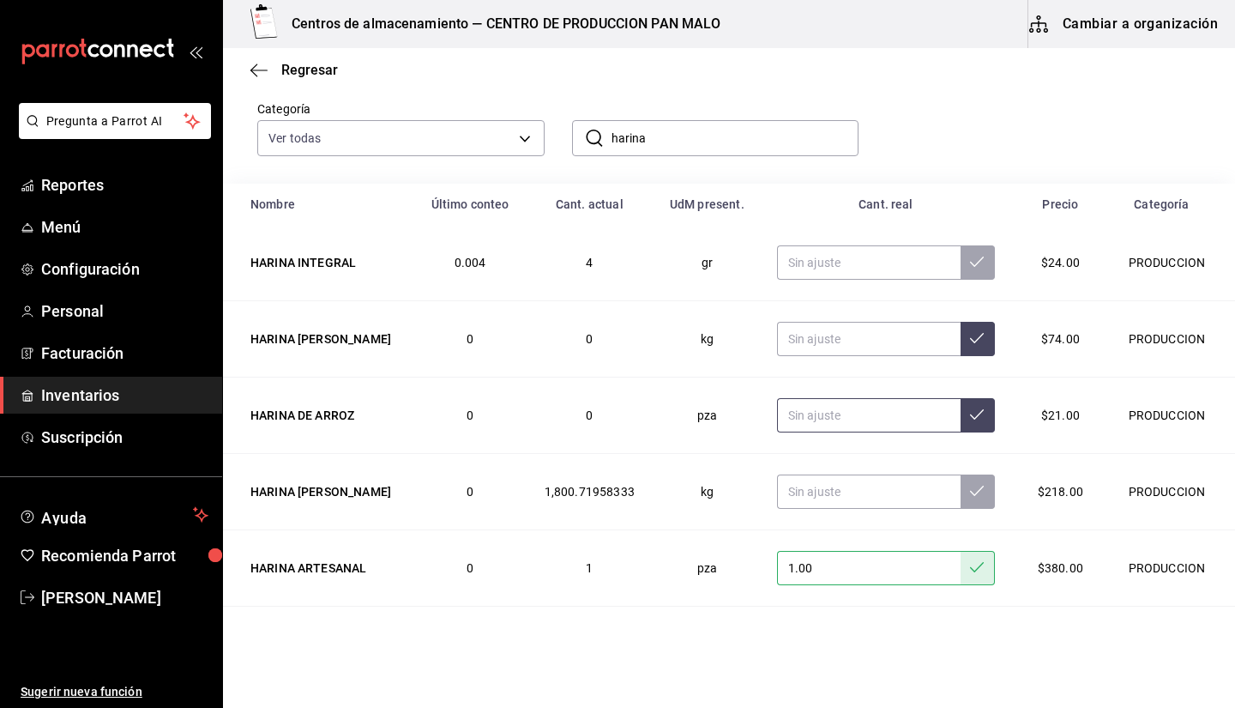
click at [843, 409] on input "text" at bounding box center [869, 415] width 184 height 34
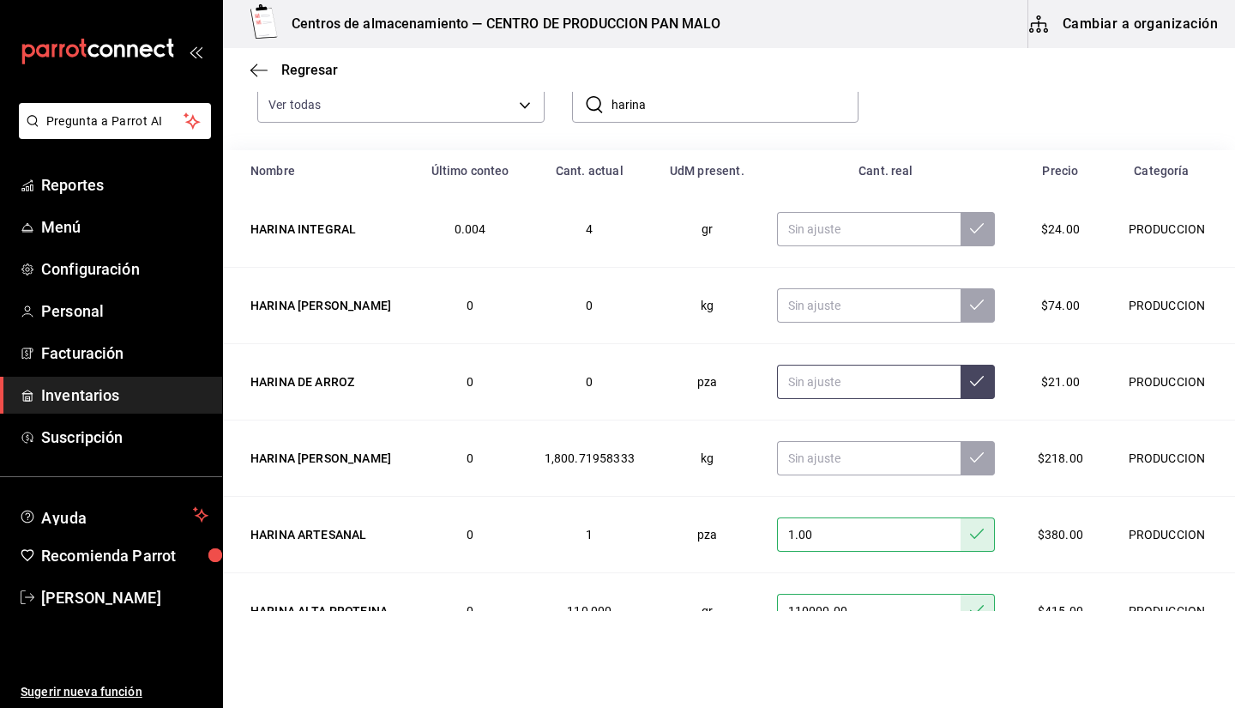
scroll to position [190, 0]
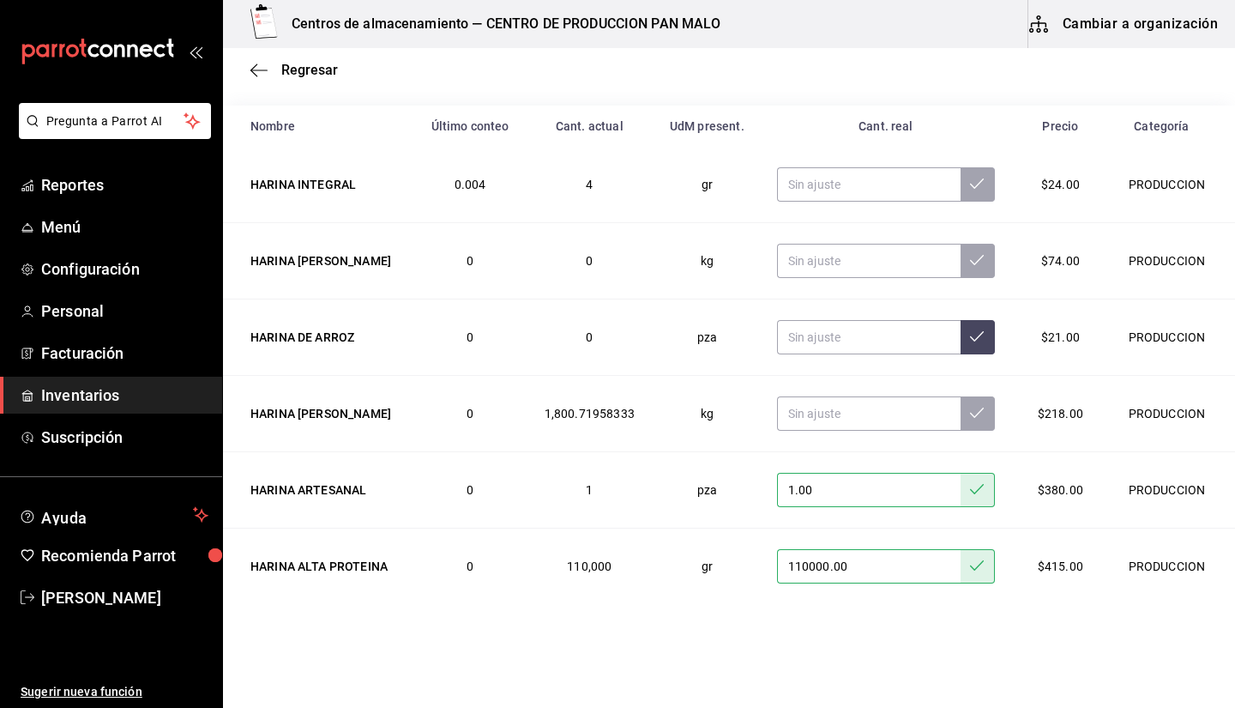
click at [897, 493] on input "1.00" at bounding box center [869, 490] width 184 height 34
type input "1.00"
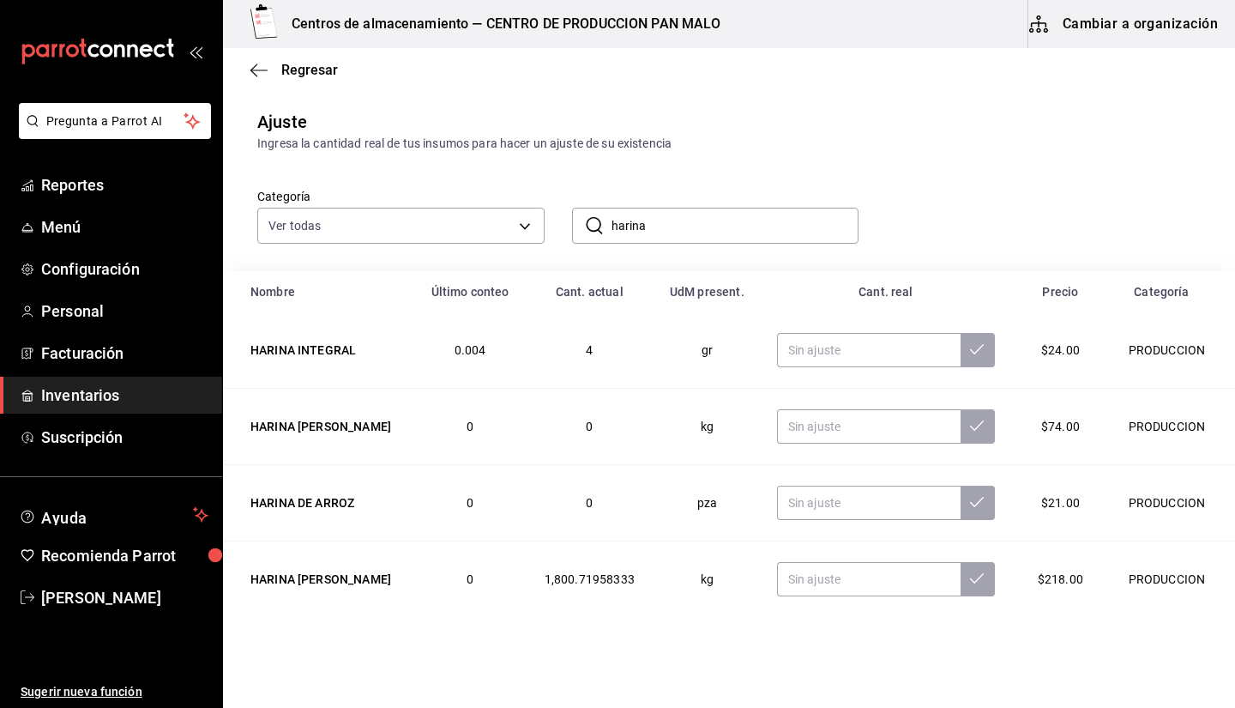
scroll to position [0, 0]
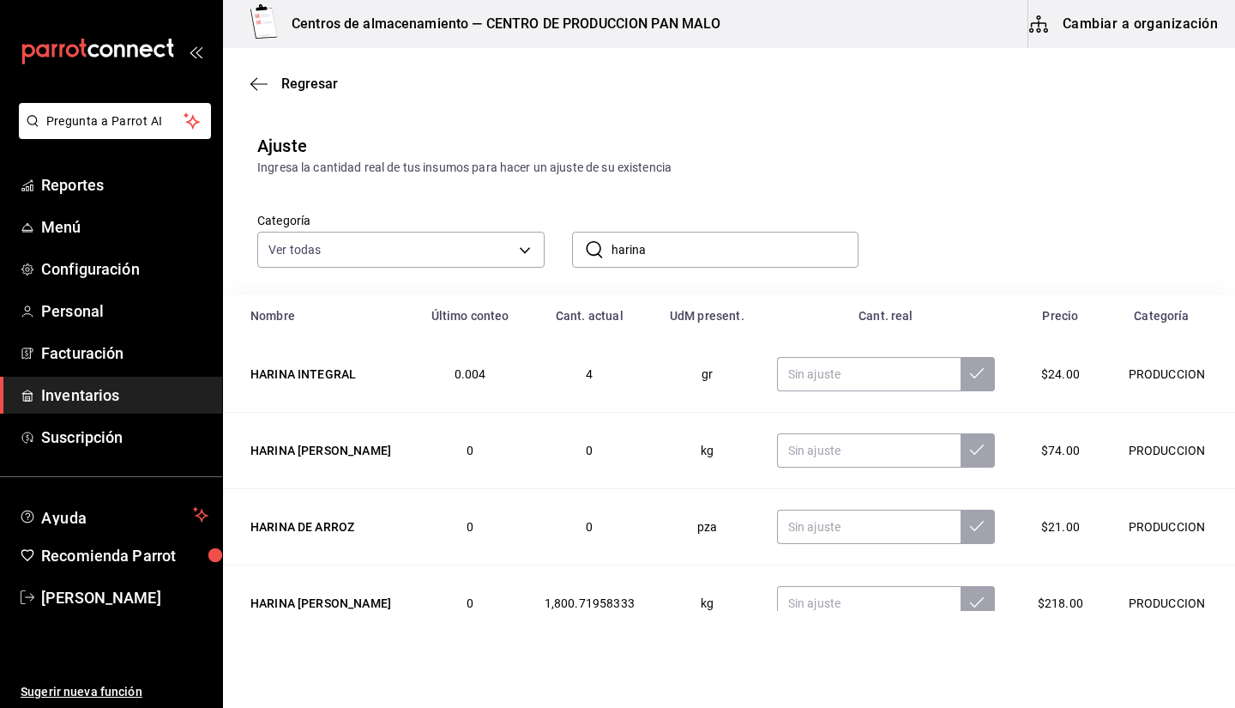
click at [688, 251] on input "harina" at bounding box center [736, 249] width 248 height 34
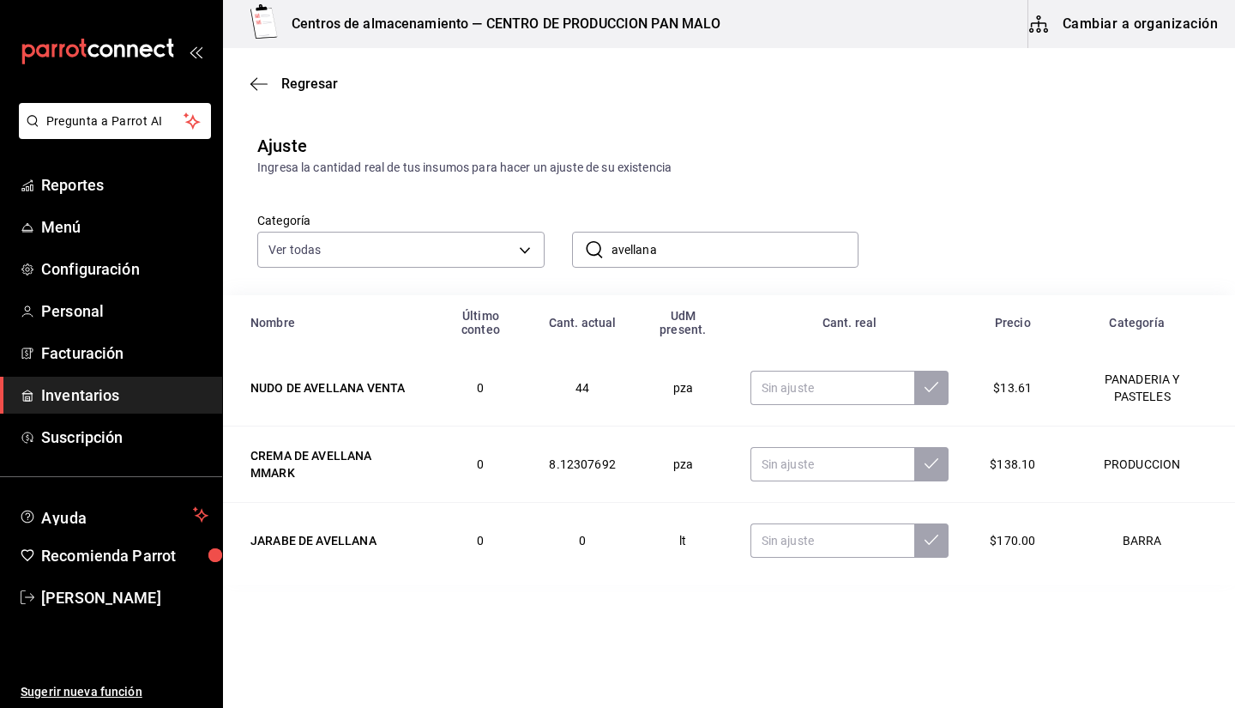
click at [688, 251] on input "avellana" at bounding box center [736, 249] width 248 height 34
click at [604, 564] on td "0" at bounding box center [582, 541] width 108 height 76
click at [793, 462] on input "text" at bounding box center [832, 464] width 165 height 34
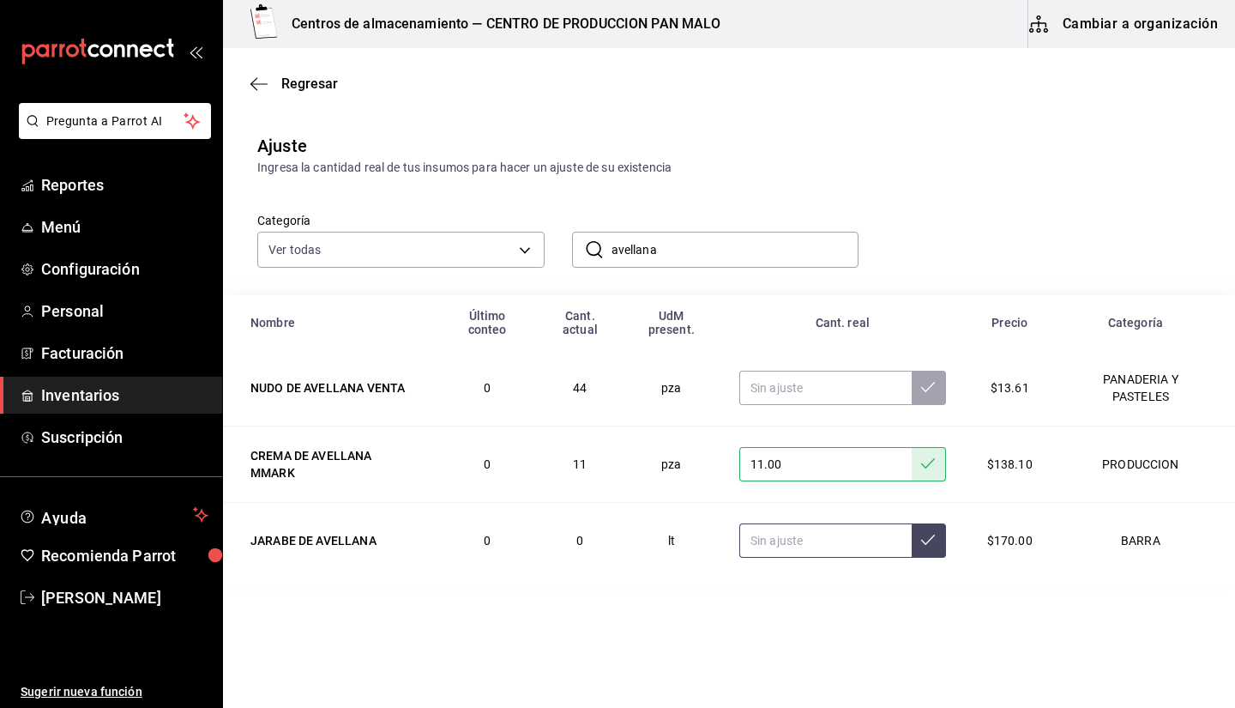
click at [803, 525] on input "text" at bounding box center [825, 540] width 172 height 34
click at [787, 371] on input "text" at bounding box center [825, 388] width 172 height 34
click at [679, 255] on input "avellana" at bounding box center [736, 249] width 248 height 34
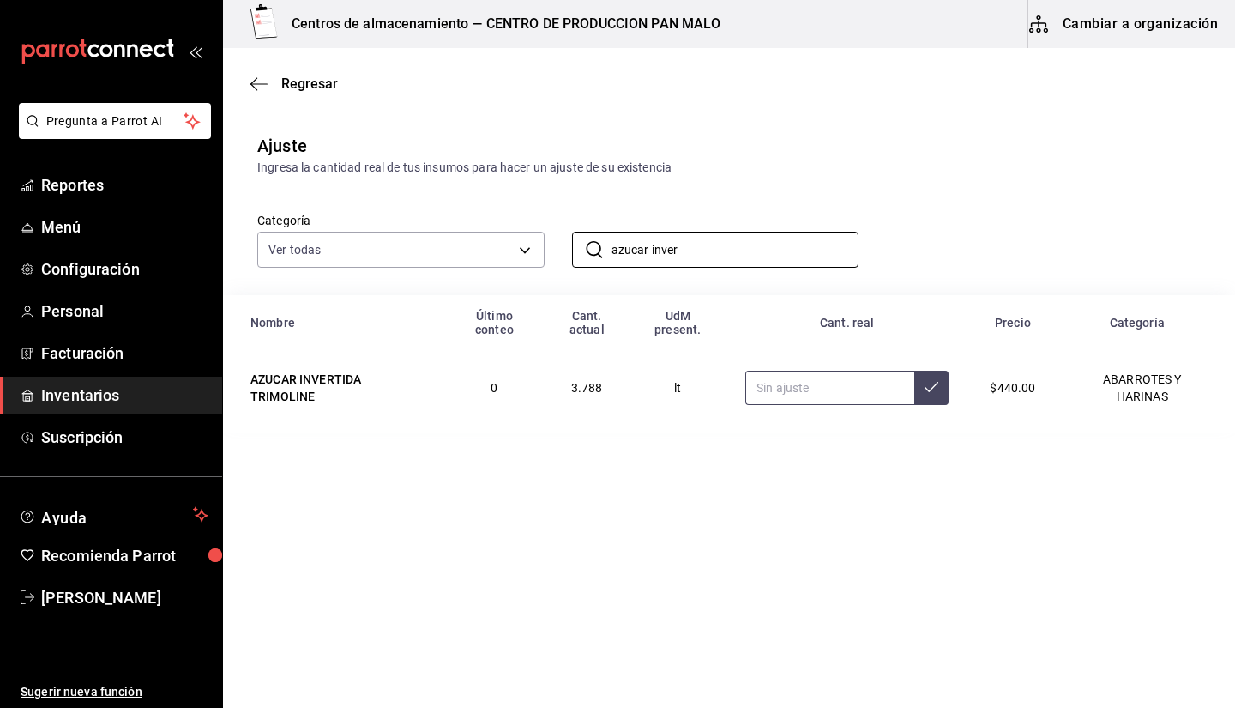
click at [779, 377] on input "text" at bounding box center [829, 388] width 169 height 34
click at [683, 260] on input "azucar inver" at bounding box center [736, 249] width 248 height 34
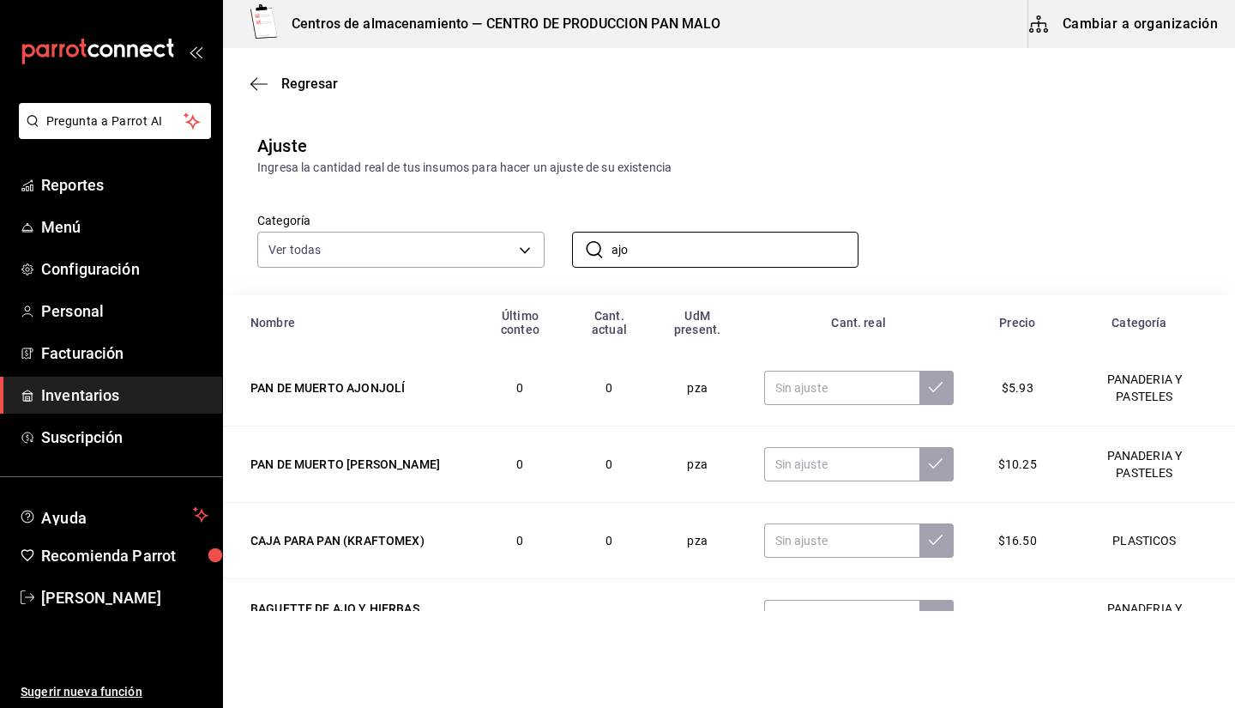
click at [803, 190] on div "Categoría Ver todas 582c698c-3cca-49c7-8505-2353f6626327,70f7bd2c-2c71-4982-af5…" at bounding box center [701, 222] width 943 height 91
click at [652, 255] on input "ajo" at bounding box center [736, 249] width 248 height 34
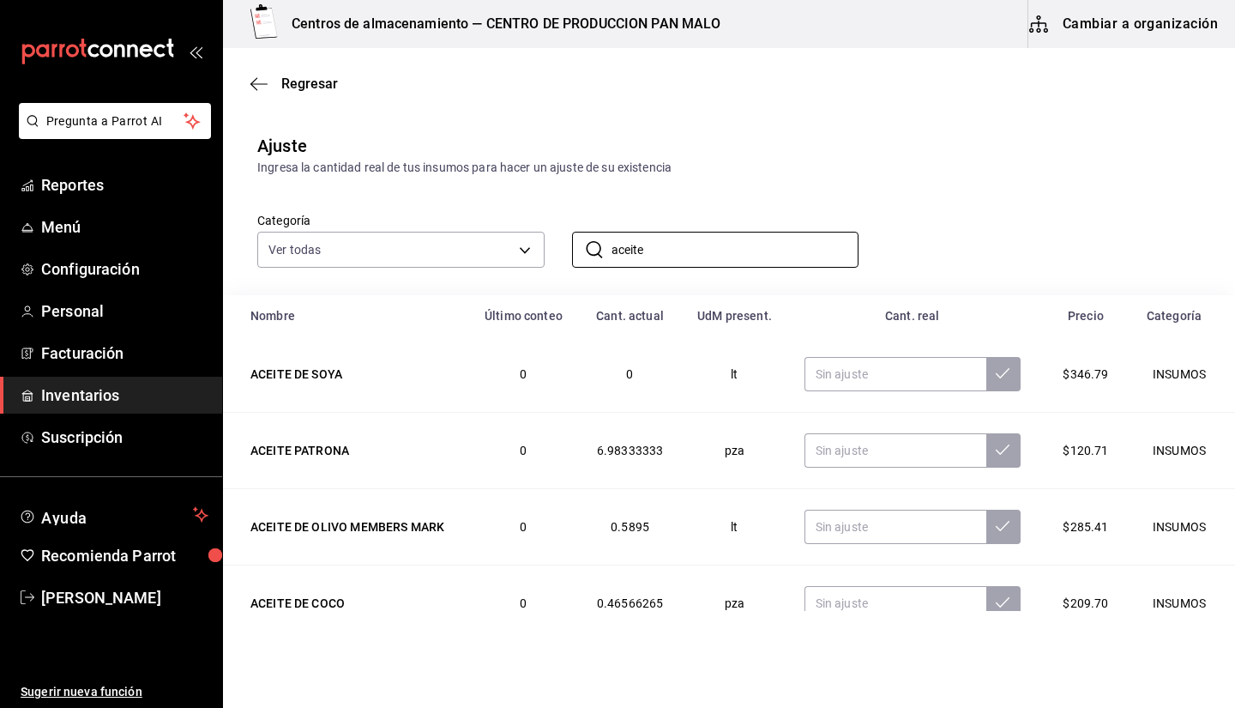
click at [943, 244] on div "Categoría Ver todas 582c698c-3cca-49c7-8505-2353f6626327,70f7bd2c-2c71-4982-af5…" at bounding box center [701, 222] width 943 height 91
click at [870, 437] on input "text" at bounding box center [896, 450] width 182 height 34
click at [839, 539] on input "text" at bounding box center [896, 526] width 182 height 34
click at [824, 600] on input "text" at bounding box center [896, 603] width 182 height 34
click at [691, 244] on input "aceite" at bounding box center [736, 249] width 248 height 34
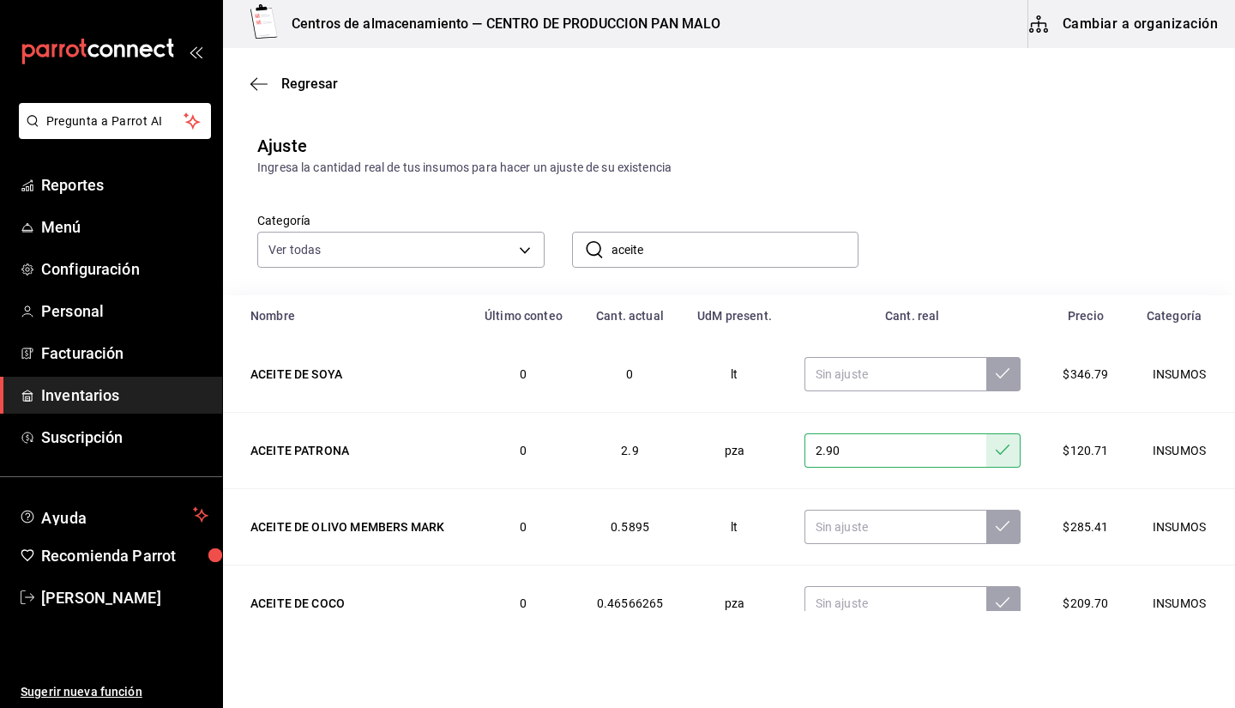
click at [691, 244] on input "aceite" at bounding box center [736, 249] width 248 height 34
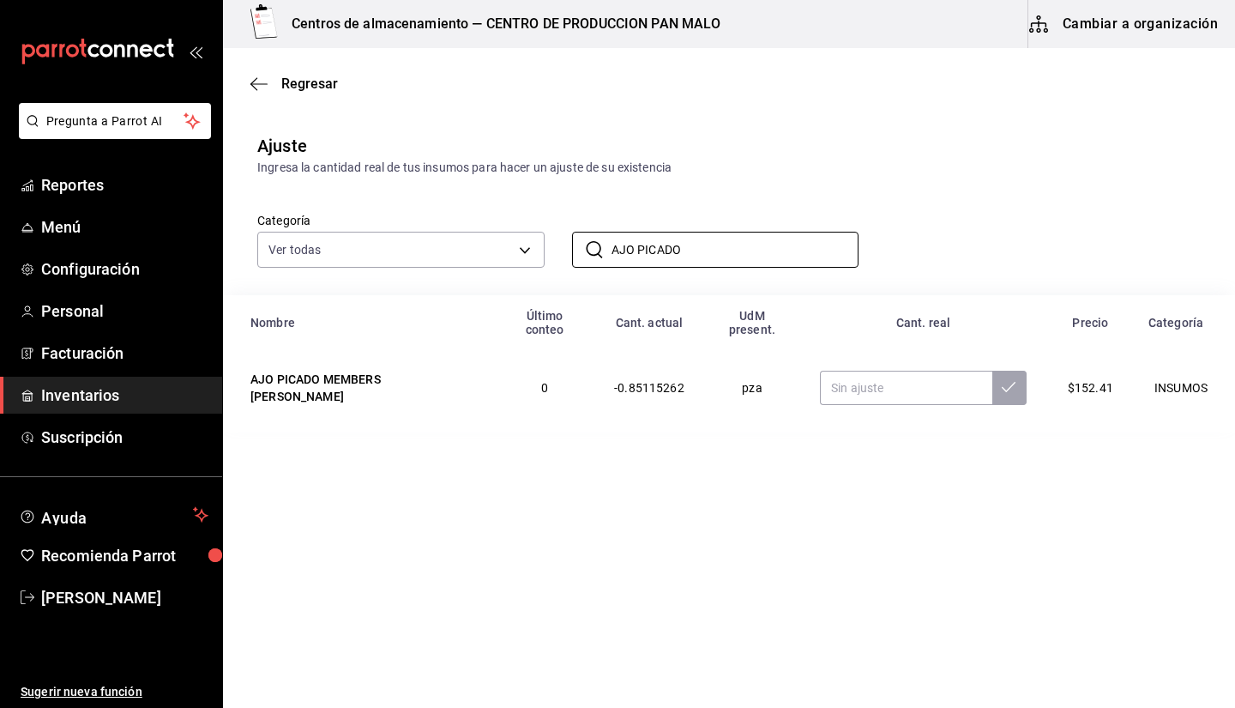
click at [792, 513] on main "Regresar Ajuste Ingresa la cantidad real de tus insumos para hacer un ajuste de…" at bounding box center [729, 329] width 1012 height 563
click at [854, 371] on input "text" at bounding box center [906, 388] width 172 height 34
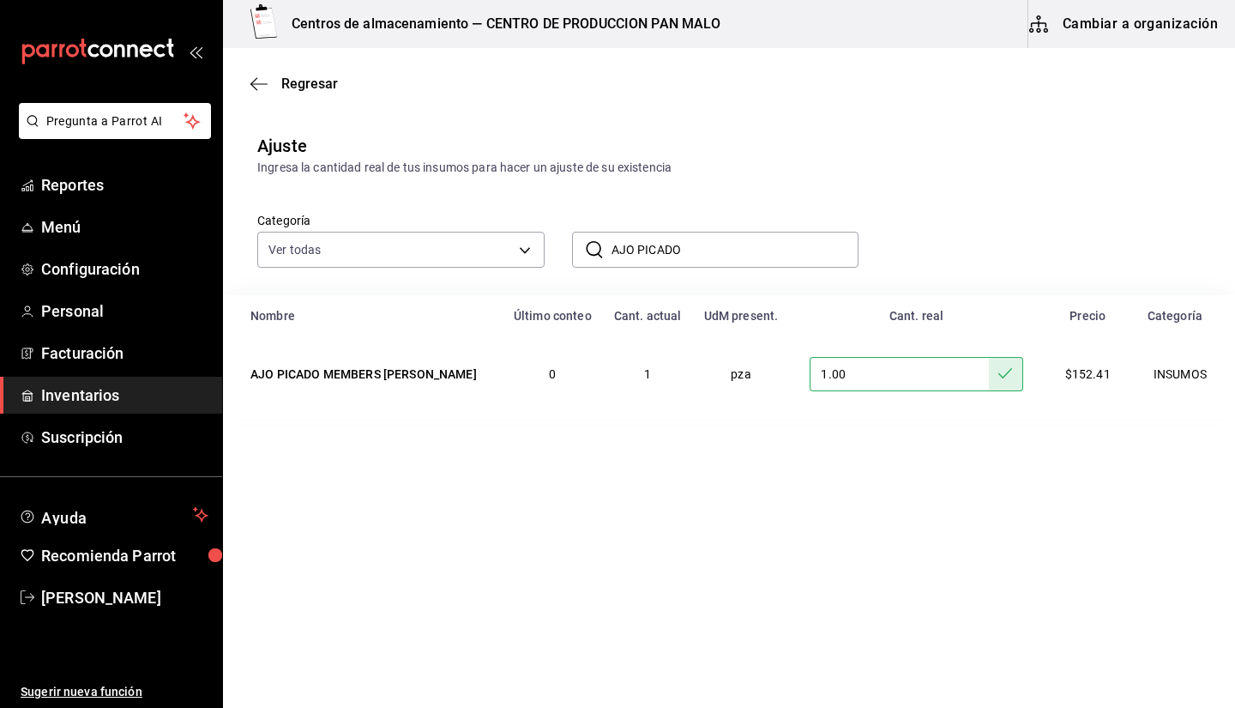
click at [696, 265] on input "AJO PICADO" at bounding box center [736, 249] width 248 height 34
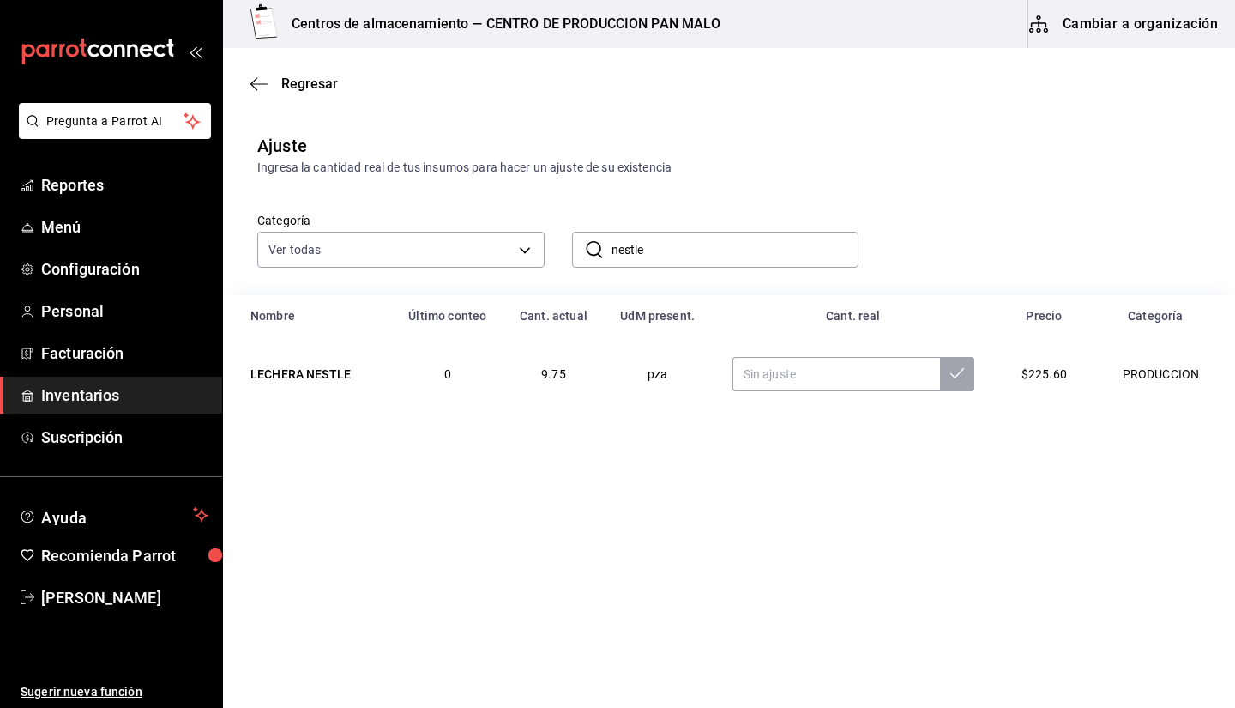
click at [806, 426] on main "Regresar Ajuste Ingresa la cantidad real de tus insumos para hacer un ajuste de…" at bounding box center [729, 329] width 1012 height 563
click at [780, 378] on input "text" at bounding box center [836, 374] width 208 height 34
click at [721, 232] on div "​ nestle ​" at bounding box center [715, 250] width 287 height 36
click at [805, 371] on input "text" at bounding box center [836, 374] width 208 height 34
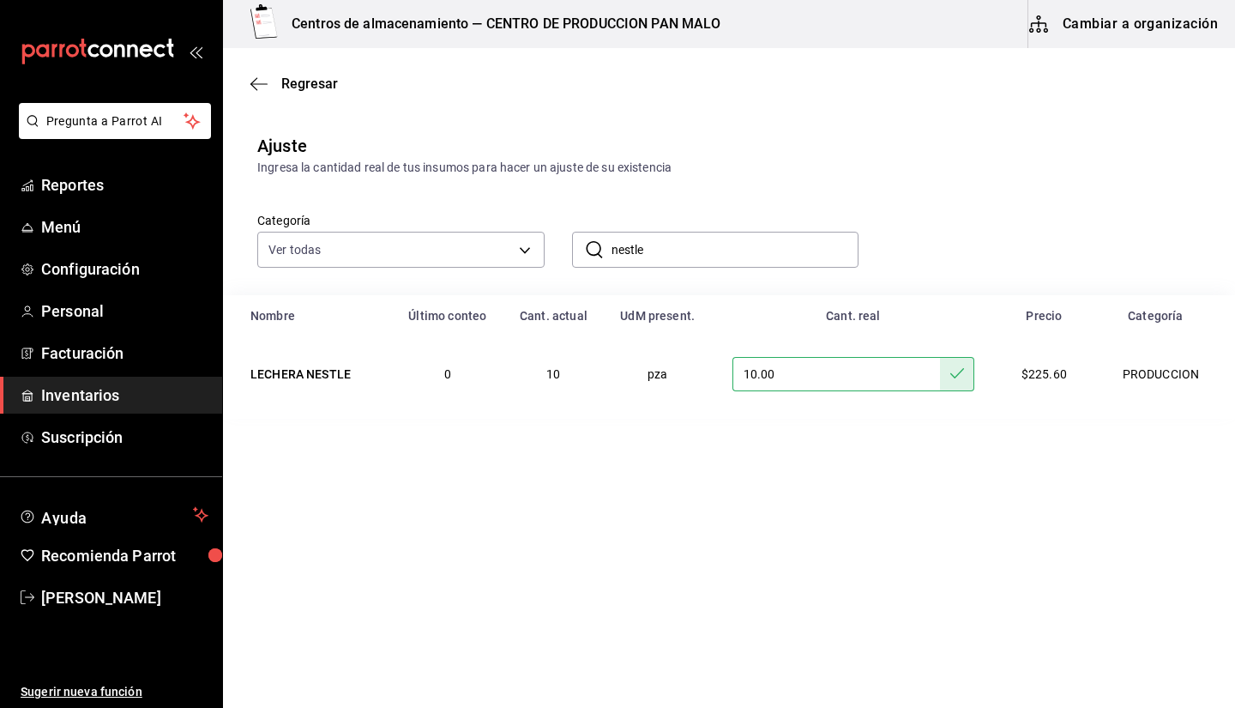
click at [730, 249] on input "nestle" at bounding box center [736, 249] width 248 height 34
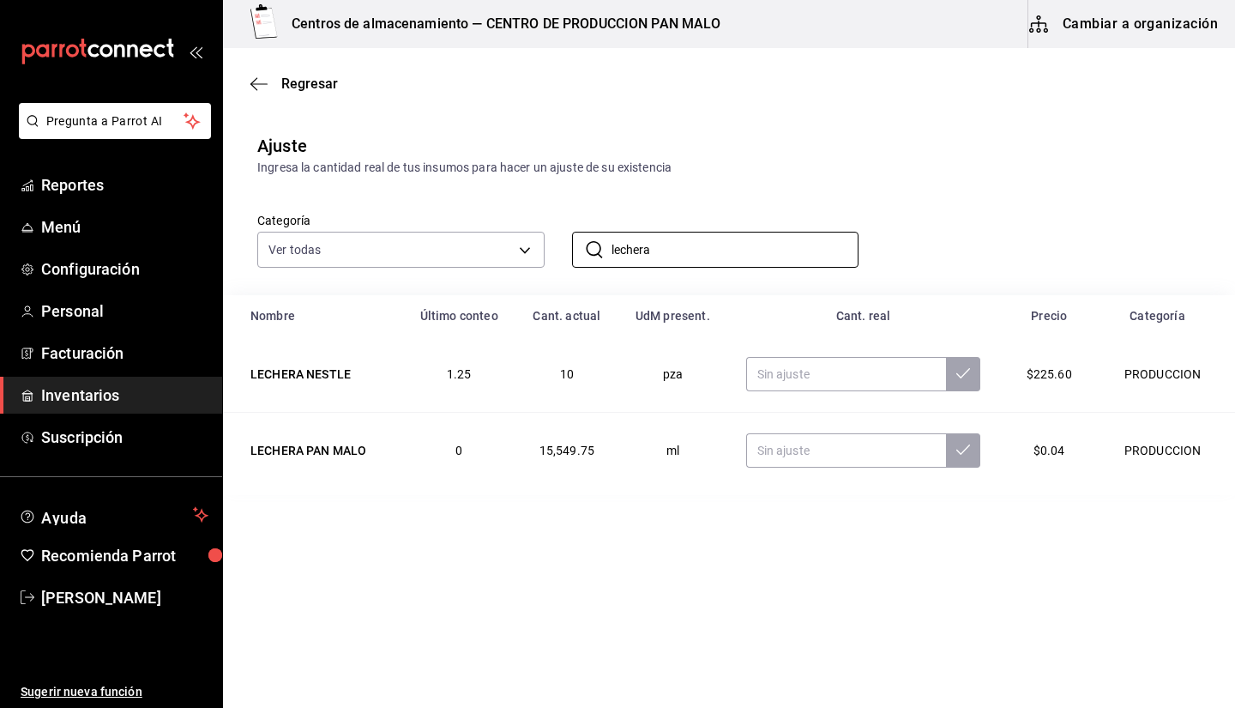
click at [953, 233] on div "Categoría Ver todas 582c698c-3cca-49c7-8505-2353f6626327,70f7bd2c-2c71-4982-af5…" at bounding box center [701, 222] width 943 height 91
click at [829, 373] on input "text" at bounding box center [846, 374] width 201 height 34
click at [769, 258] on input "lechera" at bounding box center [736, 249] width 248 height 34
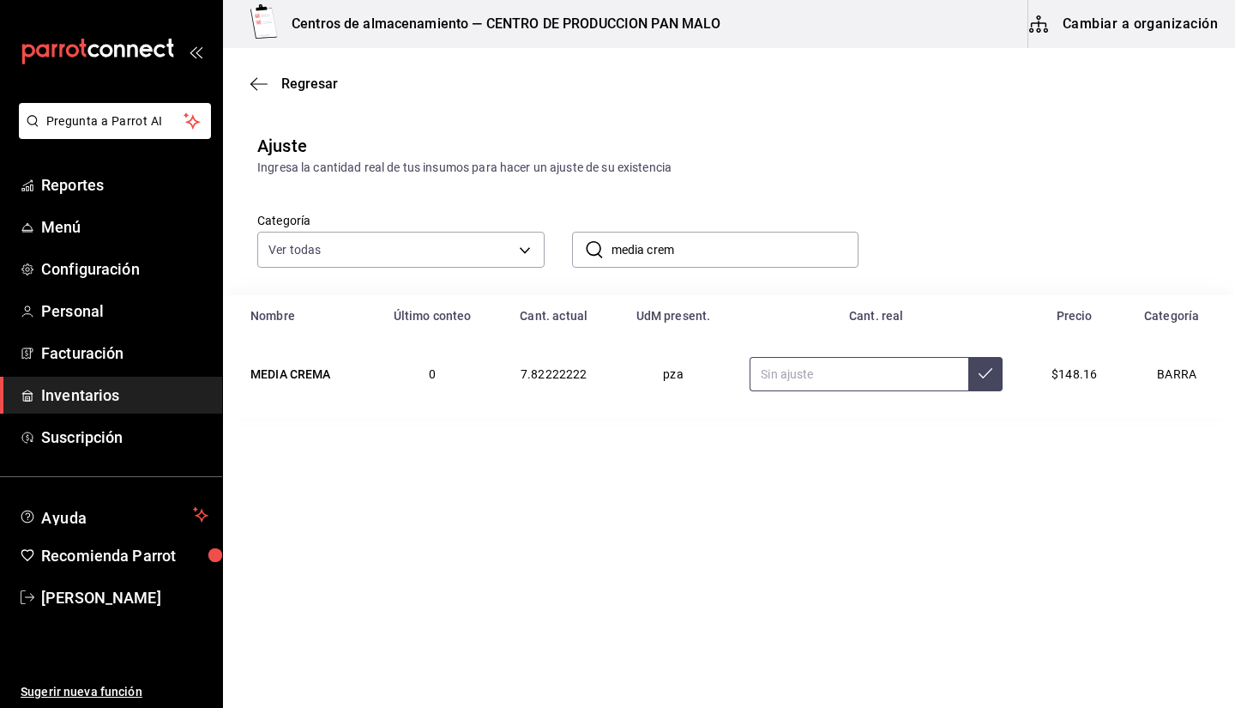
click at [797, 359] on input "text" at bounding box center [859, 374] width 219 height 34
click at [694, 264] on input "media crem" at bounding box center [736, 249] width 248 height 34
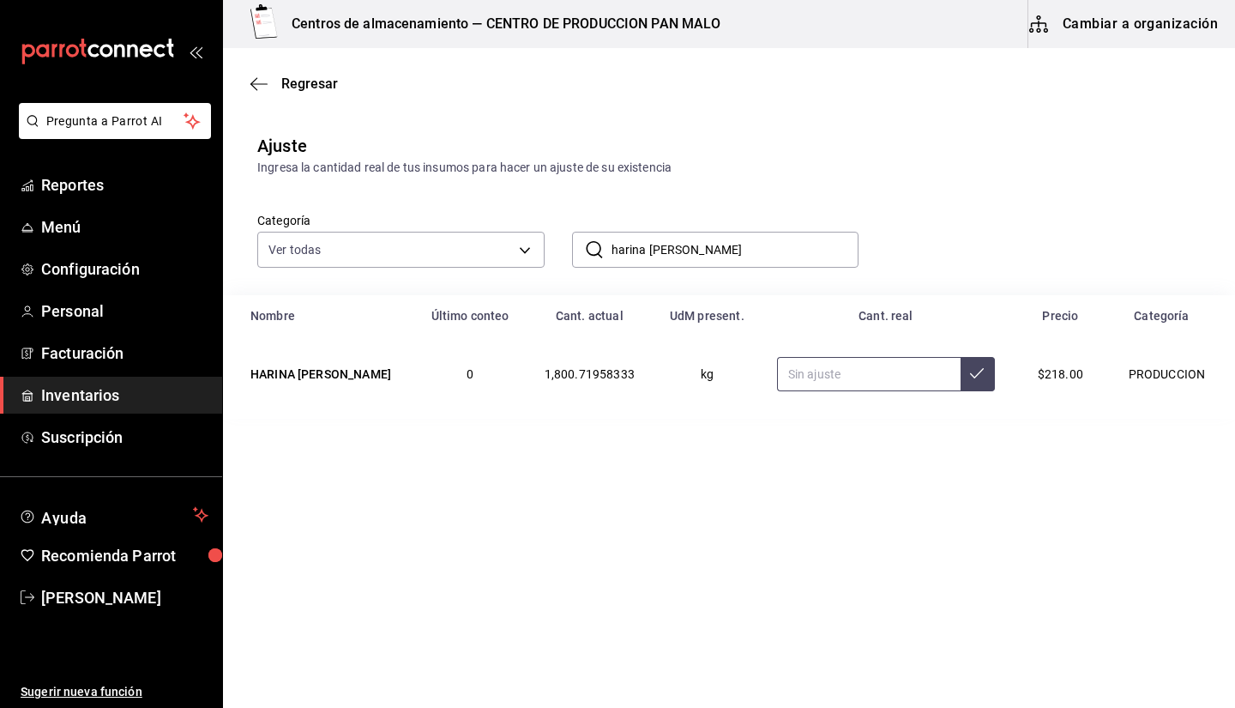
click at [852, 376] on input "text" at bounding box center [869, 374] width 184 height 34
click at [779, 236] on input "harina de almendra" at bounding box center [736, 249] width 248 height 34
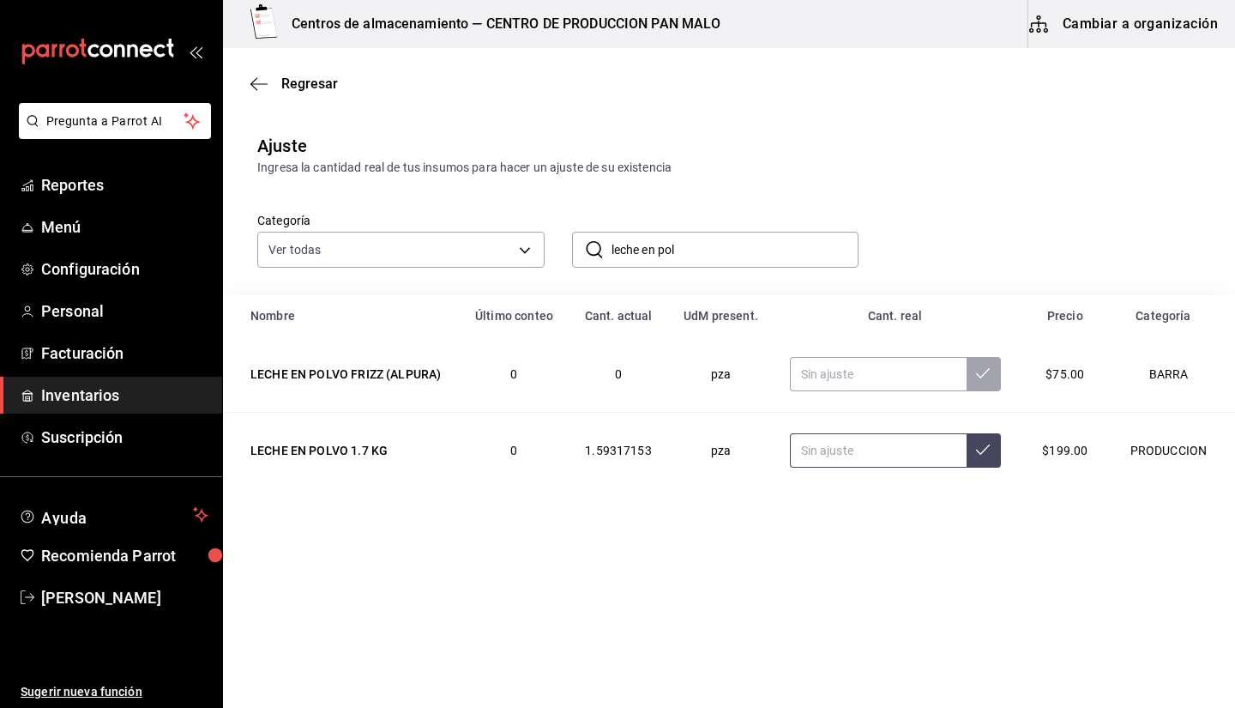
click at [879, 459] on input "text" at bounding box center [878, 450] width 177 height 34
click at [743, 253] on input "leche en pol" at bounding box center [736, 249] width 248 height 34
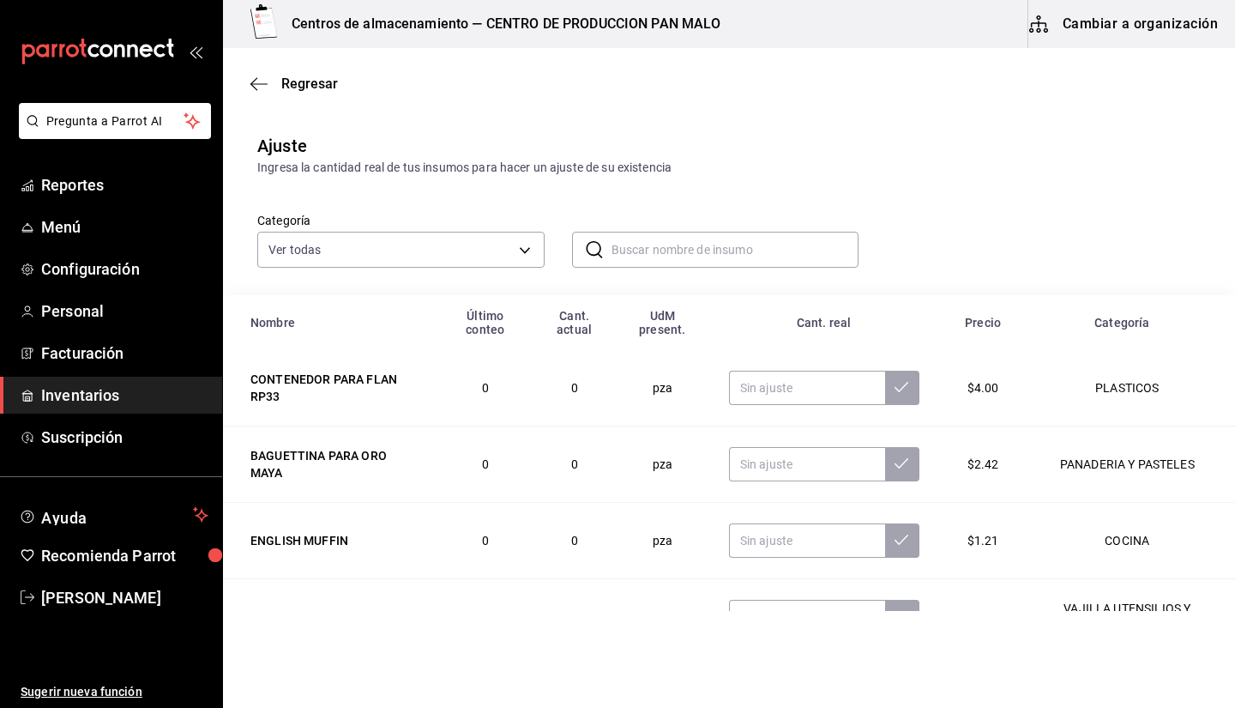
click at [743, 253] on input "text" at bounding box center [736, 249] width 248 height 34
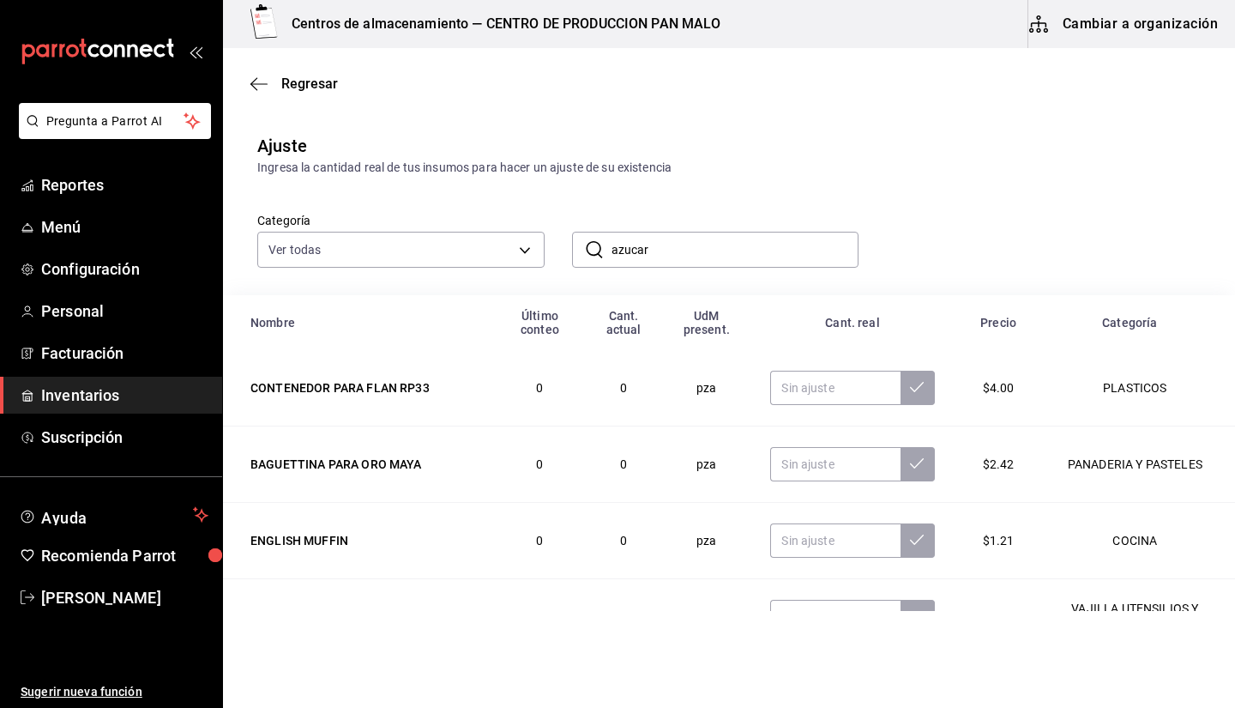
click at [871, 160] on div "Ingresa la cantidad real de tus insumos para hacer un ajuste de su existencia" at bounding box center [728, 168] width 943 height 18
click at [711, 240] on input "azucar" at bounding box center [736, 249] width 248 height 34
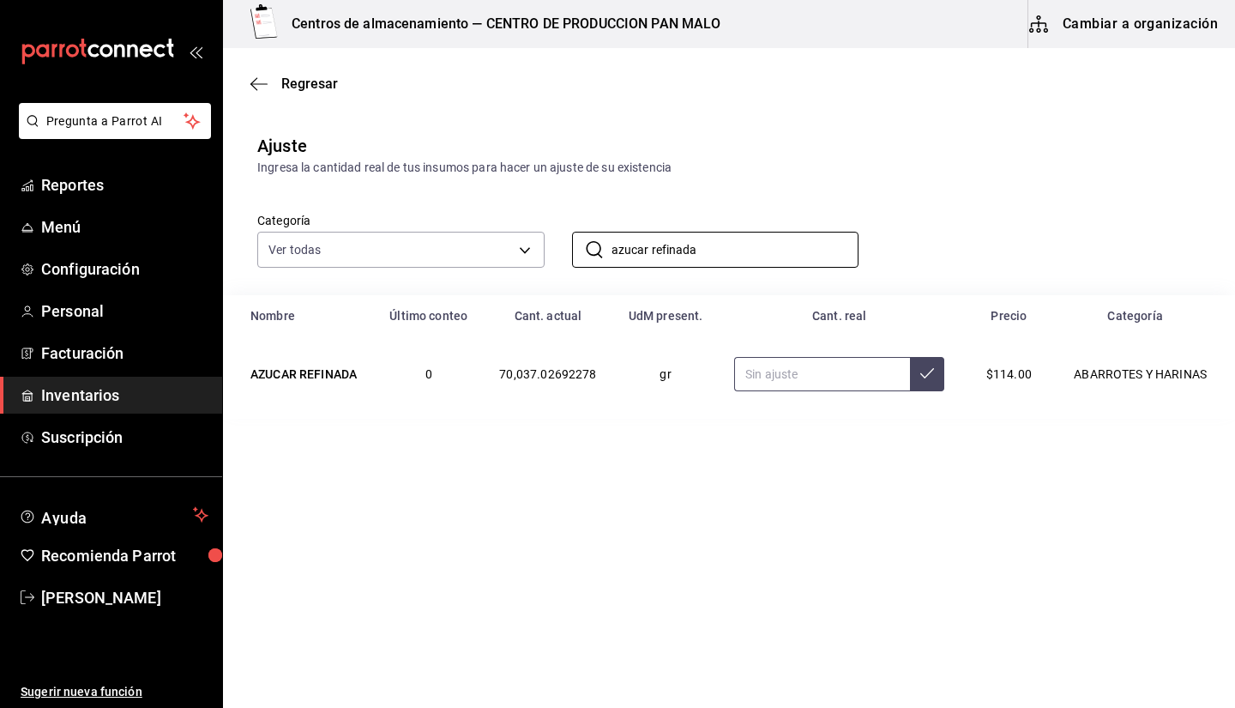
click at [822, 370] on input "text" at bounding box center [822, 374] width 176 height 34
click at [833, 383] on input "2.00" at bounding box center [822, 374] width 176 height 34
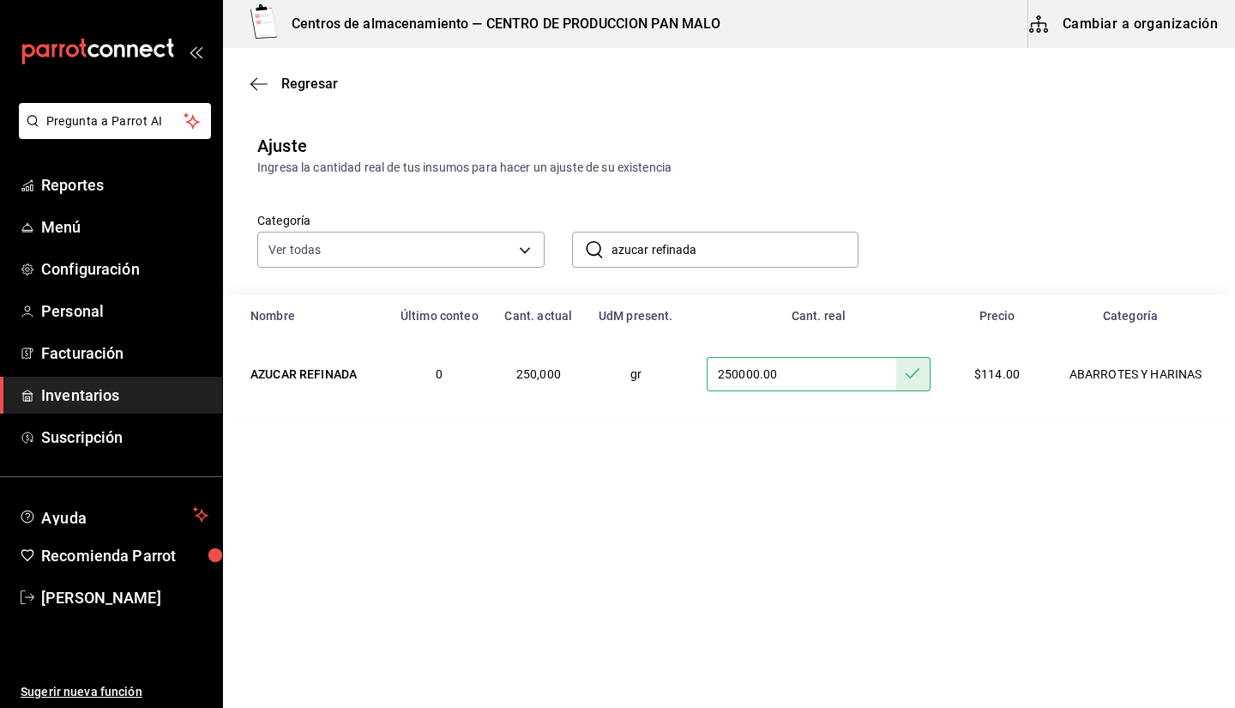
click at [823, 377] on input "250000.00" at bounding box center [802, 374] width 190 height 34
click at [738, 257] on input "azucar refinada" at bounding box center [736, 249] width 248 height 34
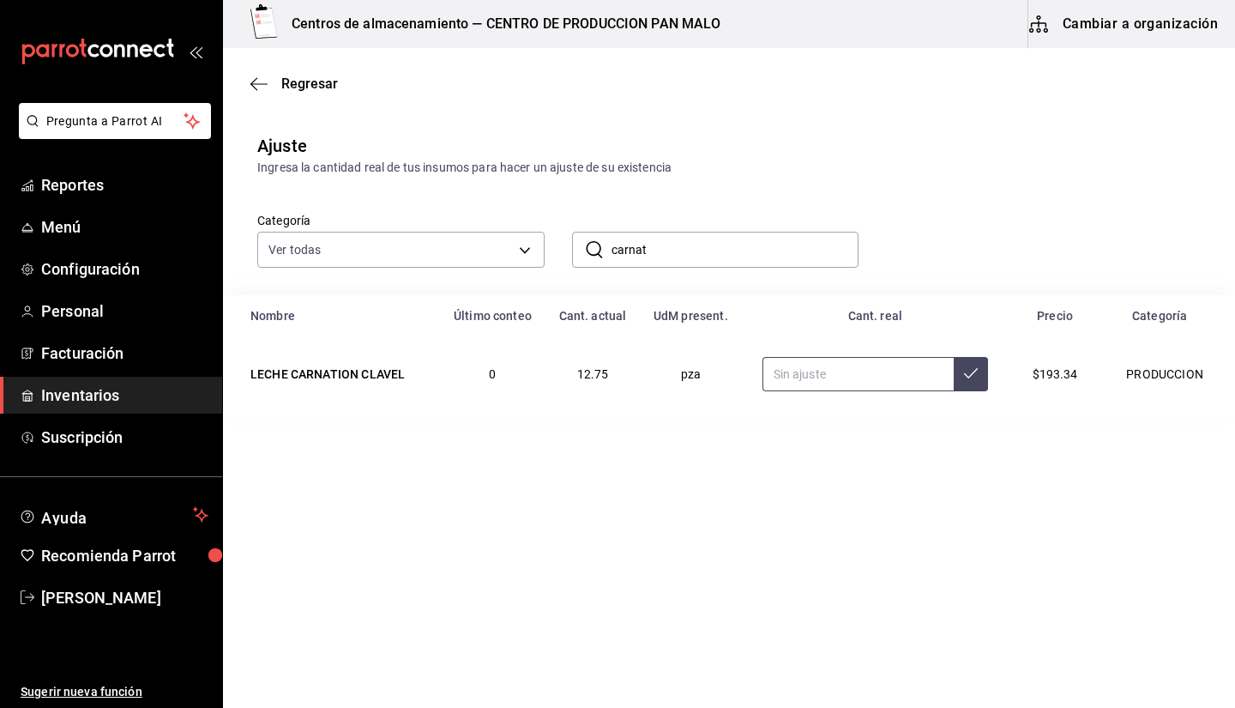
click at [852, 380] on input "text" at bounding box center [857, 374] width 191 height 34
click at [731, 254] on input "carnat" at bounding box center [736, 249] width 248 height 34
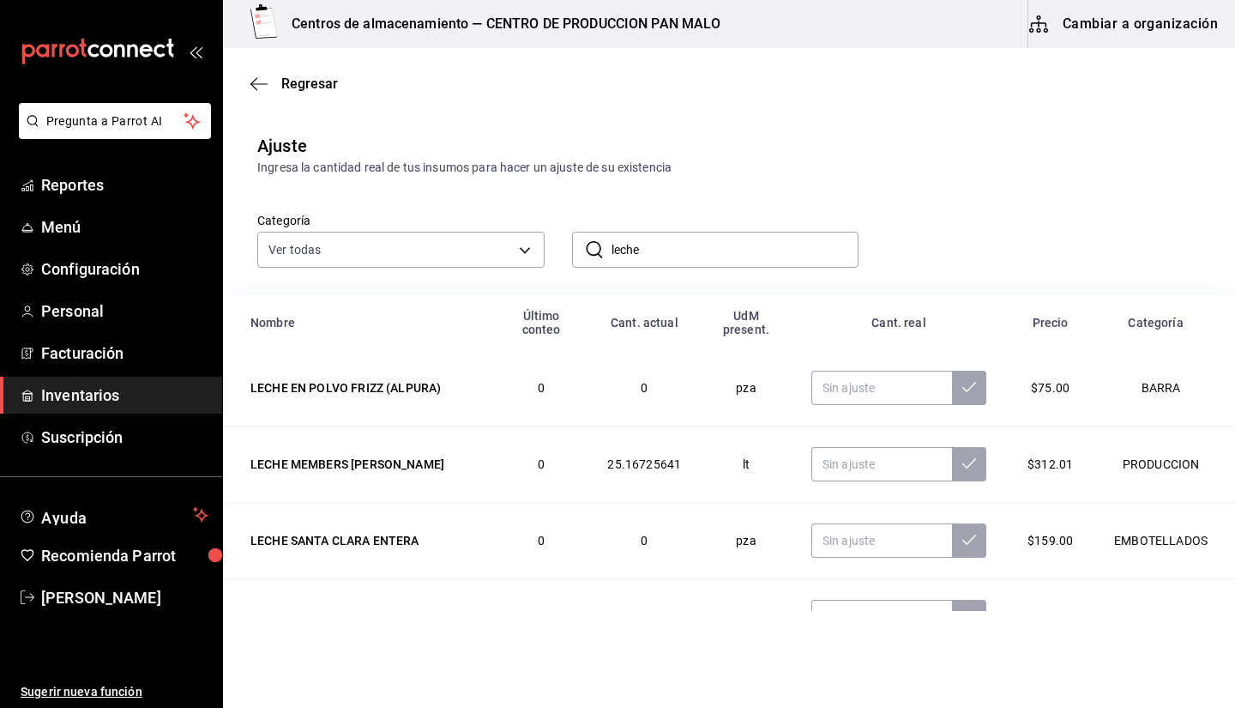
click at [815, 248] on input "leche" at bounding box center [736, 249] width 248 height 34
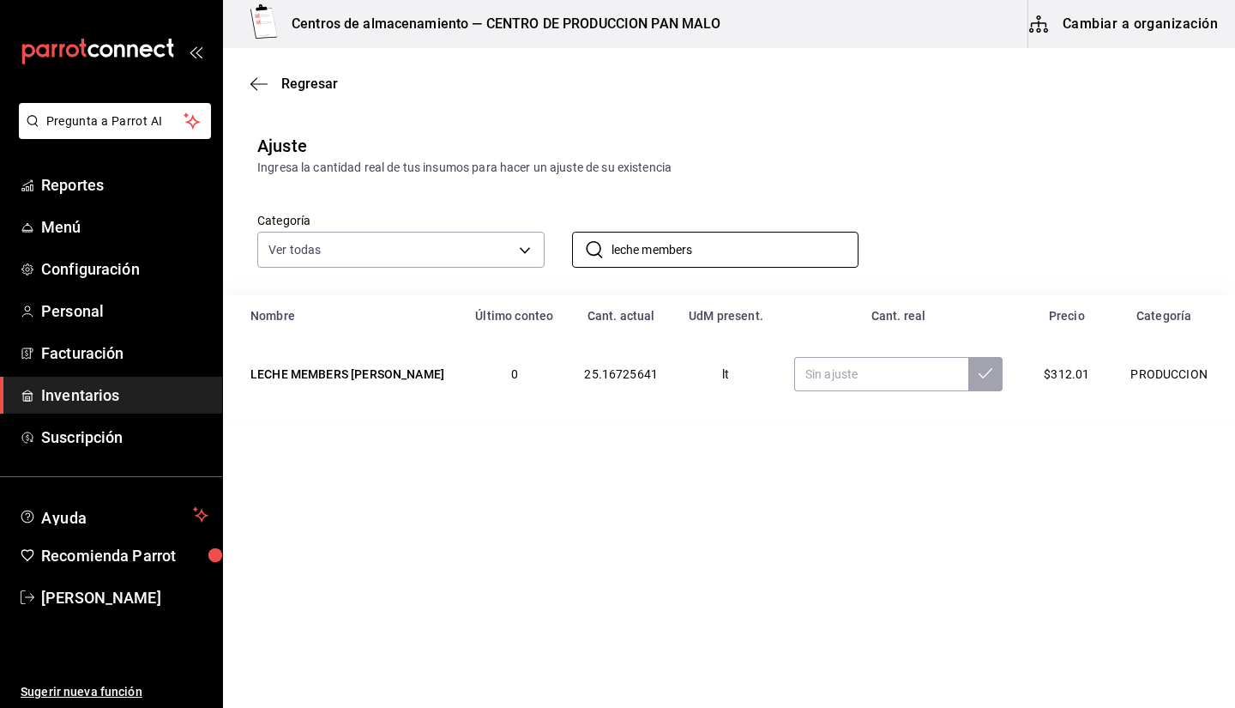
type input "leche members"
click at [974, 182] on div "Categoría Ver todas 582c698c-3cca-49c7-8505-2353f6626327,70f7bd2c-2c71-4982-af5…" at bounding box center [701, 222] width 943 height 91
click at [919, 368] on input "text" at bounding box center [881, 374] width 174 height 34
type input "2.00"
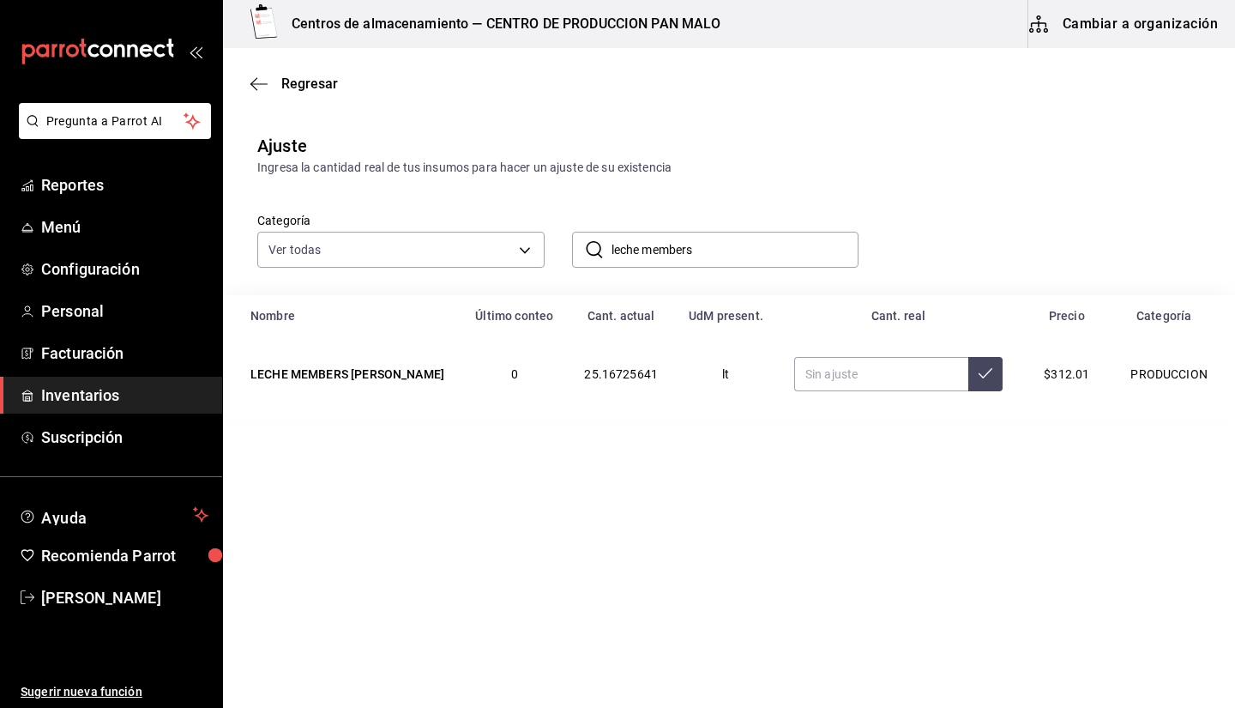
click at [726, 249] on input "leche members" at bounding box center [736, 249] width 248 height 34
click at [698, 218] on div "​ leche members ​" at bounding box center [702, 235] width 315 height 63
click at [714, 246] on input "leche members" at bounding box center [736, 249] width 248 height 34
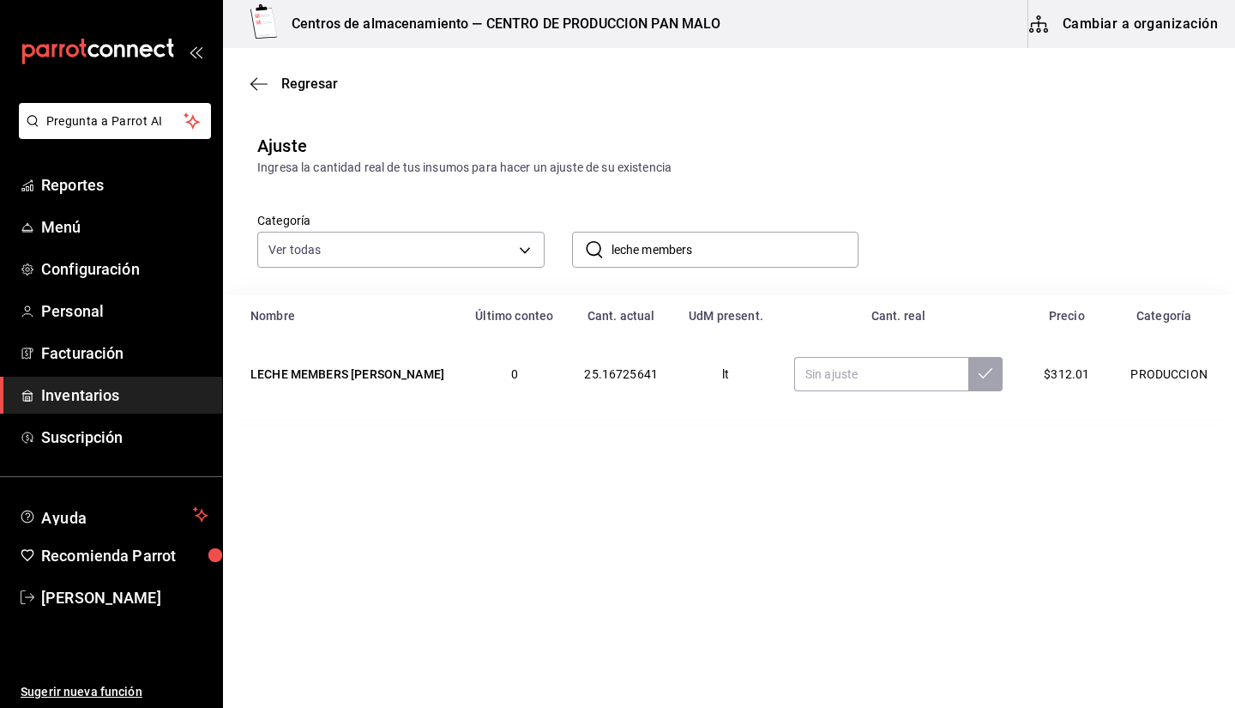
click at [714, 246] on input "leche members" at bounding box center [736, 249] width 248 height 34
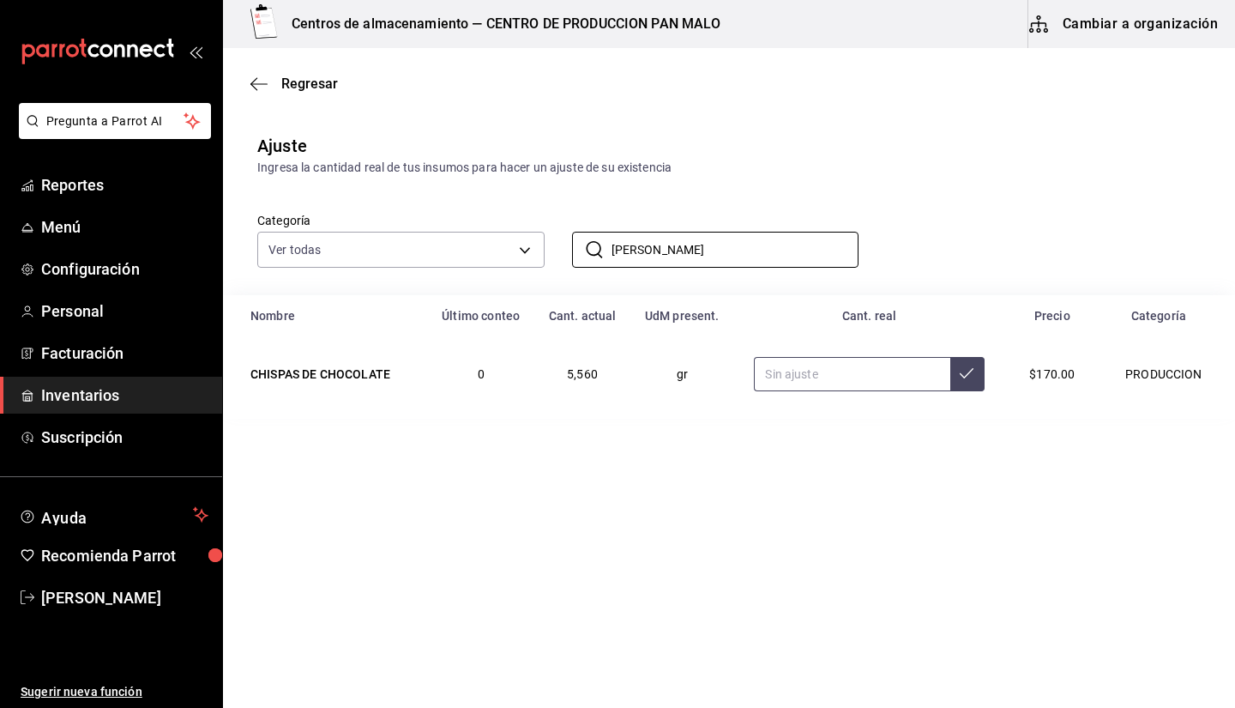
type input "chispas de cho"
click at [795, 383] on input "text" at bounding box center [852, 374] width 196 height 34
type input "2.00"
click at [696, 255] on input "chispas de cho" at bounding box center [736, 249] width 248 height 34
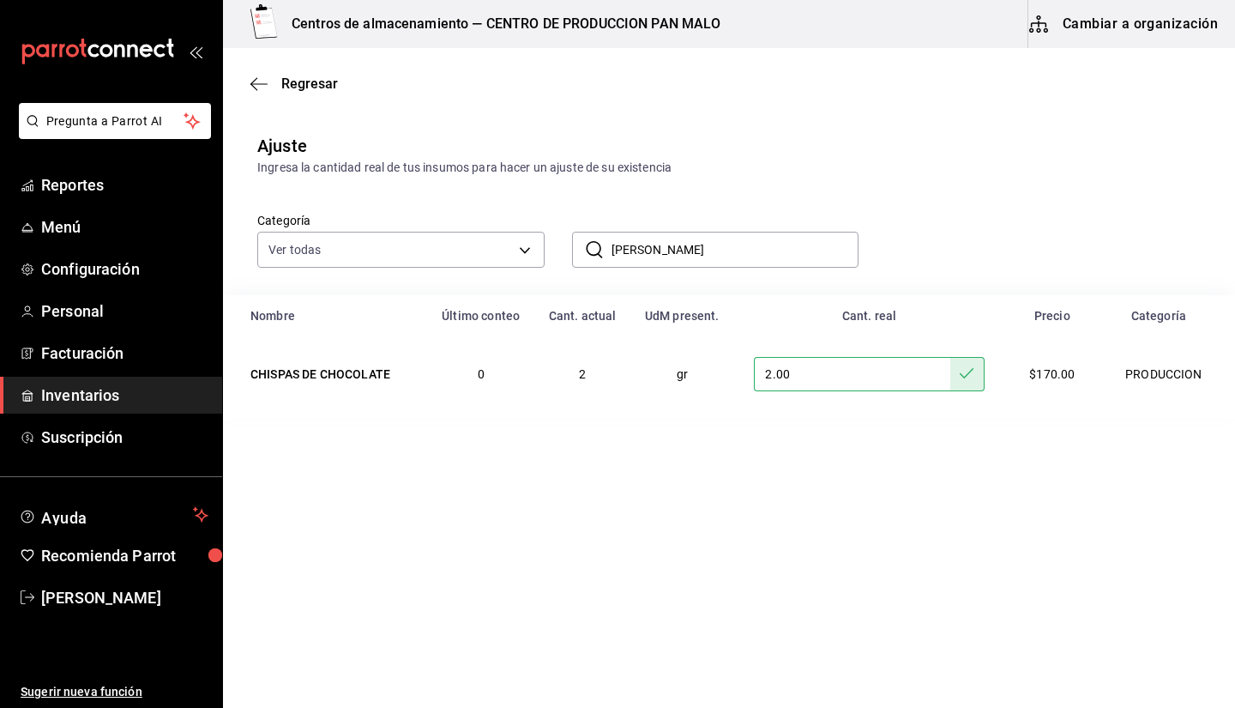
click at [696, 255] on input "chispas de cho" at bounding box center [736, 249] width 248 height 34
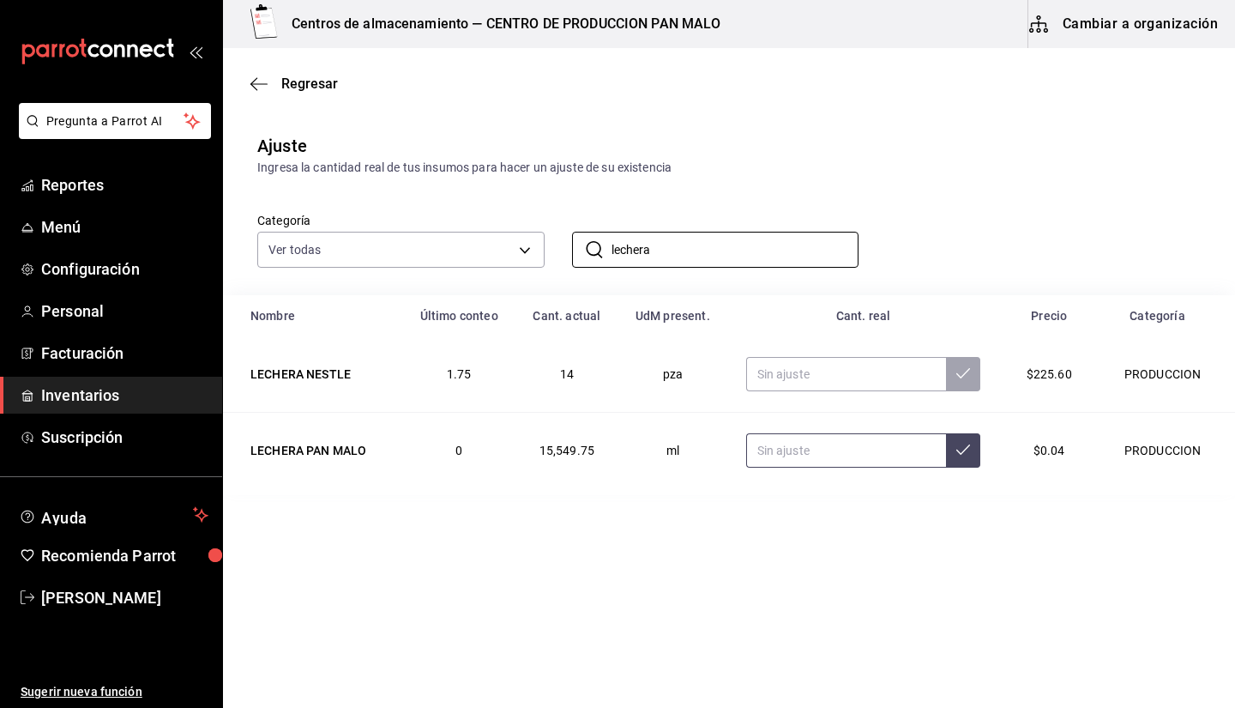
type input "lechera"
click at [795, 448] on input "text" at bounding box center [846, 450] width 201 height 34
click at [795, 448] on input "6.00" at bounding box center [842, 450] width 203 height 34
type input "6000.00"
click at [692, 232] on input "lechera" at bounding box center [736, 249] width 248 height 34
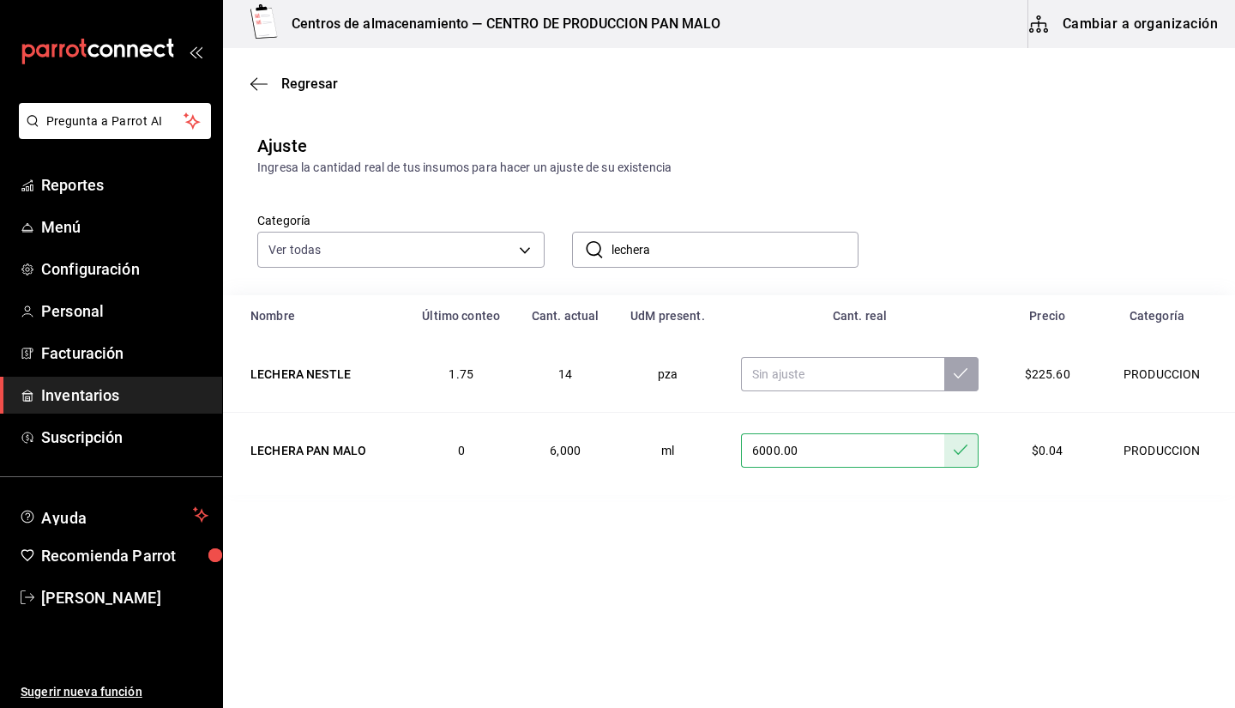
click at [692, 232] on input "lechera" at bounding box center [736, 249] width 248 height 34
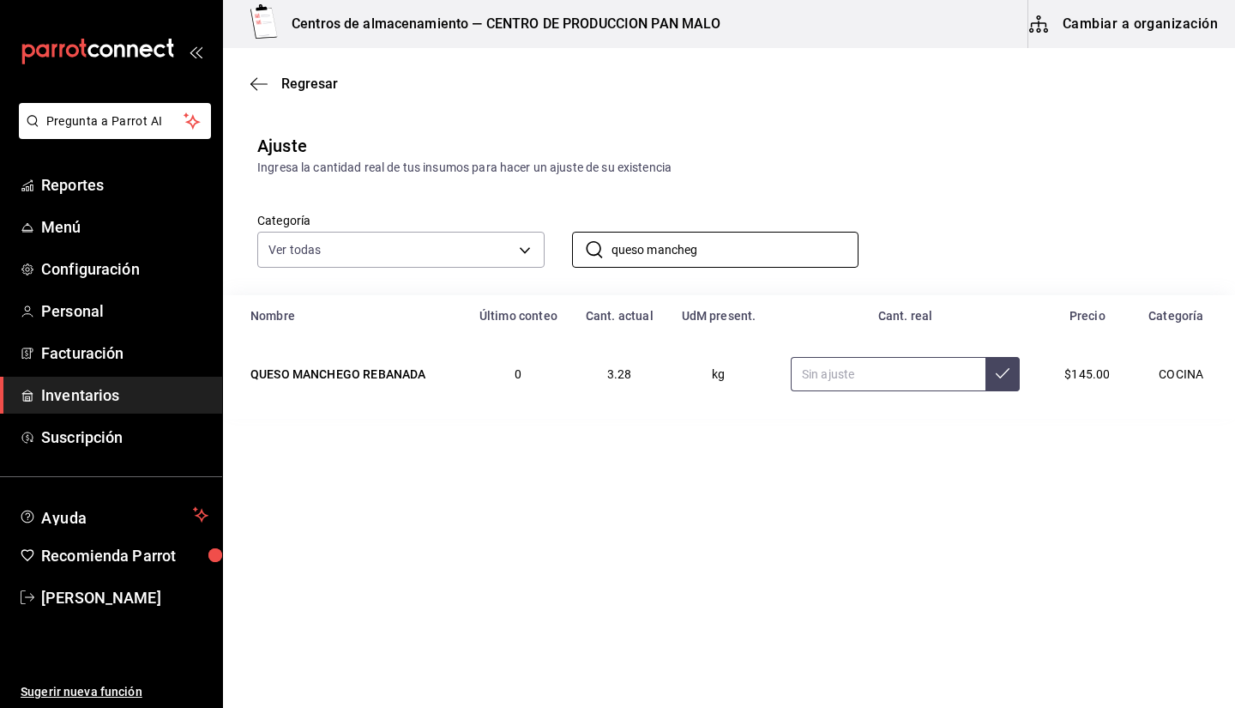
type input "queso mancheg"
click at [826, 378] on input "text" at bounding box center [888, 374] width 195 height 34
type input "4.10"
click at [728, 241] on input "queso mancheg" at bounding box center [736, 249] width 248 height 34
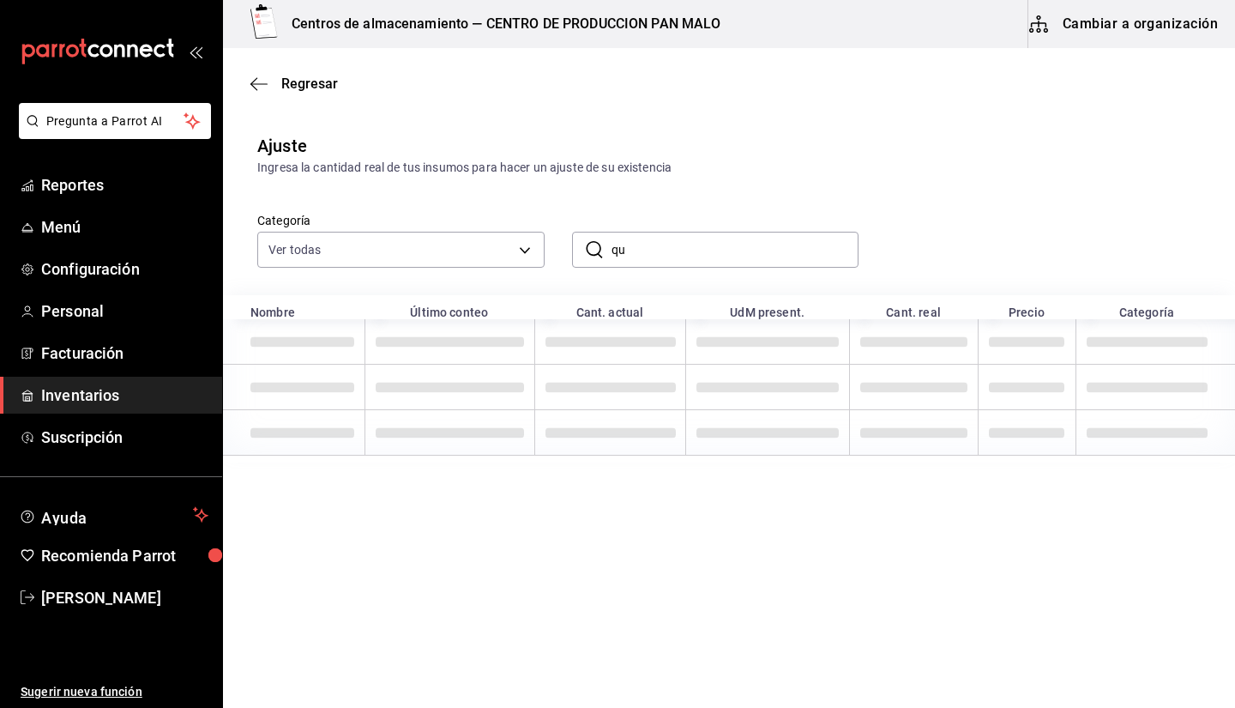
type input "q"
type input "jamon"
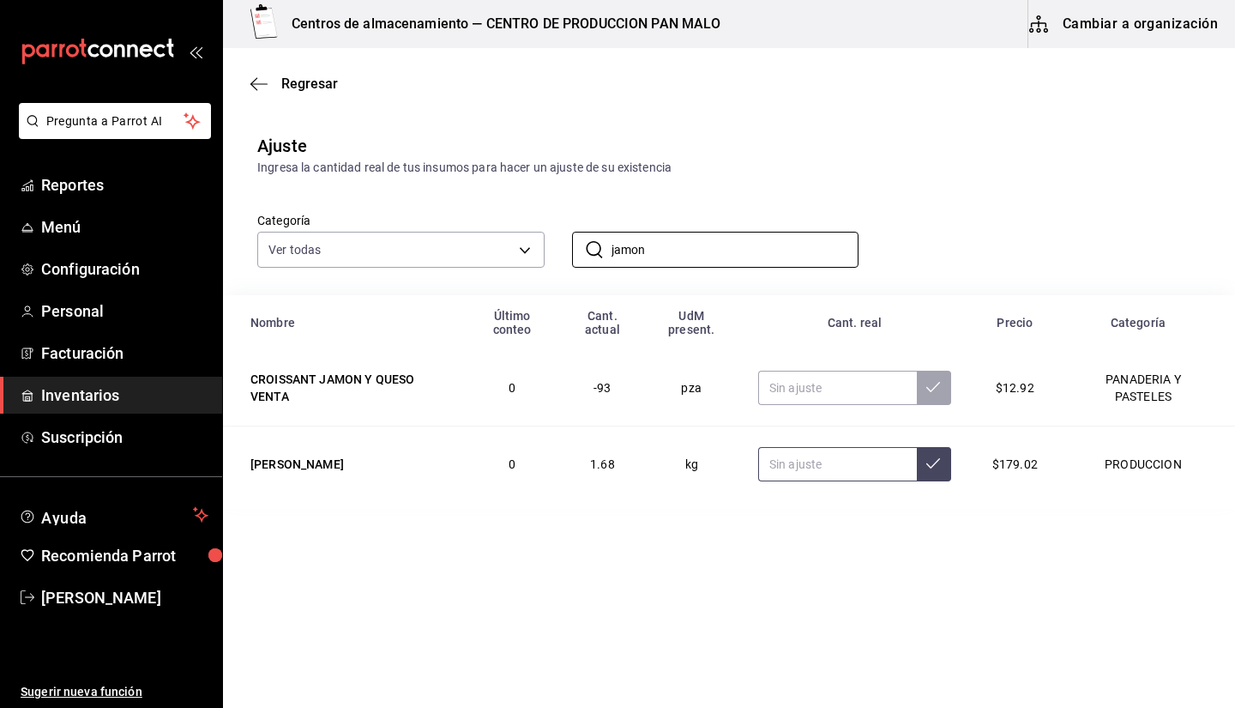
click at [792, 456] on input "text" at bounding box center [837, 464] width 159 height 34
type input "2.00"
click at [708, 244] on input "jamon" at bounding box center [736, 249] width 248 height 34
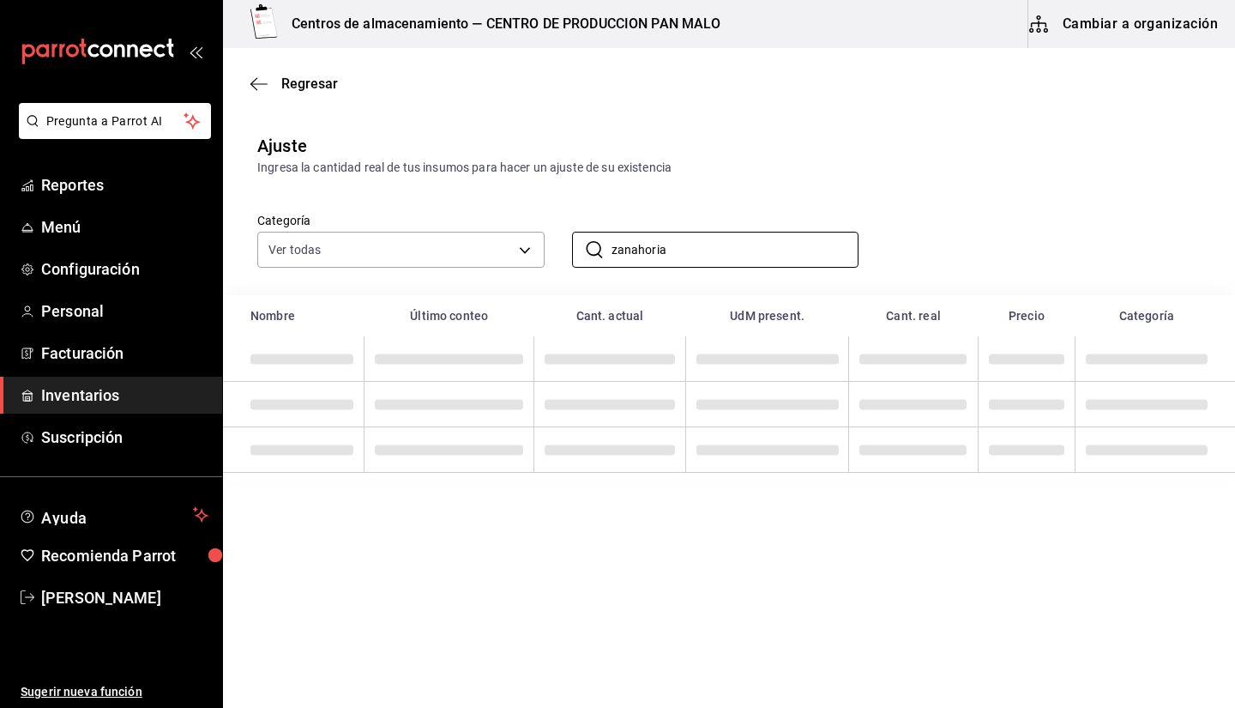
type input "zanahoria"
click at [846, 220] on div "​ zanahoria ​" at bounding box center [702, 235] width 315 height 63
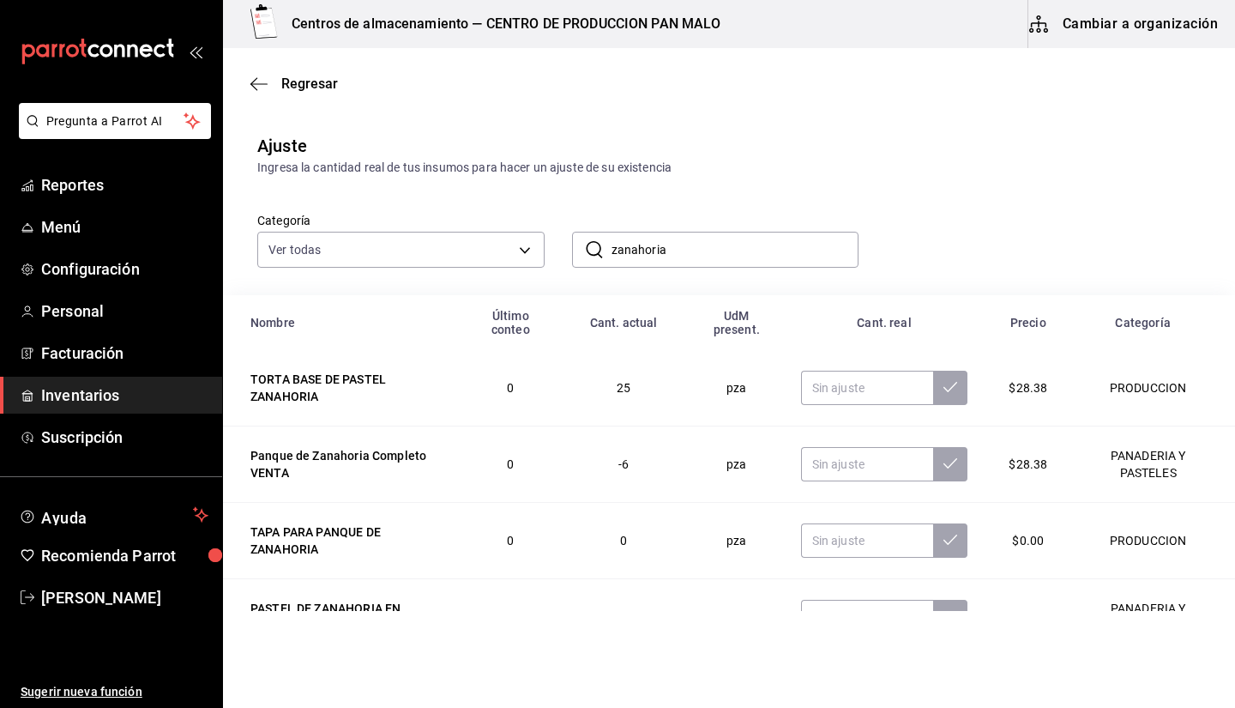
click at [806, 257] on input "zanahoria" at bounding box center [736, 249] width 248 height 34
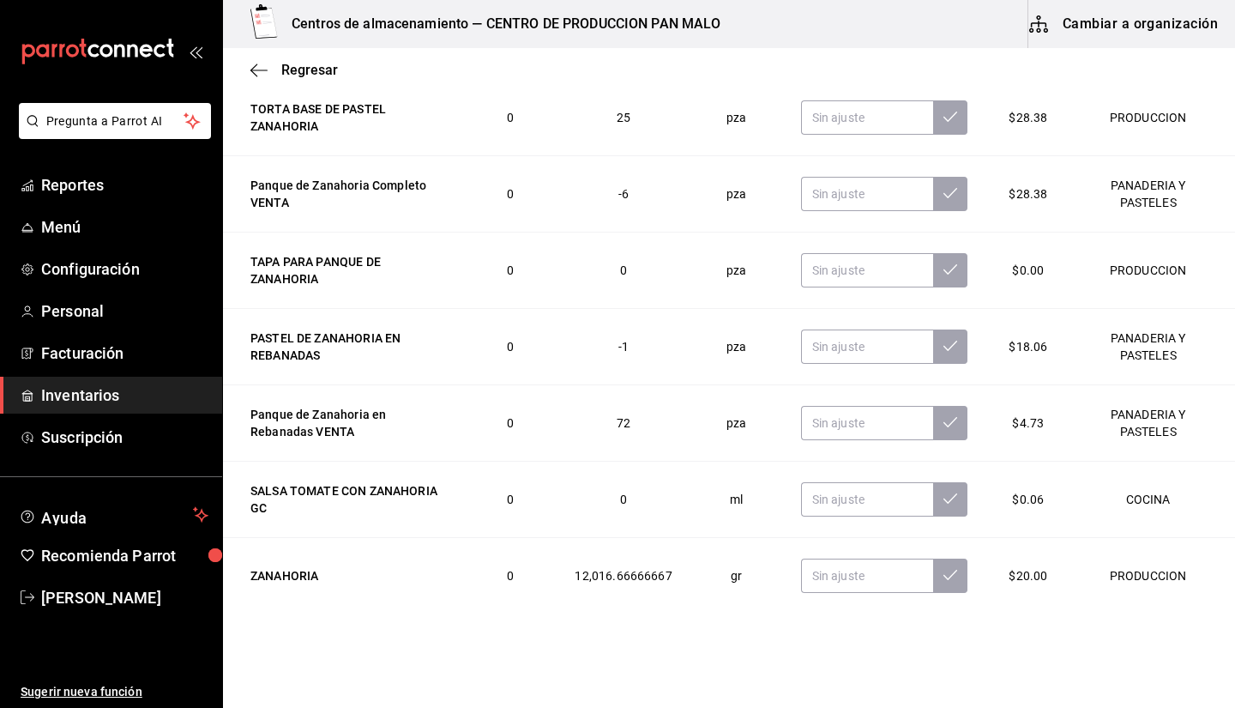
scroll to position [281, 0]
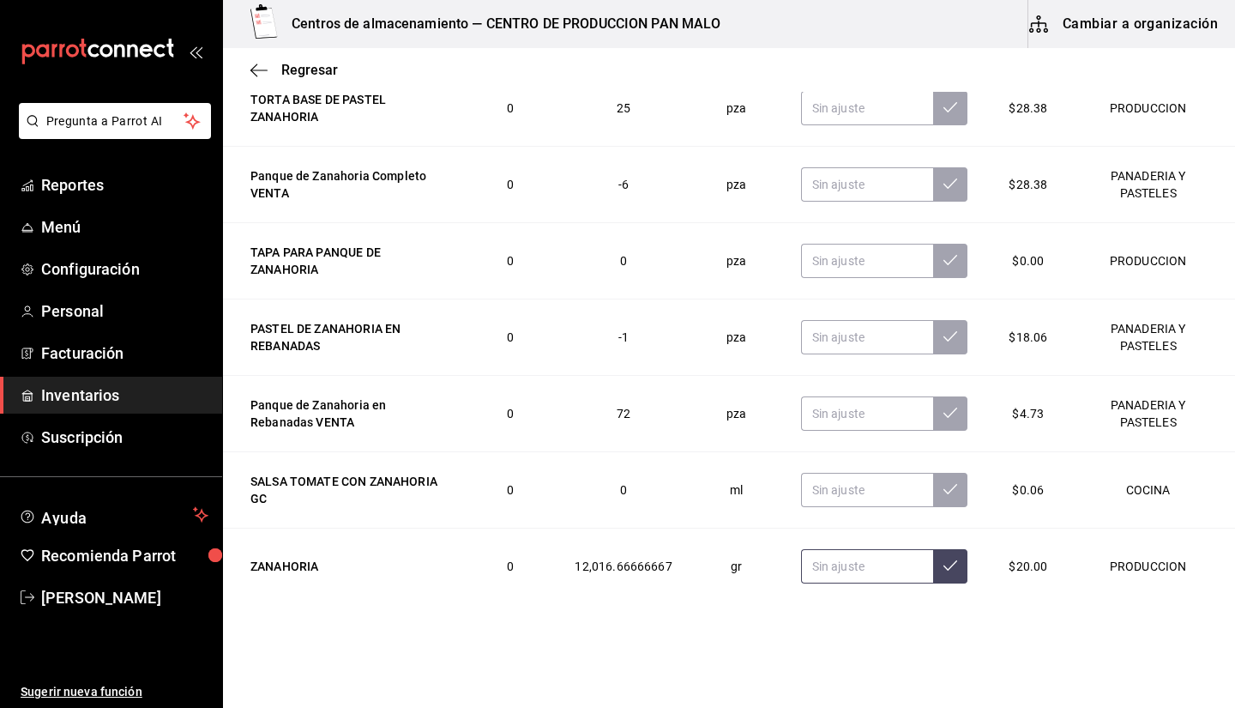
click at [848, 570] on input "text" at bounding box center [867, 566] width 133 height 34
type input "5200.00"
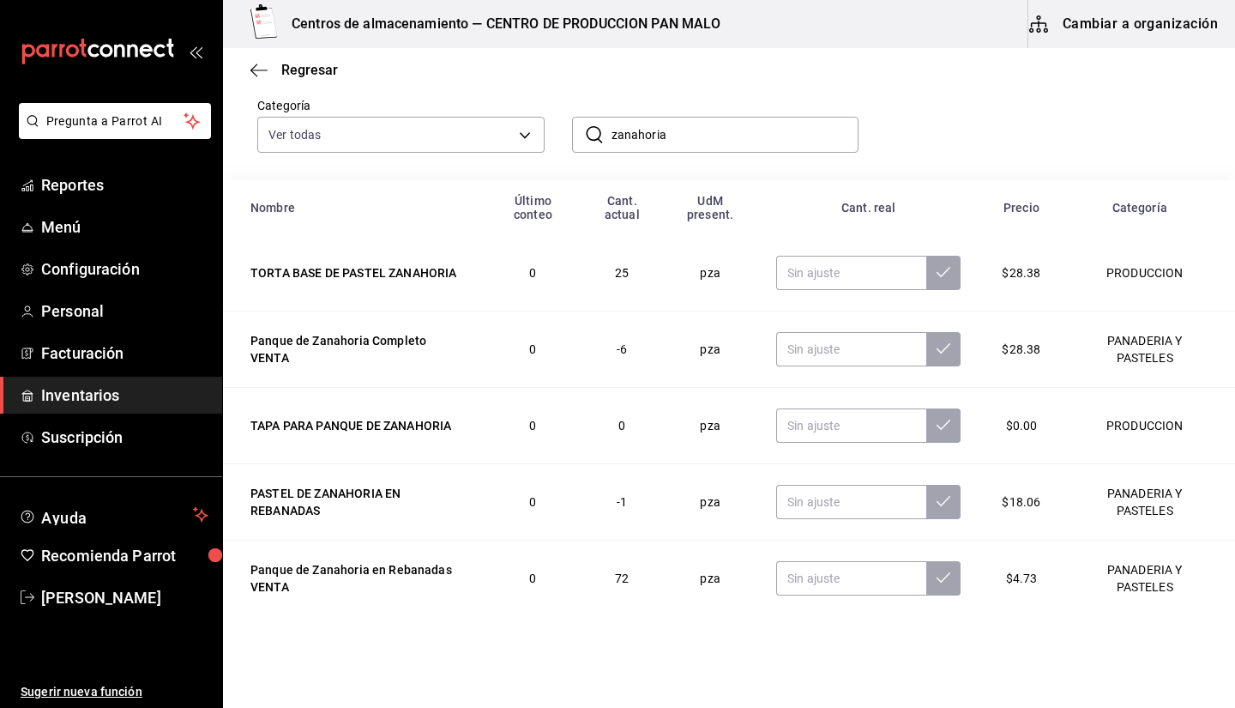
scroll to position [0, 0]
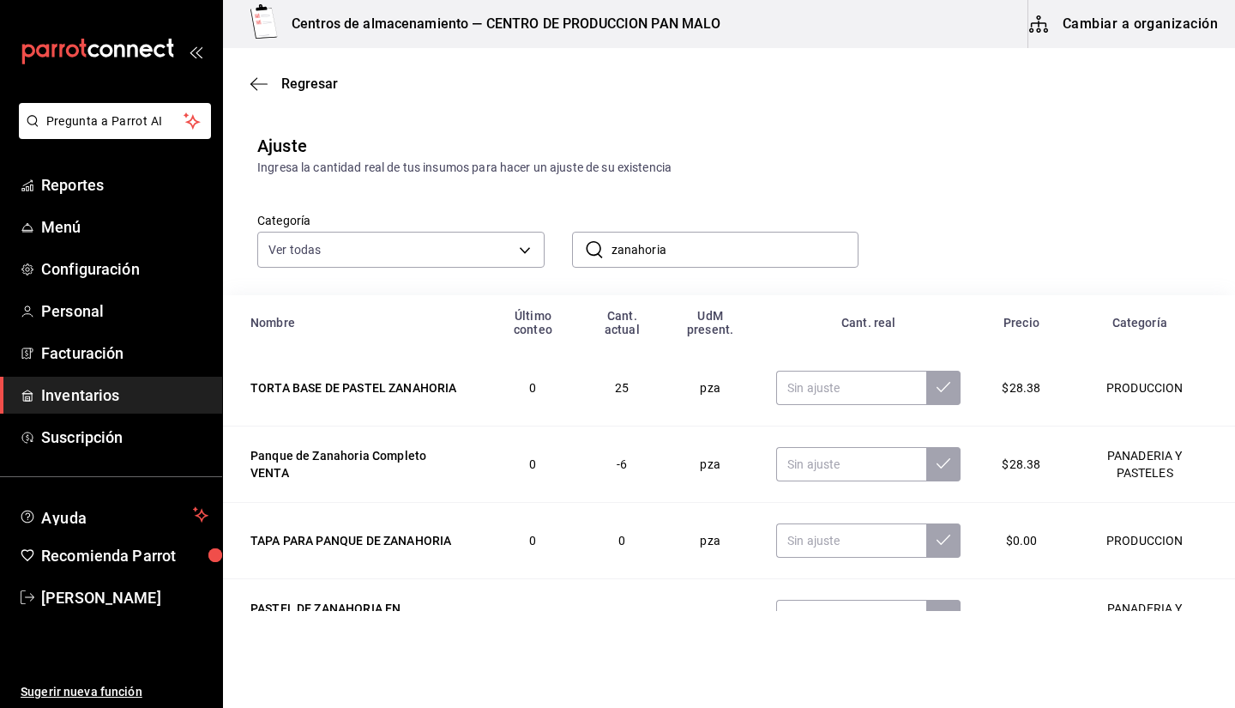
click at [772, 244] on input "zanahoria" at bounding box center [736, 249] width 248 height 34
type input "z"
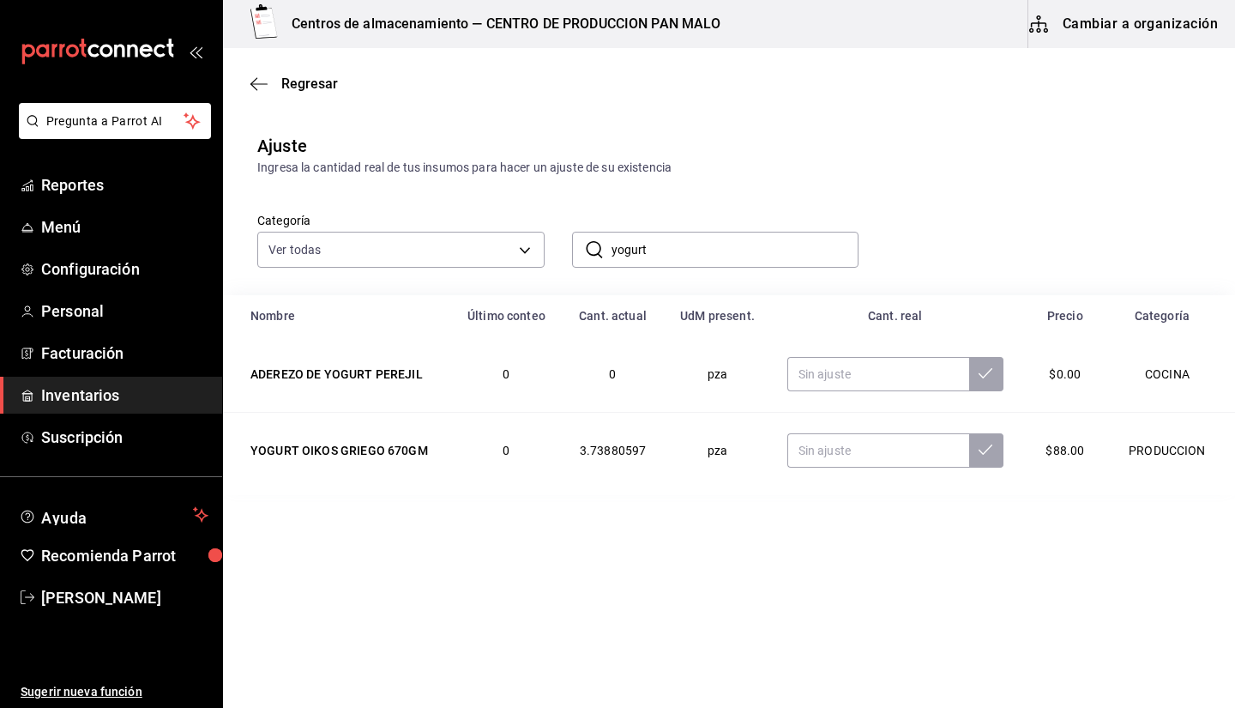
type input "yogurt"
click at [862, 447] on input "text" at bounding box center [878, 450] width 182 height 34
type input "2.00"
click at [836, 532] on main "Regresar Ajuste Ingresa la cantidad real de tus insumos para hacer un ajuste de…" at bounding box center [729, 329] width 1012 height 563
click at [666, 254] on input "yogurt" at bounding box center [736, 249] width 248 height 34
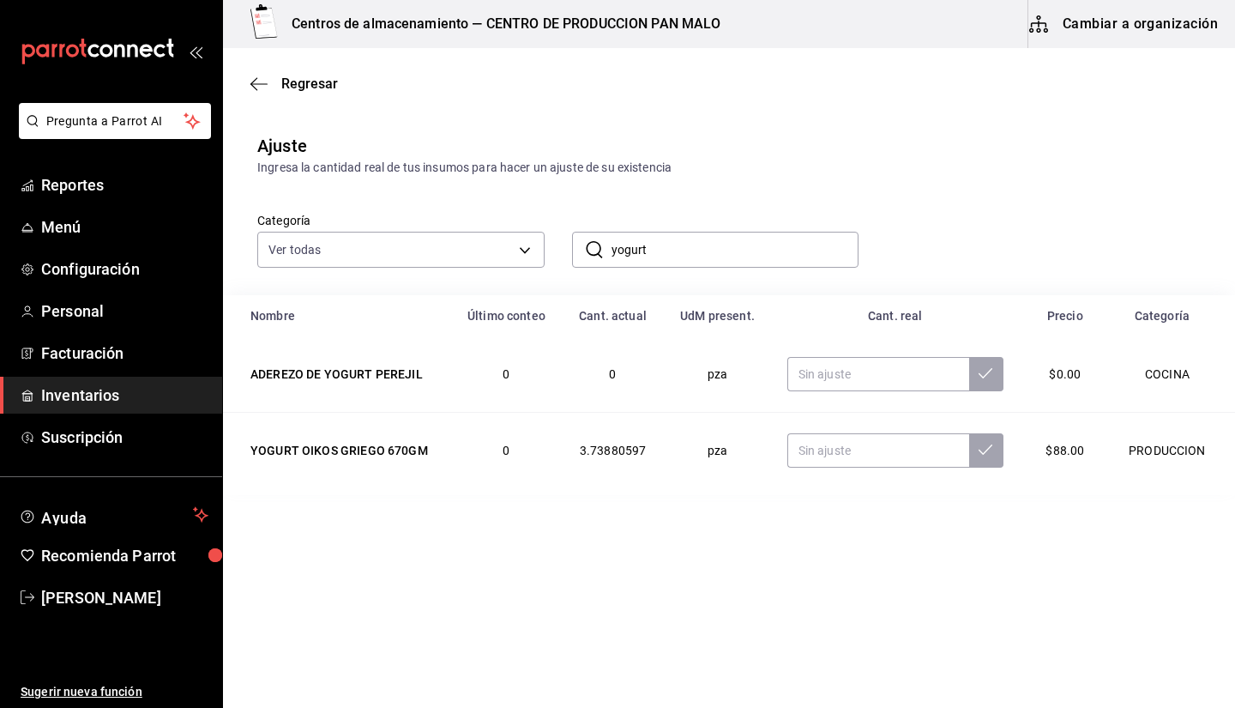
click at [666, 254] on input "yogurt" at bounding box center [736, 249] width 248 height 34
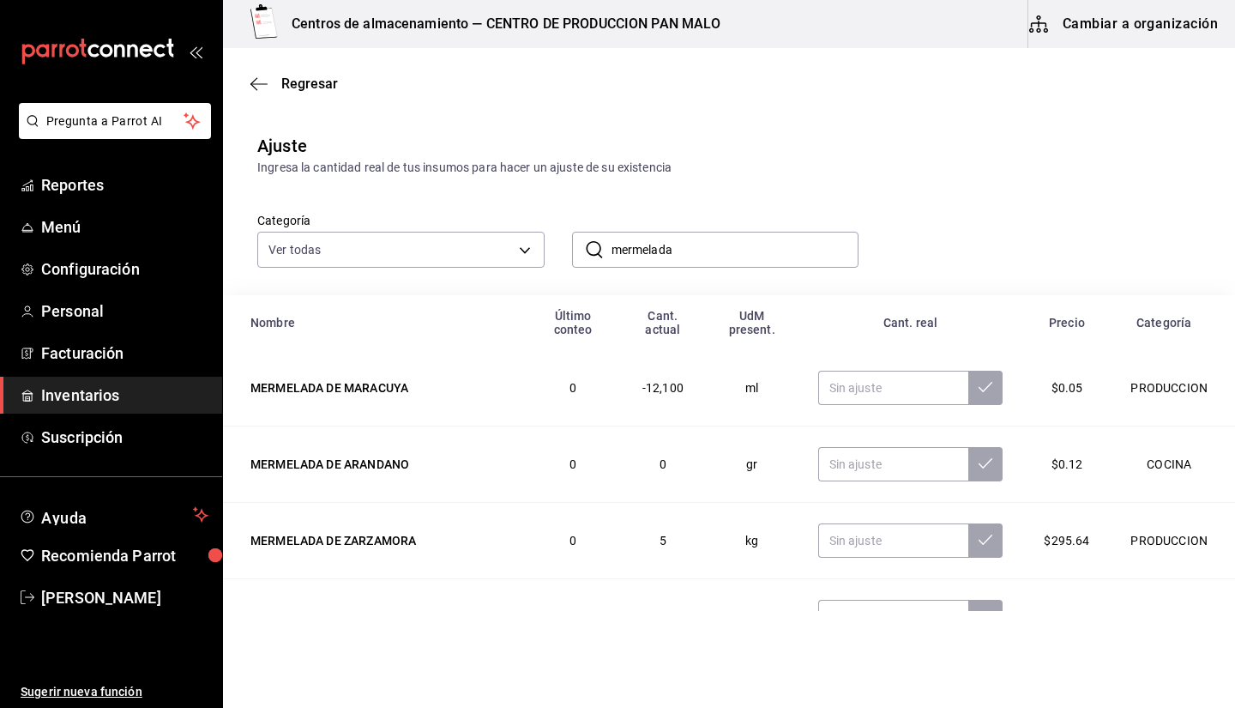
type input "mermelada"
click at [862, 538] on input "text" at bounding box center [893, 540] width 151 height 34
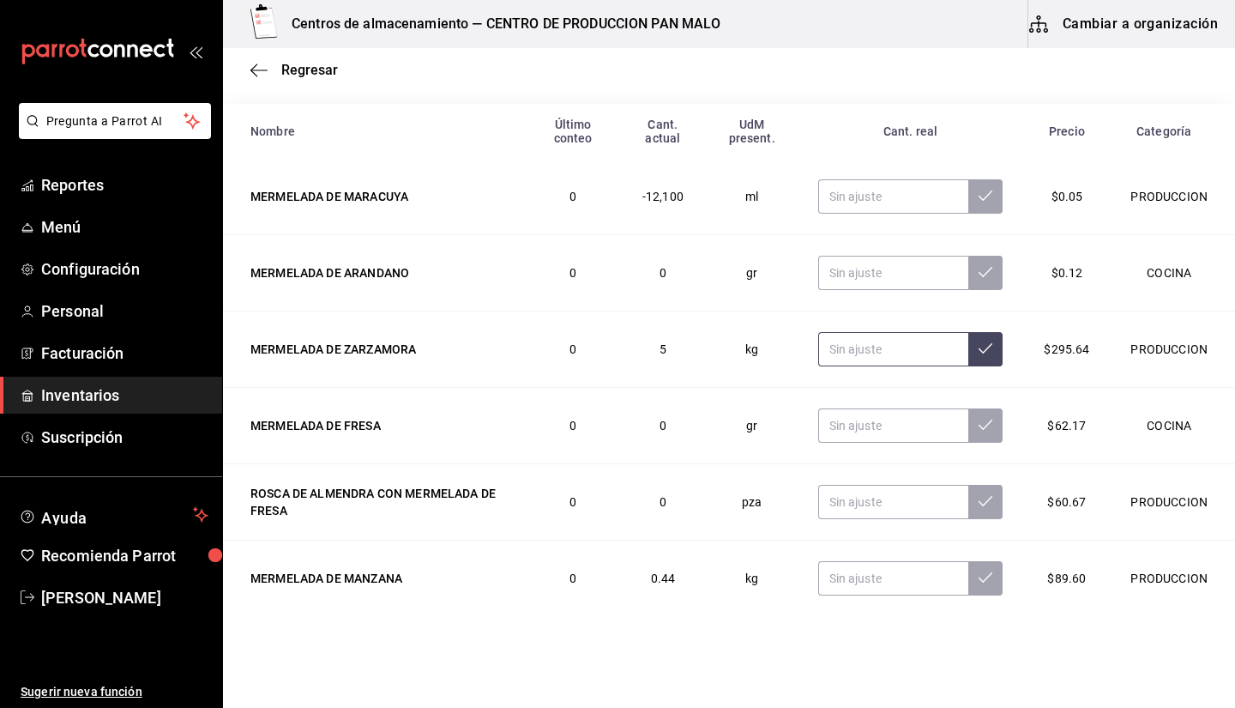
scroll to position [33, 0]
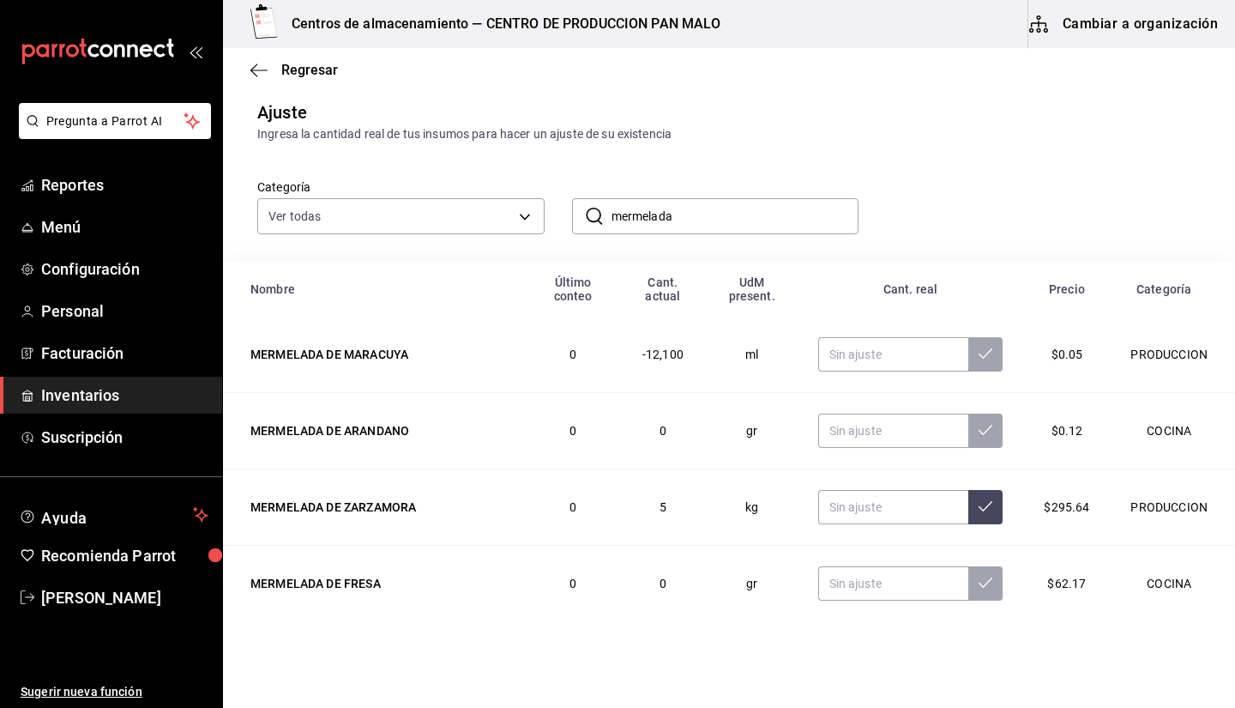
drag, startPoint x: 648, startPoint y: 217, endPoint x: 642, endPoint y: 226, distance: 10.7
click at [648, 217] on input "mermelada" at bounding box center [736, 216] width 248 height 34
click at [642, 226] on input "mermelada" at bounding box center [736, 216] width 248 height 34
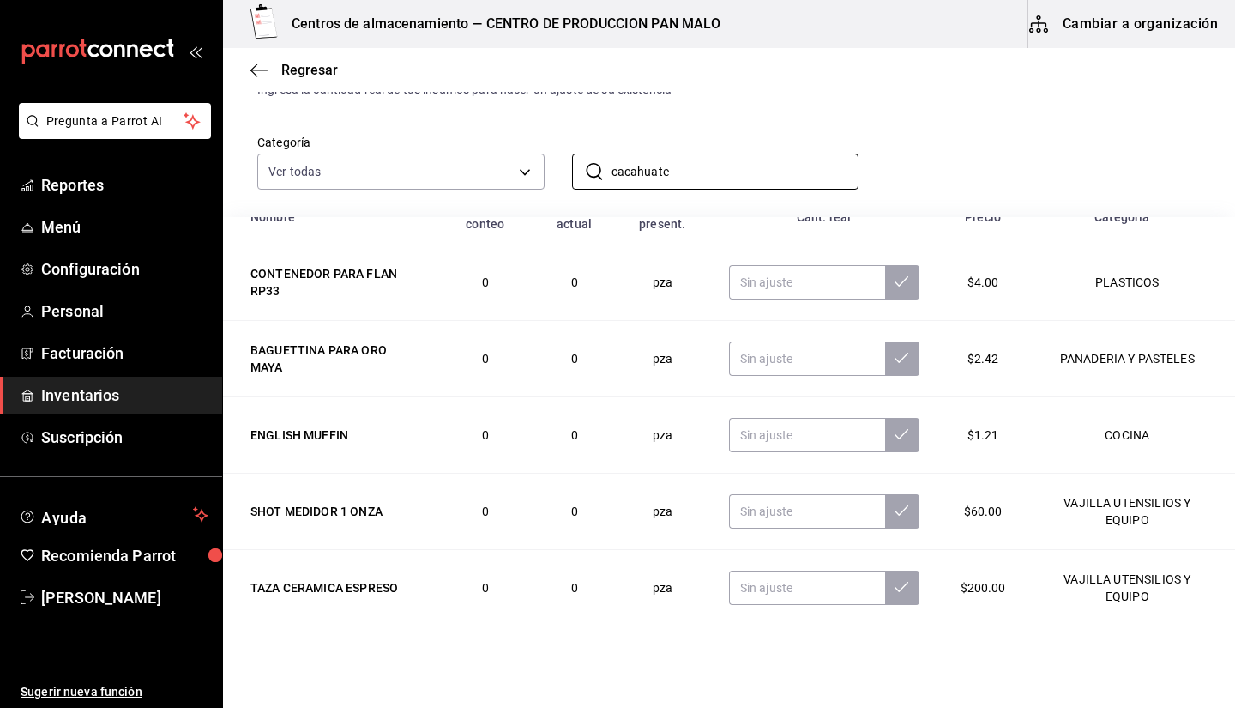
scroll to position [0, 0]
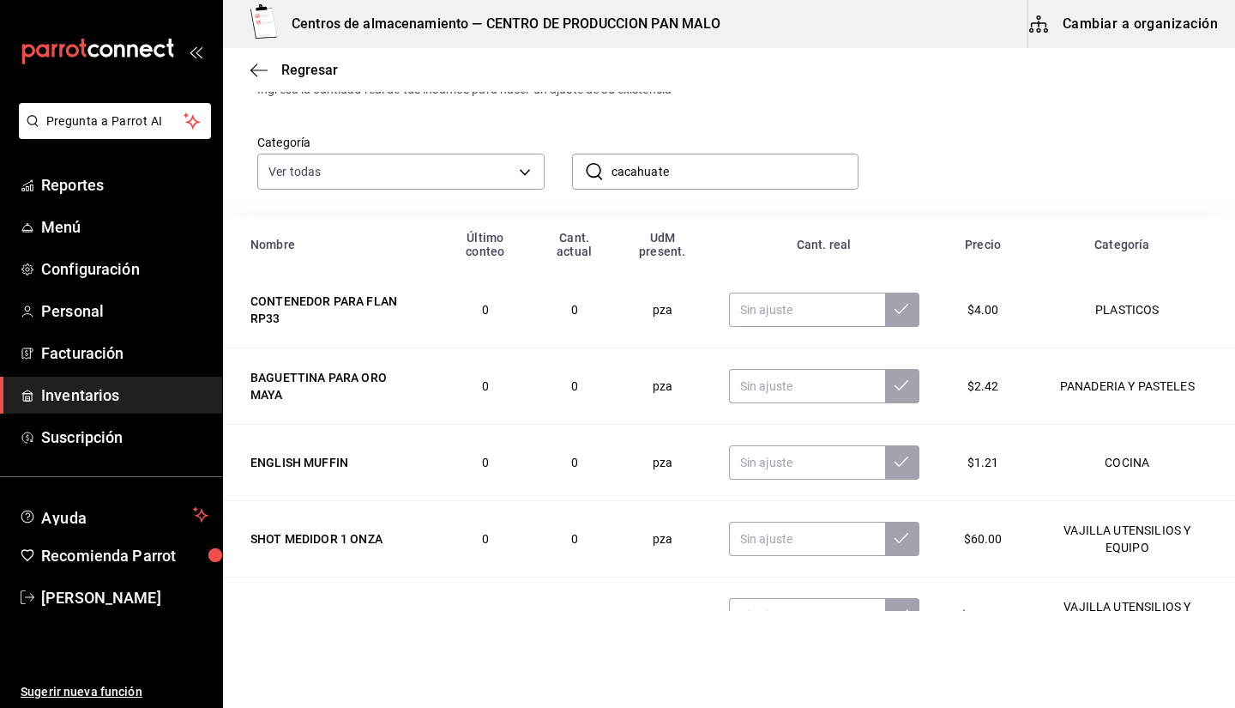
click at [757, 173] on input "cacahuate" at bounding box center [736, 171] width 248 height 34
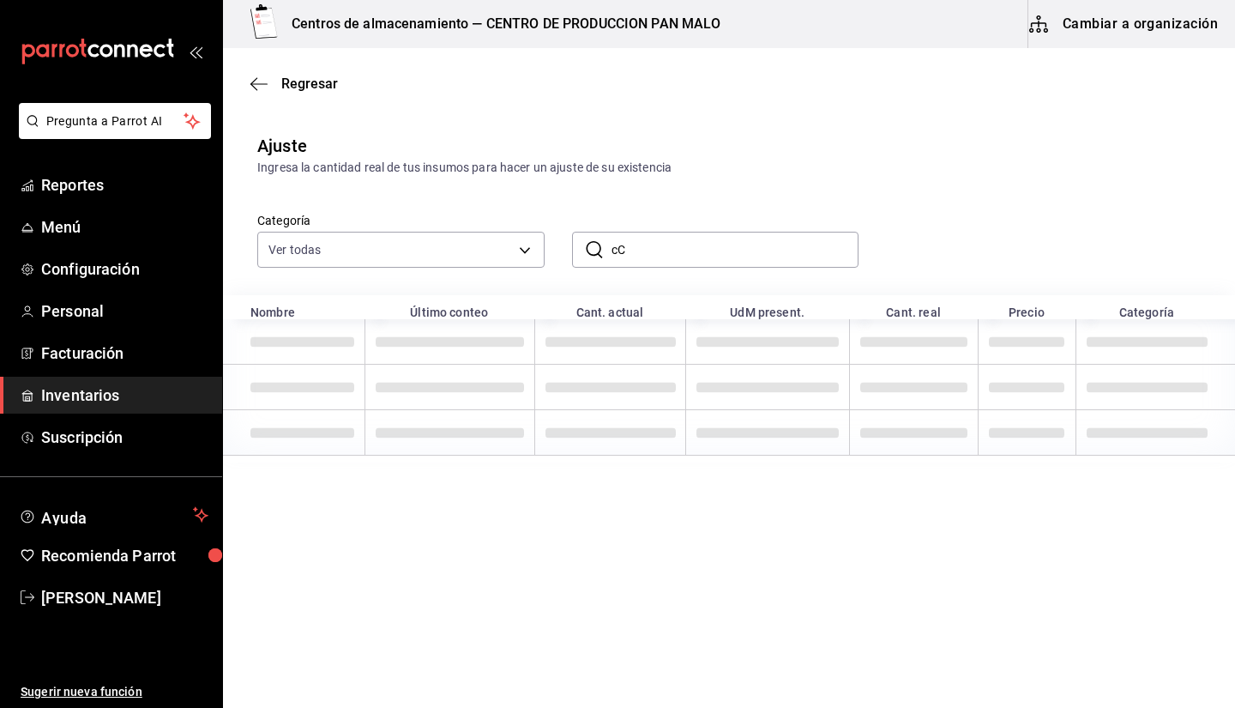
type input "c"
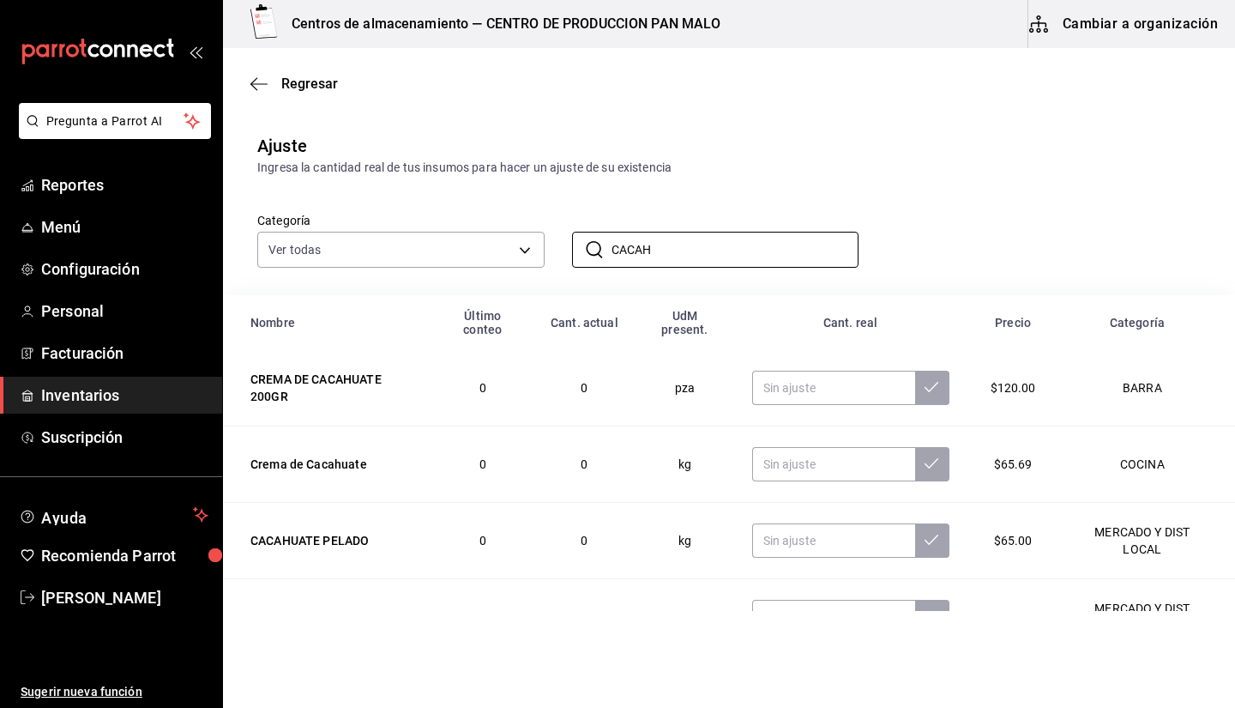
scroll to position [52, 0]
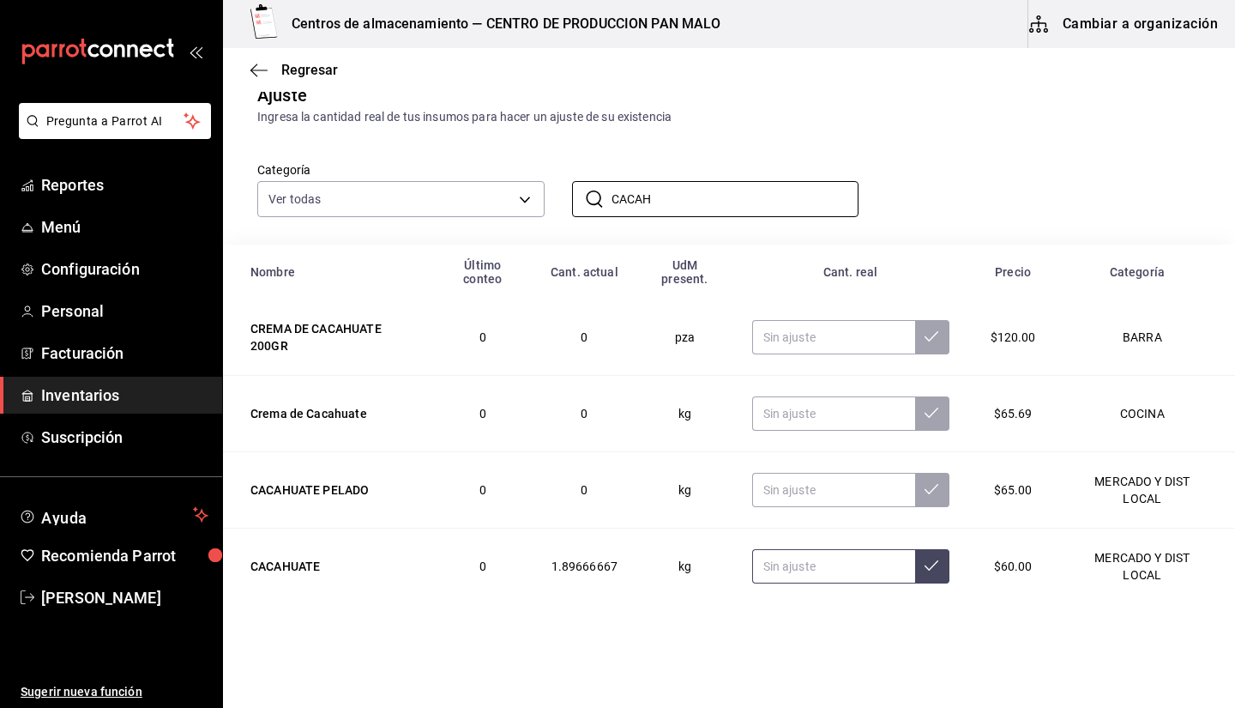
type input "CACAH"
click at [823, 553] on input "text" at bounding box center [833, 566] width 163 height 34
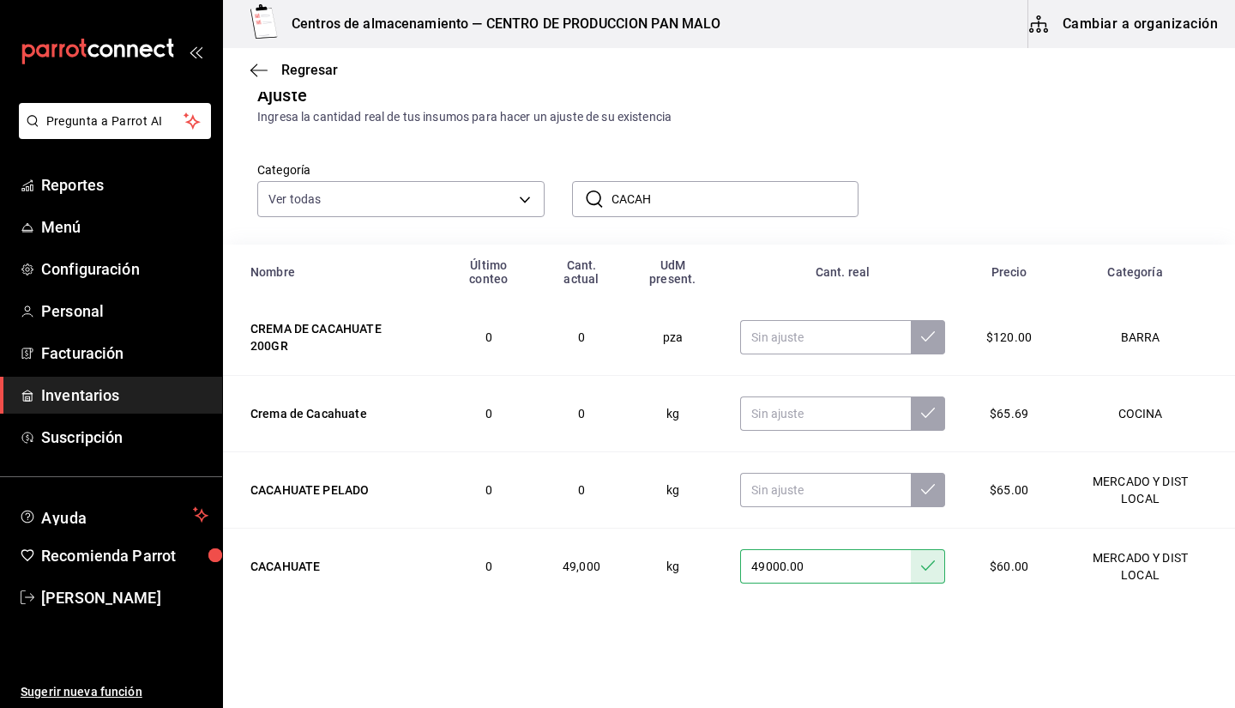
click at [885, 568] on input "49000.00" at bounding box center [825, 566] width 171 height 34
click at [870, 570] on input "4900.00" at bounding box center [825, 566] width 171 height 34
click at [918, 584] on td "4900.00" at bounding box center [843, 566] width 246 height 76
click at [911, 580] on button at bounding box center [928, 566] width 34 height 34
click at [860, 570] on input "4900.00" at bounding box center [825, 566] width 171 height 34
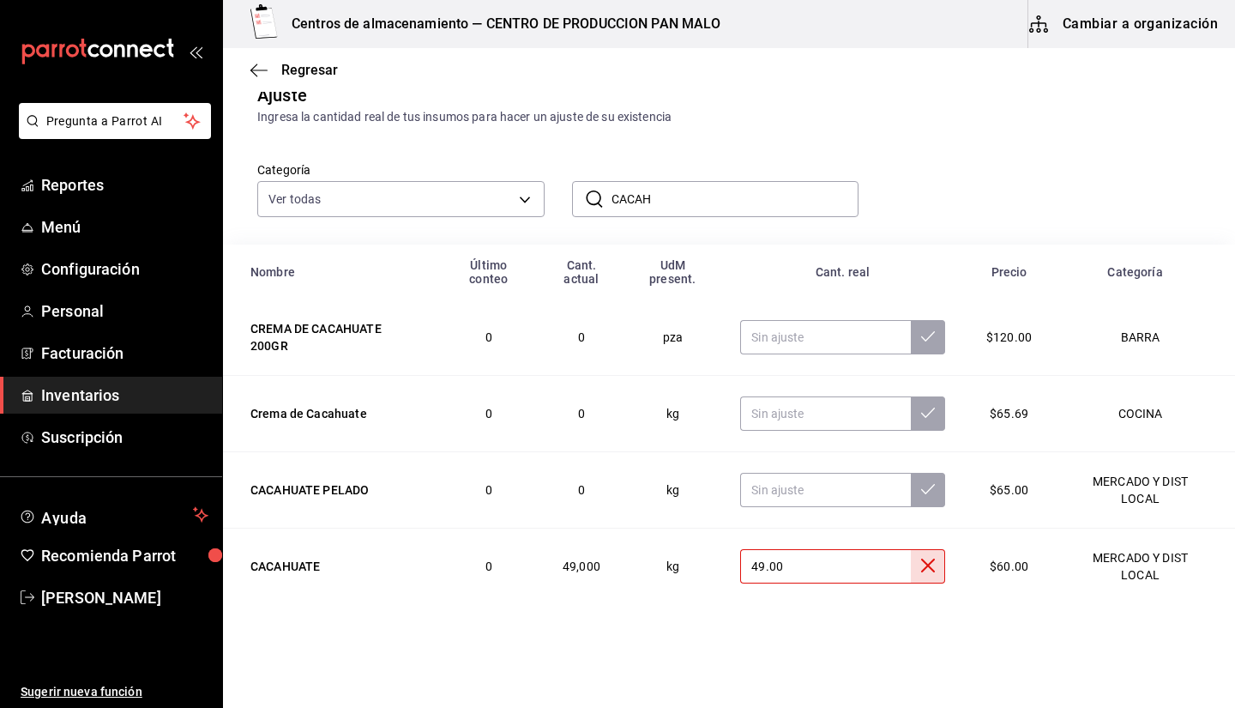
type input "4.00"
type input "4900.00"
click at [934, 579] on td "4900.00" at bounding box center [843, 566] width 246 height 76
click at [928, 576] on button at bounding box center [928, 566] width 34 height 34
click at [921, 568] on icon at bounding box center [928, 565] width 14 height 14
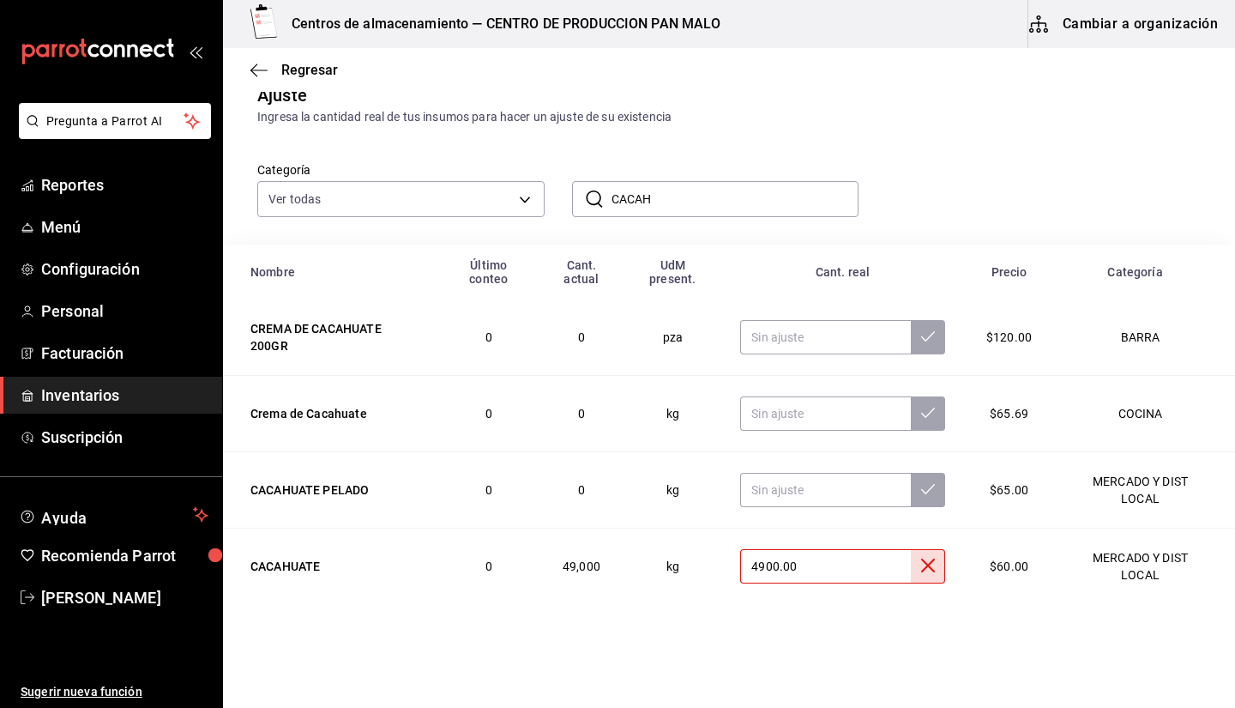
click at [921, 568] on icon at bounding box center [928, 565] width 14 height 14
click at [854, 488] on input "text" at bounding box center [825, 490] width 171 height 34
click at [719, 184] on input "CACAH" at bounding box center [736, 199] width 248 height 34
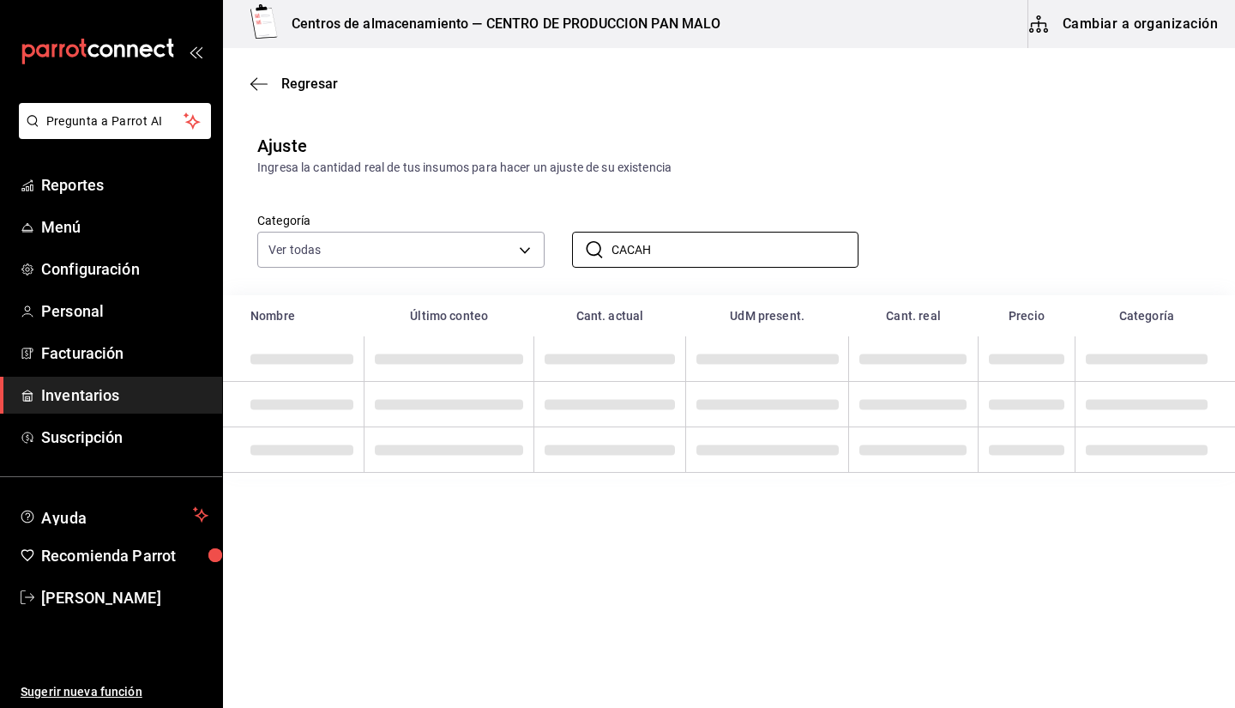
type input "CACAH"
click at [1086, 100] on div "Regresar" at bounding box center [729, 84] width 1012 height 44
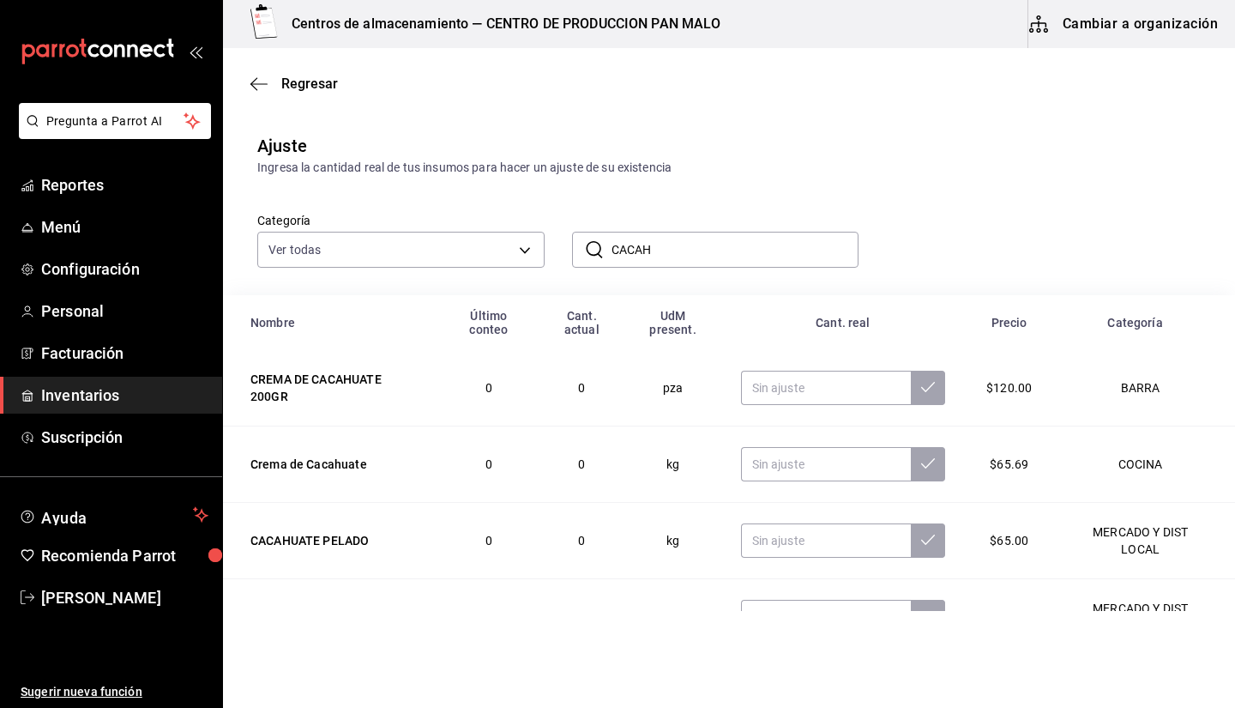
scroll to position [52, 0]
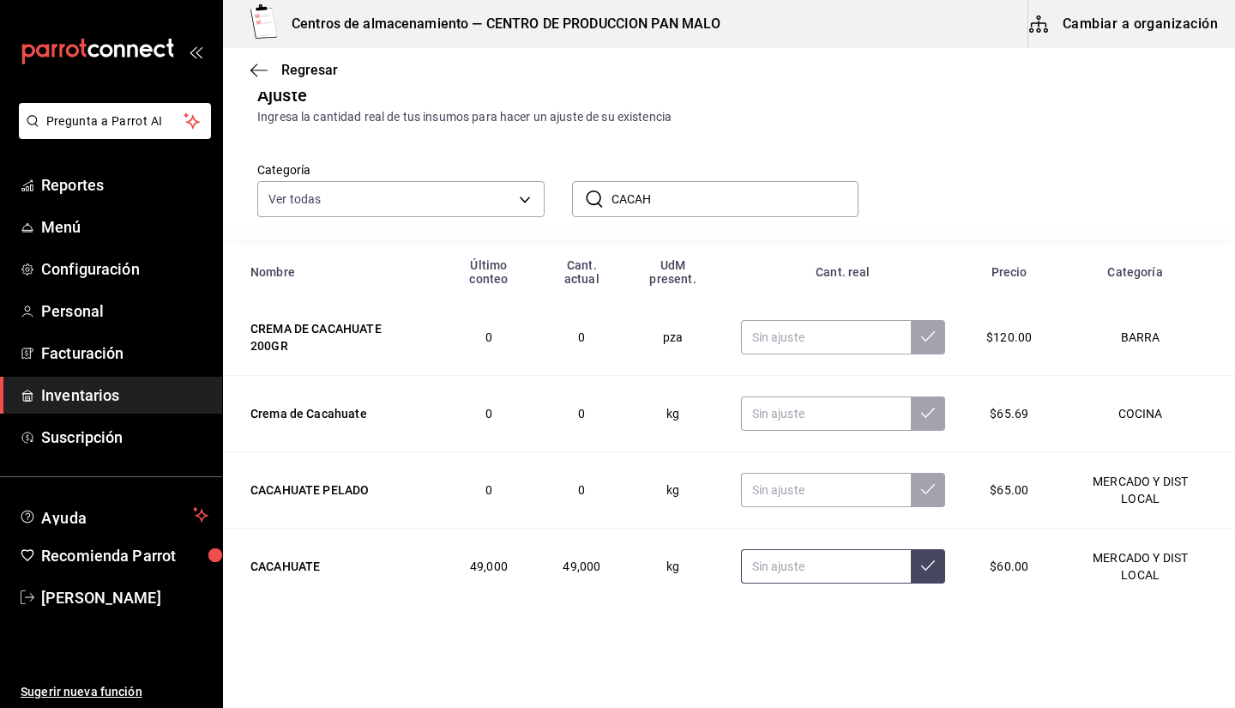
click at [823, 565] on input "text" at bounding box center [826, 566] width 171 height 34
type input "4900.00"
click at [703, 200] on input "CACAH" at bounding box center [736, 199] width 248 height 34
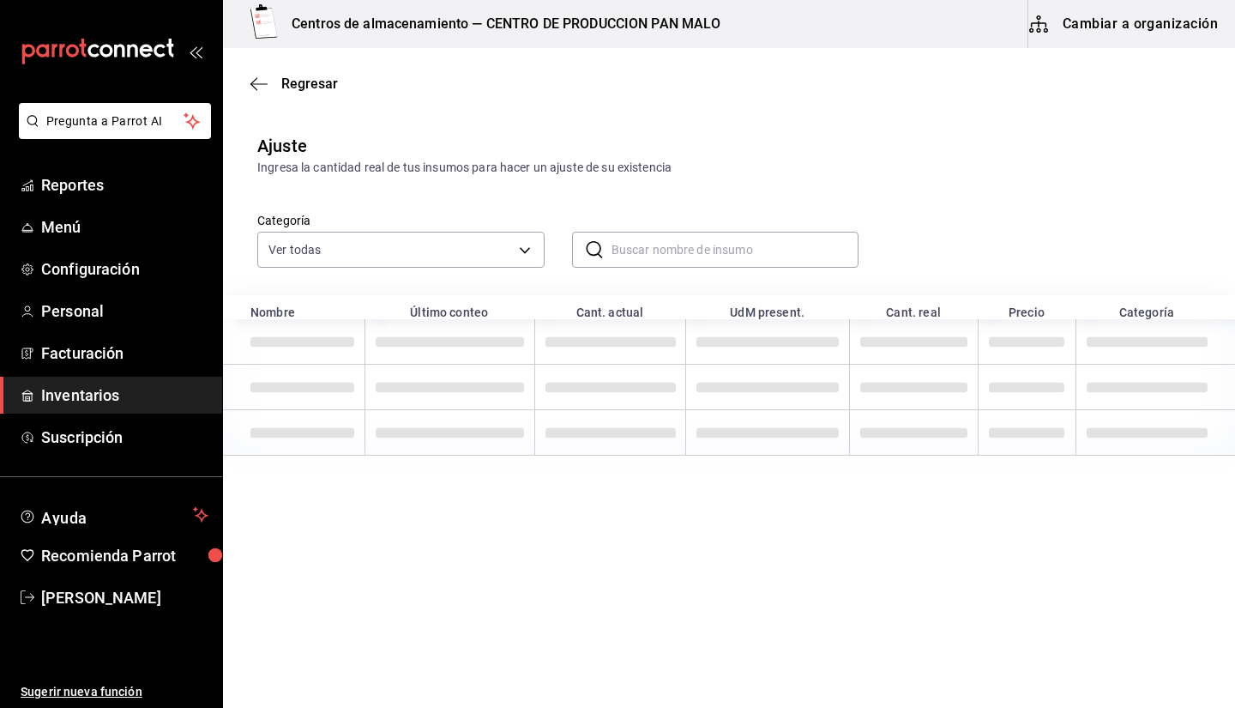
scroll to position [0, 0]
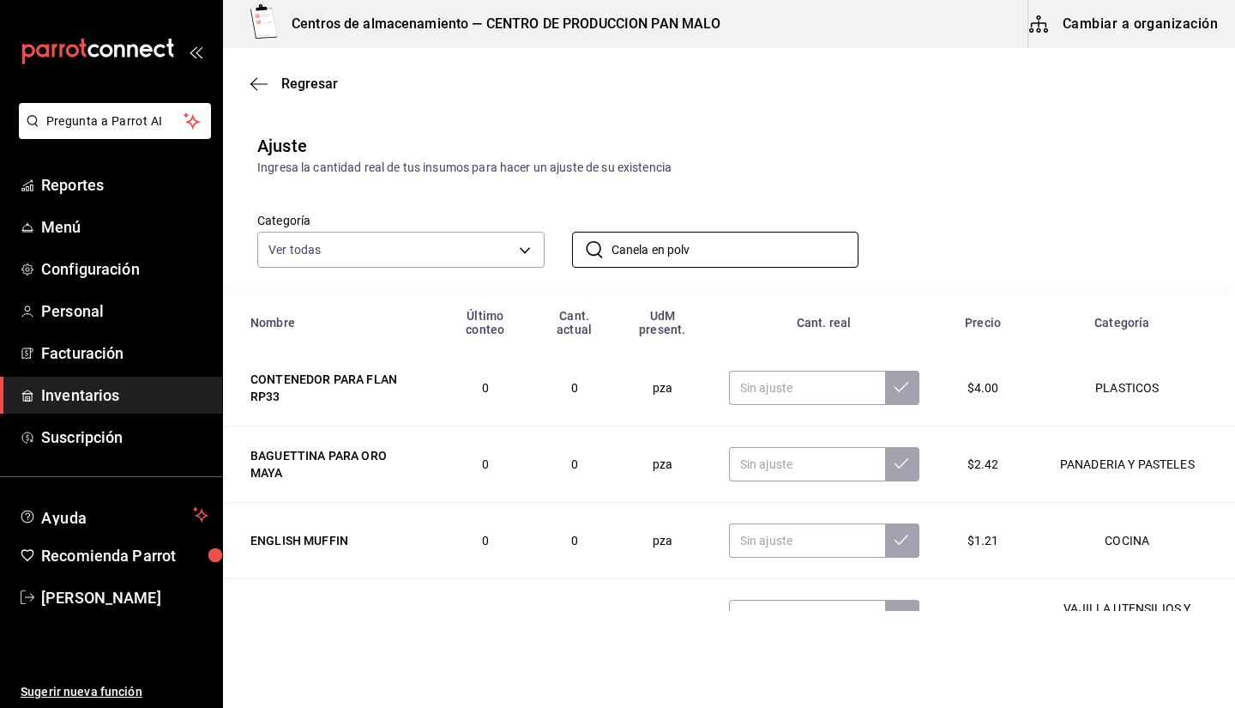
type input "Canela en polvo"
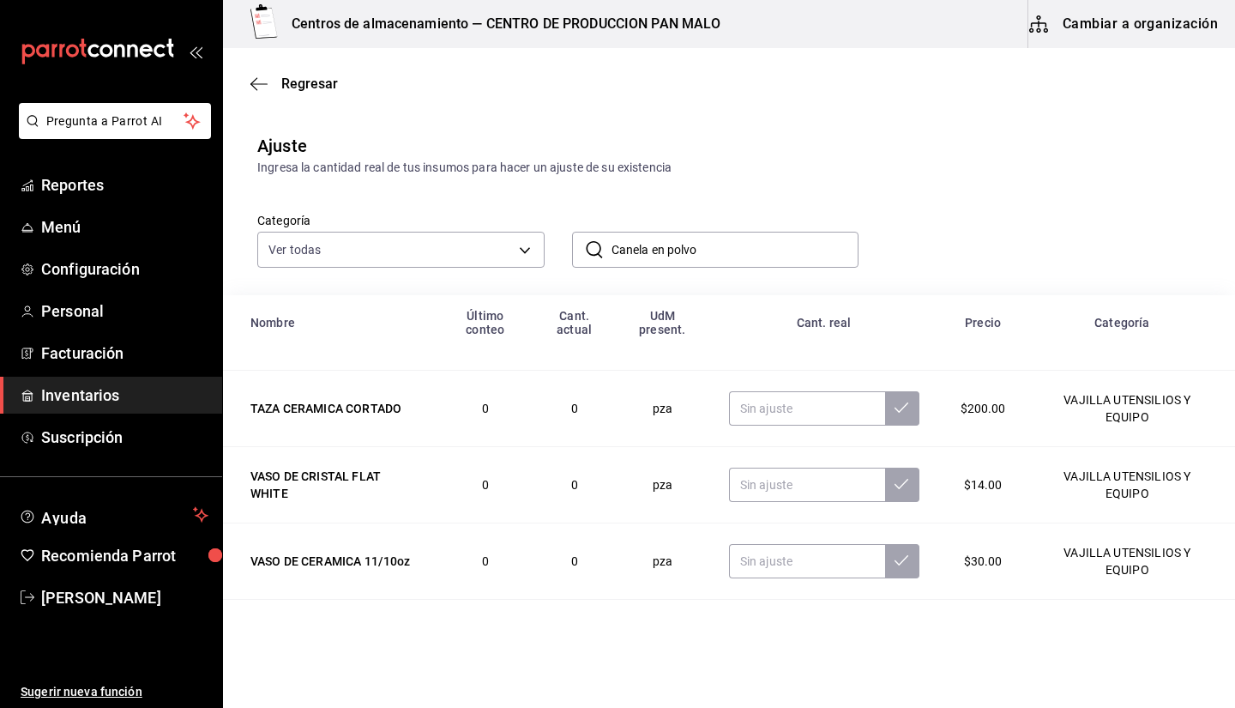
click at [718, 237] on input "Canela en polvo" at bounding box center [736, 249] width 248 height 34
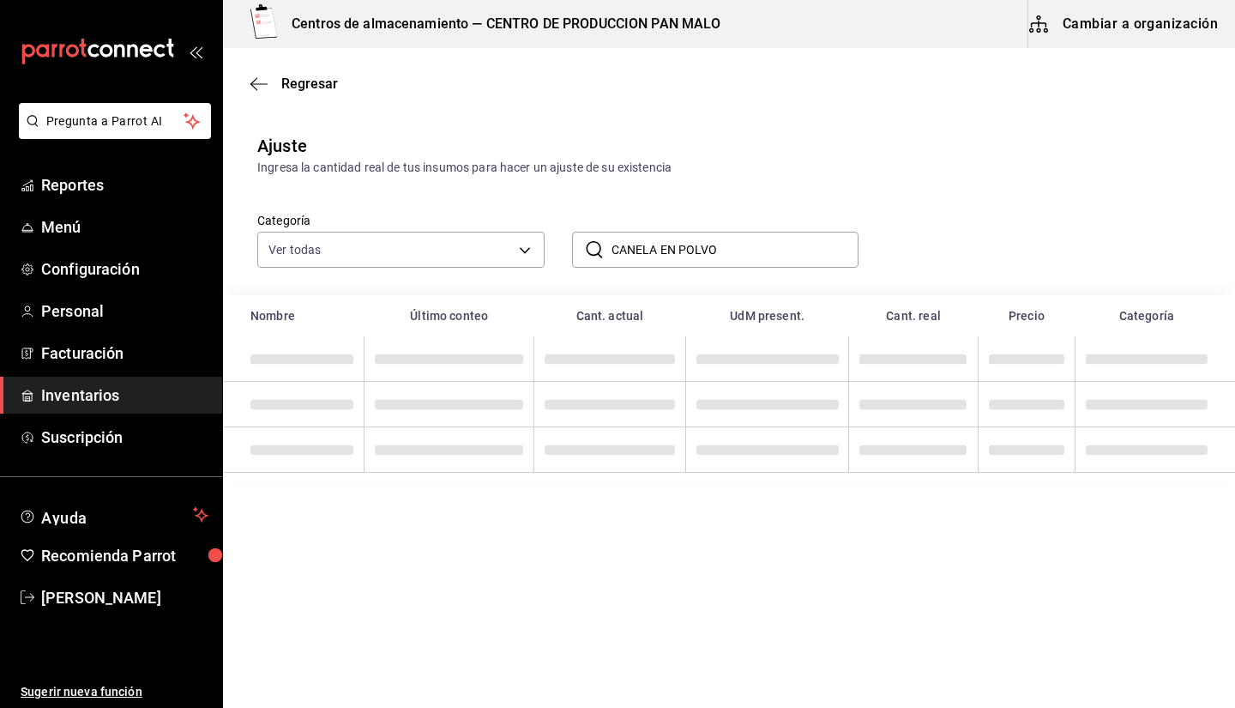
click at [757, 246] on input "CANELA EN POLVO" at bounding box center [736, 249] width 248 height 34
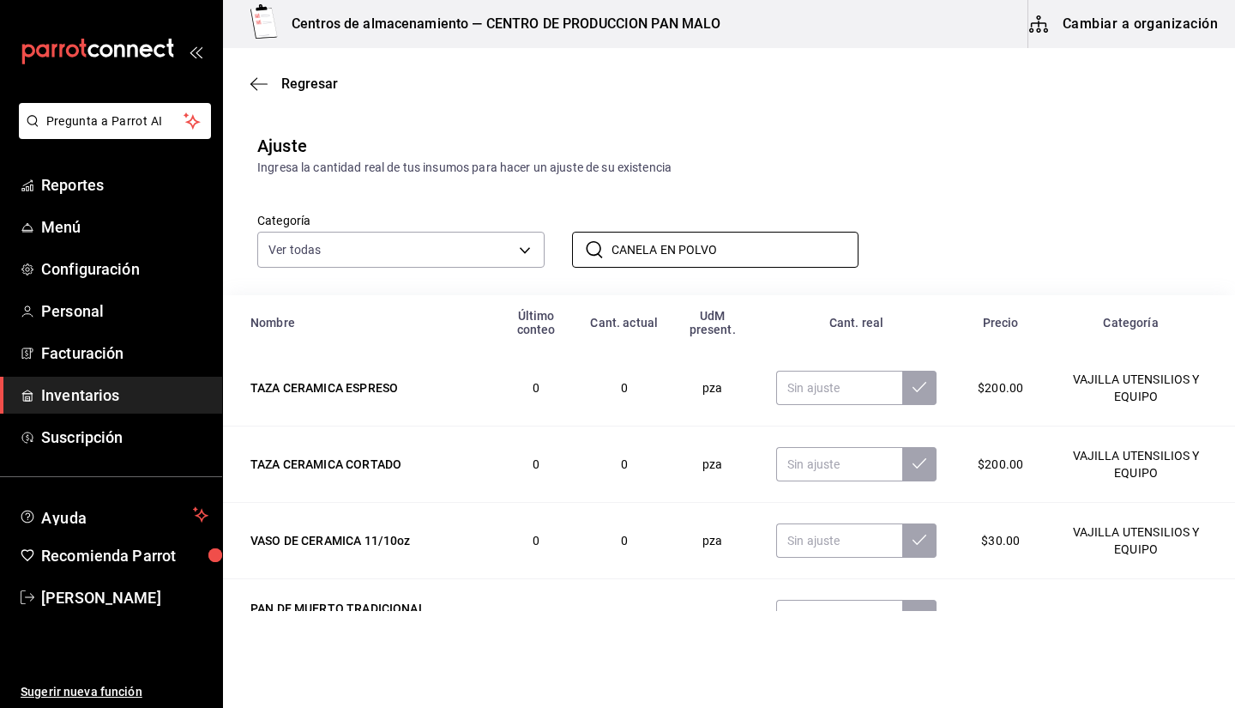
click at [996, 327] on div "Precio" at bounding box center [1000, 323] width 66 height 14
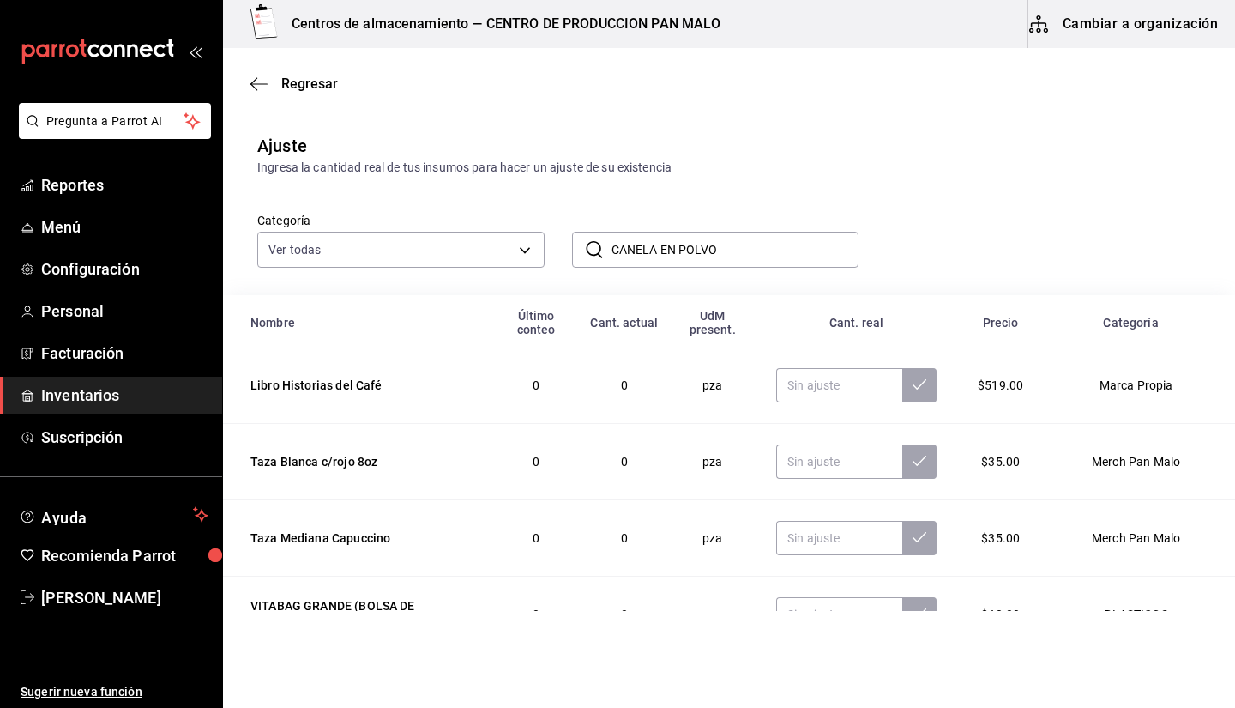
scroll to position [1126, 0]
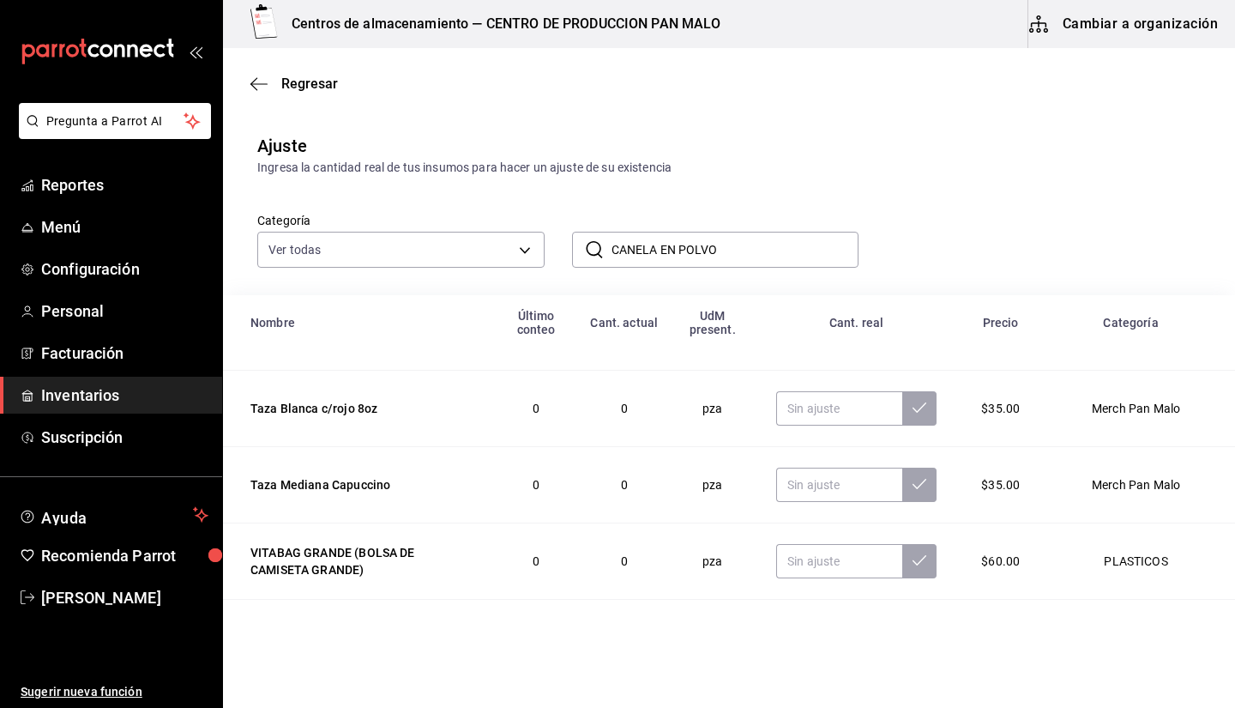
click at [782, 247] on input "CANELA EN POLVO" at bounding box center [736, 249] width 248 height 34
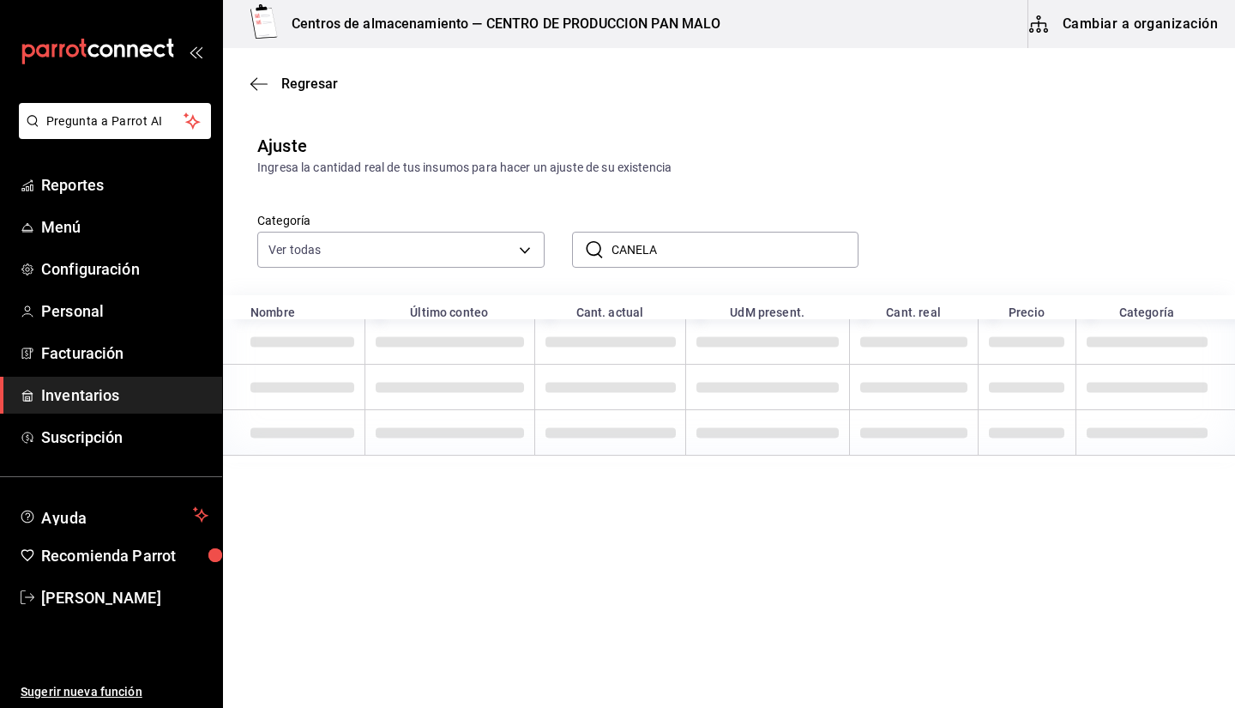
type input "CANELA"
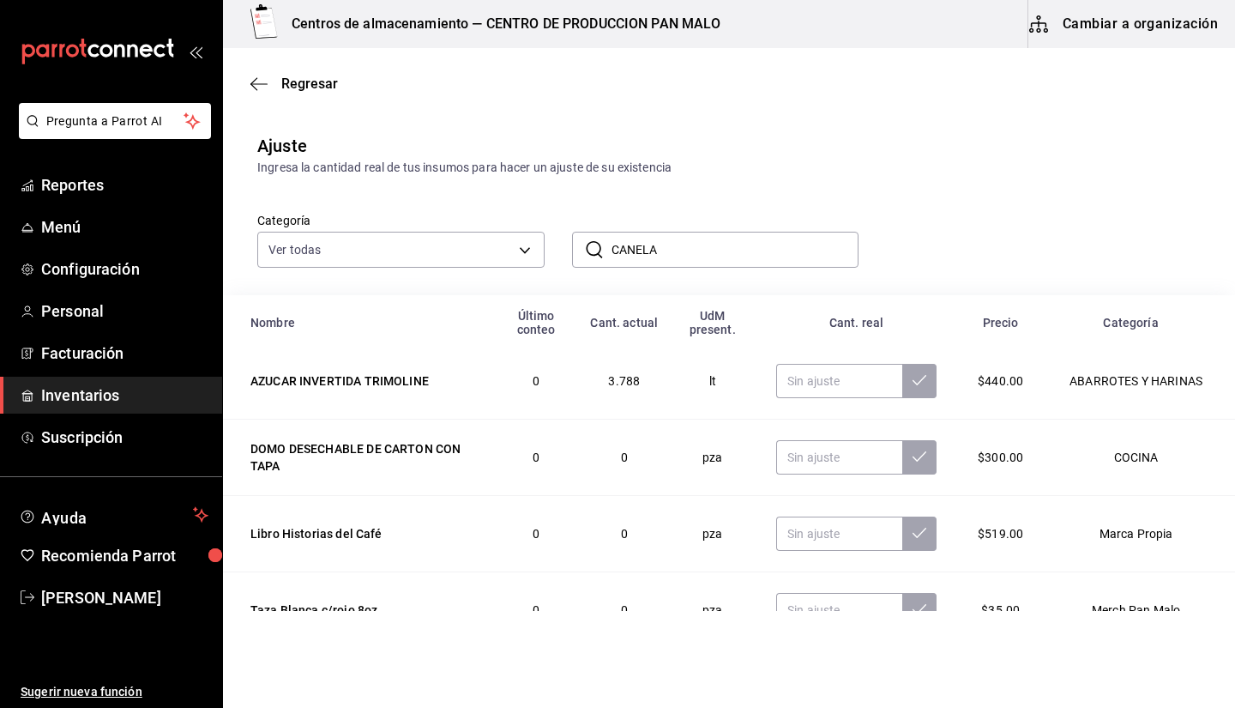
scroll to position [990, 0]
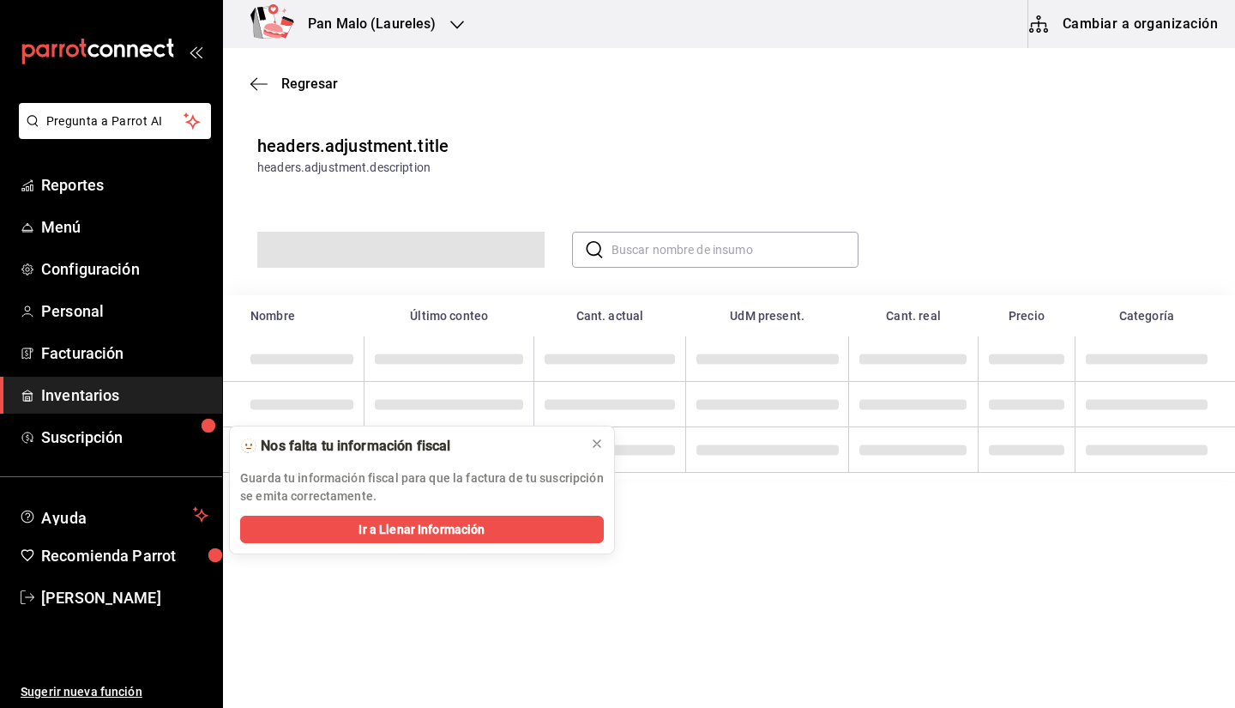
click at [685, 262] on input "text" at bounding box center [736, 249] width 248 height 34
click at [600, 444] on icon at bounding box center [597, 444] width 14 height 14
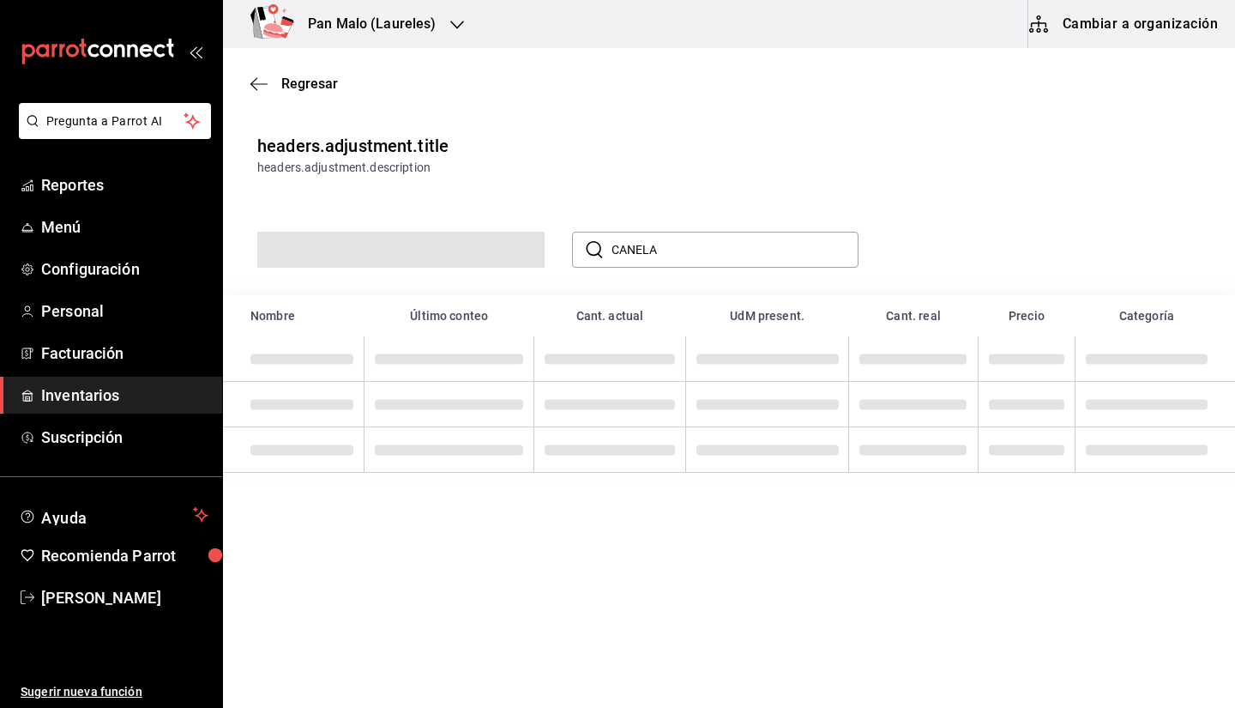
click at [731, 250] on input "CANELA" at bounding box center [736, 249] width 248 height 34
type input "CANEL"
click at [762, 250] on input "CANEL" at bounding box center [736, 249] width 248 height 34
click at [930, 127] on div "headers.adjustment.title headers.adjustment.description Categoría No hay catego…" at bounding box center [729, 299] width 1012 height 360
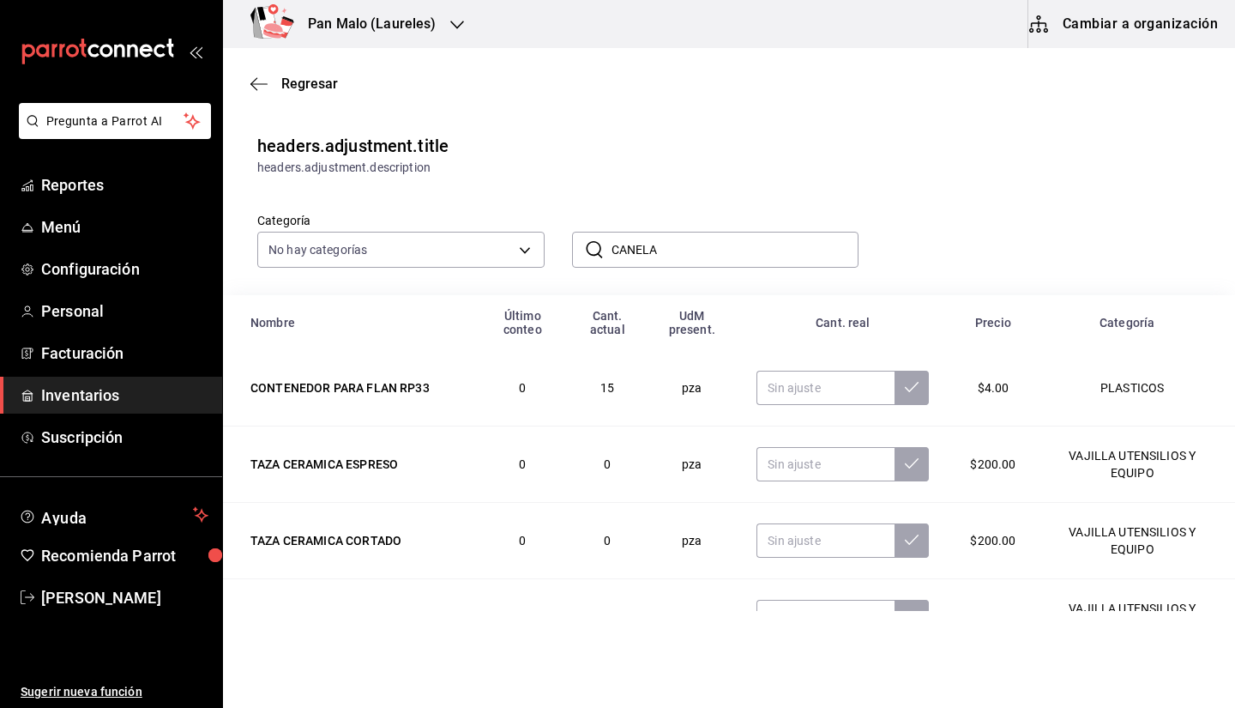
click at [792, 227] on div "​ CANELA ​" at bounding box center [702, 235] width 315 height 63
click at [763, 244] on input "CANELA" at bounding box center [736, 249] width 248 height 34
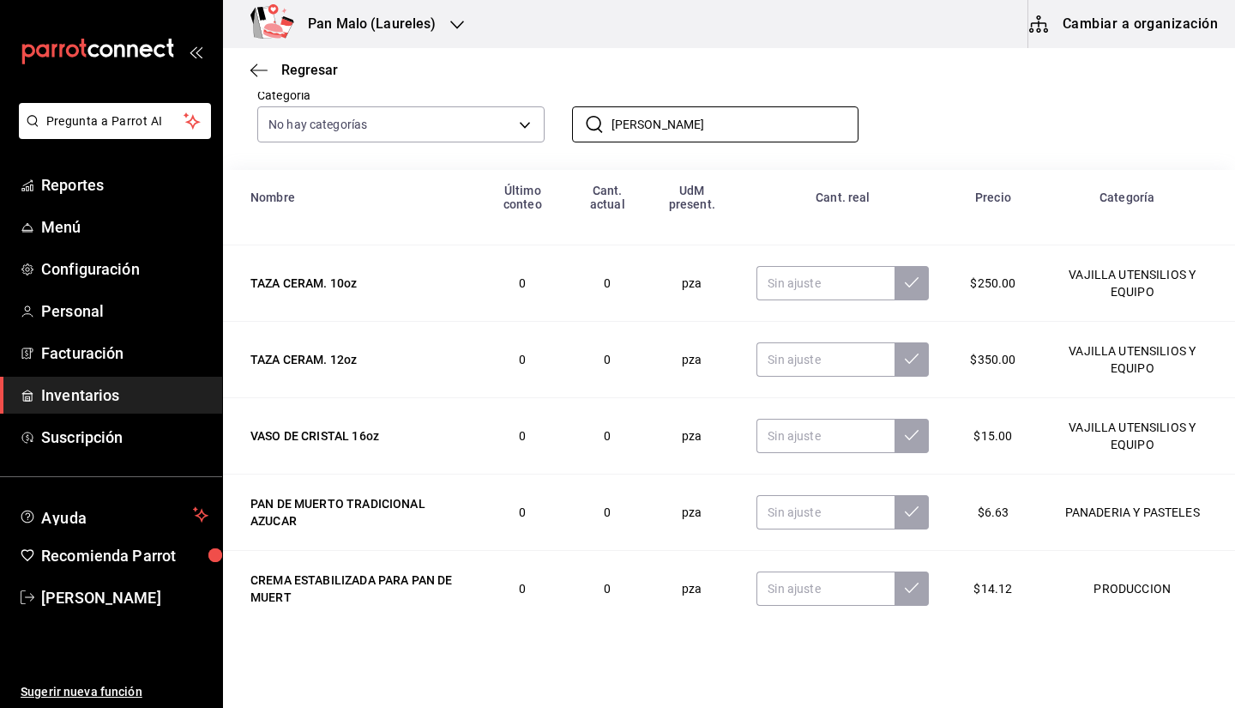
scroll to position [124, 0]
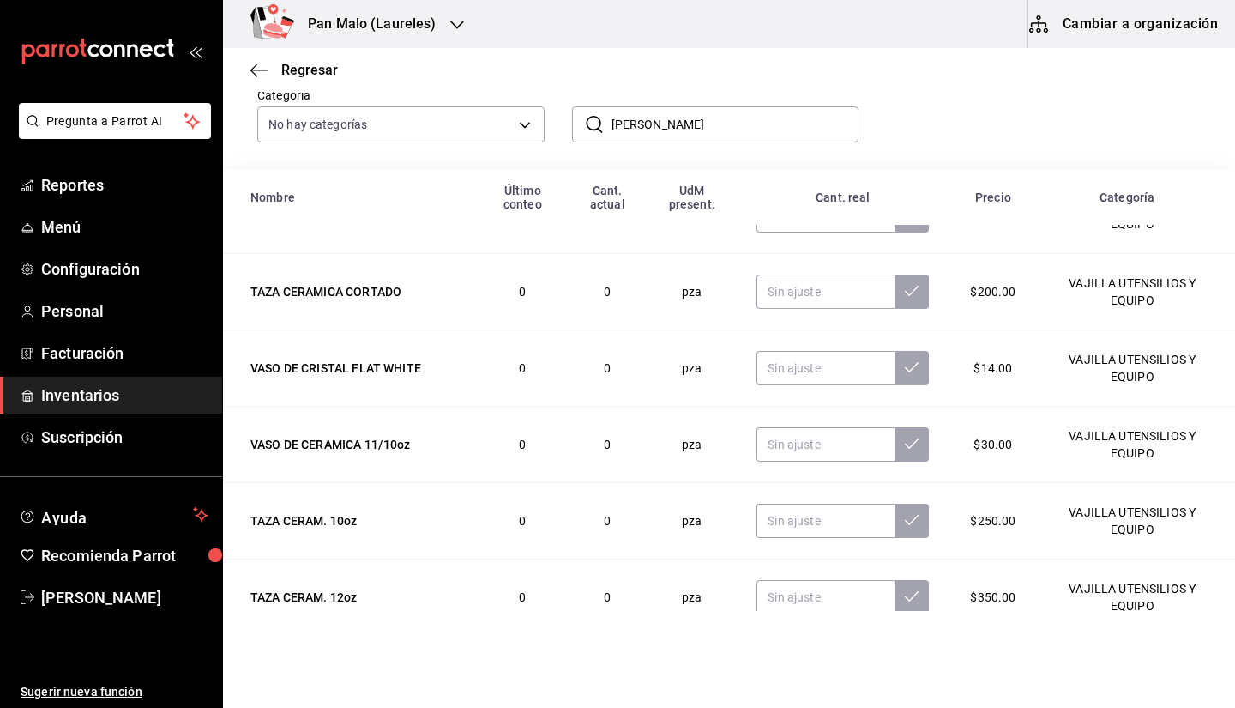
click at [666, 117] on input "CANEL" at bounding box center [736, 124] width 248 height 34
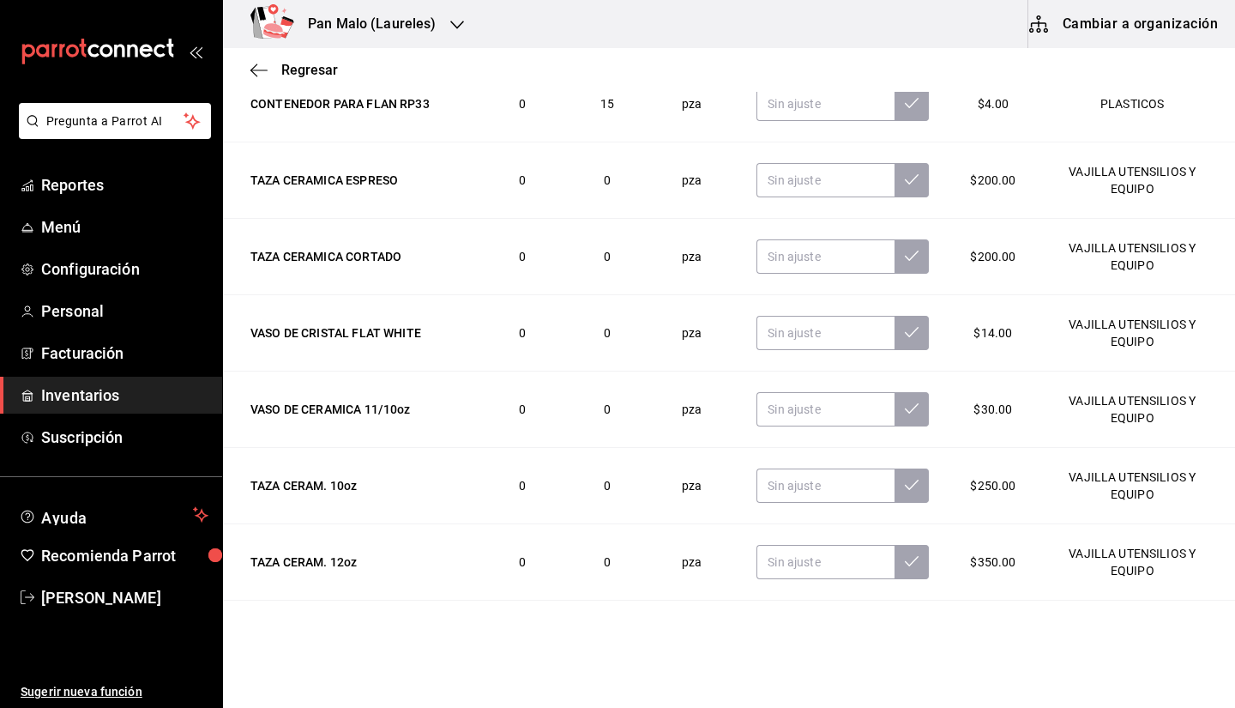
scroll to position [0, 0]
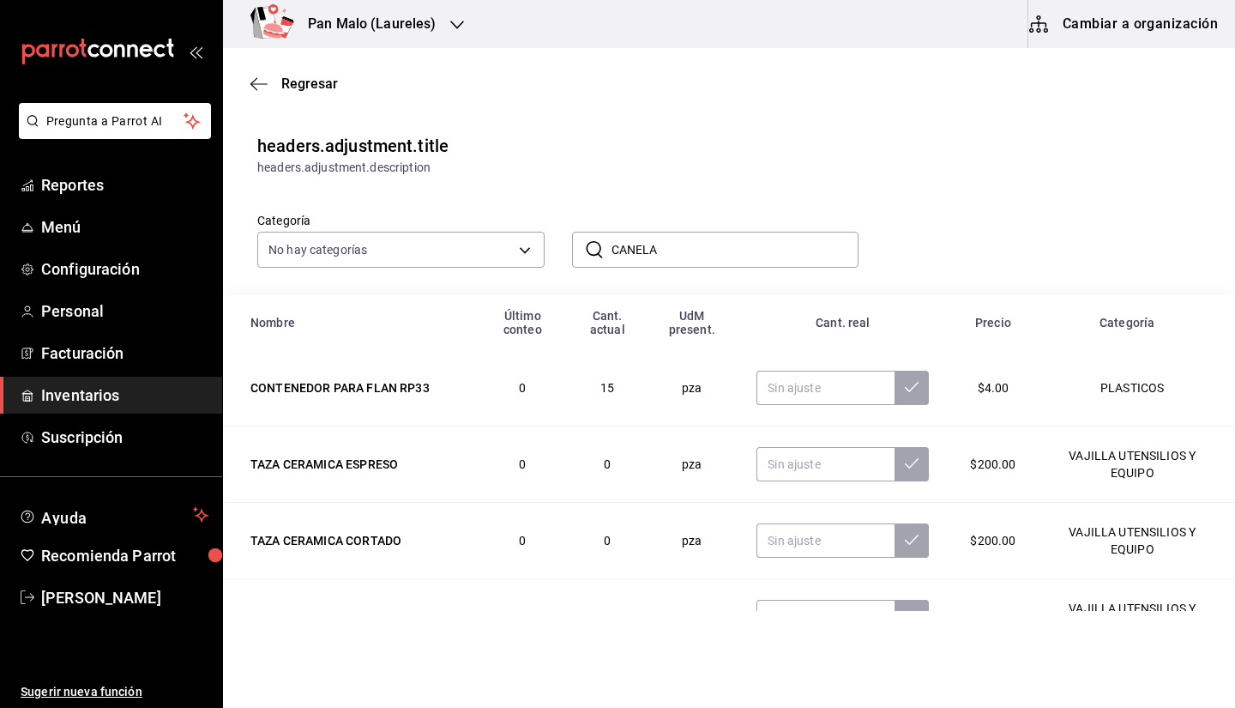
click at [744, 250] on input "CANELA" at bounding box center [736, 249] width 248 height 34
type input "C"
type input "CANELA"
click at [534, 533] on td "0" at bounding box center [522, 541] width 89 height 76
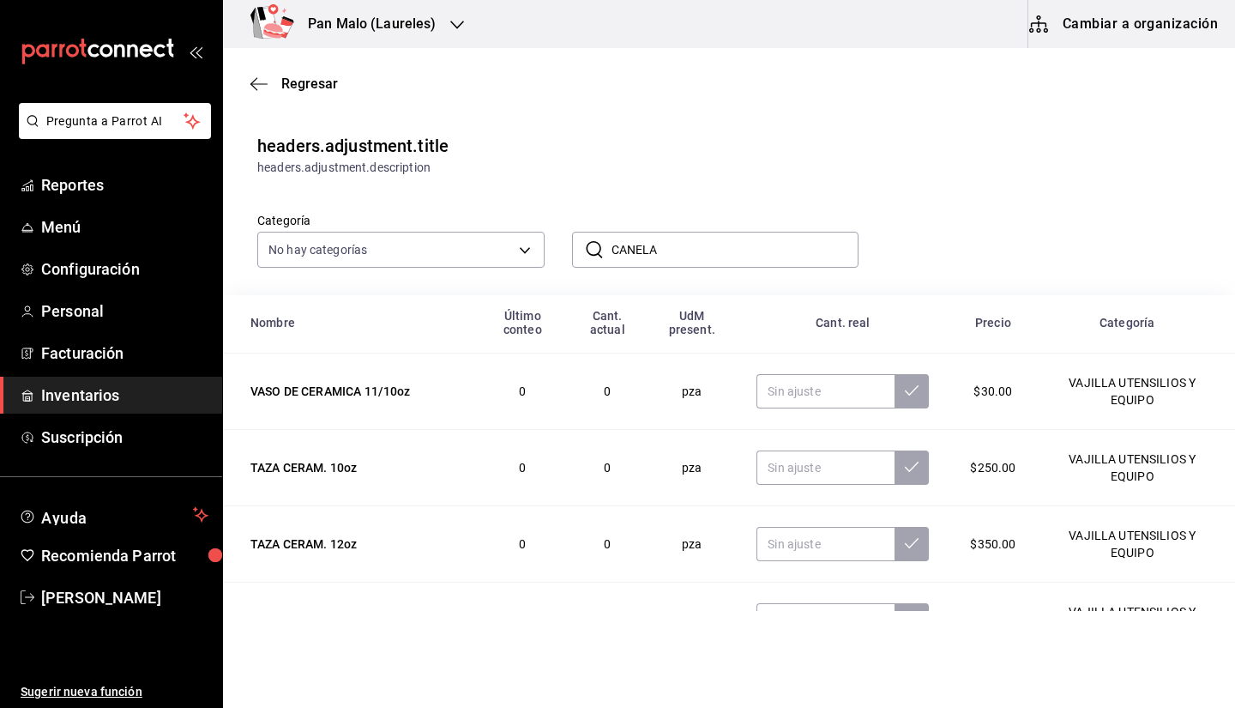
scroll to position [363, 0]
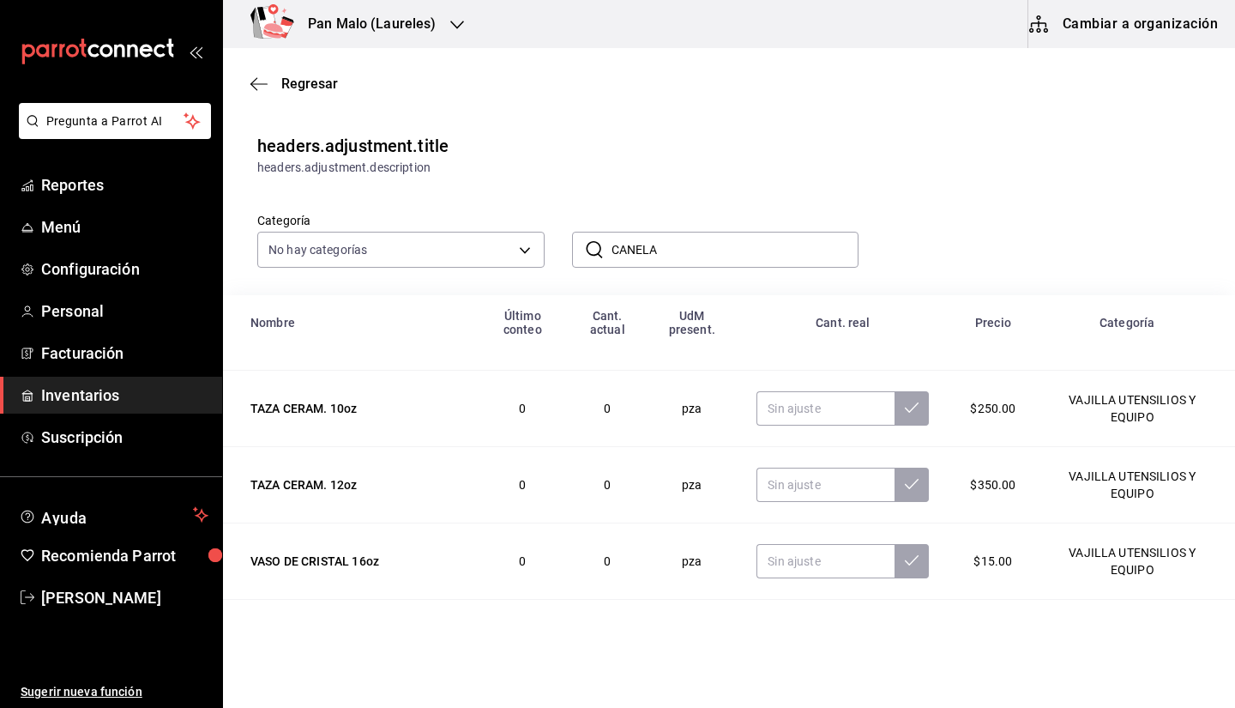
click at [684, 250] on input "CANELA" at bounding box center [736, 249] width 248 height 34
click at [515, 250] on body "Pregunta a Parrot AI Reportes Menú Configuración Personal Facturación Inventari…" at bounding box center [617, 305] width 1235 height 611
click at [768, 167] on div at bounding box center [617, 354] width 1235 height 708
click at [449, 37] on div "Pan Malo (Laureles)" at bounding box center [354, 24] width 234 height 48
click at [1093, 19] on div at bounding box center [617, 354] width 1235 height 708
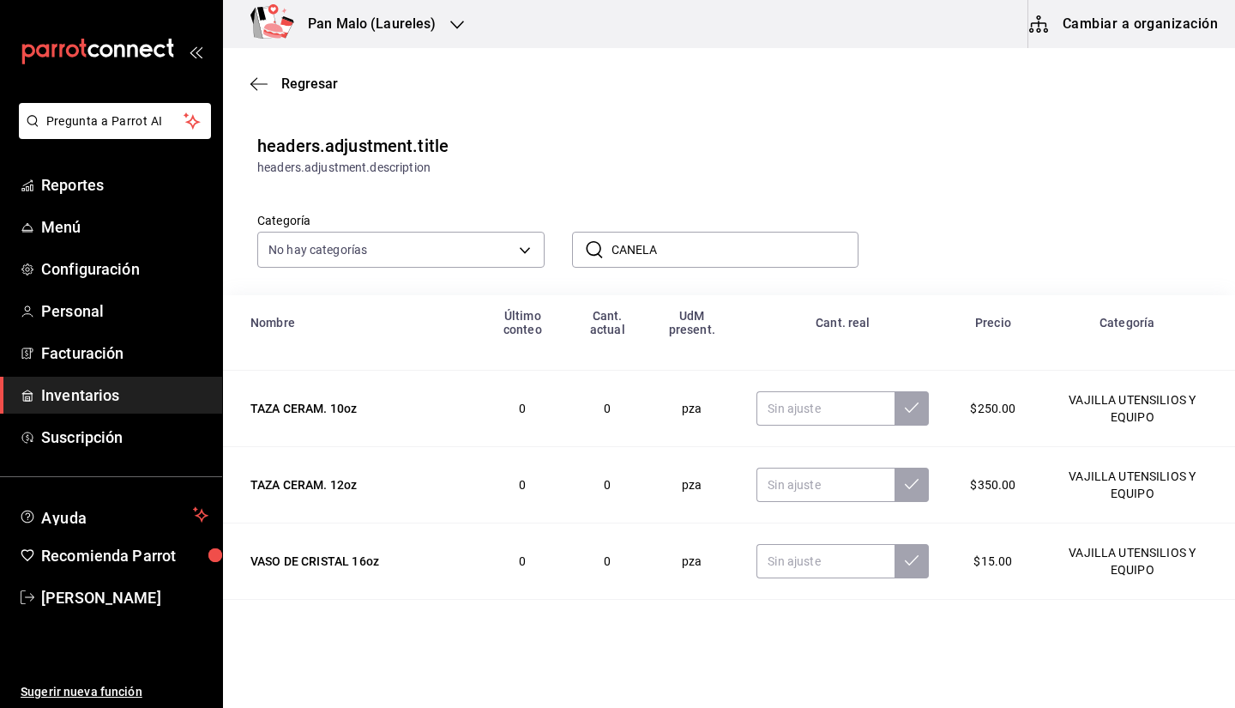
click at [1082, 21] on button "Cambiar a organización" at bounding box center [1124, 24] width 193 height 48
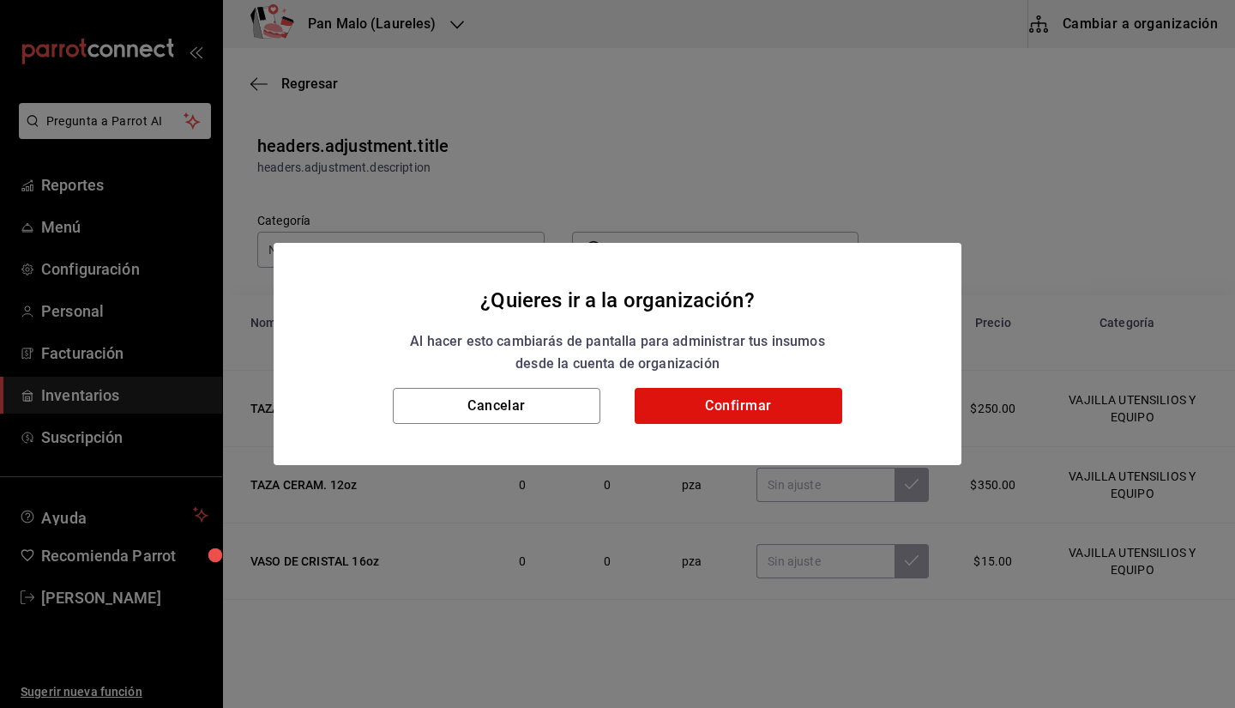
click at [743, 432] on div "Cancelar Confirmar" at bounding box center [618, 426] width 688 height 77
click at [710, 407] on button "Confirmar" at bounding box center [739, 406] width 208 height 36
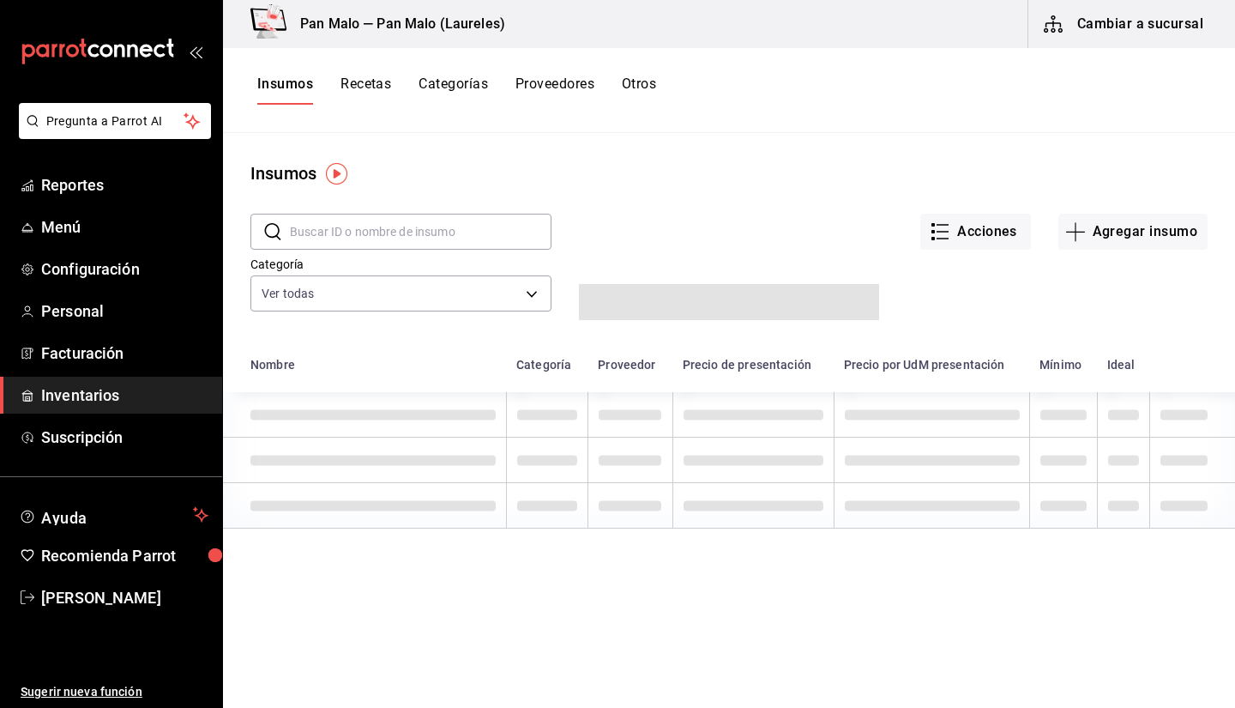
click at [654, 104] on button "Otros" at bounding box center [639, 89] width 34 height 29
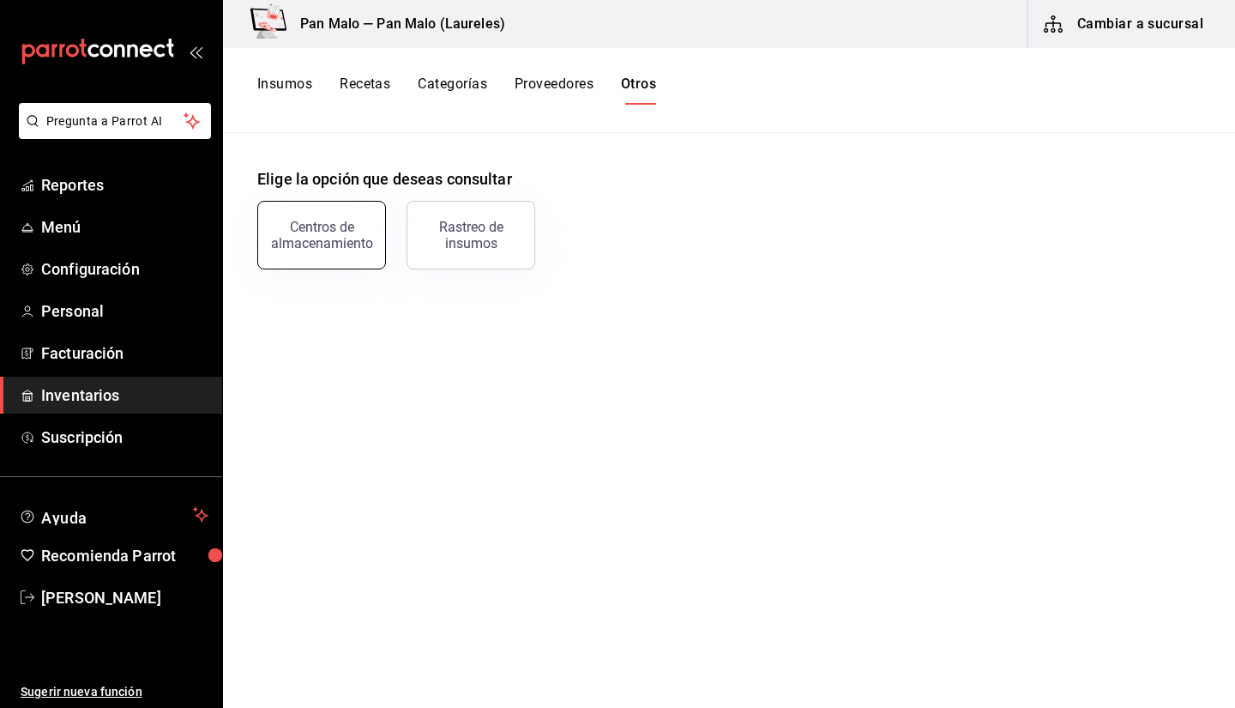
click at [347, 221] on div "Centros de almacenamiento" at bounding box center [321, 235] width 106 height 33
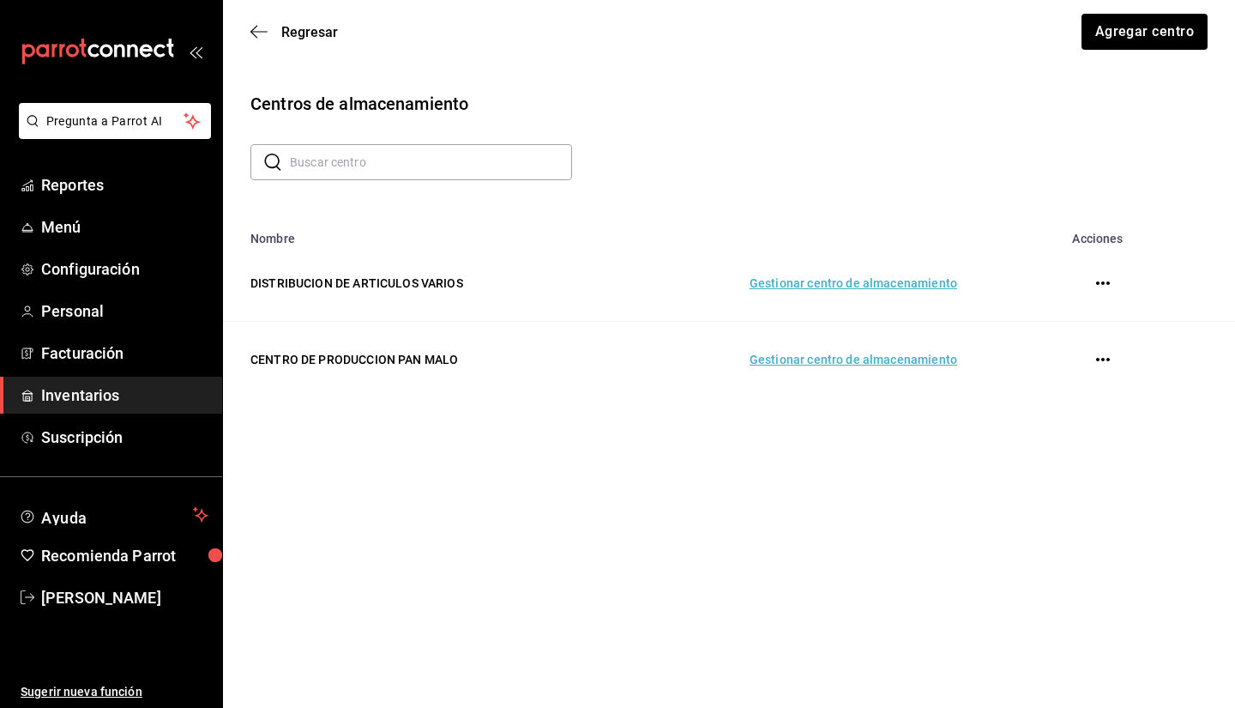
click at [888, 383] on td "Gestionar centro de almacenamiento" at bounding box center [793, 360] width 369 height 76
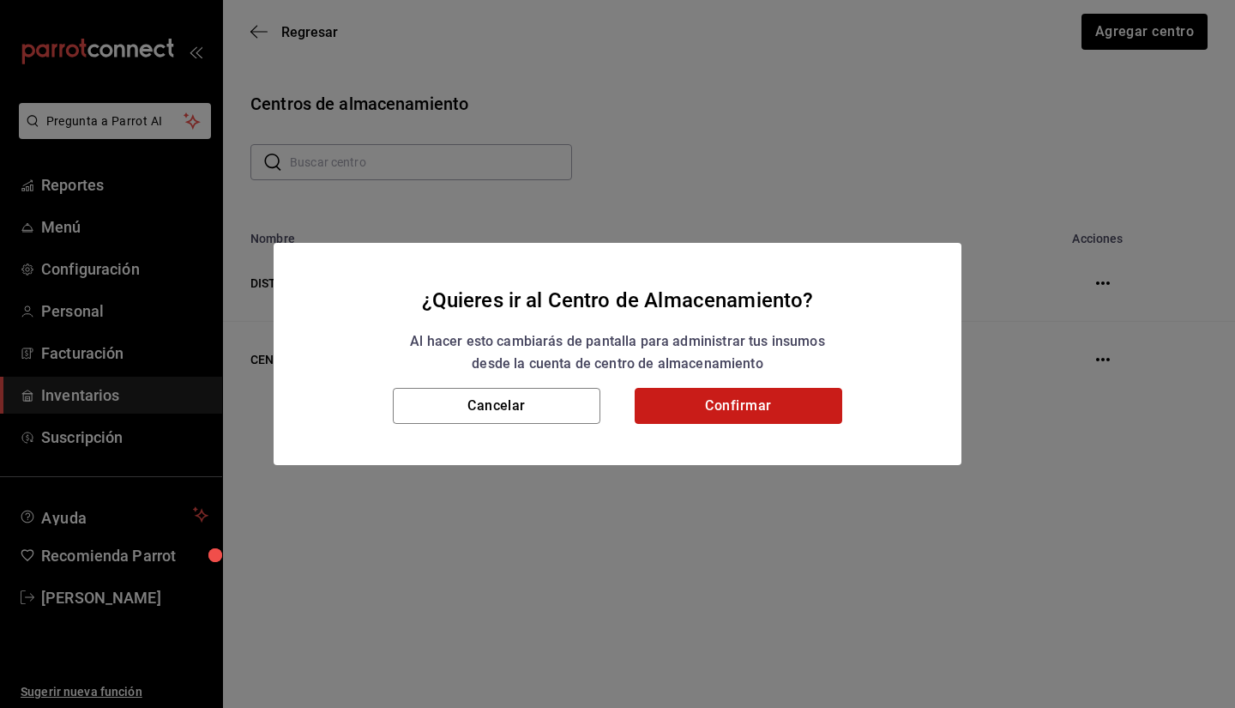
click at [732, 407] on button "Confirmar" at bounding box center [739, 406] width 208 height 36
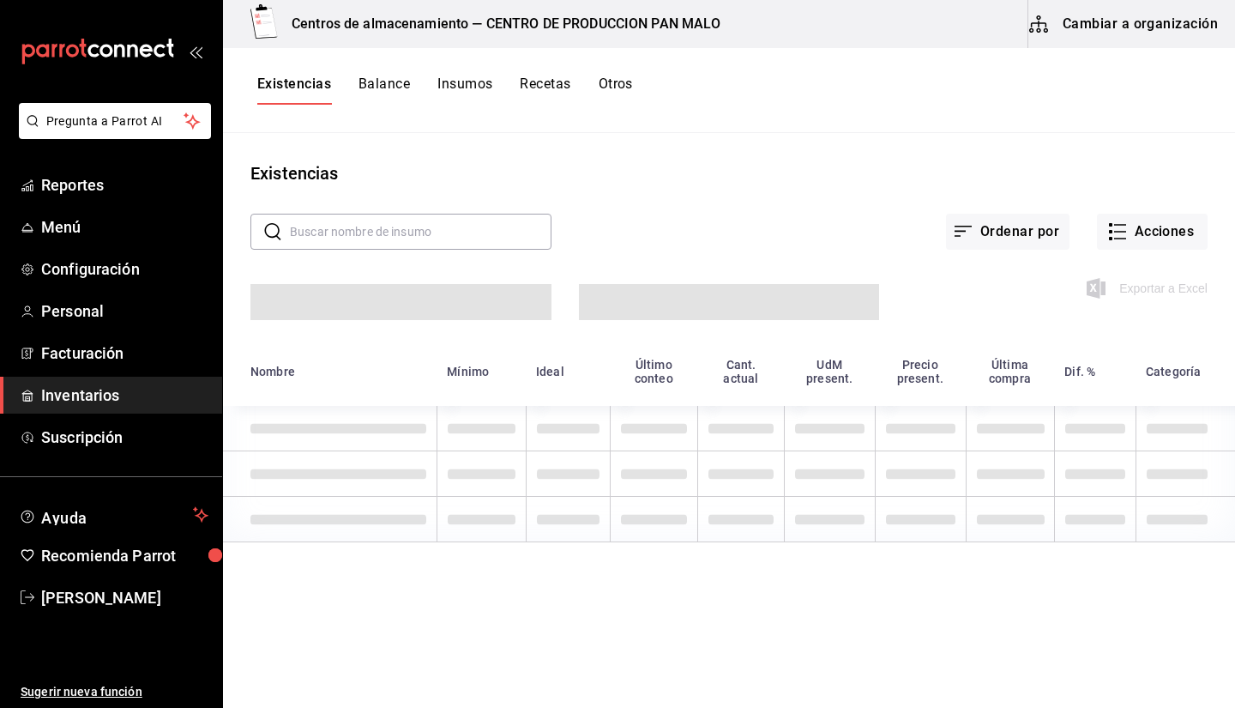
click at [473, 244] on input "text" at bounding box center [421, 231] width 262 height 34
type input "C"
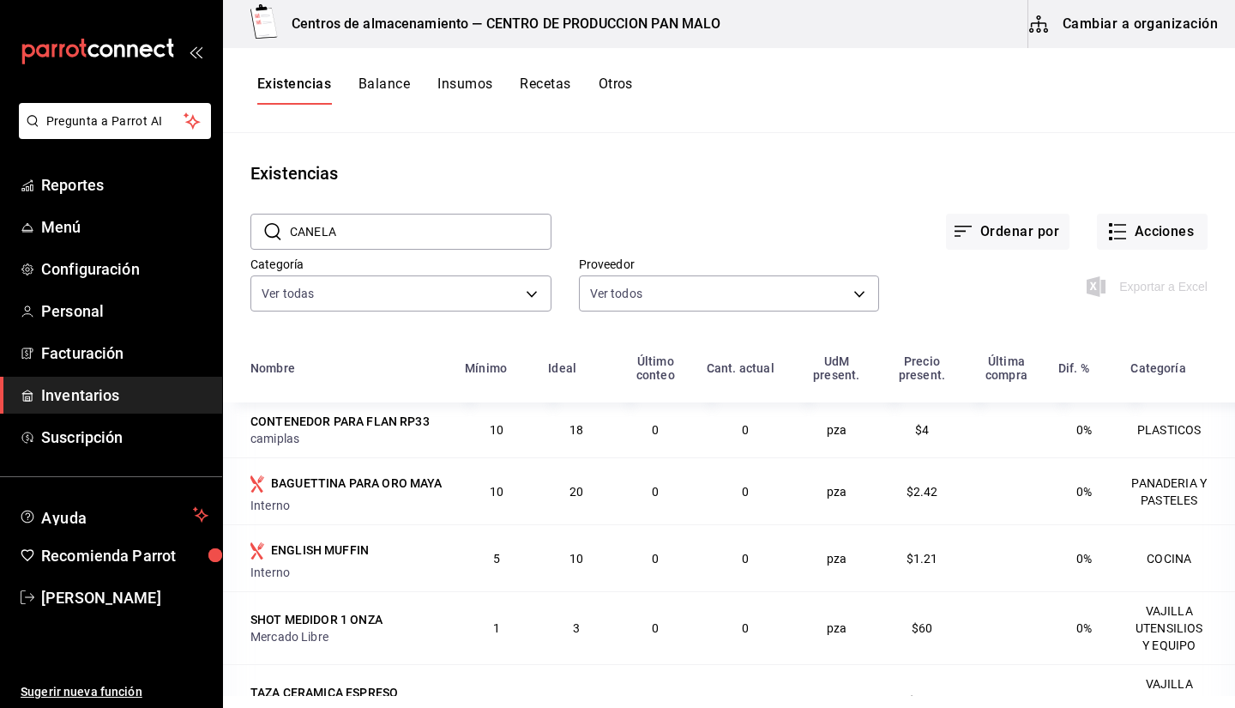
click at [489, 236] on input "CANELA" at bounding box center [421, 231] width 262 height 34
type input "C"
click at [1160, 200] on div "Ordenar por Acciones" at bounding box center [879, 217] width 656 height 63
click at [1112, 244] on button "Acciones" at bounding box center [1152, 232] width 111 height 36
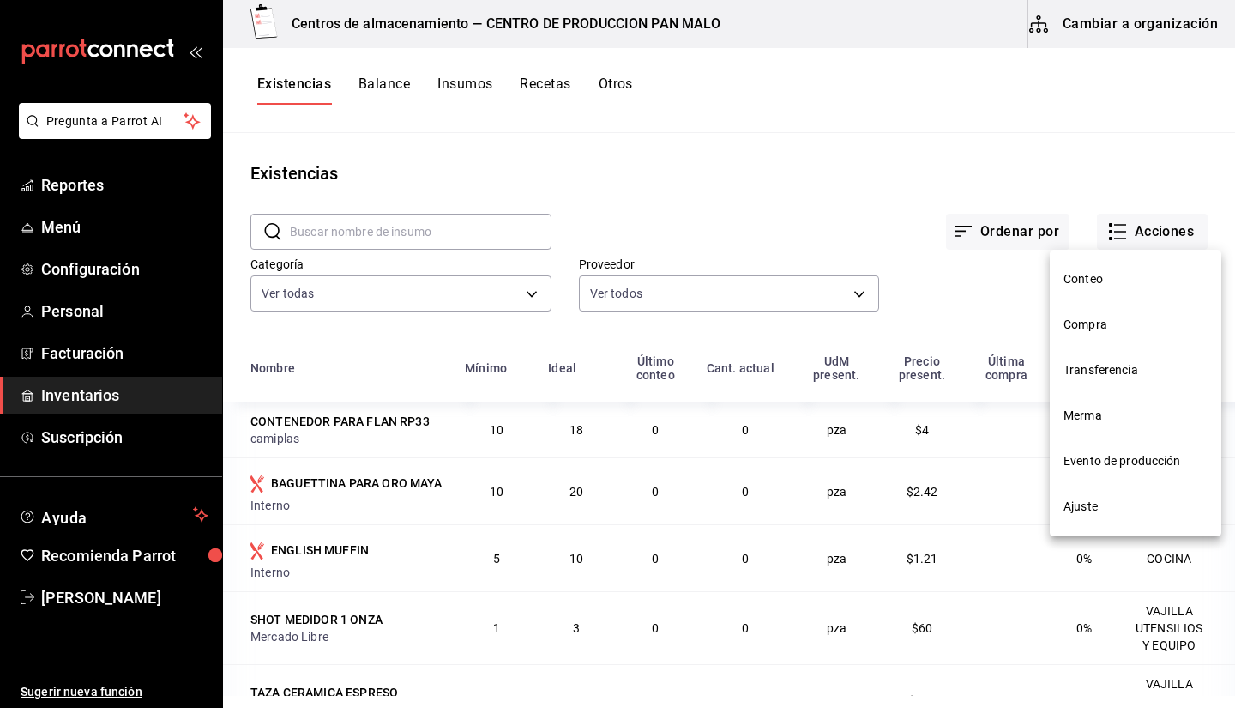
click at [1065, 494] on li "Ajuste" at bounding box center [1136, 506] width 172 height 45
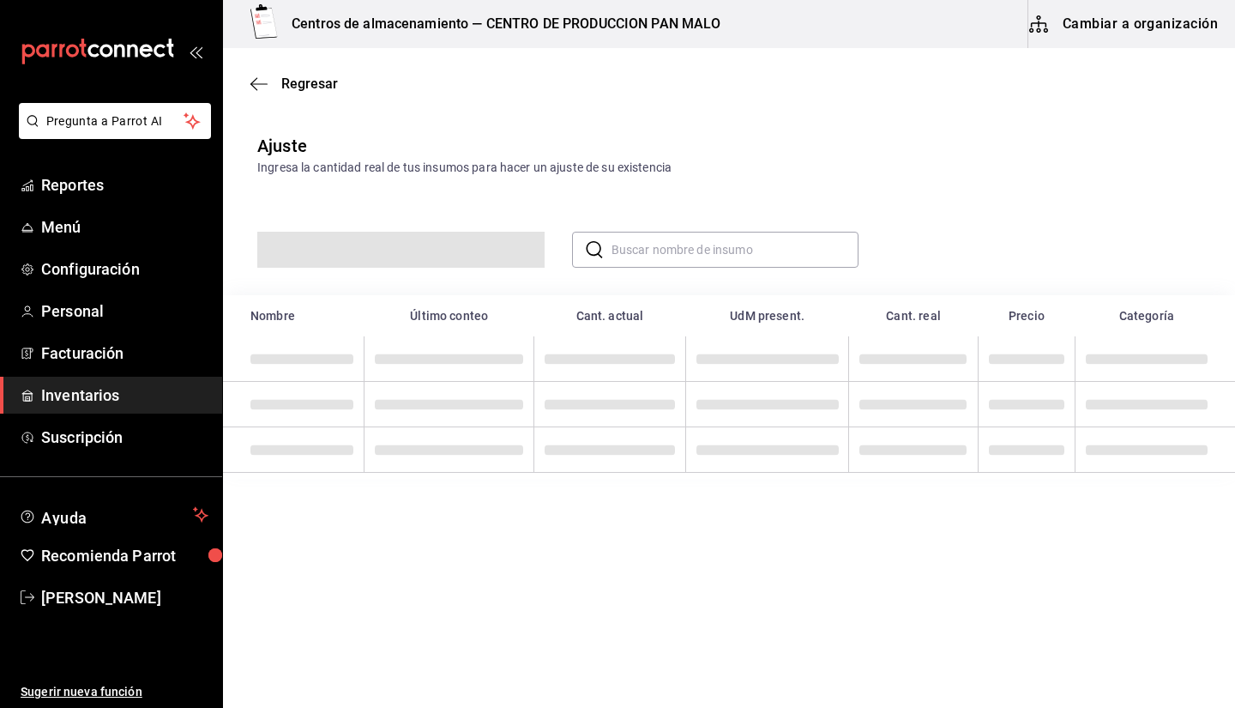
click at [644, 238] on input "text" at bounding box center [736, 249] width 248 height 34
click at [746, 269] on div "​ CANELA ​" at bounding box center [729, 236] width 1012 height 118
click at [727, 262] on input "CANELA" at bounding box center [736, 249] width 248 height 34
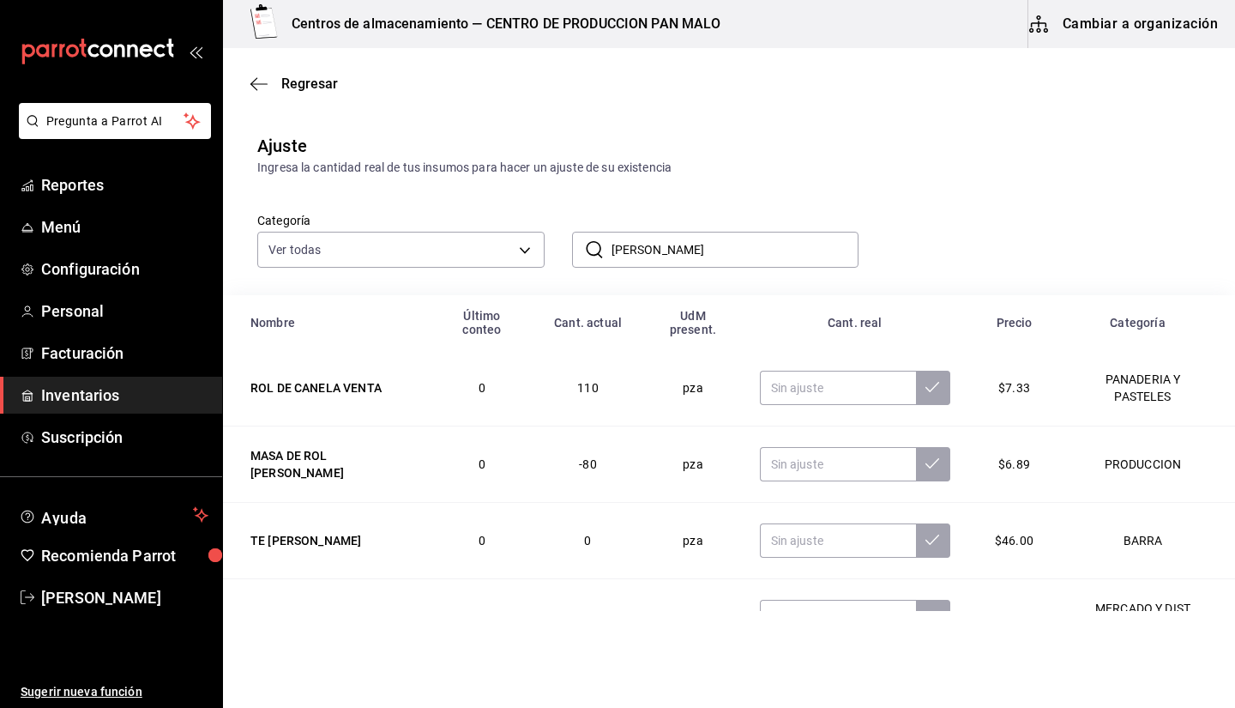
click at [727, 260] on input "CANEL" at bounding box center [736, 249] width 248 height 34
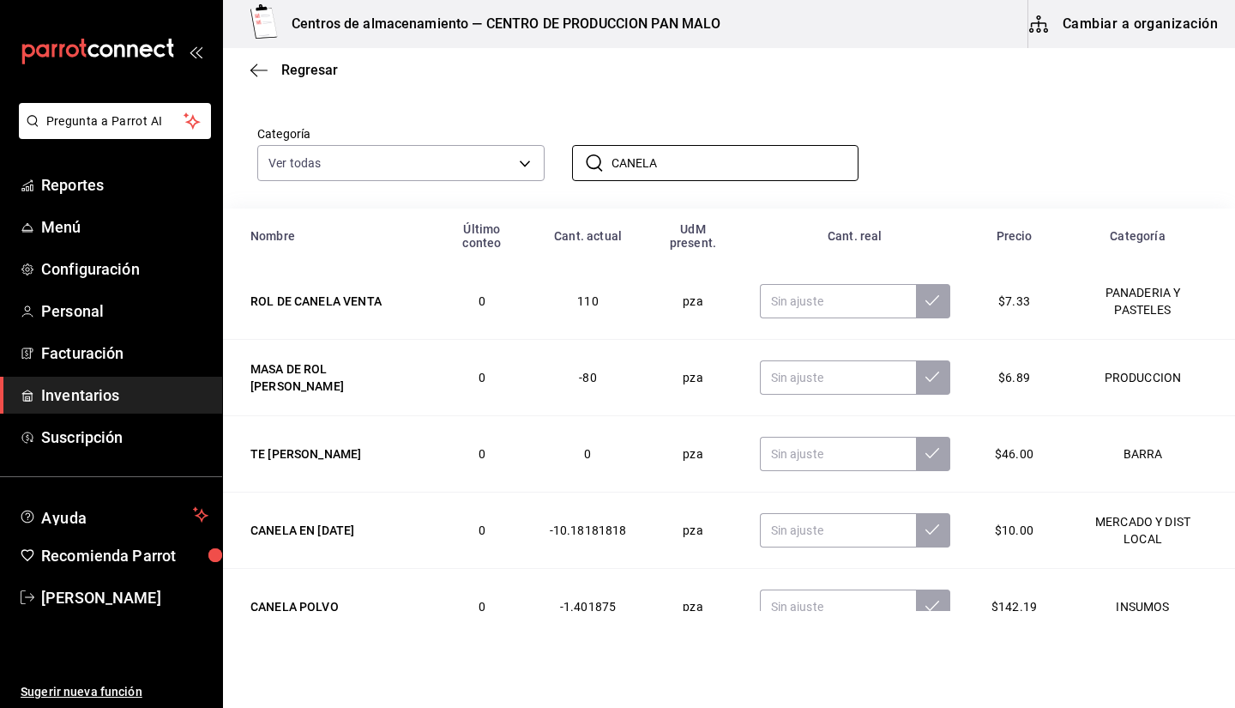
scroll to position [129, 0]
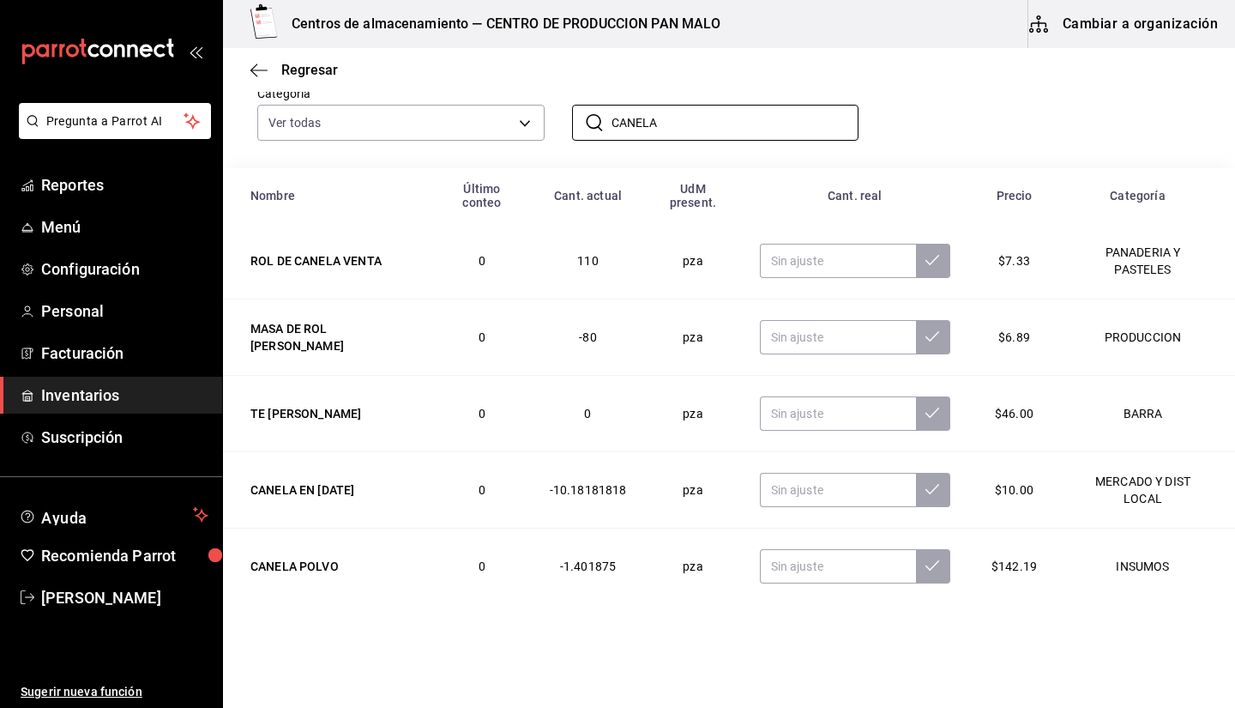
type input "CANELA"
click at [813, 589] on td at bounding box center [855, 566] width 232 height 76
click at [802, 581] on input "text" at bounding box center [838, 566] width 156 height 34
type input "0.00"
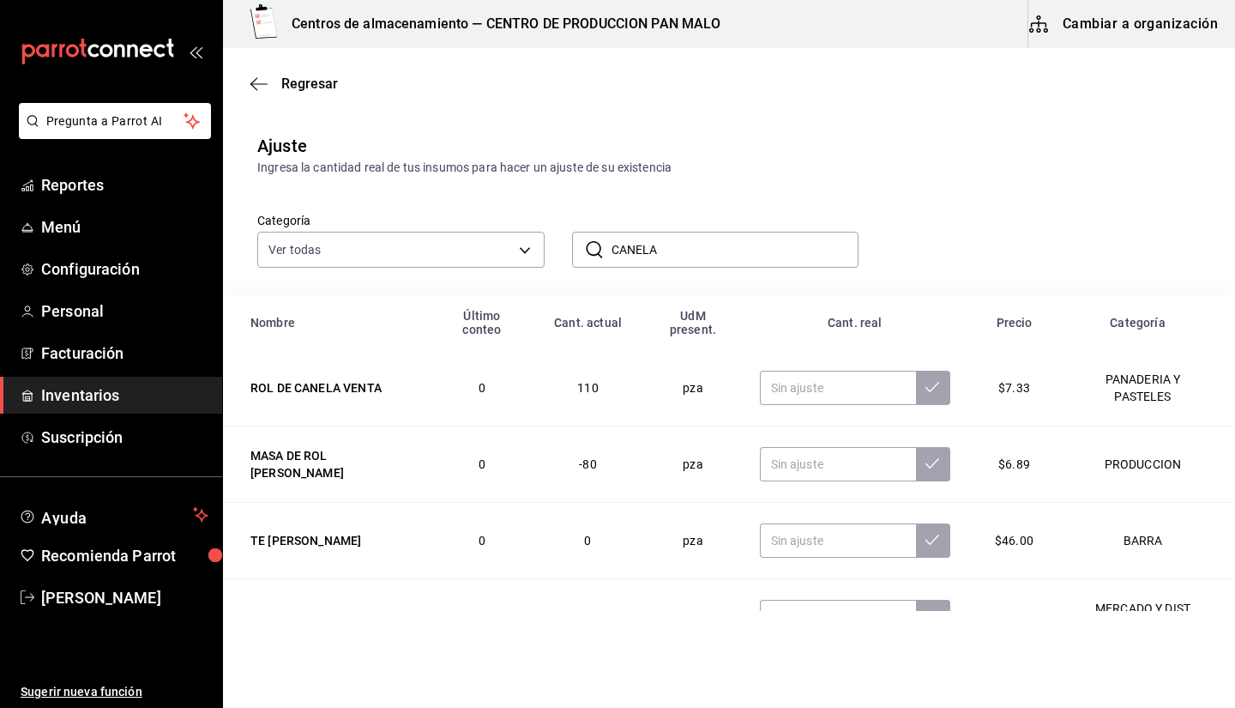
click at [708, 208] on div "​ CANELA ​" at bounding box center [702, 235] width 315 height 63
click at [708, 257] on input "CANELA" at bounding box center [736, 249] width 248 height 34
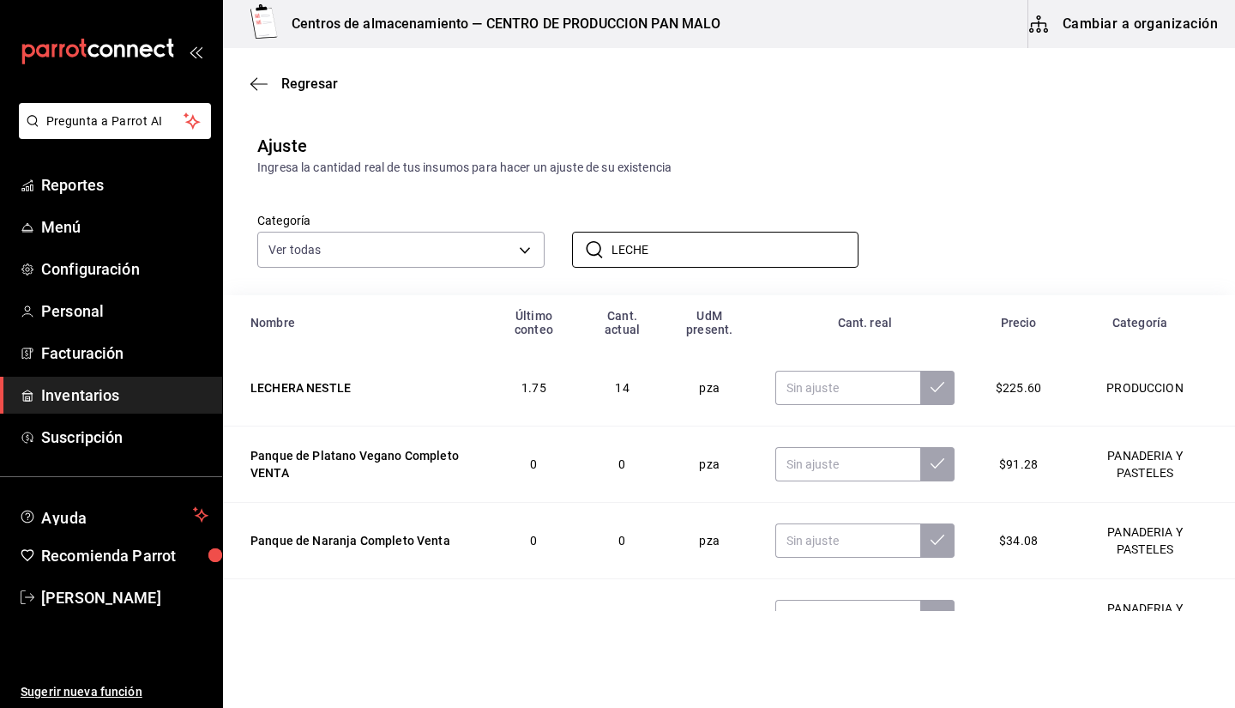
click at [923, 198] on div "Categoría Ver todas 582c698c-3cca-49c7-8505-2353f6626327,70f7bd2c-2c71-4982-af5…" at bounding box center [701, 222] width 943 height 91
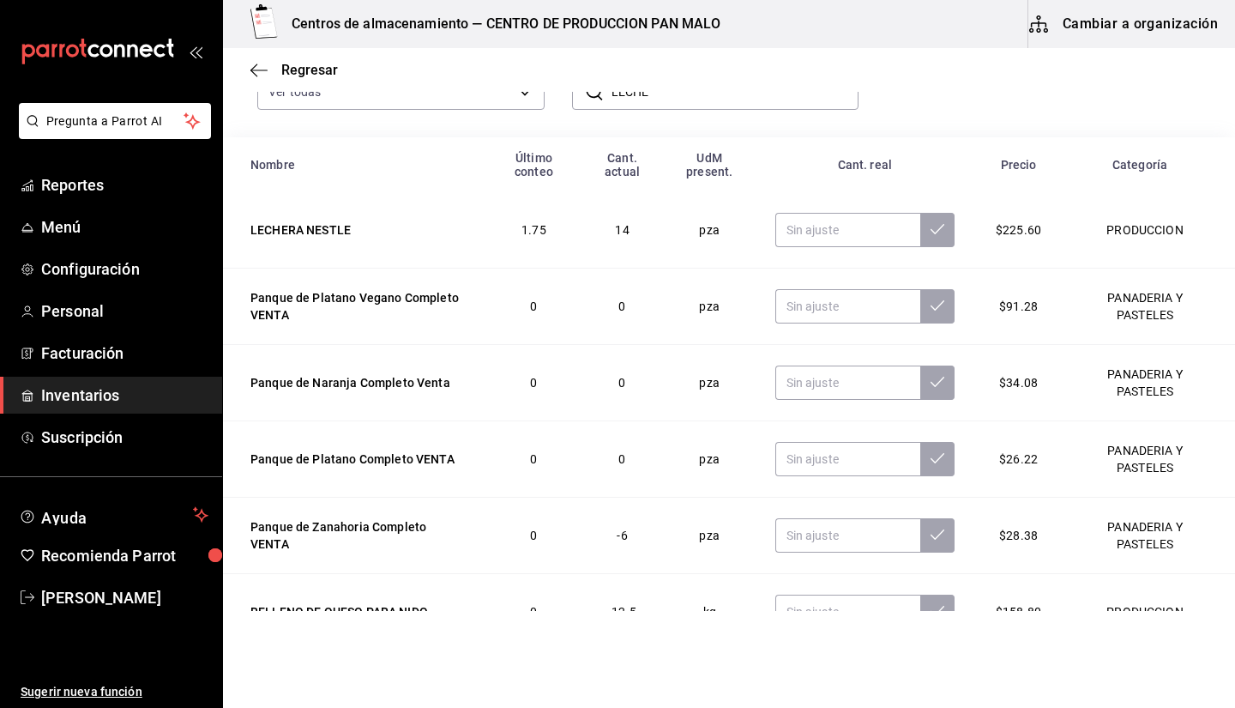
scroll to position [84, 0]
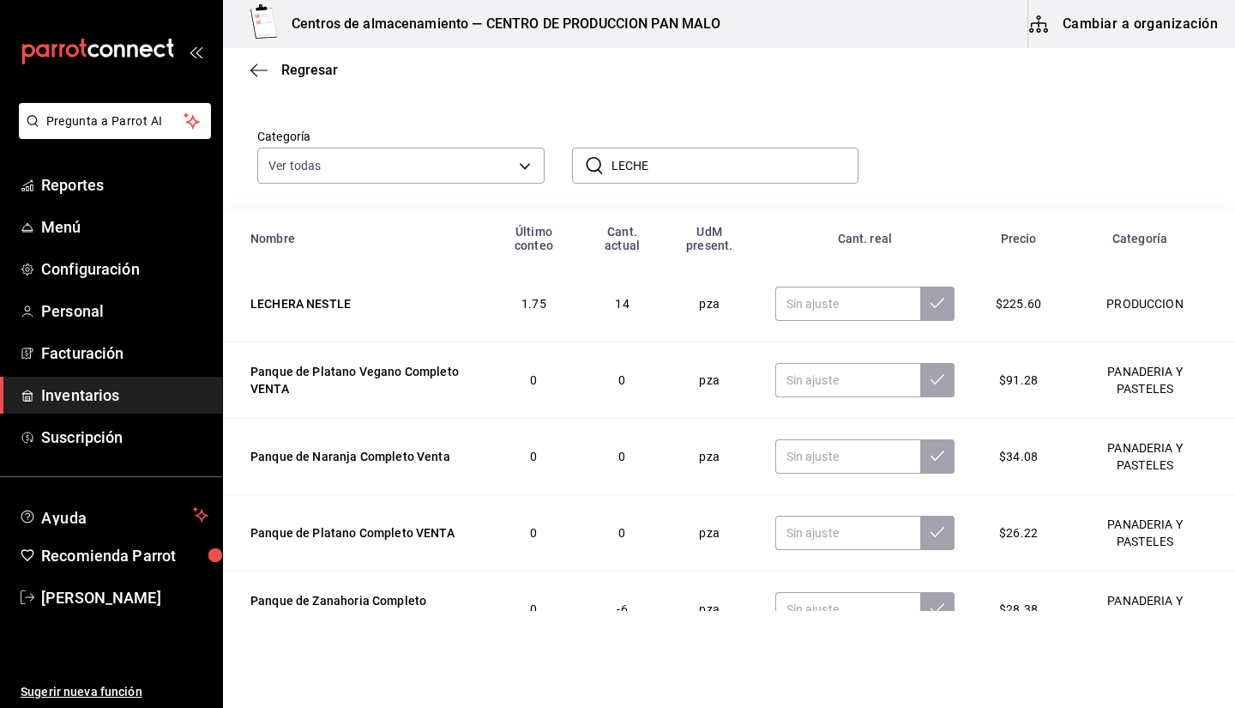
click at [731, 162] on input "LECHE" at bounding box center [736, 165] width 248 height 34
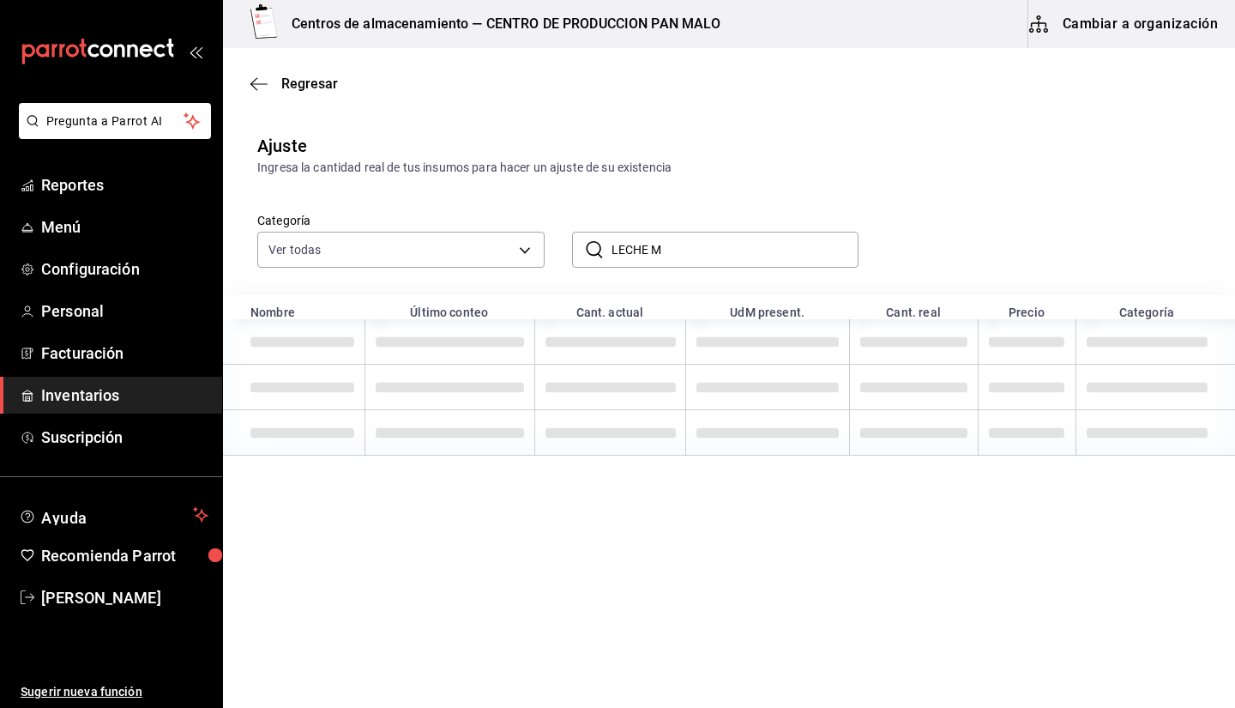
scroll to position [0, 0]
type input "LECHE MEMB"
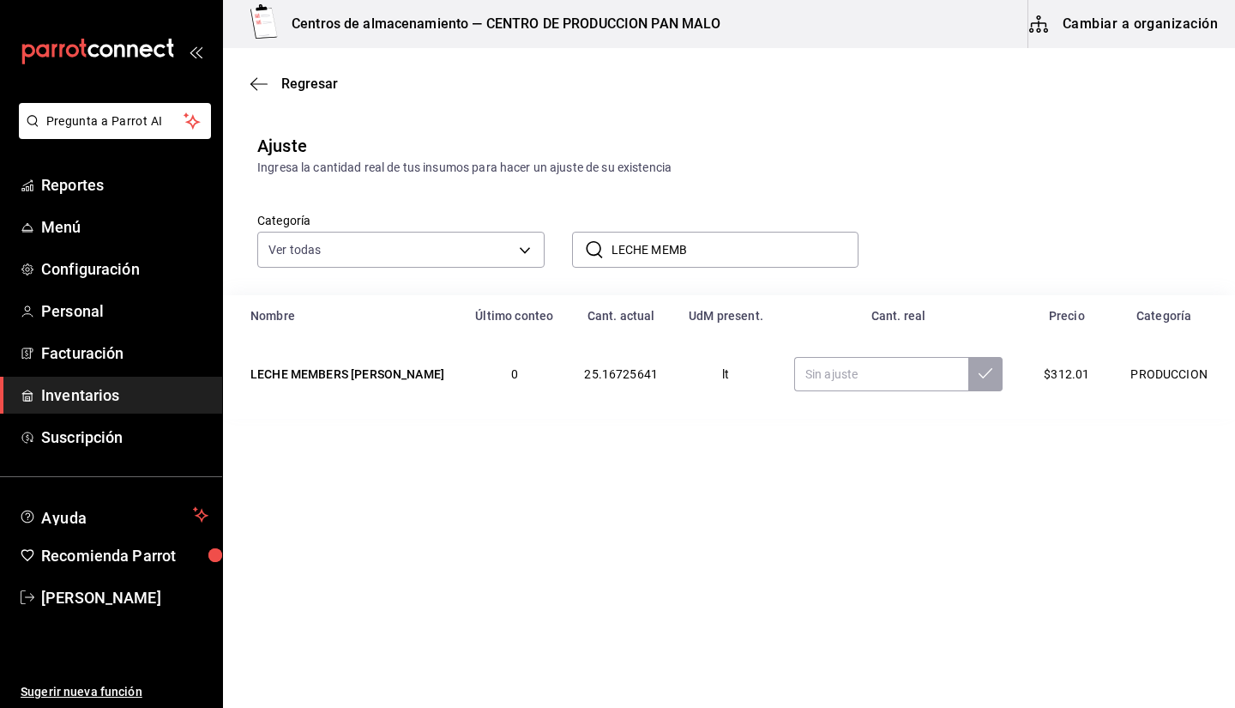
click at [826, 244] on input "LECHE MEMB" at bounding box center [736, 249] width 248 height 34
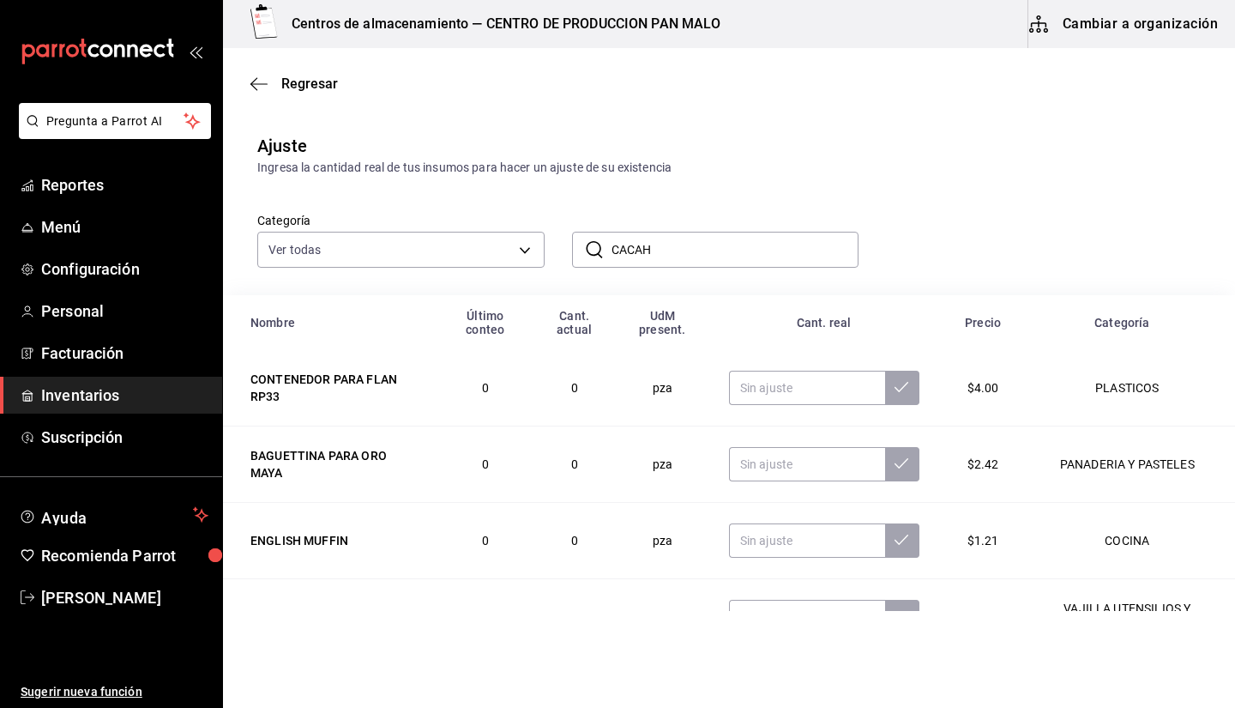
type input "CACAHU"
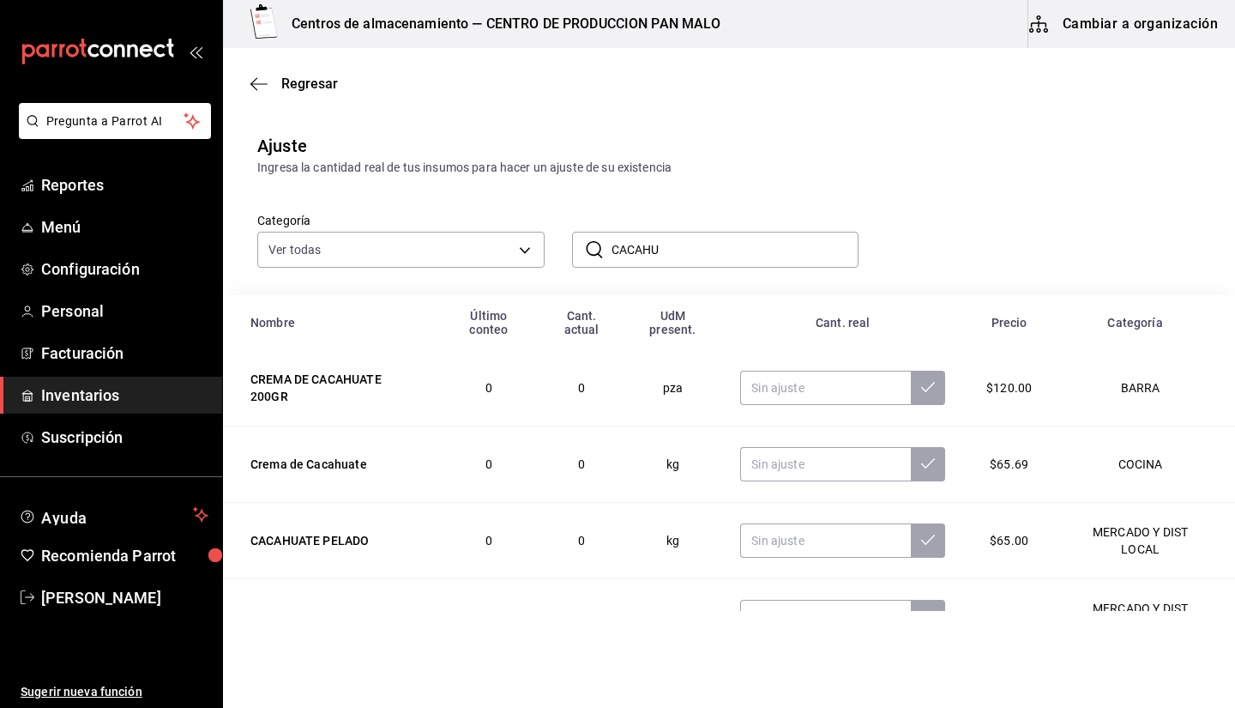
scroll to position [52, 0]
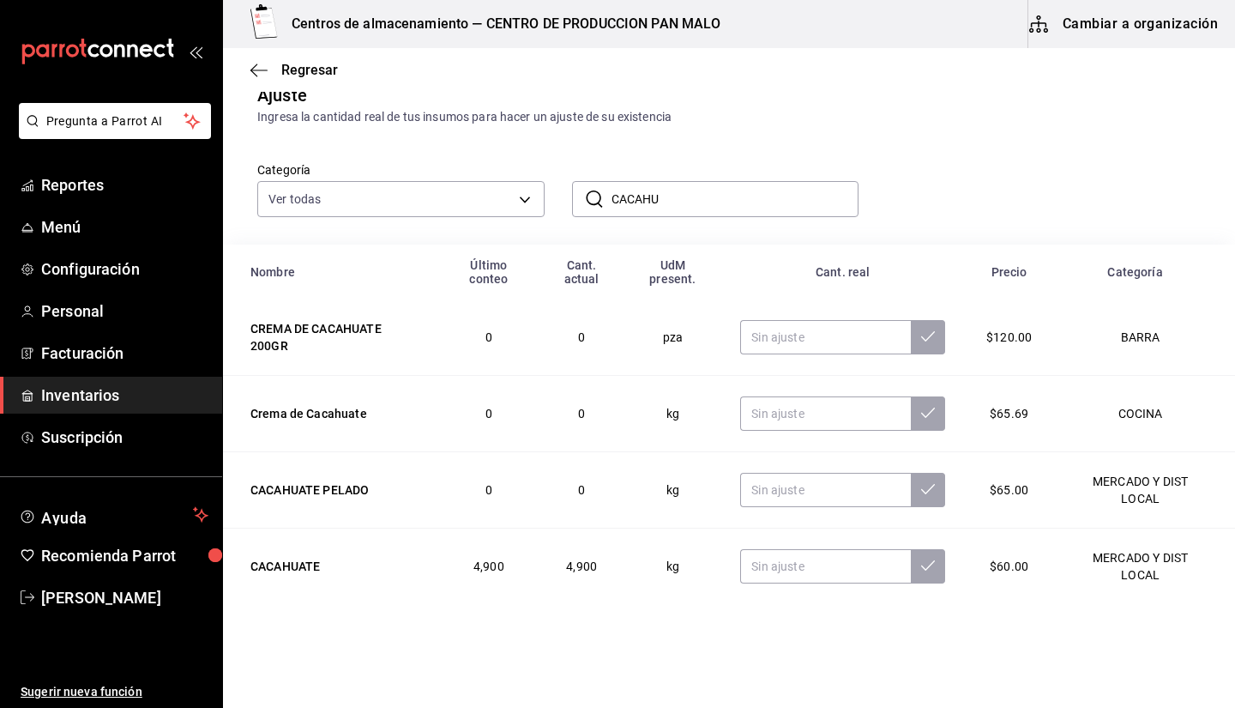
click at [678, 202] on input "CACAHU" at bounding box center [736, 199] width 248 height 34
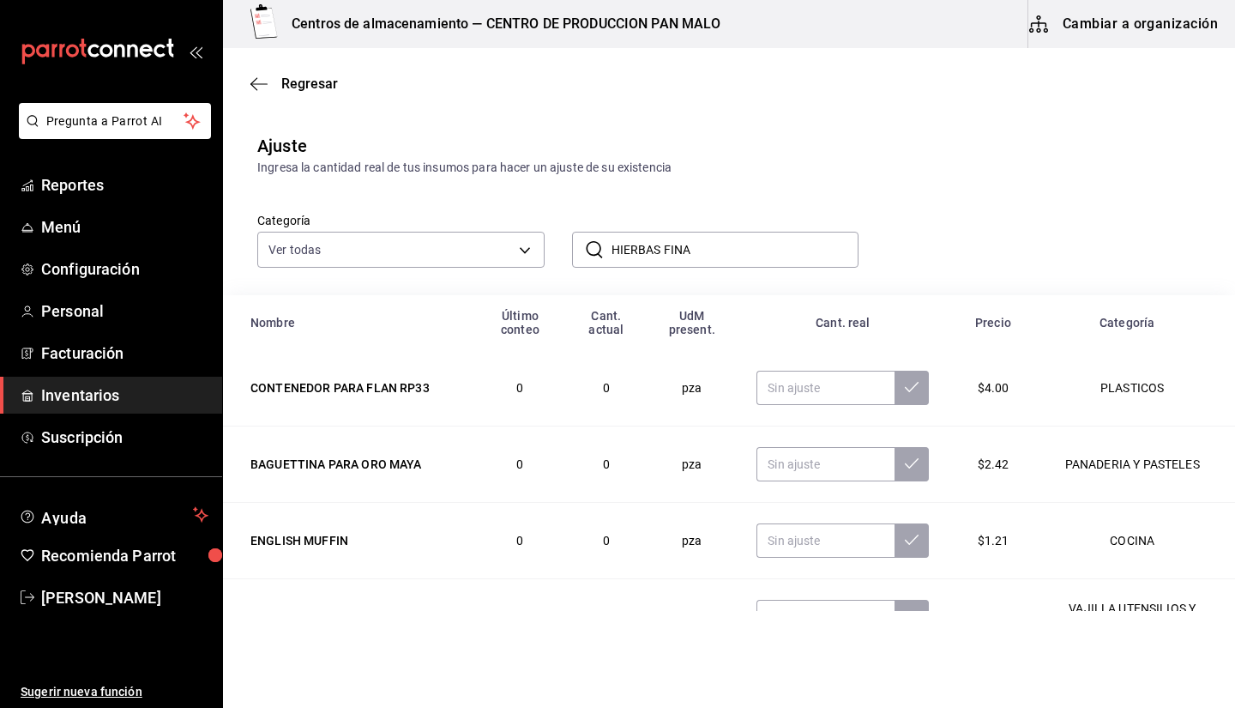
type input "HIERBAS FINAS"
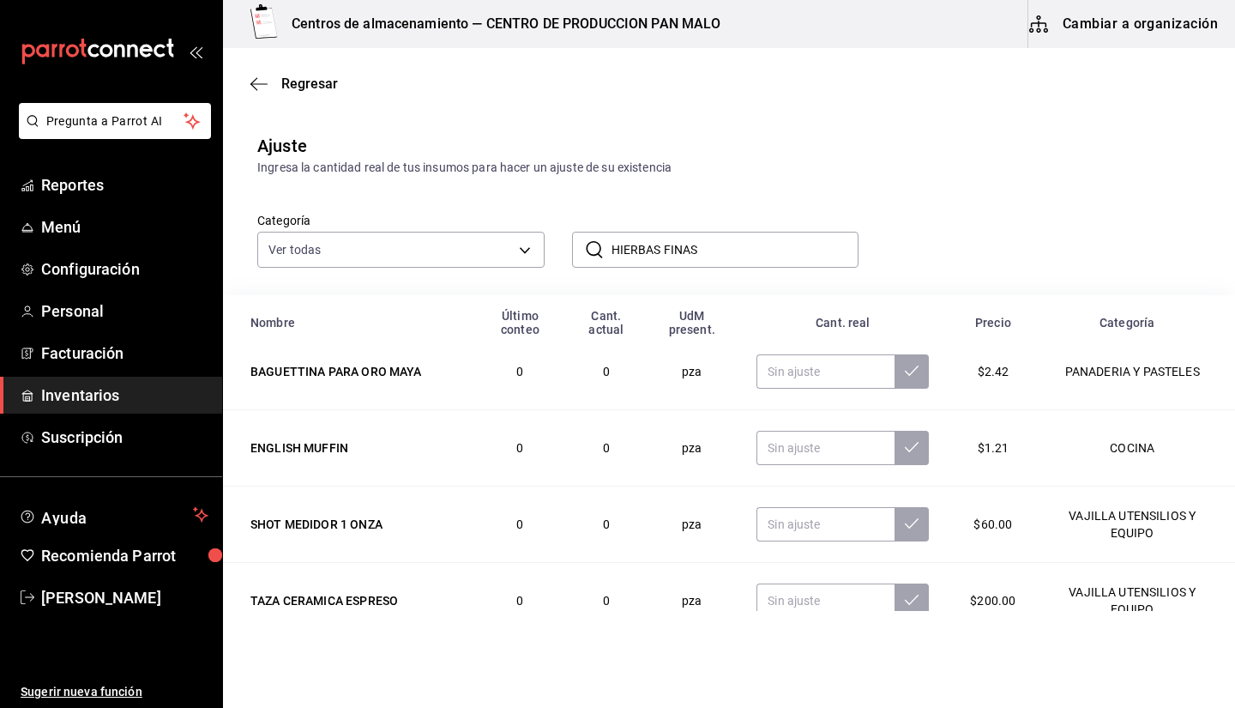
click at [704, 257] on input "HIERBAS FINAS" at bounding box center [736, 249] width 248 height 34
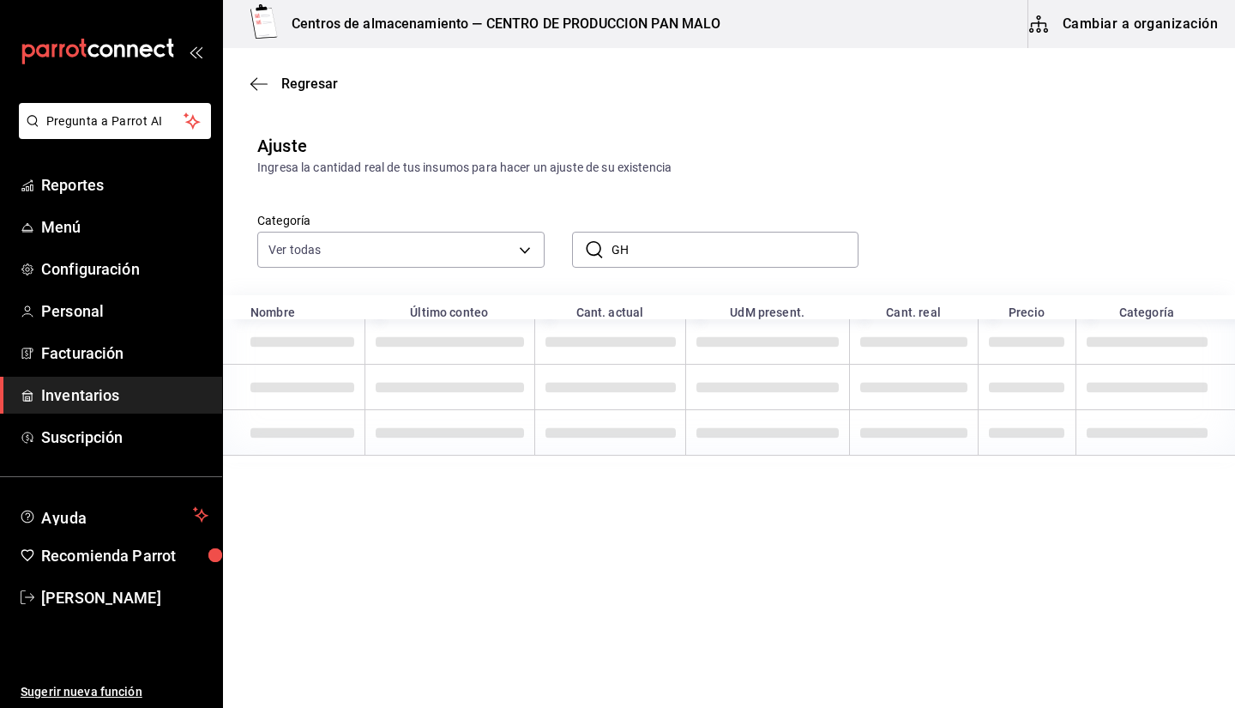
type input "G"
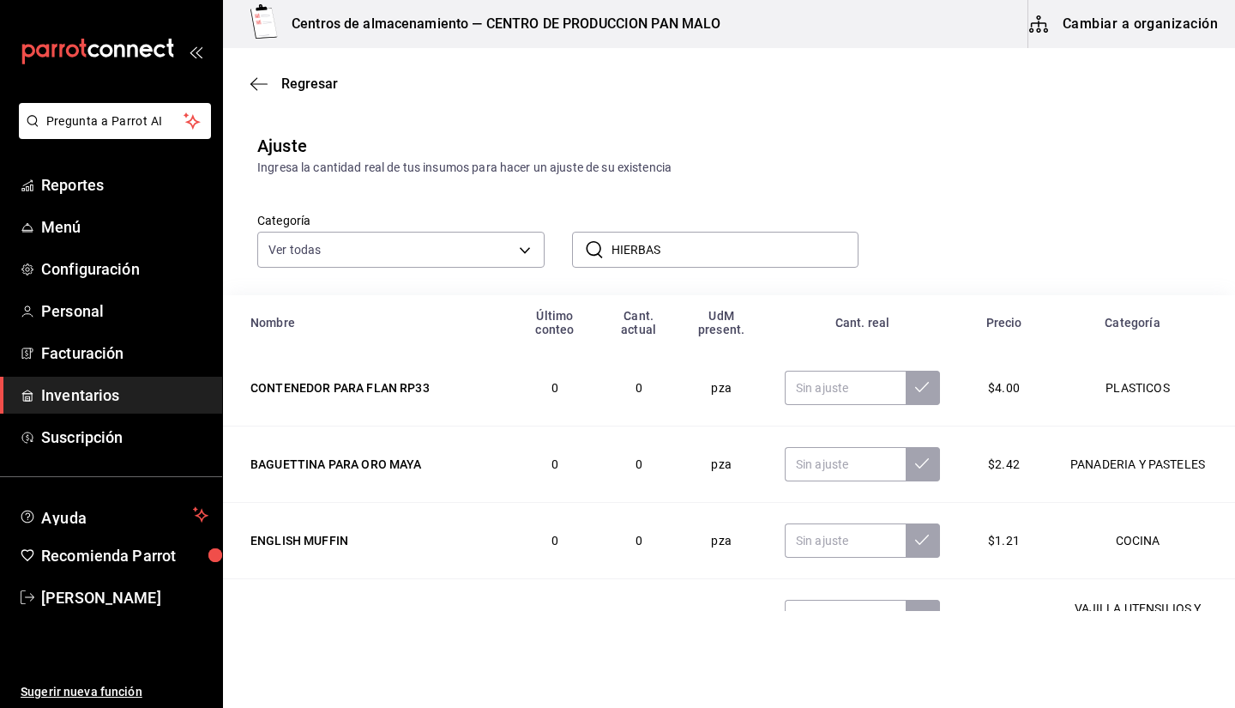
click at [662, 251] on input "HIERBAS" at bounding box center [736, 249] width 248 height 34
type input "H"
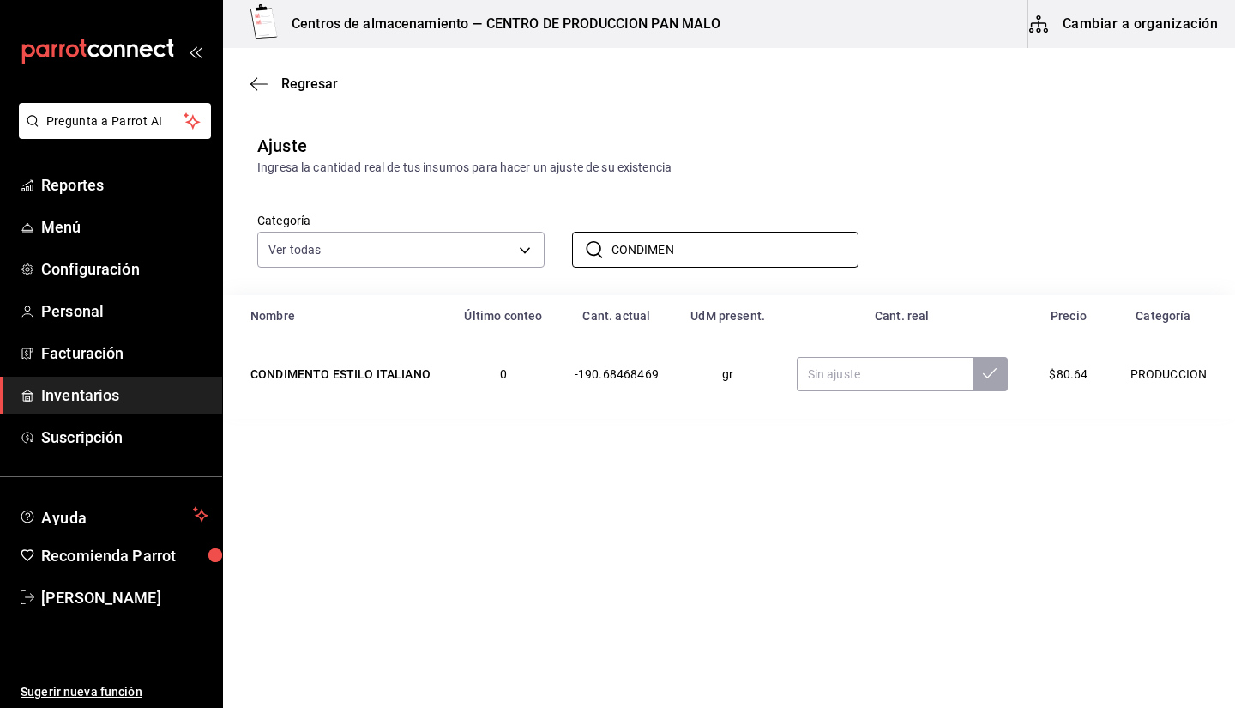
type input "CONDIMEN"
click at [750, 555] on main "Regresar Ajuste Ingresa la cantidad real de tus insumos para hacer un ajuste de…" at bounding box center [729, 329] width 1012 height 563
click at [859, 388] on input "text" at bounding box center [885, 374] width 177 height 34
type input "0.50"
click at [756, 257] on input "CONDIMEN" at bounding box center [736, 249] width 248 height 34
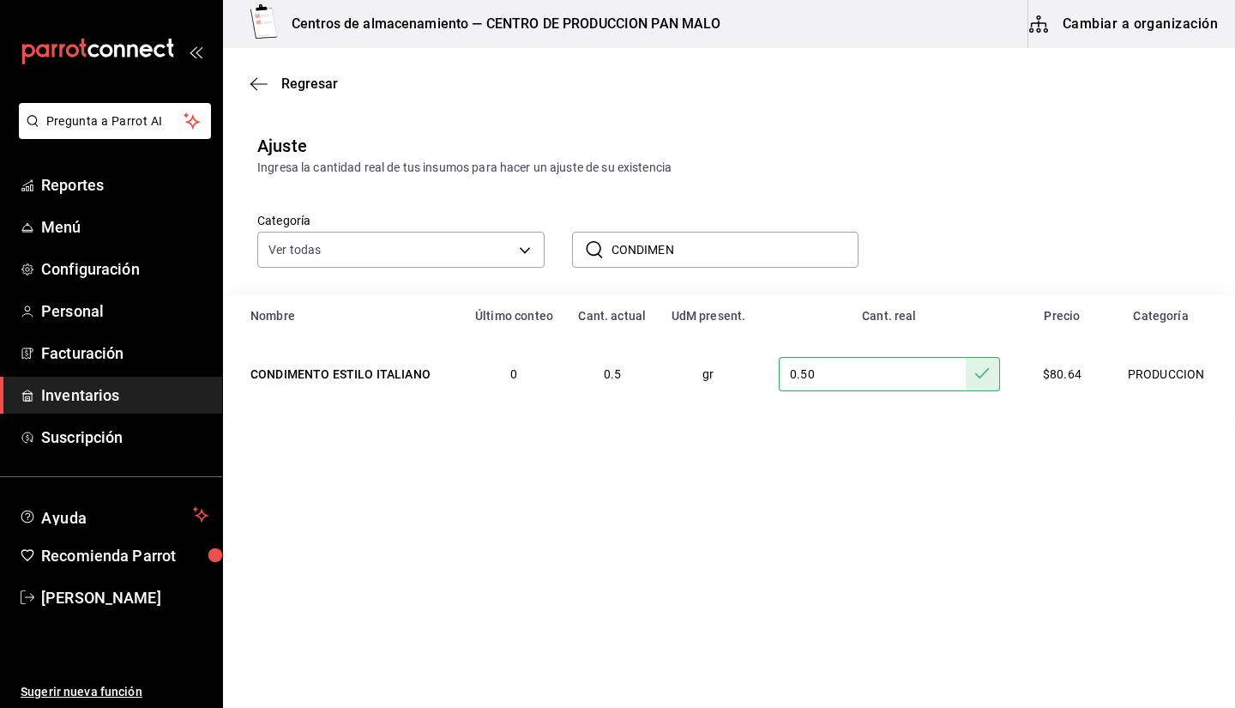
click at [756, 257] on input "CONDIMEN" at bounding box center [736, 249] width 248 height 34
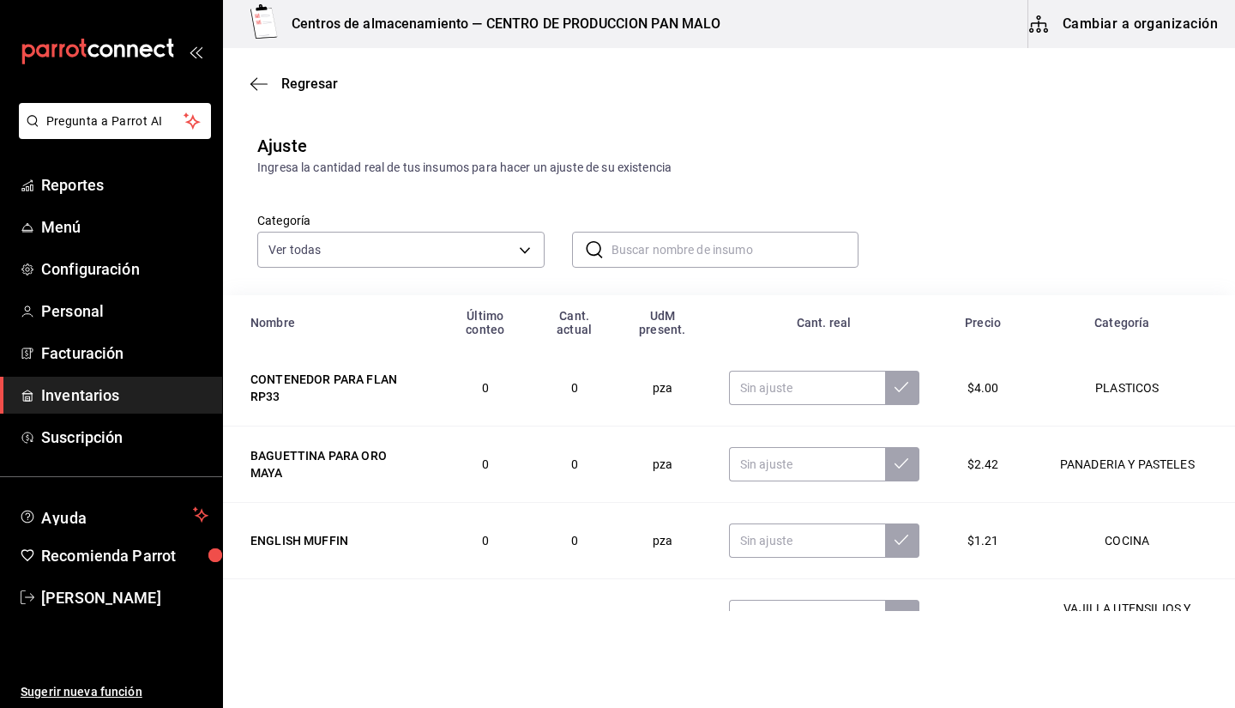
click at [755, 250] on input "text" at bounding box center [736, 249] width 248 height 34
click at [750, 253] on input "text" at bounding box center [736, 249] width 248 height 34
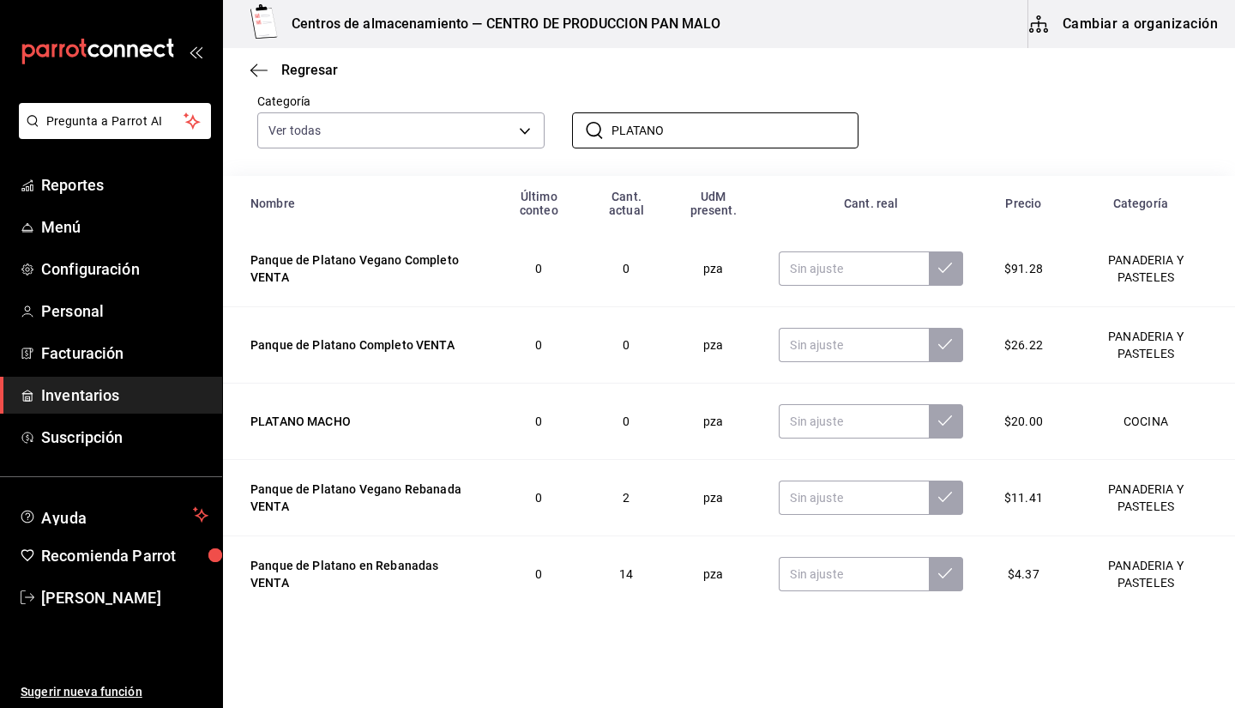
scroll to position [129, 0]
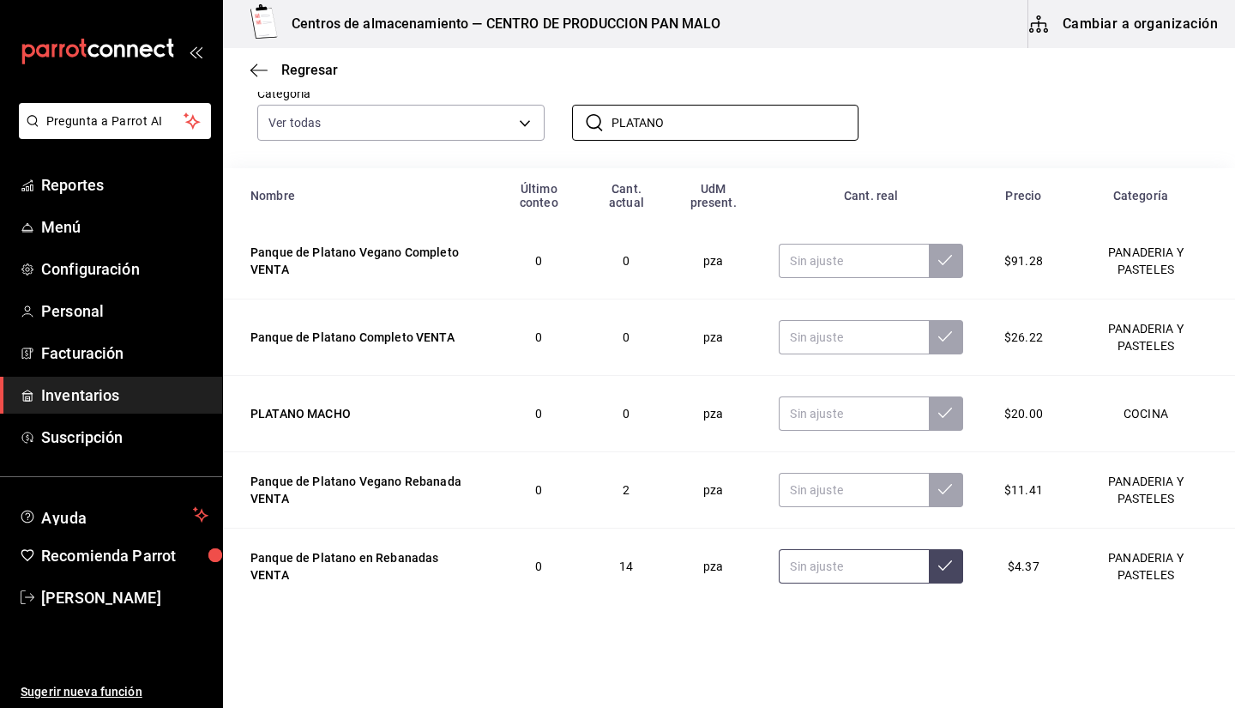
type input "PLATANO"
click at [793, 575] on input "text" at bounding box center [854, 566] width 150 height 34
type input "60.00"
click at [700, 117] on input "PLATANO" at bounding box center [736, 122] width 248 height 34
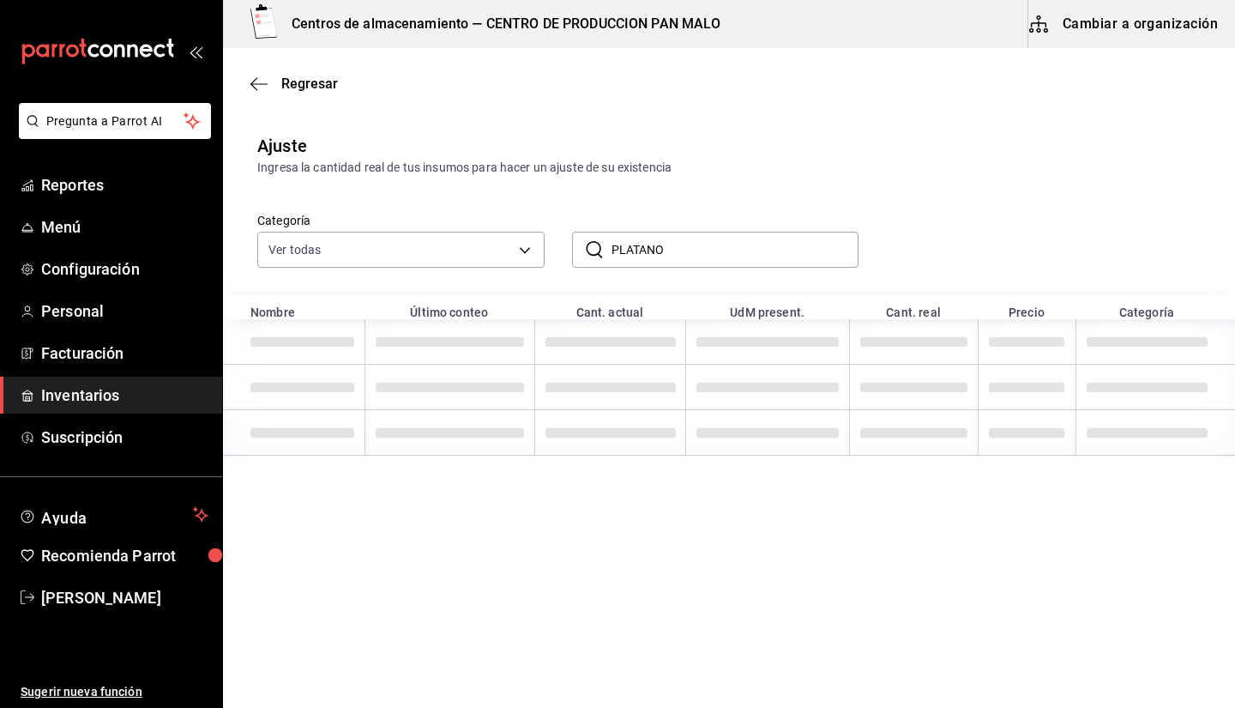
scroll to position [0, 0]
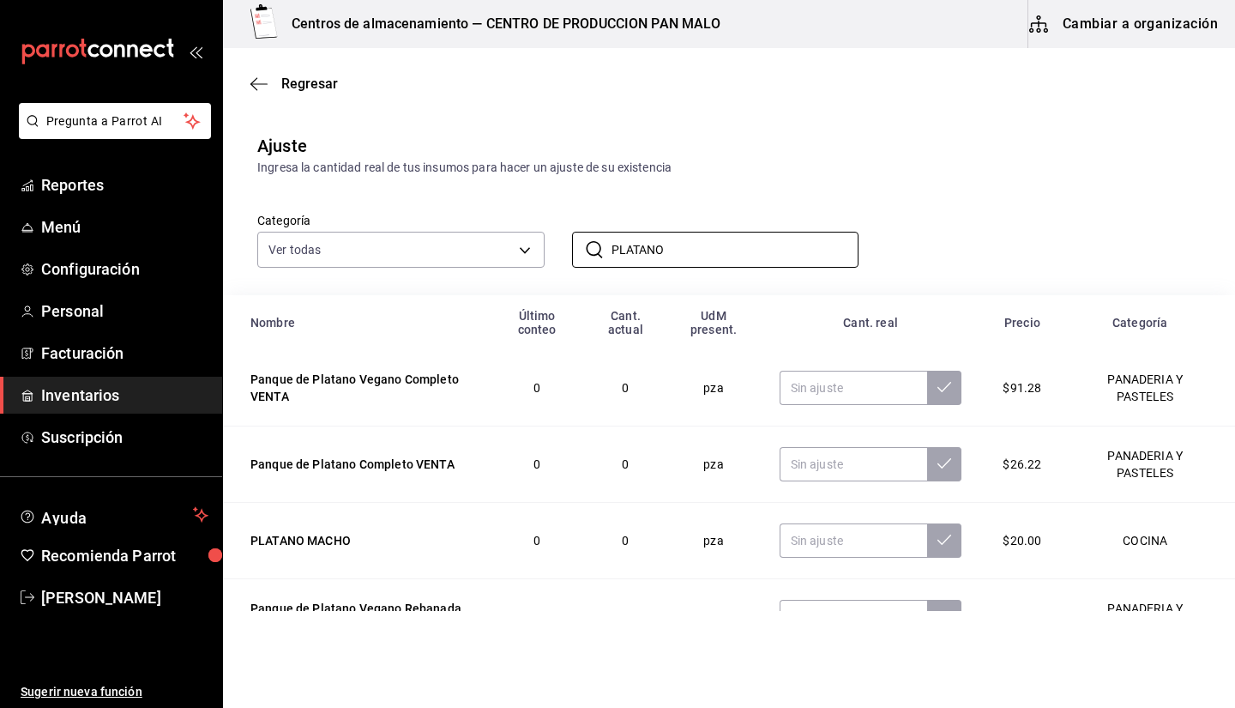
type input "PLATANO"
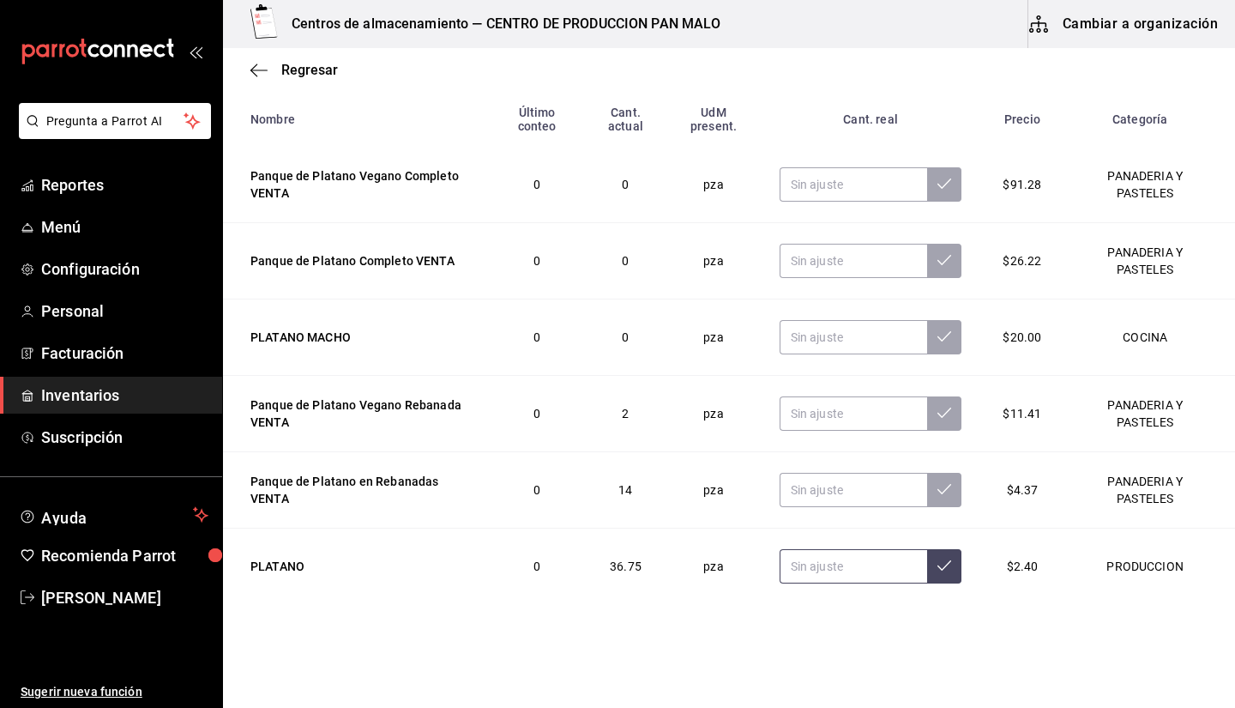
click at [839, 568] on input "text" at bounding box center [854, 566] width 148 height 34
click at [839, 565] on input "text" at bounding box center [854, 566] width 148 height 34
type input "45.00"
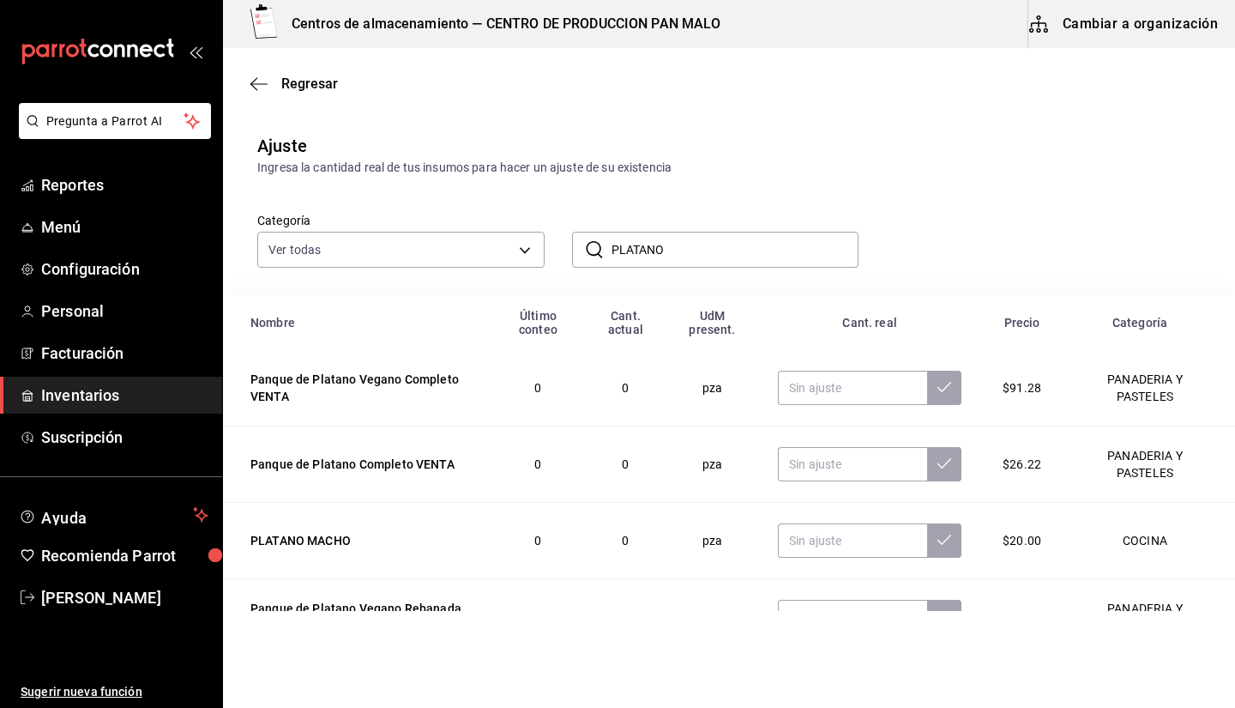
click at [700, 260] on input "PLATANO" at bounding box center [736, 249] width 248 height 34
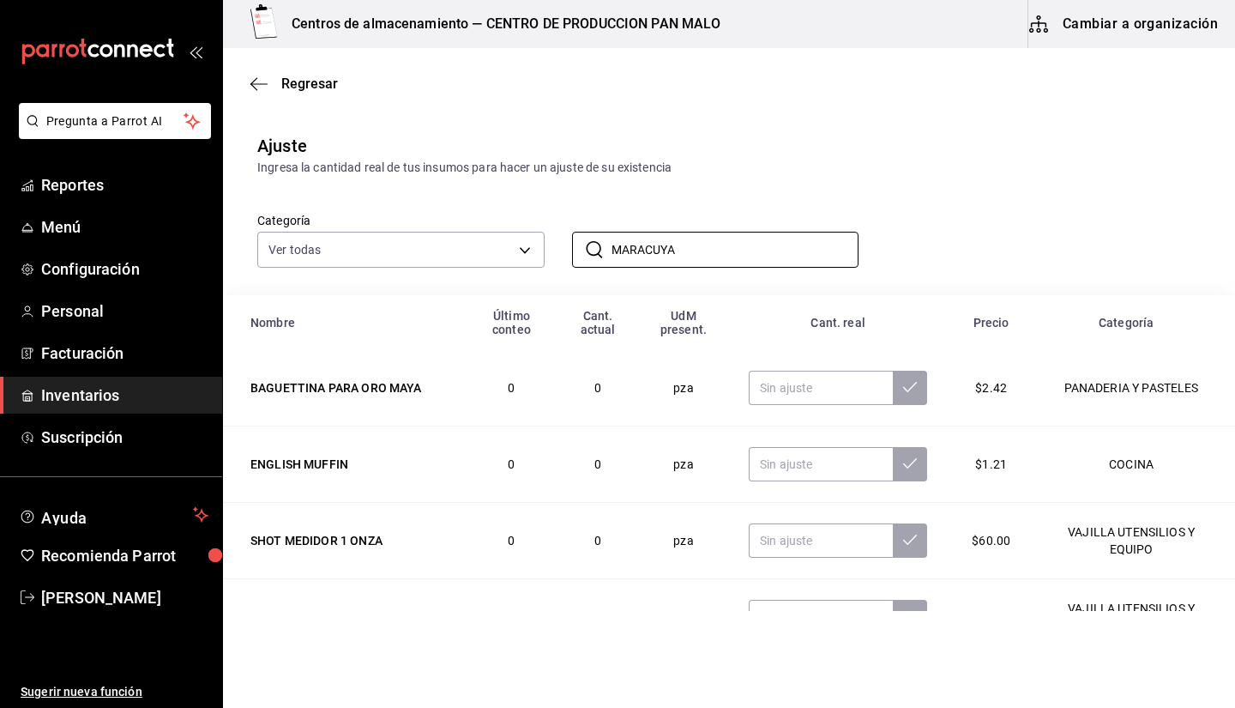
click at [699, 269] on div "Categoría Ver todas 582c698c-3cca-49c7-8505-2353f6626327,70f7bd2c-2c71-4982-af5…" at bounding box center [729, 236] width 1012 height 118
click at [678, 237] on input "MARACUYA" at bounding box center [736, 249] width 248 height 34
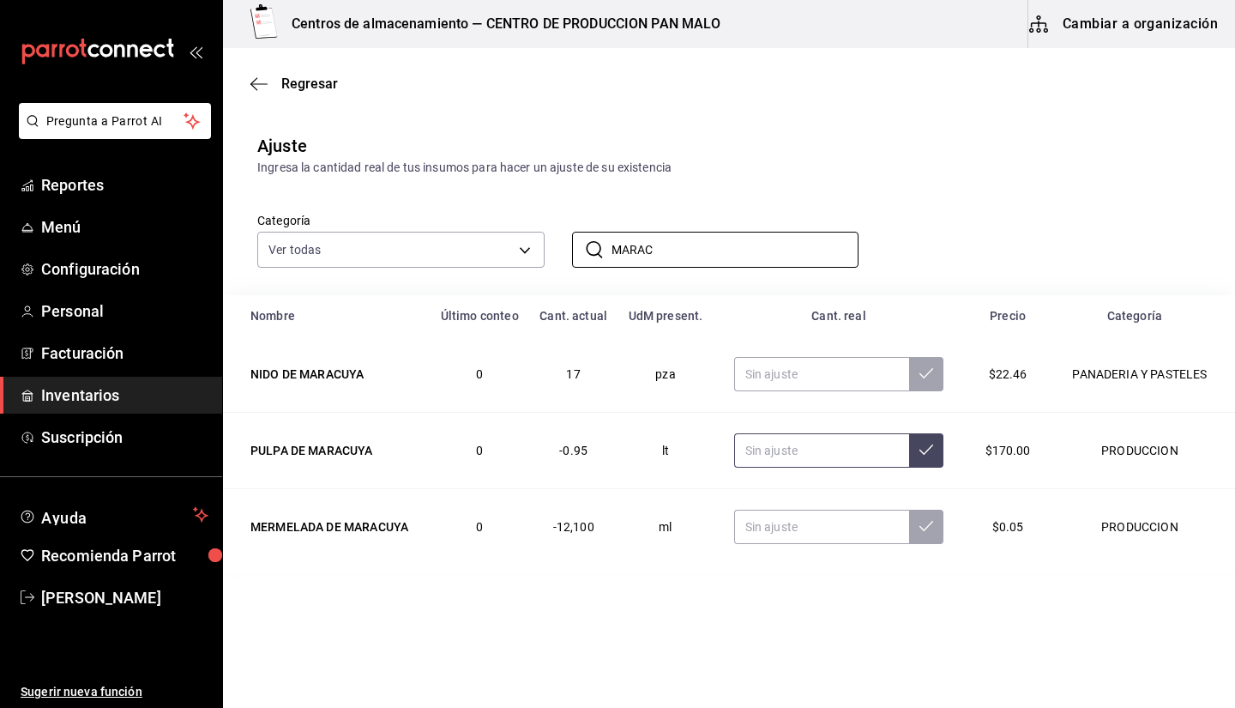
type input "MARAC"
click at [805, 449] on input "text" at bounding box center [822, 450] width 176 height 34
type input "0.00"
click at [764, 558] on td at bounding box center [839, 527] width 251 height 76
click at [764, 533] on input "text" at bounding box center [822, 526] width 176 height 34
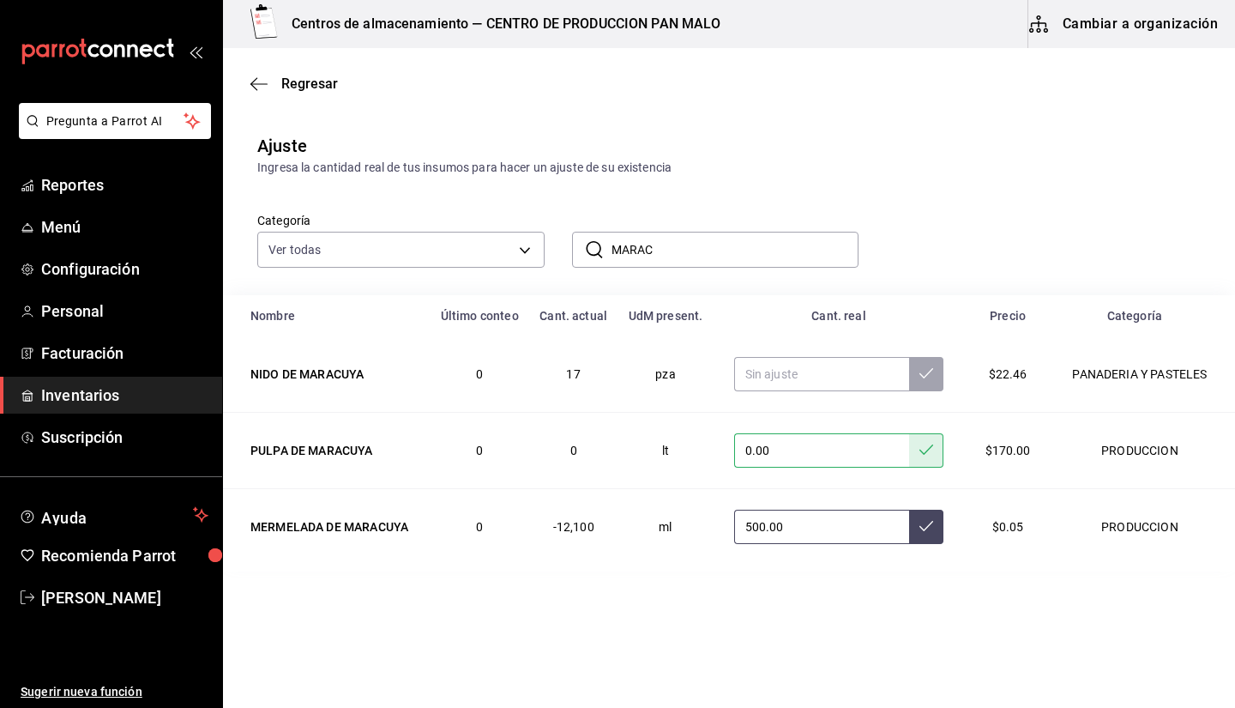
type input "500.00"
click at [875, 449] on input "0.00" at bounding box center [822, 450] width 176 height 34
type input "0.00"
type input "500.00"
click at [927, 452] on icon at bounding box center [926, 450] width 14 height 14
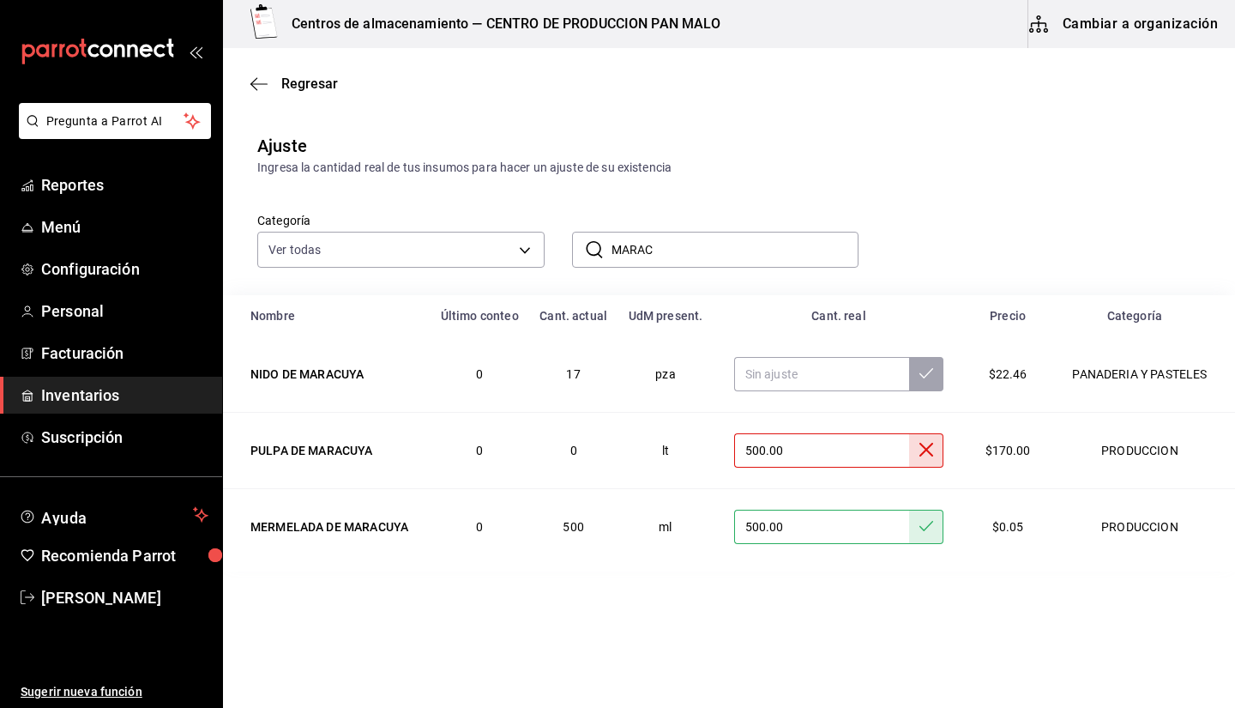
click at [853, 451] on input "500.00" at bounding box center [822, 450] width 176 height 34
click at [762, 249] on input "MARAC" at bounding box center [736, 249] width 248 height 34
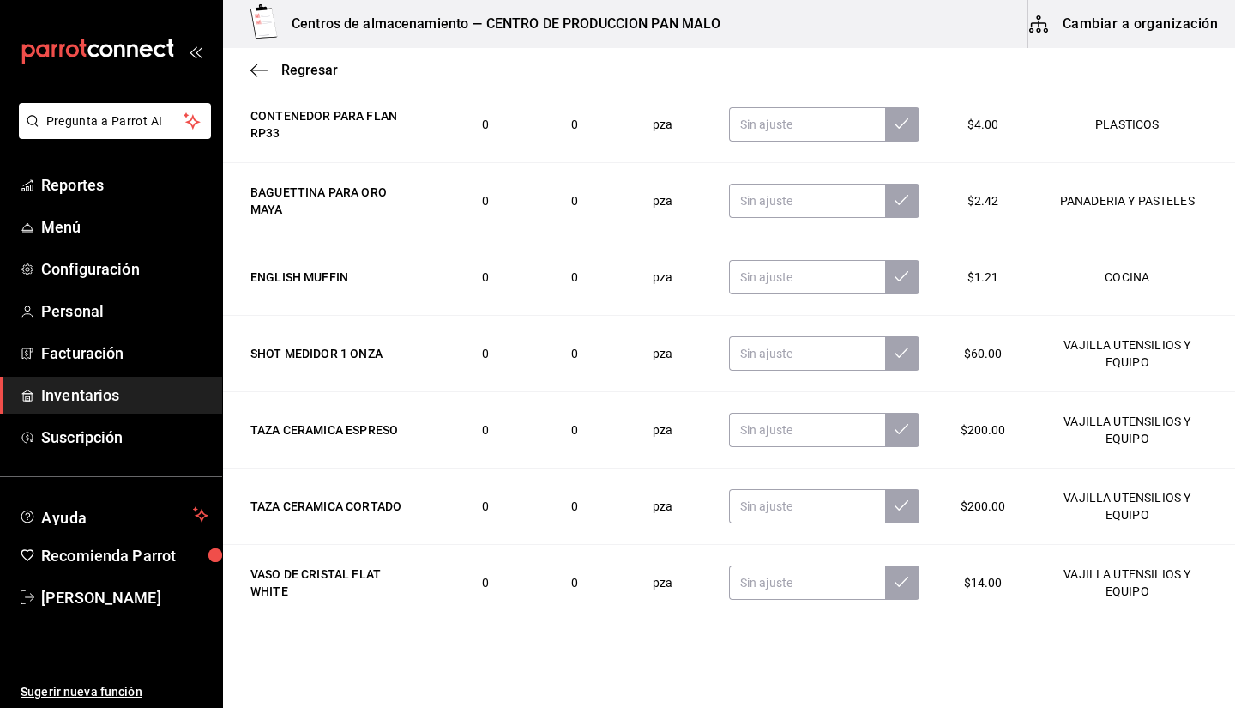
scroll to position [281, 0]
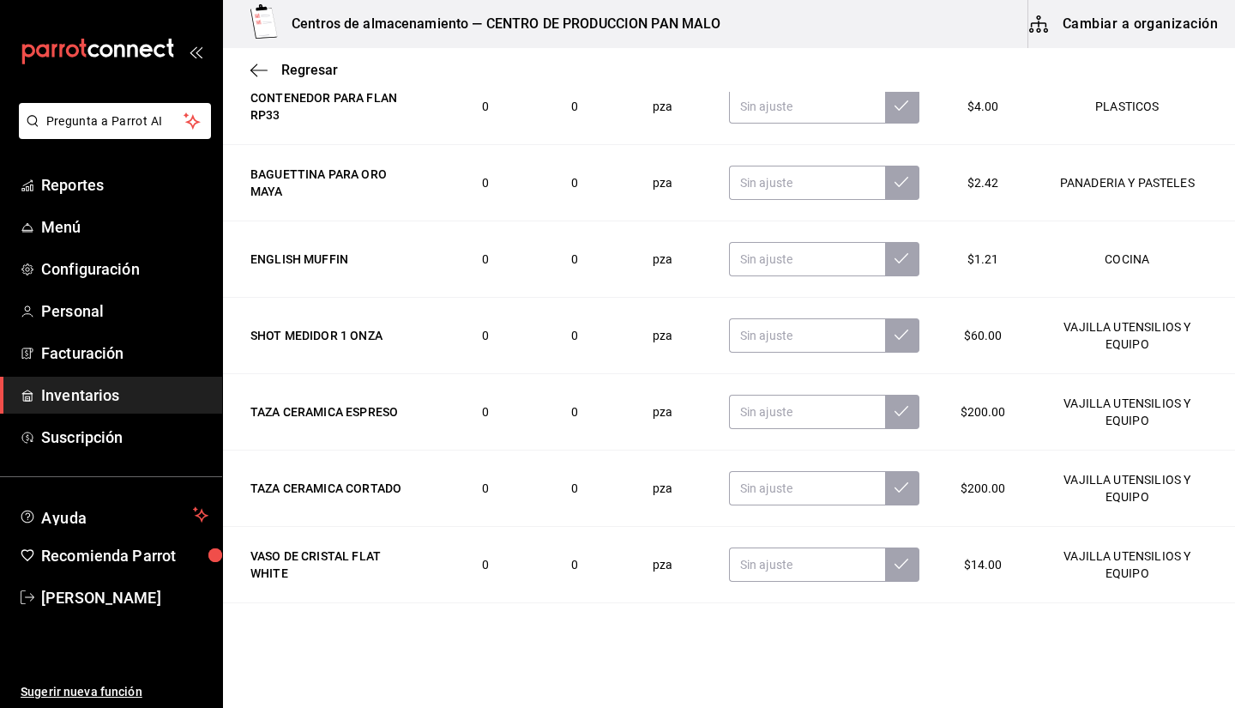
click at [1206, 341] on td "VAJILLA UTENSILIOS Y EQUIPO" at bounding box center [1131, 336] width 208 height 76
drag, startPoint x: 1206, startPoint y: 341, endPoint x: 1201, endPoint y: 371, distance: 30.5
click at [1201, 371] on td "VAJILLA UTENSILIOS Y EQUIPO" at bounding box center [1131, 336] width 208 height 76
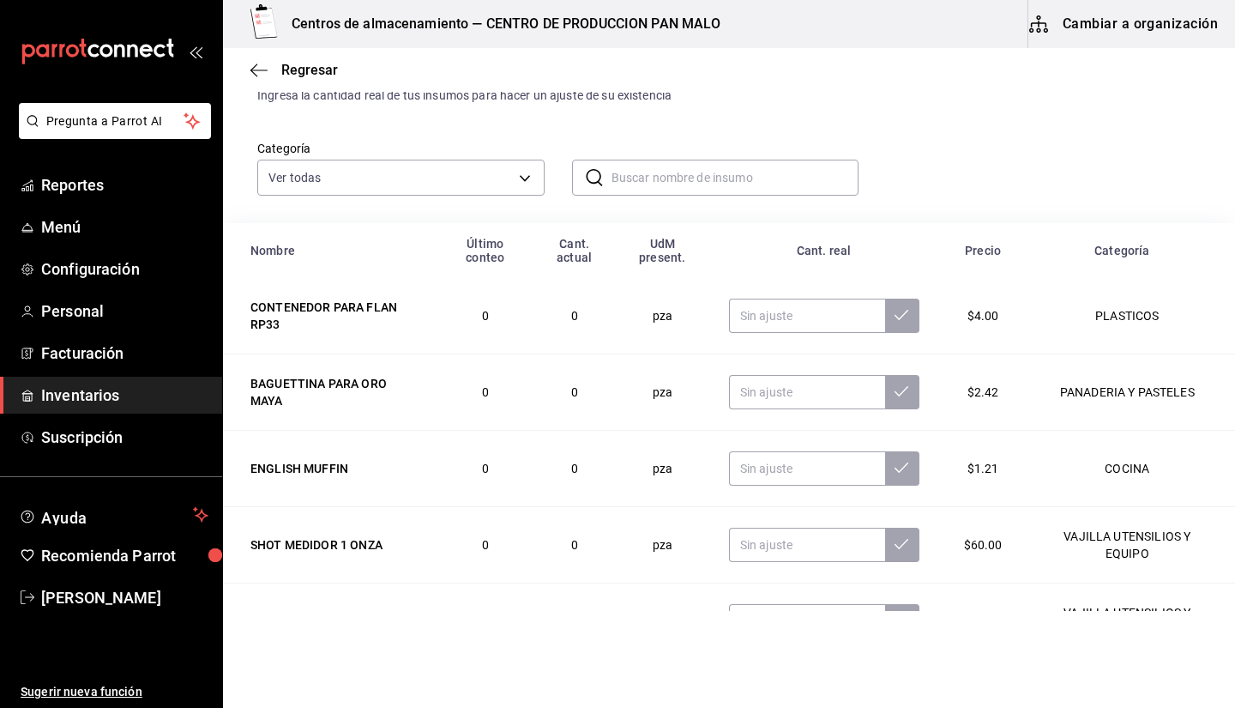
scroll to position [0, 0]
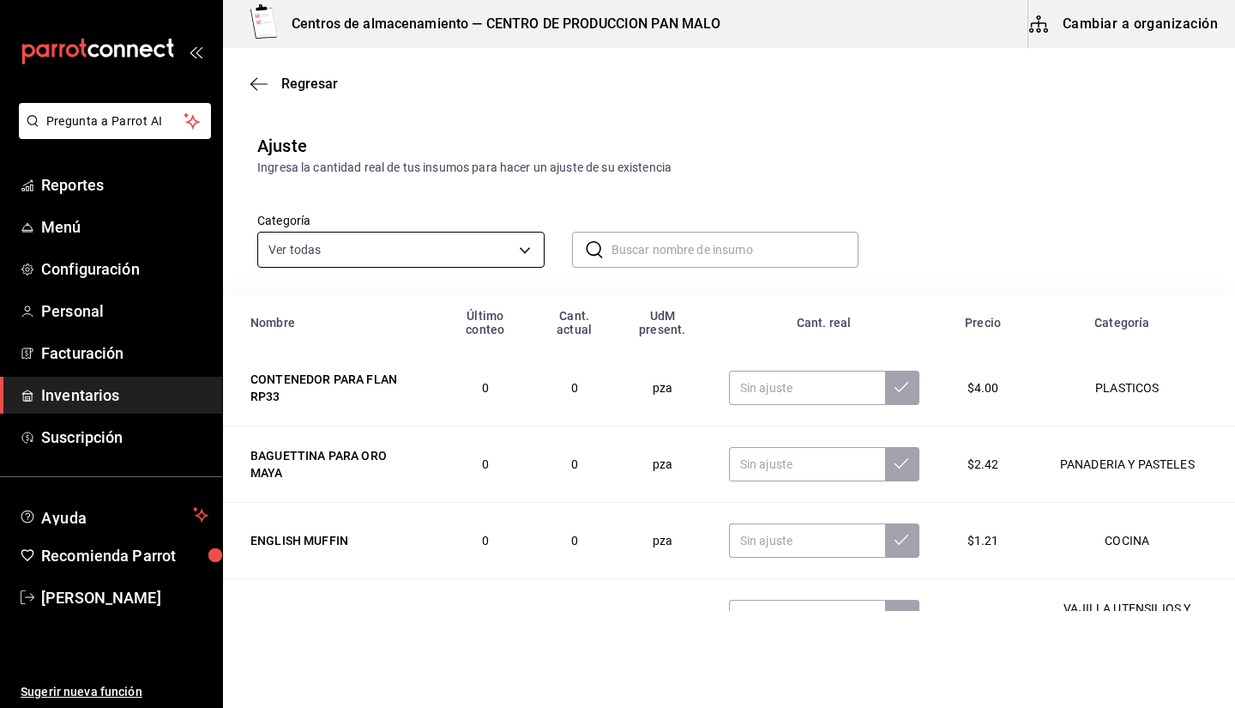
click at [497, 246] on body "Pregunta a Parrot AI Reportes Menú Configuración Personal Facturación Inventari…" at bounding box center [617, 305] width 1235 height 611
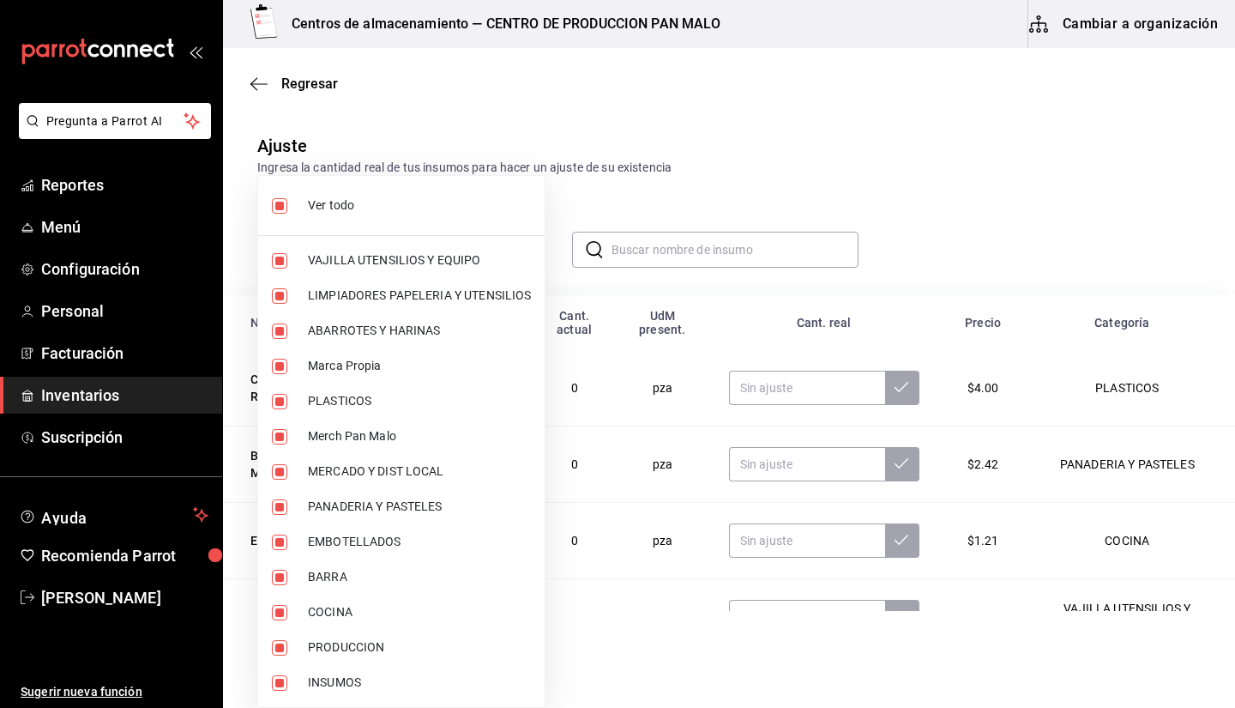
click at [450, 235] on hr at bounding box center [401, 235] width 286 height 1
click at [442, 207] on span "Ver todo" at bounding box center [419, 205] width 223 height 18
checkbox input "false"
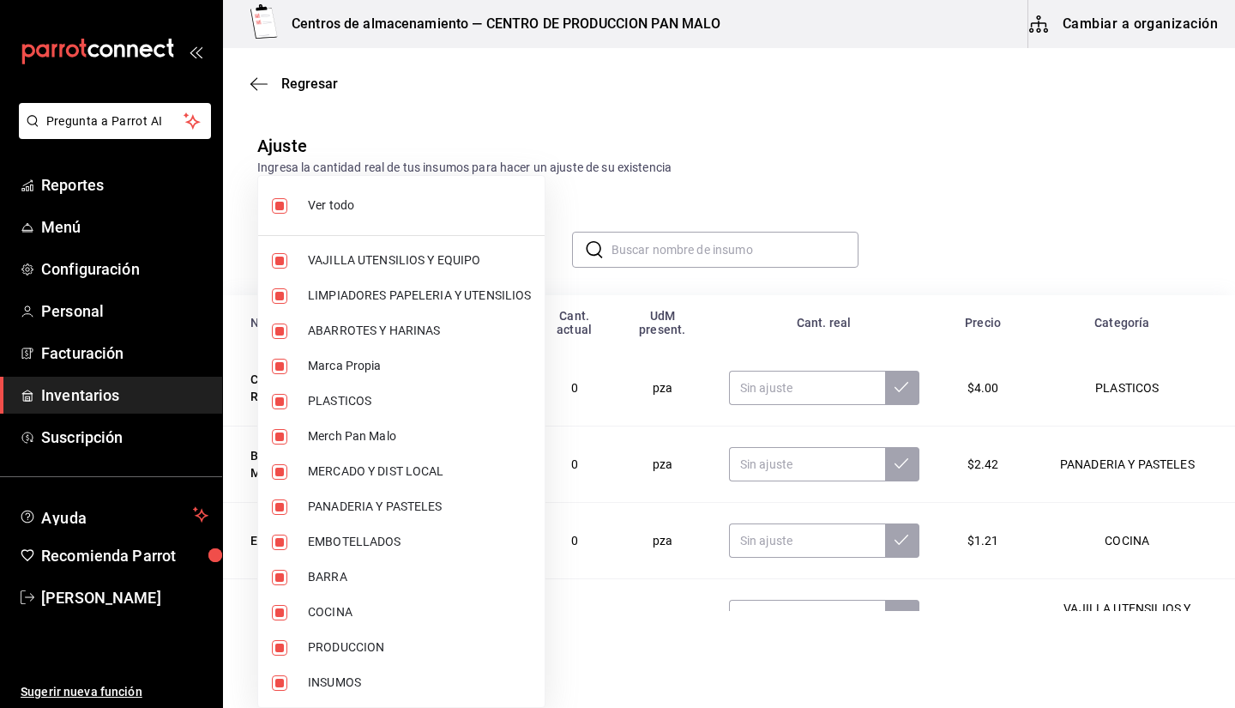
checkbox input "false"
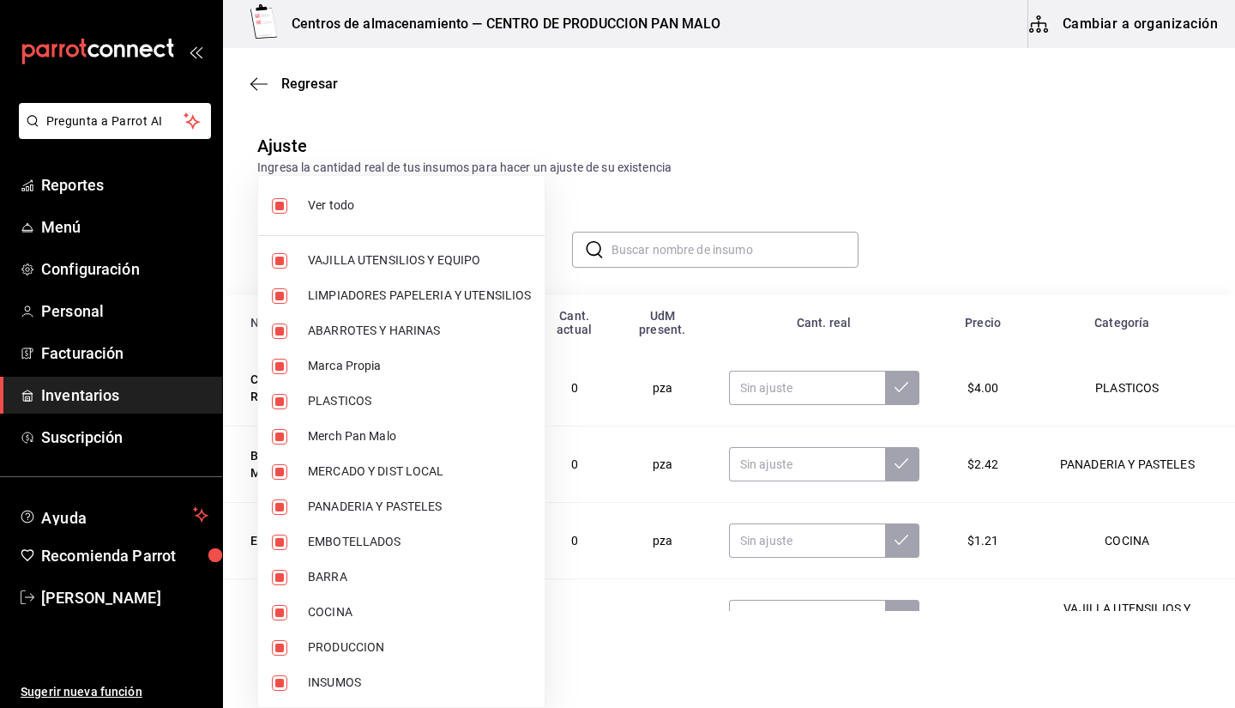
checkbox input "false"
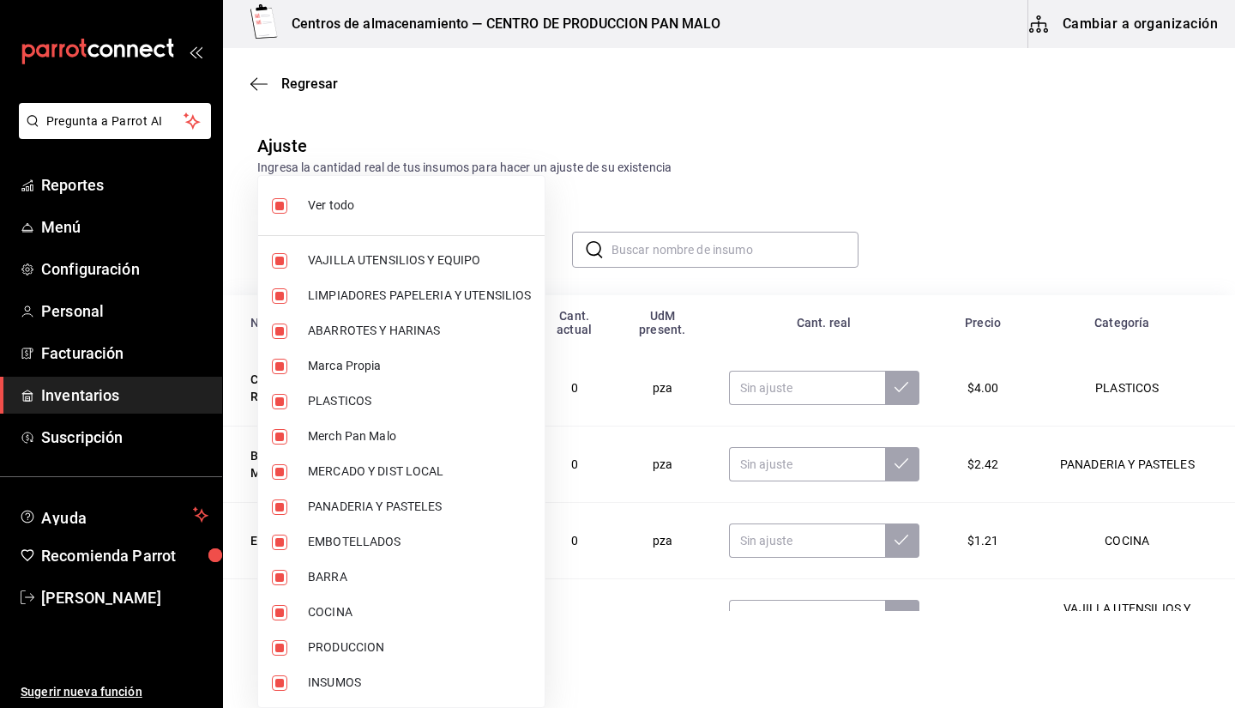
checkbox input "false"
click at [1109, 257] on div at bounding box center [617, 354] width 1235 height 708
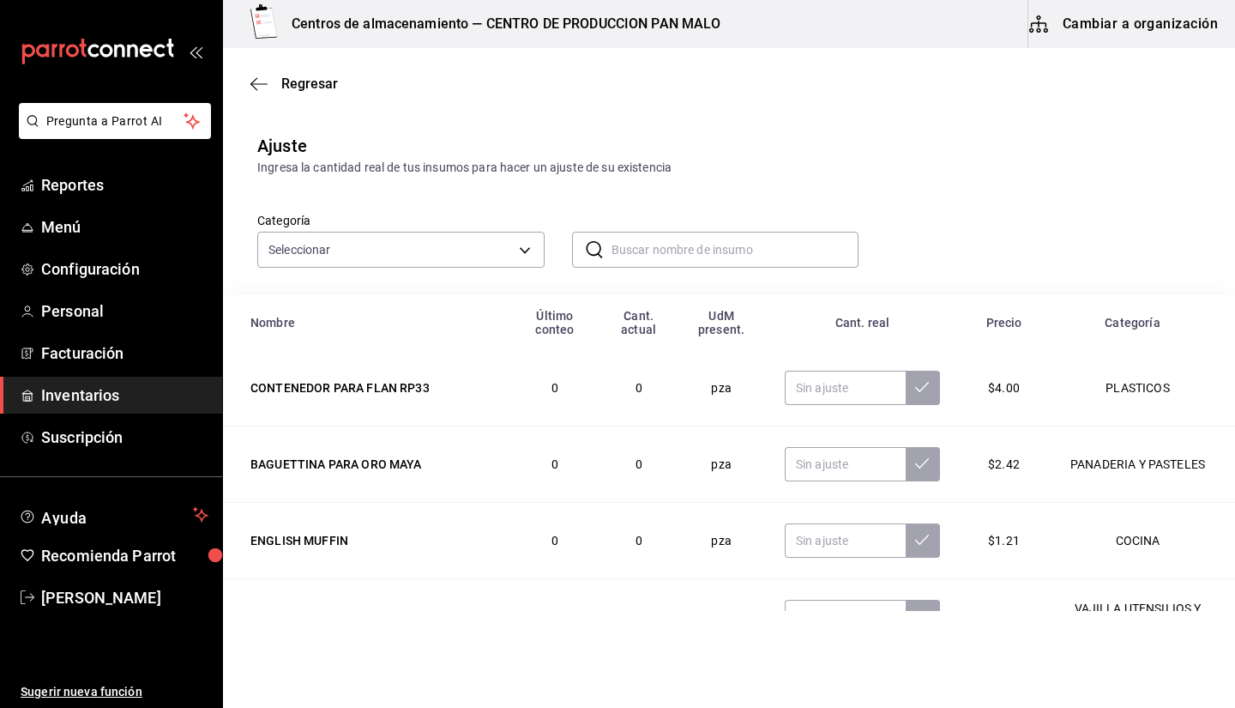
click at [738, 254] on input "text" at bounding box center [736, 249] width 248 height 34
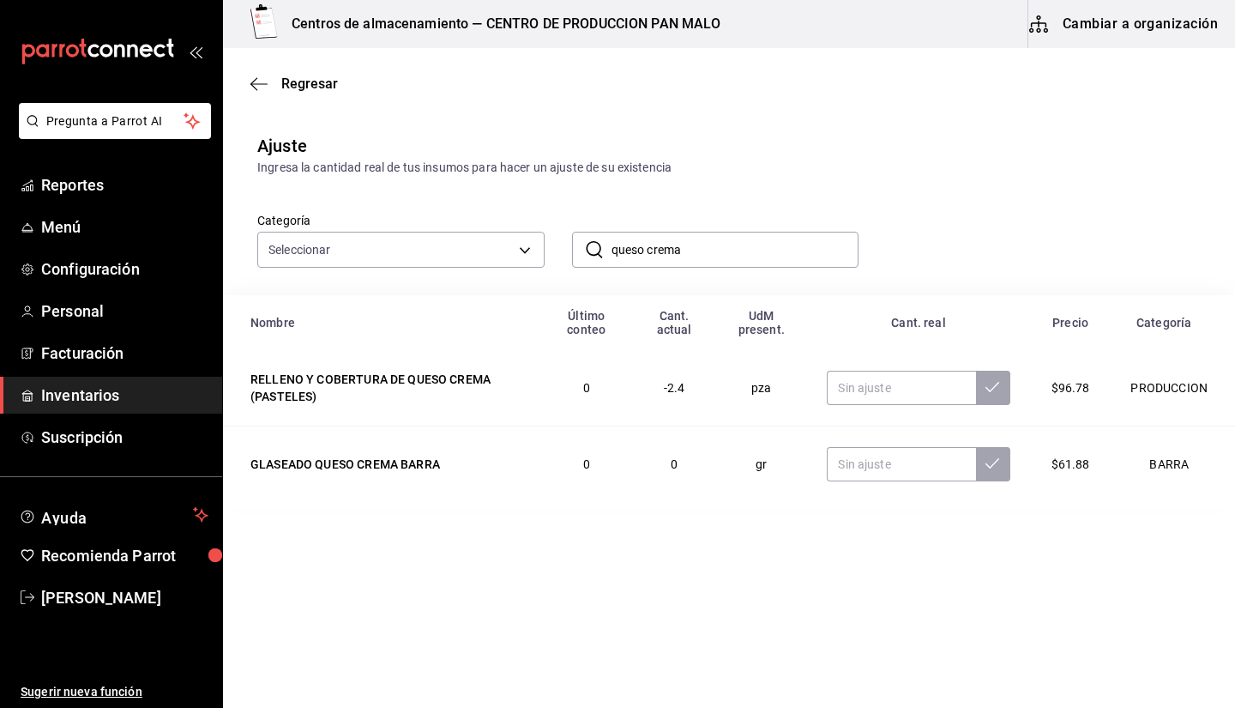
click at [707, 244] on input "queso crema" at bounding box center [736, 249] width 248 height 34
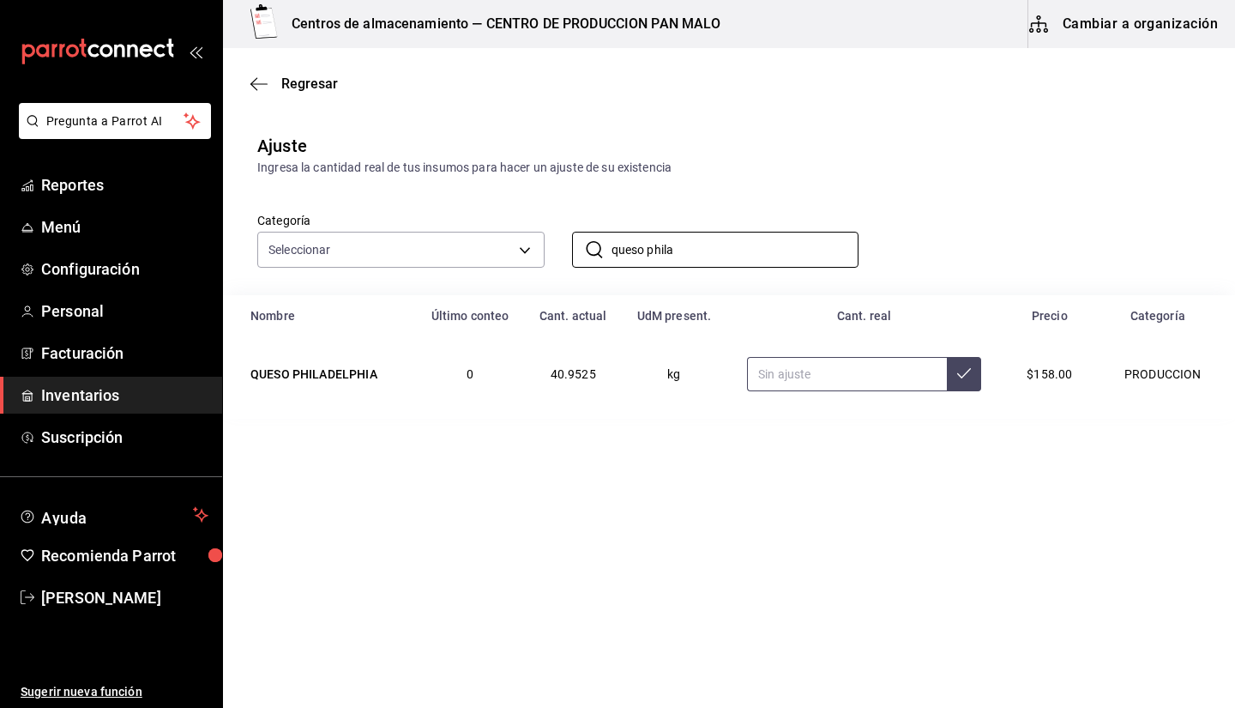
type input "queso phila"
click at [781, 371] on input "text" at bounding box center [847, 374] width 200 height 34
type input "20.00"
click at [701, 262] on input "queso phila" at bounding box center [736, 249] width 248 height 34
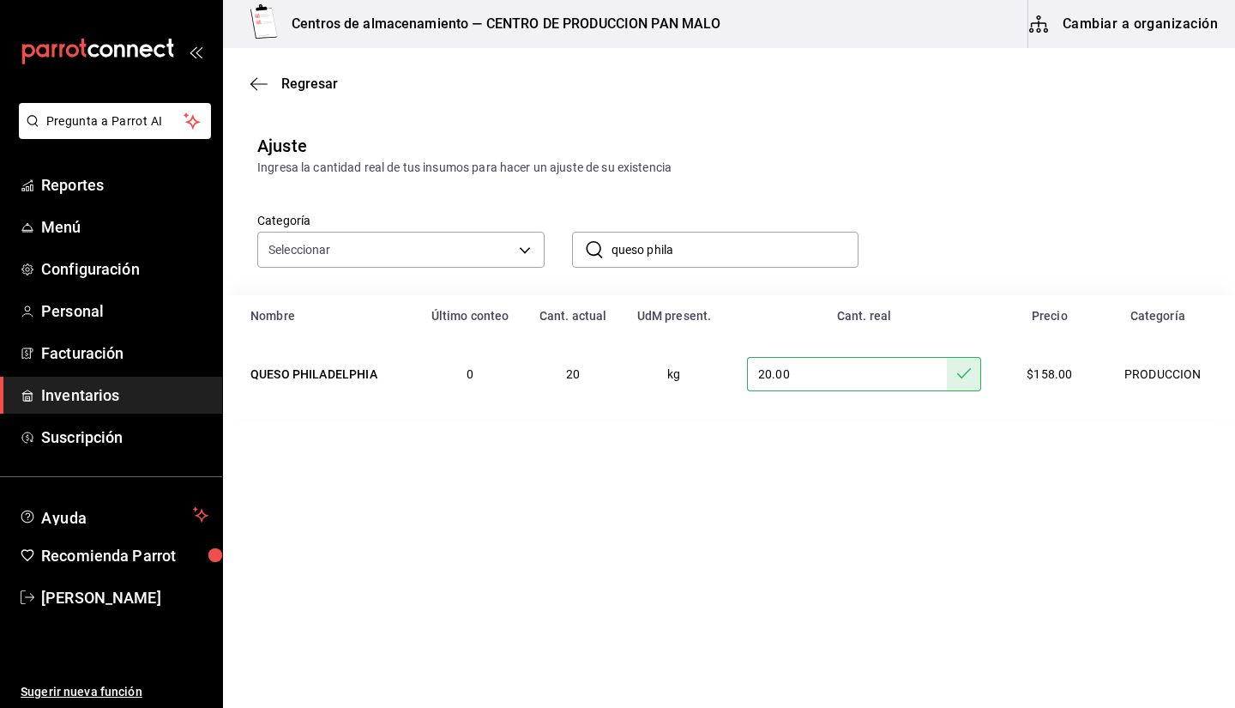
click at [701, 262] on input "queso phila" at bounding box center [736, 249] width 248 height 34
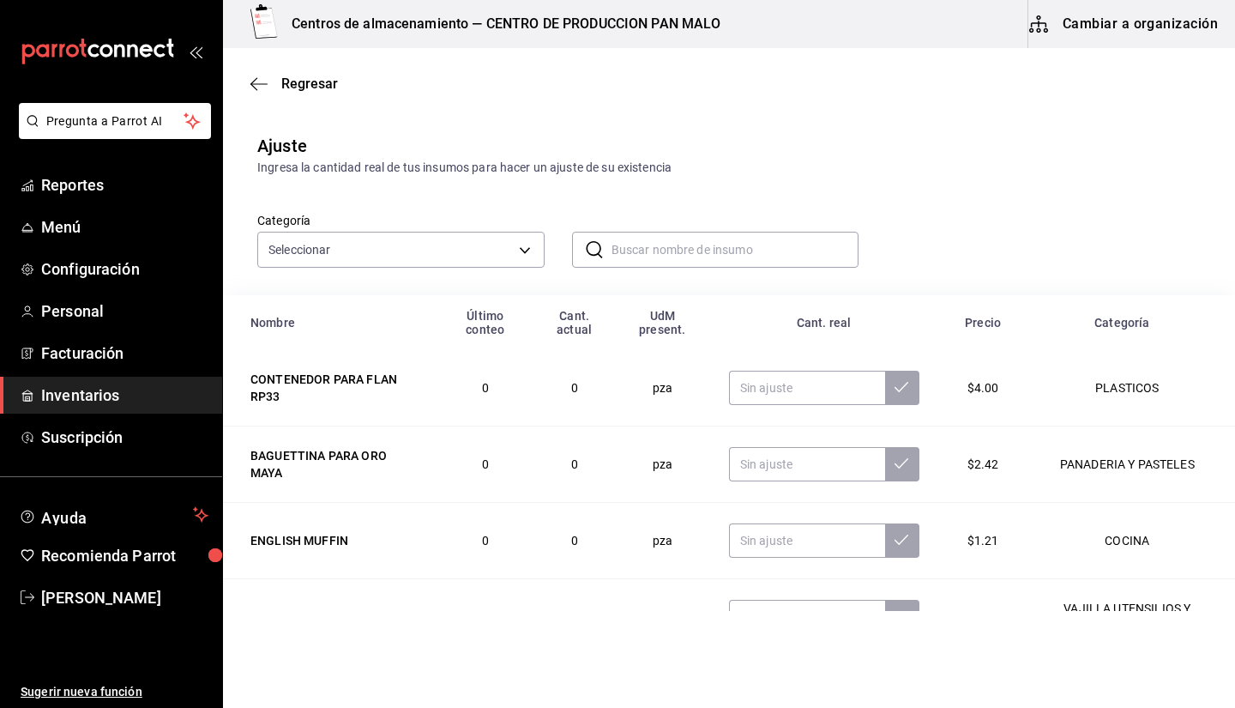
click at [701, 262] on input "text" at bounding box center [736, 249] width 248 height 34
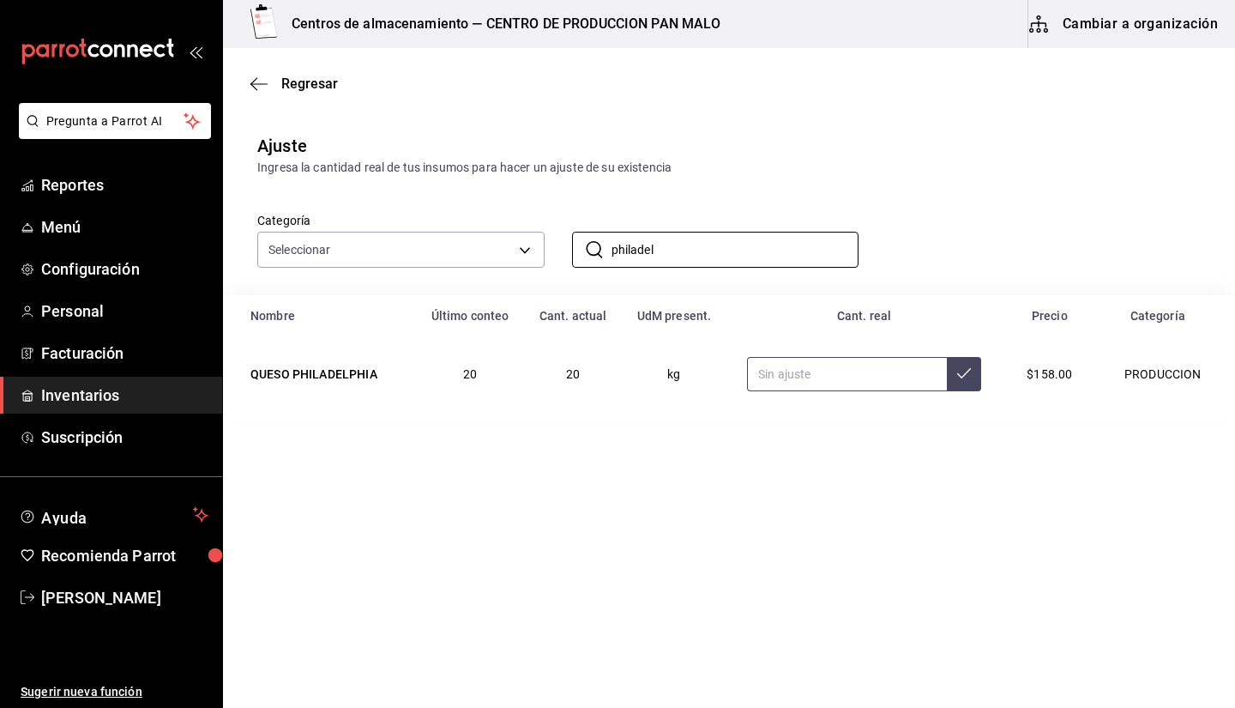
type input "philadel"
click at [786, 368] on input "text" at bounding box center [847, 374] width 200 height 34
type input "16.00"
click at [739, 246] on input "philadel" at bounding box center [736, 249] width 248 height 34
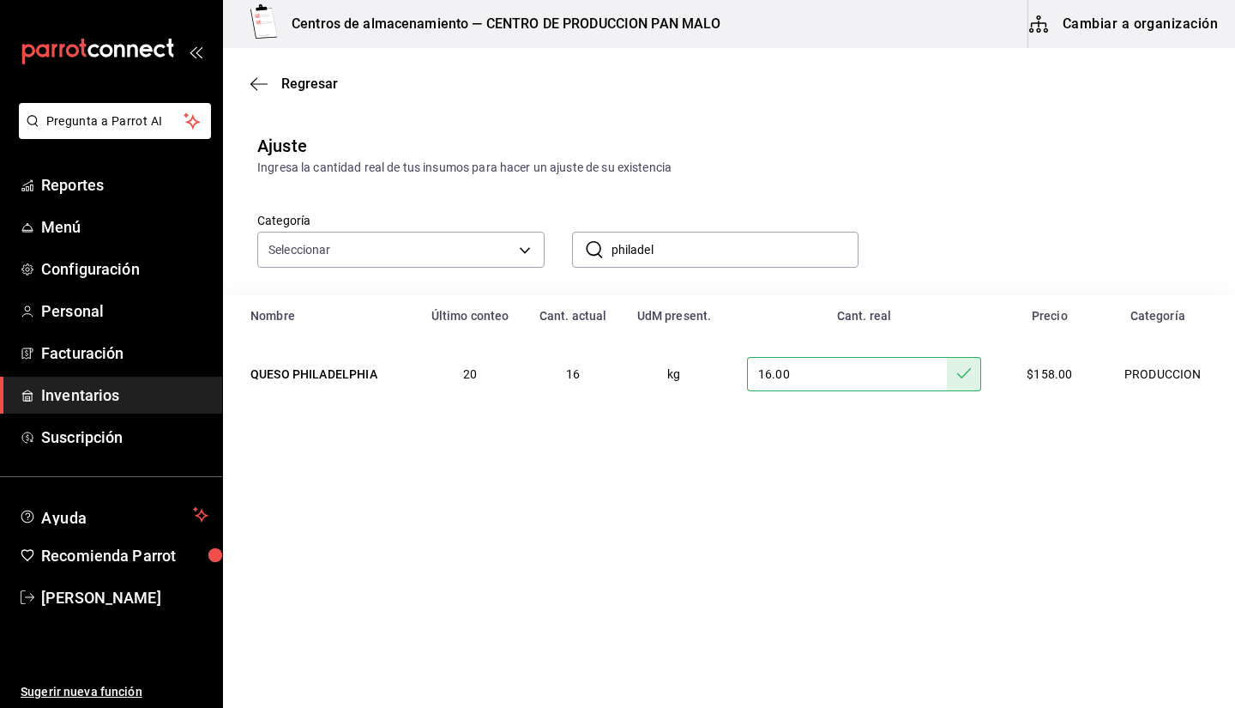
click at [739, 246] on input "philadel" at bounding box center [736, 249] width 248 height 34
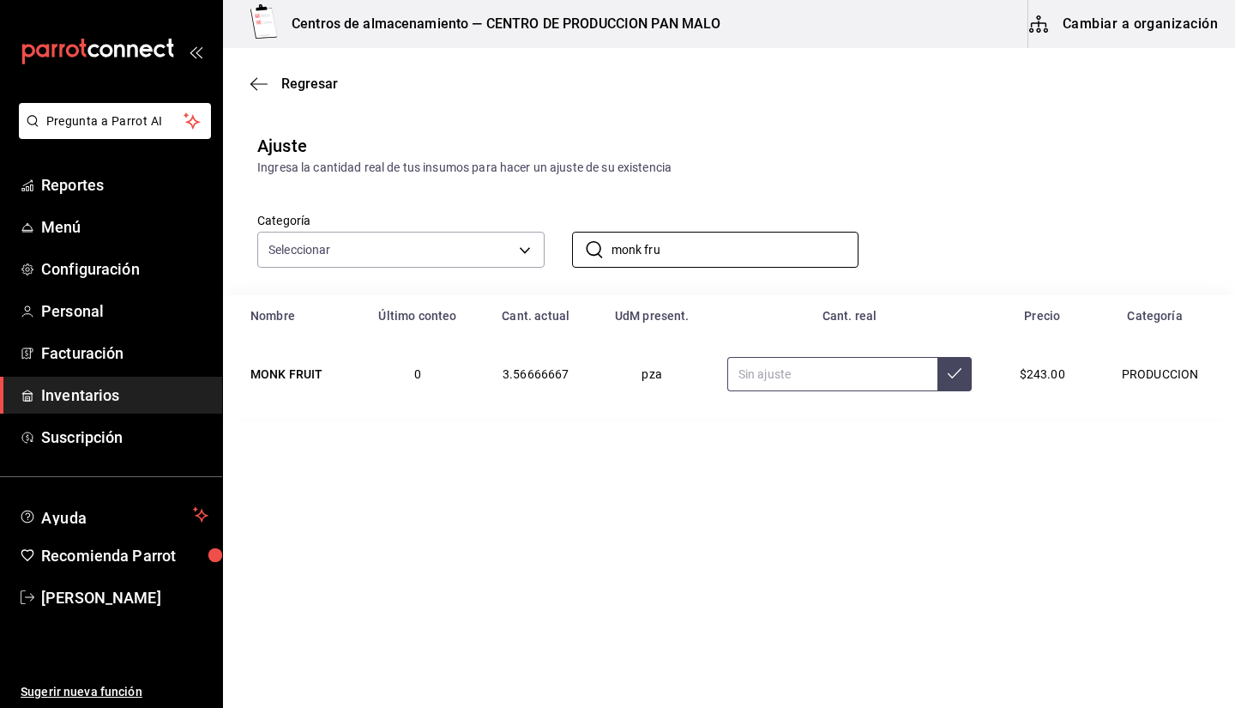
type input "monk fru"
click at [746, 379] on input "text" at bounding box center [832, 374] width 211 height 34
type input "1.00"
type input "2.00"
click at [688, 253] on input "monk fru" at bounding box center [736, 249] width 248 height 34
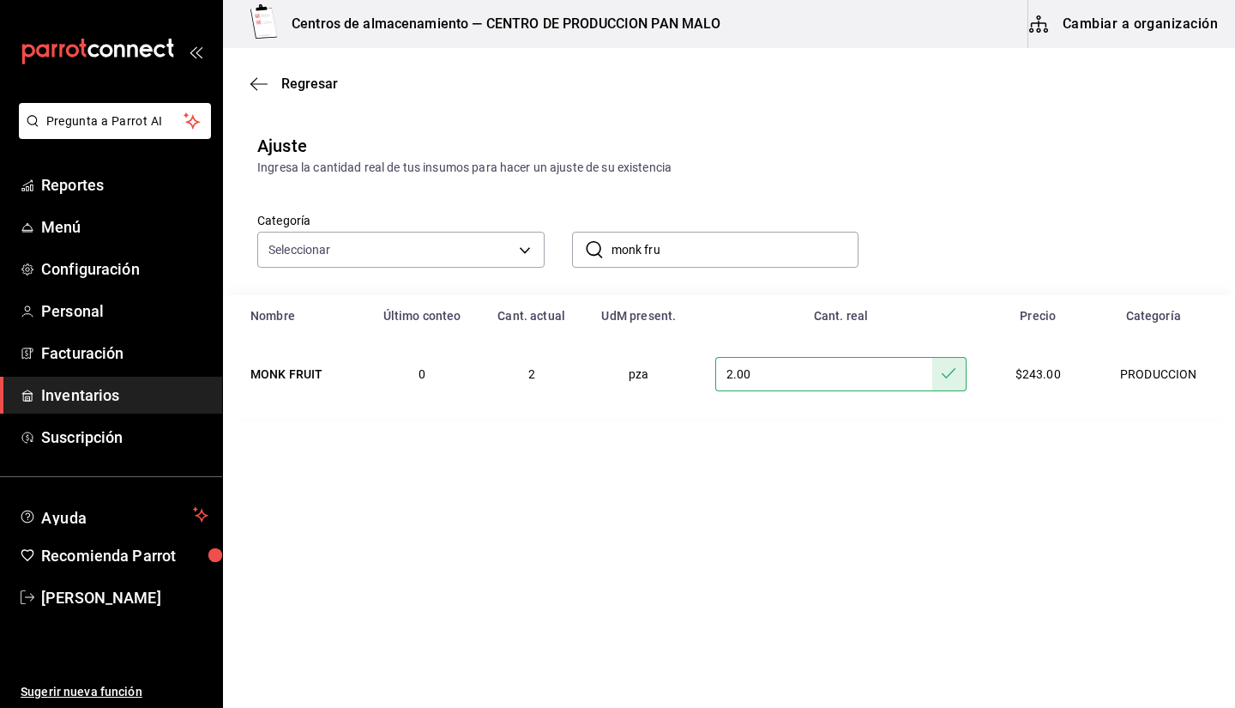
click at [688, 253] on input "monk fru" at bounding box center [736, 249] width 248 height 34
click at [756, 383] on input "2.00" at bounding box center [823, 374] width 217 height 34
type input "1.50"
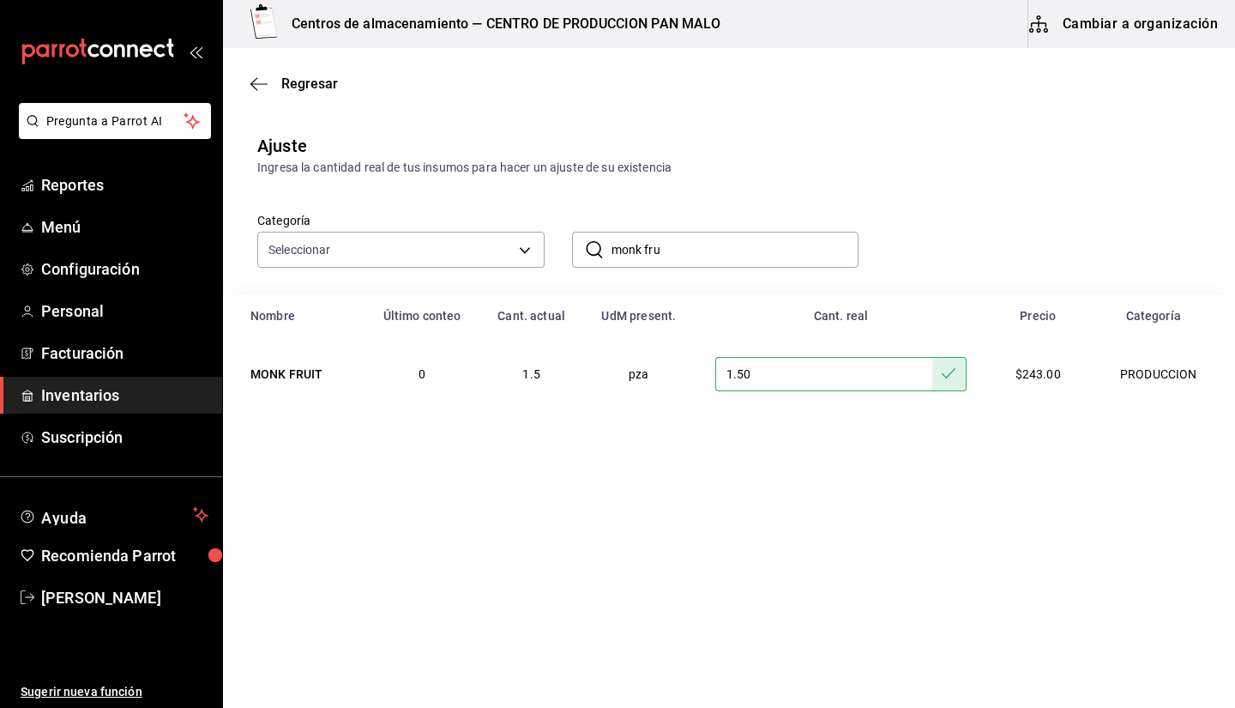
click at [710, 238] on input "monk fru" at bounding box center [736, 249] width 248 height 34
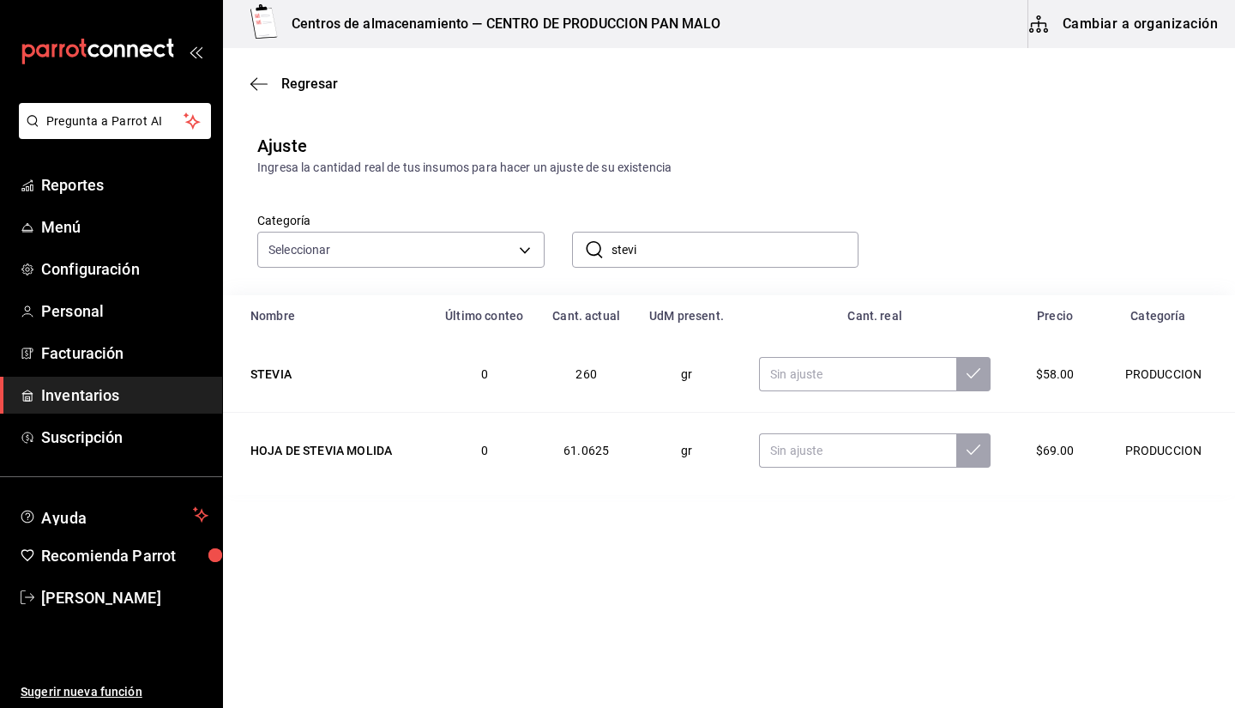
click at [710, 238] on input "stevi" at bounding box center [736, 249] width 248 height 34
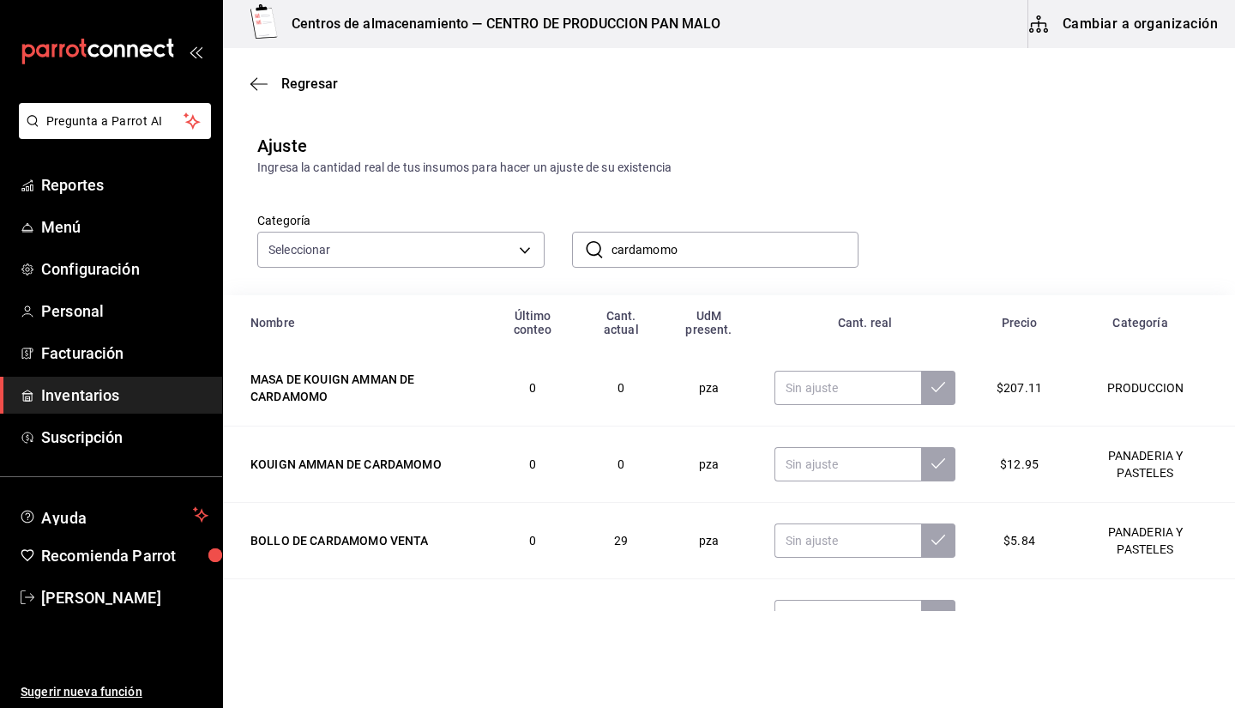
scroll to position [52, 0]
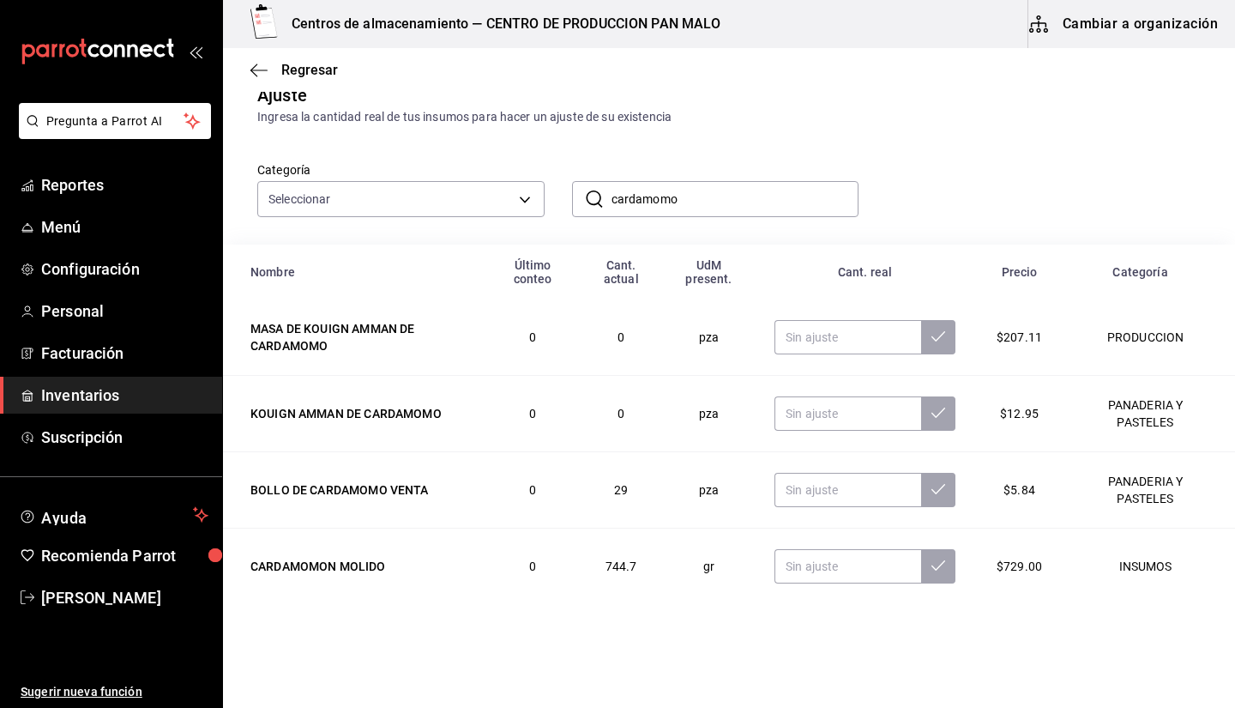
type input "cardamomo"
click at [856, 564] on input "text" at bounding box center [847, 566] width 147 height 34
click at [823, 567] on input "1.00" at bounding box center [847, 566] width 148 height 34
type input "1200.00"
click at [679, 196] on input "cardamomo" at bounding box center [736, 199] width 248 height 34
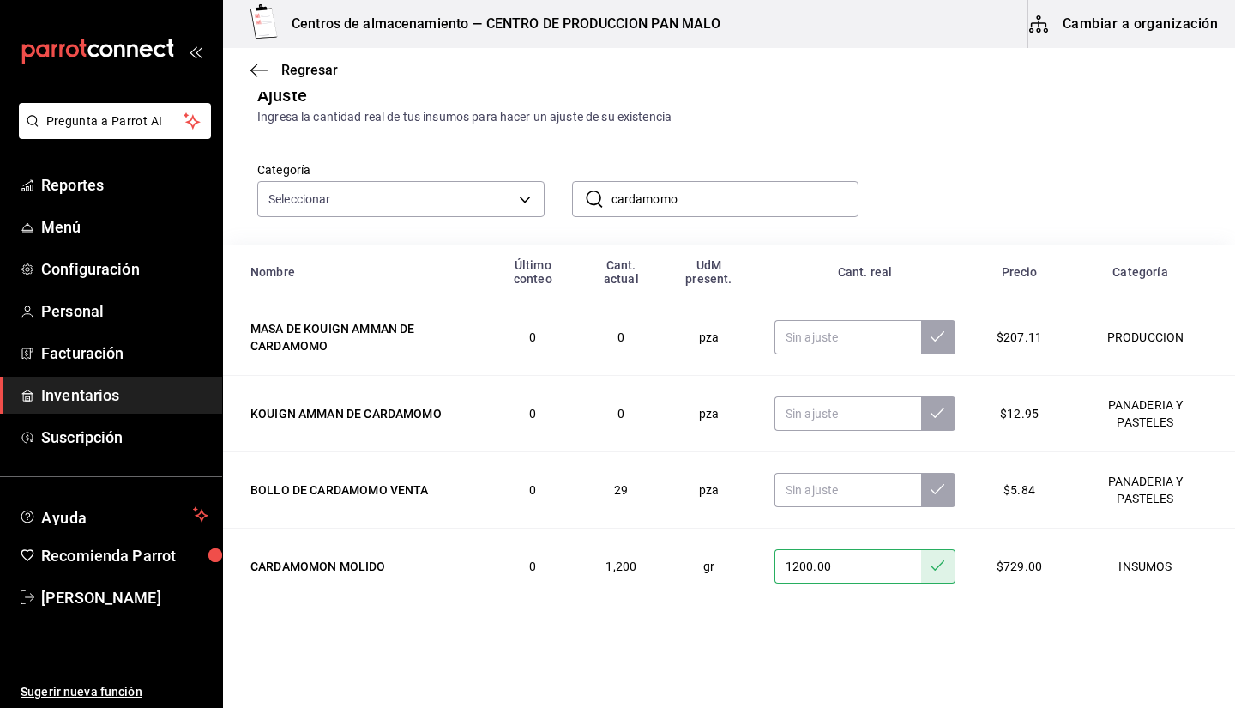
click at [679, 196] on input "cardamomo" at bounding box center [736, 199] width 248 height 34
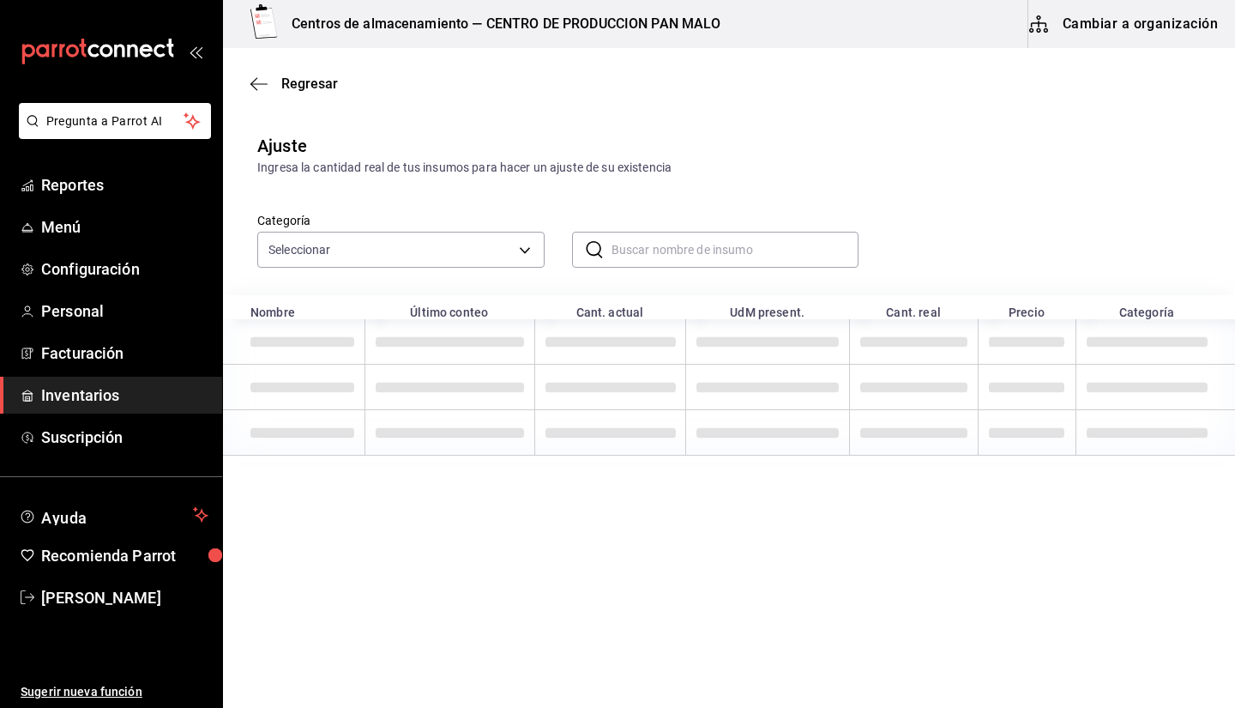
scroll to position [0, 0]
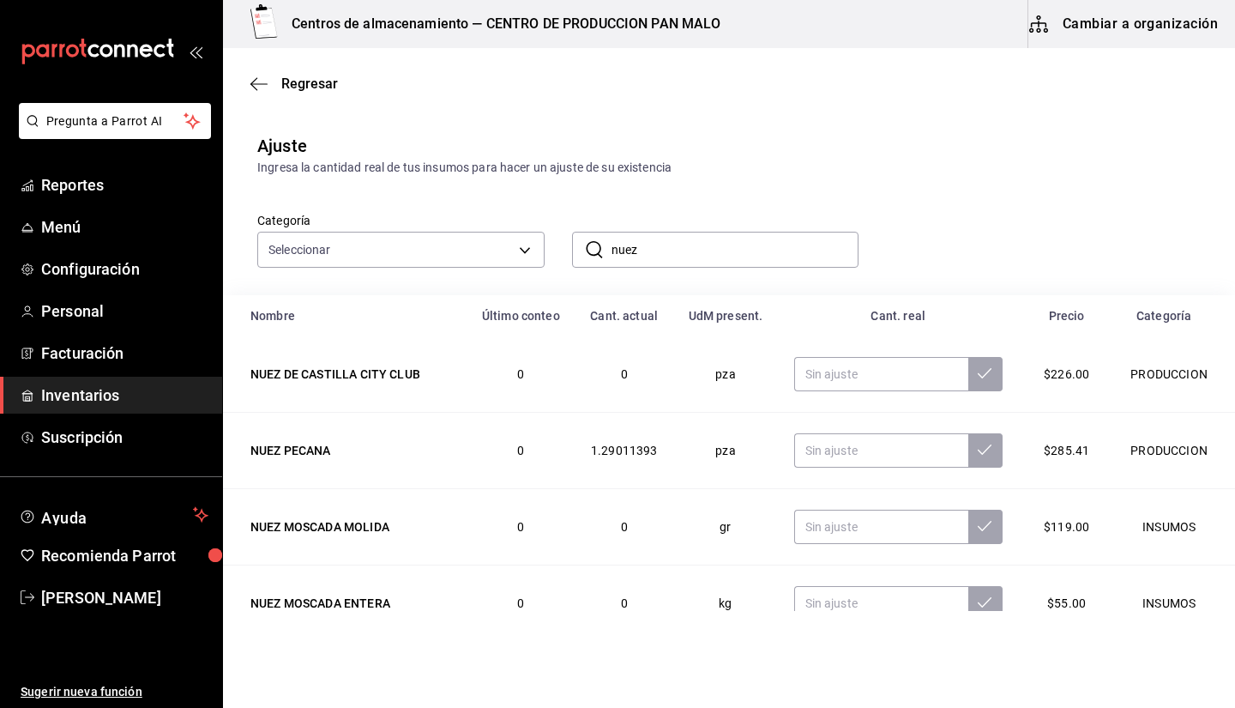
click at [946, 252] on div "Categoría Seleccionar ​ nuez ​" at bounding box center [701, 222] width 943 height 91
click at [888, 449] on input "text" at bounding box center [881, 450] width 174 height 34
click at [671, 254] on input "nuez" at bounding box center [736, 249] width 248 height 34
type input "n"
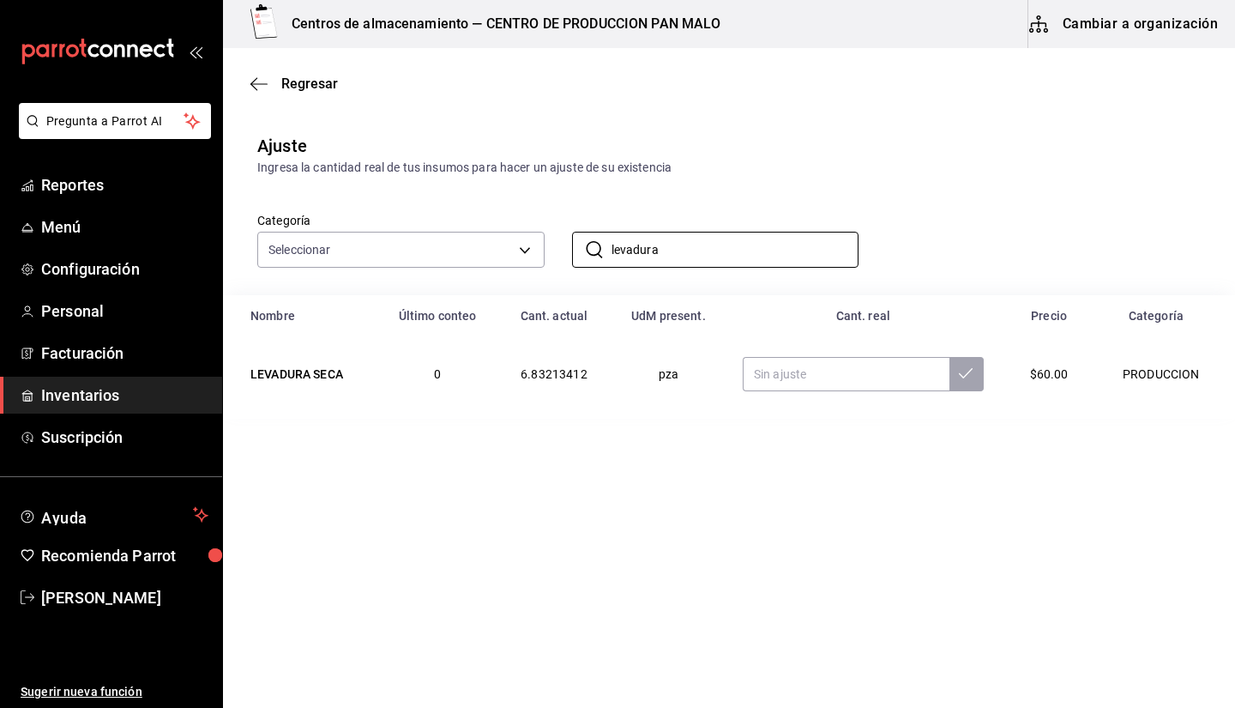
type input "levadura"
click at [924, 212] on div "Categoría Seleccionar ​ levadura ​" at bounding box center [701, 222] width 943 height 91
click at [883, 380] on input "text" at bounding box center [846, 374] width 207 height 34
type input "0.00"
click at [883, 380] on input "0.00" at bounding box center [838, 374] width 213 height 34
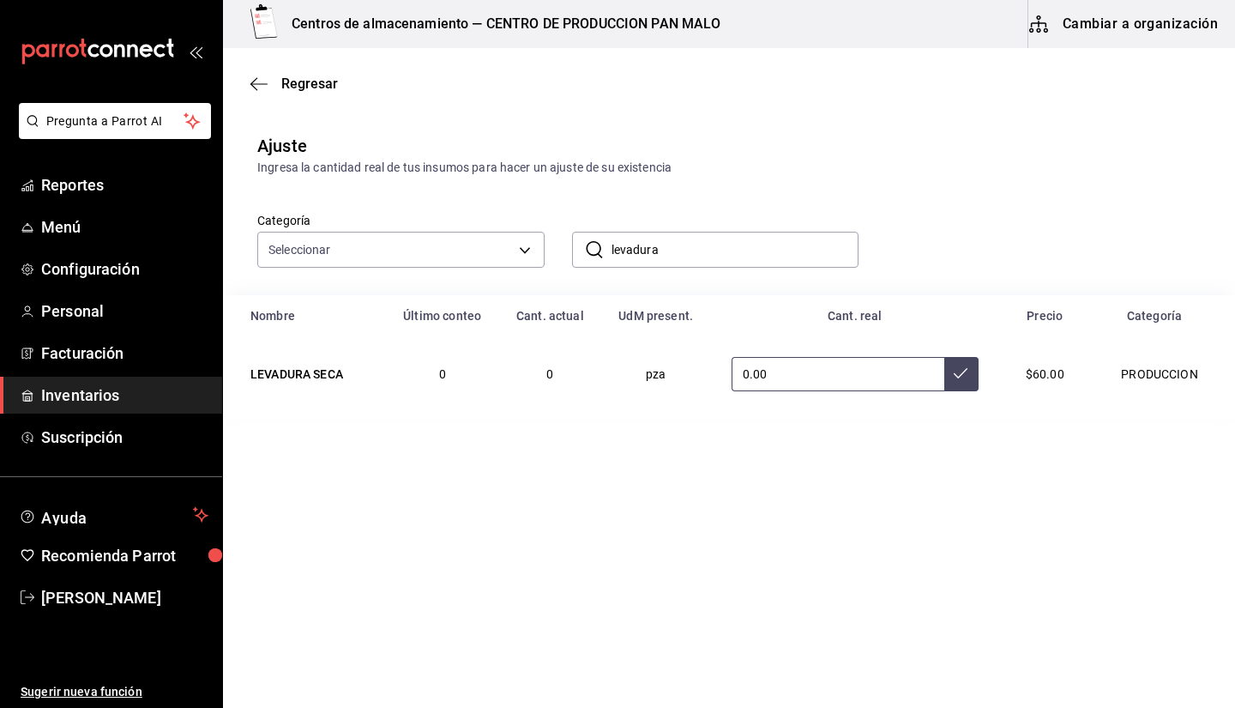
type input "0.00"
type input "3.00"
type input "0.30"
click at [763, 244] on input "levadura" at bounding box center [736, 249] width 248 height 34
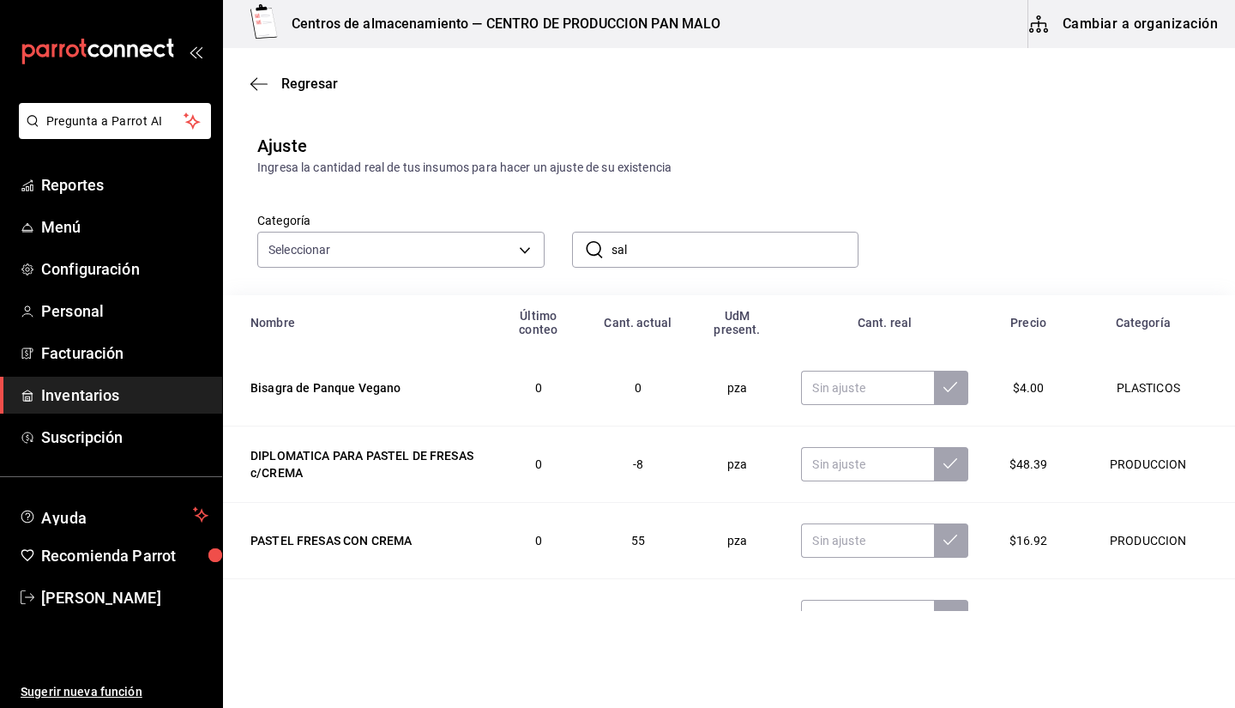
click at [742, 219] on div "​ sal ​" at bounding box center [702, 235] width 315 height 63
click at [690, 268] on div "Categoría Seleccionar ​ sal ​" at bounding box center [729, 236] width 1012 height 118
click at [694, 256] on input "sal" at bounding box center [736, 249] width 248 height 34
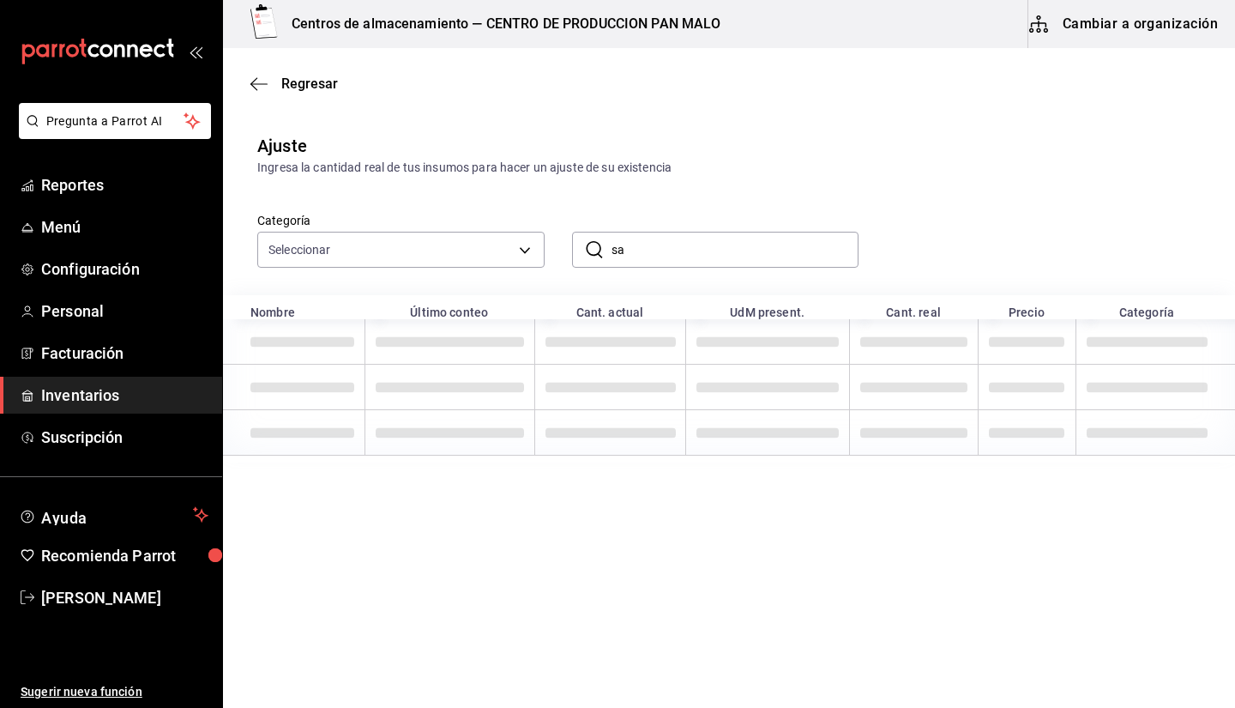
type input "s"
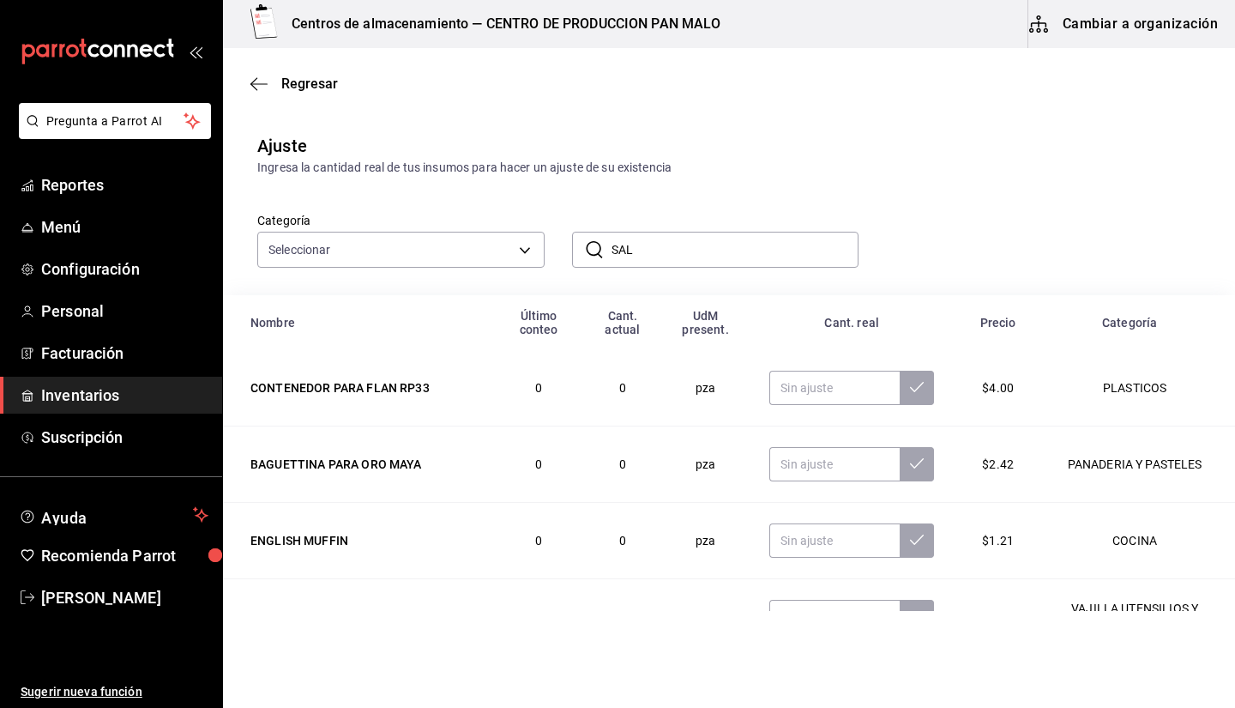
click at [652, 256] on input "SAL" at bounding box center [736, 249] width 248 height 34
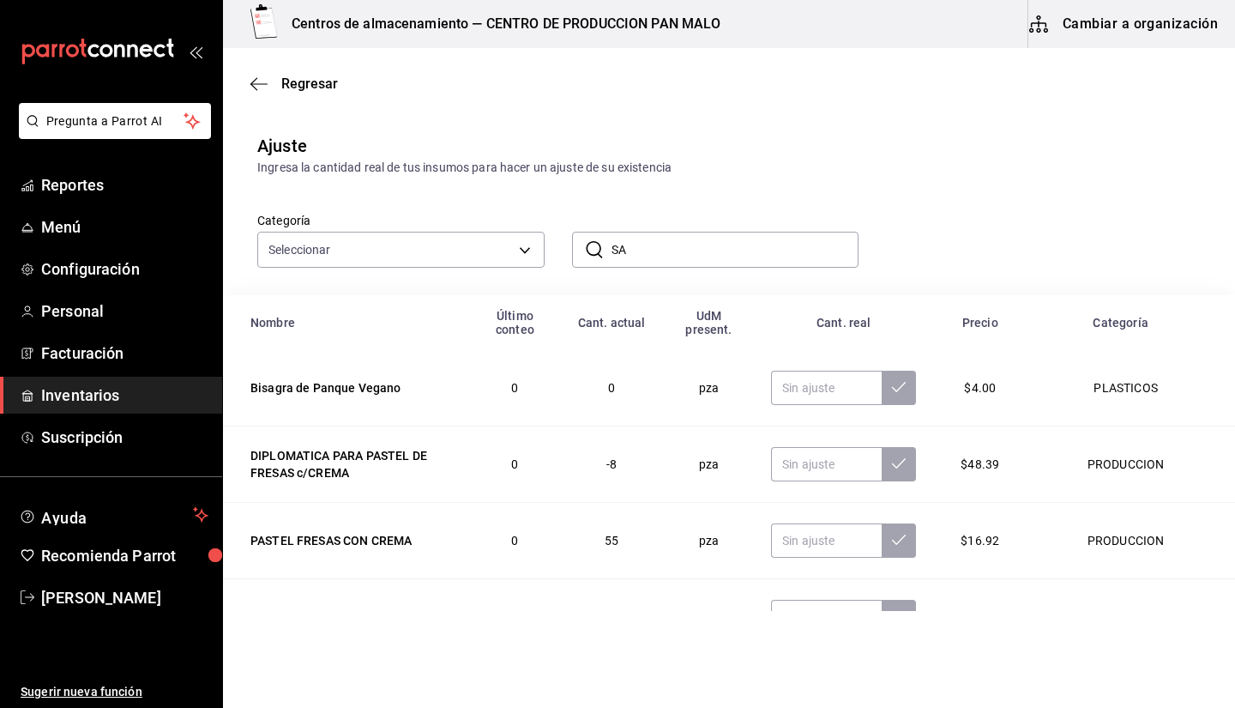
type input "S"
click at [685, 249] on input "SAL" at bounding box center [736, 249] width 248 height 34
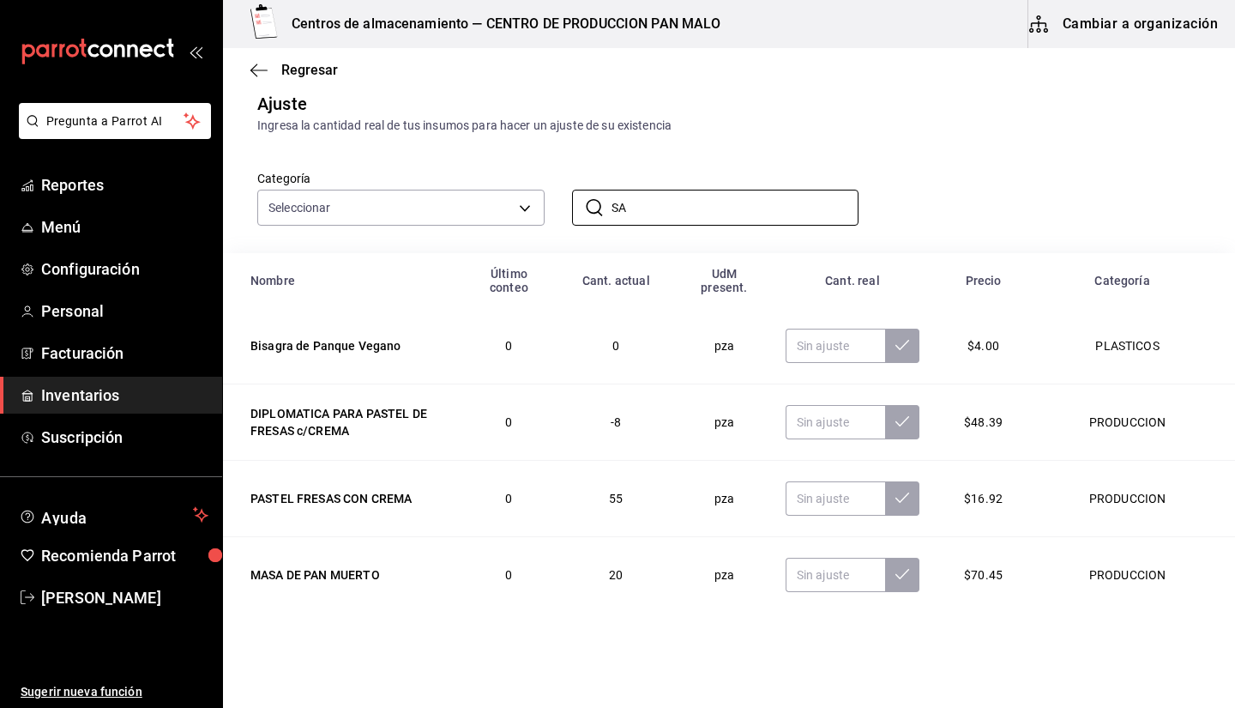
type input "S"
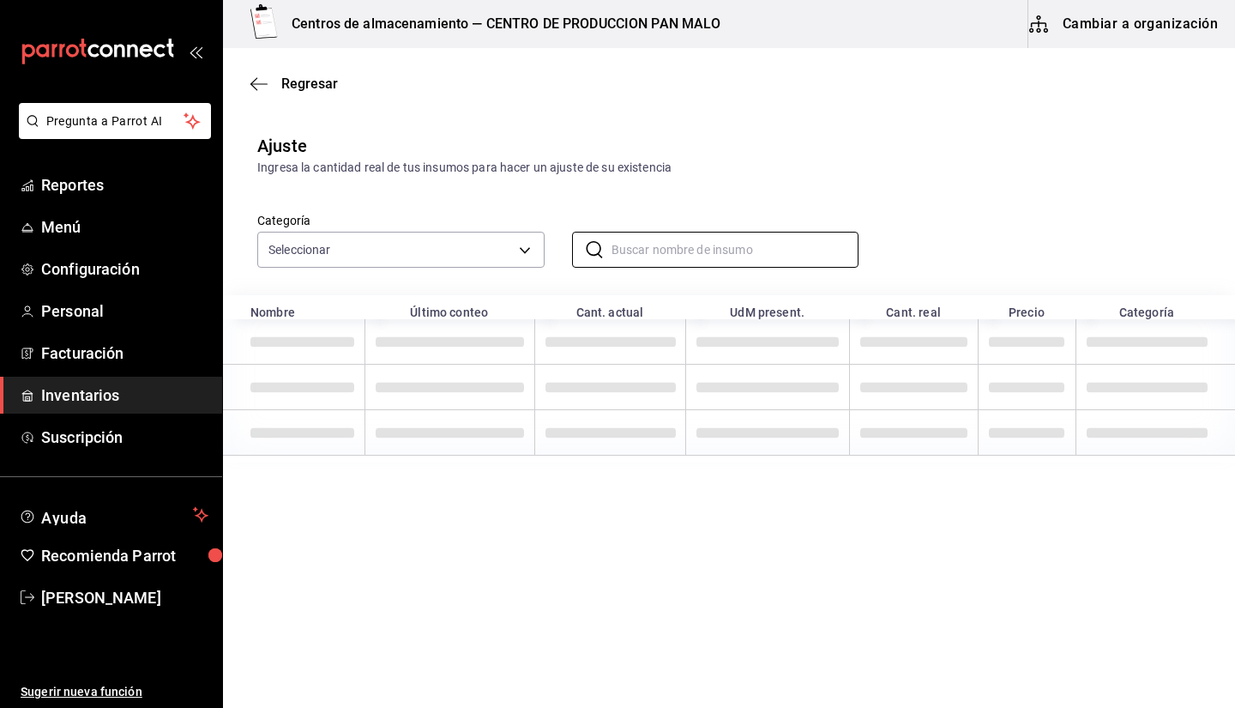
type input "S"
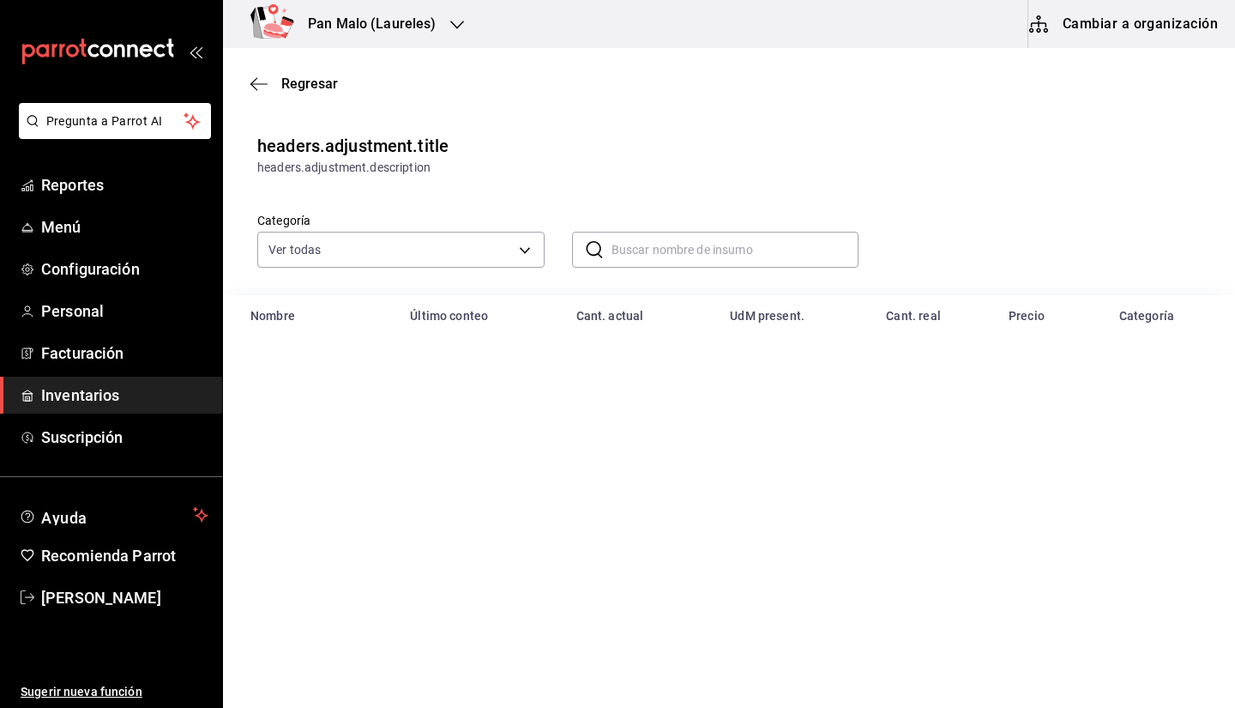
click at [700, 235] on input "text" at bounding box center [736, 249] width 248 height 34
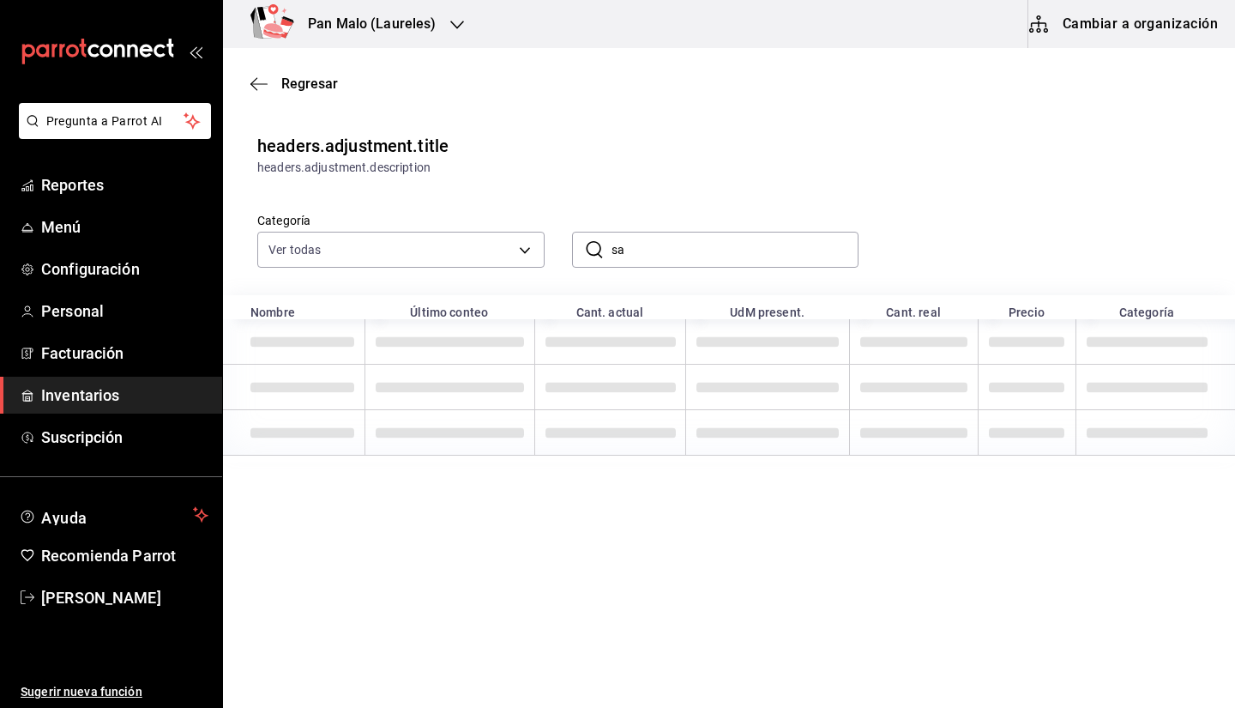
type input "s"
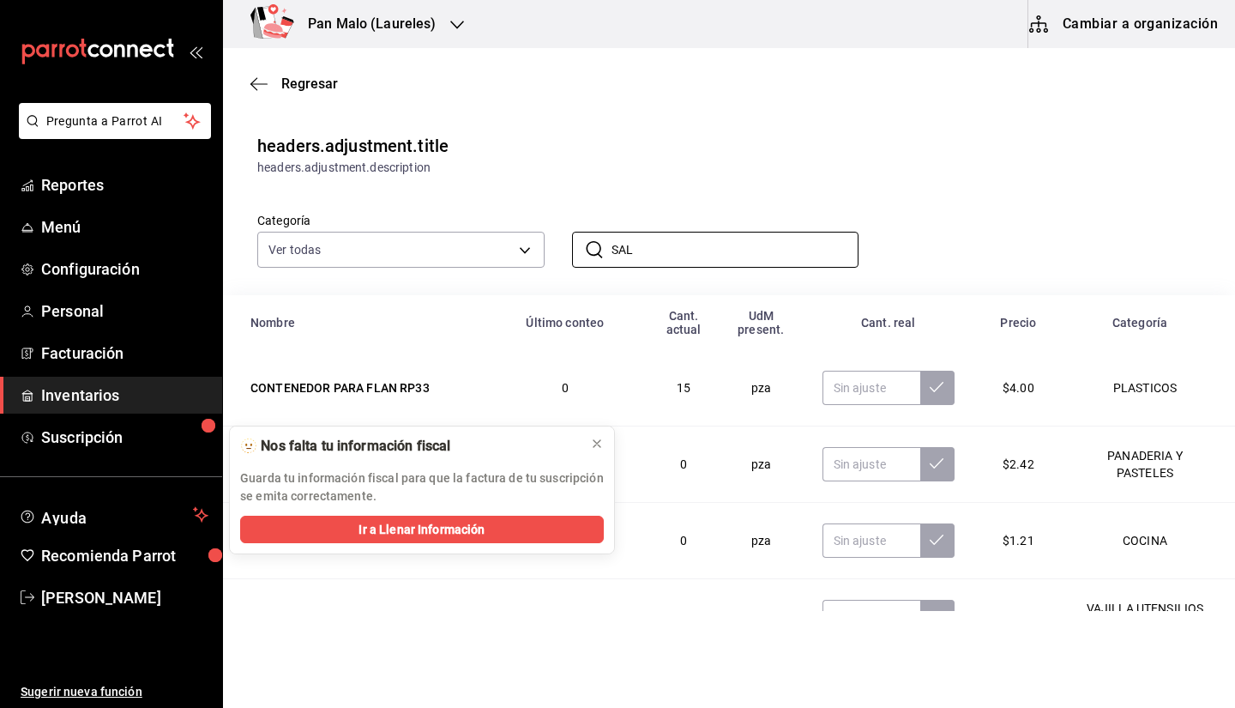
click at [604, 442] on td "0" at bounding box center [566, 464] width 164 height 76
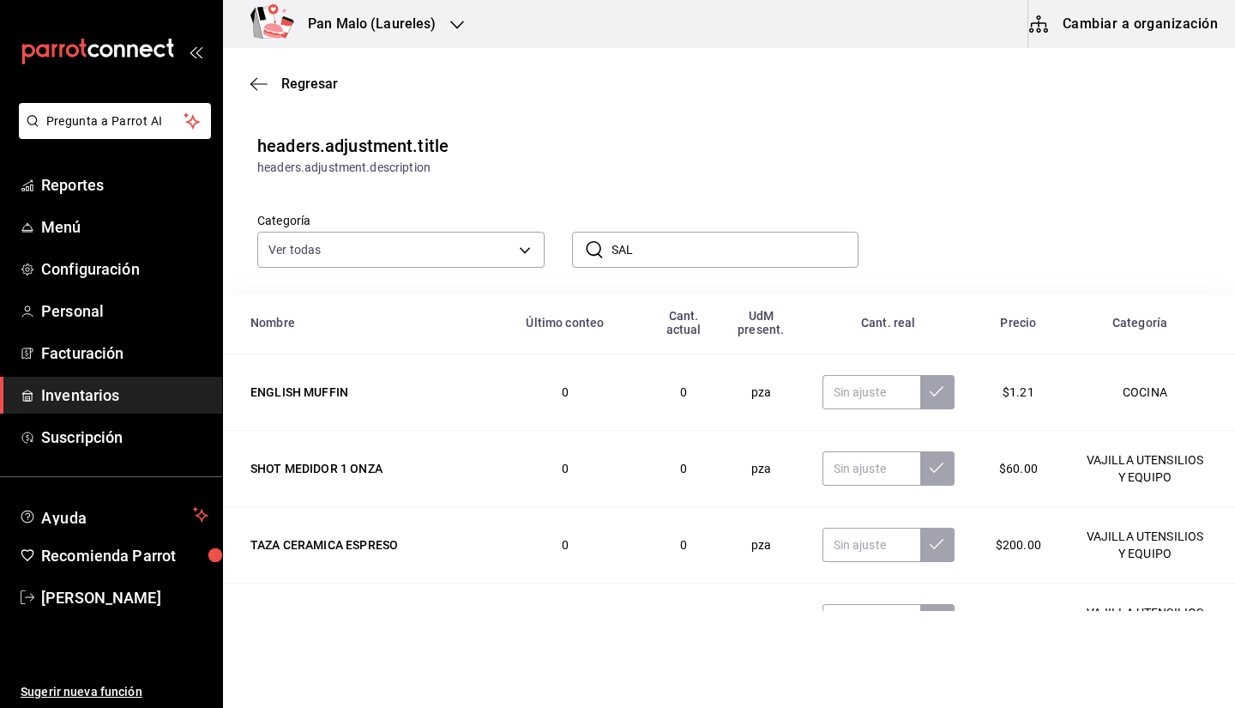
click at [688, 259] on input "SAL" at bounding box center [736, 249] width 248 height 34
type input "S"
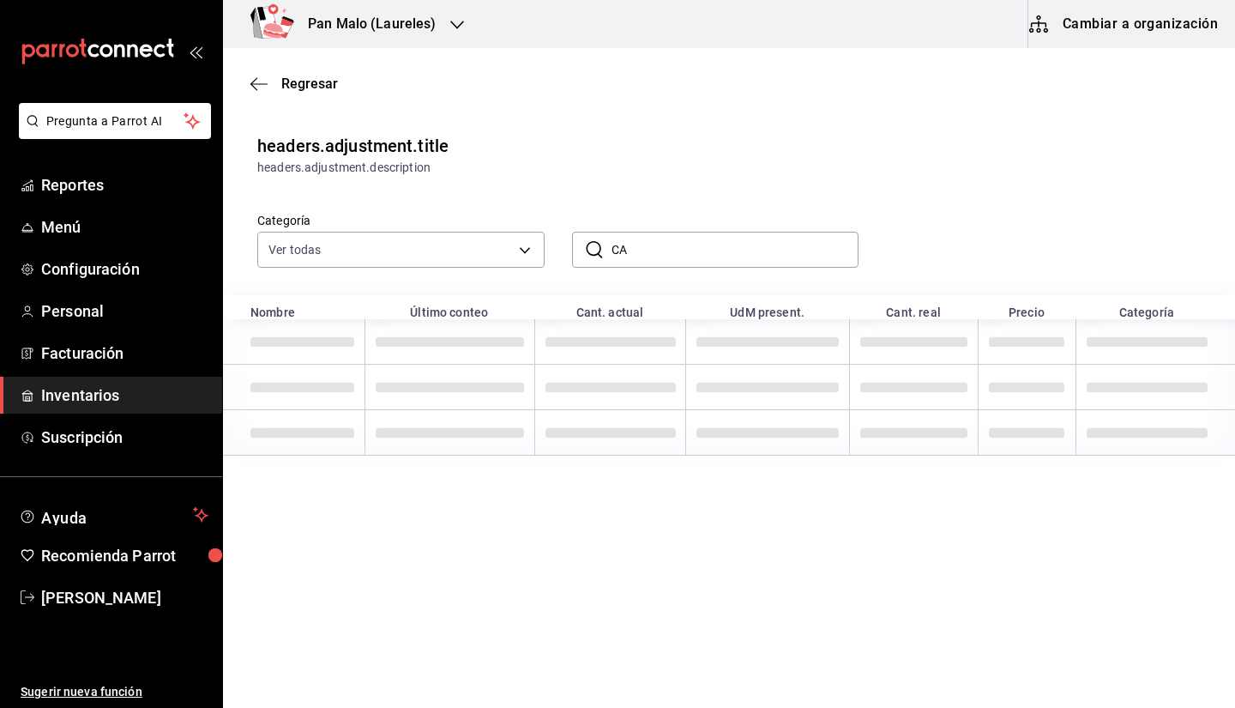
type input "C"
type input "SAL"
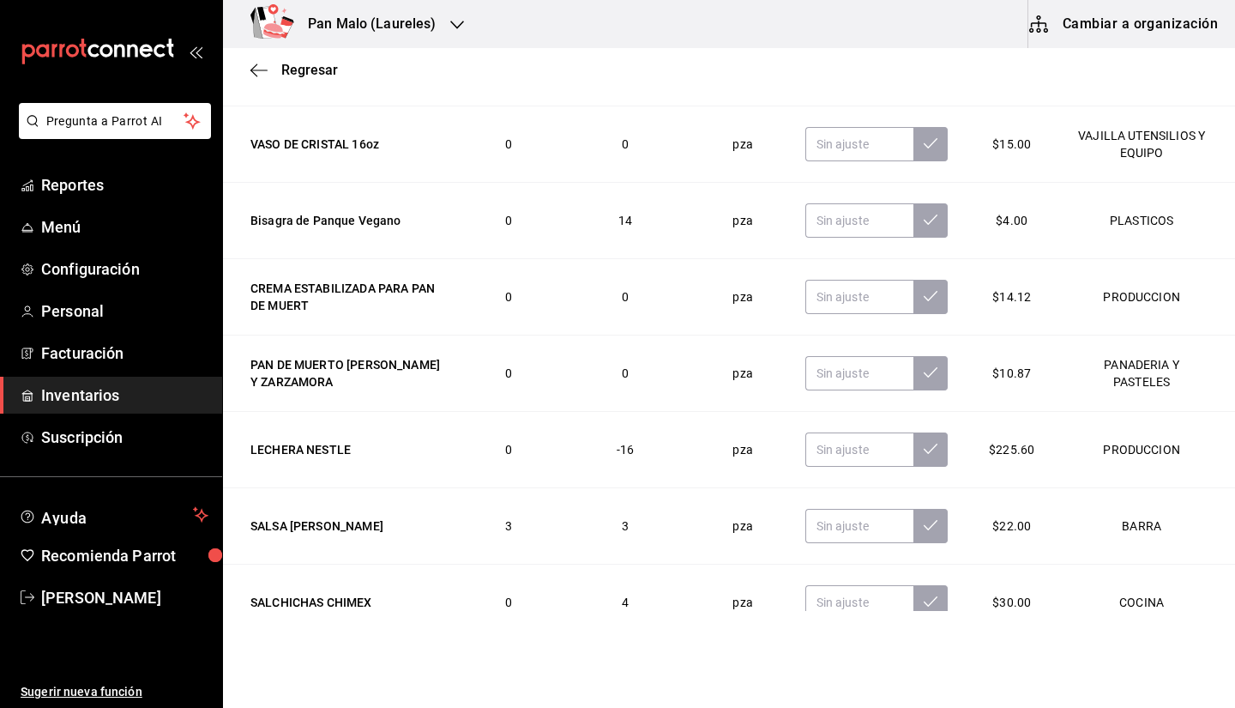
scroll to position [455, 0]
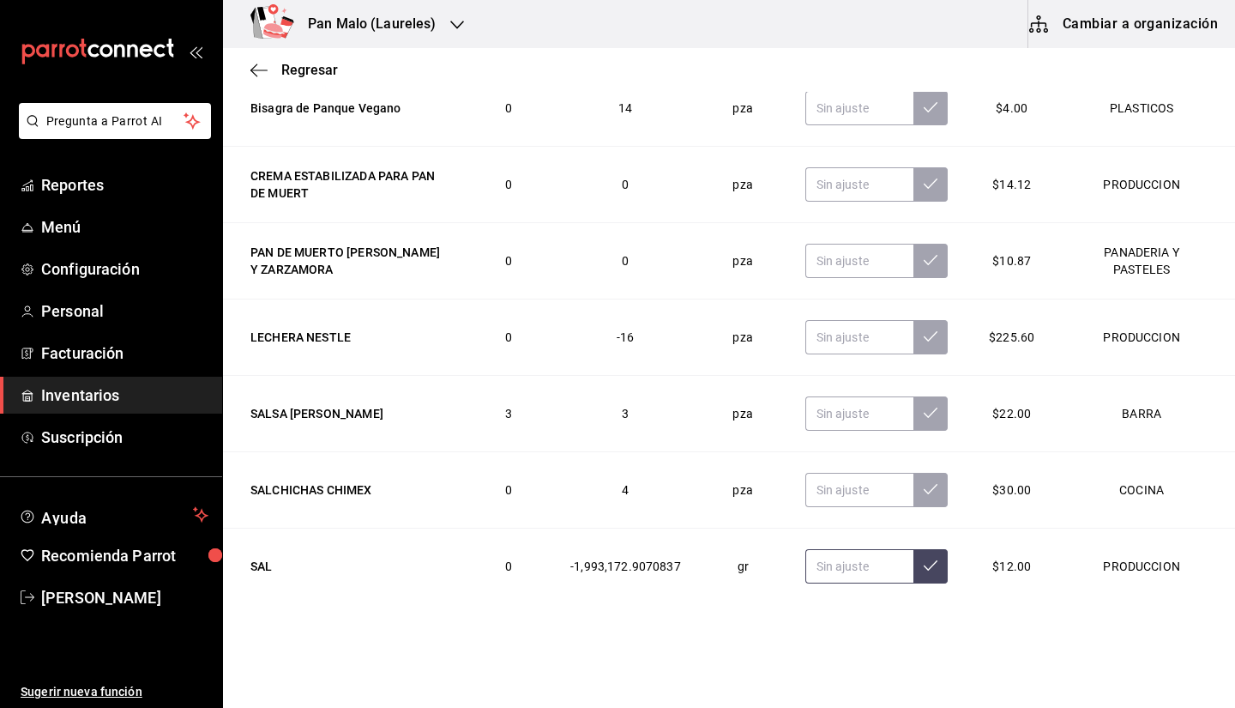
click at [850, 570] on input "text" at bounding box center [859, 566] width 109 height 34
type input "3.50"
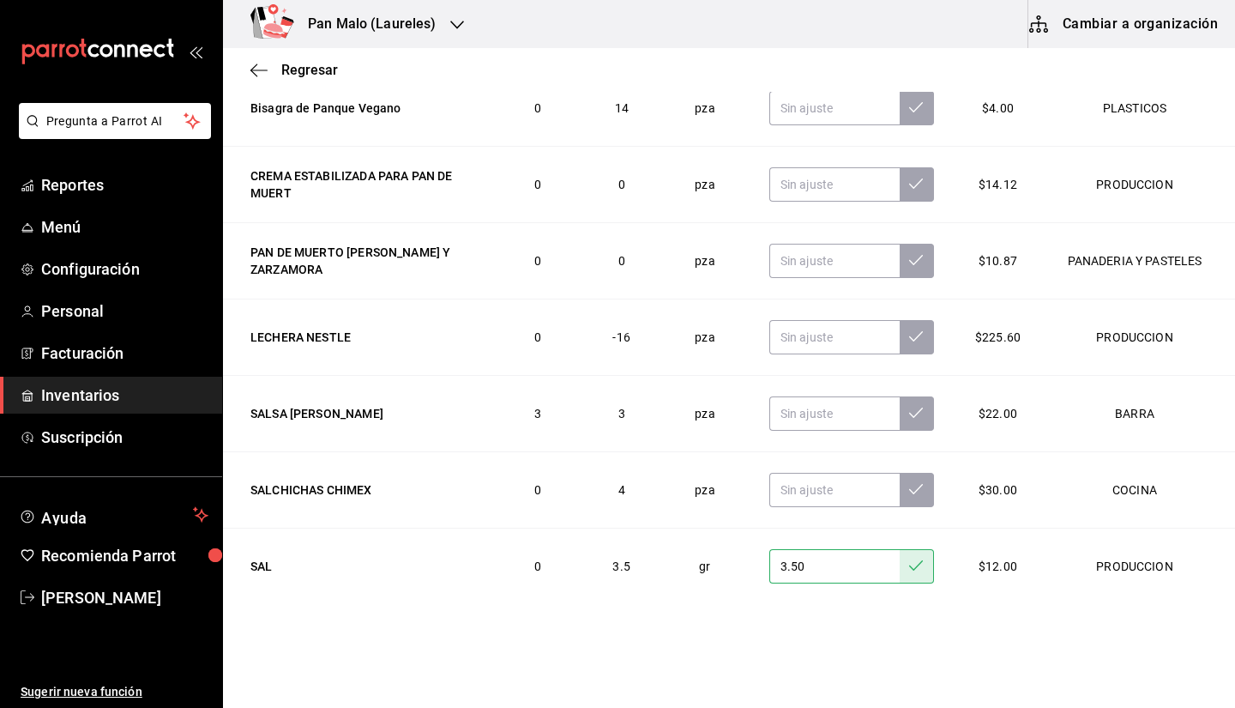
click at [812, 571] on input "3.50" at bounding box center [834, 566] width 130 height 34
type input "1.50"
click at [792, 326] on input "text" at bounding box center [834, 337] width 130 height 34
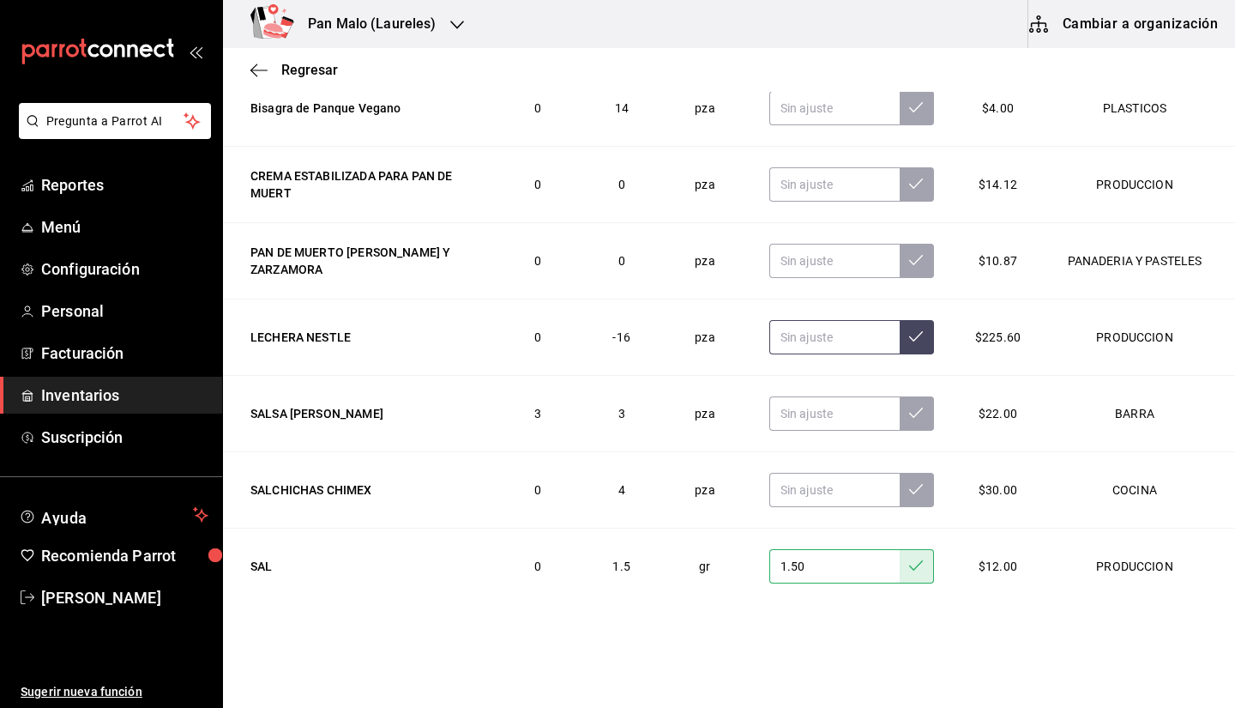
scroll to position [0, 0]
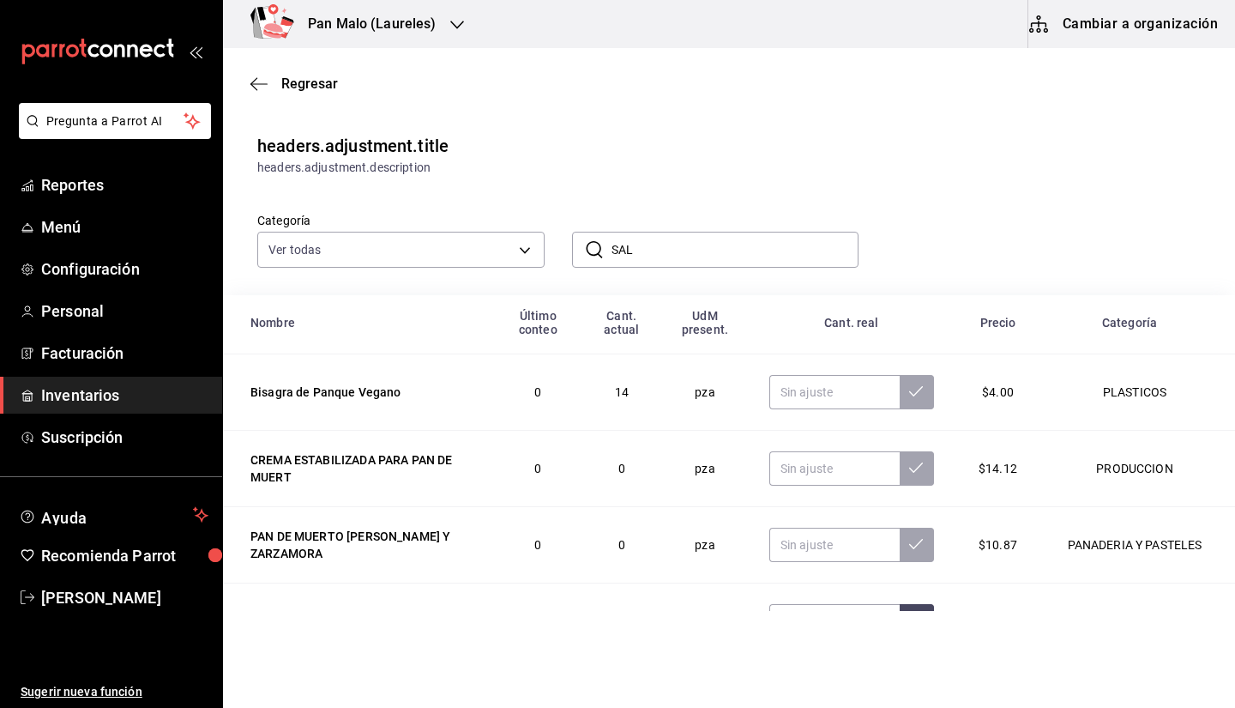
click at [693, 270] on div "Categoría Ver todas 582c698c-3cca-49c7-8505-2353f6626327,70f7bd2c-2c71-4982-af5…" at bounding box center [729, 236] width 1012 height 118
click at [676, 262] on input "SAL" at bounding box center [736, 249] width 248 height 34
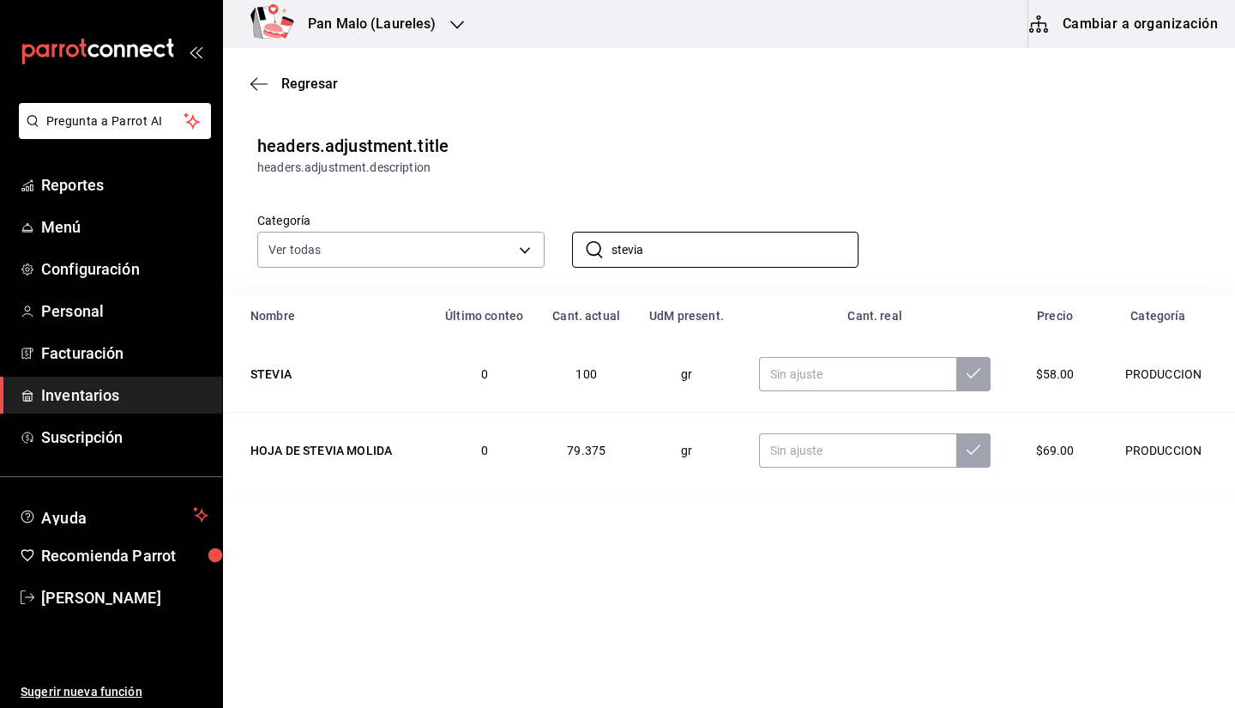
type input "stevia"
click at [1105, 25] on button "Cambiar a organización" at bounding box center [1124, 24] width 193 height 48
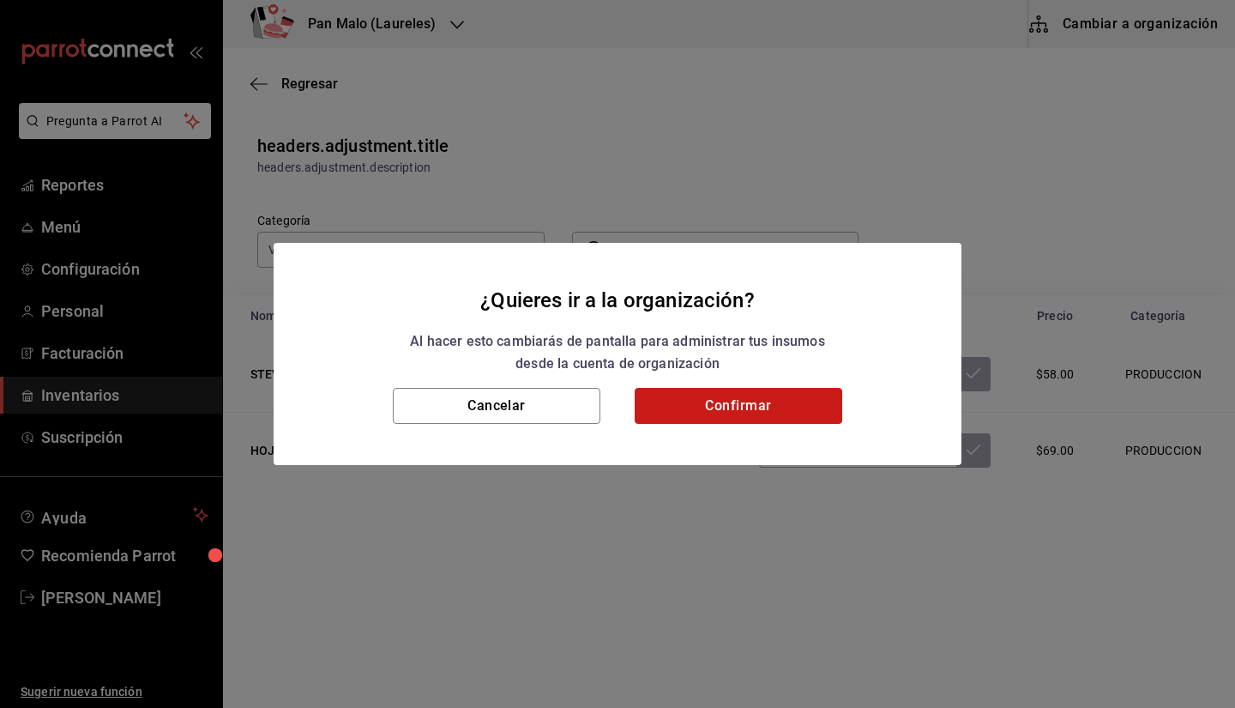
click at [731, 395] on button "Confirmar" at bounding box center [739, 406] width 208 height 36
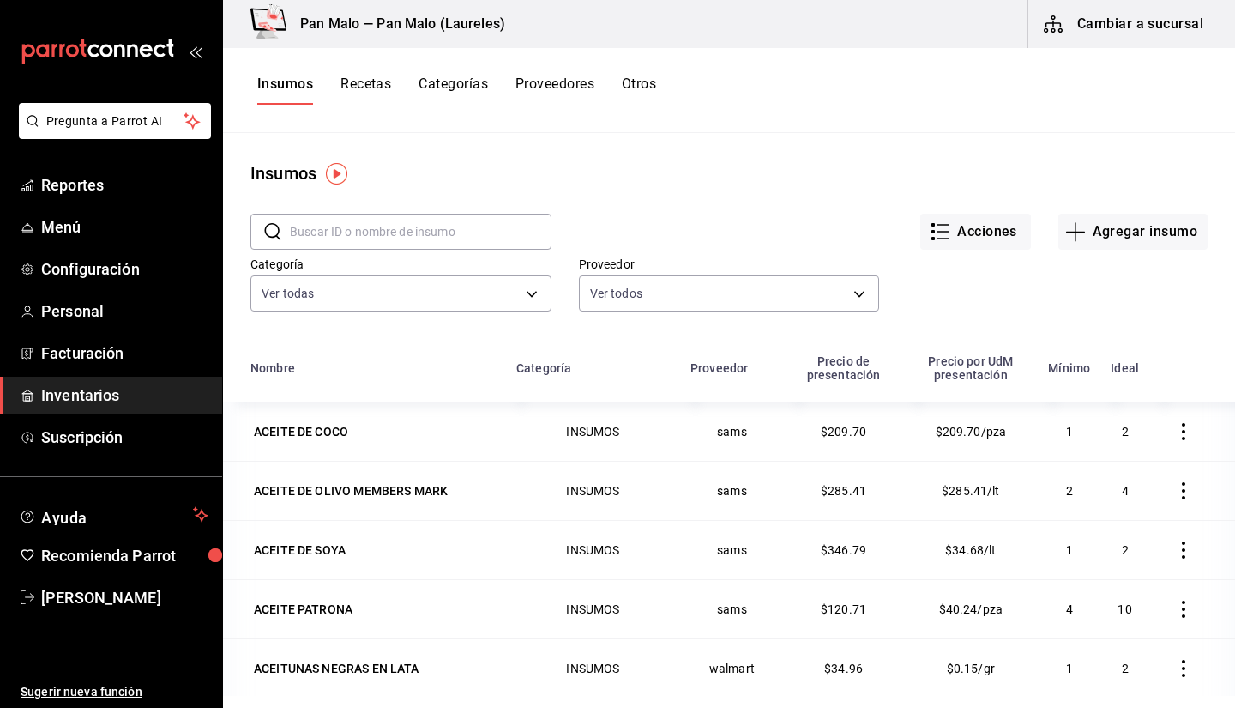
click at [635, 75] on div "Insumos Recetas Categorías Proveedores Otros" at bounding box center [729, 90] width 1012 height 85
click at [634, 86] on button "Otros" at bounding box center [639, 89] width 34 height 29
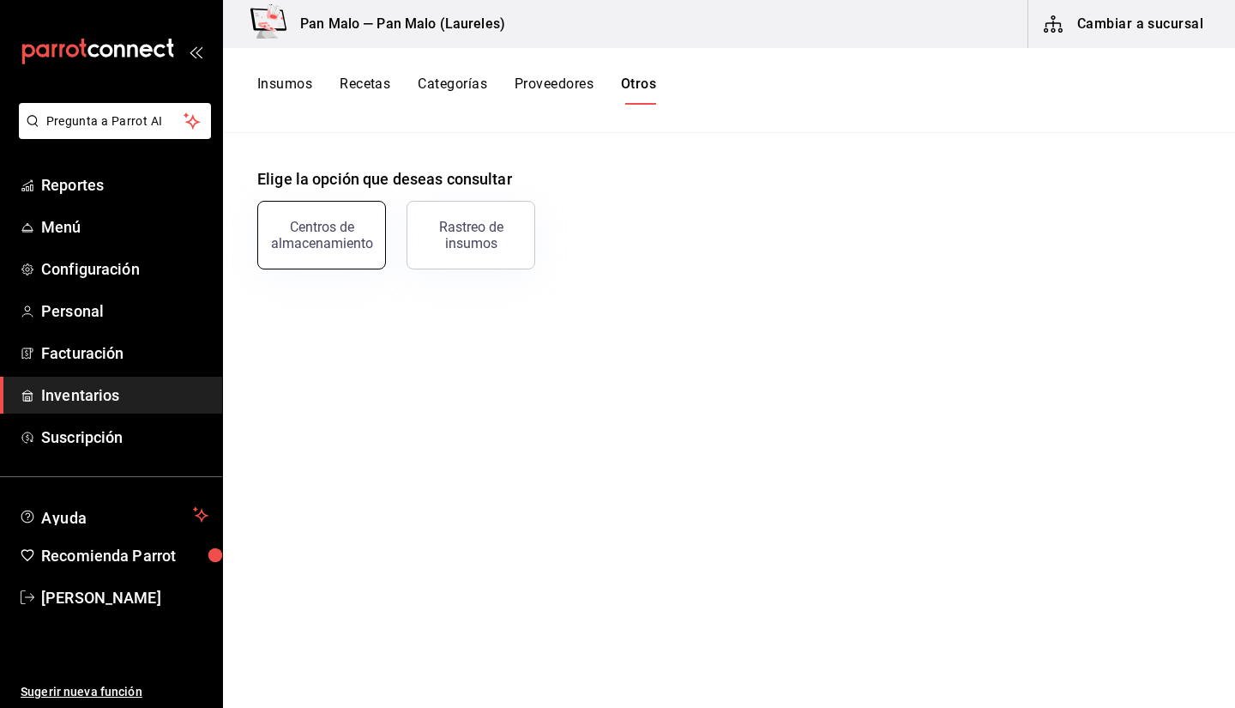
click at [340, 241] on div "Centros de almacenamiento" at bounding box center [321, 235] width 106 height 33
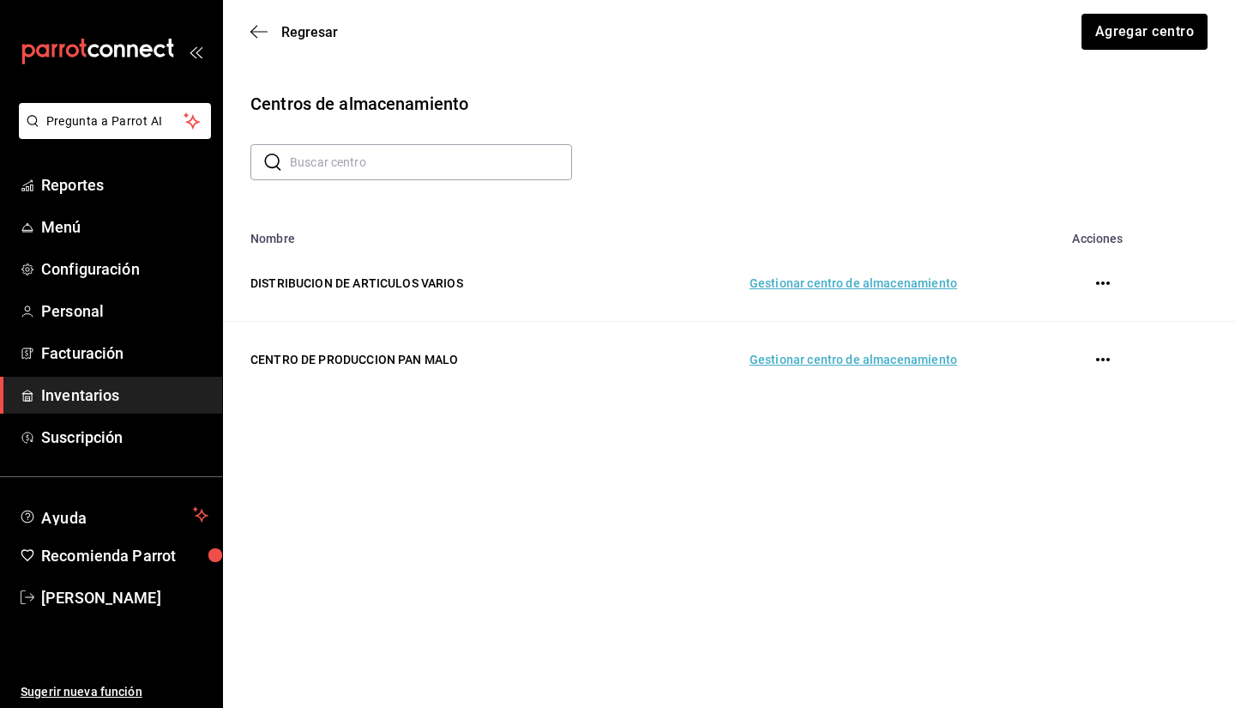
drag, startPoint x: 479, startPoint y: 155, endPoint x: 924, endPoint y: 263, distance: 457.2
click at [479, 155] on input "text" at bounding box center [431, 162] width 282 height 34
click at [907, 368] on td "Gestionar centro de almacenamiento" at bounding box center [793, 360] width 369 height 76
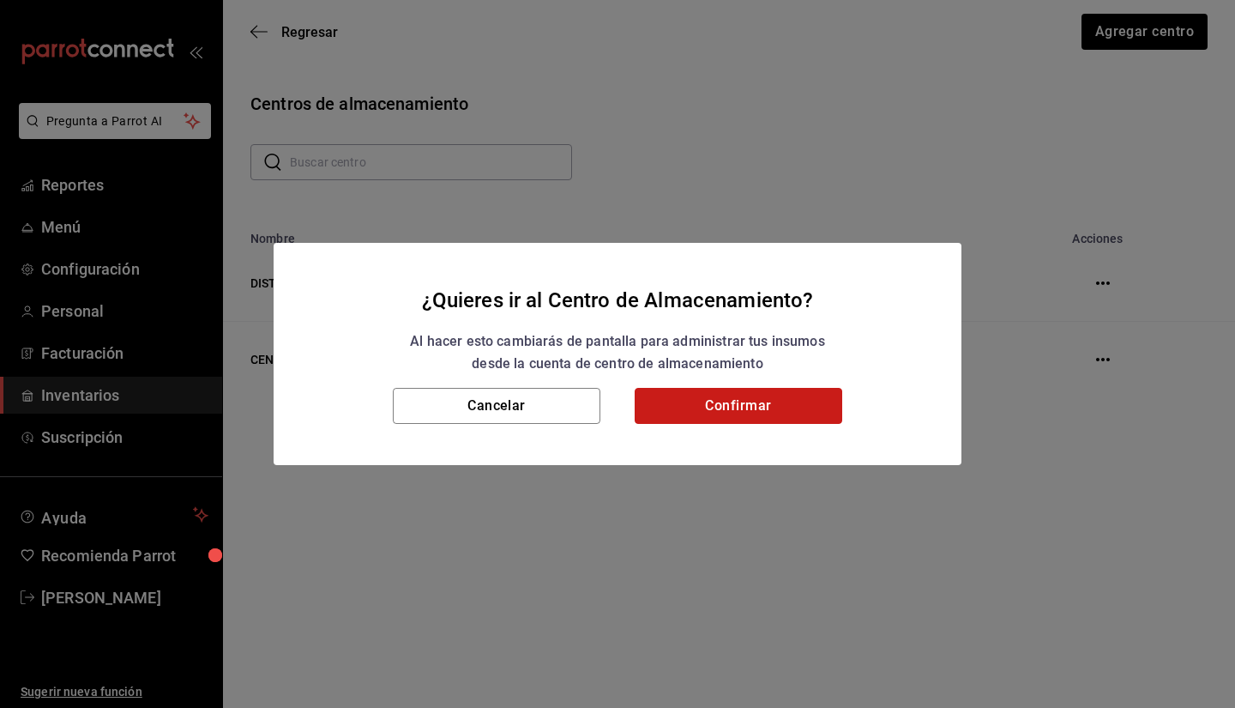
click at [655, 405] on button "Confirmar" at bounding box center [739, 406] width 208 height 36
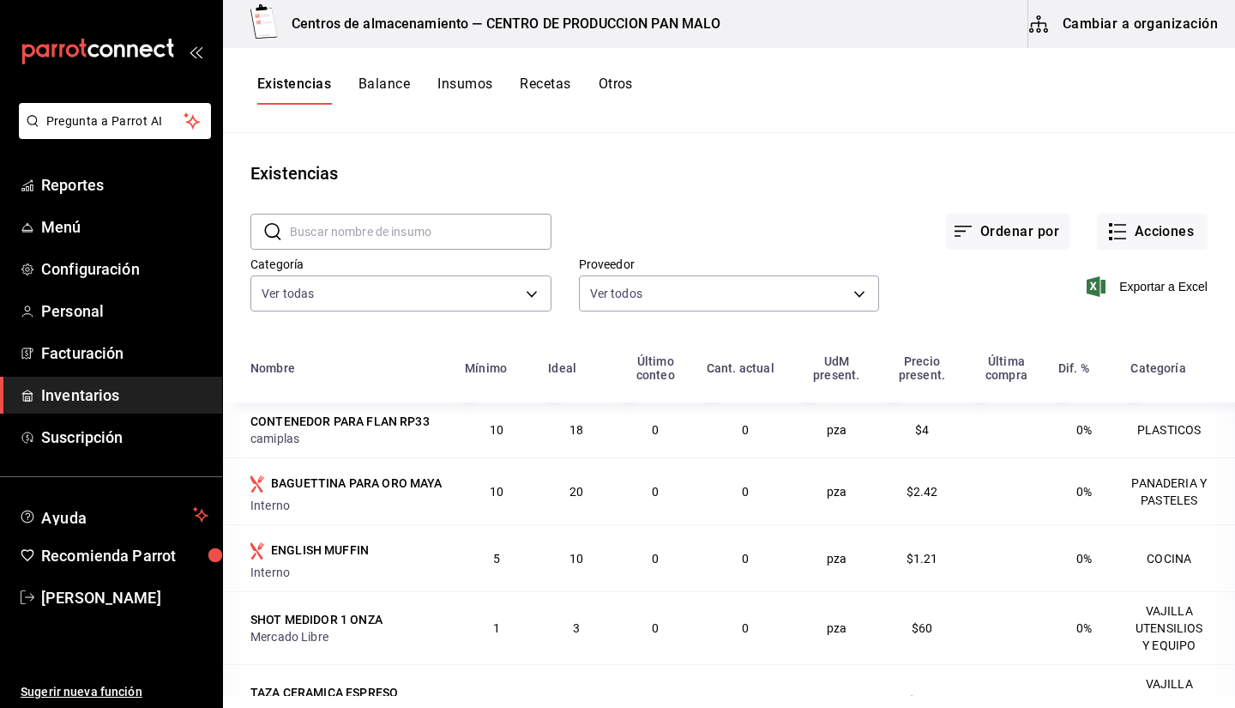
drag, startPoint x: 627, startPoint y: 84, endPoint x: 579, endPoint y: 101, distance: 51.0
click at [579, 101] on div "Existencias Balance Insumos Recetas Otros" at bounding box center [445, 89] width 376 height 29
click at [633, 94] on button "Otros" at bounding box center [616, 89] width 34 height 29
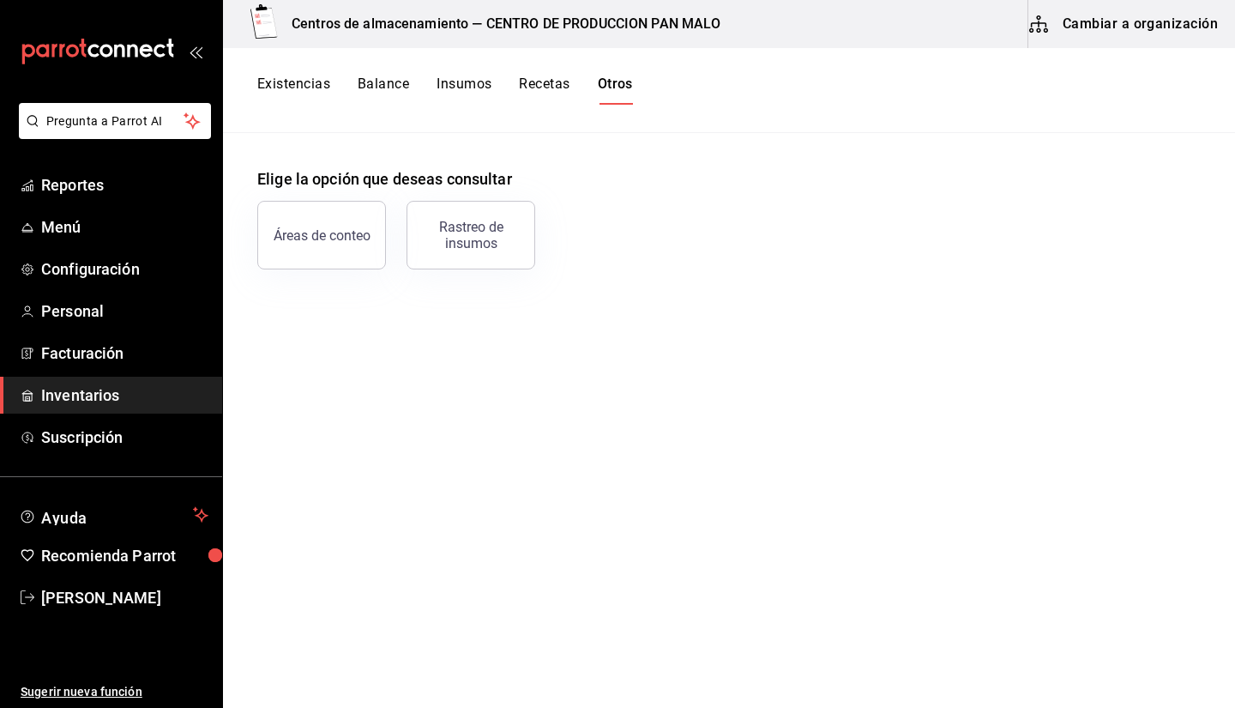
click at [312, 89] on button "Existencias" at bounding box center [293, 89] width 73 height 29
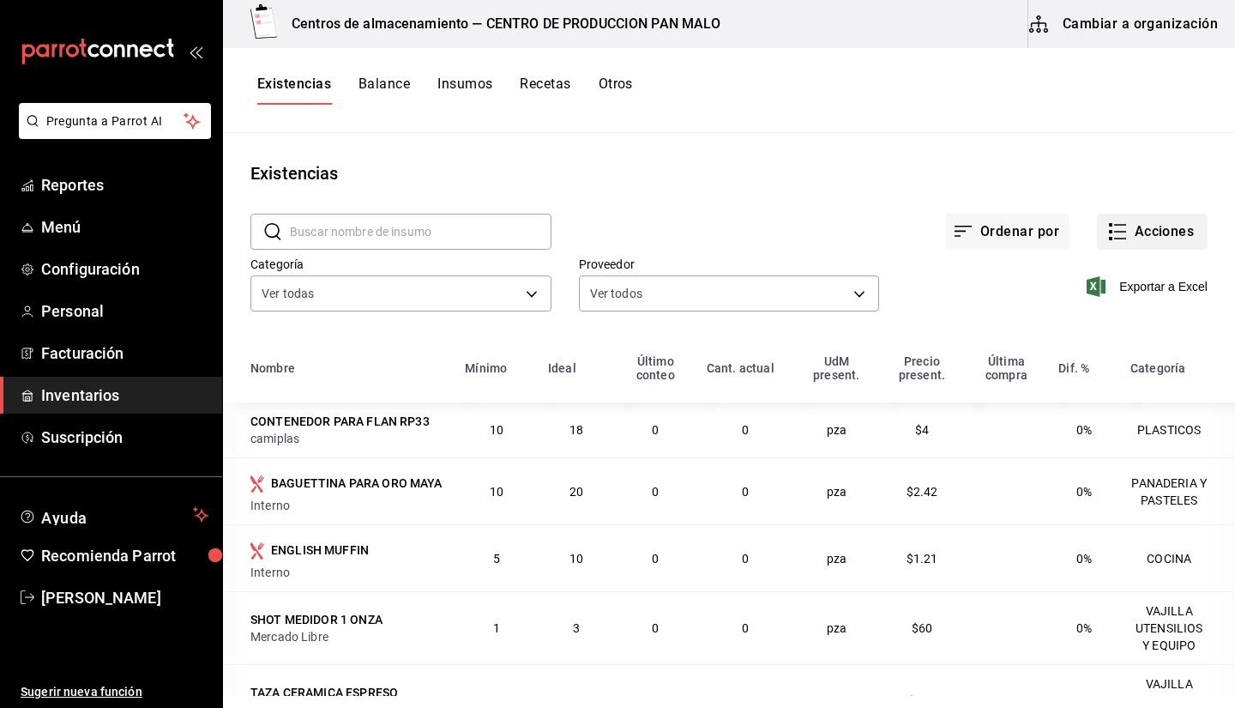
click at [1143, 242] on button "Acciones" at bounding box center [1152, 232] width 111 height 36
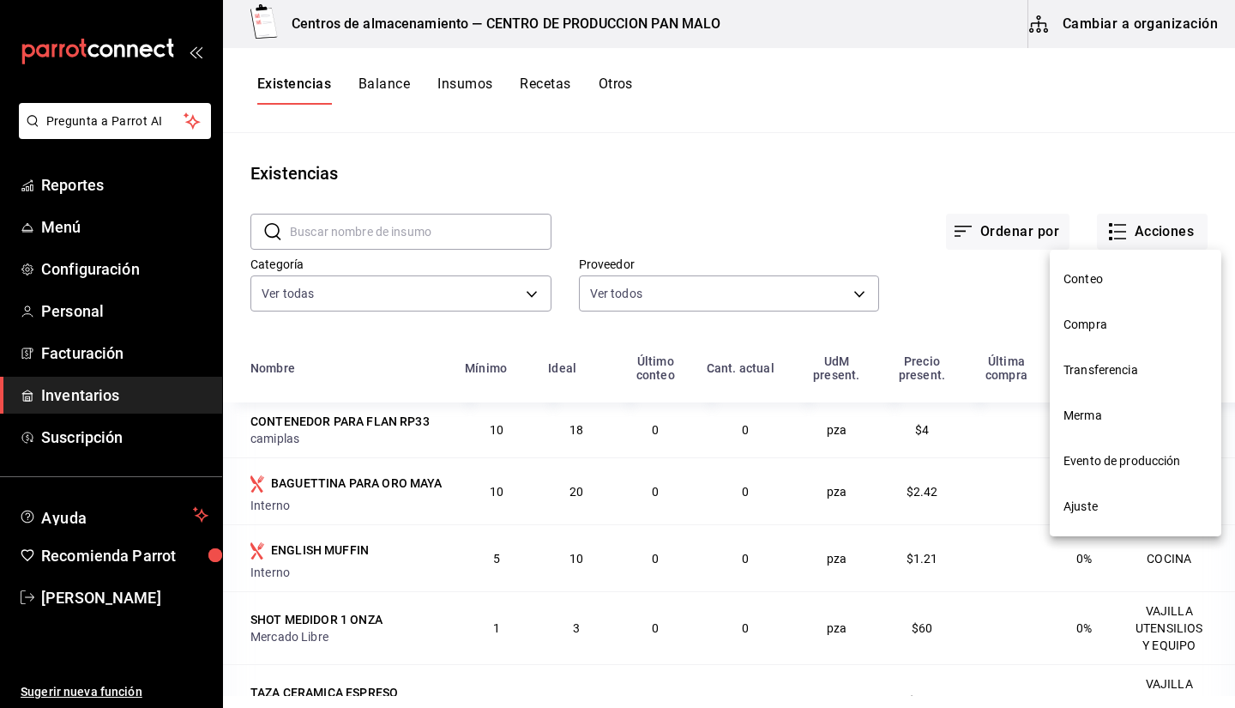
click at [1091, 526] on li "Ajuste" at bounding box center [1136, 506] width 172 height 45
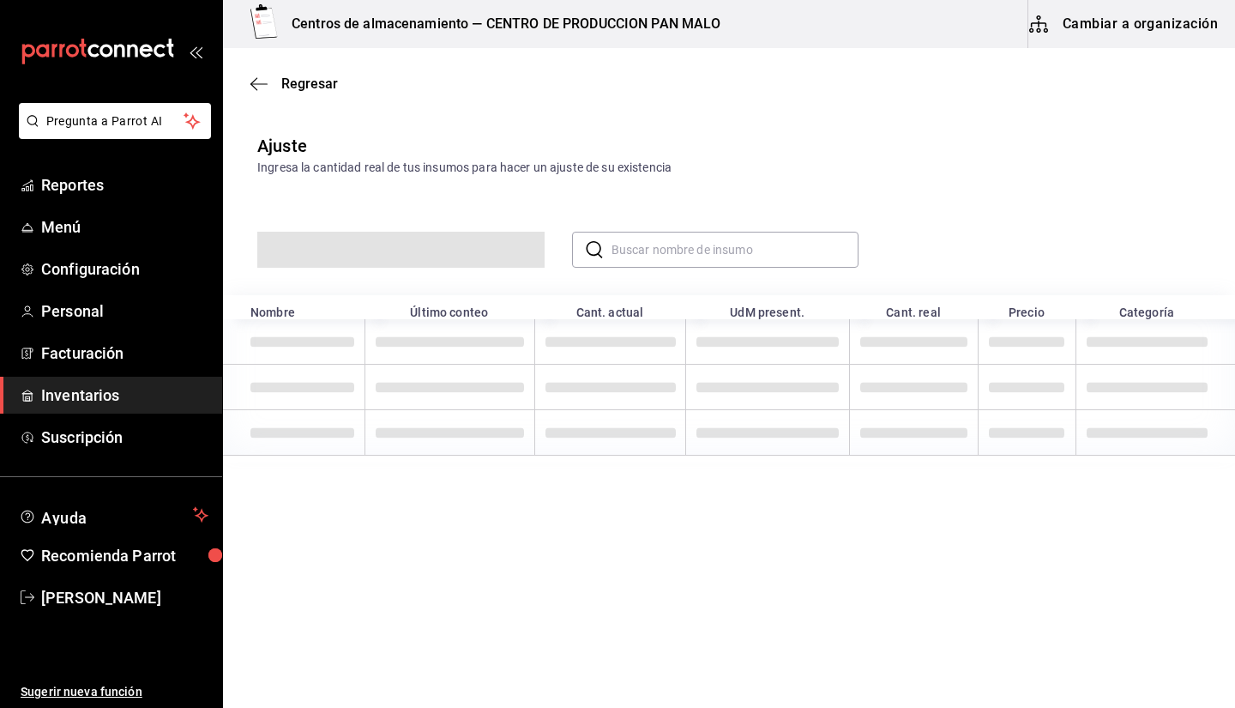
click at [712, 244] on input "text" at bounding box center [736, 249] width 248 height 34
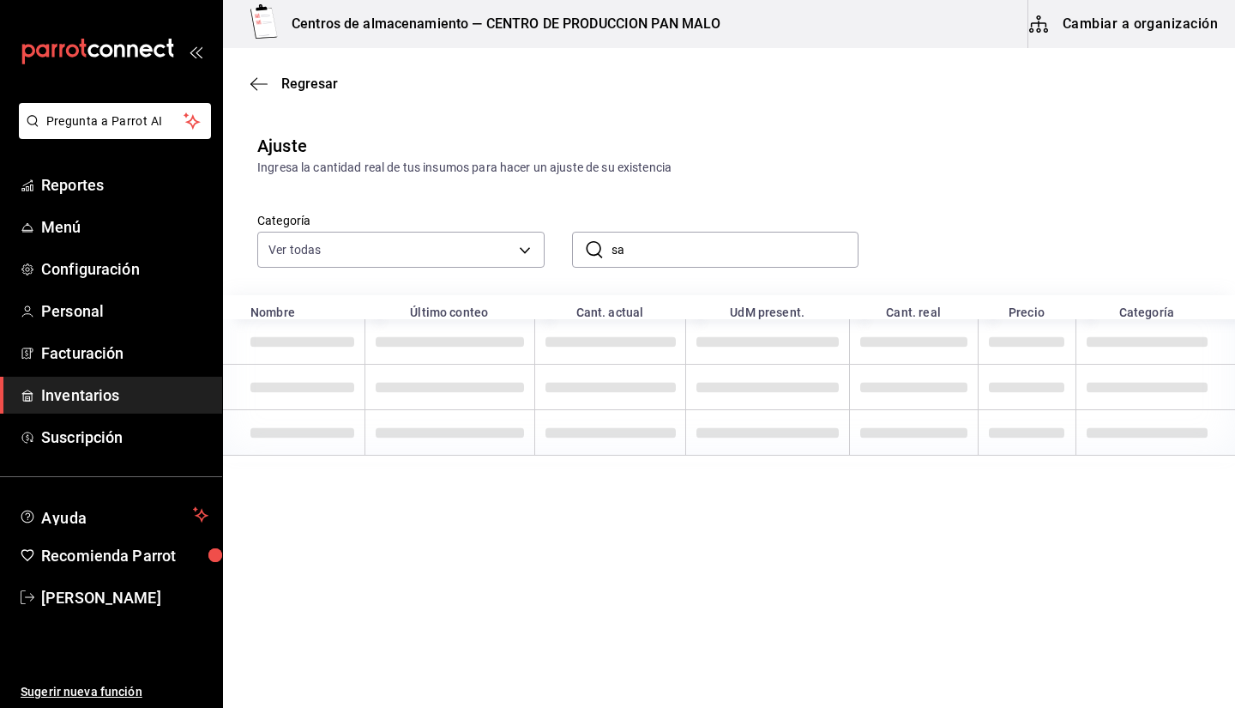
type input "s"
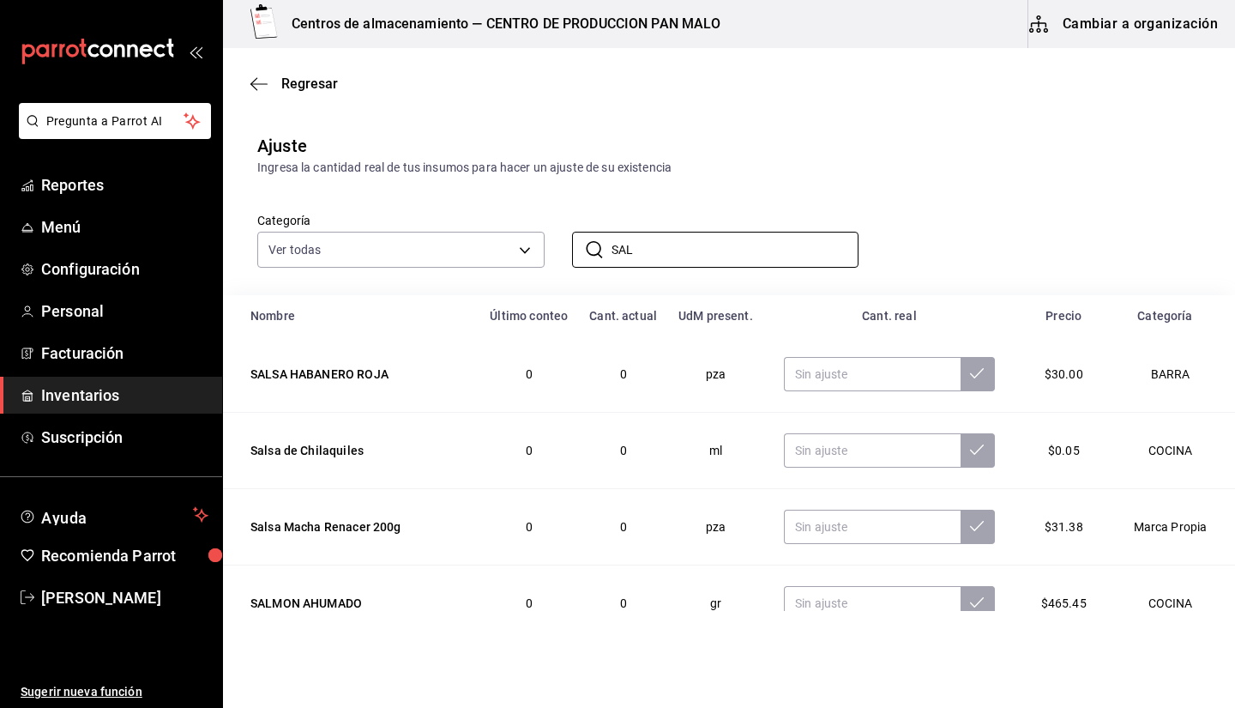
type input "SAL"
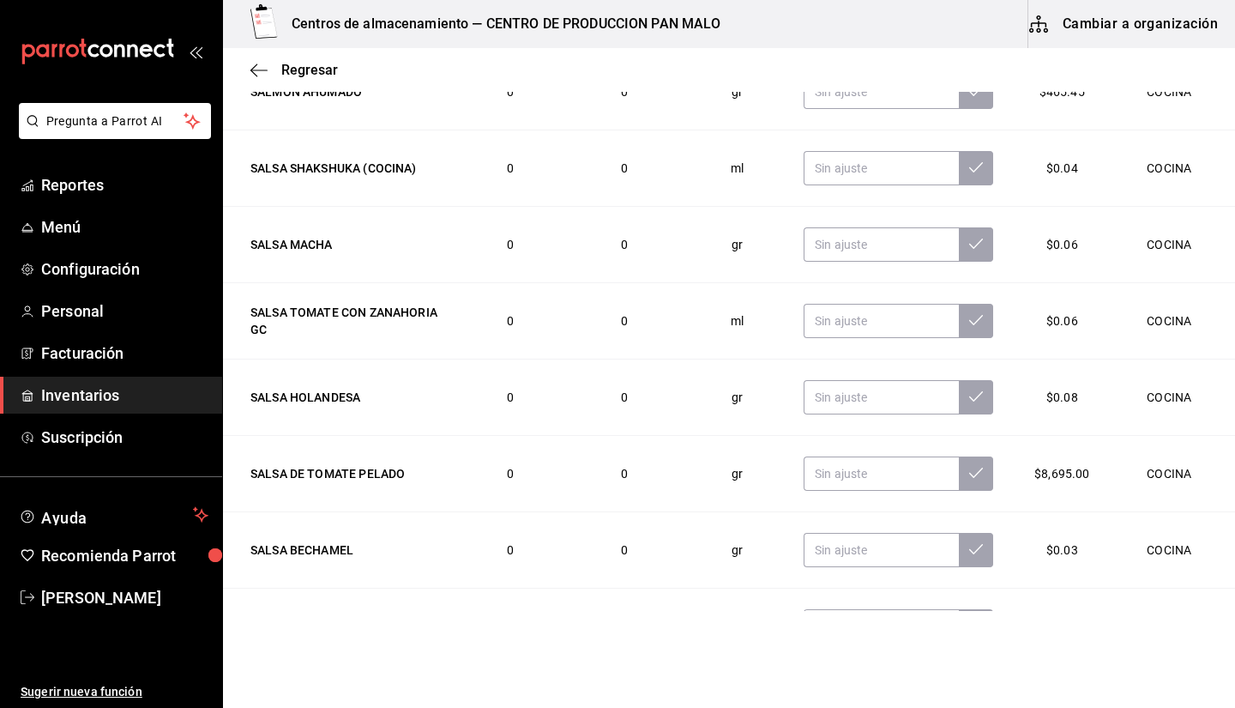
scroll to position [256, 0]
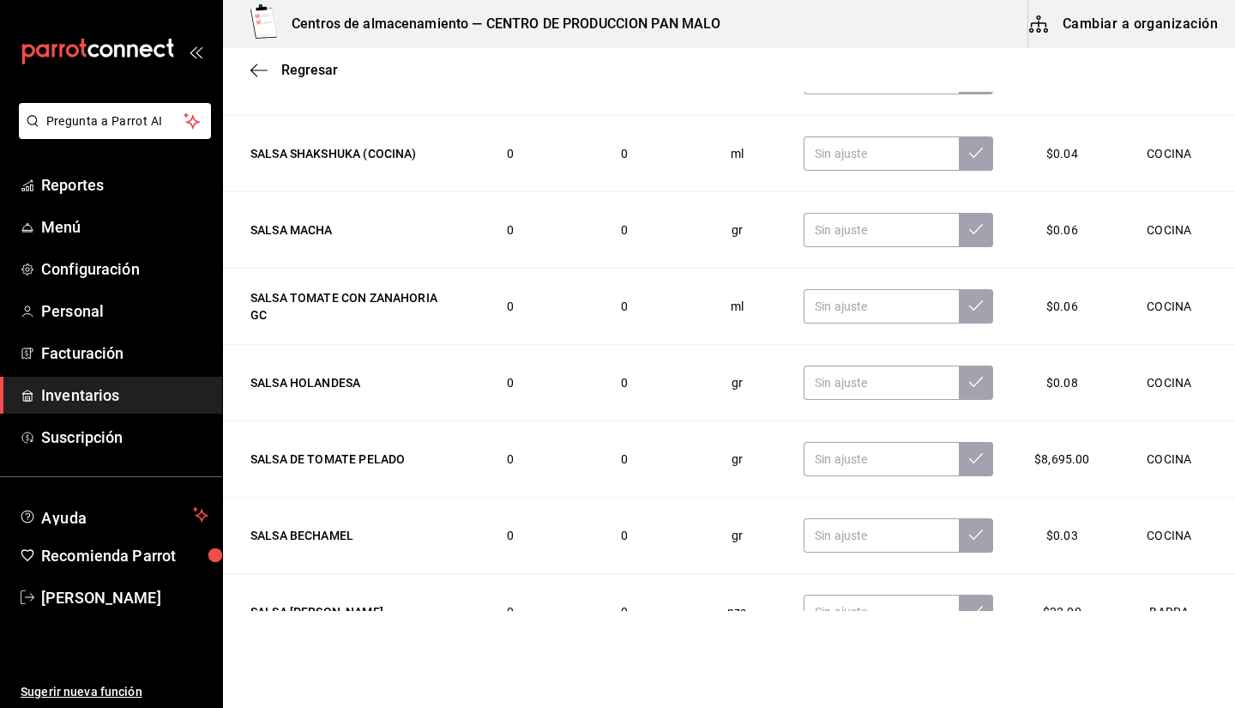
drag, startPoint x: 1208, startPoint y: 367, endPoint x: 1202, endPoint y: 413, distance: 45.9
click at [1202, 413] on td "COCINA" at bounding box center [1172, 383] width 125 height 76
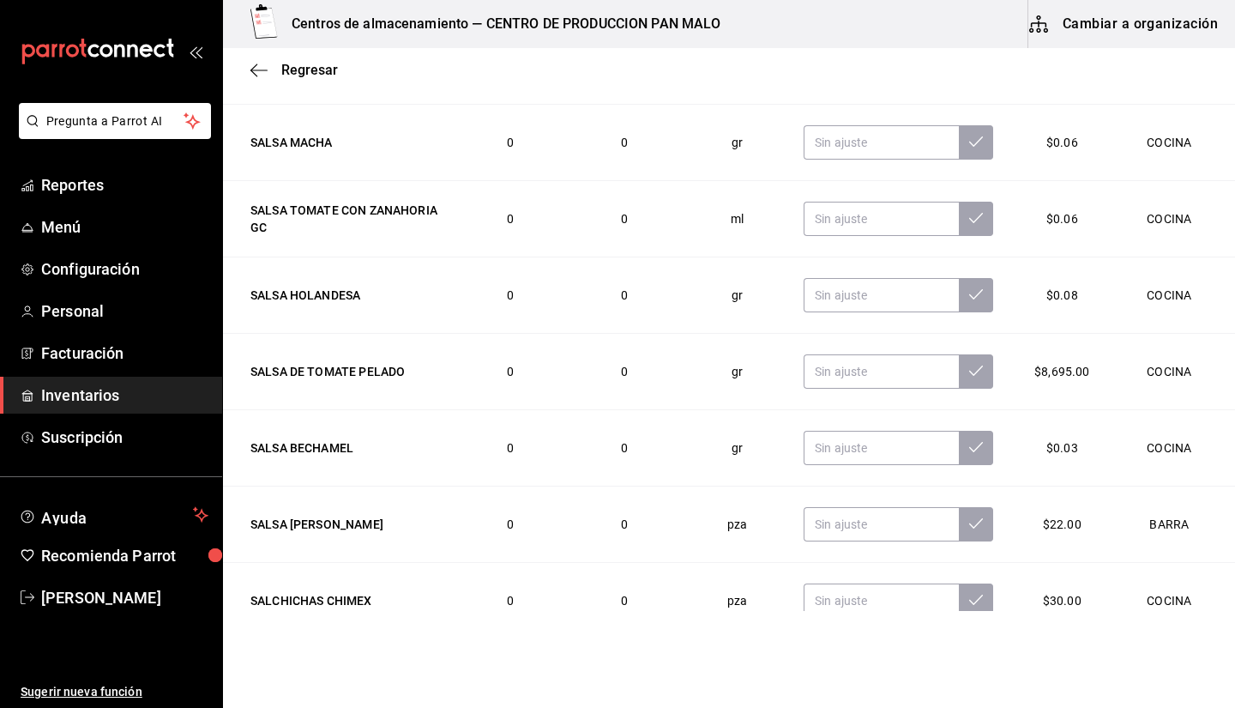
scroll to position [455, 0]
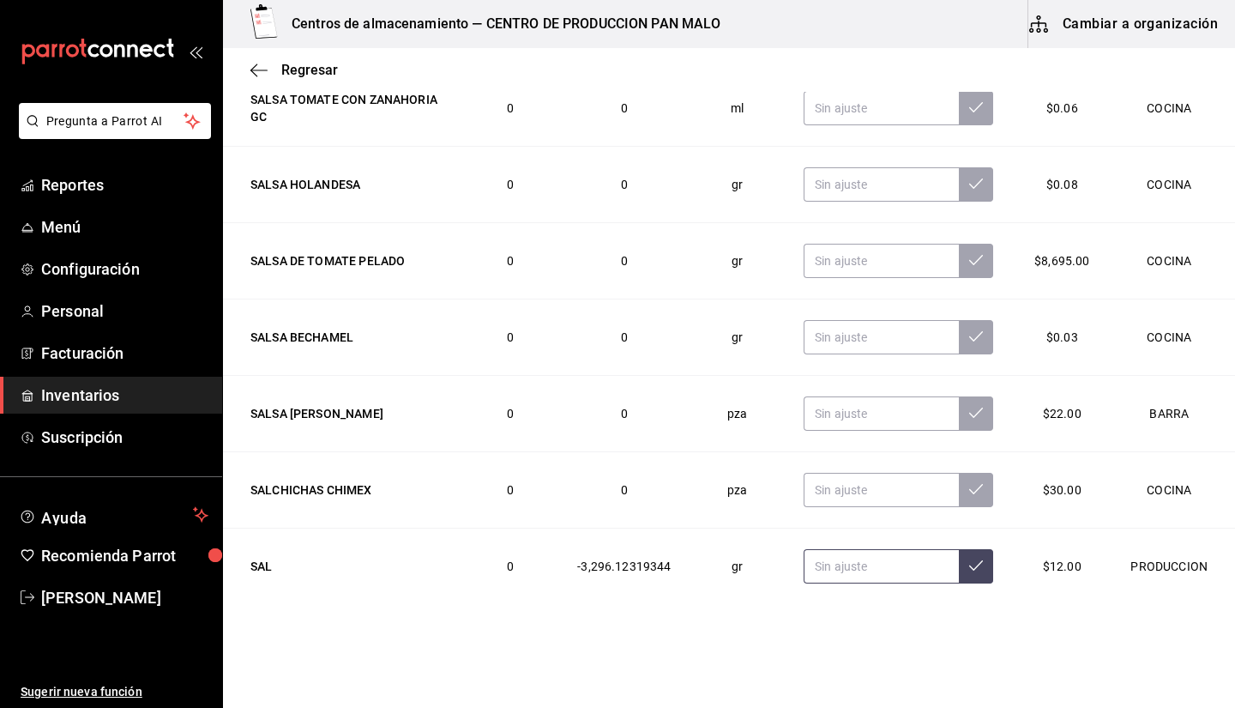
click at [895, 574] on input "text" at bounding box center [881, 566] width 155 height 34
type input "1.50"
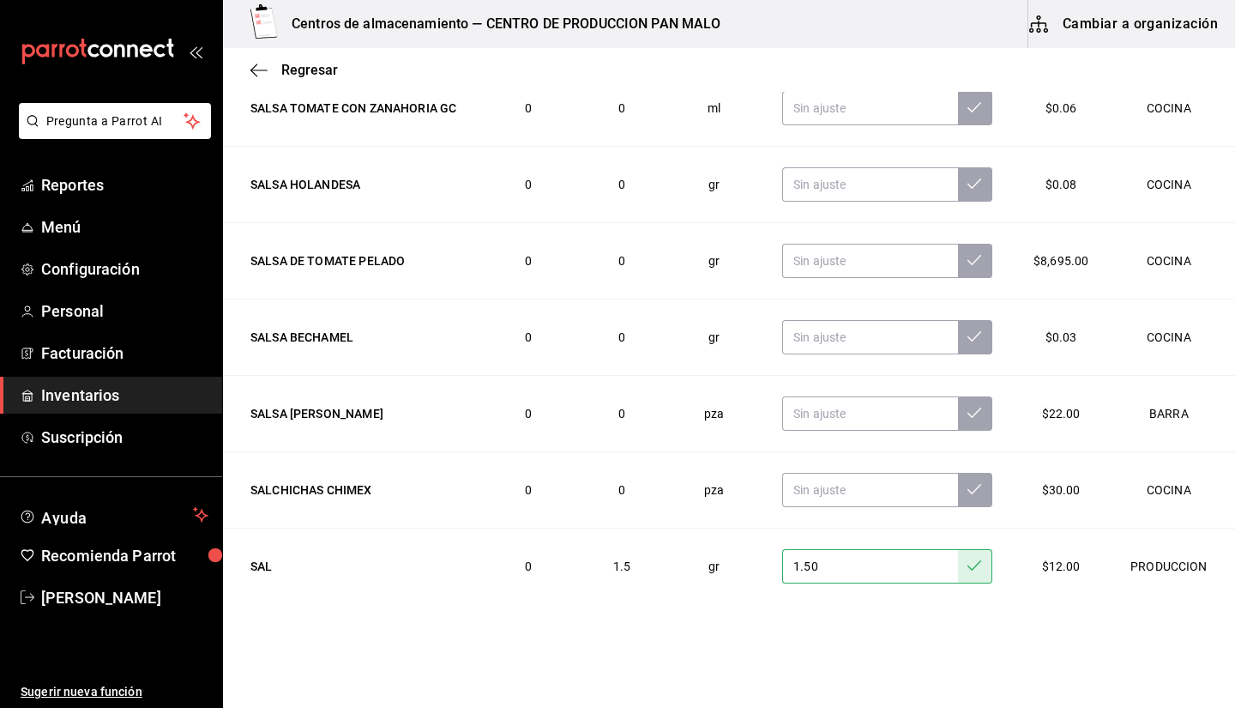
click at [76, 391] on span "Inventarios" at bounding box center [124, 394] width 167 height 23
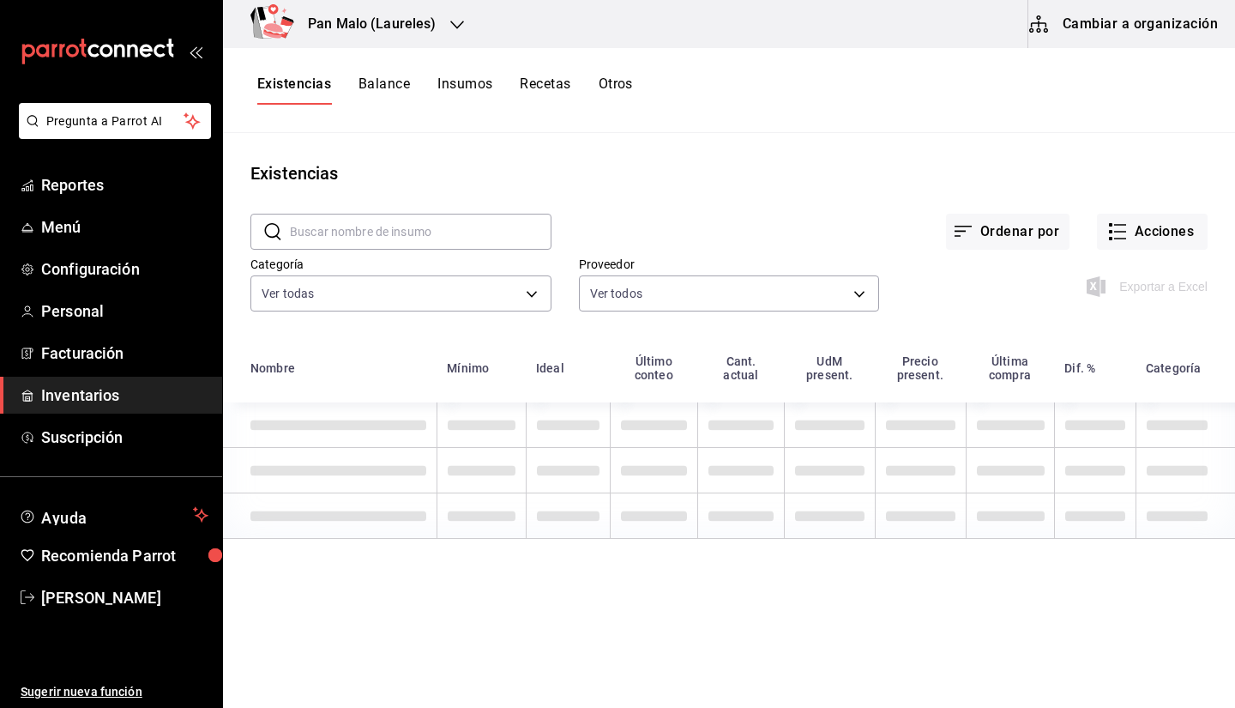
click at [576, 90] on div "Existencias Balance Insumos Recetas Otros" at bounding box center [445, 89] width 376 height 29
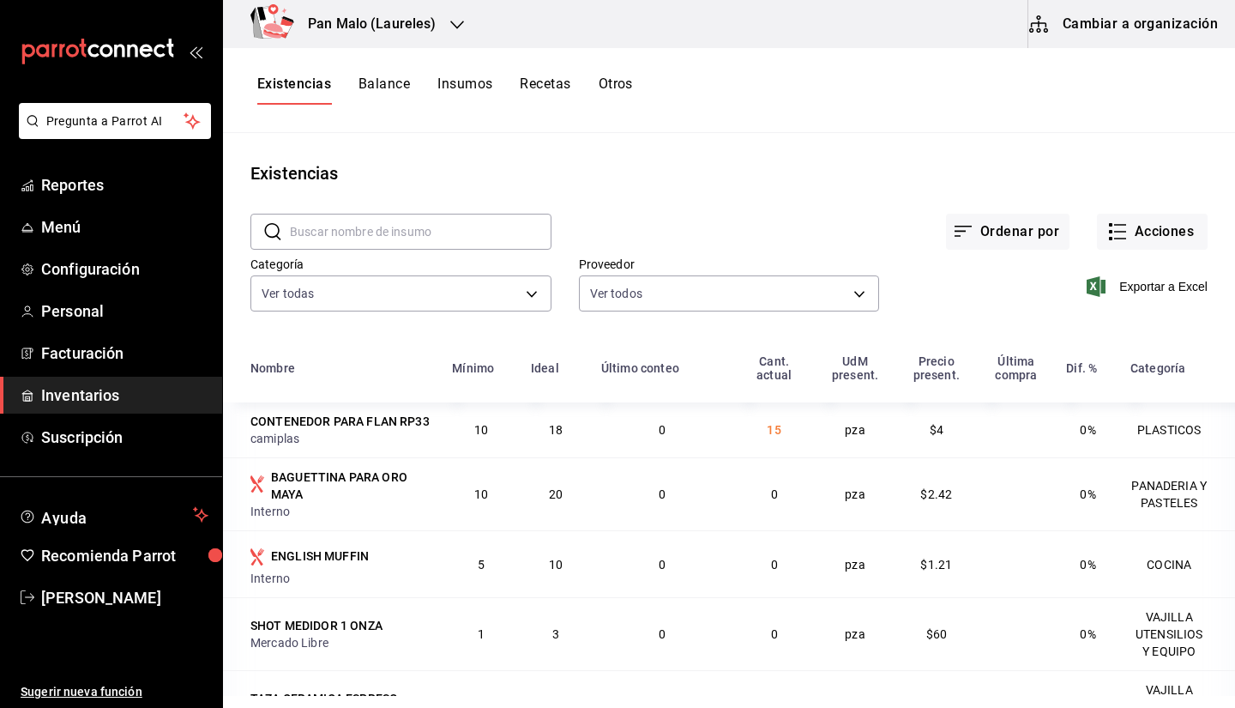
click at [563, 90] on button "Recetas" at bounding box center [545, 89] width 51 height 29
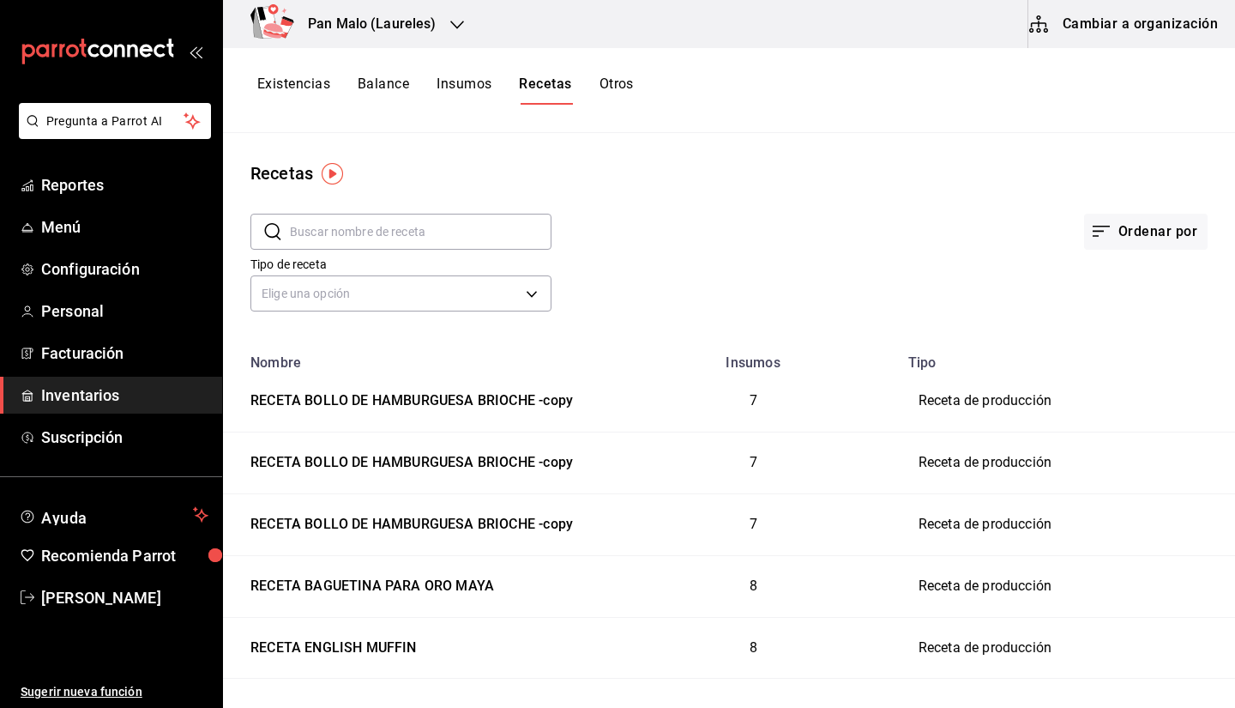
click at [485, 236] on input "text" at bounding box center [421, 231] width 262 height 34
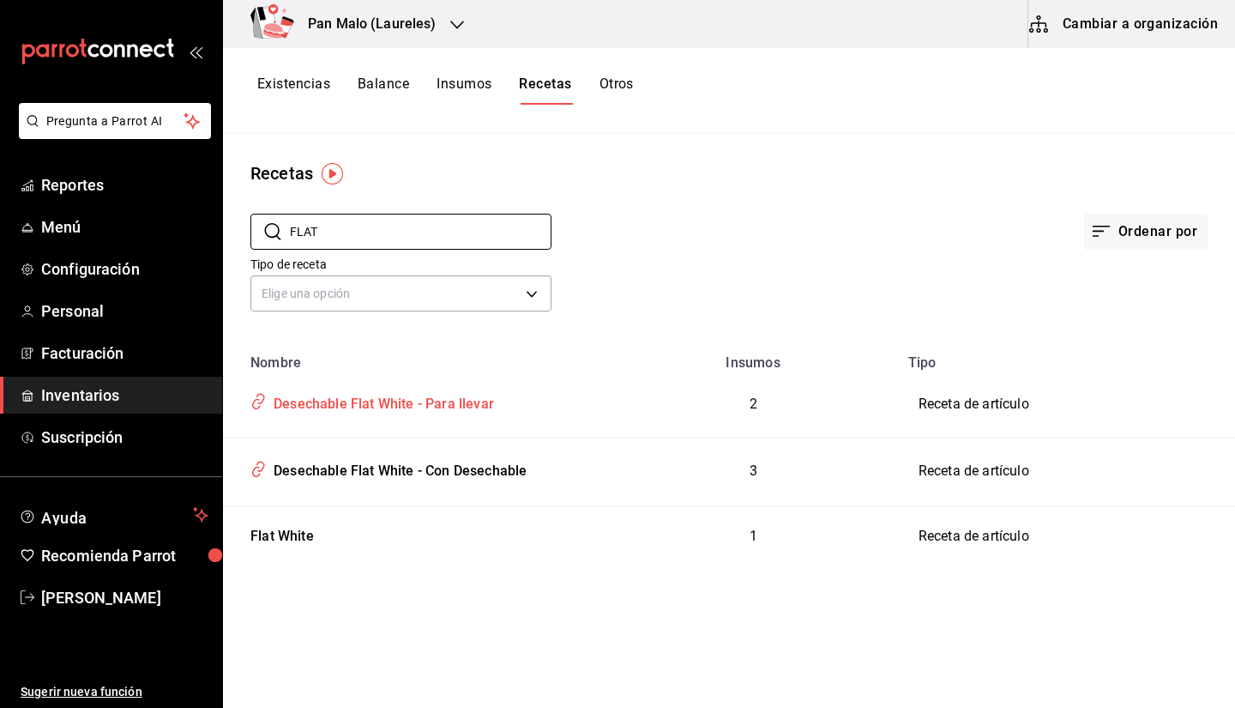
type input "FLAT"
click at [472, 391] on div "Desechable Flat White - Para llevar" at bounding box center [380, 401] width 227 height 27
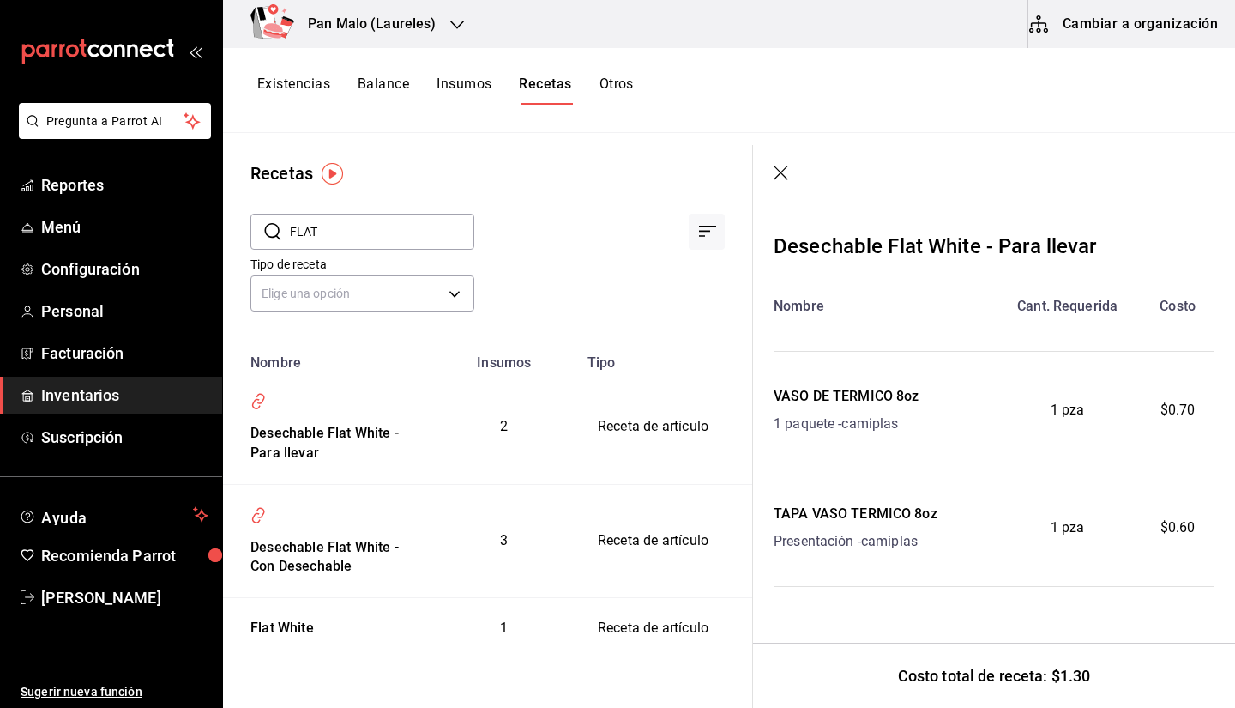
click at [1234, 214] on div "Desechable Flat [PERSON_NAME] - Para llevar Nombre Cant. Requerida Costo VASO D…" at bounding box center [994, 446] width 482 height 486
